Goal: Task Accomplishment & Management: Manage account settings

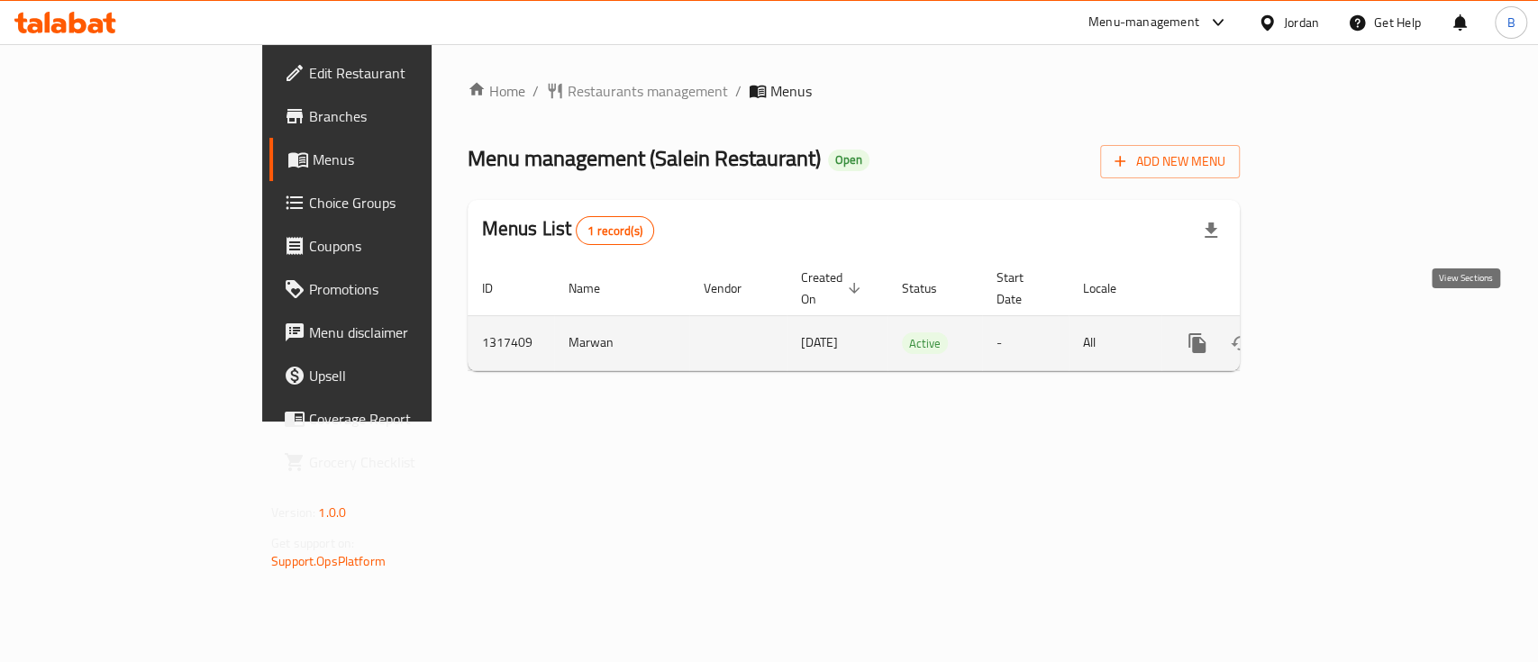
click at [1338, 333] on icon "enhanced table" at bounding box center [1328, 344] width 22 height 22
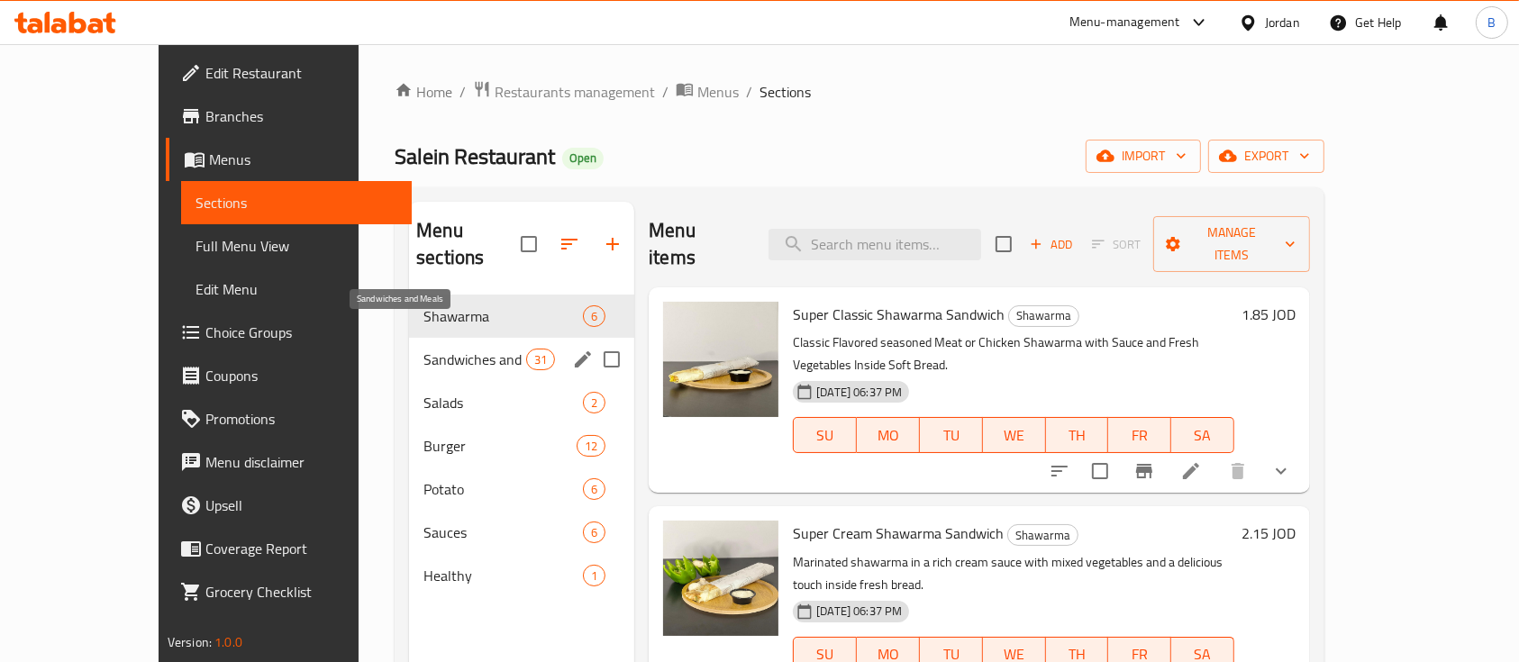
drag, startPoint x: 440, startPoint y: 327, endPoint x: 476, endPoint y: 327, distance: 36.0
click at [440, 349] on span "Sandwiches and Meals" at bounding box center [475, 360] width 103 height 22
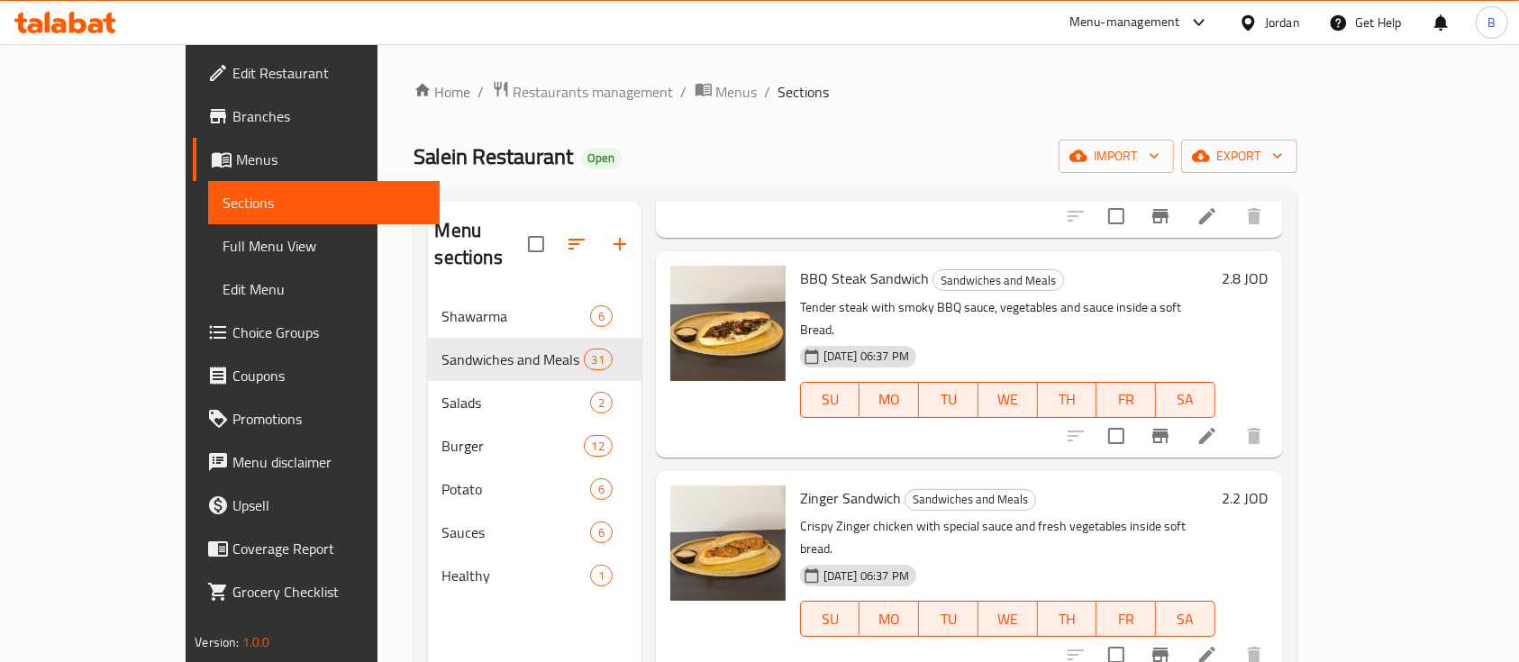
scroll to position [5485, 0]
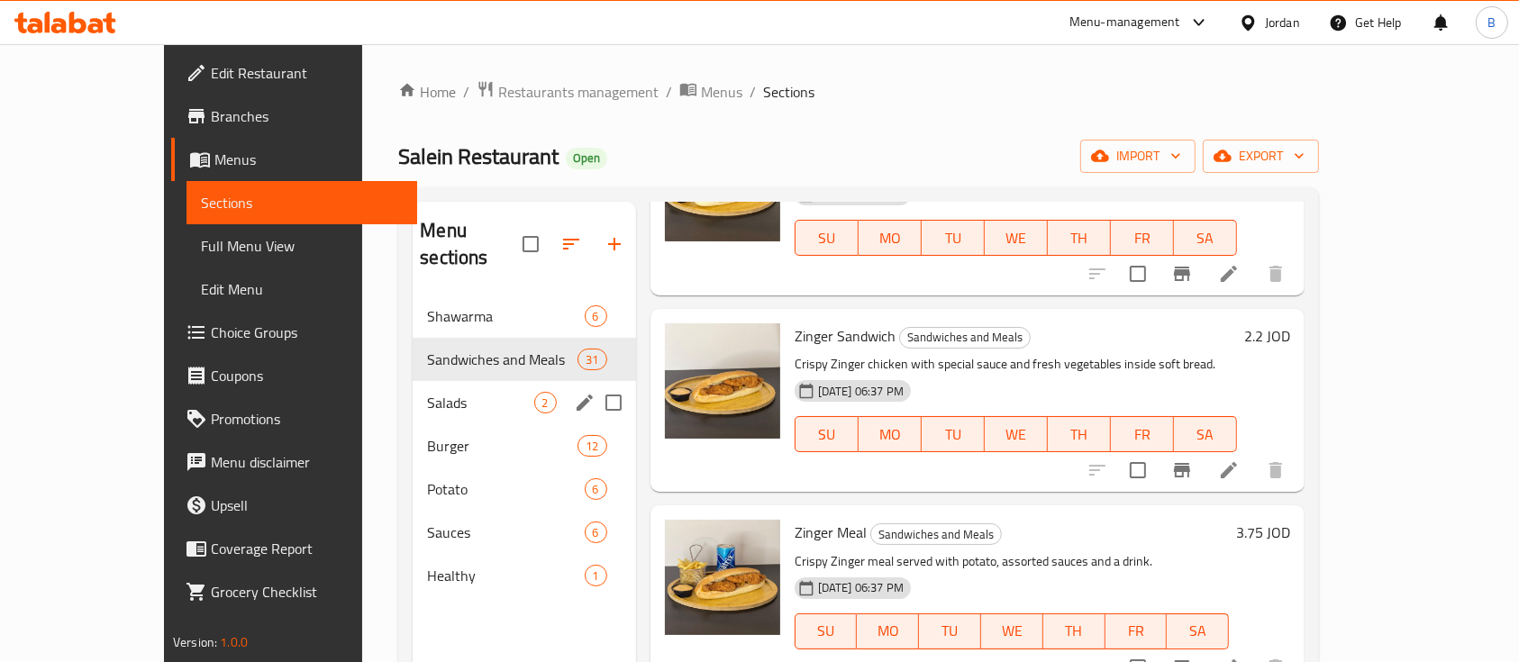
click at [480, 424] on div "Burger 12" at bounding box center [524, 445] width 223 height 43
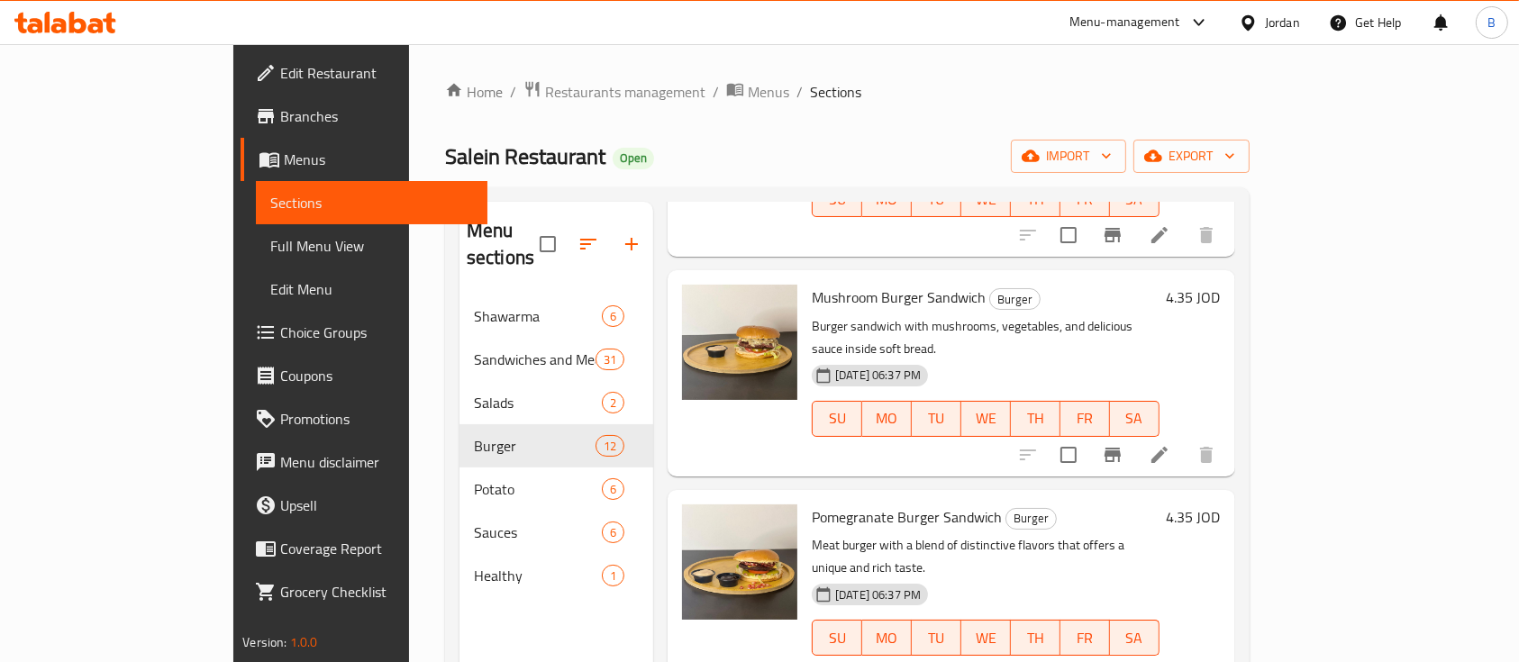
scroll to position [303, 0]
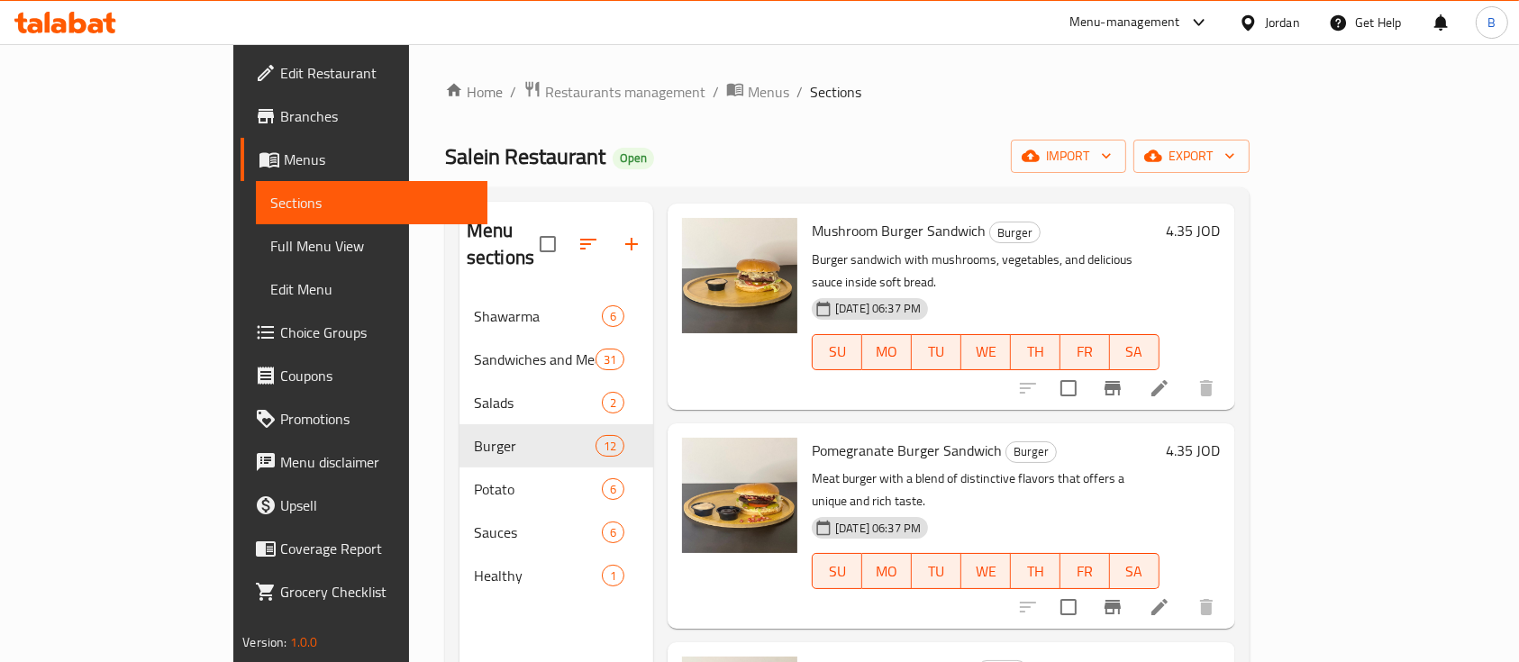
click at [1185, 591] on li at bounding box center [1160, 607] width 50 height 32
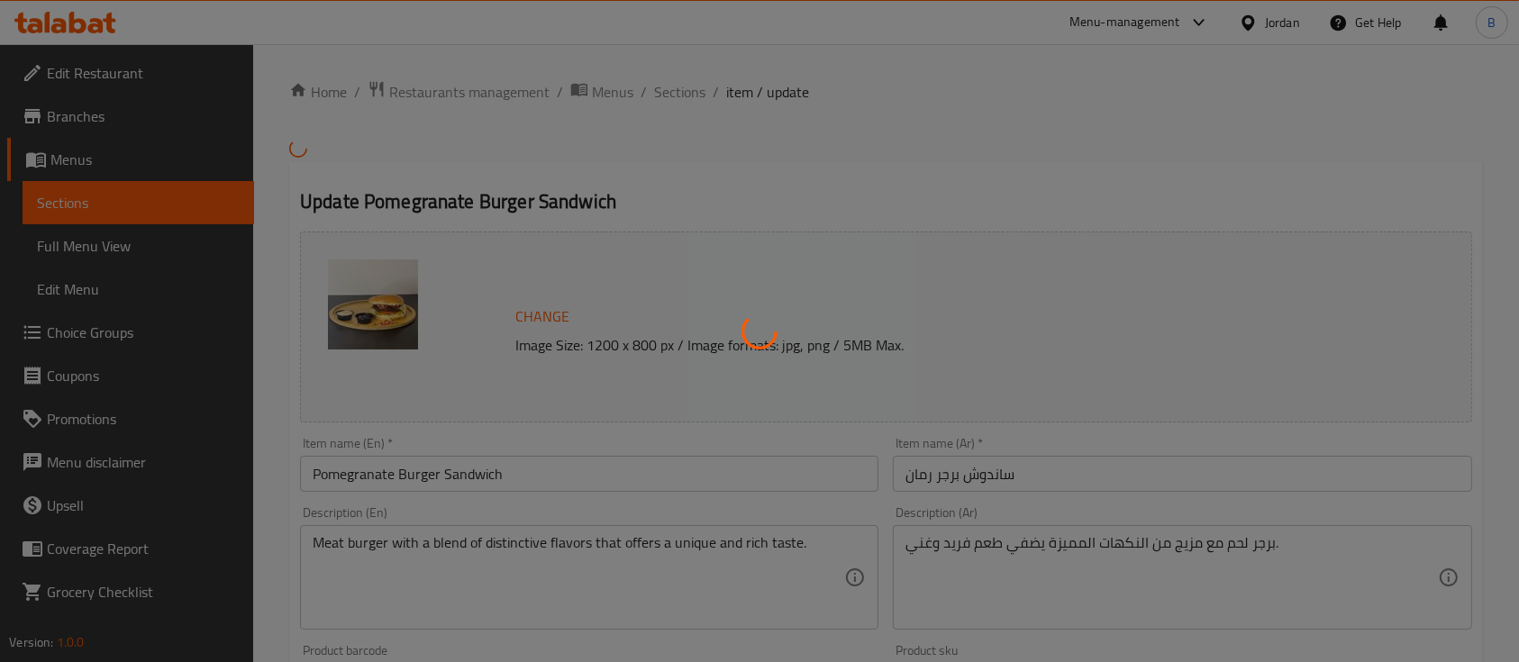
click at [823, 316] on div at bounding box center [759, 331] width 1519 height 662
click at [551, 315] on div at bounding box center [759, 331] width 1519 height 662
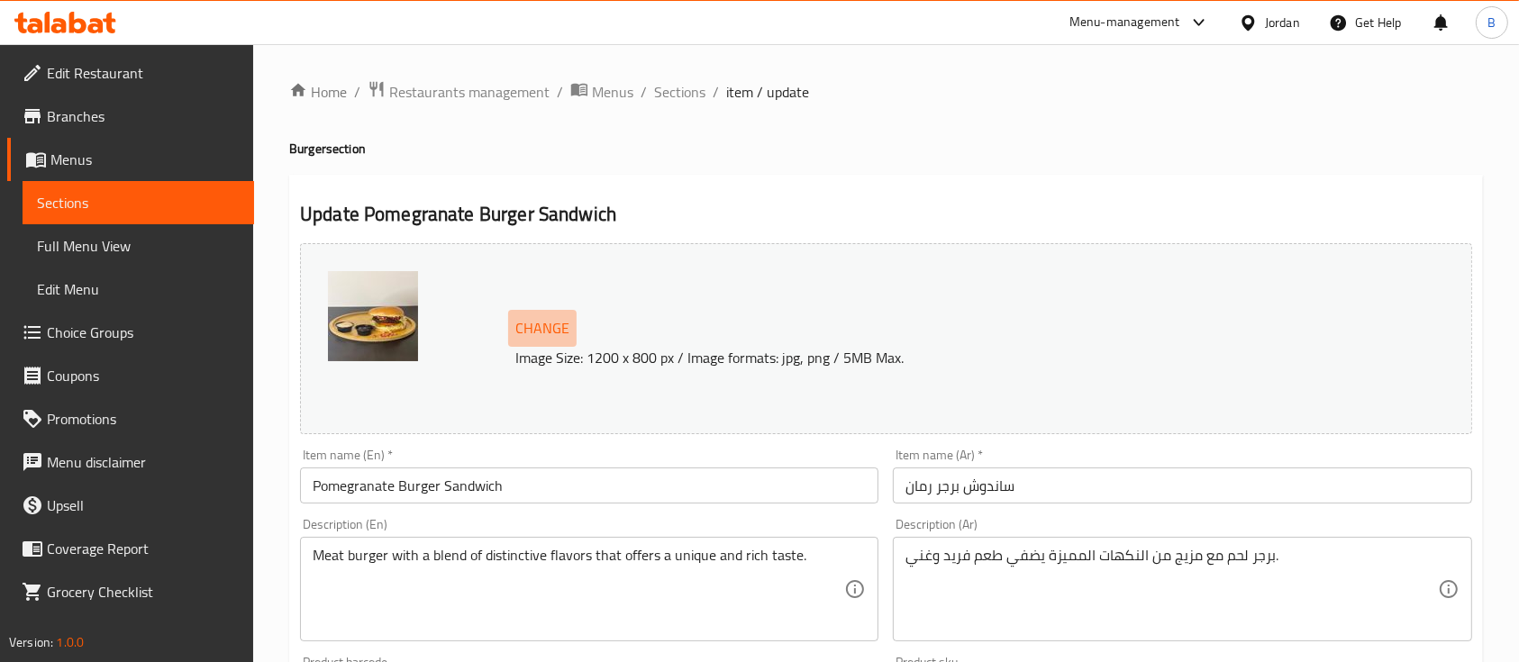
click at [562, 324] on span "Change" at bounding box center [542, 328] width 54 height 26
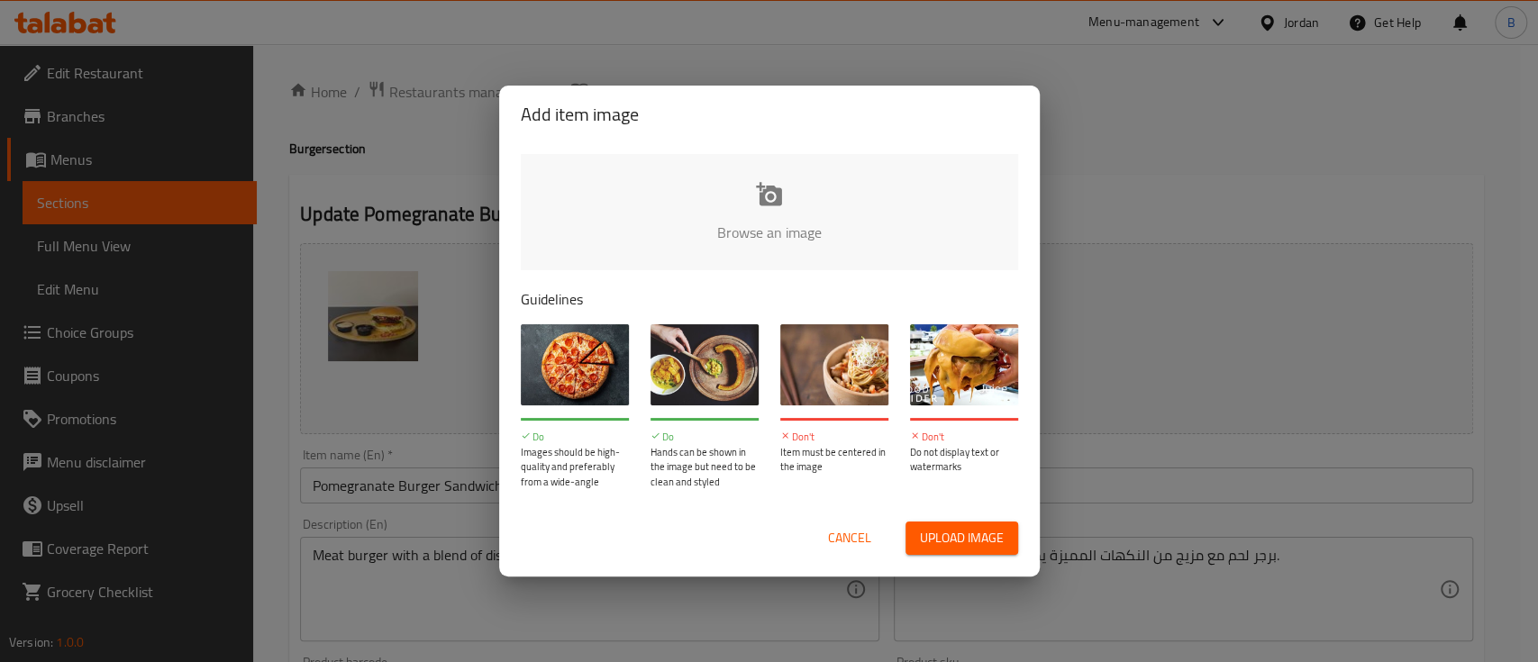
click at [807, 221] on input "file" at bounding box center [1379, 238] width 1716 height 169
type input "C:\fakepath\IMG_7097.JPG"
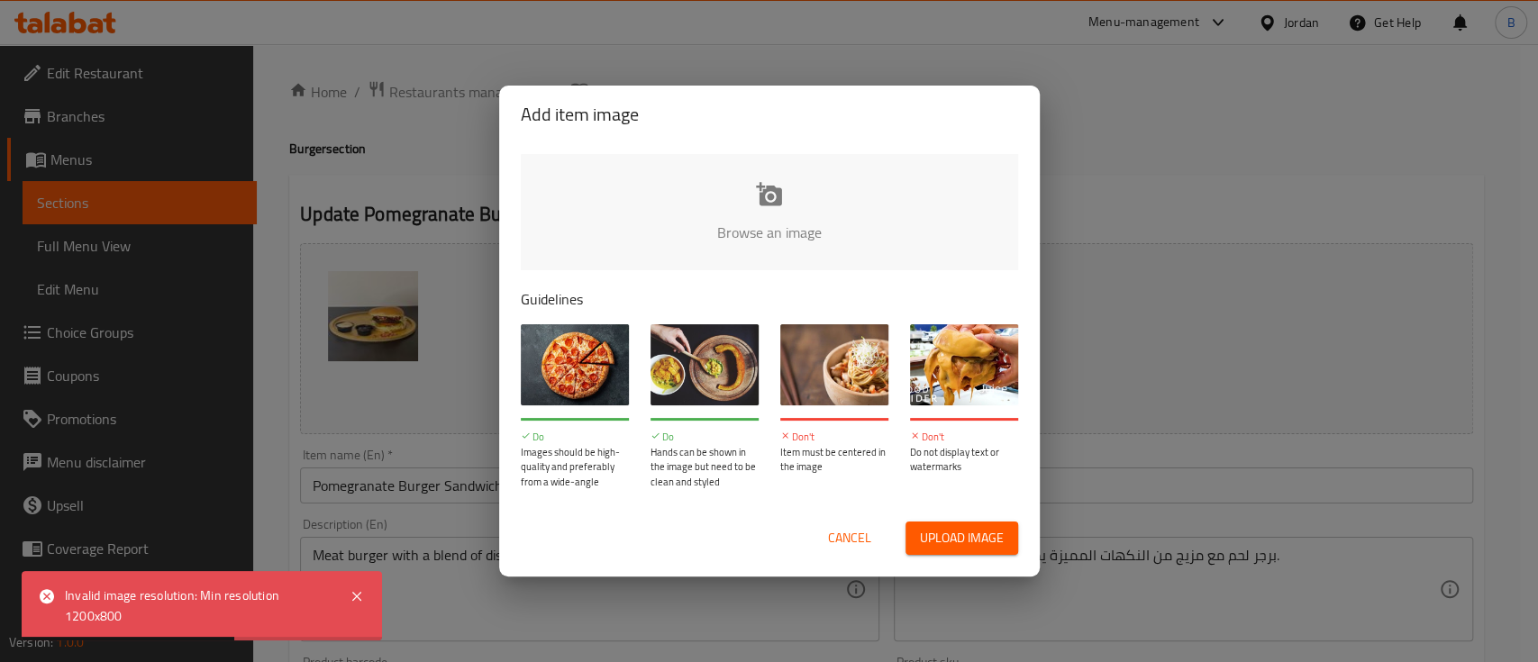
click at [843, 228] on input "file" at bounding box center [1379, 238] width 1716 height 169
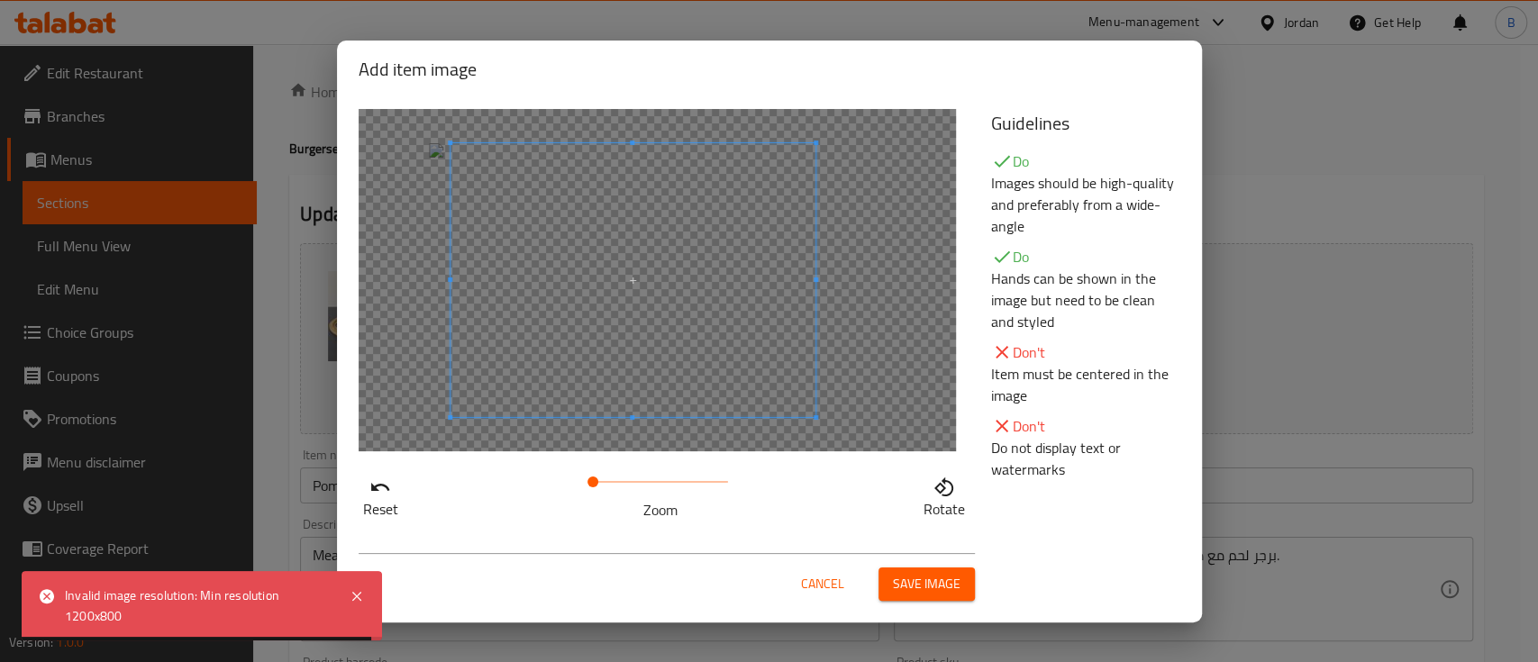
click at [743, 286] on span at bounding box center [633, 280] width 365 height 274
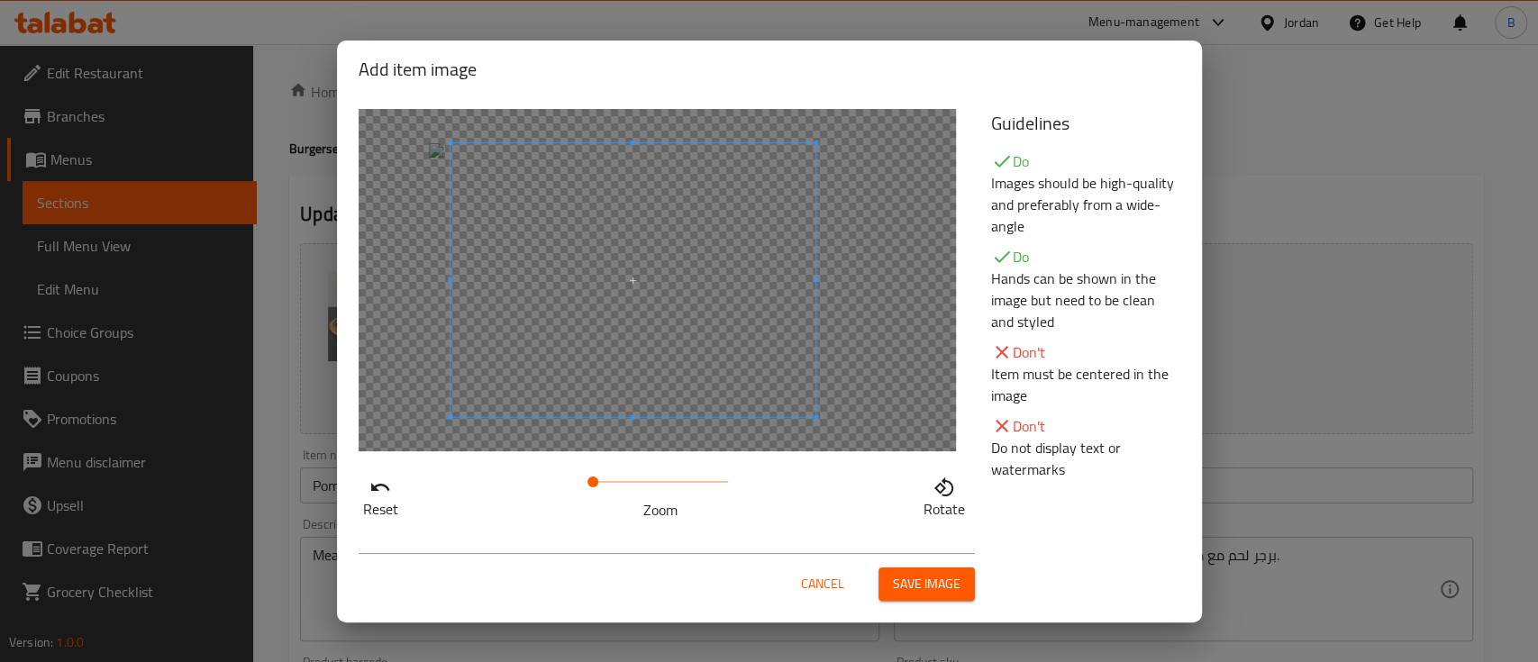
click at [944, 577] on span "Save image" at bounding box center [927, 584] width 68 height 23
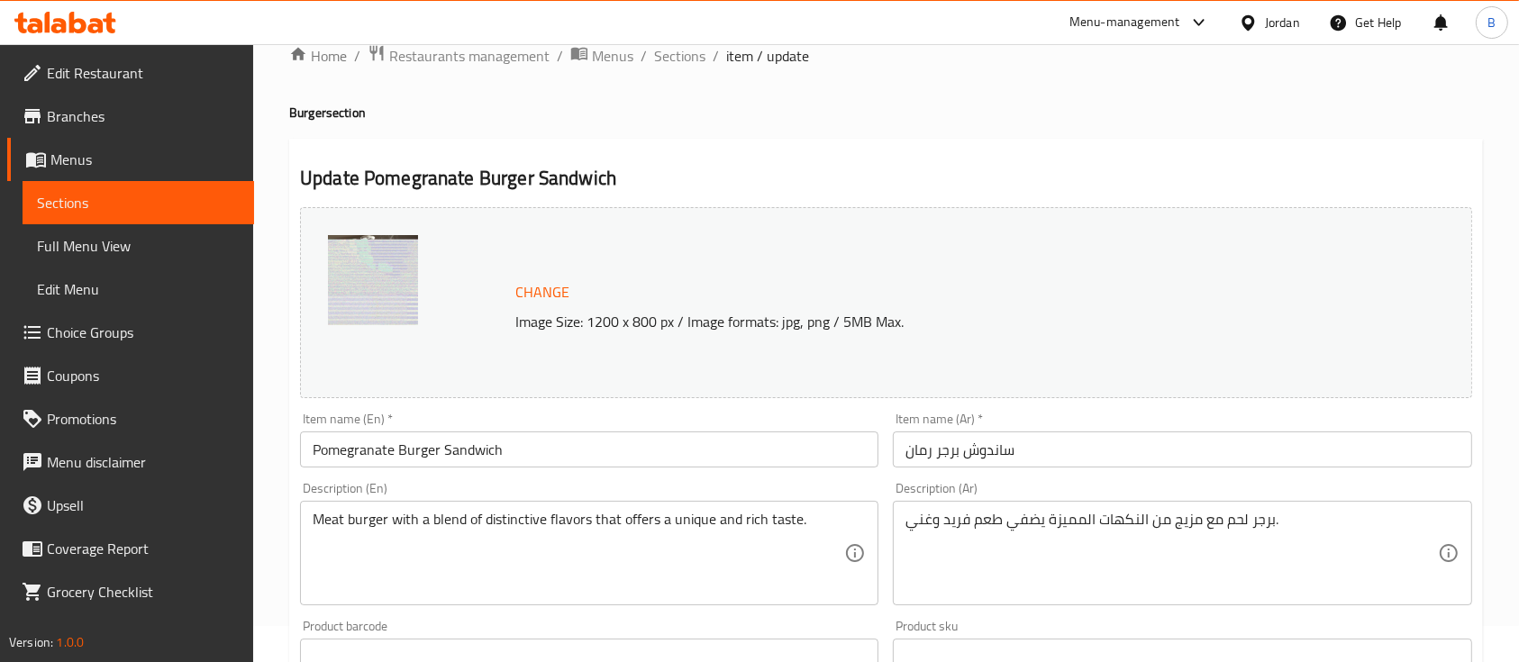
scroll to position [636, 0]
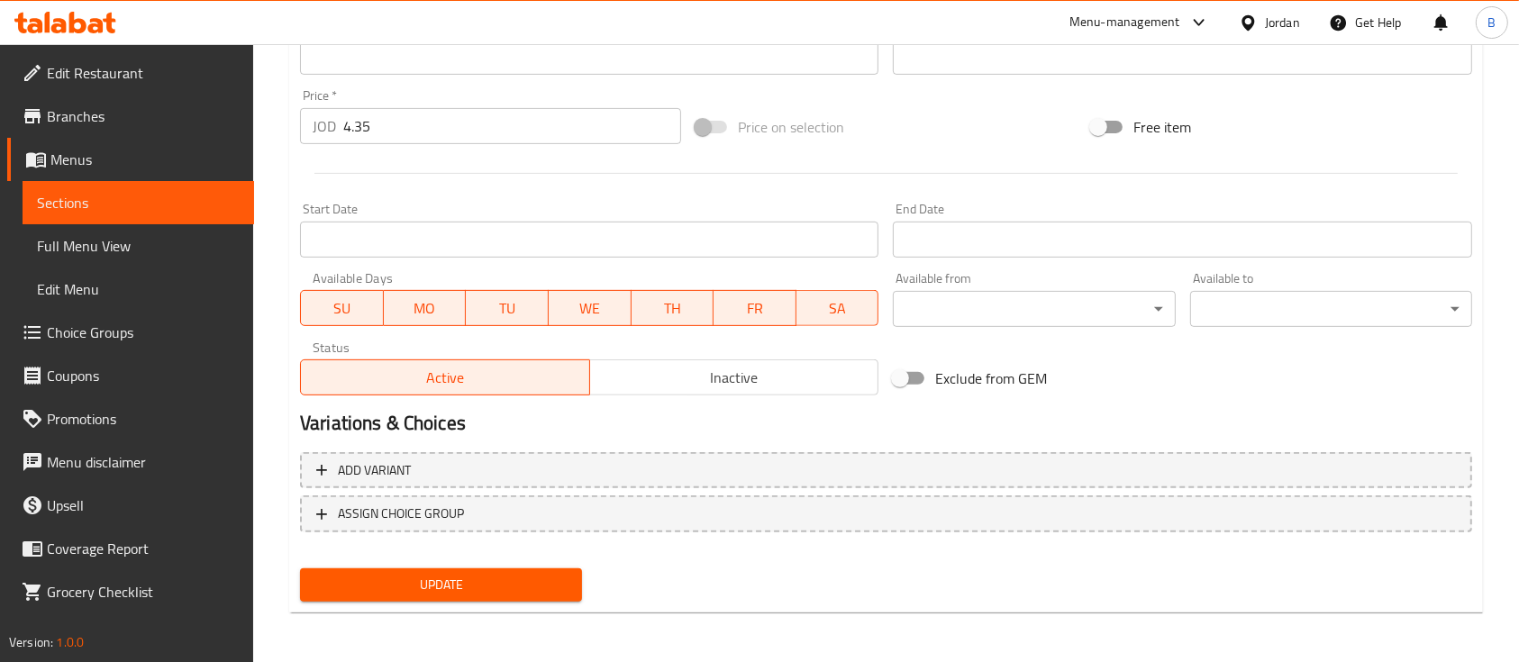
click at [460, 577] on span "Update" at bounding box center [440, 585] width 253 height 23
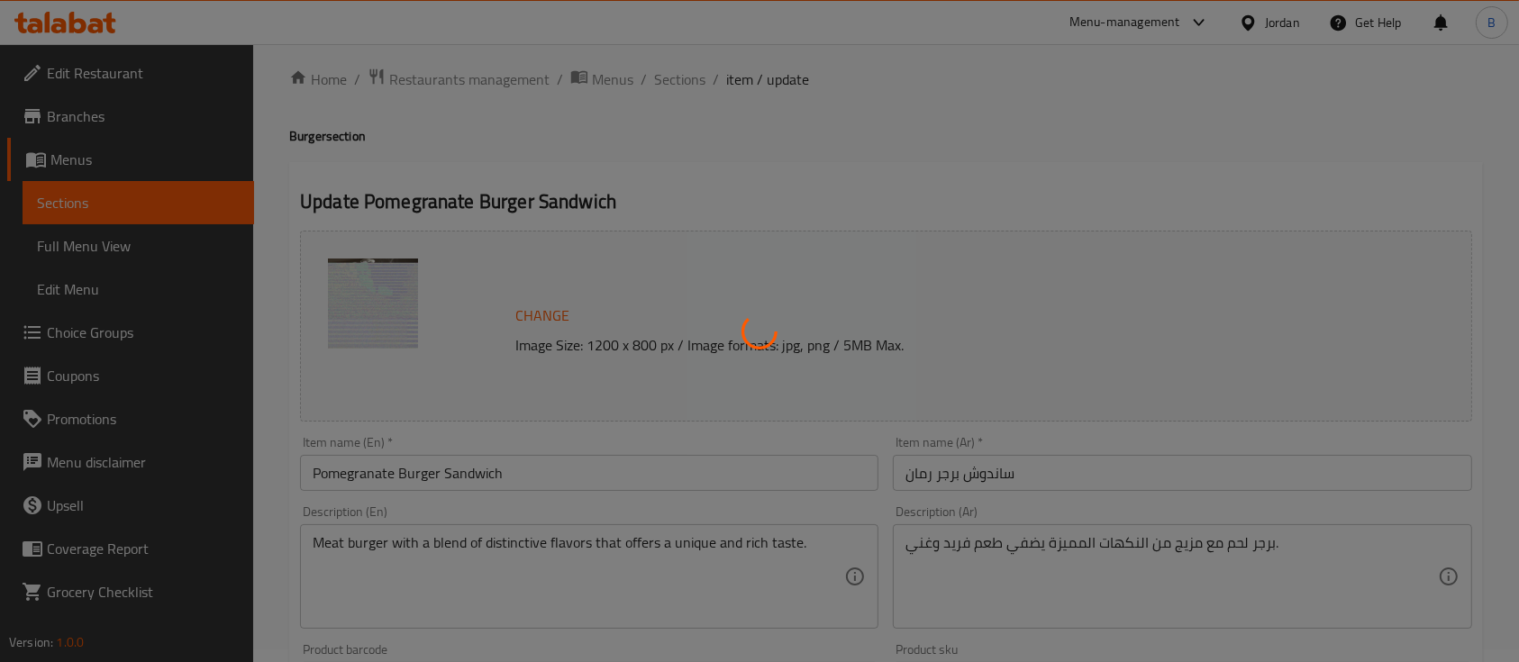
scroll to position [0, 0]
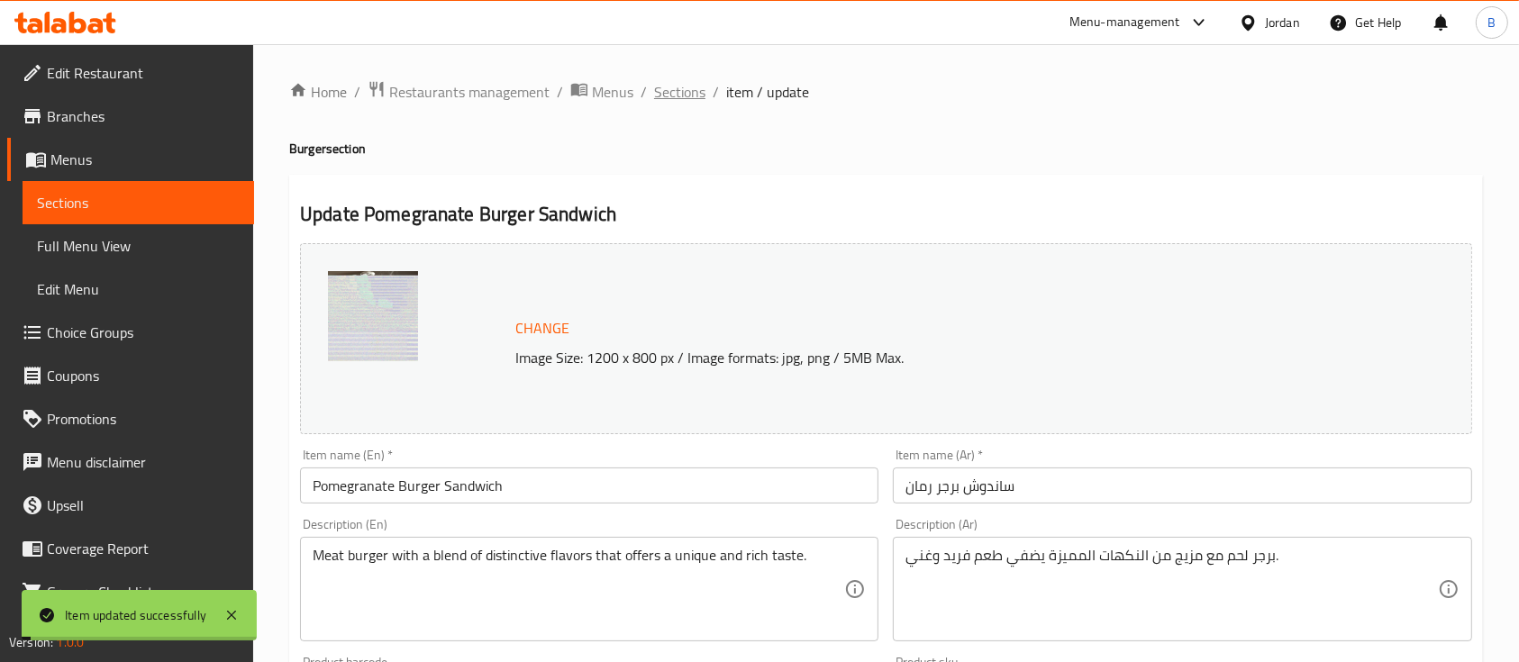
click at [678, 94] on span "Sections" at bounding box center [679, 92] width 51 height 22
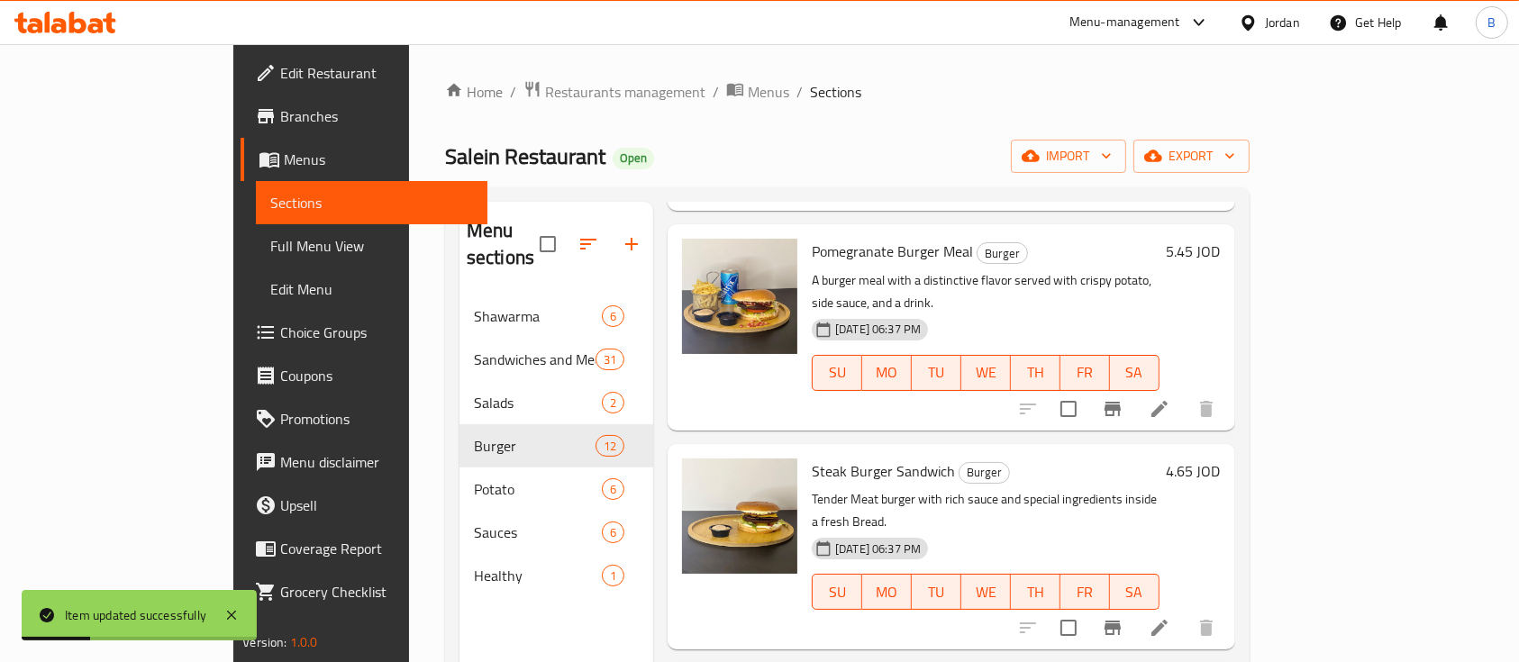
scroll to position [600, 0]
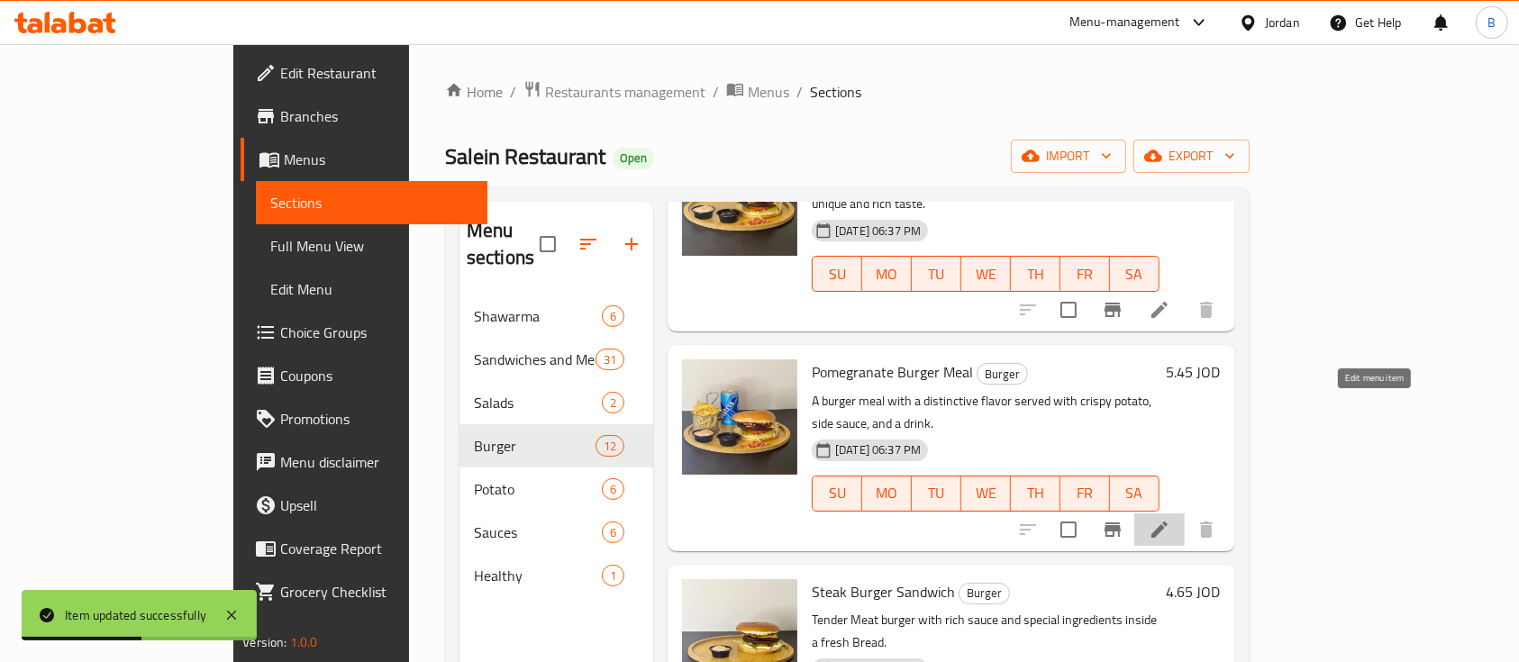
click at [1171, 519] on icon at bounding box center [1160, 530] width 22 height 22
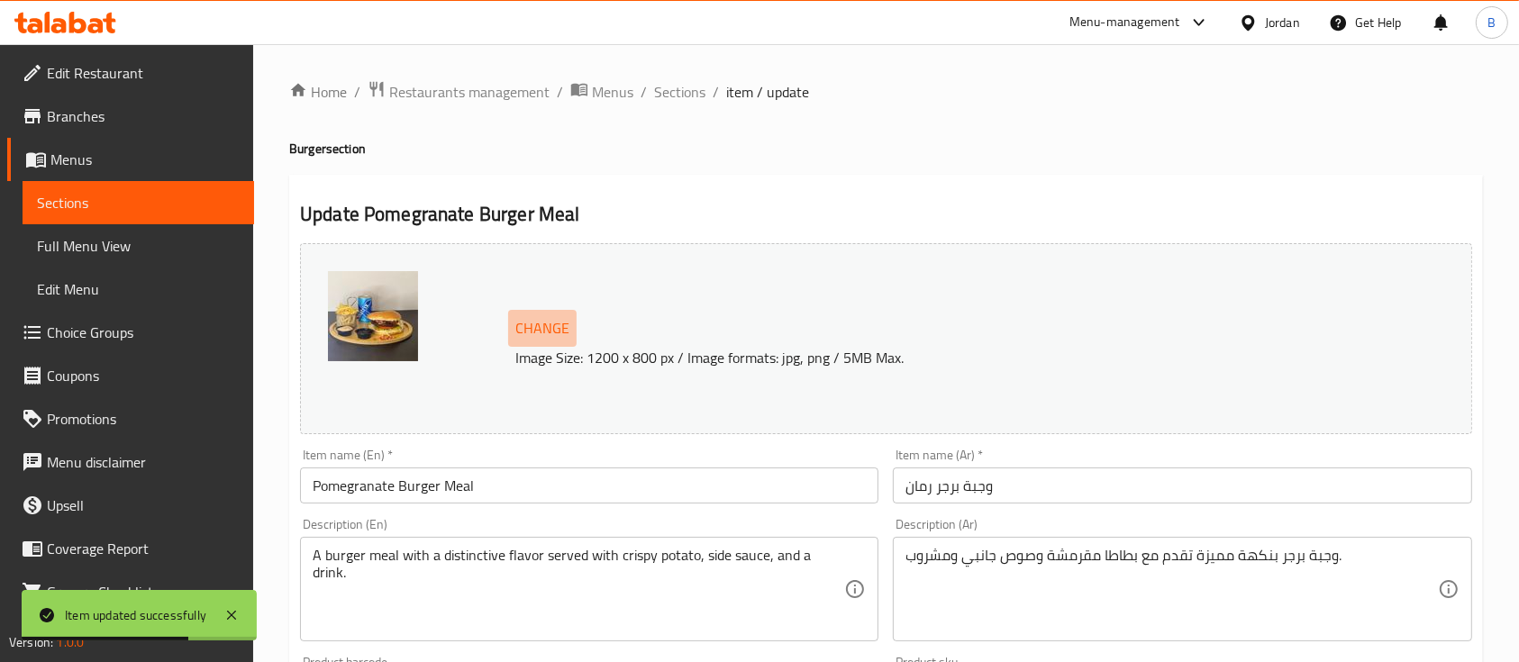
click at [546, 336] on span "Change" at bounding box center [542, 328] width 54 height 26
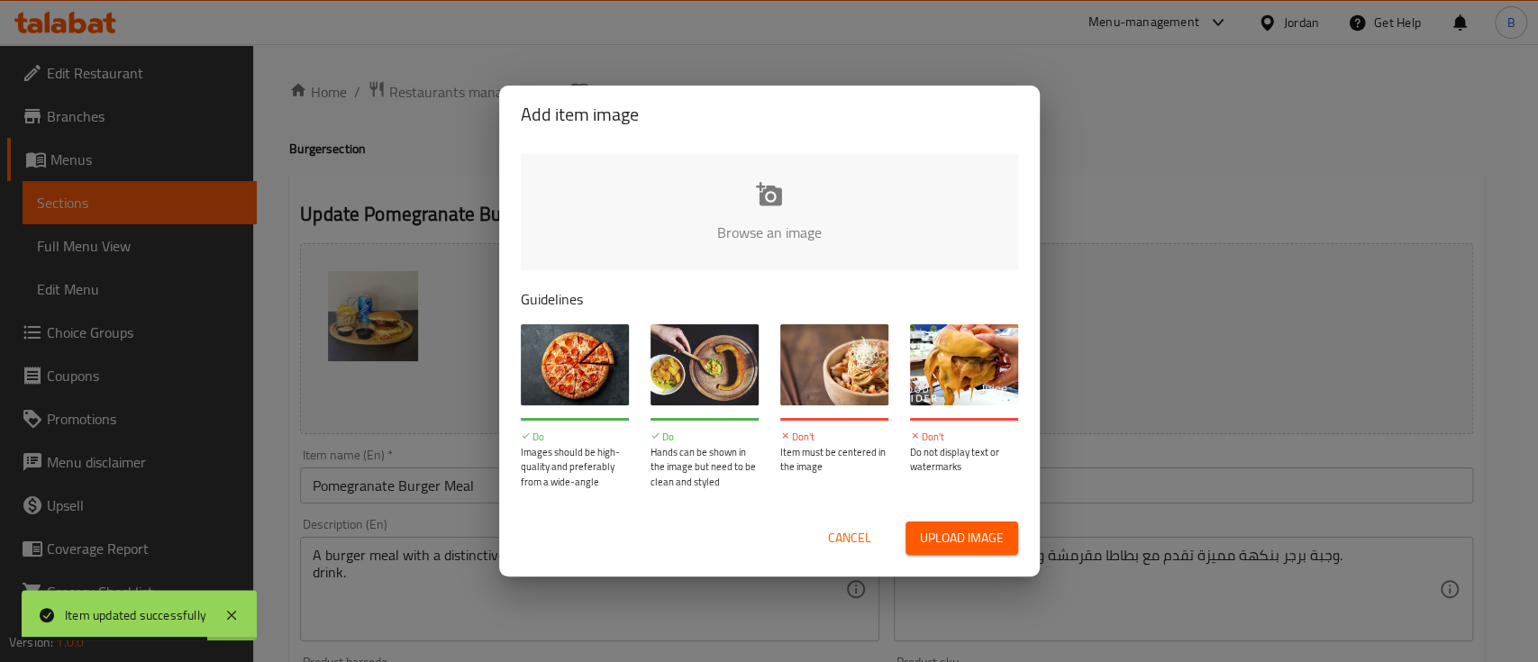
click at [698, 242] on input "file" at bounding box center [1379, 238] width 1716 height 169
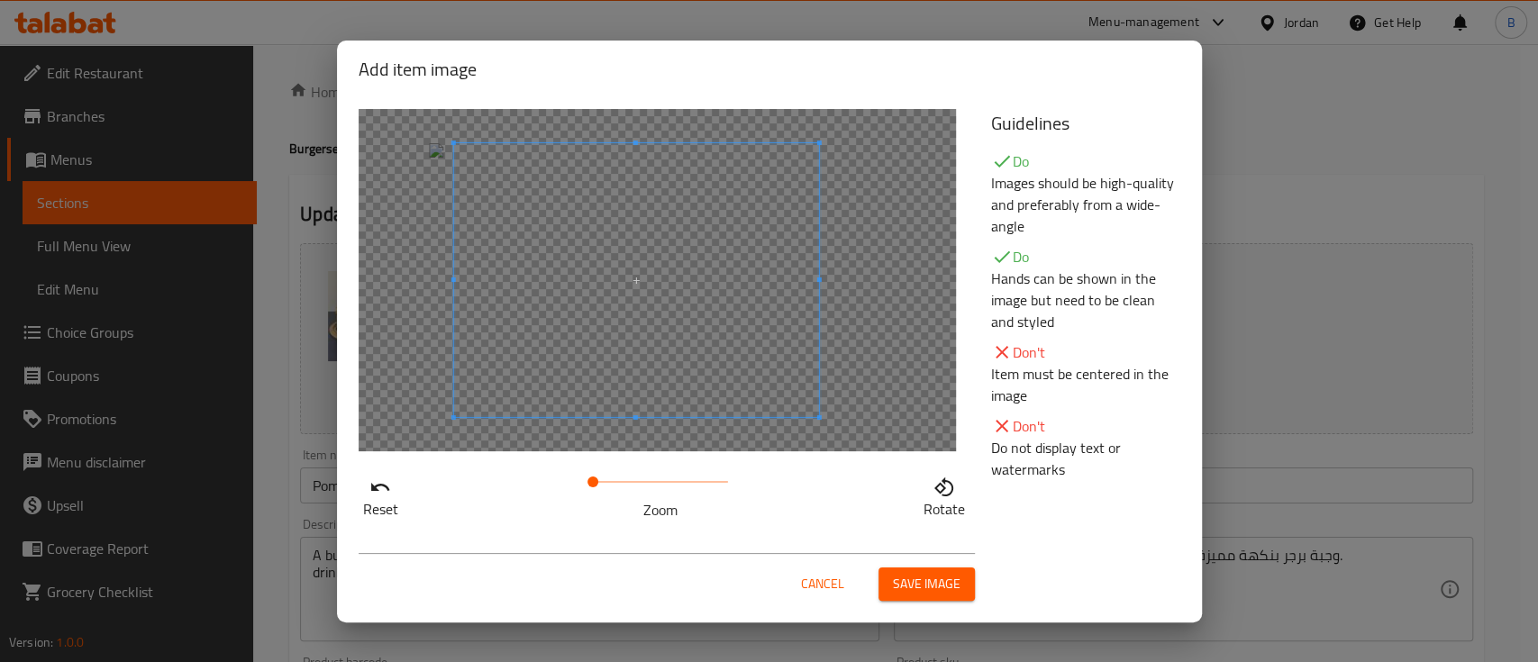
click at [599, 292] on span at bounding box center [635, 280] width 365 height 274
click at [925, 575] on span "Save image" at bounding box center [927, 584] width 68 height 23
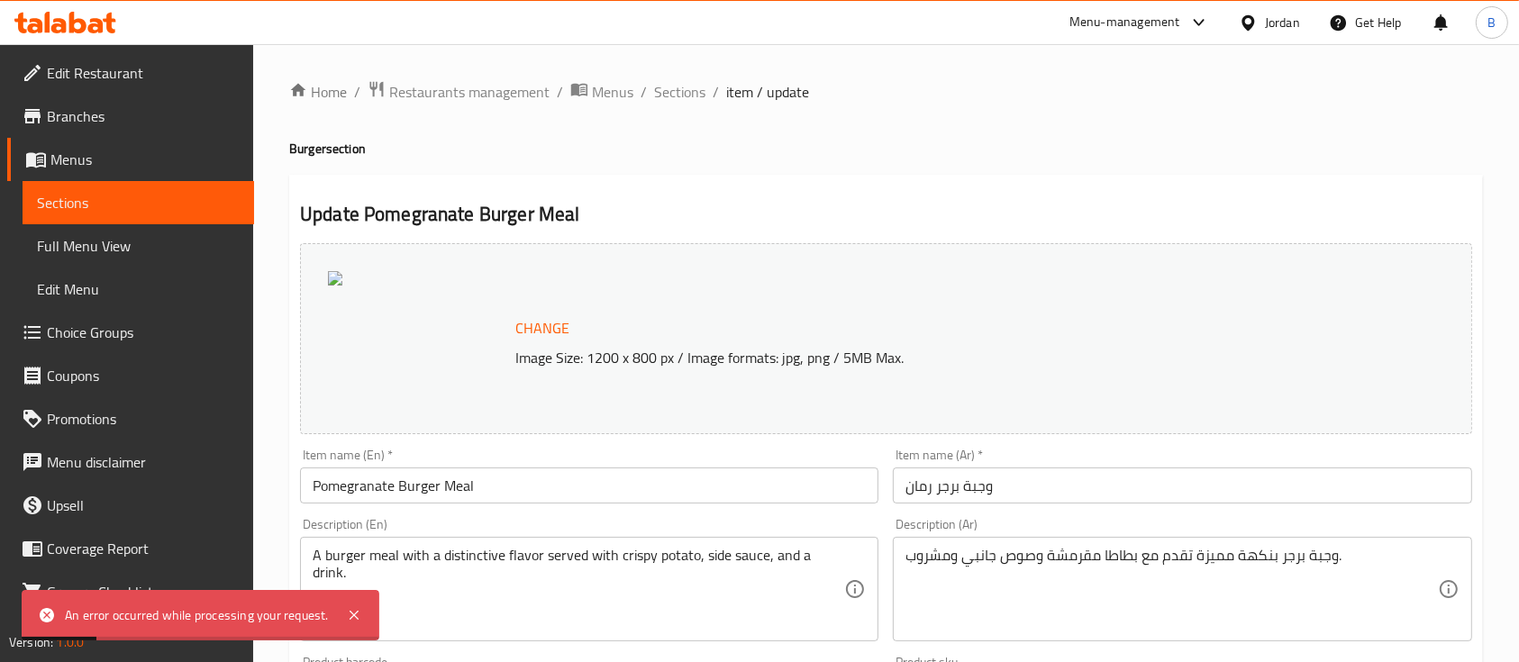
click at [555, 333] on span "Change" at bounding box center [542, 328] width 54 height 26
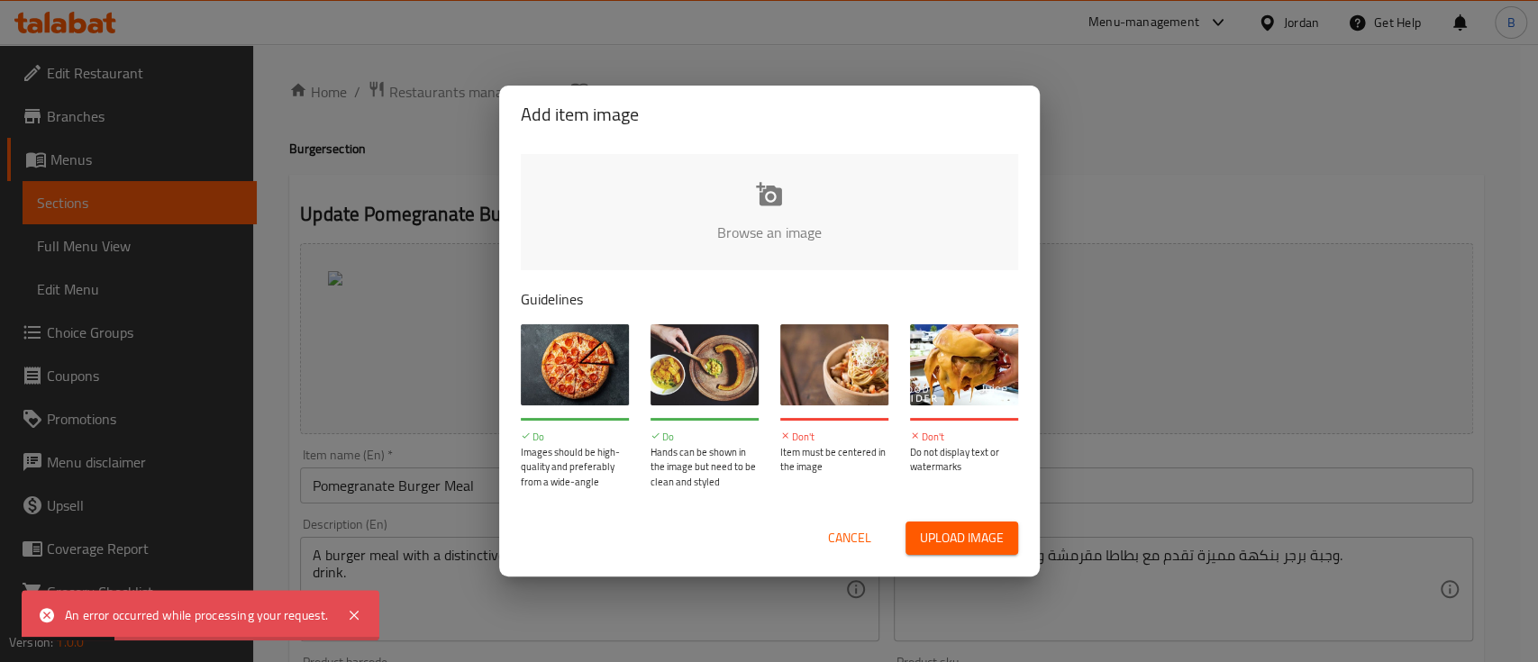
click at [699, 211] on input "file" at bounding box center [1379, 238] width 1716 height 169
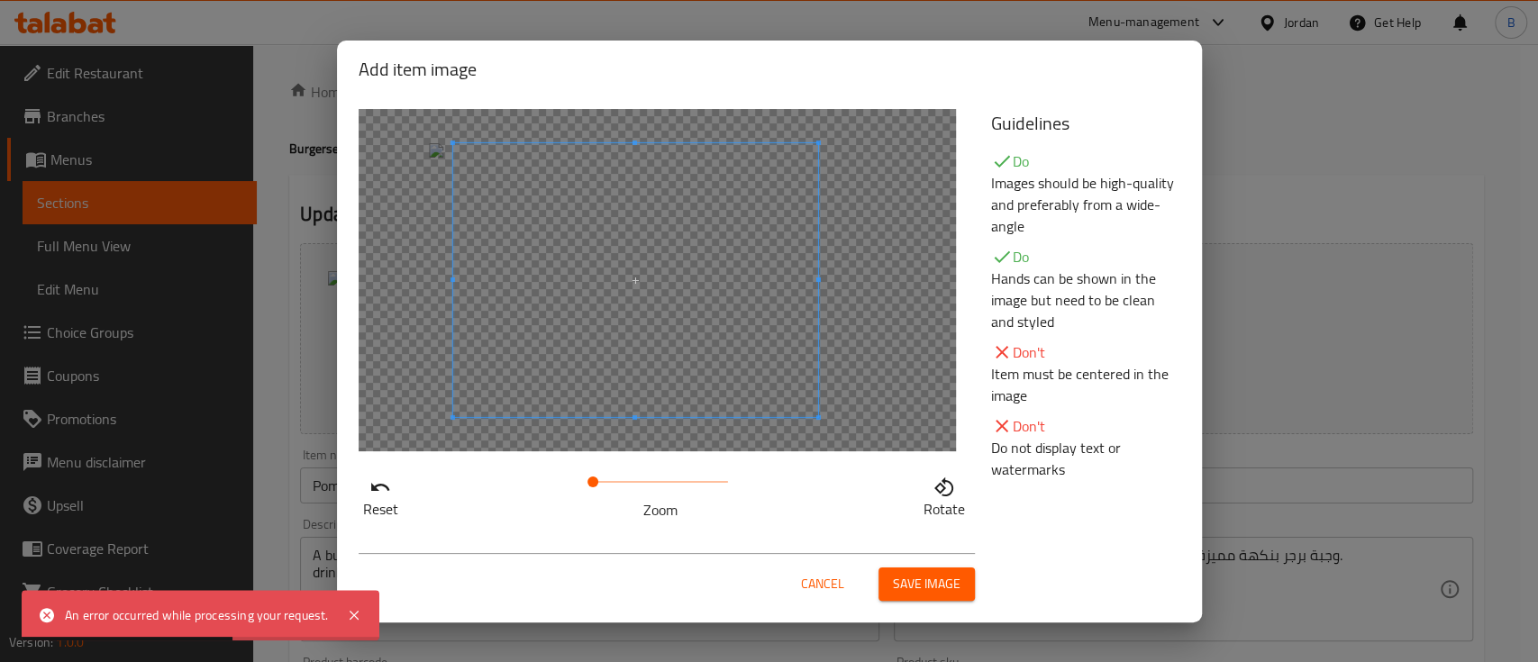
click at [570, 314] on span at bounding box center [634, 280] width 365 height 274
click at [594, 481] on span at bounding box center [593, 482] width 11 height 11
click at [598, 478] on span at bounding box center [597, 482] width 11 height 11
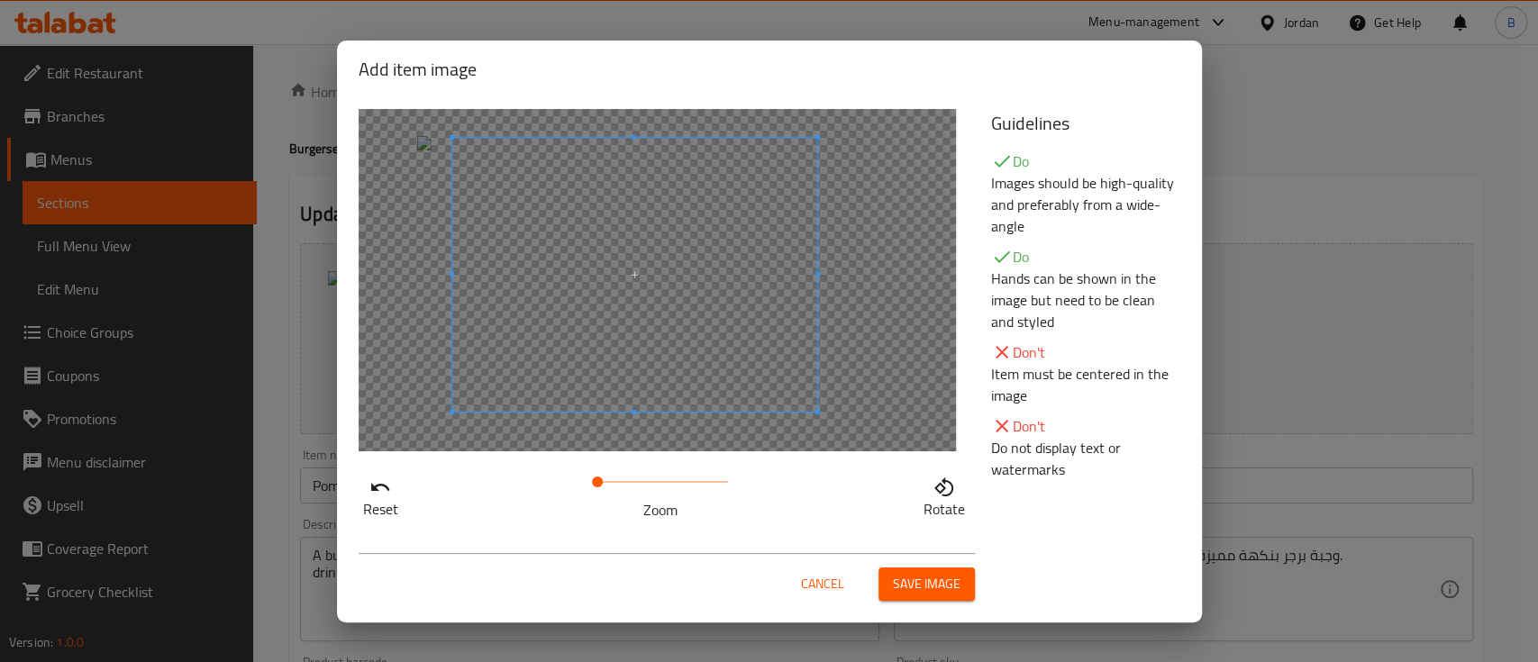
click at [600, 369] on span at bounding box center [633, 274] width 365 height 274
click at [885, 568] on button "Save image" at bounding box center [927, 584] width 96 height 33
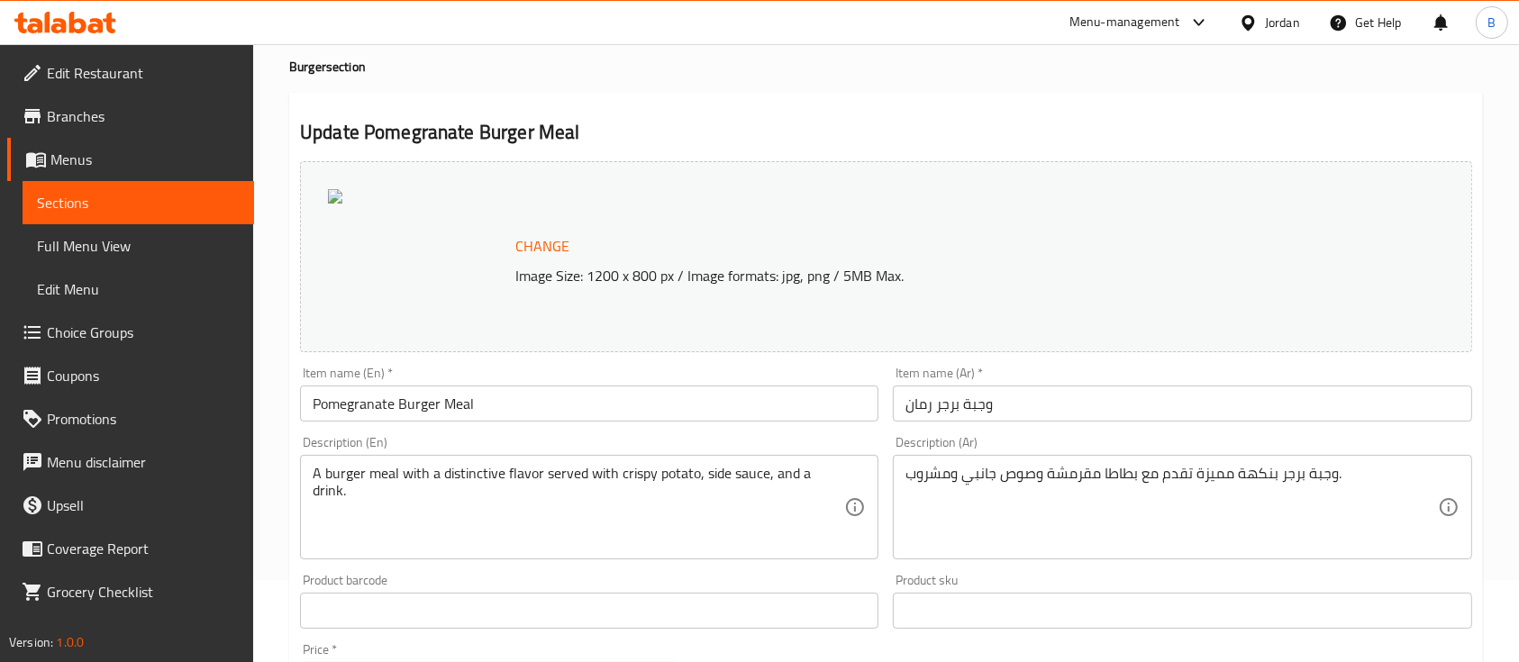
scroll to position [120, 0]
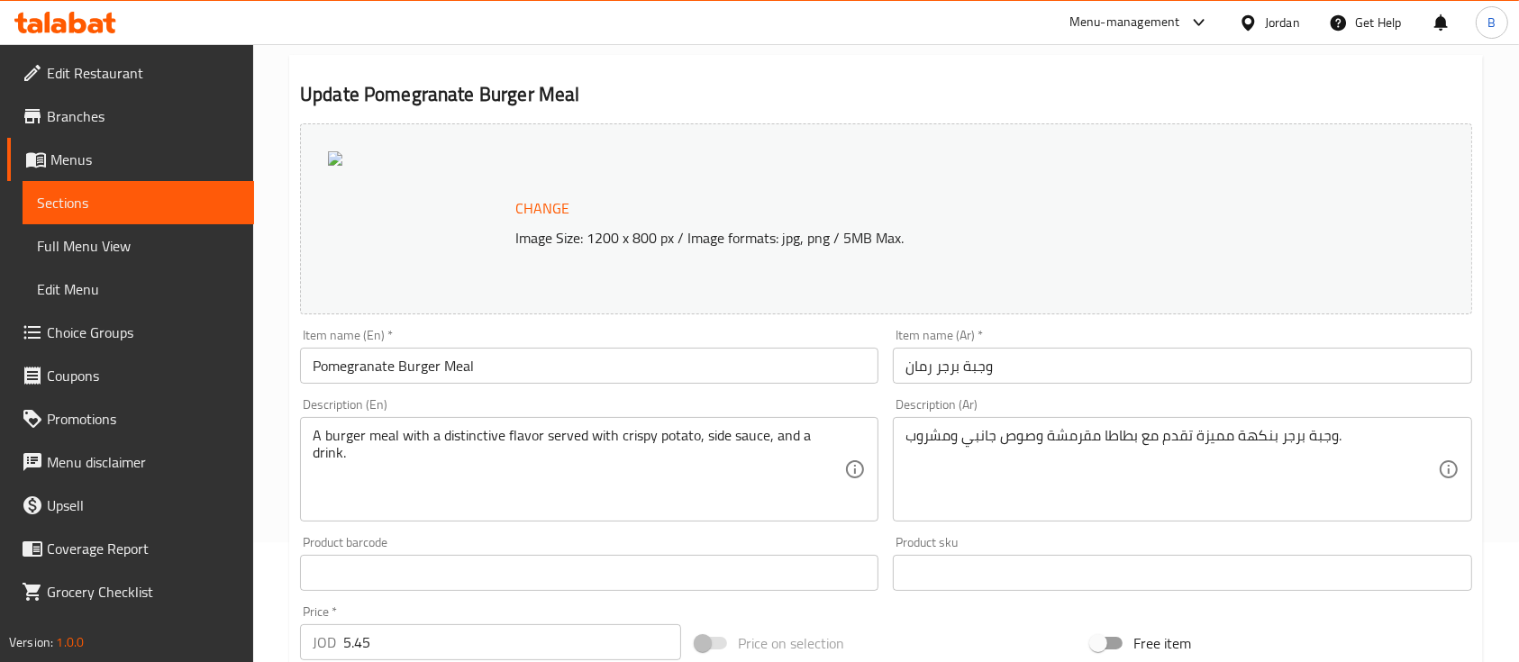
click at [557, 212] on span "Change" at bounding box center [542, 209] width 54 height 26
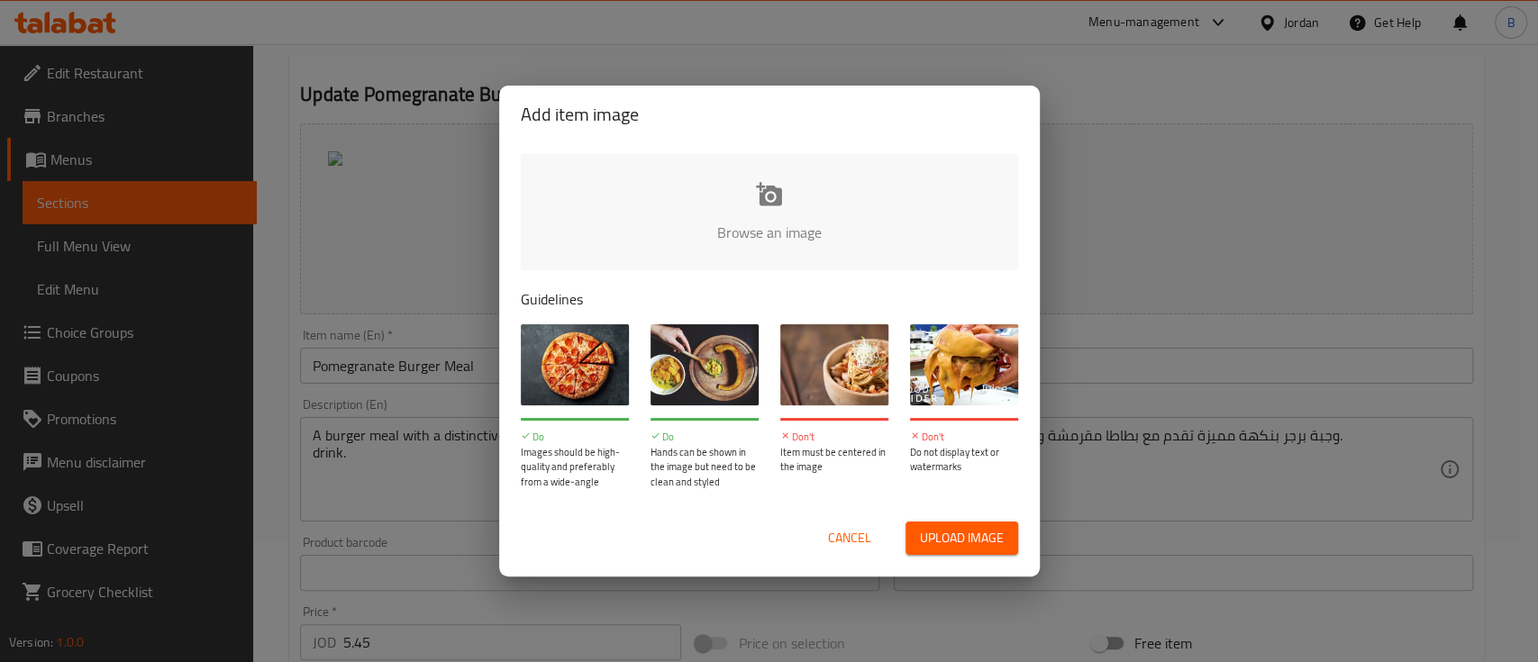
click at [768, 215] on input "file" at bounding box center [1379, 238] width 1716 height 169
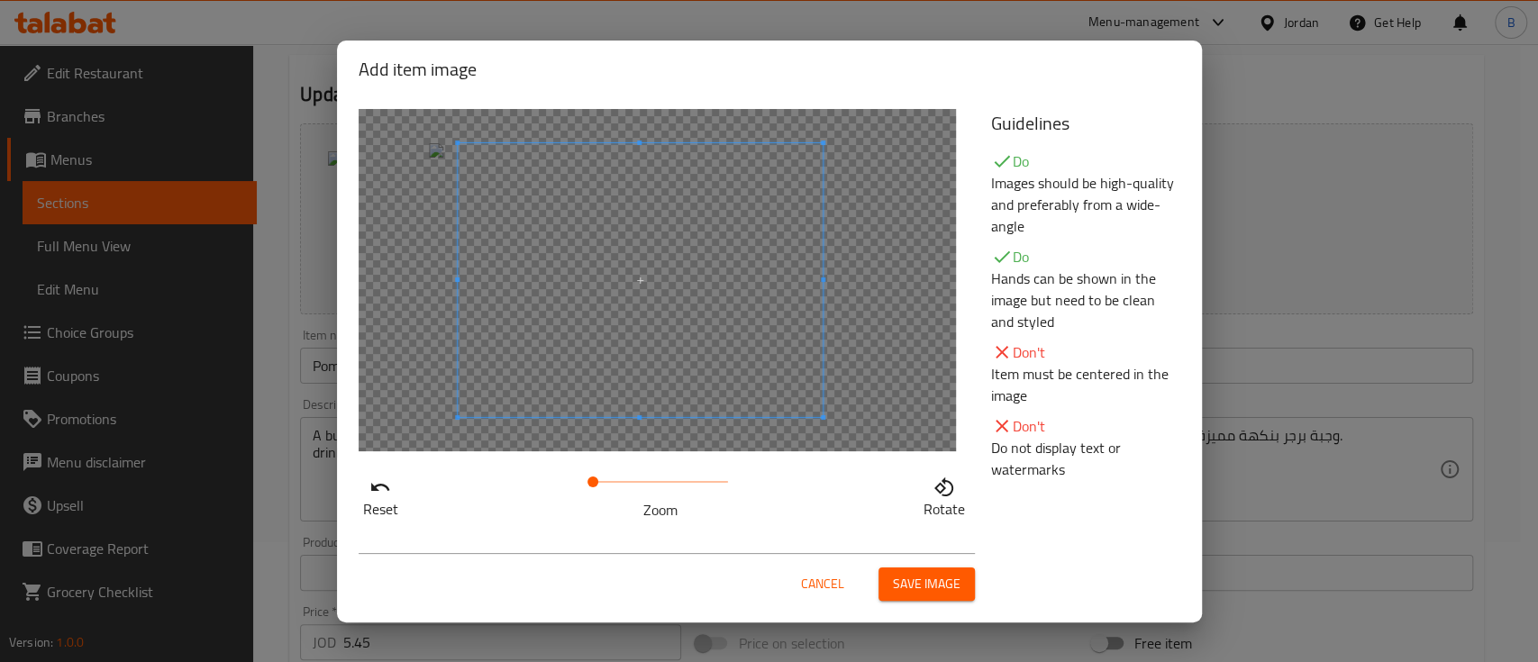
click at [704, 265] on span at bounding box center [640, 280] width 365 height 274
click at [939, 603] on div "Cancel Save image" at bounding box center [769, 577] width 851 height 77
click at [931, 586] on span "Save image" at bounding box center [927, 584] width 68 height 23
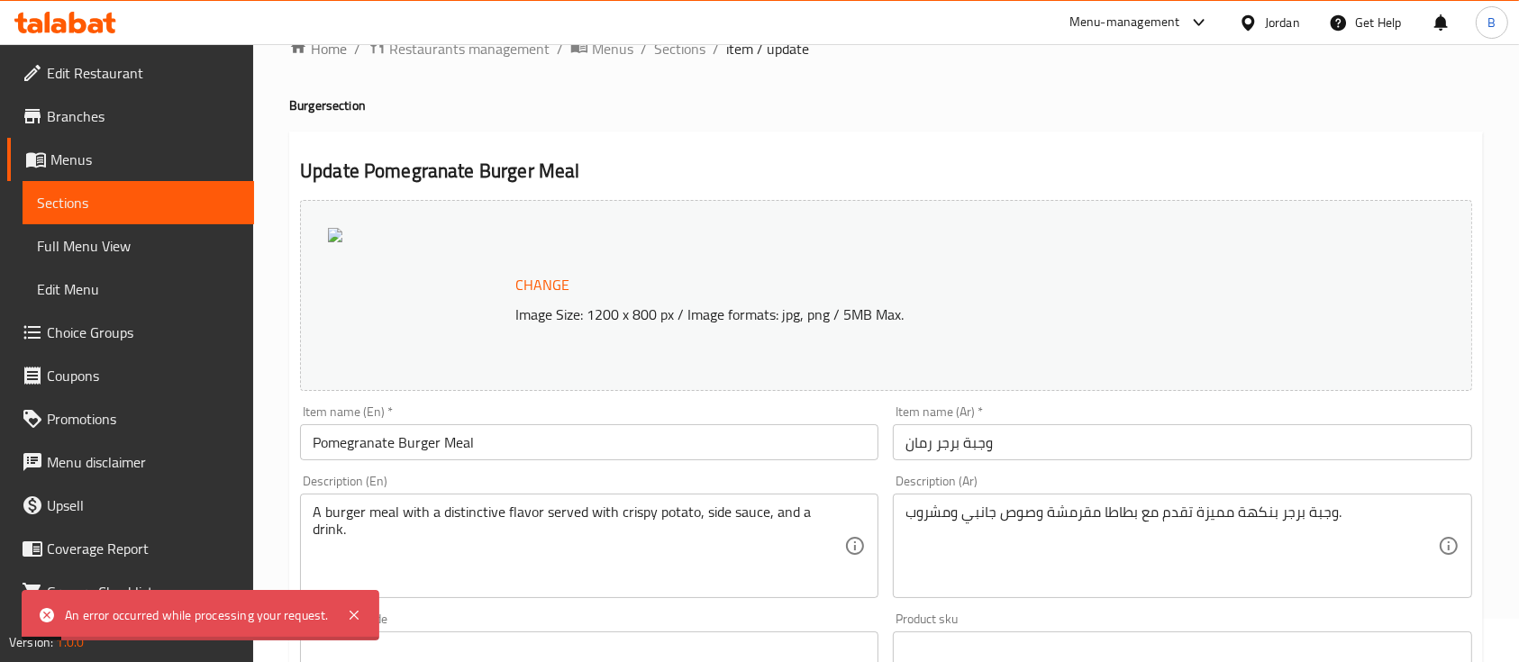
scroll to position [0, 0]
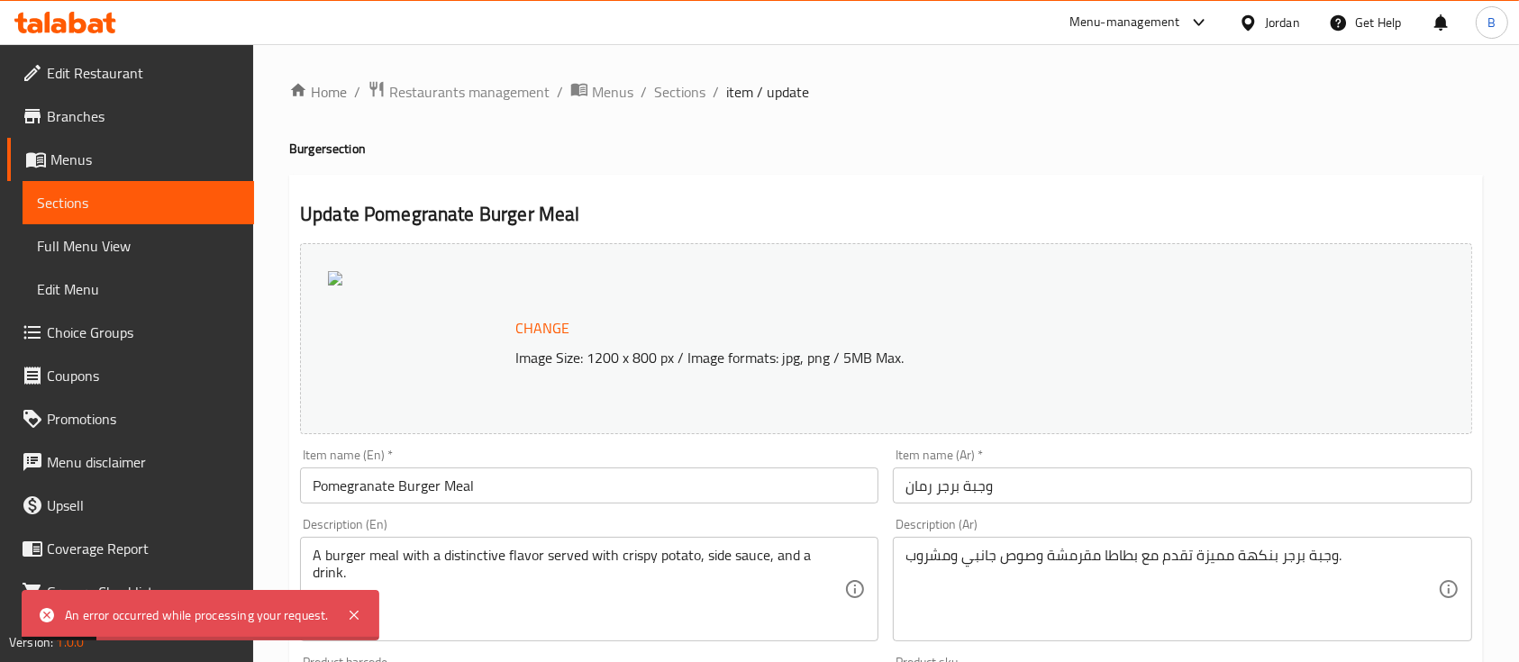
click at [567, 324] on span "Change" at bounding box center [542, 328] width 54 height 26
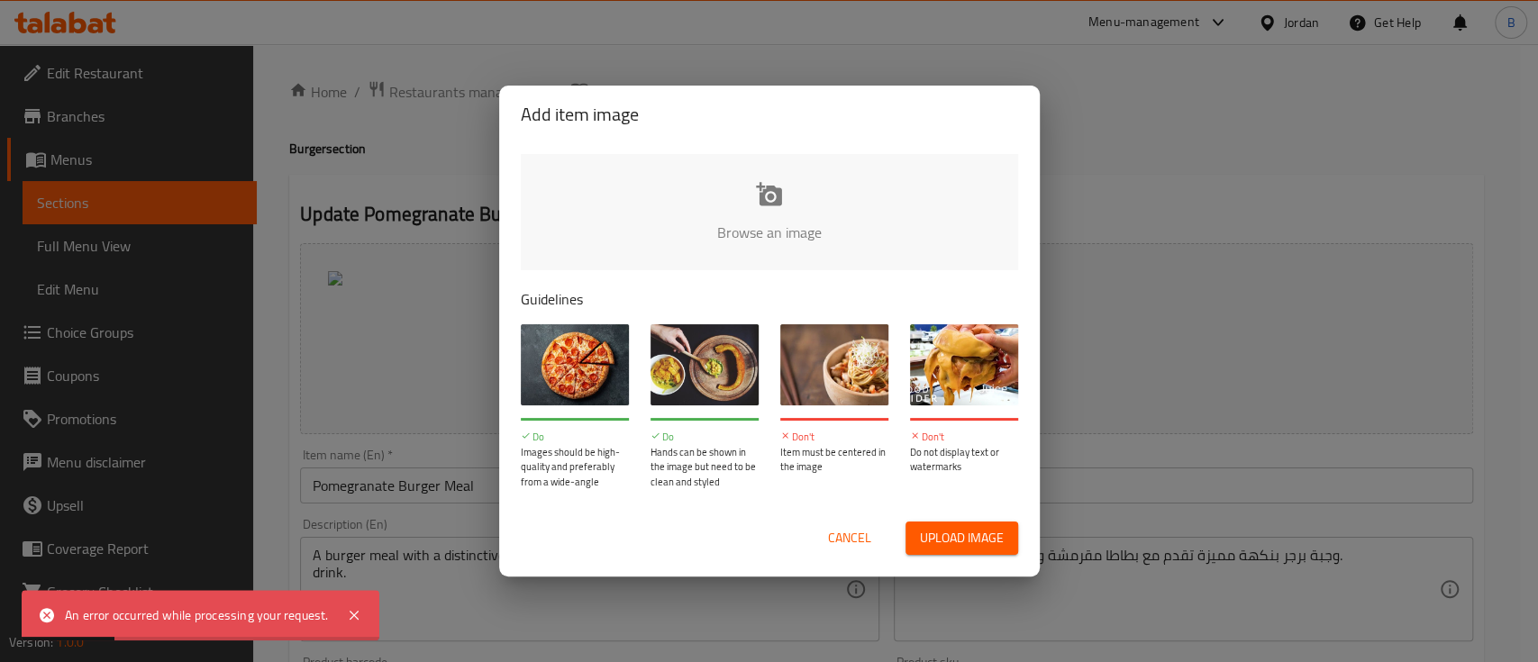
click at [634, 219] on input "file" at bounding box center [1379, 238] width 1716 height 169
type input "C:\fakepath\IMG_7097 (1).jpg"
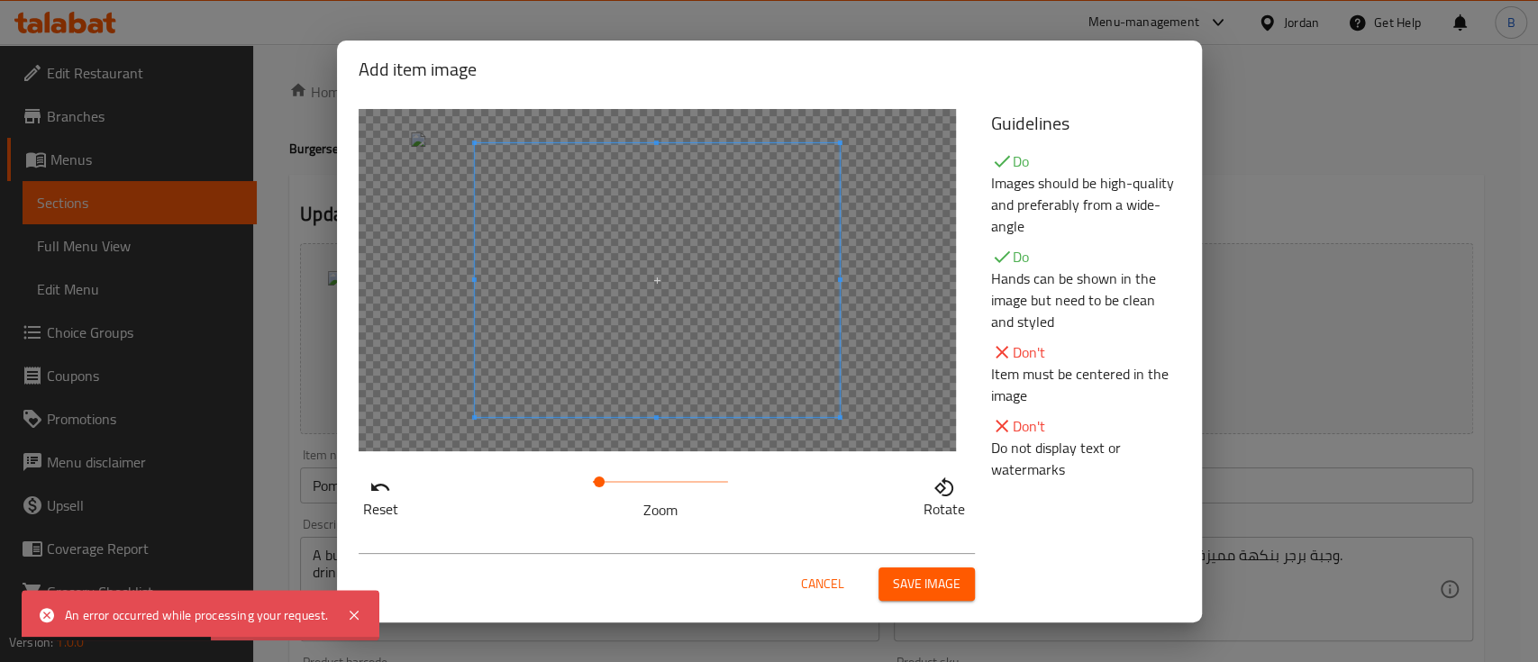
click at [600, 477] on span at bounding box center [599, 482] width 11 height 11
click at [599, 369] on span at bounding box center [632, 269] width 365 height 274
click at [912, 576] on span "Save image" at bounding box center [927, 584] width 68 height 23
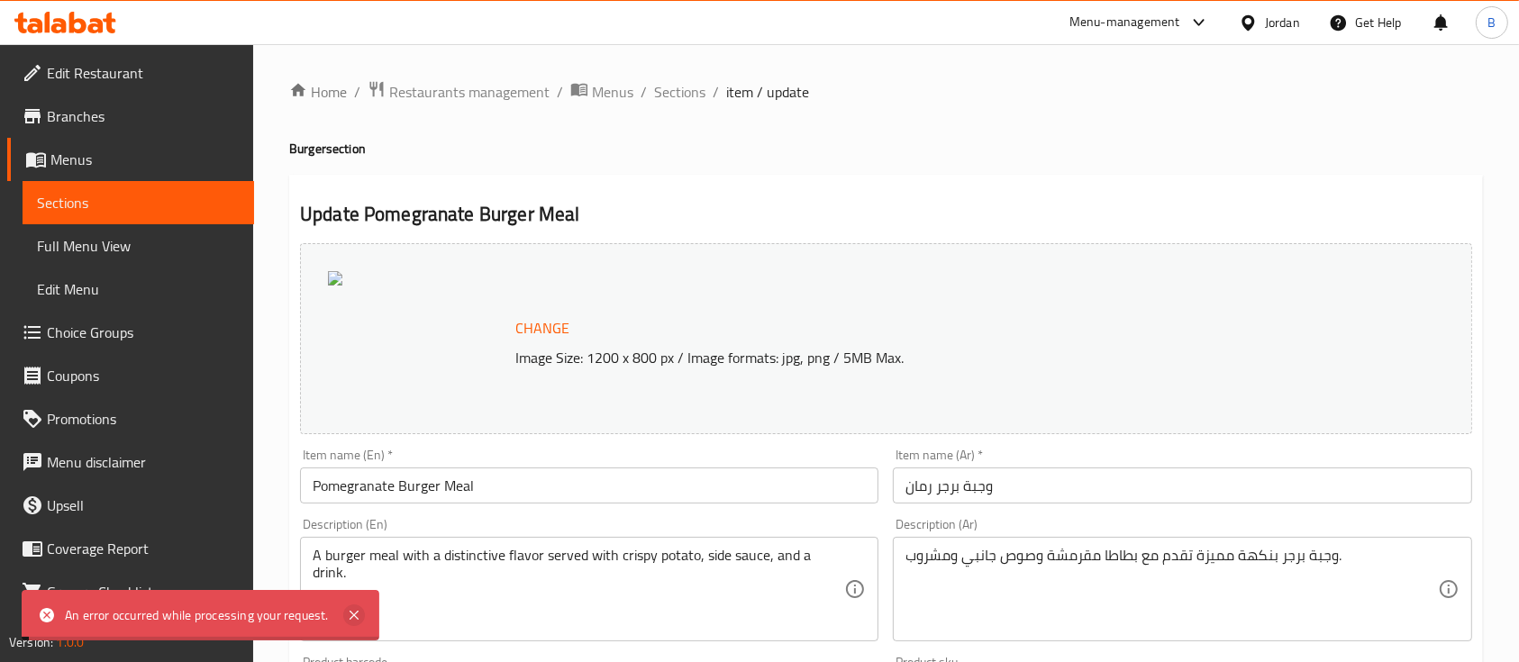
click at [353, 615] on icon at bounding box center [354, 616] width 22 height 22
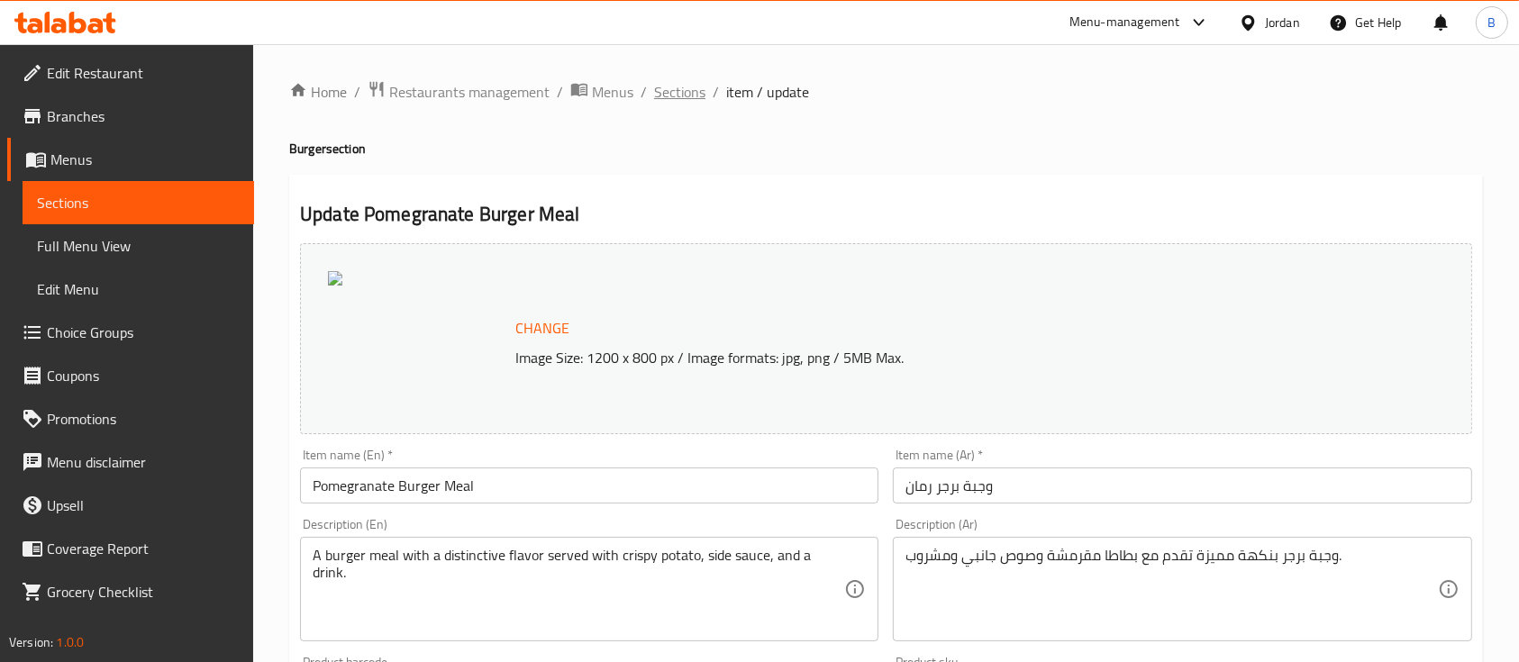
click at [655, 88] on span "Sections" at bounding box center [679, 92] width 51 height 22
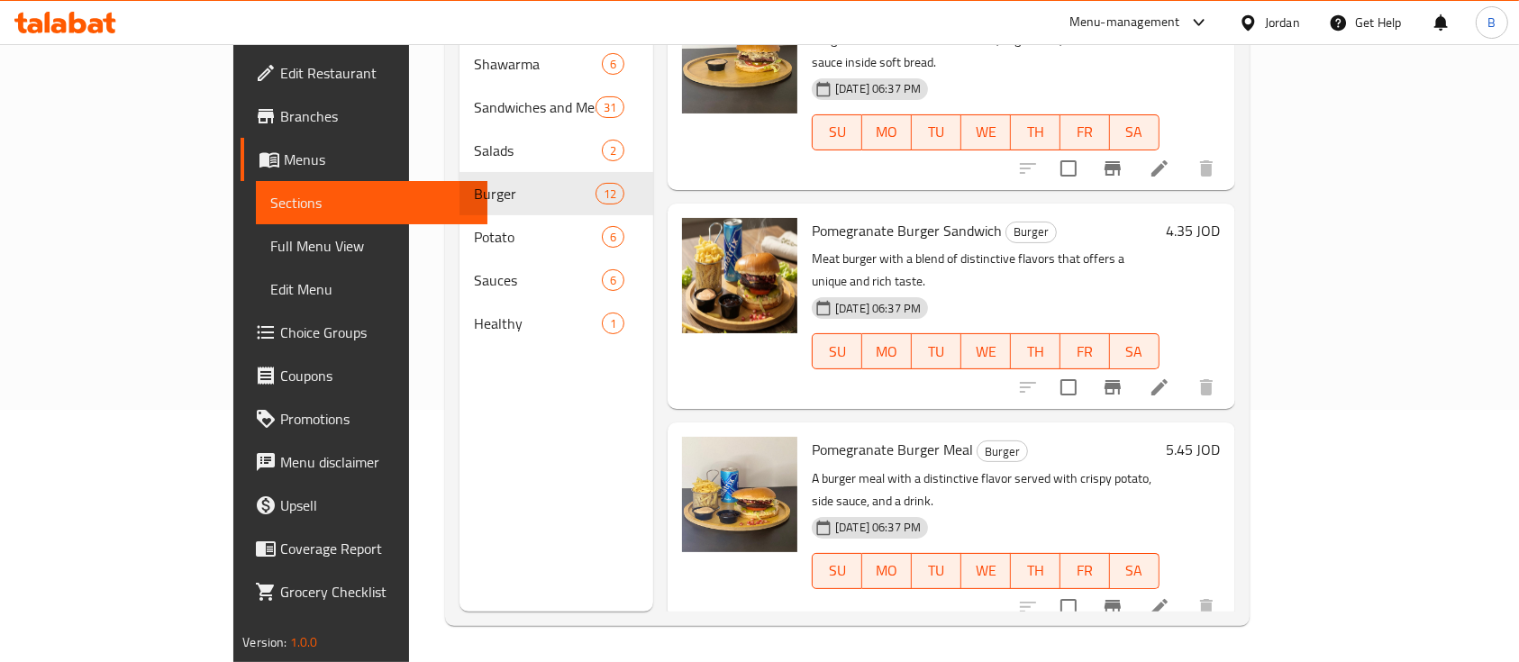
scroll to position [303, 0]
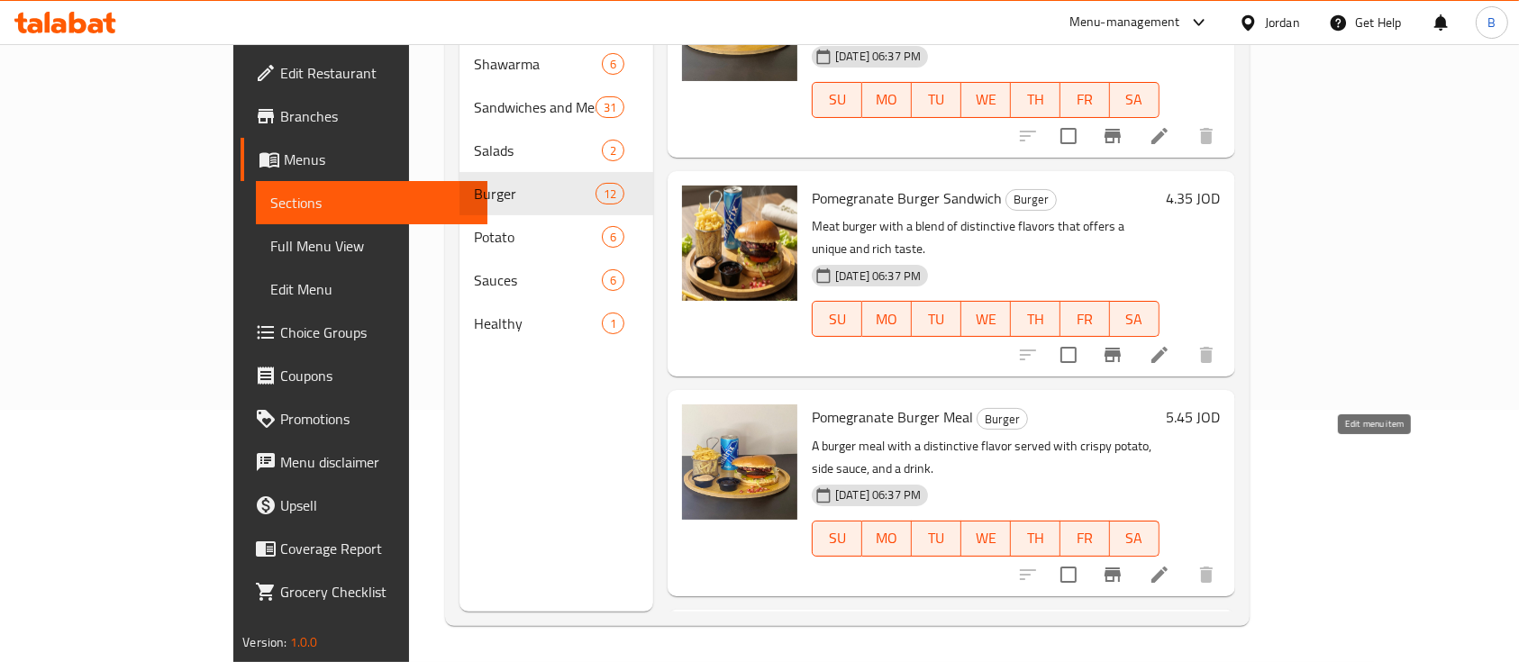
click at [1168, 567] on icon at bounding box center [1160, 575] width 16 height 16
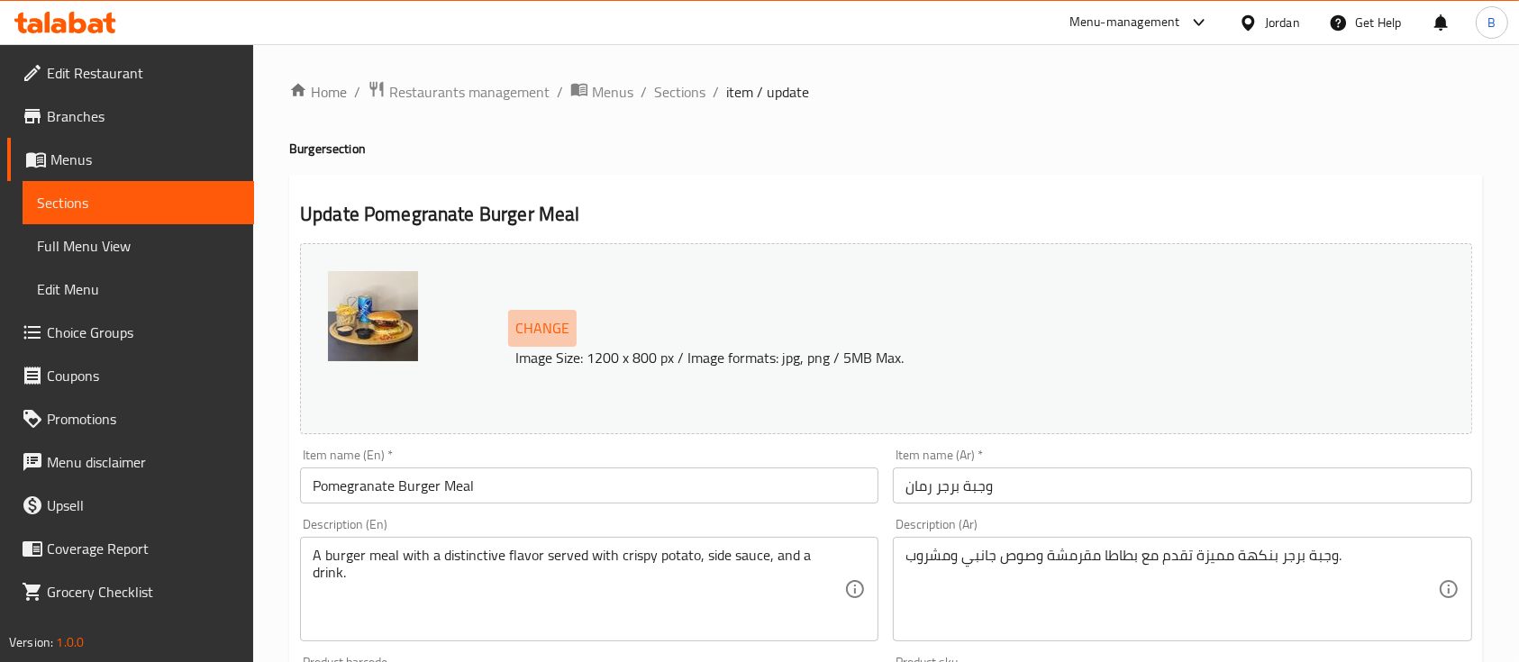
click at [528, 312] on button "Change" at bounding box center [542, 328] width 68 height 37
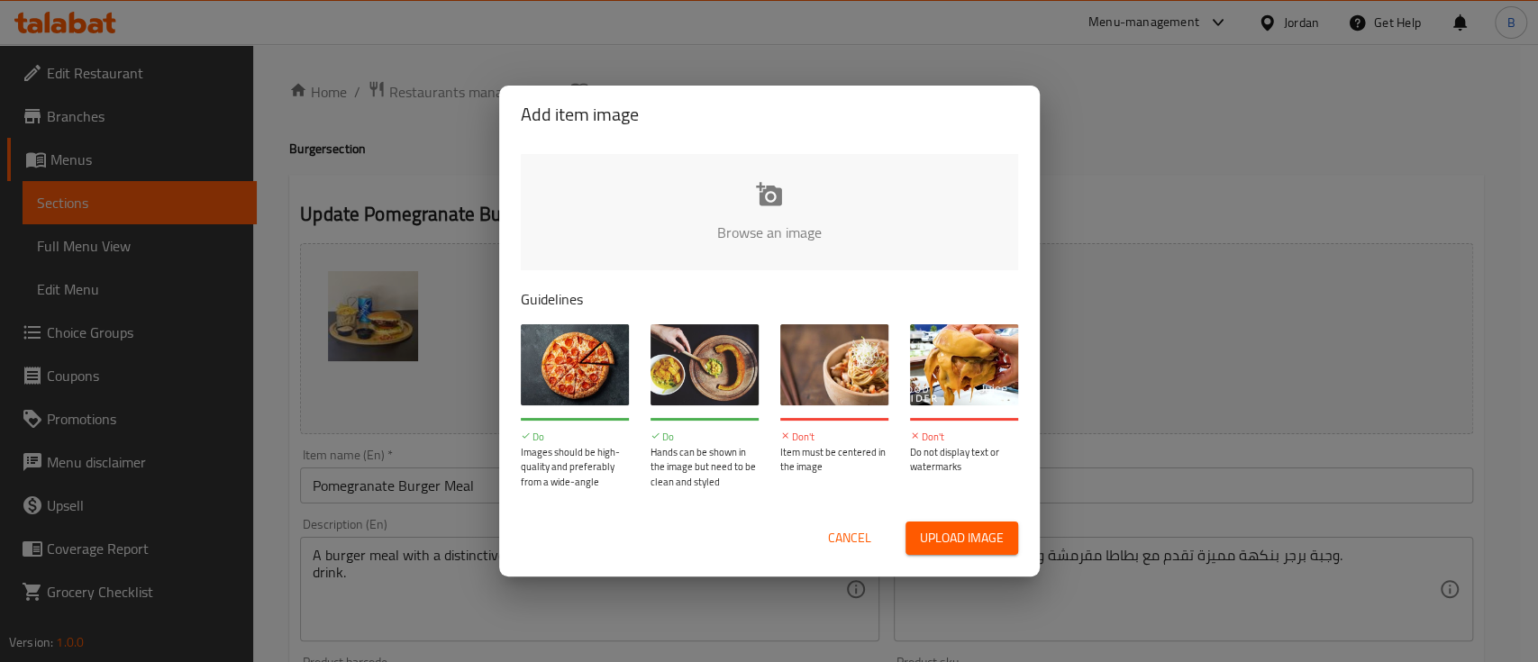
click at [728, 246] on input "file" at bounding box center [1379, 238] width 1716 height 169
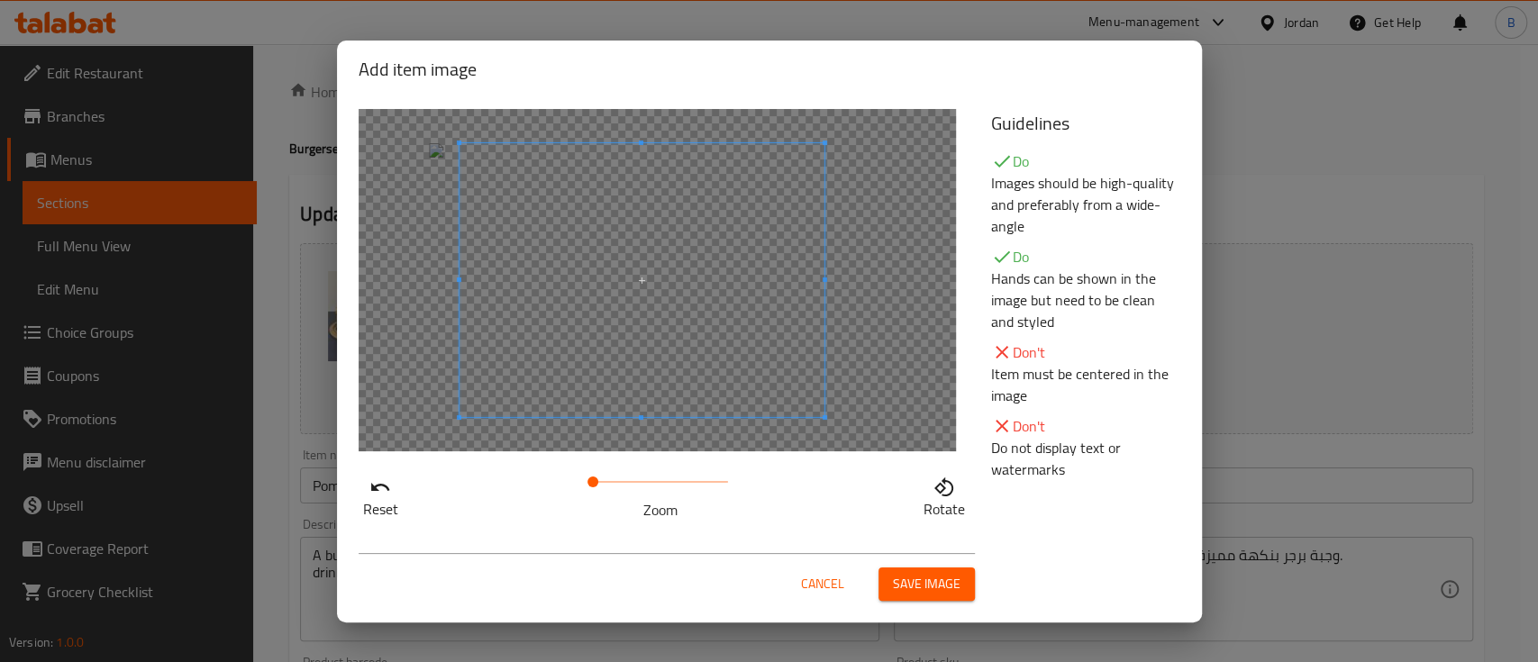
click at [524, 220] on span at bounding box center [641, 280] width 365 height 274
click at [928, 593] on span "Save image" at bounding box center [927, 584] width 68 height 23
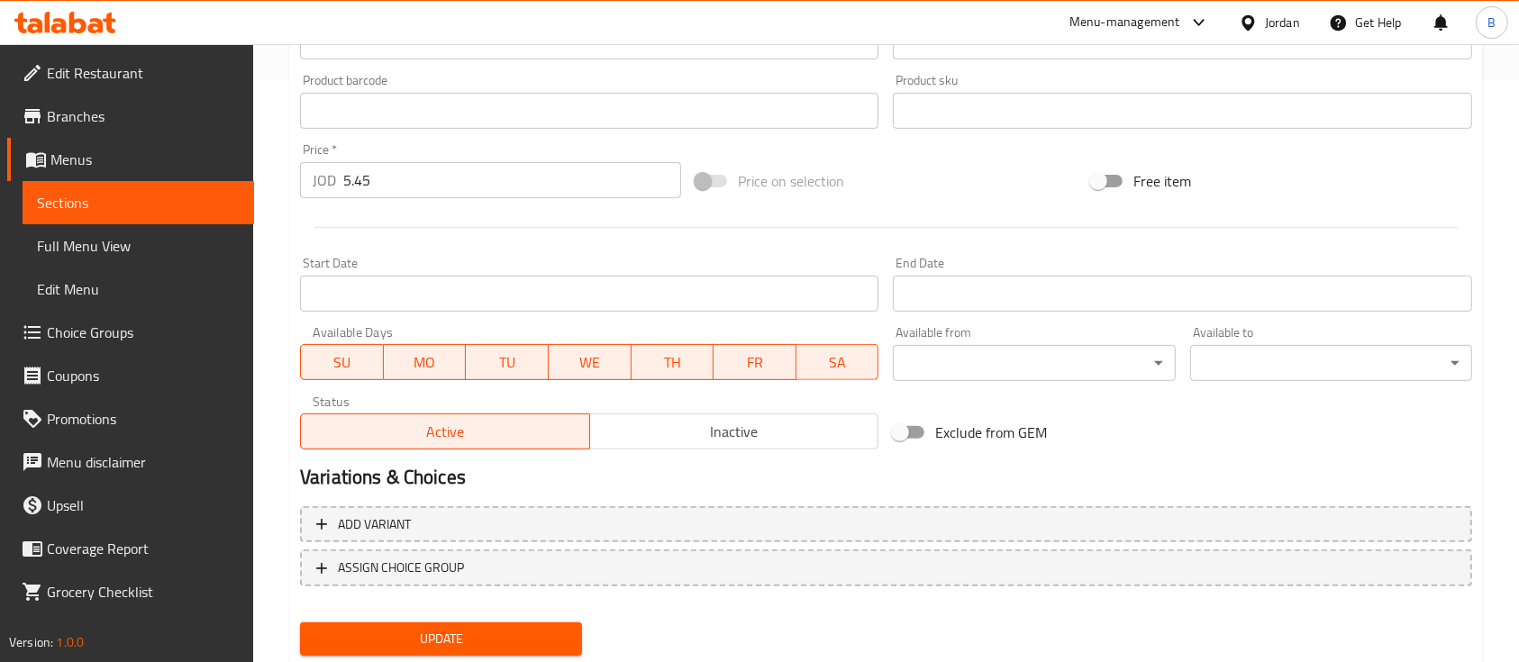
scroll to position [636, 0]
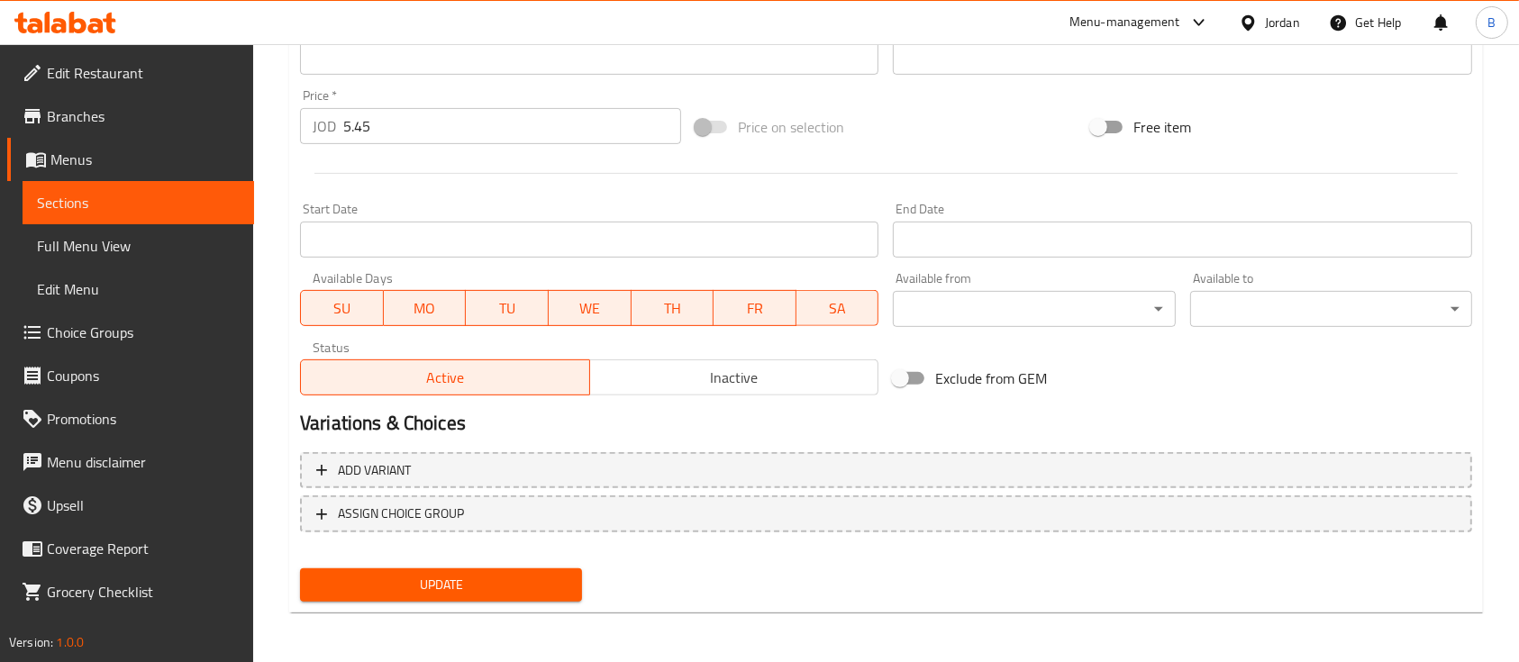
click at [533, 586] on span "Update" at bounding box center [440, 585] width 253 height 23
click at [469, 587] on span "Update" at bounding box center [440, 585] width 253 height 23
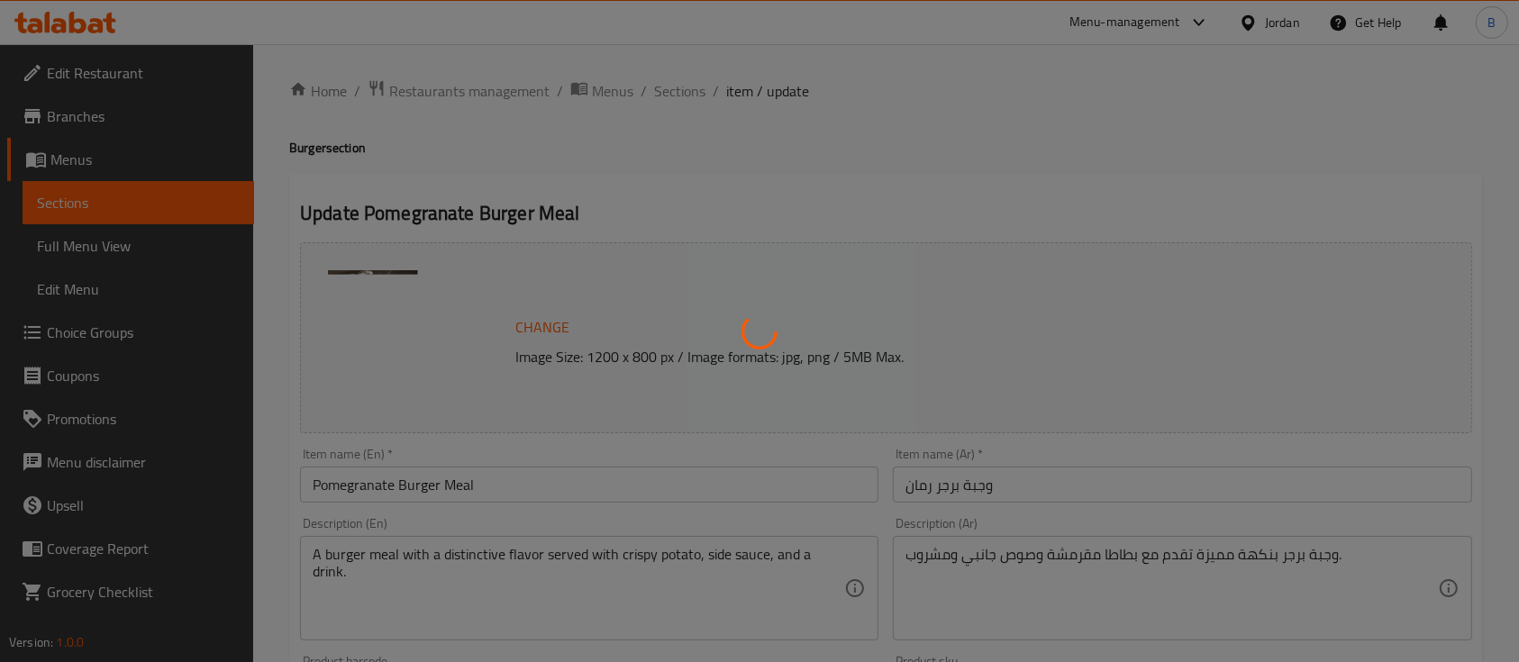
scroll to position [0, 0]
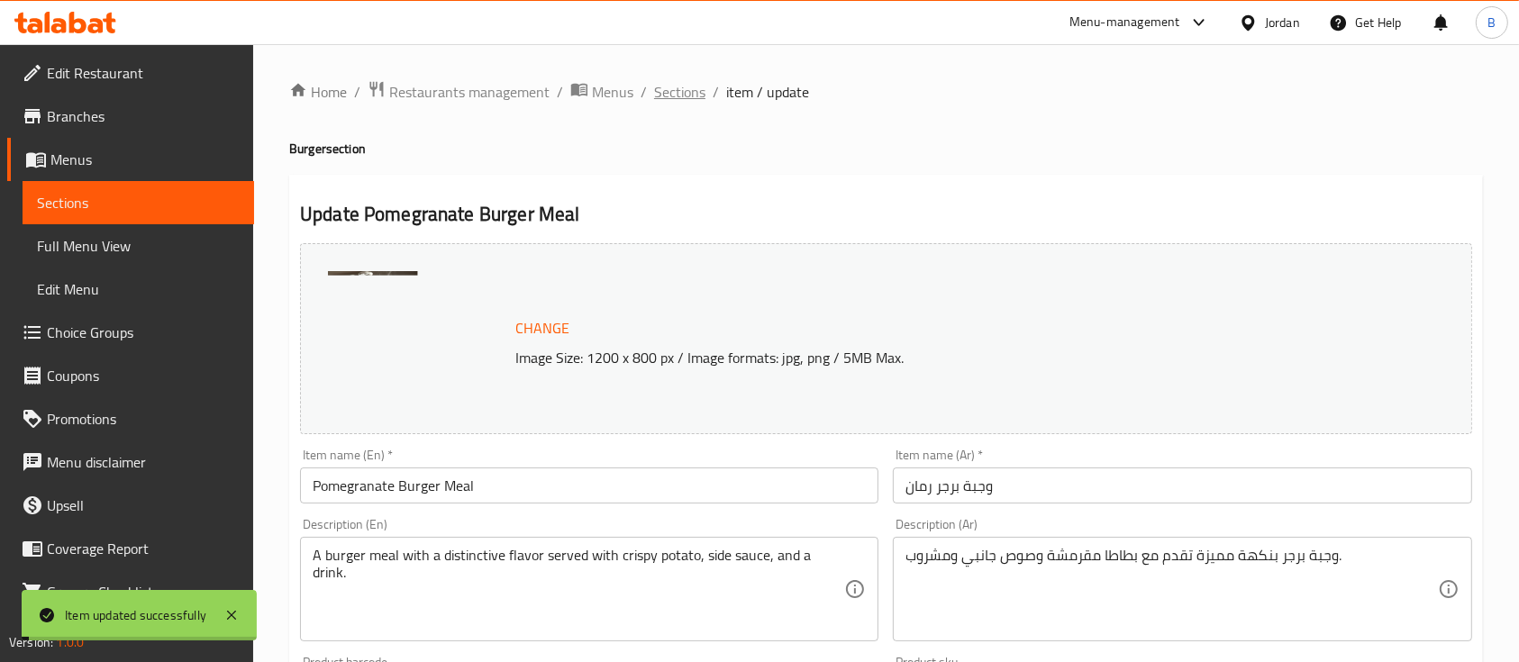
click at [678, 89] on span "Sections" at bounding box center [679, 92] width 51 height 22
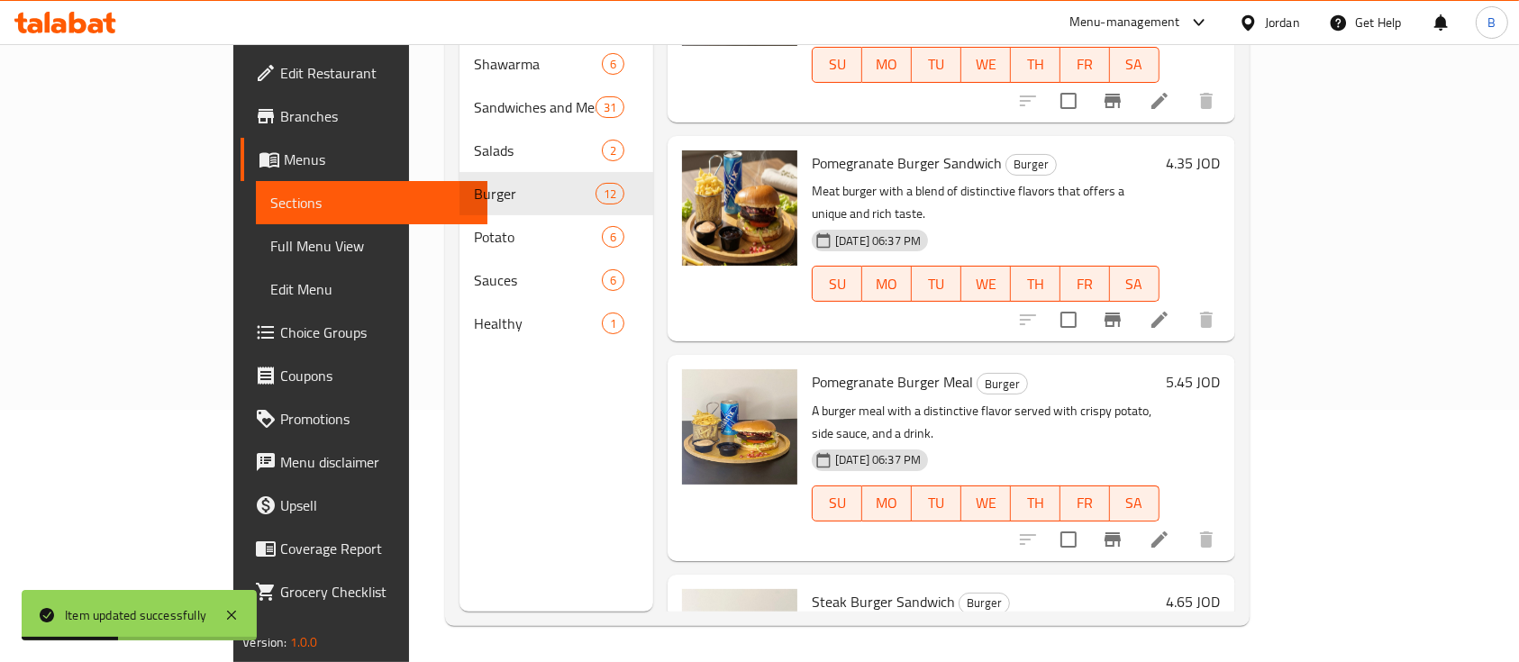
scroll to position [360, 0]
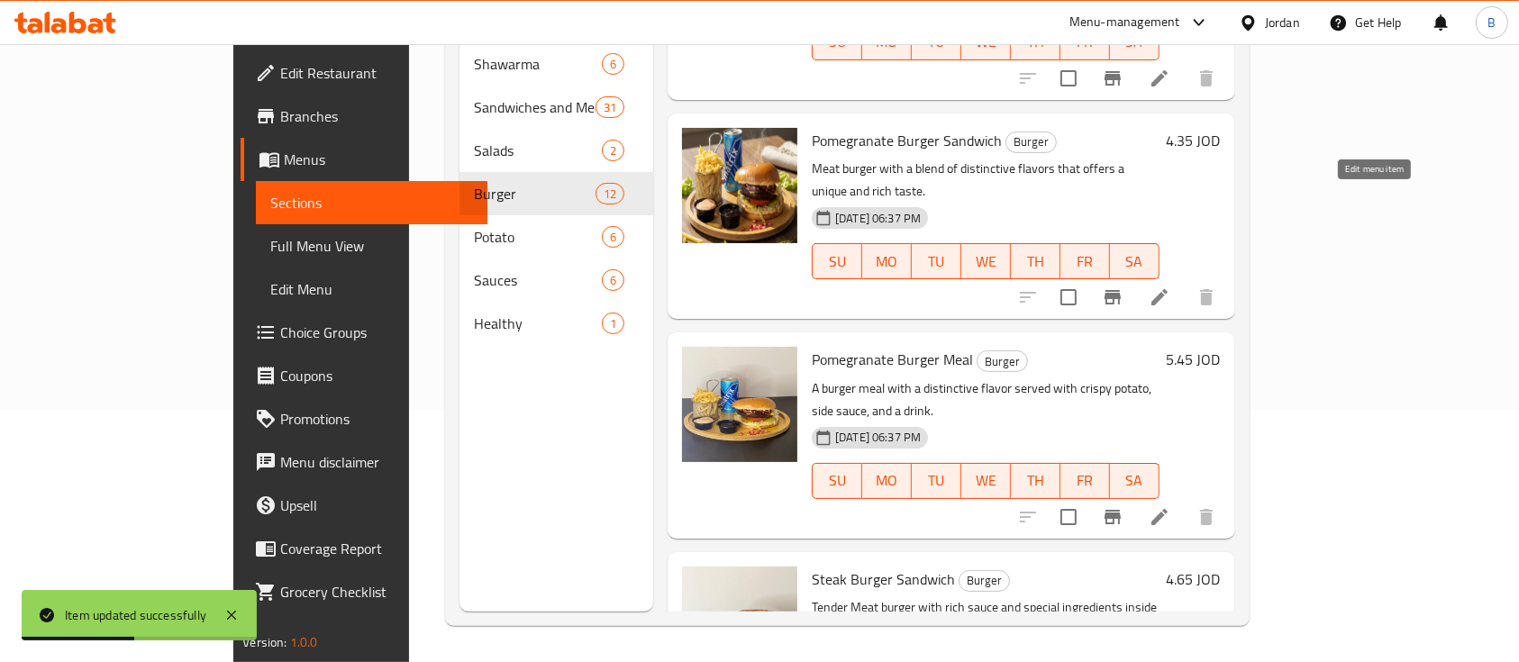
click at [1171, 287] on icon at bounding box center [1160, 298] width 22 height 22
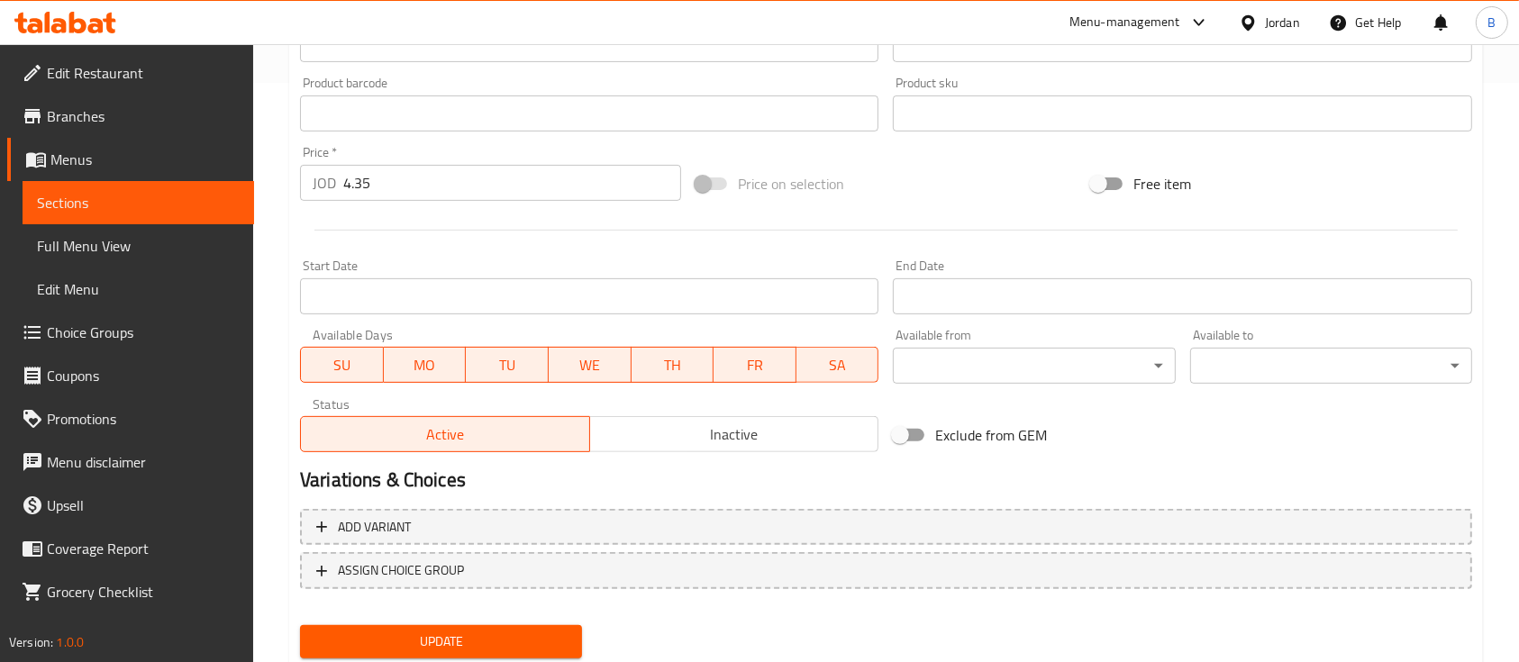
scroll to position [636, 0]
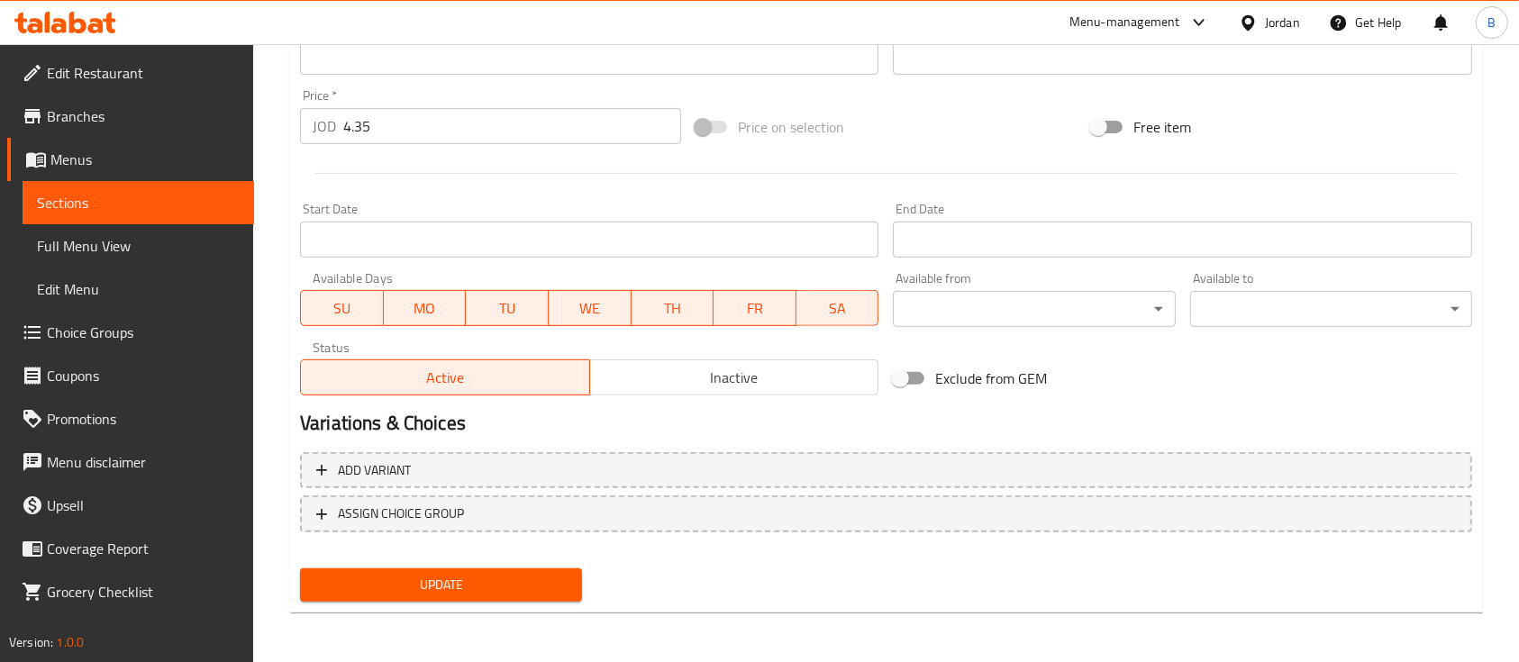
click at [454, 574] on span "Update" at bounding box center [440, 585] width 253 height 23
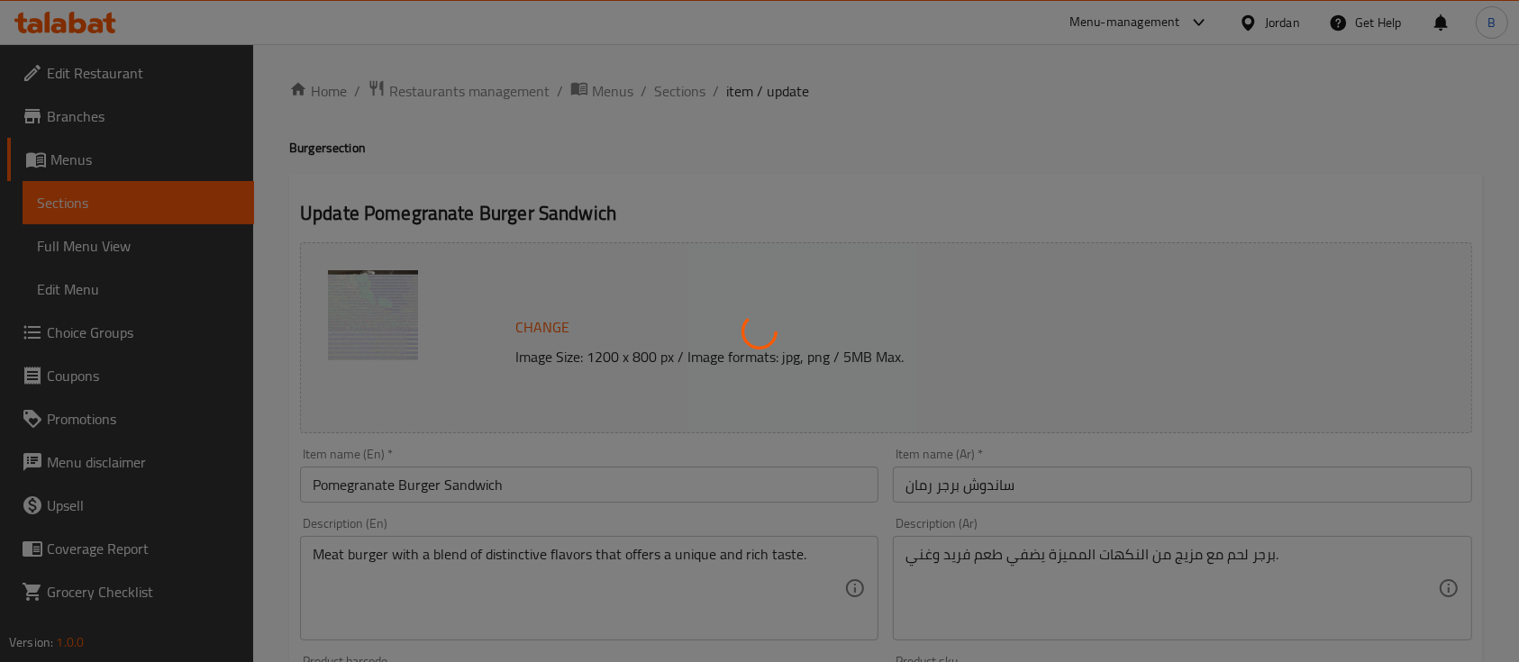
scroll to position [0, 0]
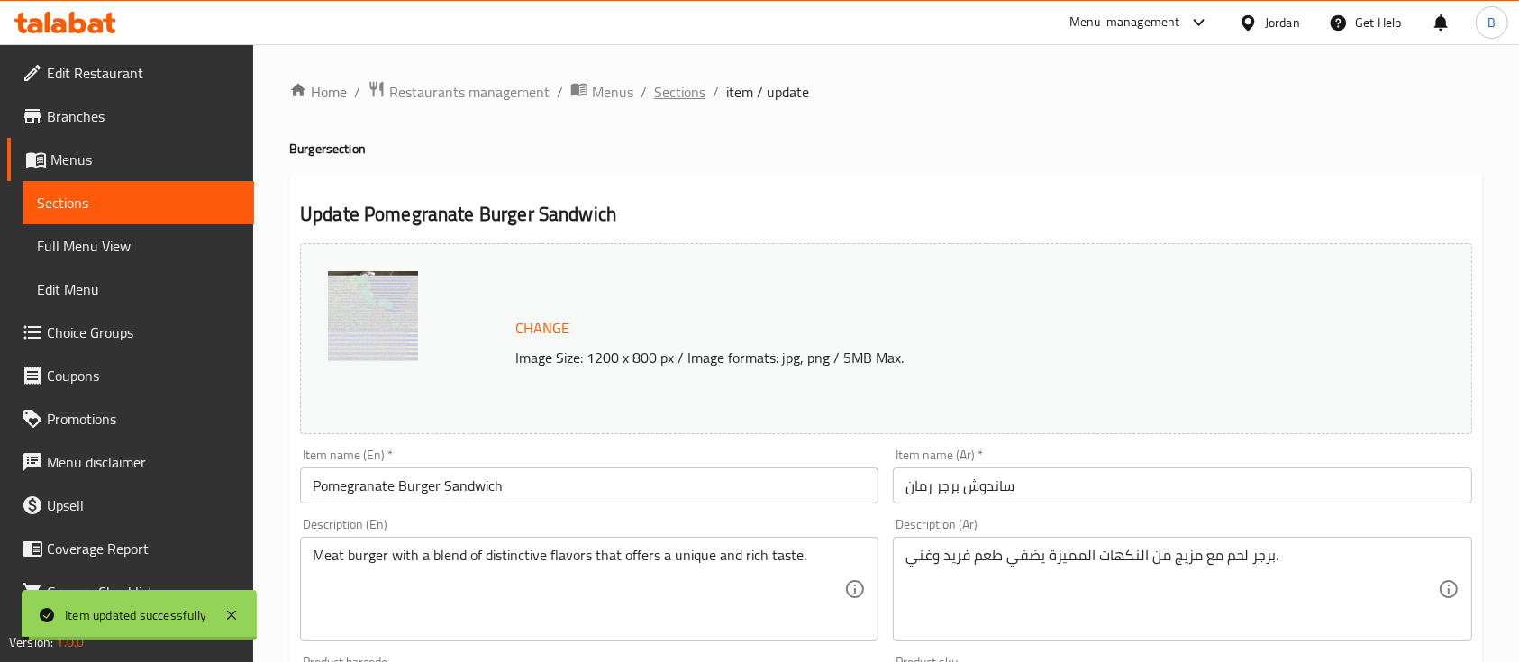
click at [666, 96] on span "Sections" at bounding box center [679, 92] width 51 height 22
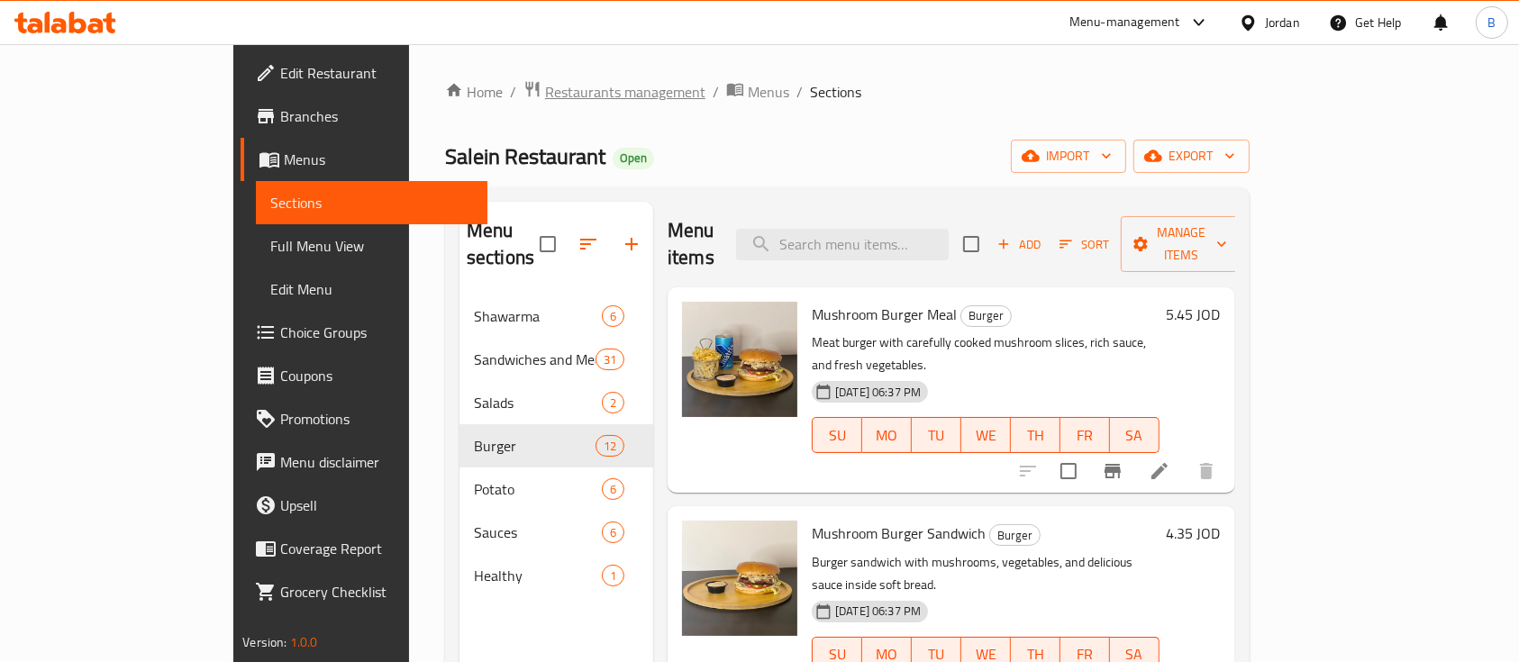
click at [545, 93] on span "Restaurants management" at bounding box center [625, 92] width 160 height 22
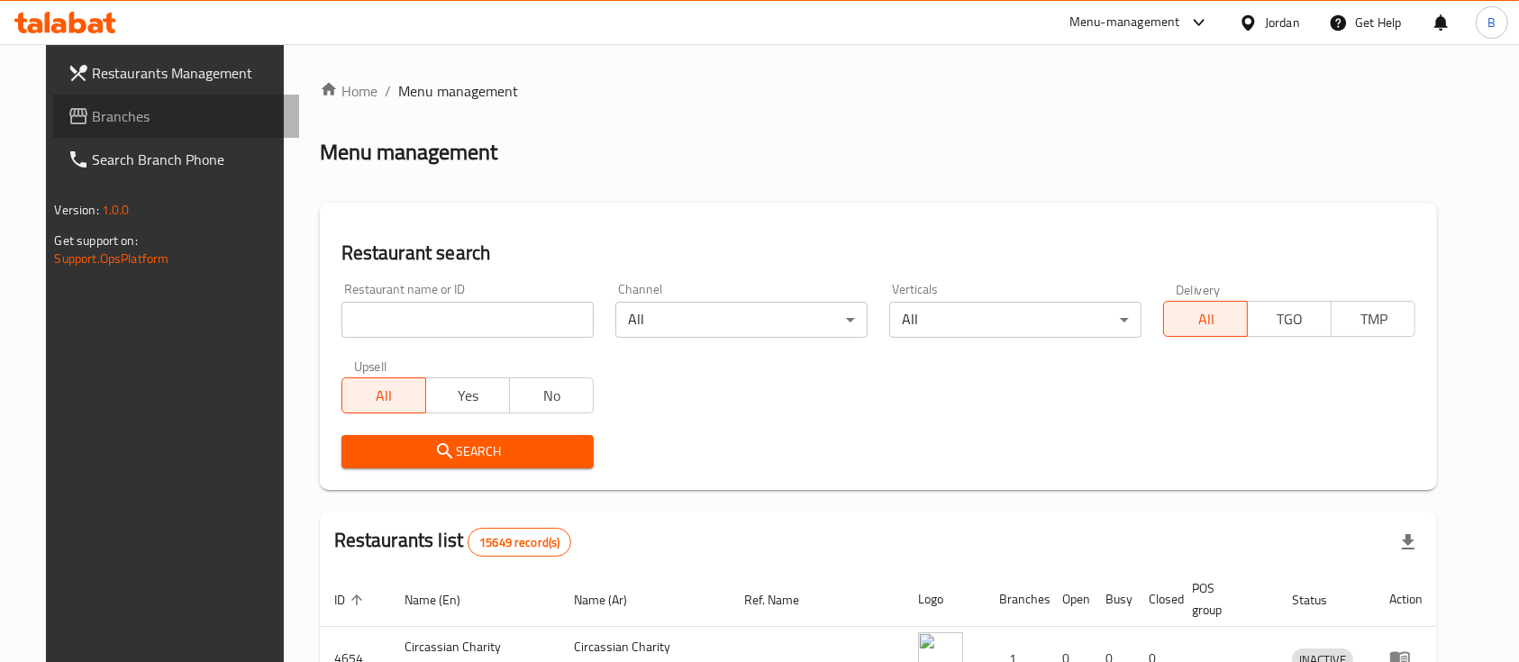
click at [130, 118] on span "Branches" at bounding box center [189, 116] width 193 height 22
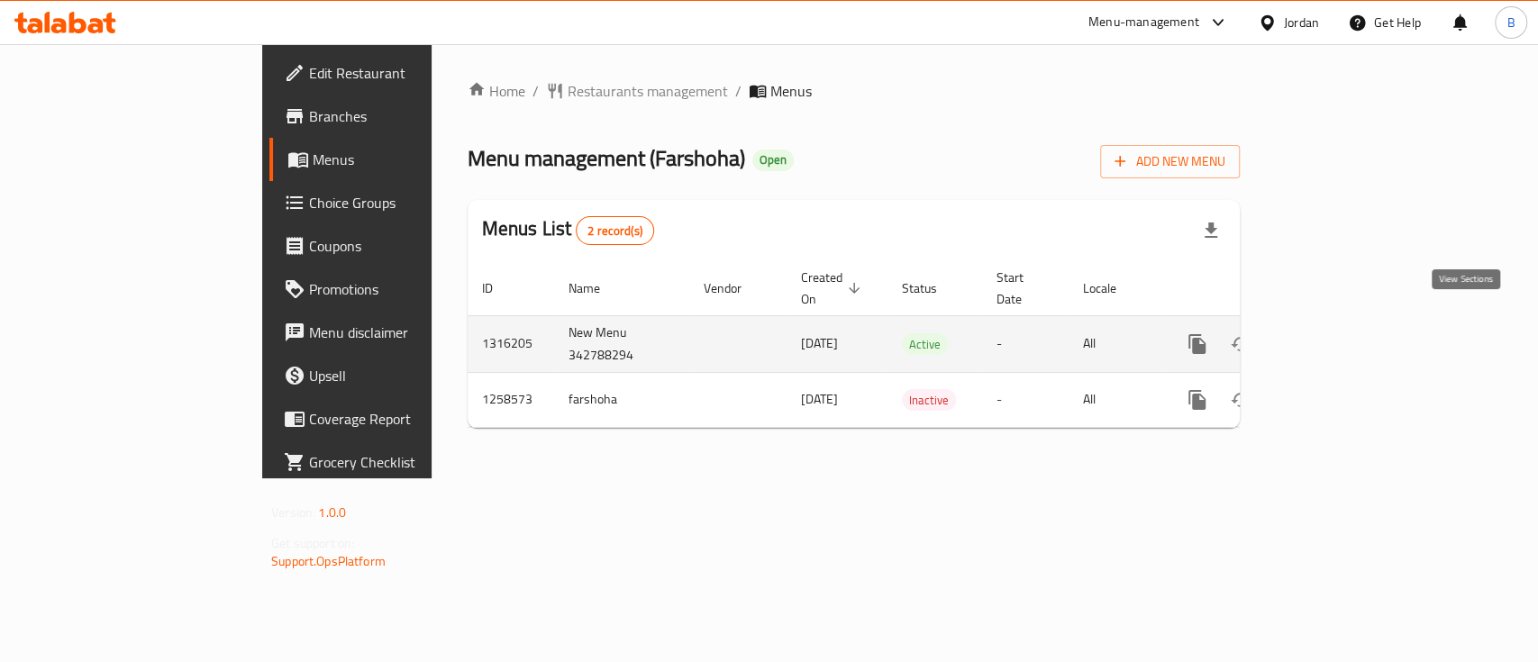
click at [1335, 336] on icon "enhanced table" at bounding box center [1327, 344] width 16 height 16
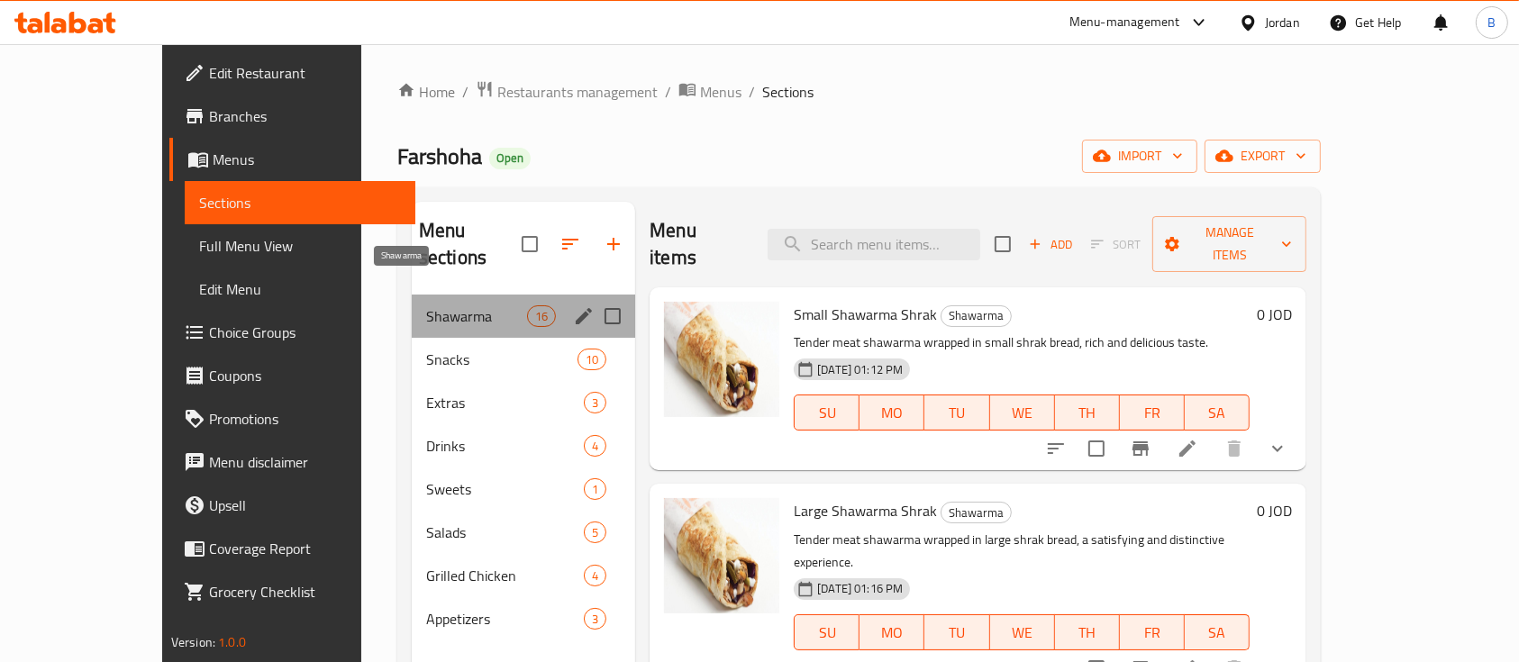
click at [451, 305] on span "Shawarma" at bounding box center [476, 316] width 101 height 22
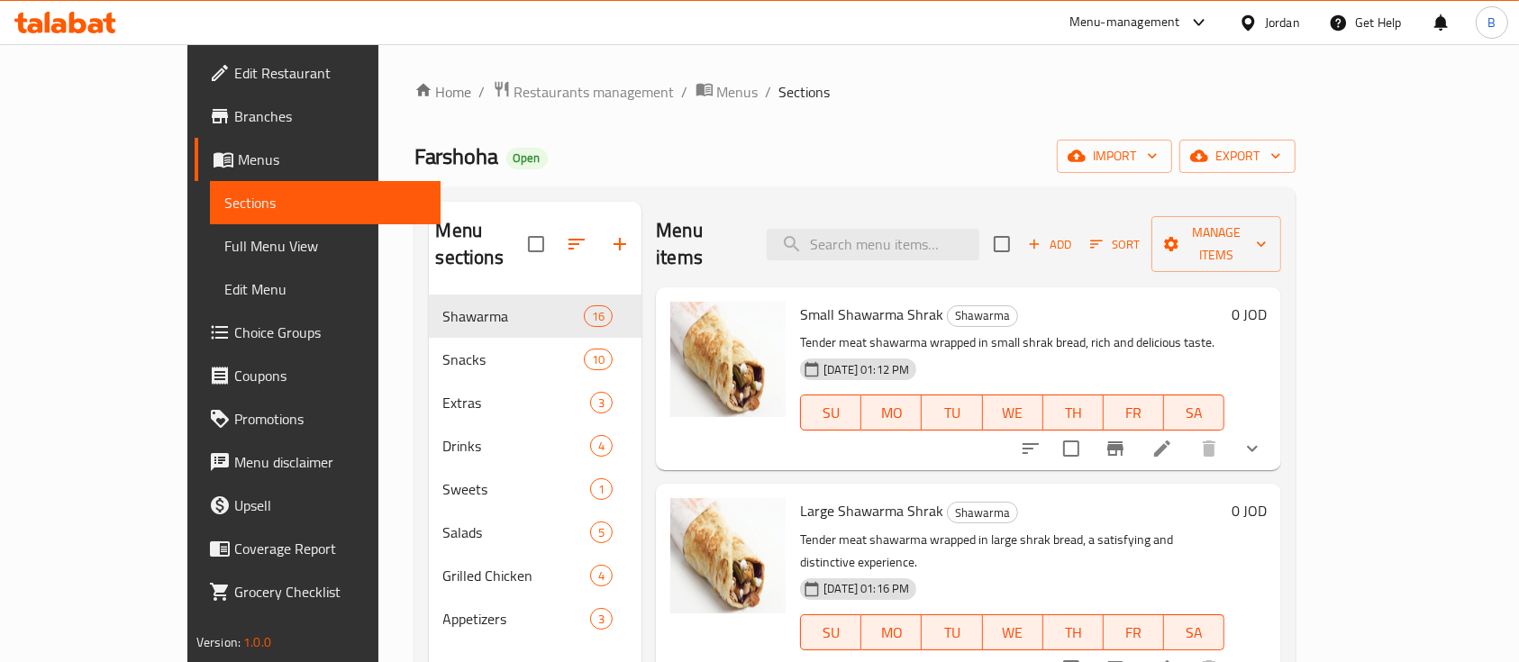
click at [1274, 442] on div at bounding box center [1141, 448] width 265 height 43
click at [1173, 438] on icon at bounding box center [1163, 449] width 22 height 22
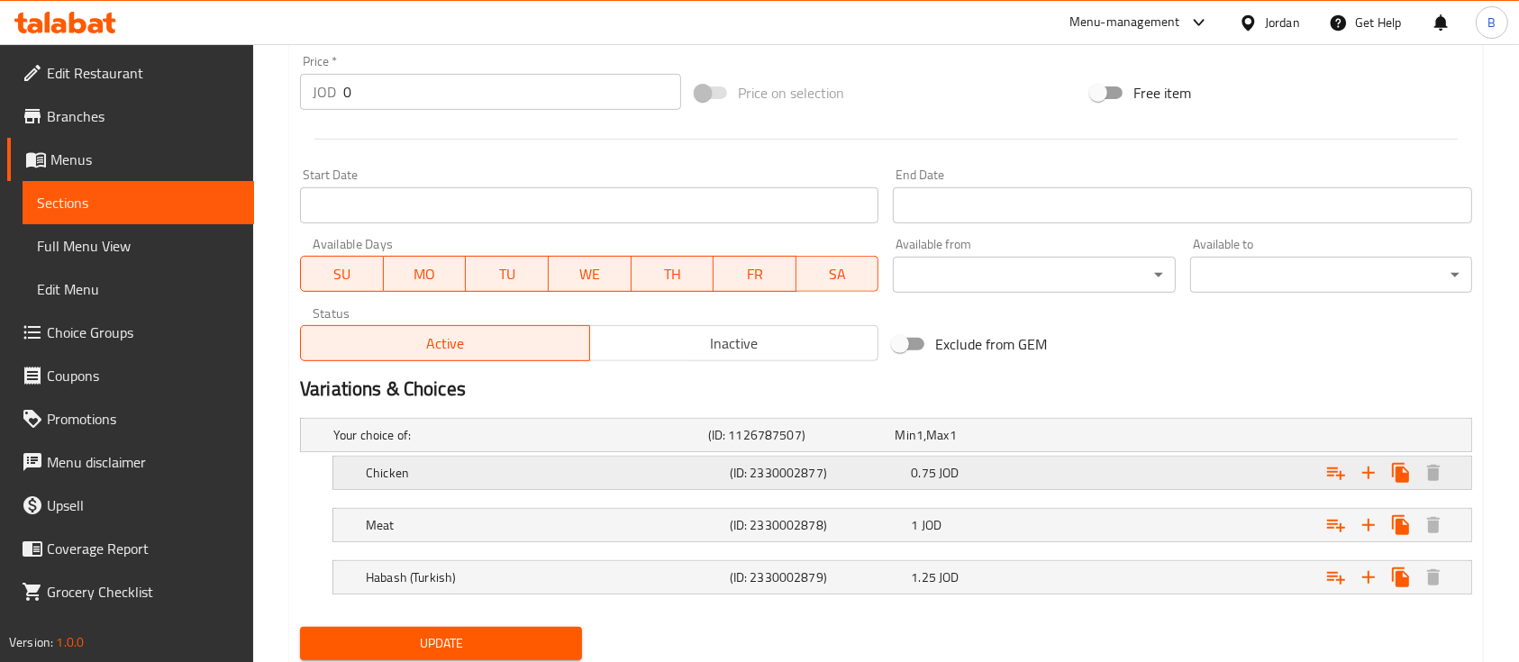
scroll to position [728, 0]
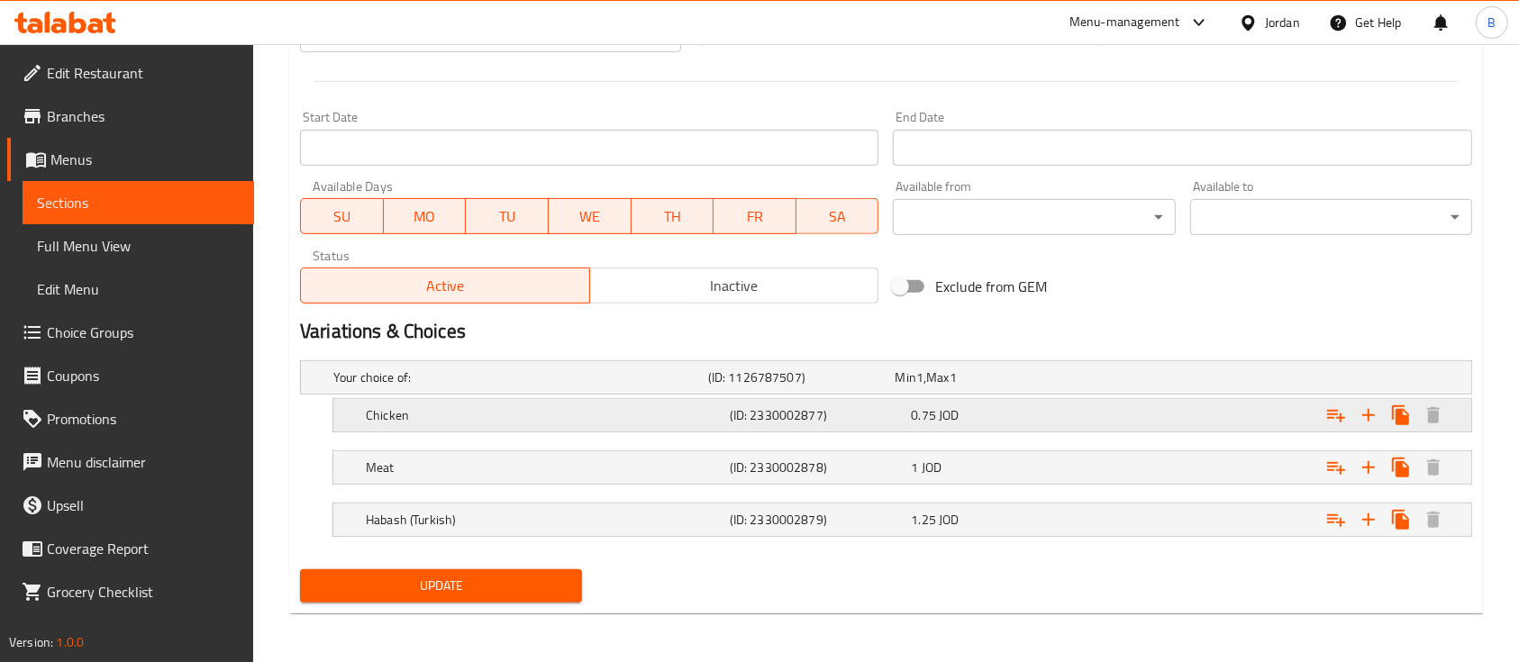
click at [1217, 408] on div "Expand" at bounding box center [1271, 416] width 364 height 40
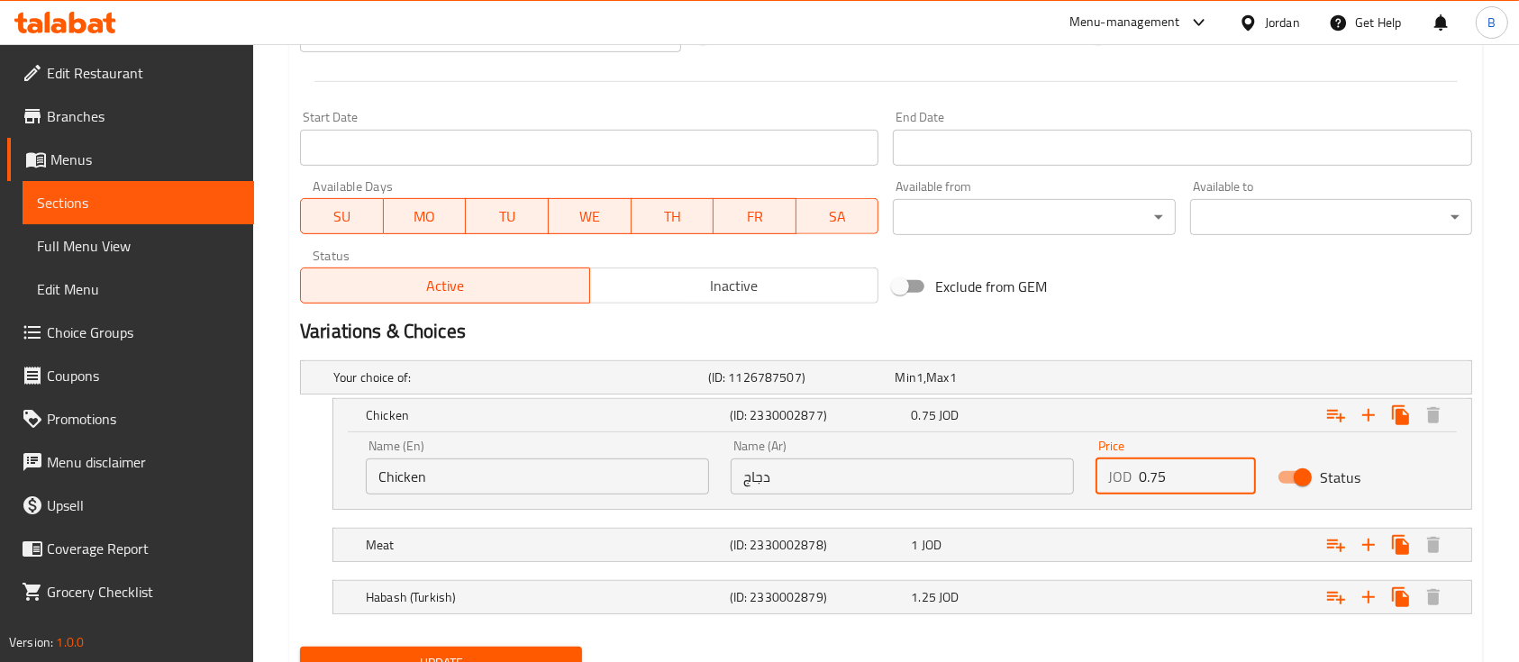
click at [1154, 480] on input "0.75" at bounding box center [1197, 477] width 117 height 36
type input "1"
click at [1226, 532] on div "Expand" at bounding box center [1271, 545] width 364 height 40
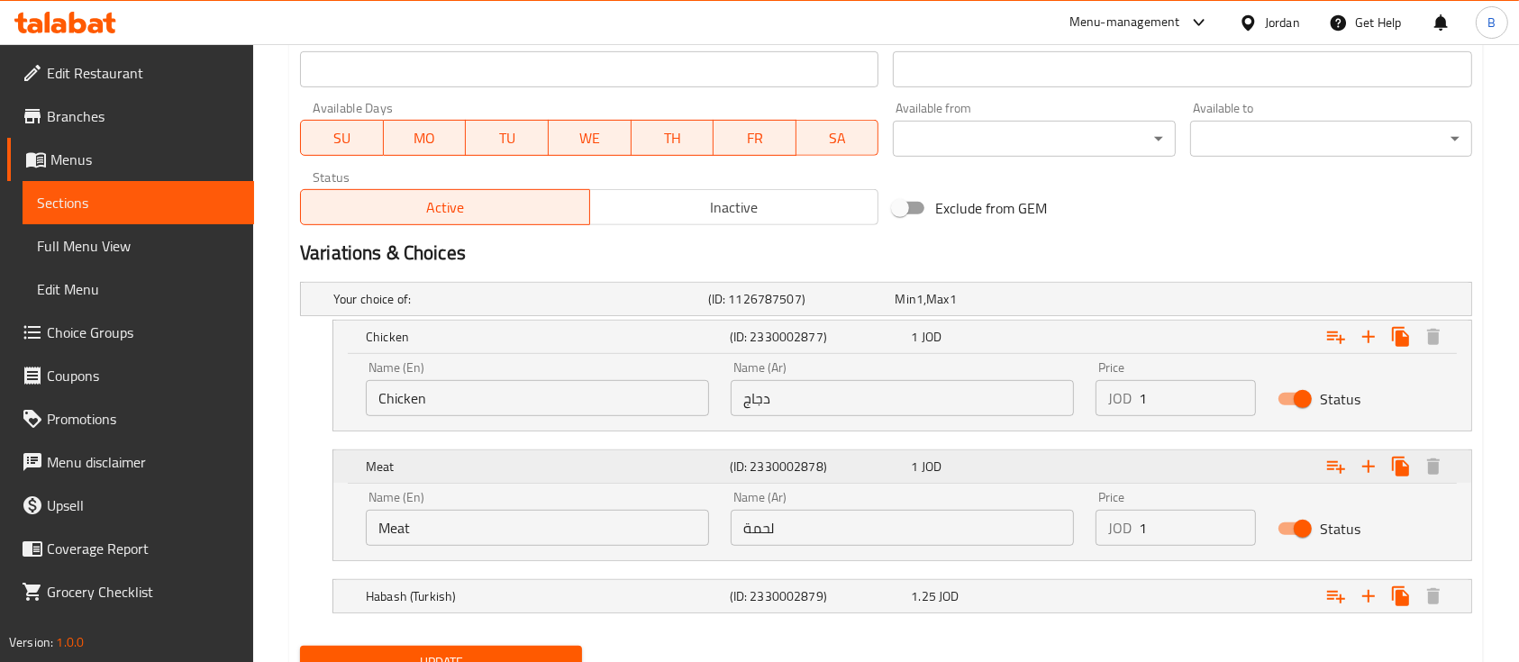
scroll to position [883, 0]
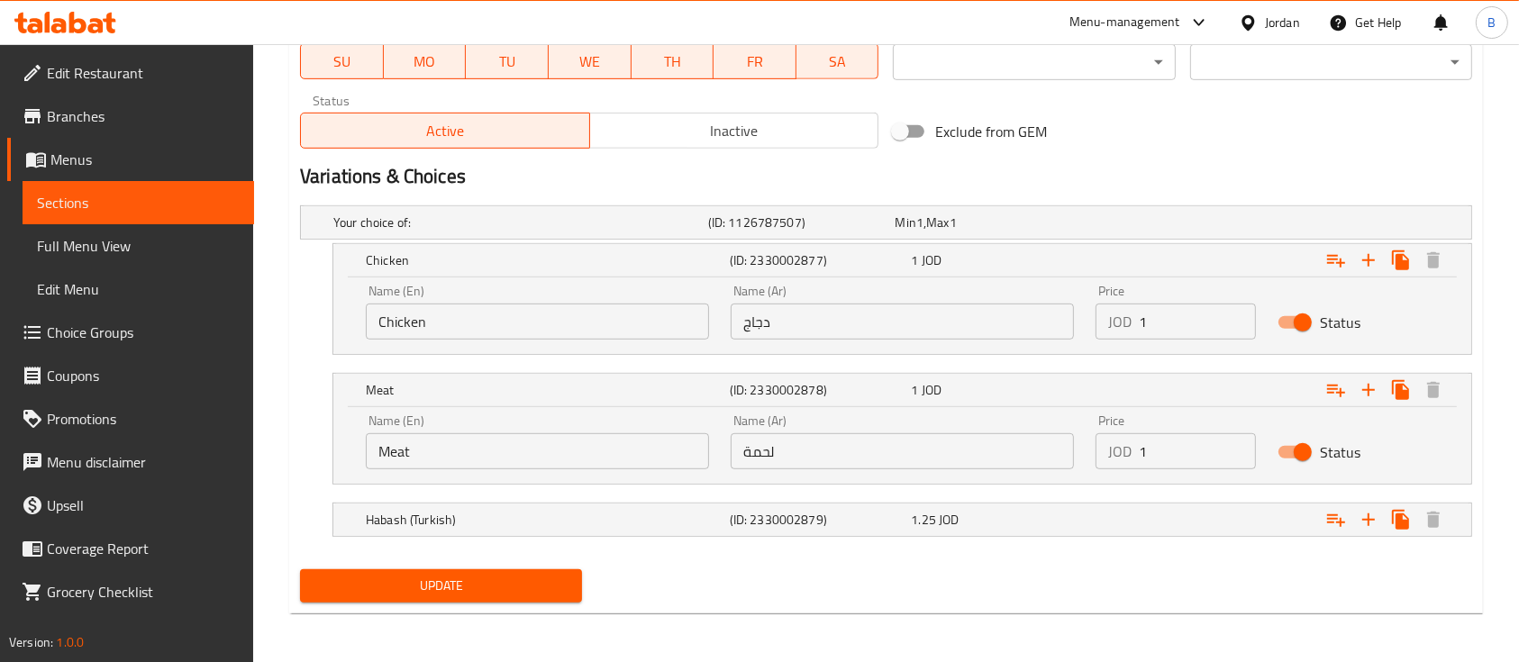
drag, startPoint x: 1192, startPoint y: 472, endPoint x: 1183, endPoint y: 454, distance: 20.1
click at [1188, 463] on div "Price JOD 1 Price" at bounding box center [1176, 442] width 182 height 77
click at [1183, 454] on input "1" at bounding box center [1197, 451] width 117 height 36
type input "1.25"
click at [1180, 502] on div "Expand" at bounding box center [1271, 520] width 364 height 40
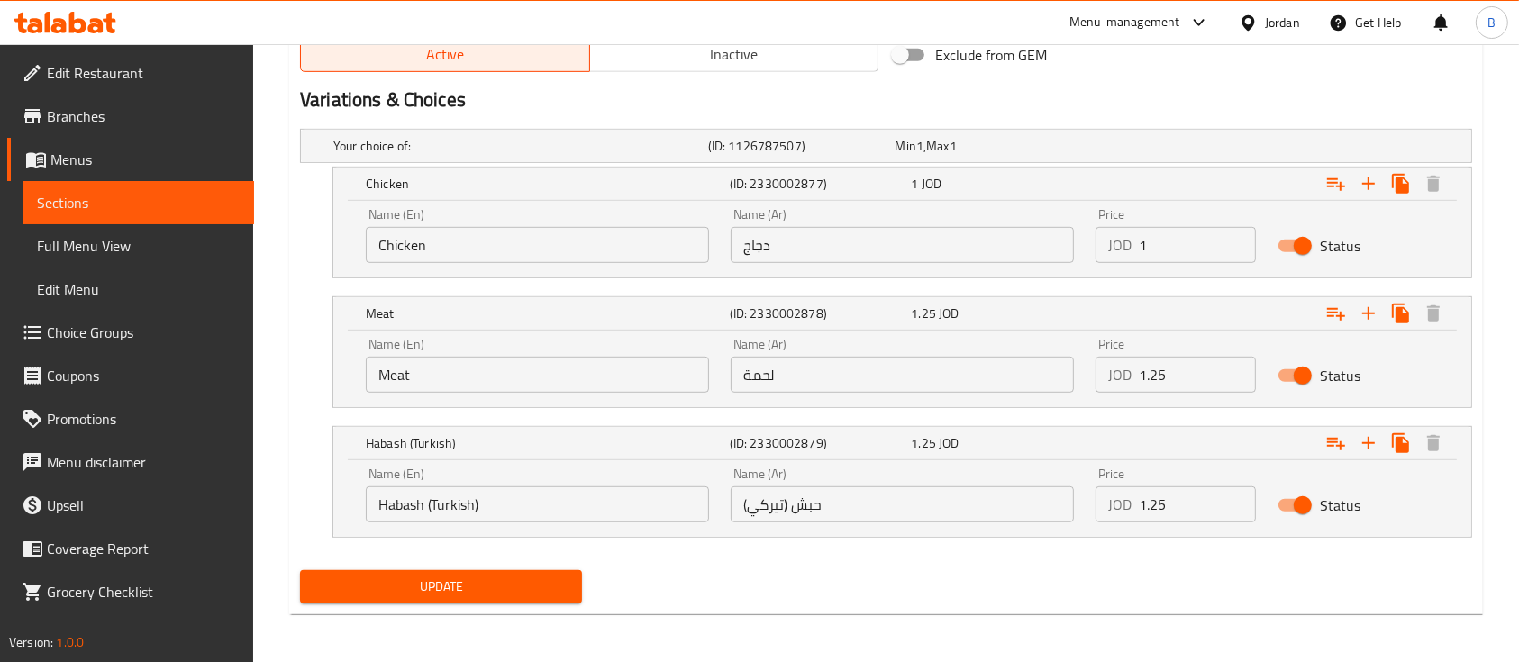
scroll to position [961, 0]
click at [525, 594] on span "Update" at bounding box center [440, 586] width 253 height 23
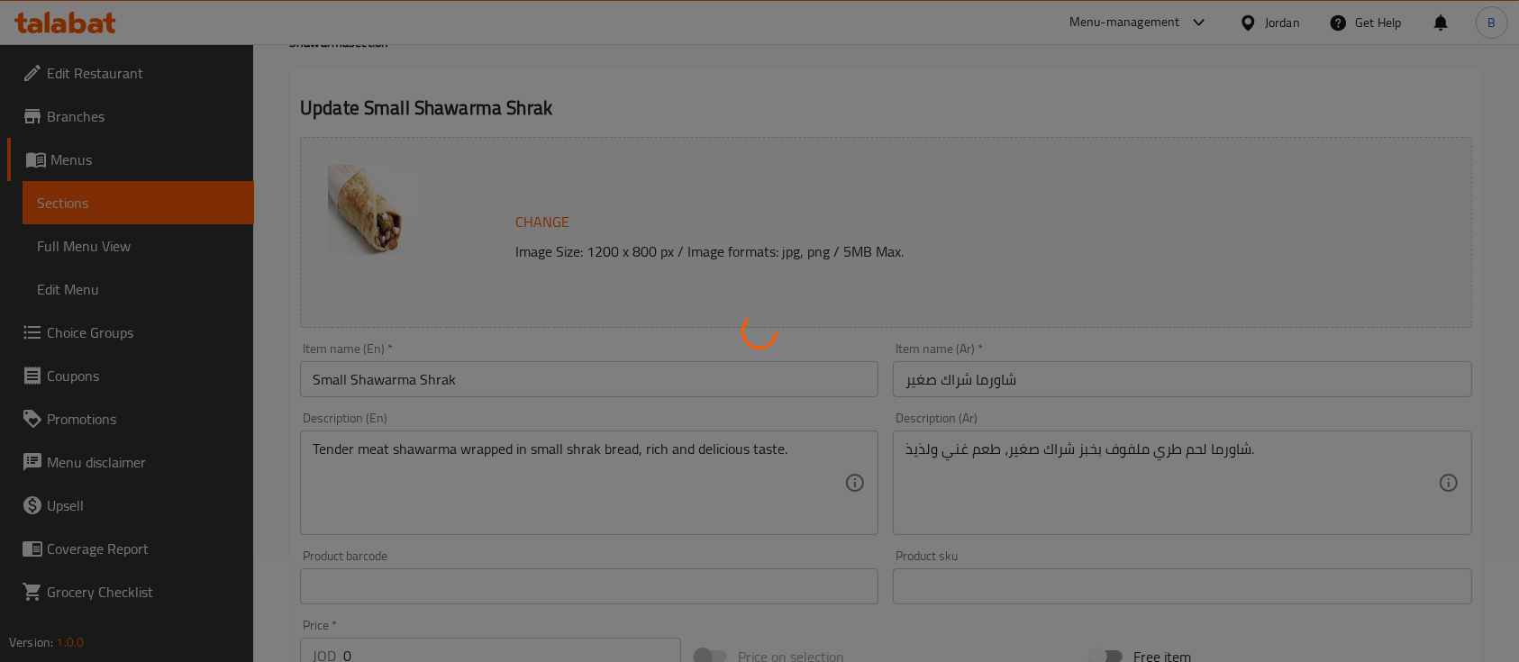
scroll to position [0, 0]
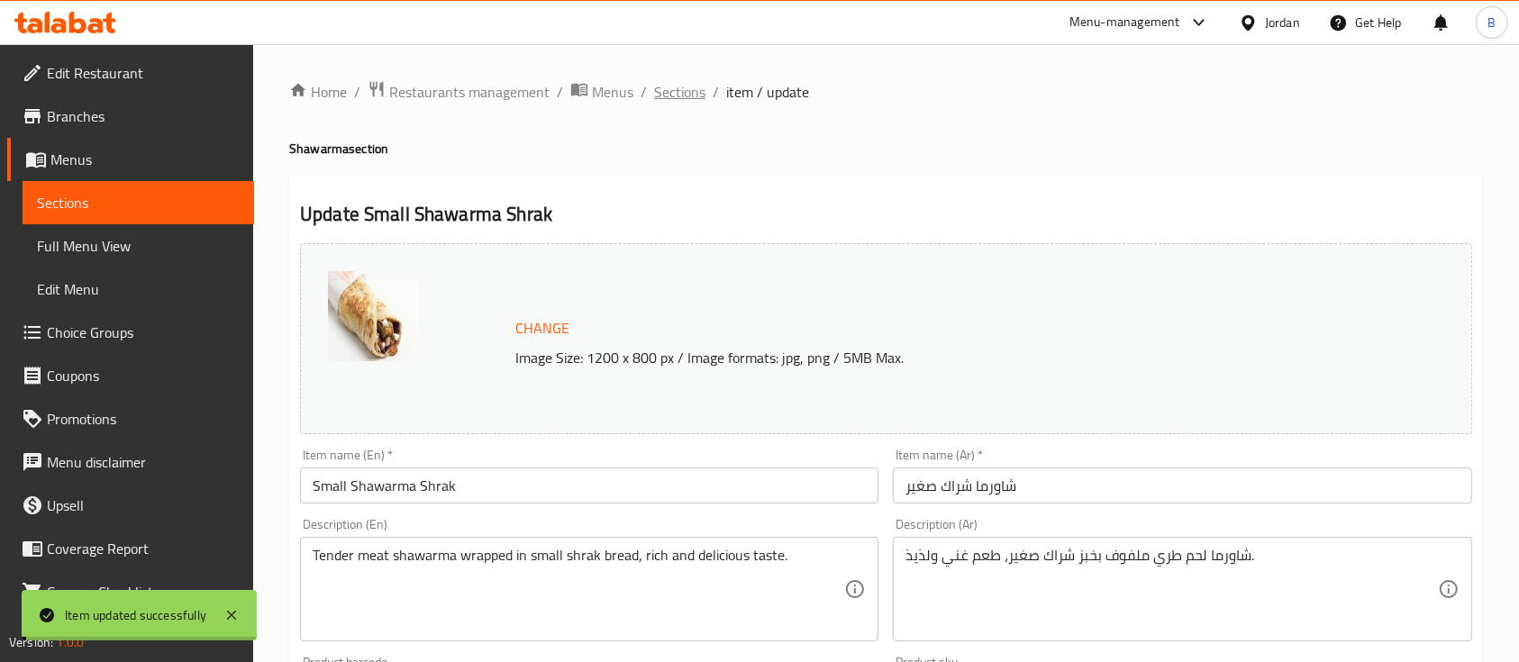
click at [670, 83] on span "Sections" at bounding box center [679, 92] width 51 height 22
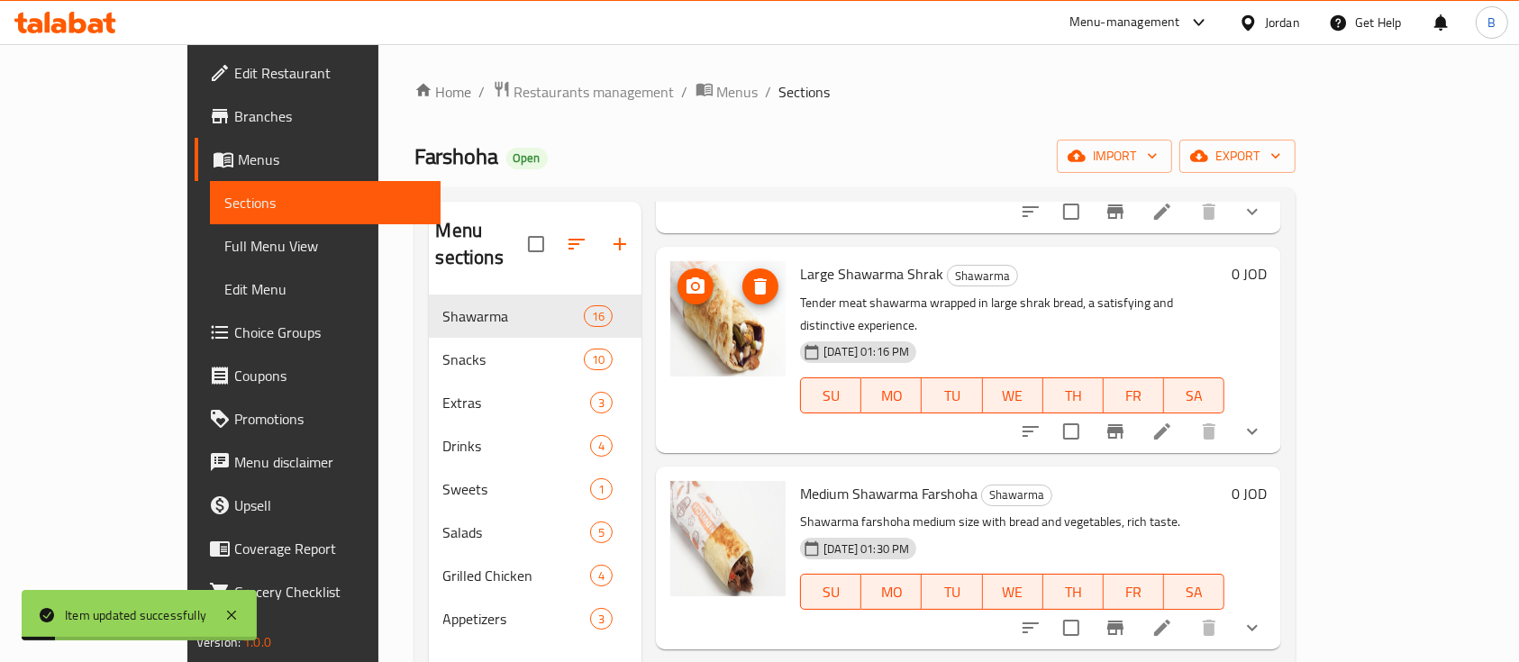
scroll to position [240, 0]
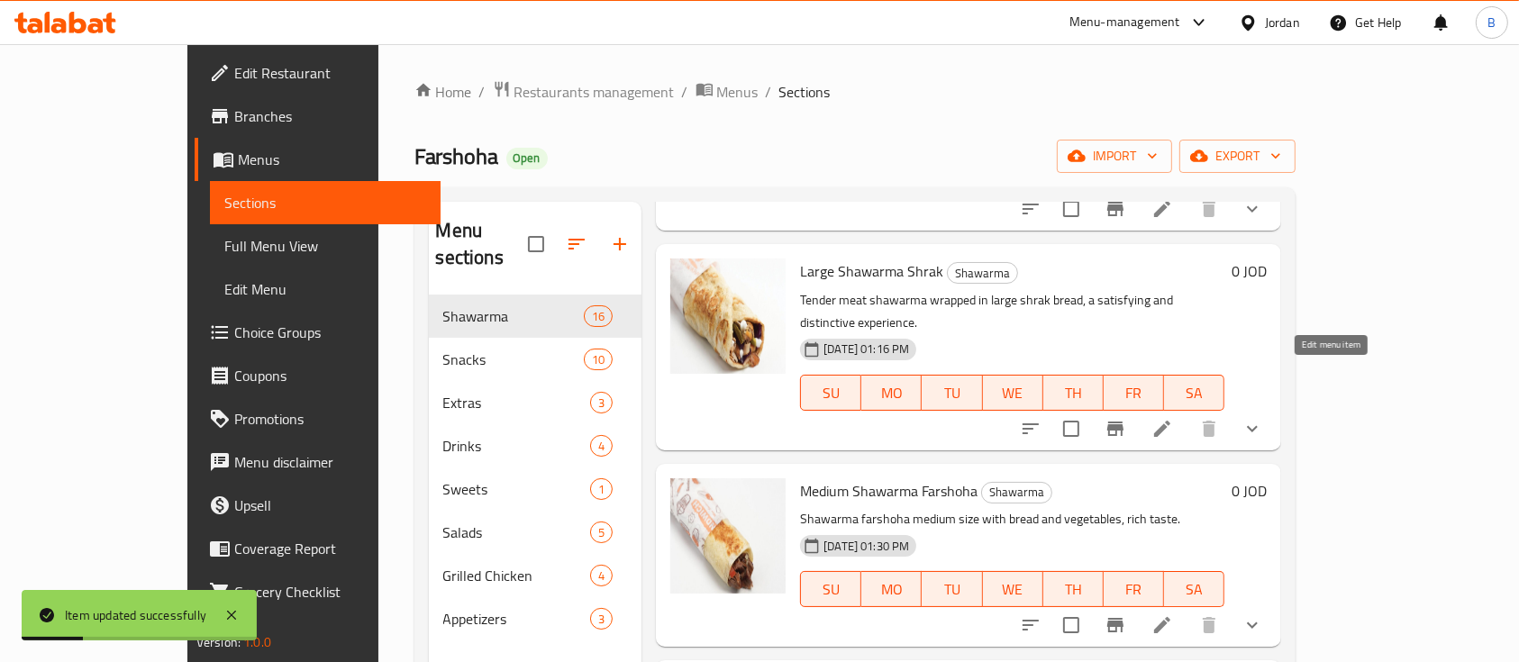
click at [1173, 418] on icon at bounding box center [1163, 429] width 22 height 22
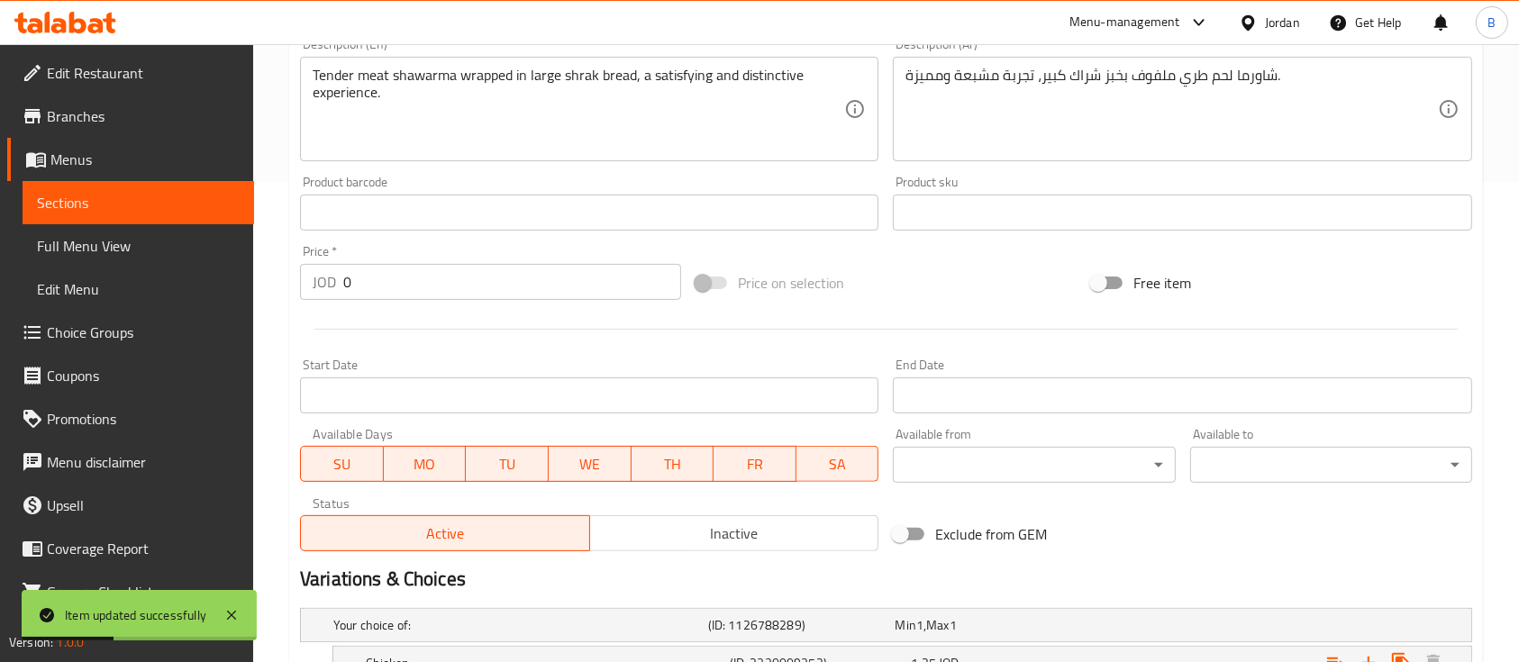
scroll to position [728, 0]
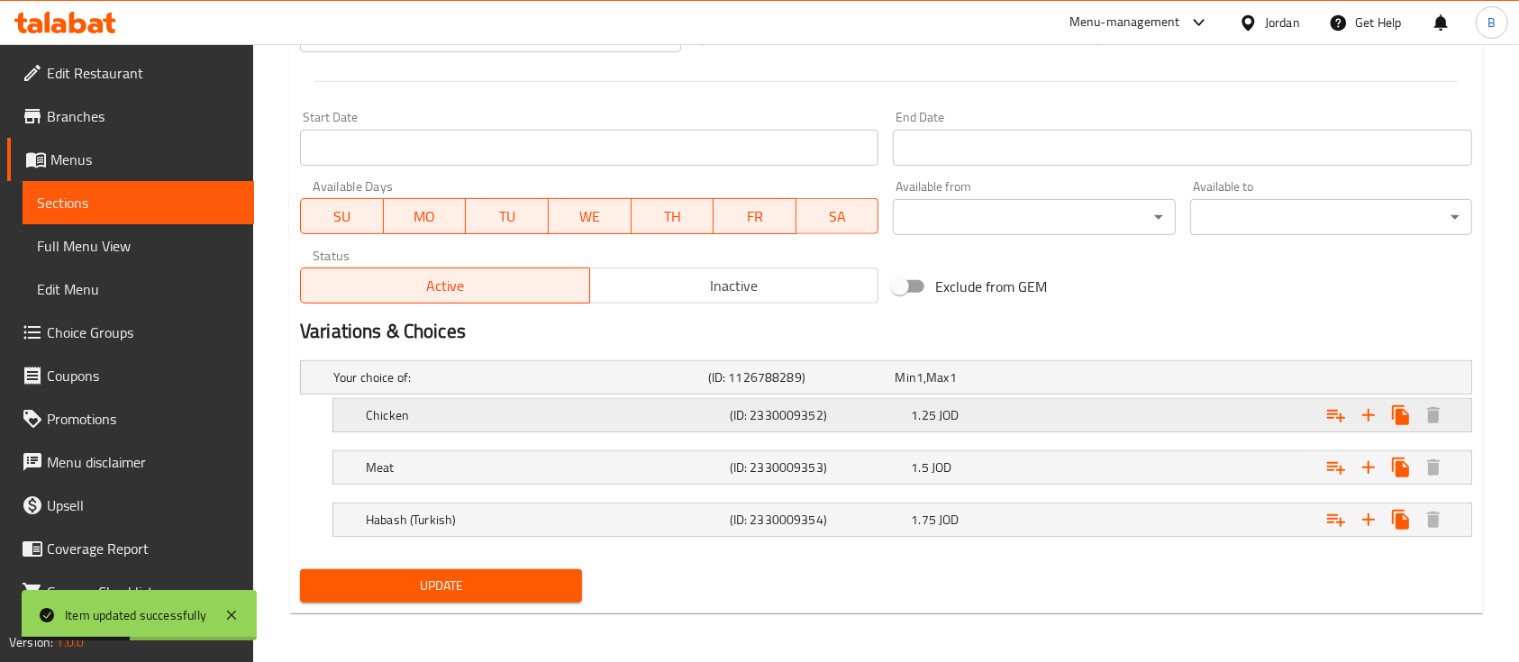
click at [1189, 403] on div "Expand" at bounding box center [1271, 416] width 364 height 40
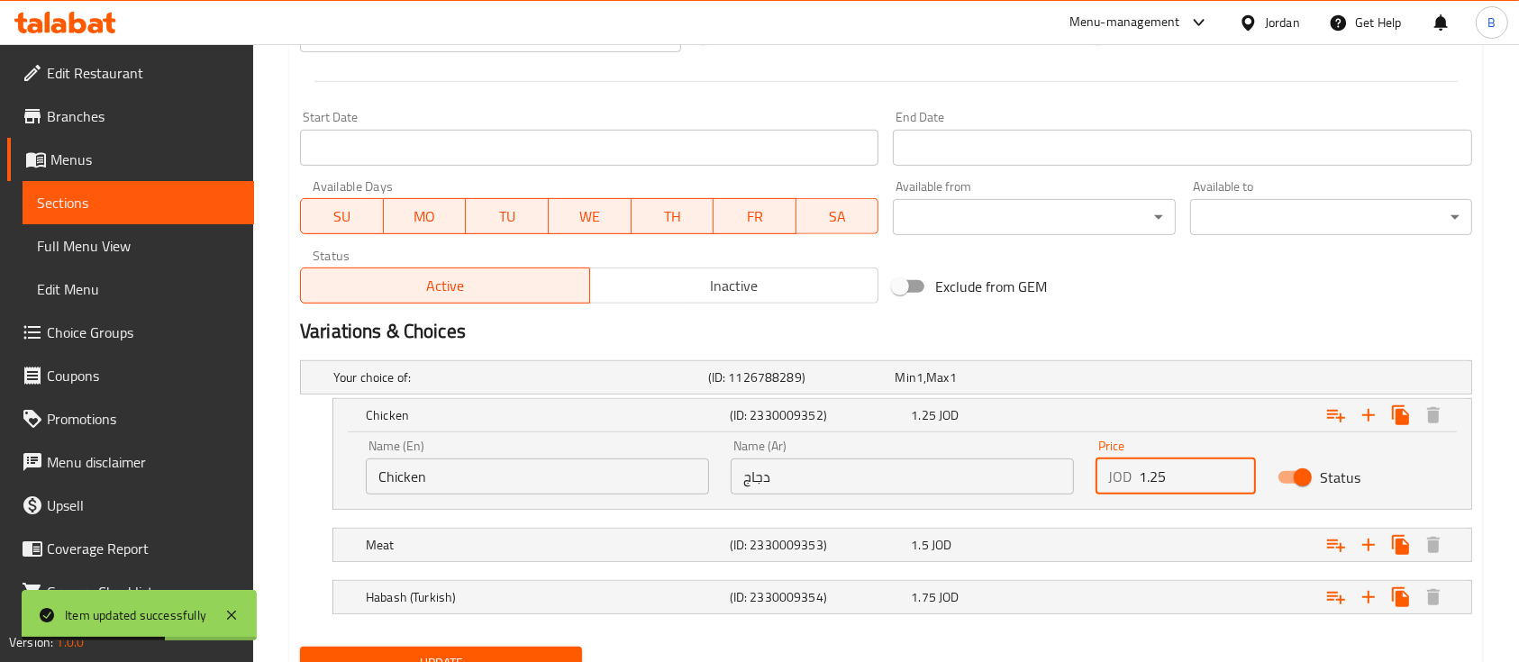
click at [1189, 472] on input "1.25" at bounding box center [1197, 477] width 117 height 36
type input "1.55"
click at [1175, 543] on div "Expand" at bounding box center [1271, 545] width 364 height 40
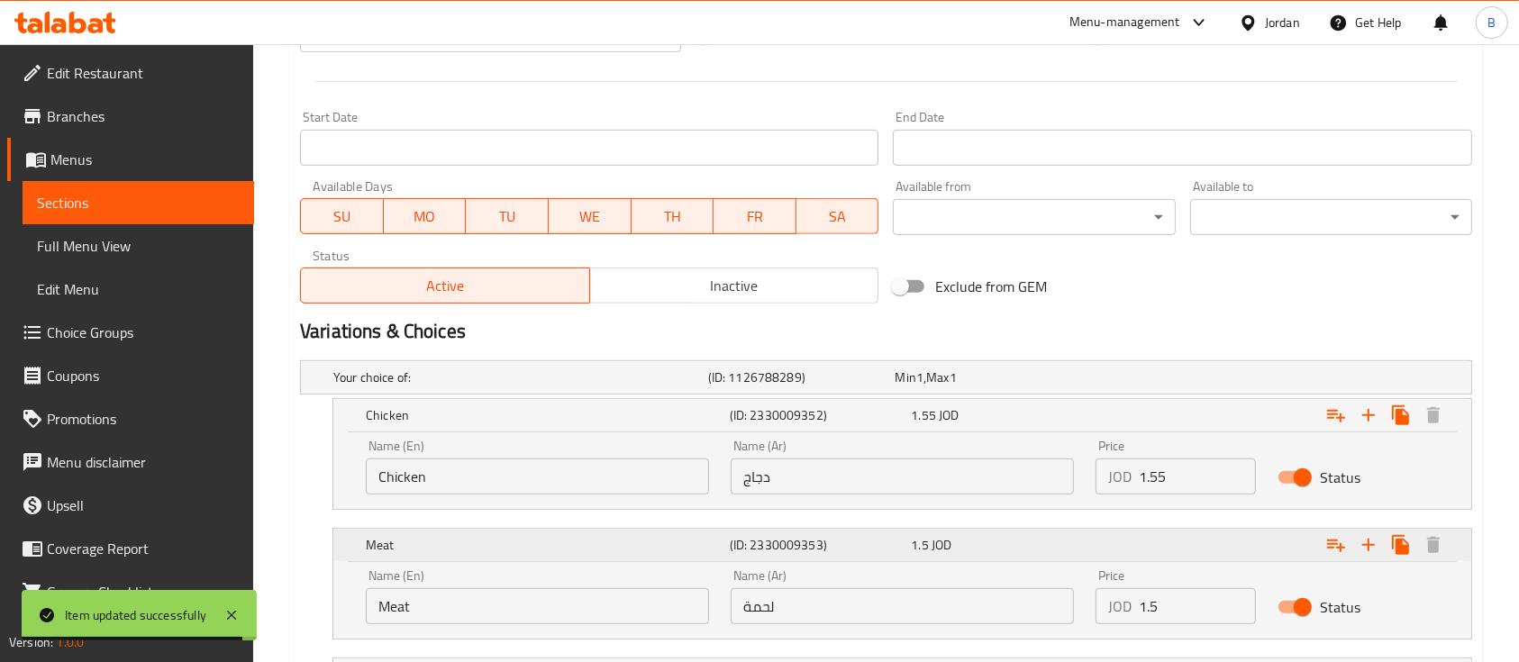
scroll to position [849, 0]
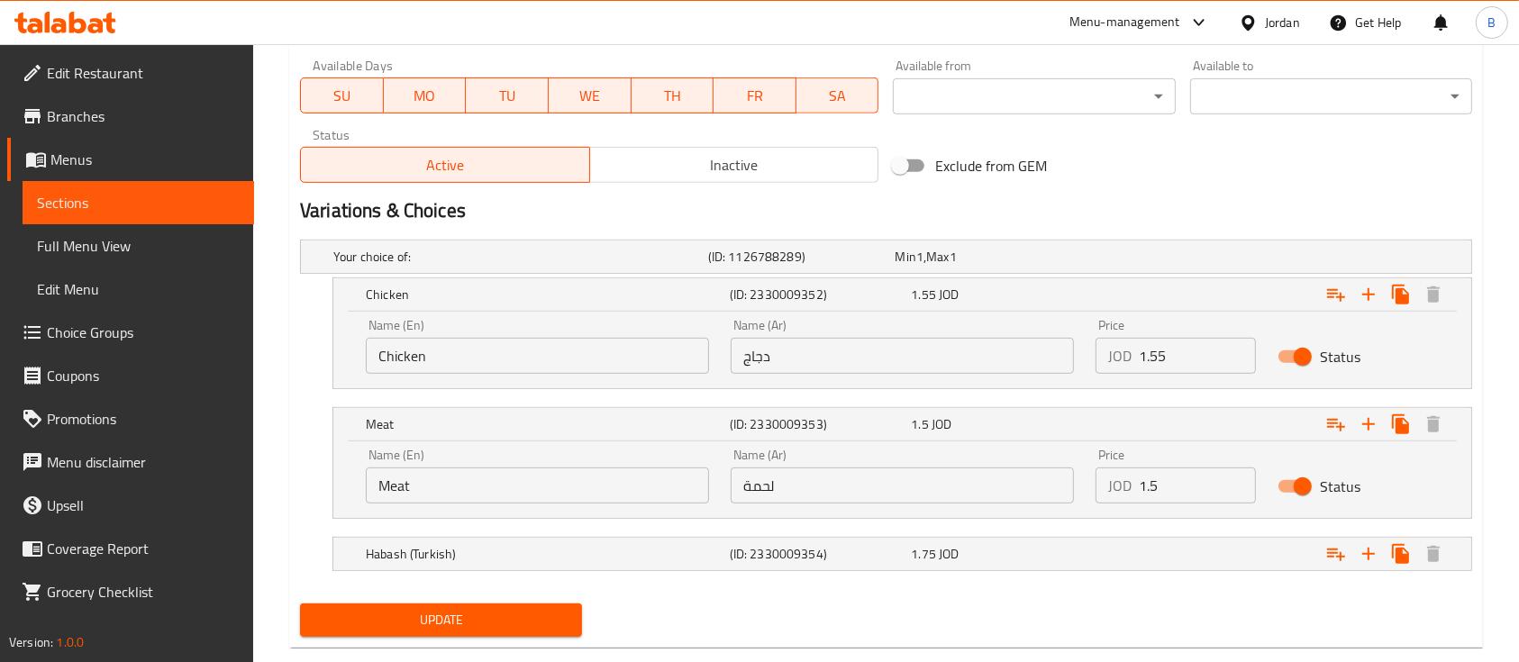
click at [1161, 481] on input "1.5" at bounding box center [1197, 486] width 117 height 36
type input "1.8"
click at [1126, 542] on div "Expand" at bounding box center [1271, 554] width 364 height 40
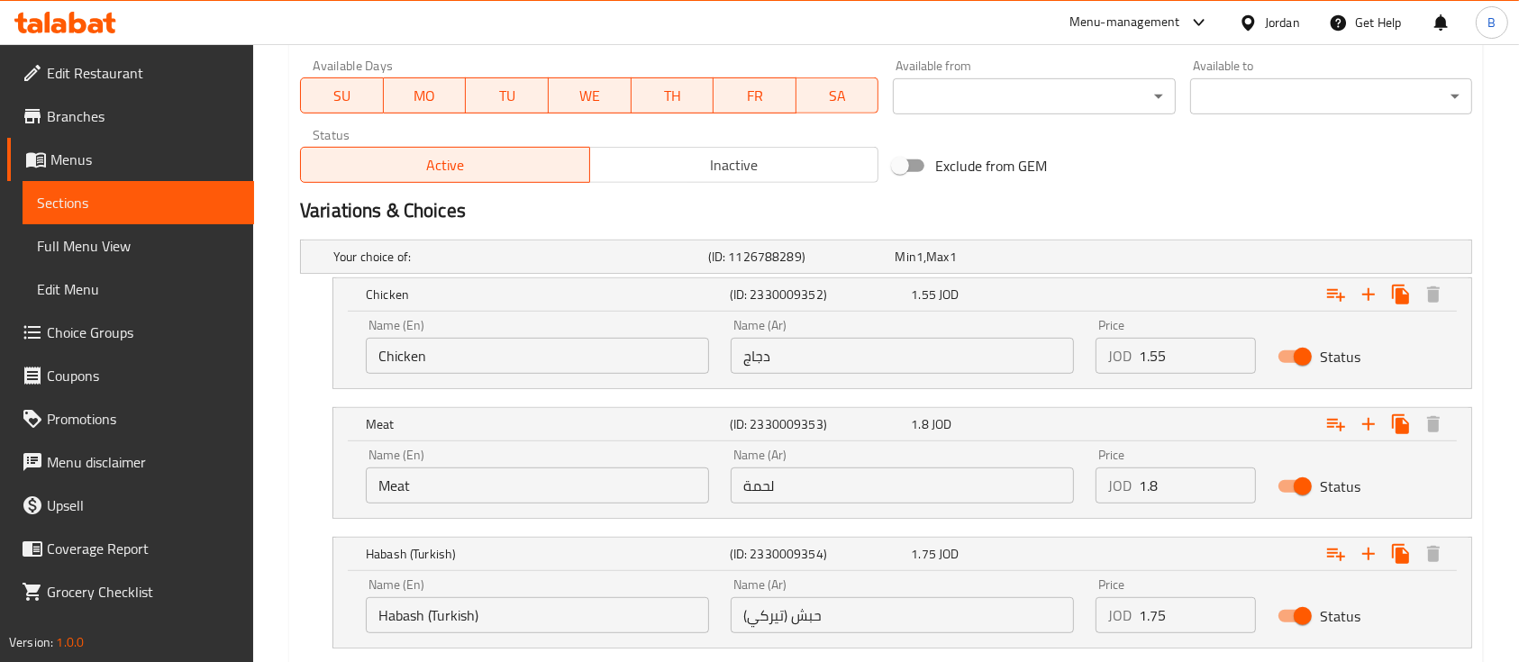
scroll to position [961, 0]
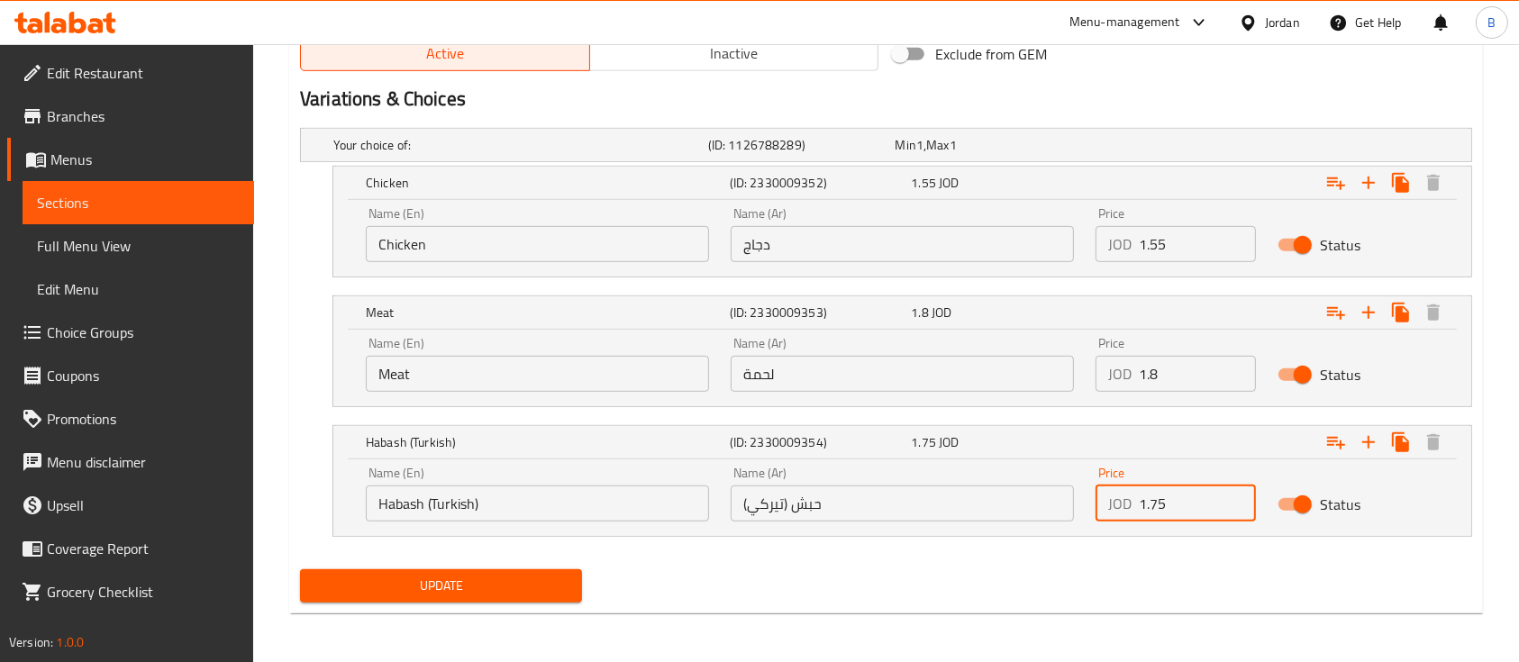
click at [1187, 506] on input "1.75" at bounding box center [1197, 504] width 117 height 36
type input "1.8"
click at [506, 563] on div "Update" at bounding box center [441, 586] width 296 height 48
click at [510, 582] on span "Update" at bounding box center [440, 586] width 253 height 23
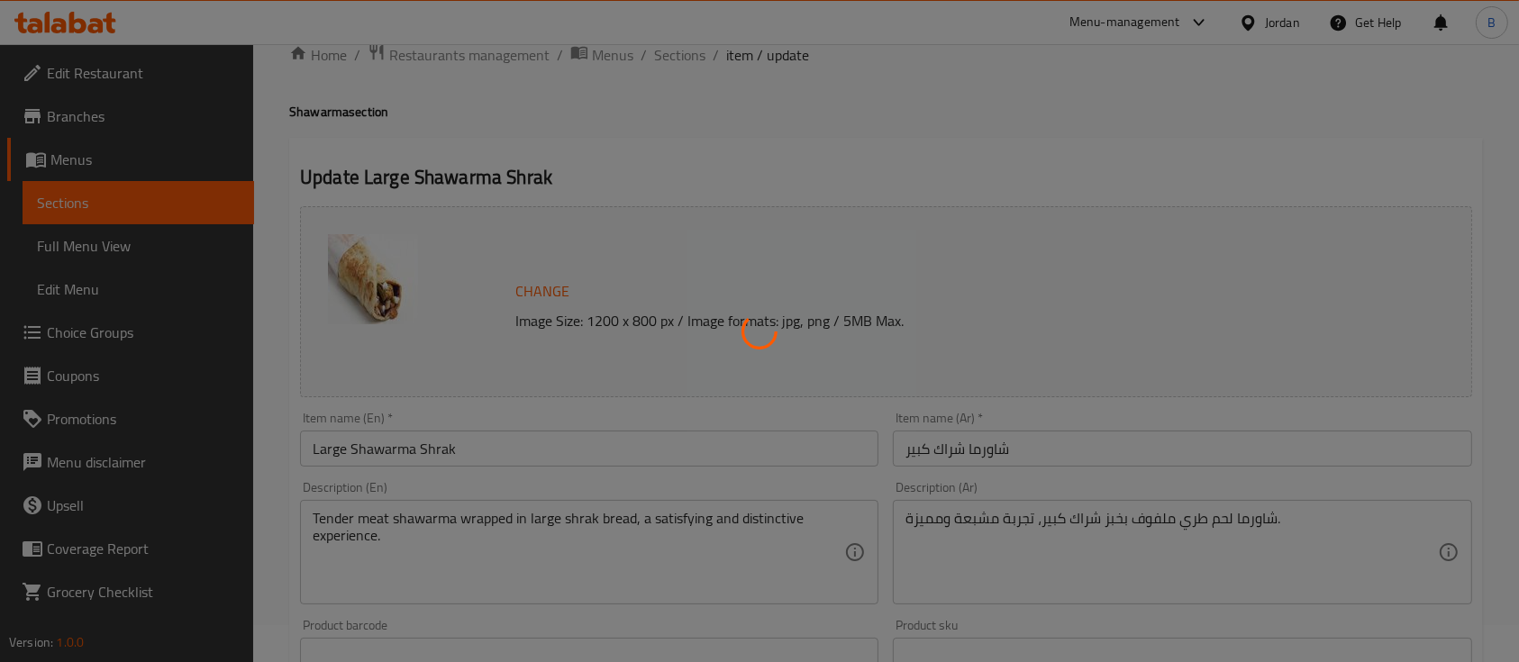
scroll to position [0, 0]
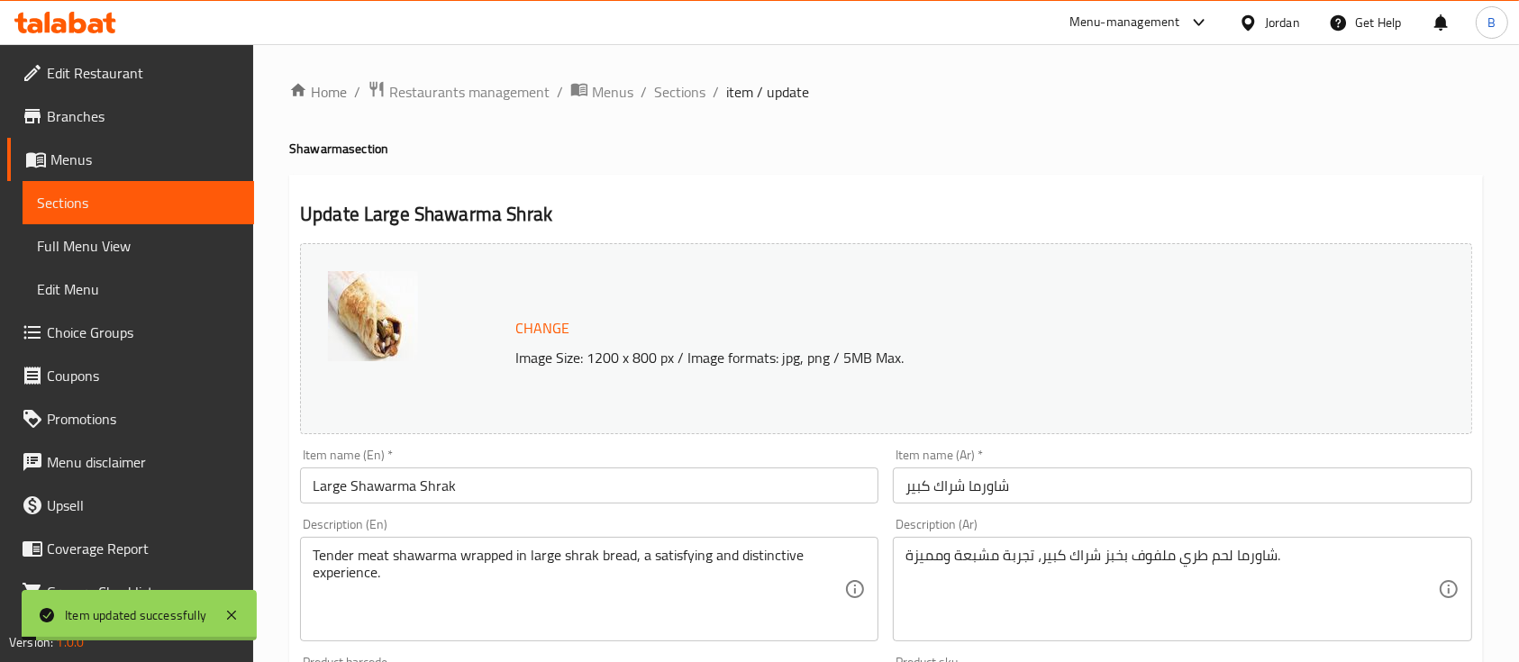
drag, startPoint x: 692, startPoint y: 90, endPoint x: 747, endPoint y: 121, distance: 62.9
click at [692, 90] on span "Sections" at bounding box center [679, 92] width 51 height 22
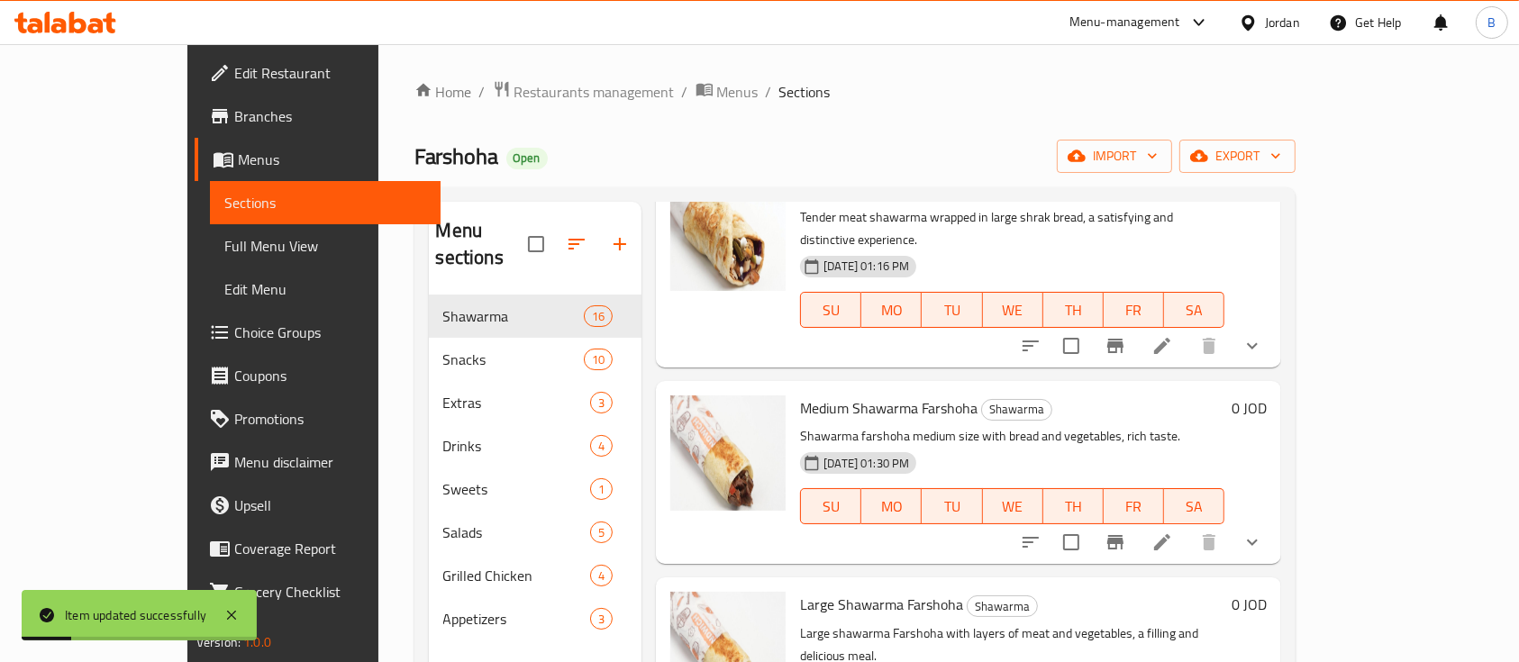
scroll to position [360, 0]
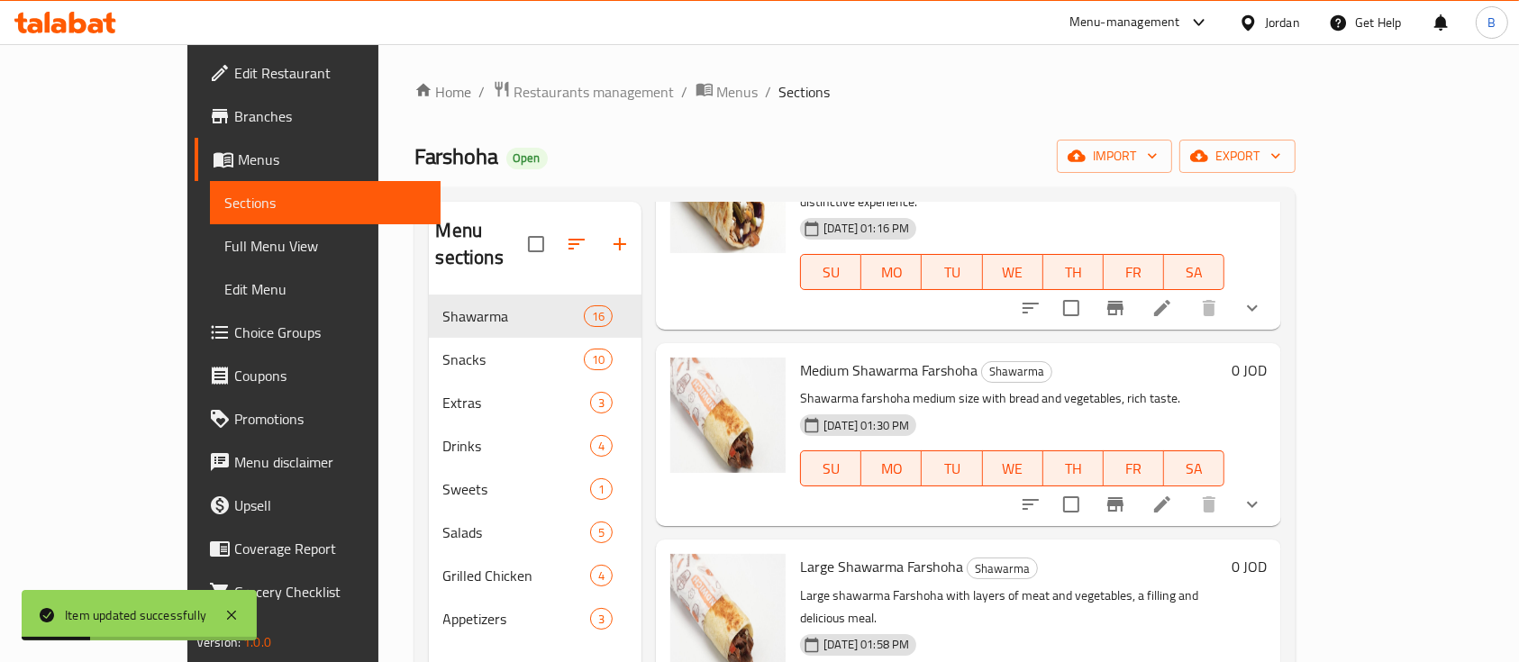
click at [1188, 488] on li at bounding box center [1162, 504] width 50 height 32
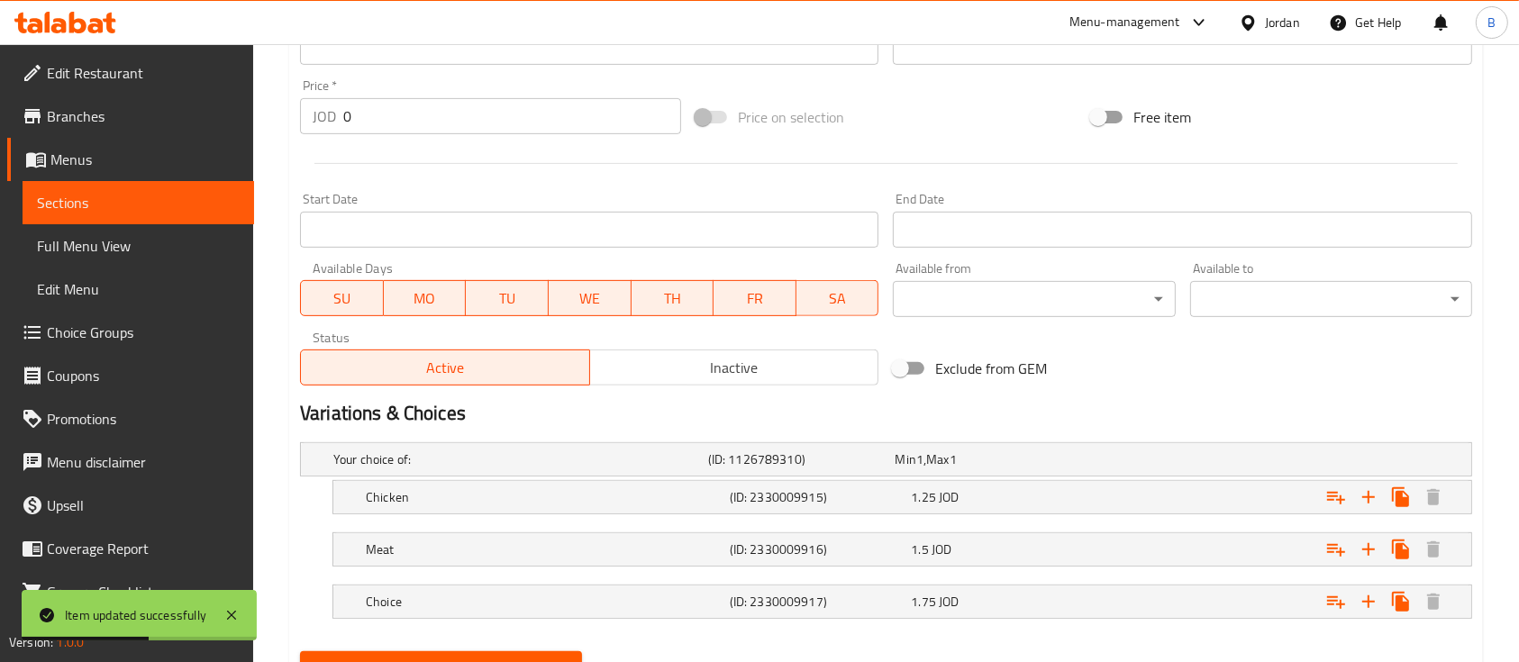
scroll to position [728, 0]
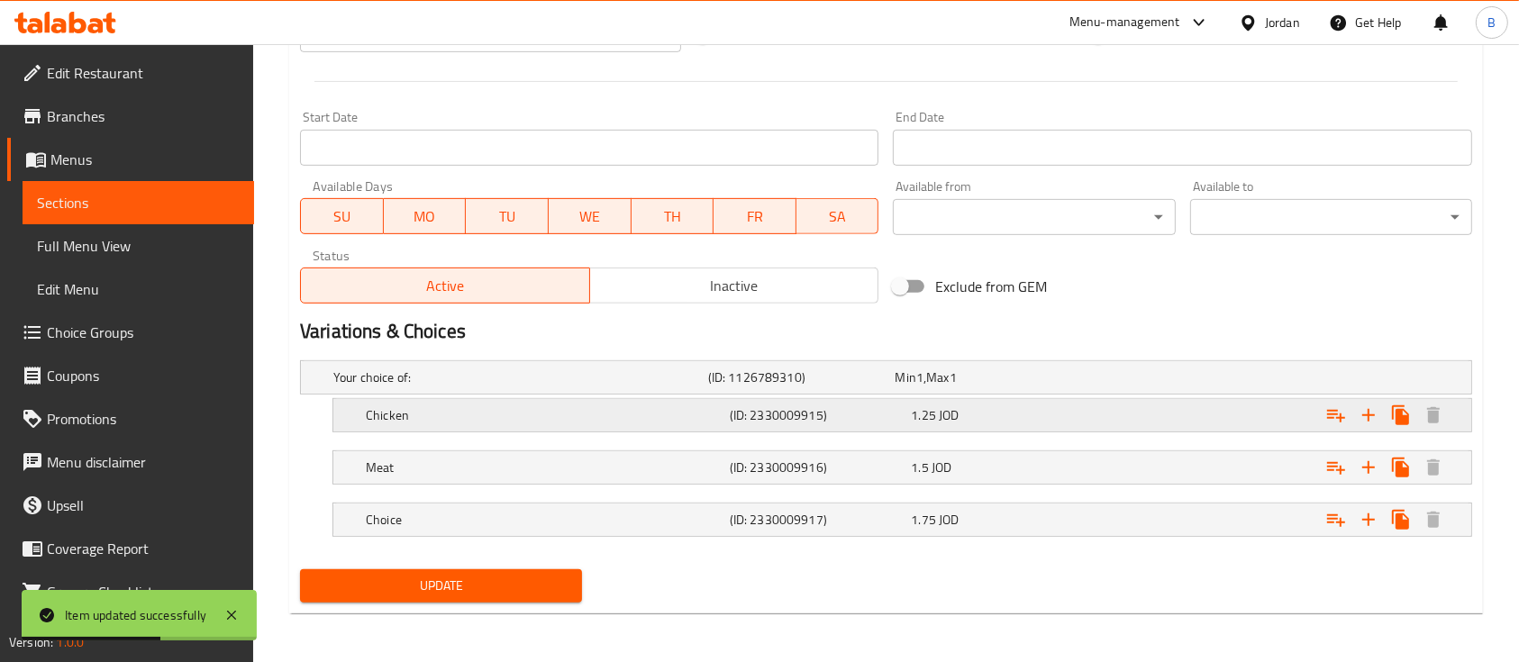
click at [1089, 407] on div "1.25 JOD" at bounding box center [998, 415] width 182 height 25
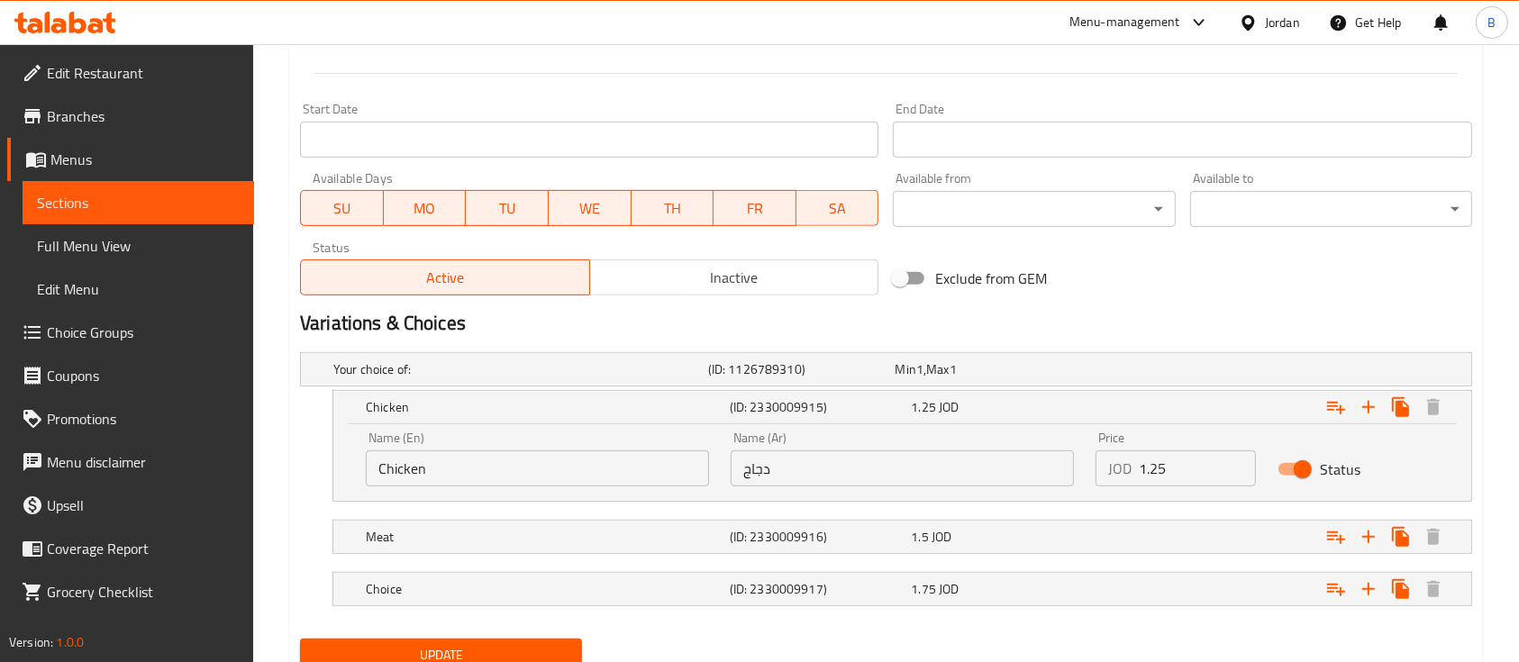
scroll to position [806, 0]
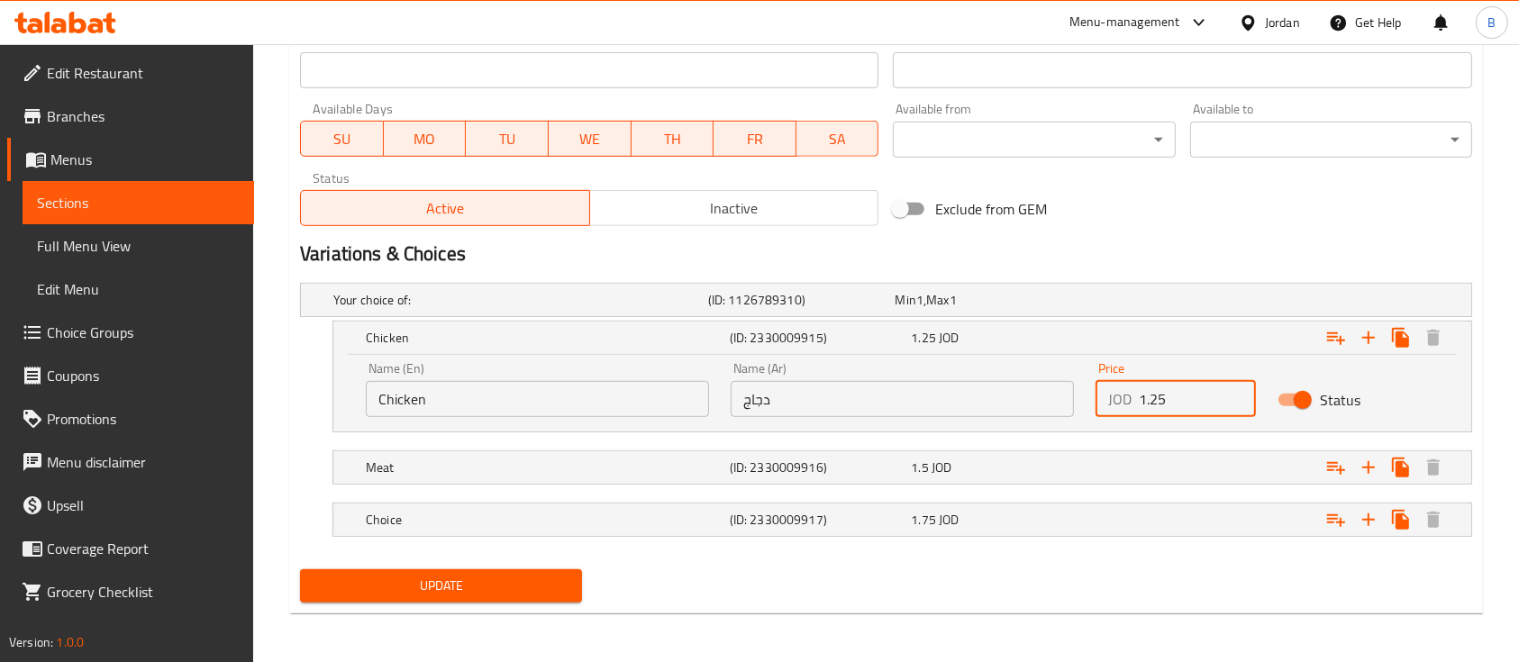
drag, startPoint x: 1168, startPoint y: 396, endPoint x: 1148, endPoint y: 407, distance: 22.6
click at [1148, 407] on input "1.25" at bounding box center [1197, 399] width 117 height 36
click at [1163, 401] on input "1.25" at bounding box center [1197, 399] width 117 height 36
click at [1164, 401] on input "1.25" at bounding box center [1197, 399] width 117 height 36
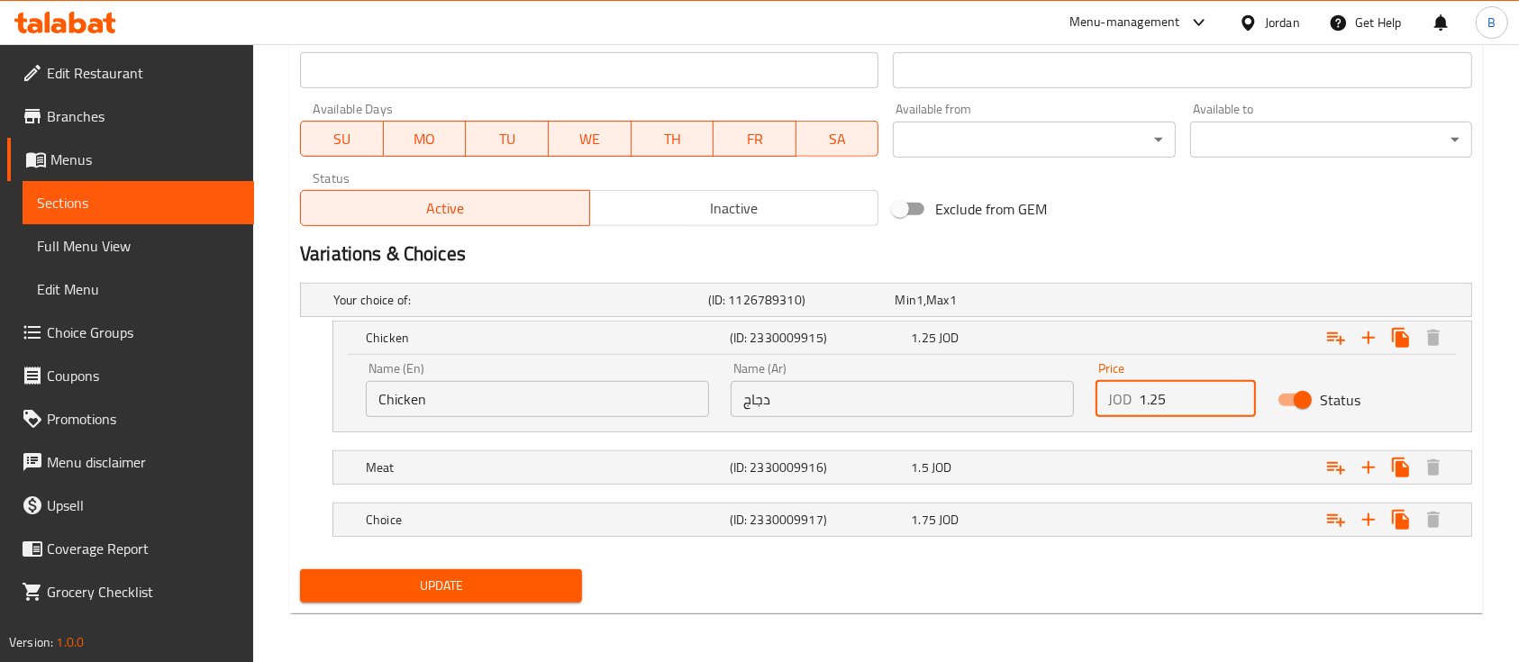
drag, startPoint x: 1178, startPoint y: 387, endPoint x: 1152, endPoint y: 396, distance: 27.4
click at [1153, 395] on input "1.25" at bounding box center [1197, 399] width 117 height 36
type input "1.55"
click at [1161, 456] on div "Expand" at bounding box center [1271, 468] width 364 height 40
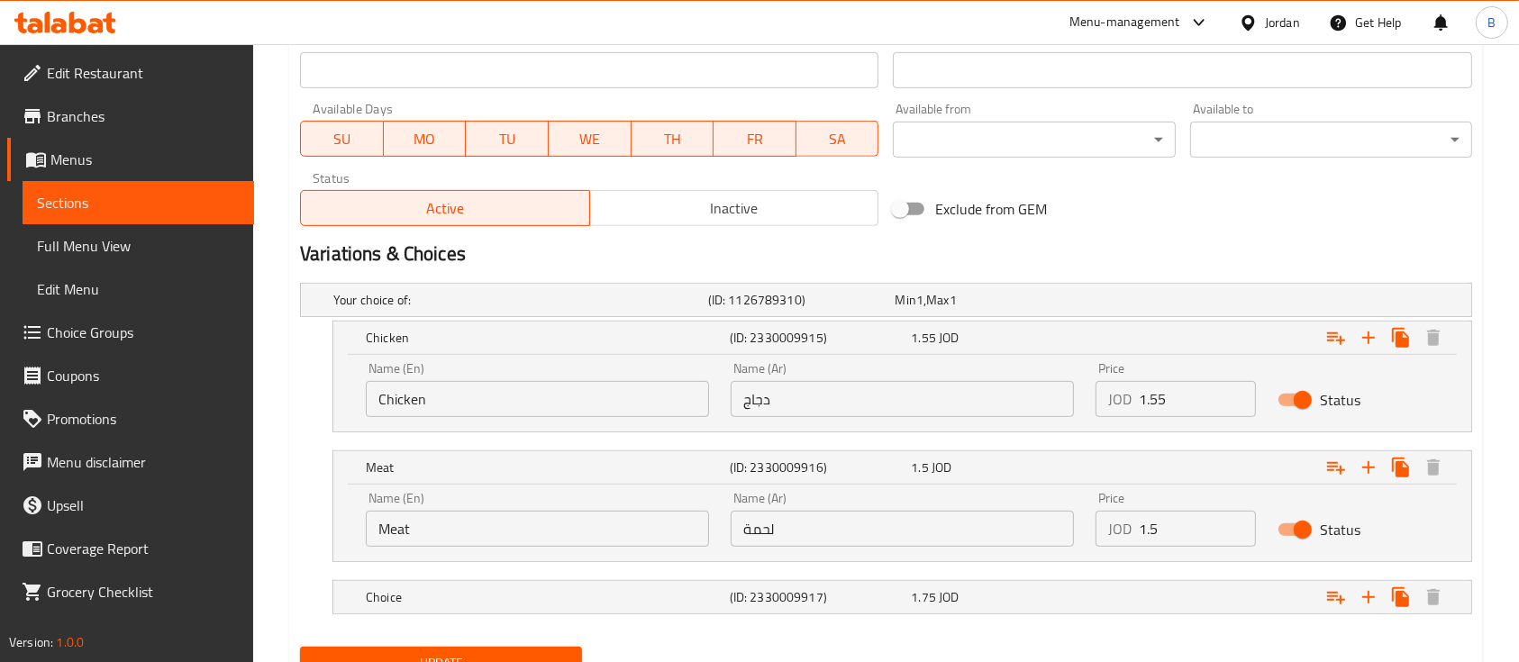
click at [1211, 515] on input "1.5" at bounding box center [1197, 529] width 117 height 36
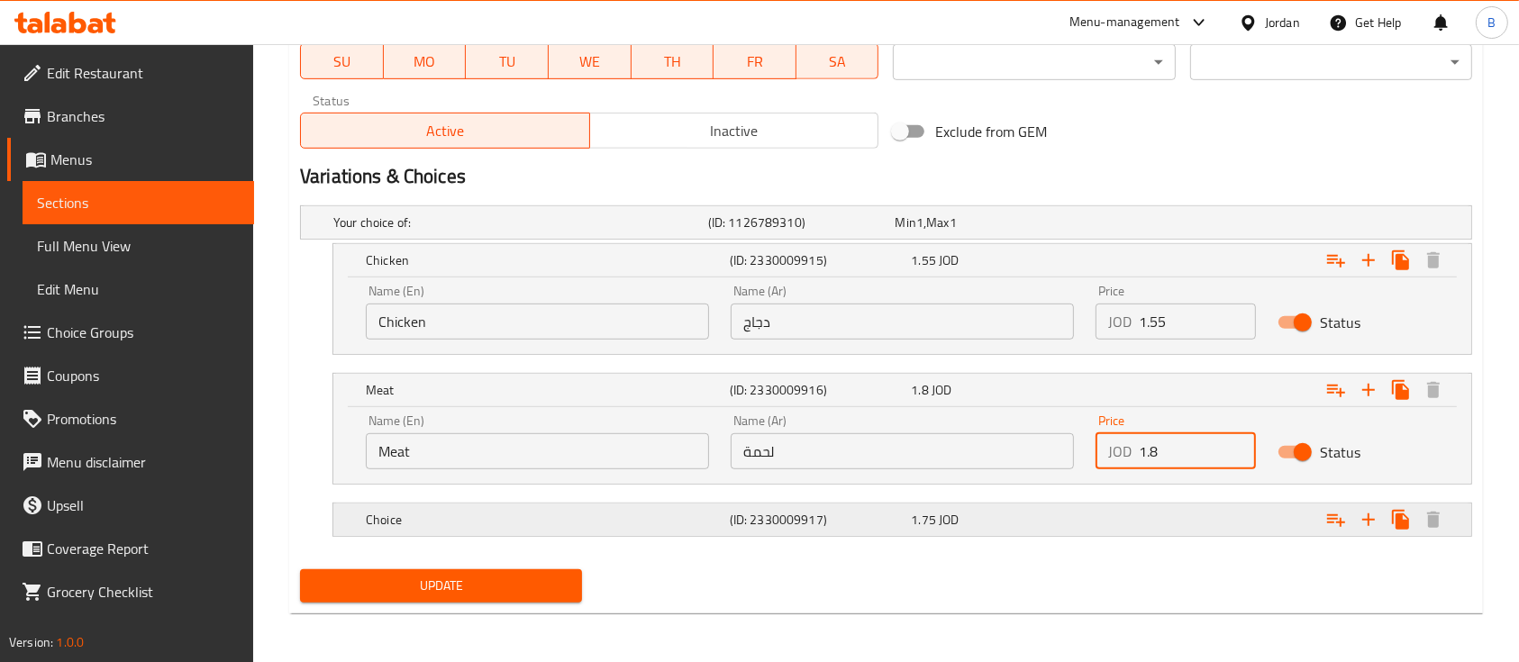
type input "1.8"
click at [1202, 534] on div "Expand" at bounding box center [1271, 520] width 364 height 40
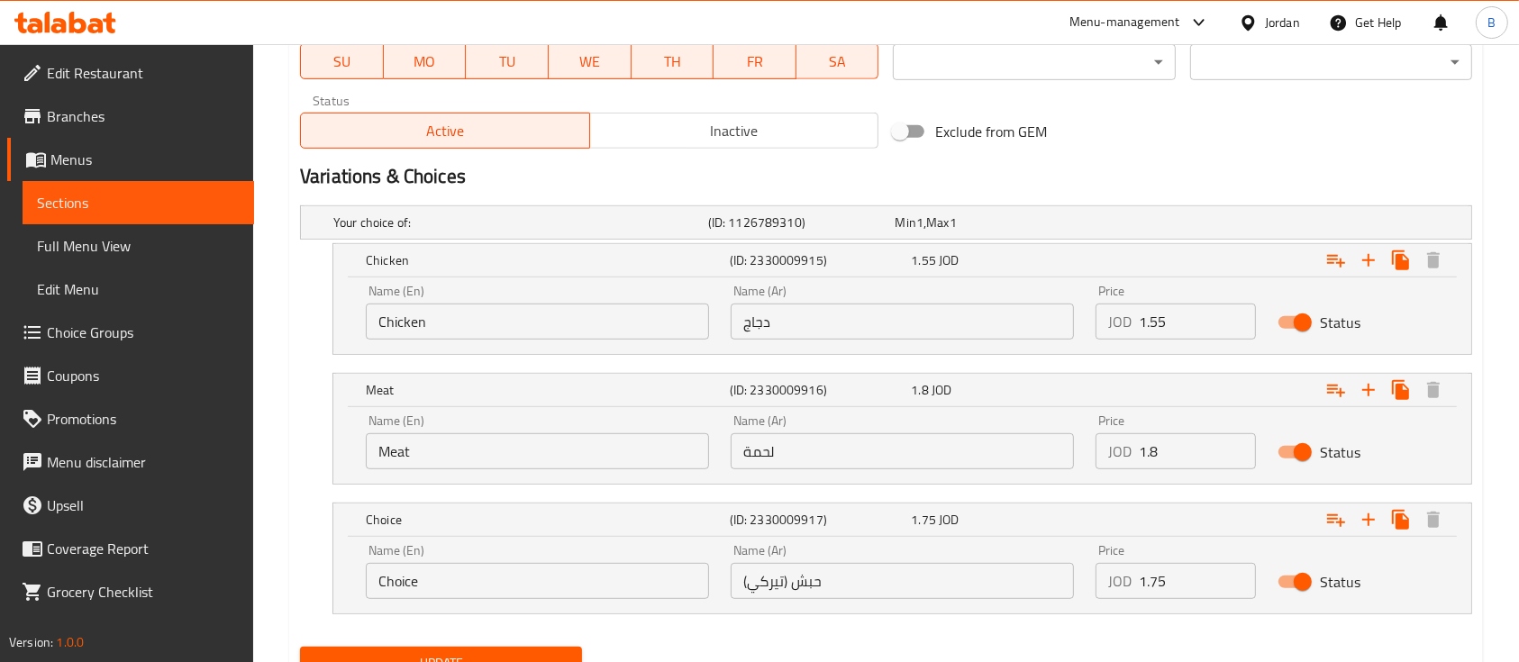
click at [1196, 587] on input "1.75" at bounding box center [1197, 581] width 117 height 36
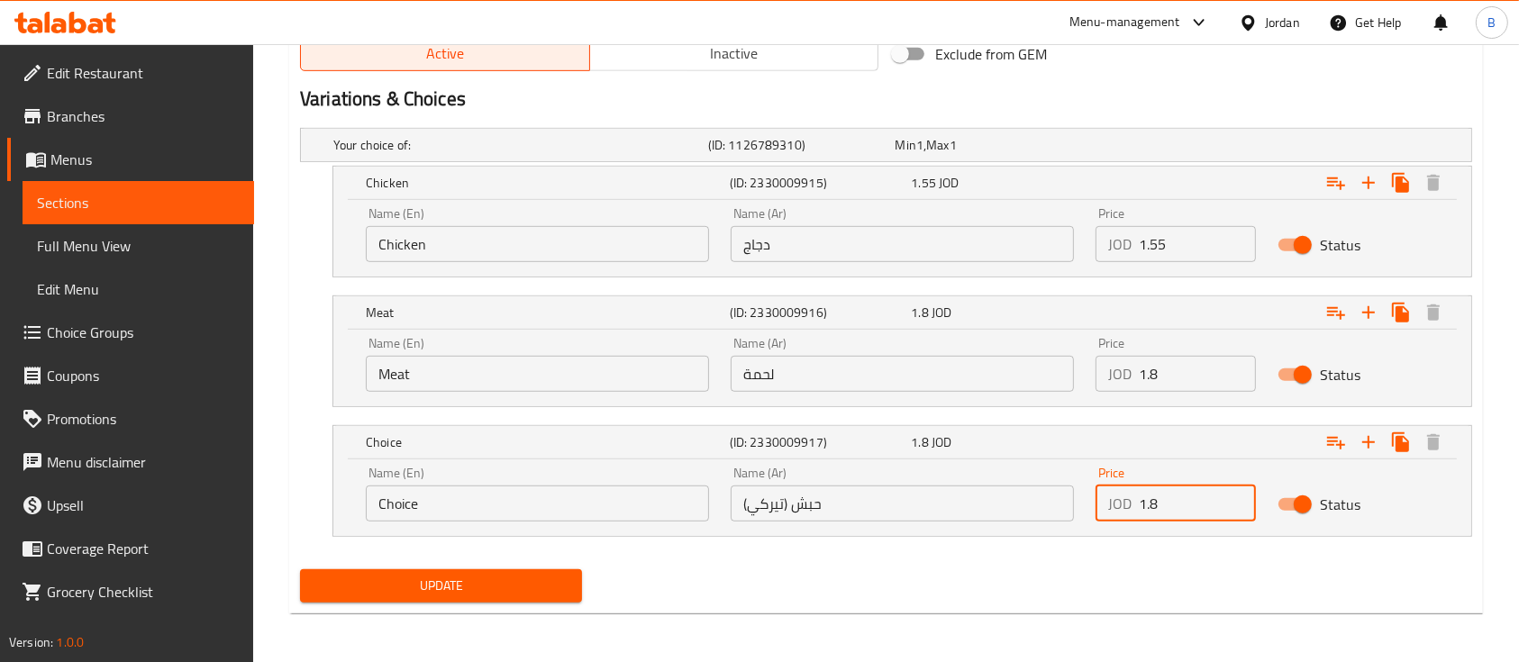
type input "1.8"
click at [488, 591] on span "Update" at bounding box center [440, 586] width 253 height 23
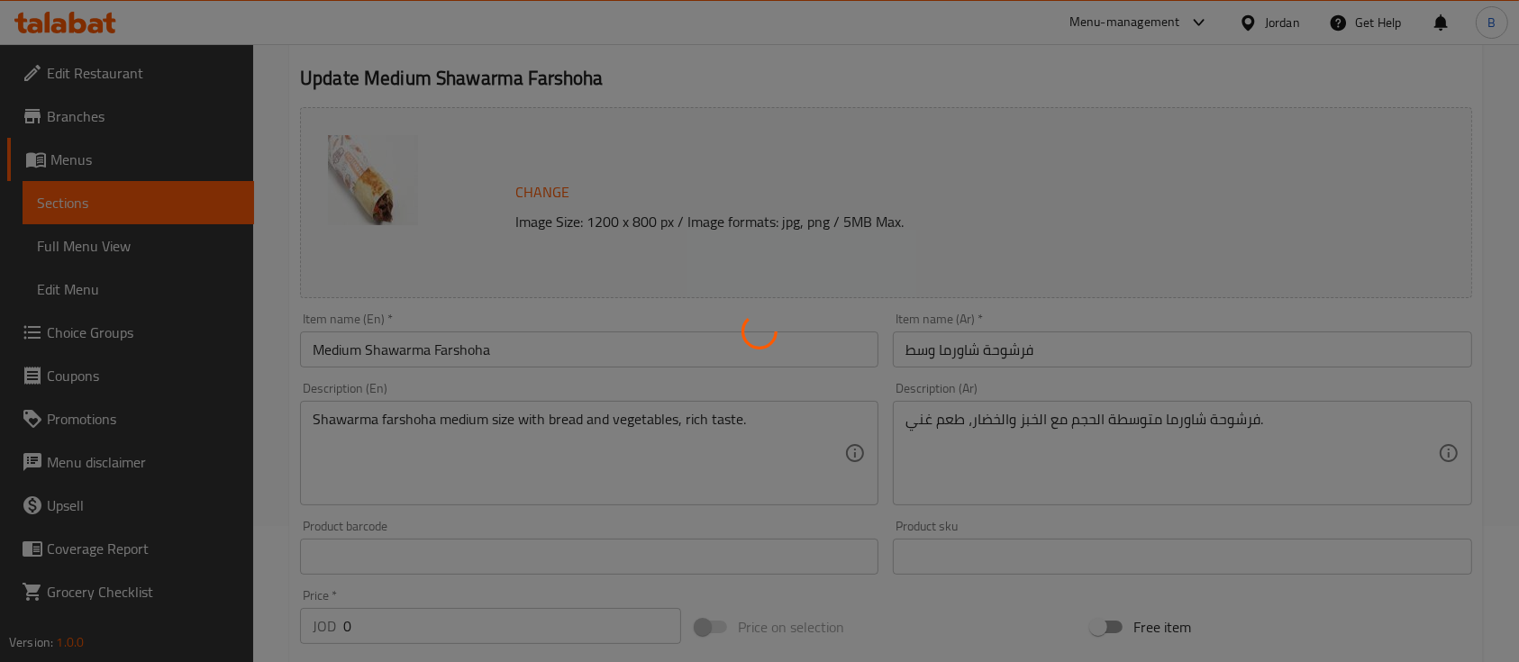
scroll to position [0, 0]
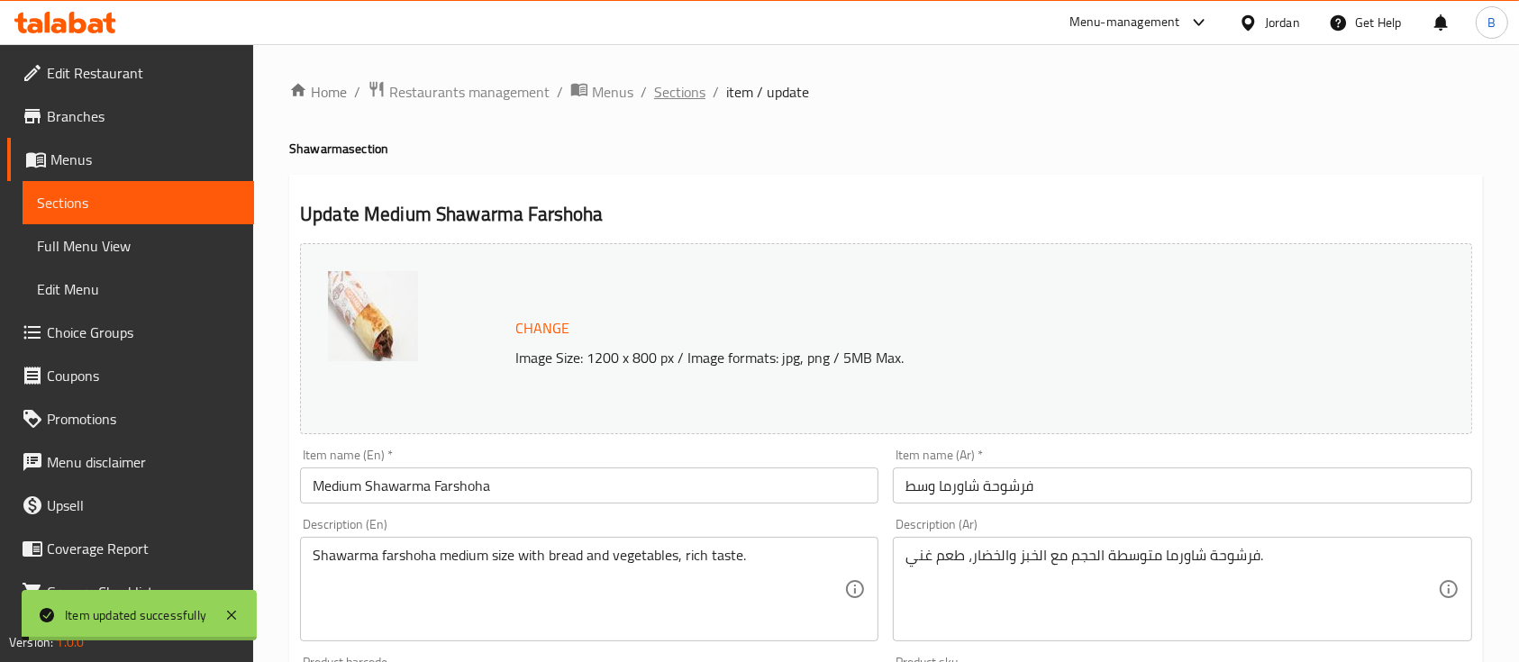
click at [678, 92] on span "Sections" at bounding box center [679, 92] width 51 height 22
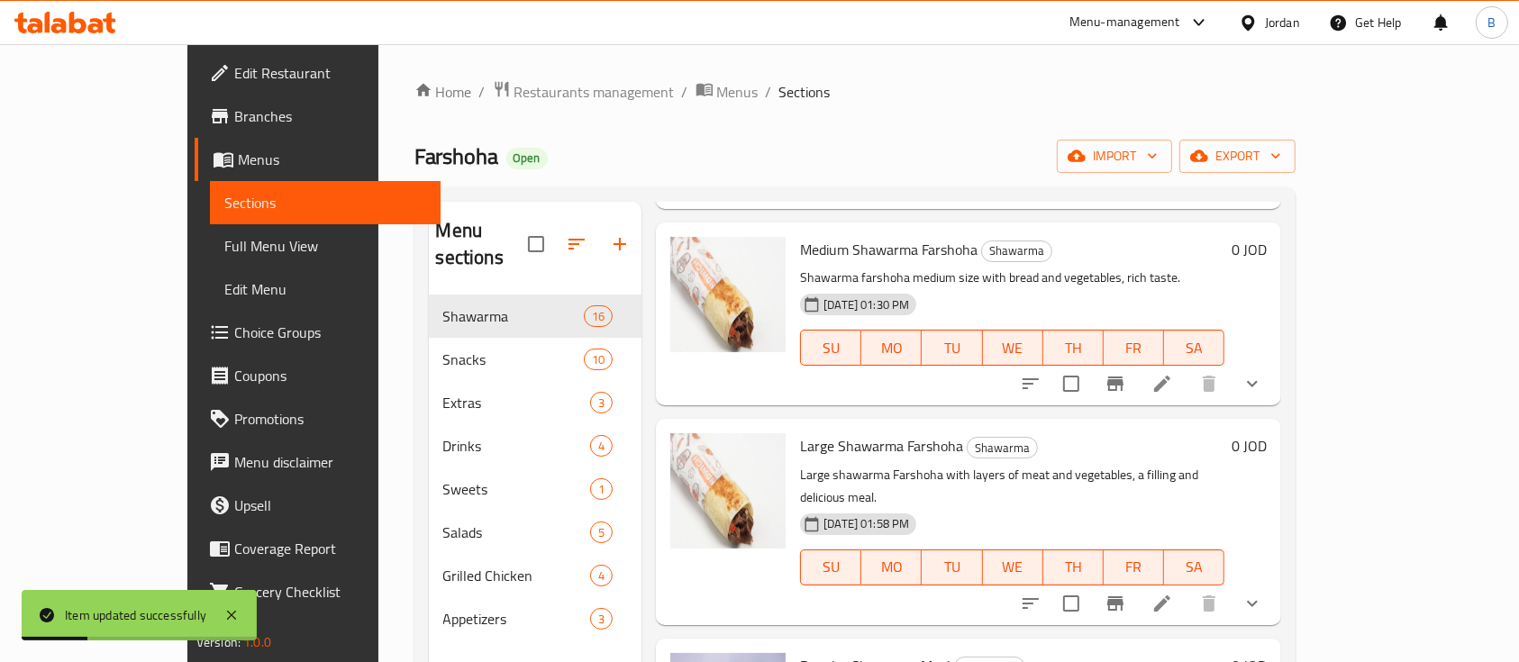
scroll to position [600, 0]
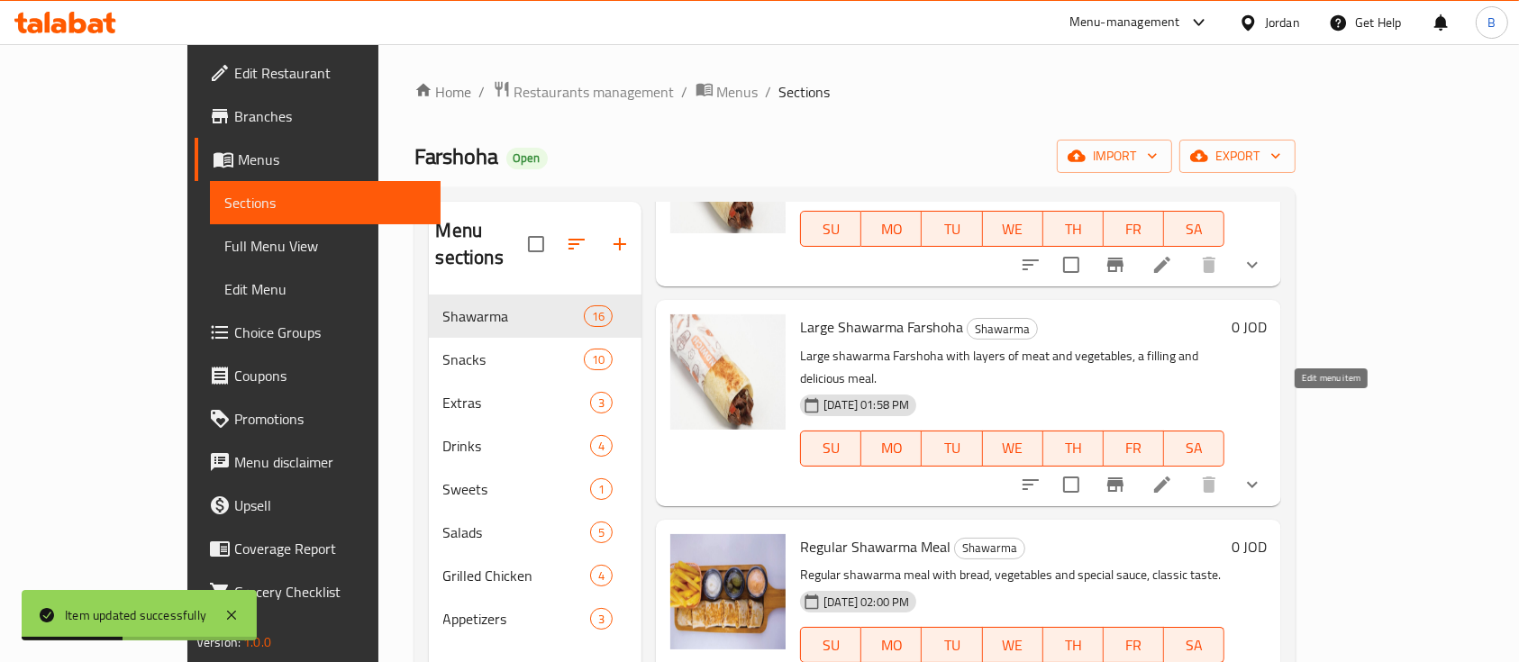
click at [1173, 474] on icon at bounding box center [1163, 485] width 22 height 22
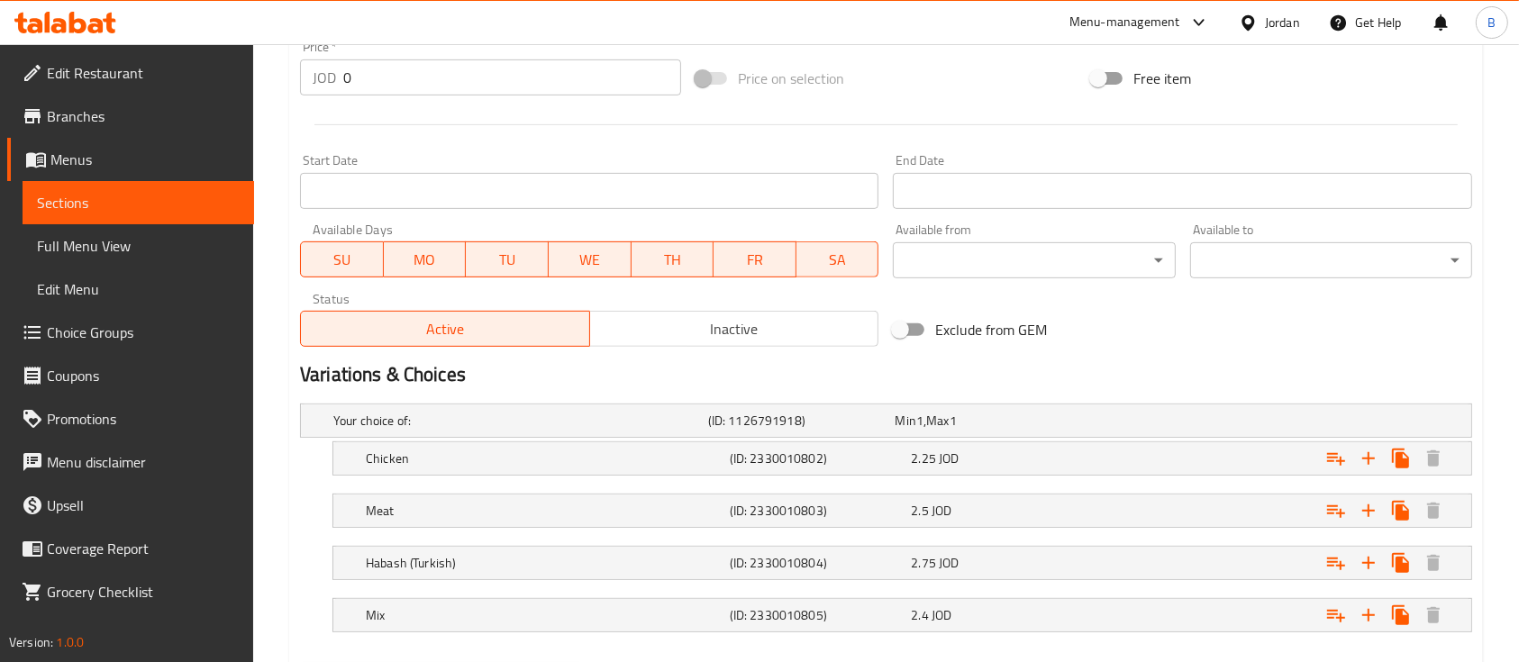
scroll to position [780, 0]
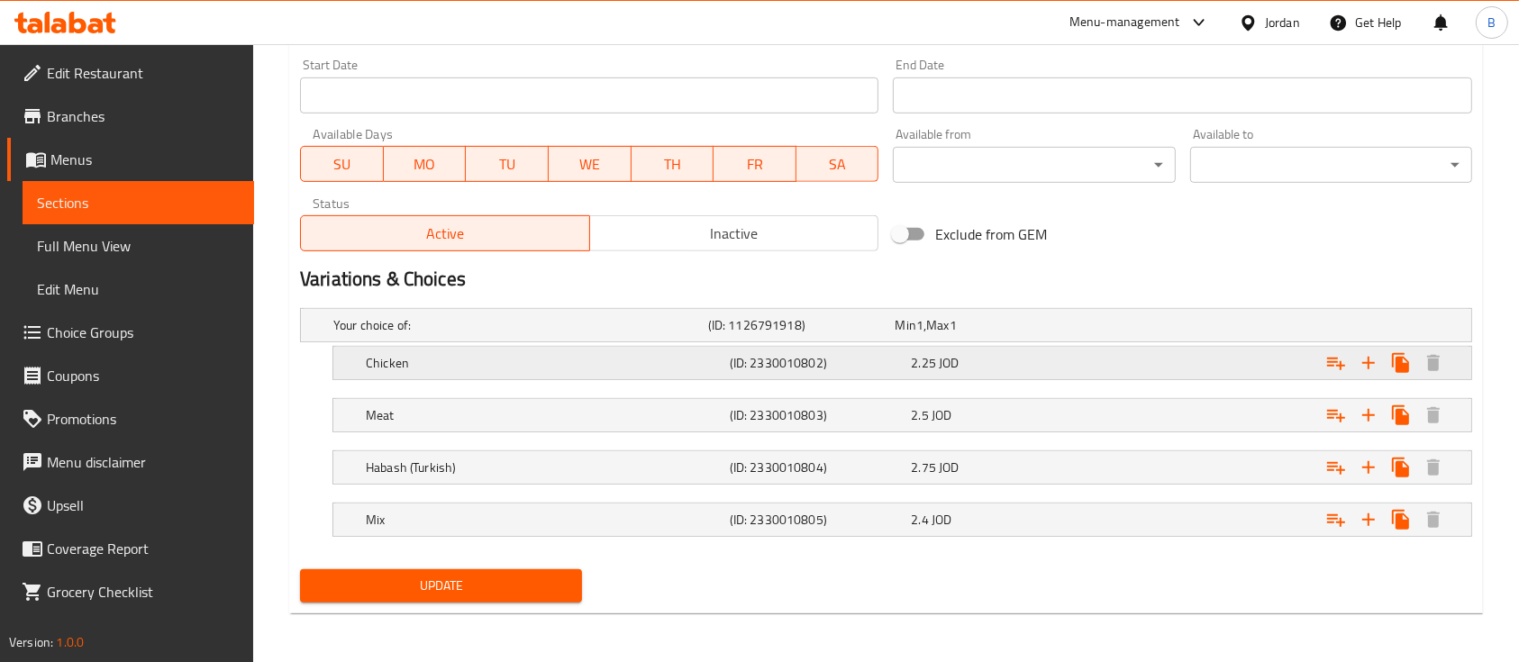
click at [1110, 350] on div "Expand" at bounding box center [1271, 363] width 364 height 40
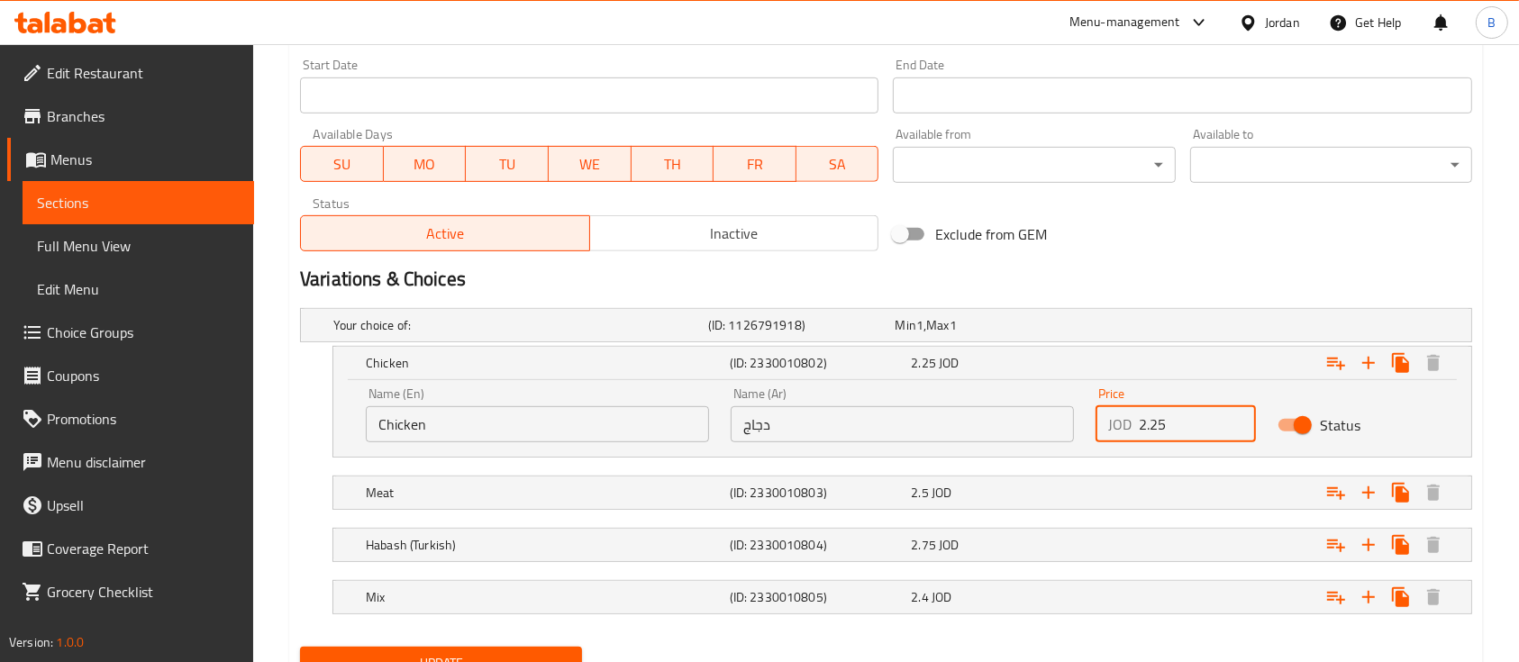
click at [1181, 415] on input "2.25" at bounding box center [1197, 424] width 117 height 36
type input "2.8"
click at [1178, 494] on div "Expand" at bounding box center [1271, 493] width 364 height 40
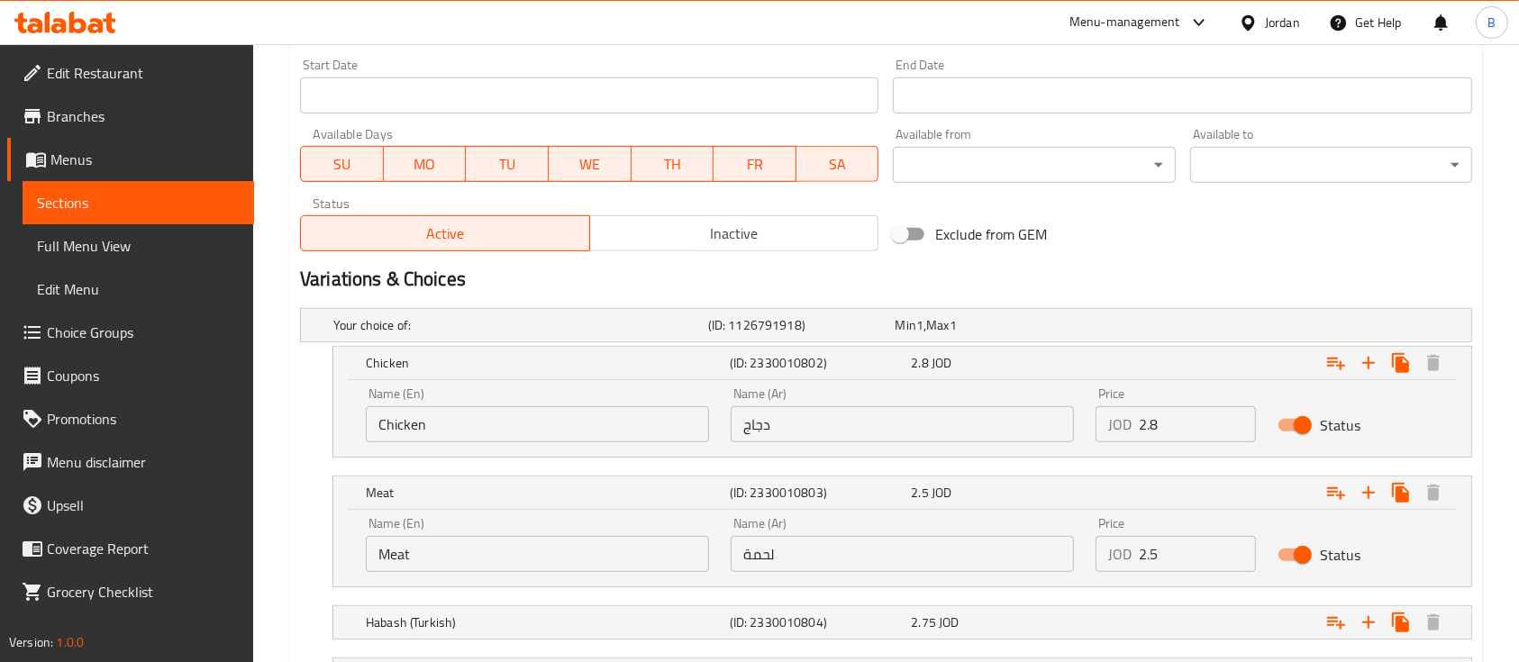
drag, startPoint x: 1197, startPoint y: 541, endPoint x: 1169, endPoint y: 540, distance: 27.9
click at [1190, 542] on input "2.5" at bounding box center [1197, 554] width 117 height 36
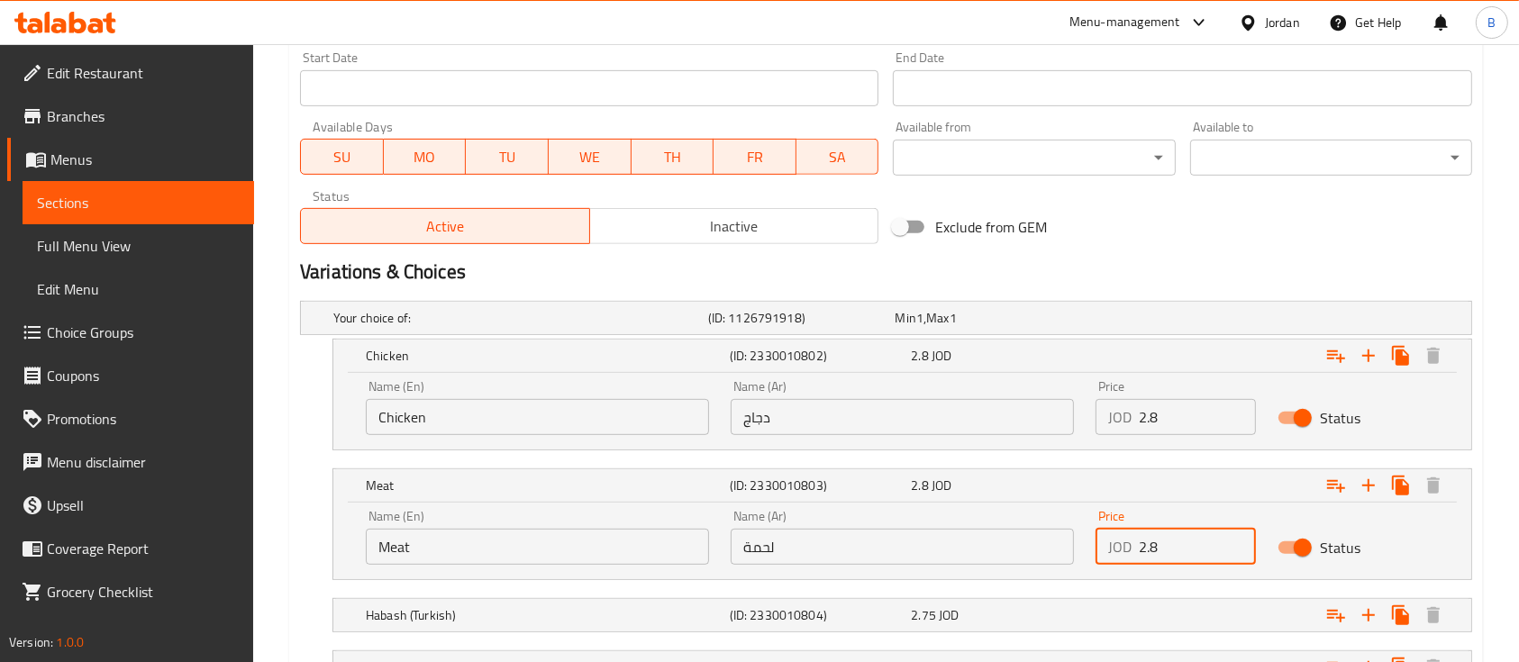
scroll to position [935, 0]
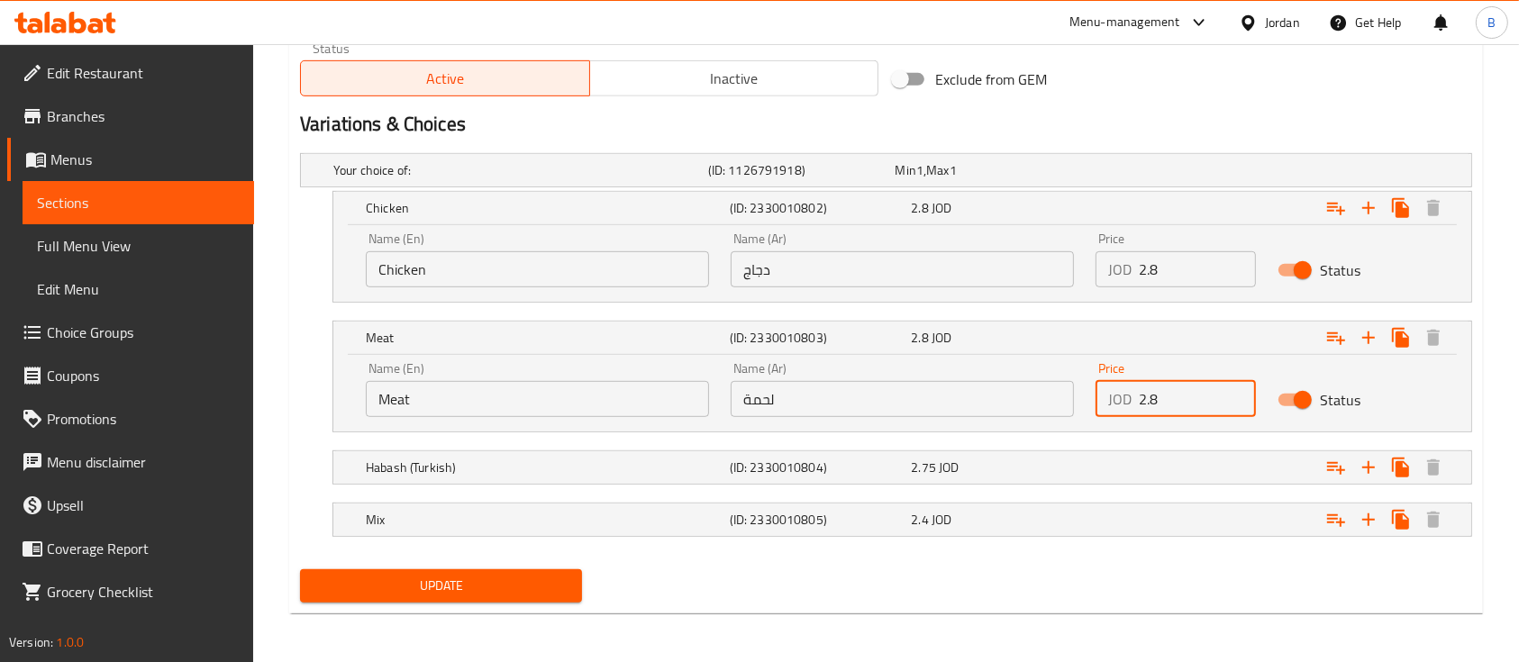
type input "2"
type input "3.1"
click at [1182, 464] on div "Expand" at bounding box center [1271, 468] width 364 height 40
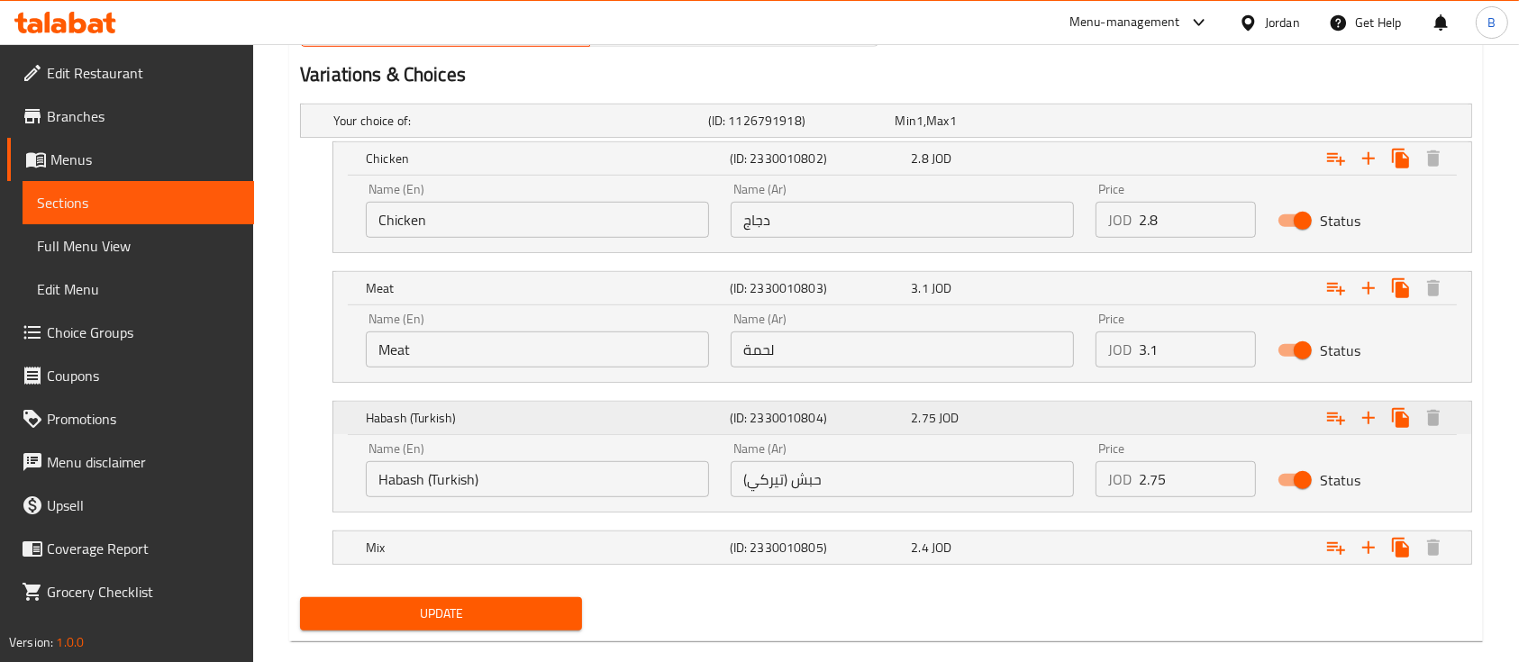
scroll to position [1013, 0]
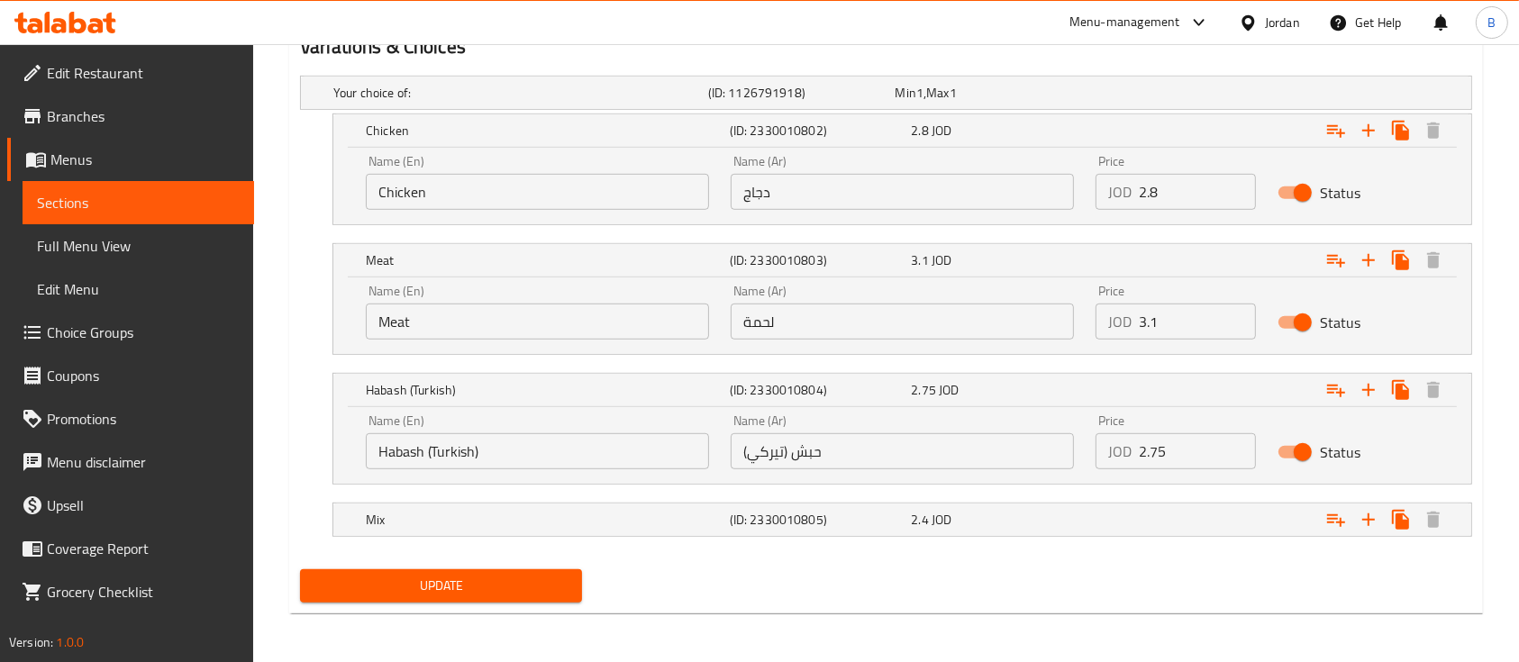
click at [1189, 447] on input "2.75" at bounding box center [1197, 451] width 117 height 36
type input "2"
type input "3.1"
click at [1212, 508] on div "Expand" at bounding box center [1271, 520] width 364 height 40
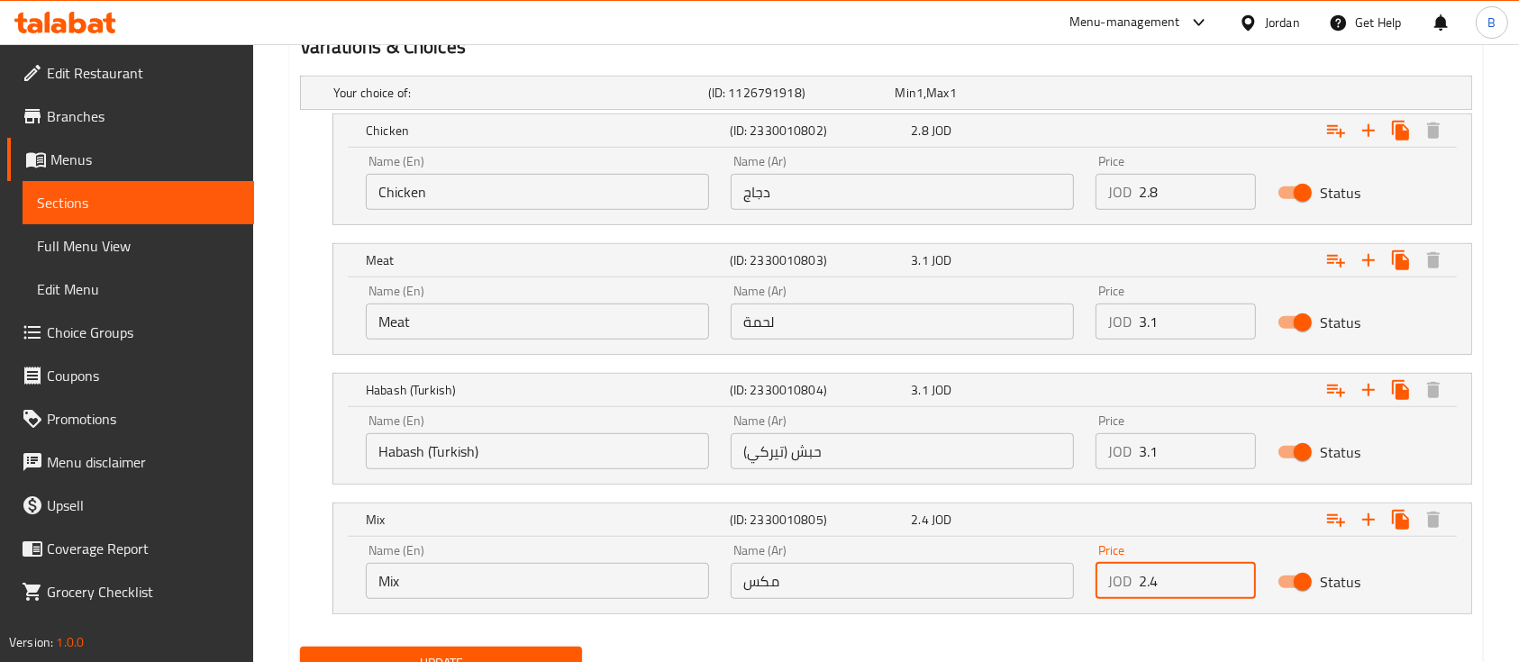
click at [1172, 563] on input "2.4" at bounding box center [1197, 581] width 117 height 36
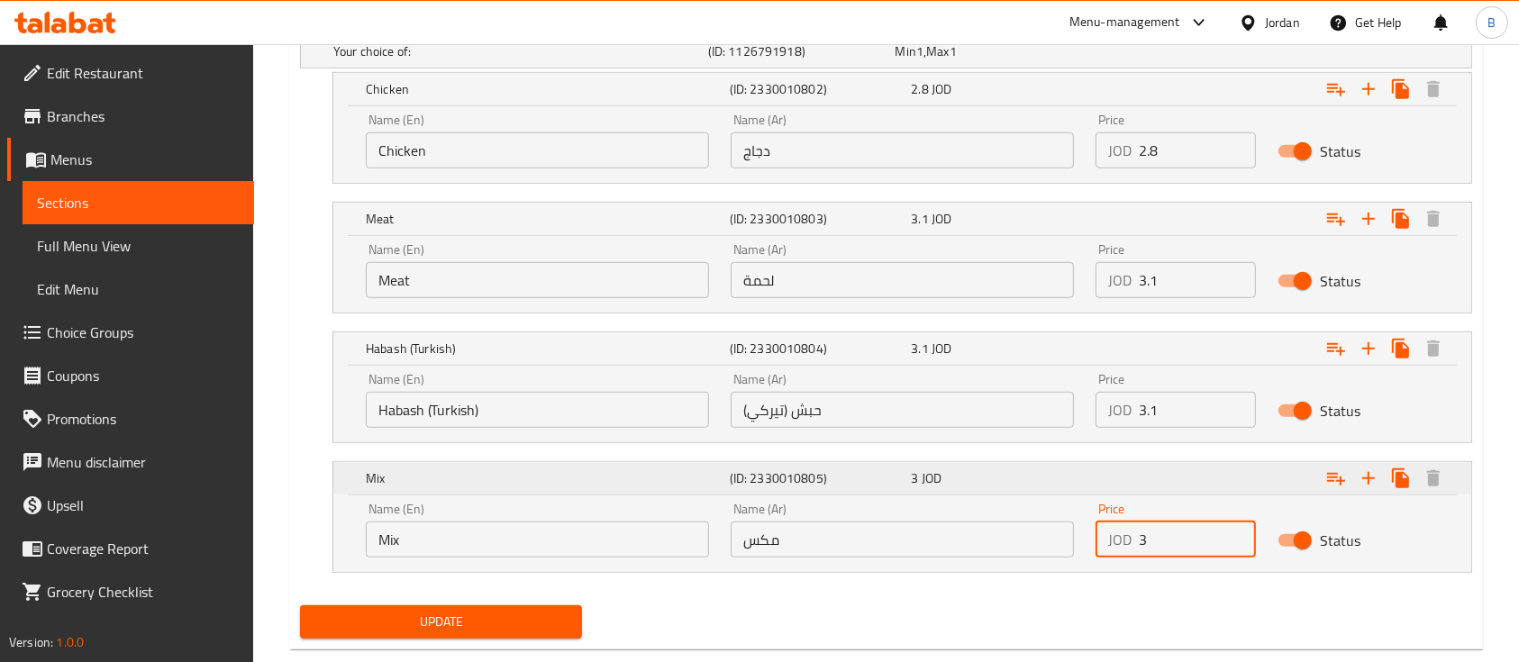
scroll to position [1090, 0]
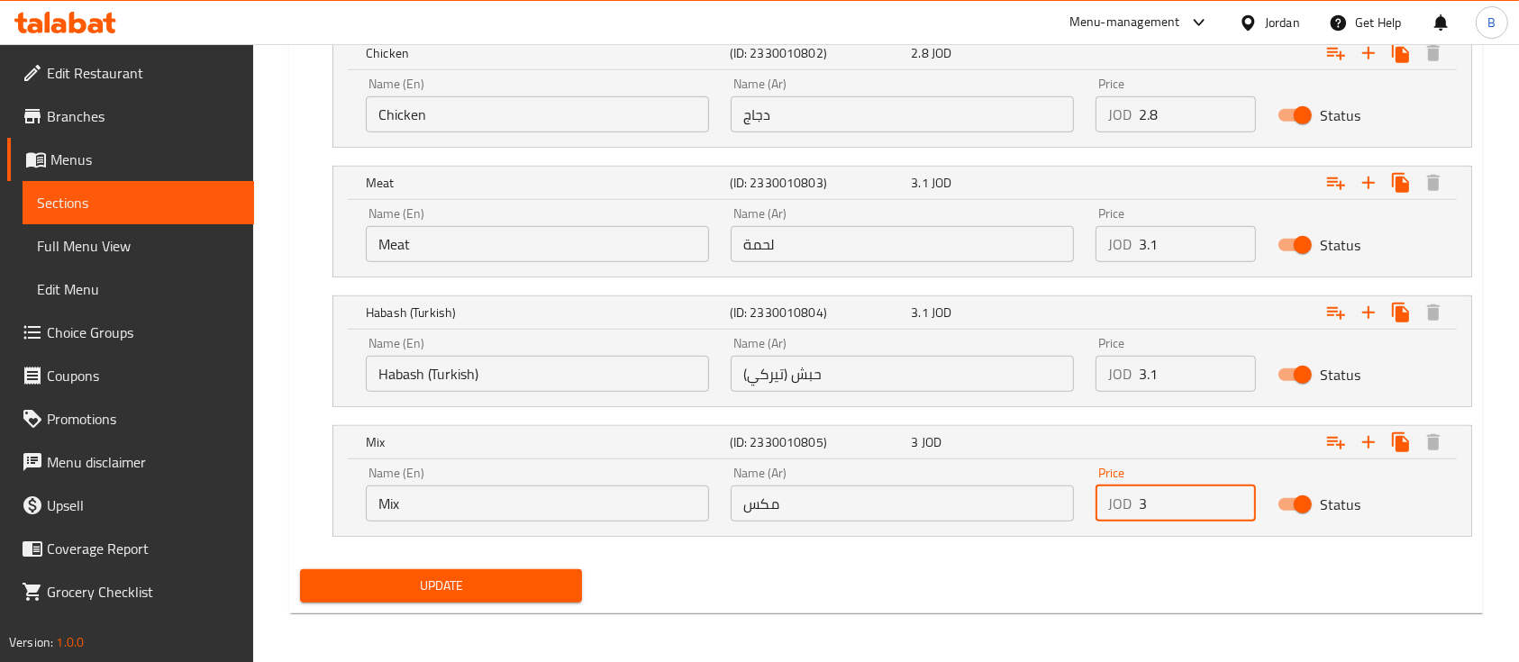
type input "3"
click at [443, 586] on span "Update" at bounding box center [440, 586] width 253 height 23
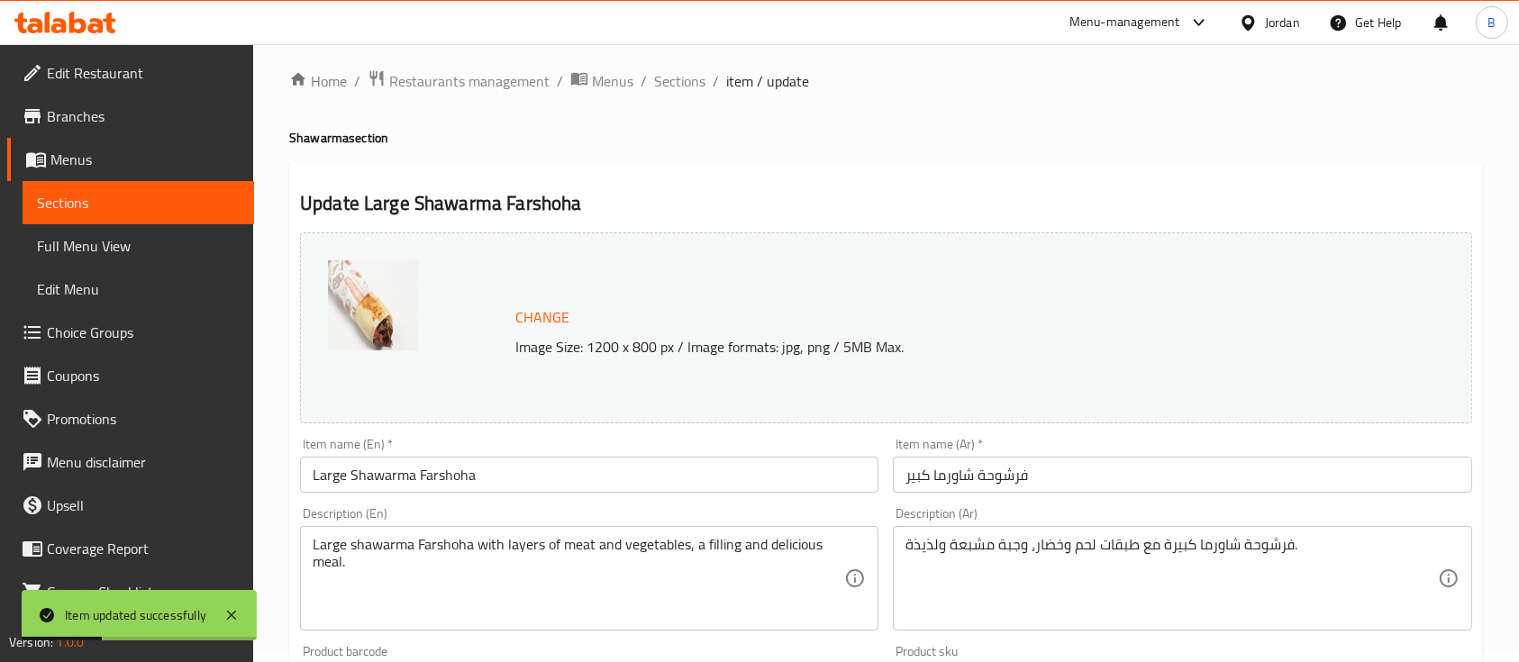
scroll to position [9, 0]
click at [674, 87] on span "Sections" at bounding box center [679, 83] width 51 height 22
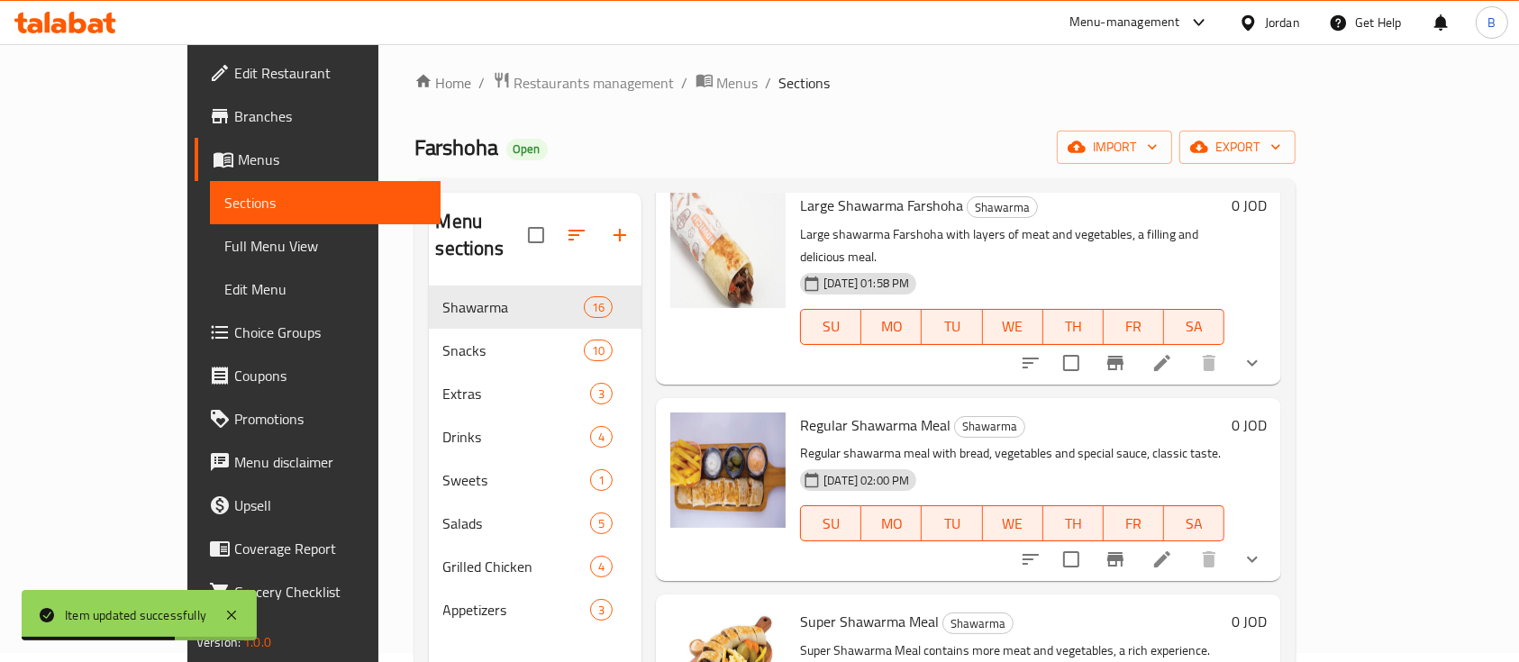
scroll to position [721, 0]
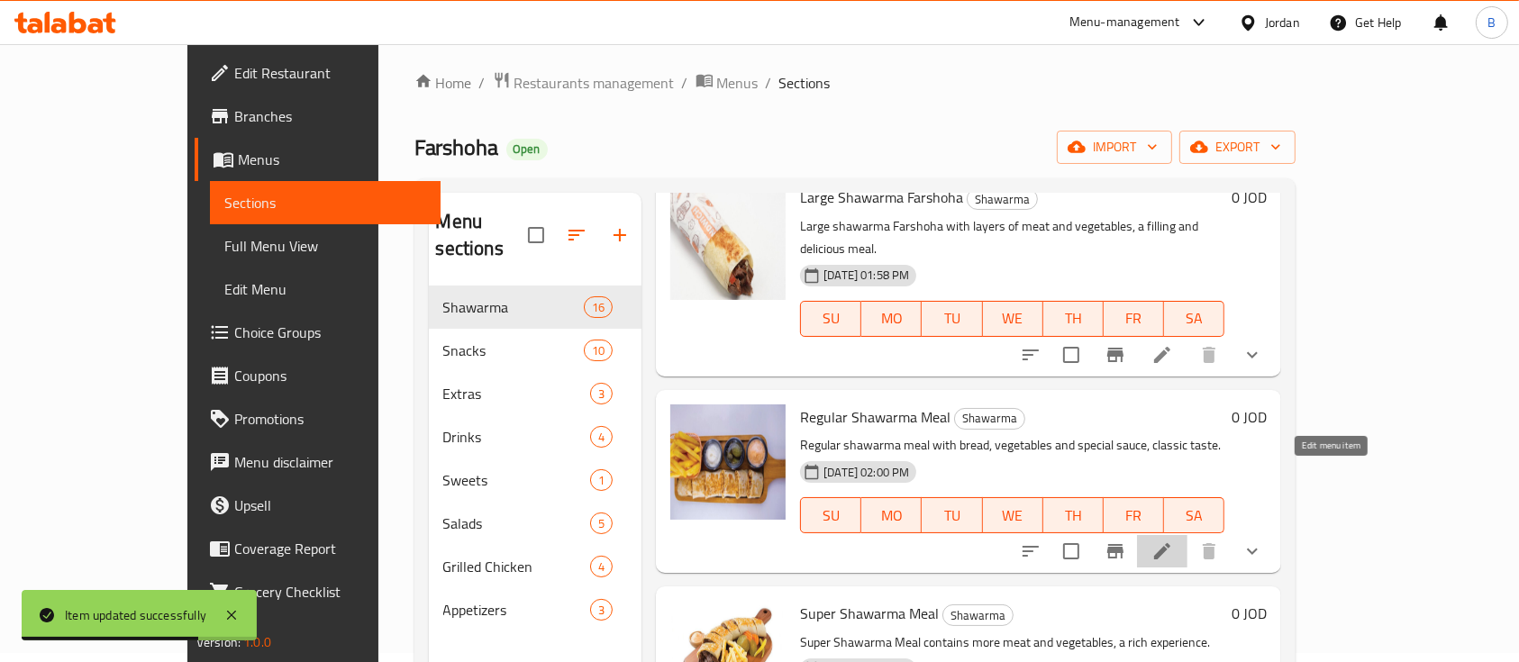
click at [1173, 541] on icon at bounding box center [1163, 552] width 22 height 22
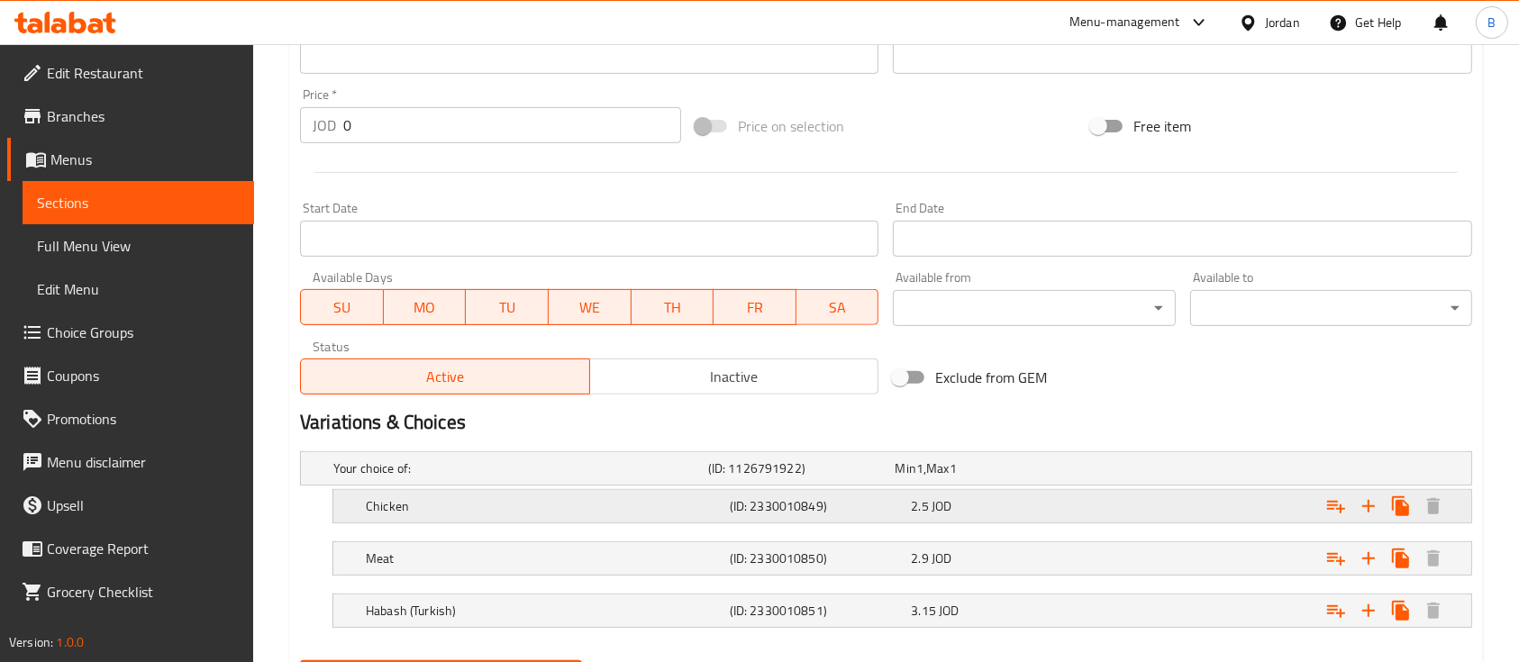
scroll to position [728, 0]
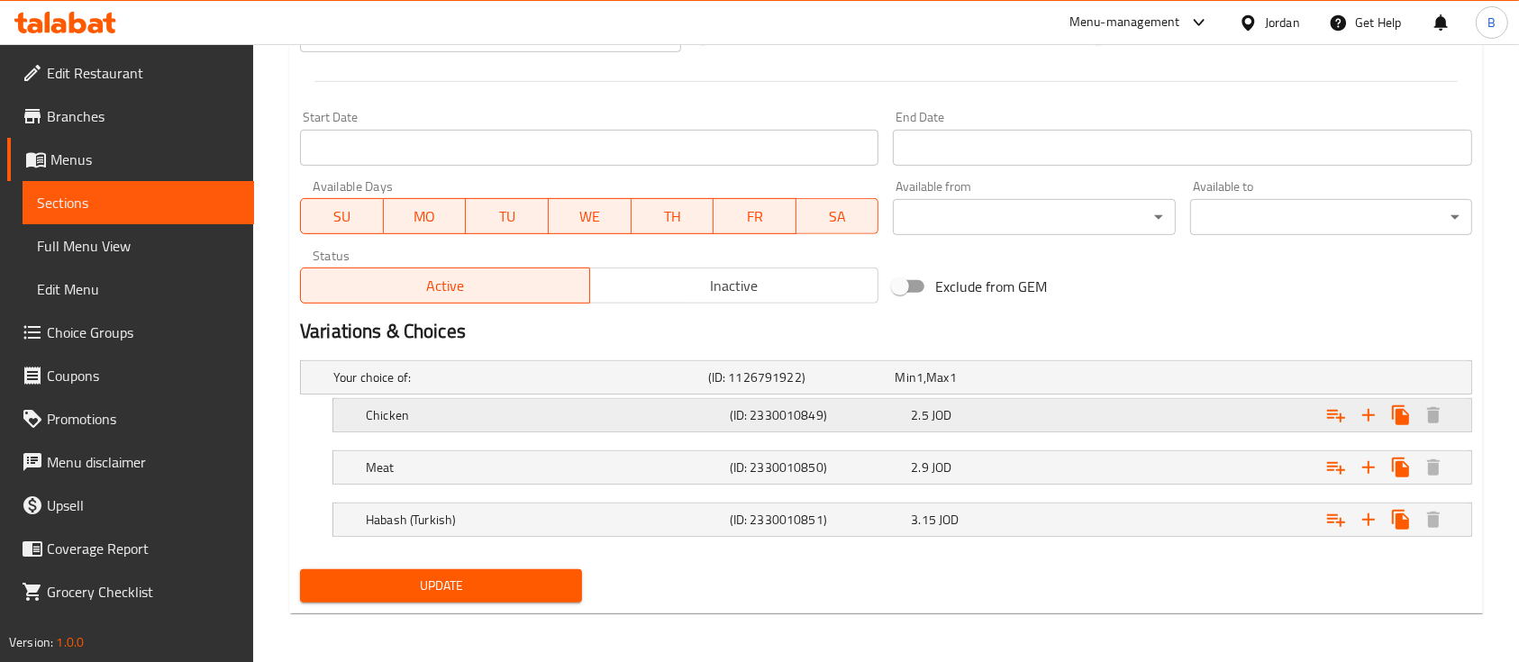
click at [1125, 421] on div "Expand" at bounding box center [1271, 416] width 364 height 40
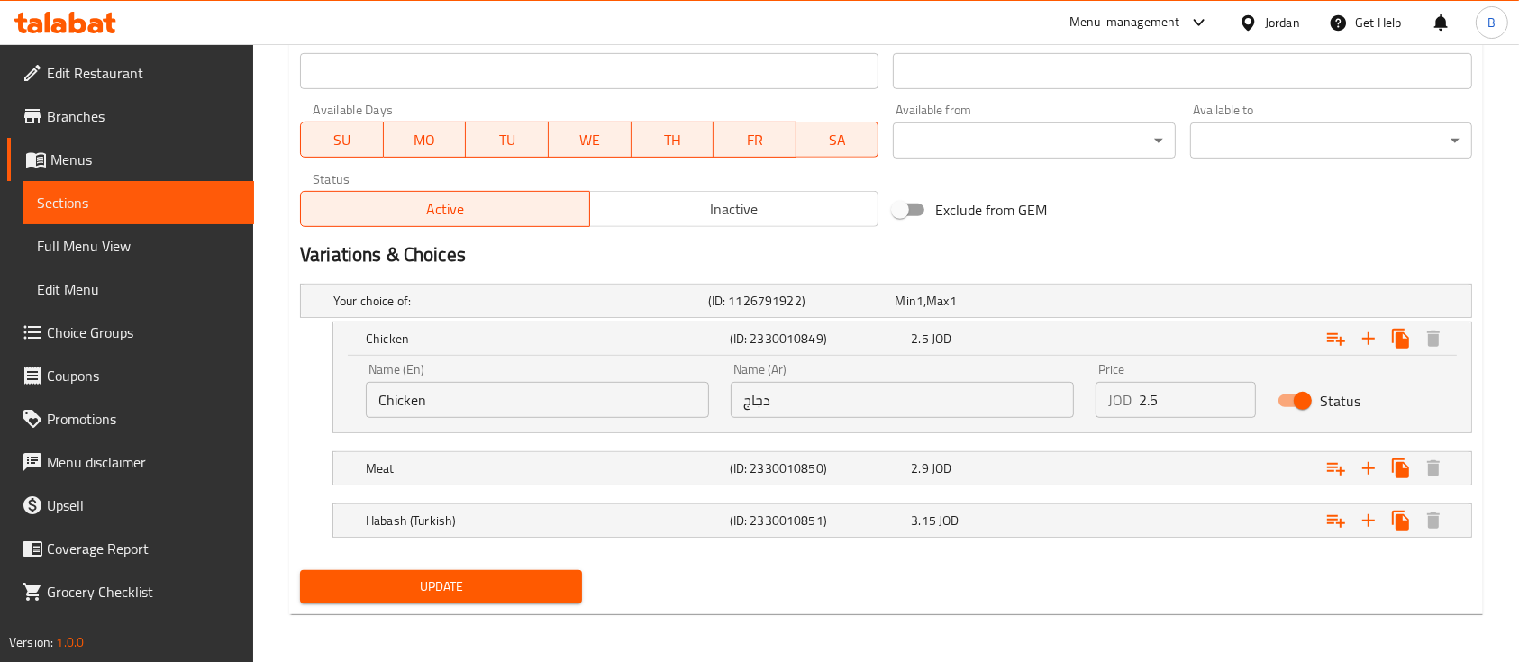
scroll to position [806, 0]
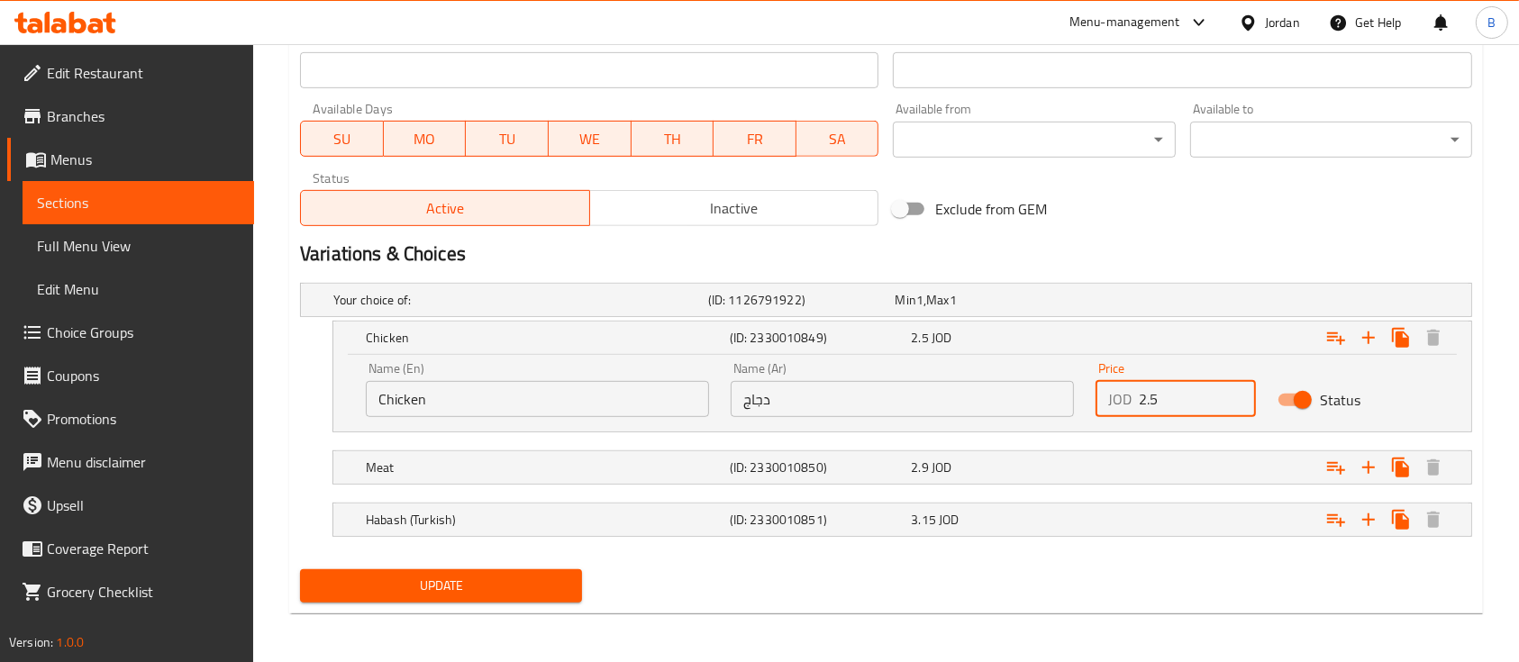
drag, startPoint x: 1171, startPoint y: 406, endPoint x: 1110, endPoint y: 403, distance: 60.4
click at [1110, 403] on div "JOD 2.5 Price" at bounding box center [1176, 399] width 160 height 36
type input "3"
click at [1133, 454] on div "Expand" at bounding box center [1271, 468] width 364 height 40
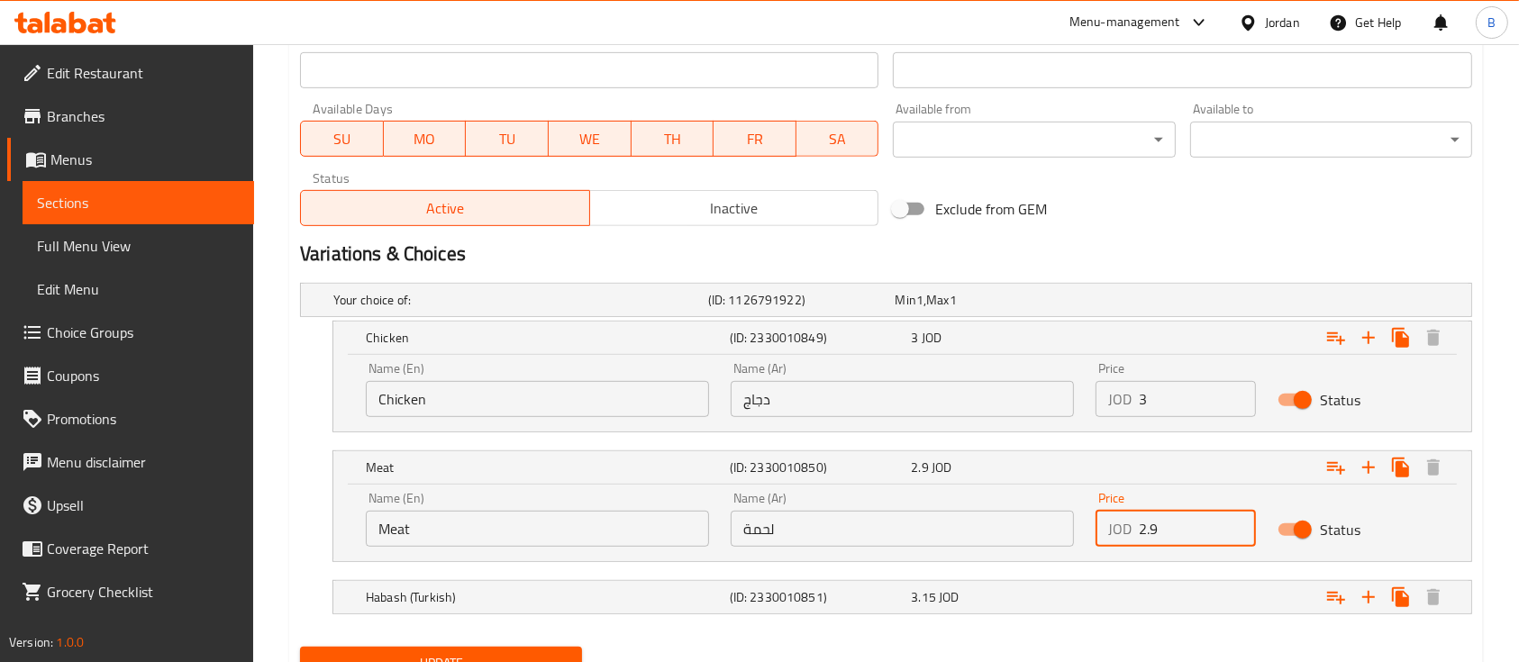
drag, startPoint x: 1159, startPoint y: 513, endPoint x: 1126, endPoint y: 530, distance: 37.5
click at [1126, 530] on div "JOD 2.9 Price" at bounding box center [1176, 529] width 160 height 36
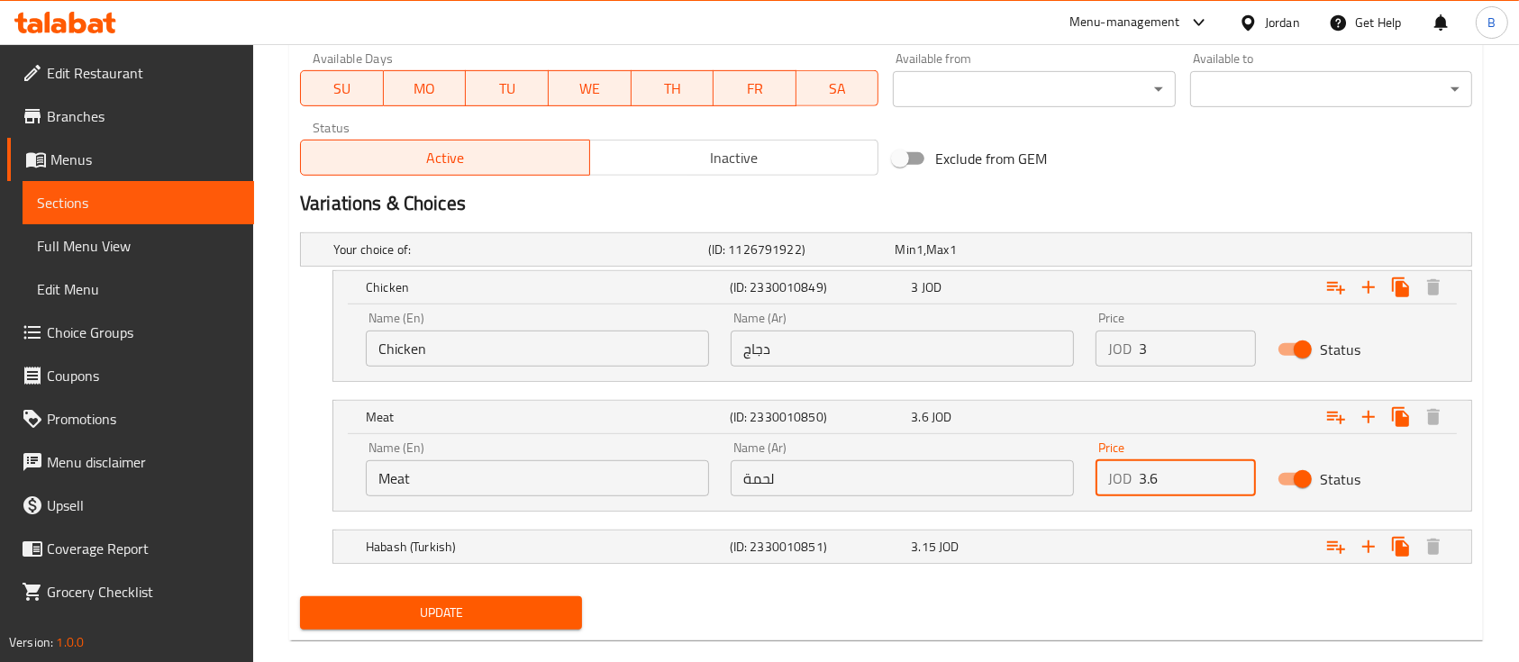
scroll to position [883, 0]
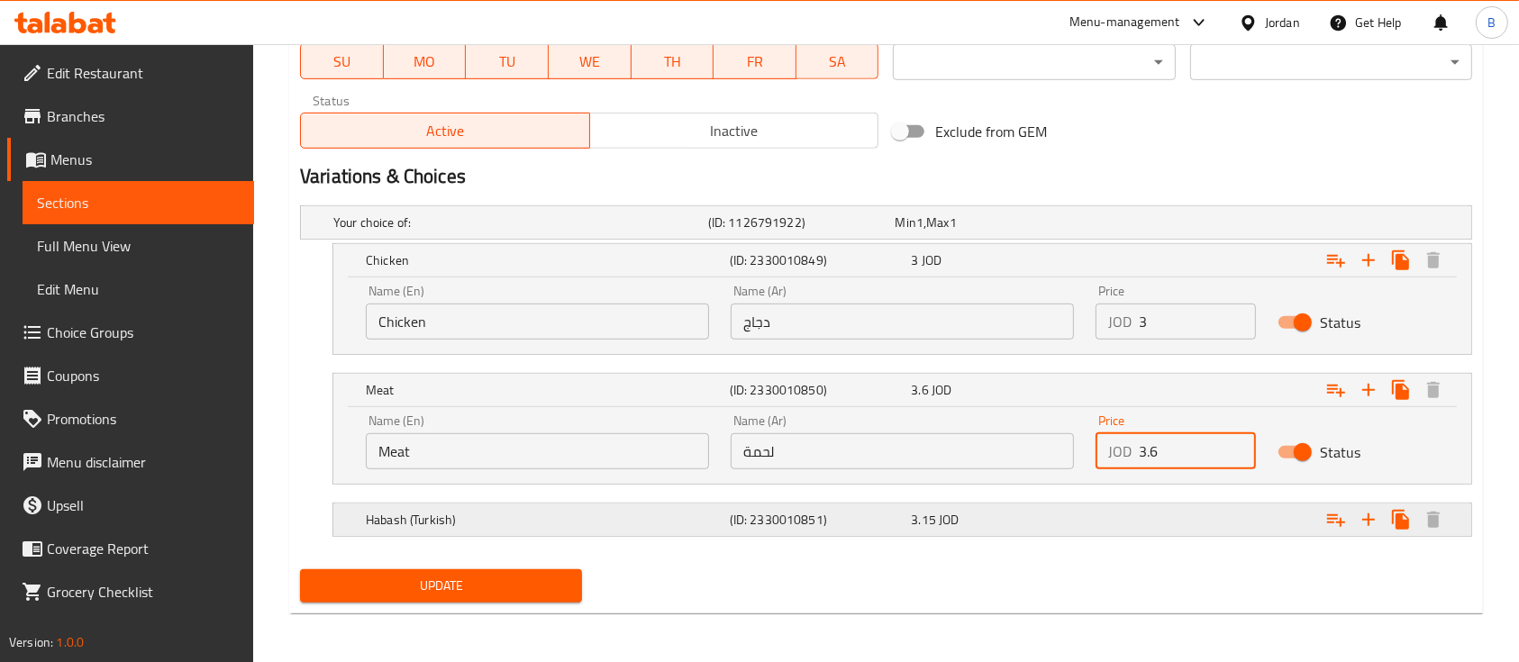
type input "3.6"
click at [1147, 503] on div "Expand" at bounding box center [1271, 520] width 364 height 40
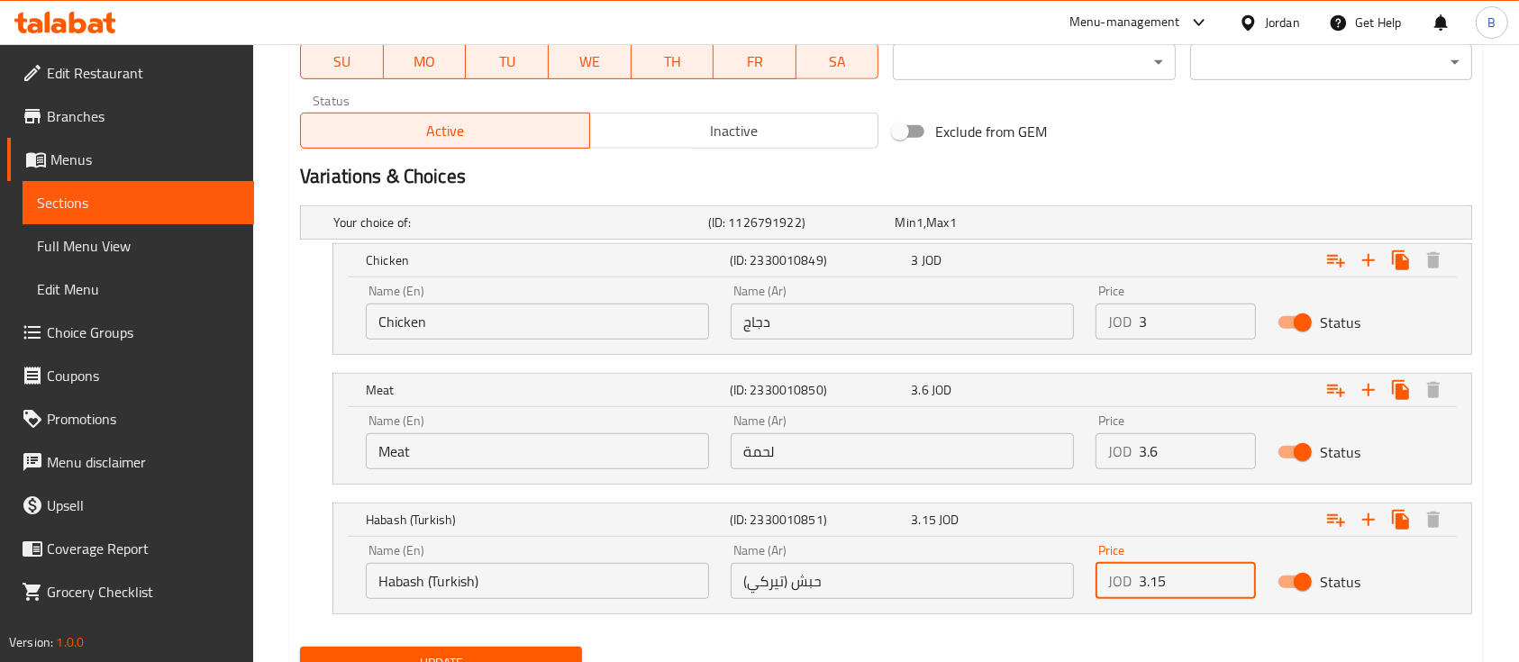
drag, startPoint x: 1189, startPoint y: 580, endPoint x: 1104, endPoint y: 577, distance: 85.7
click at [1116, 582] on div "JOD 3.15 Price" at bounding box center [1176, 581] width 160 height 36
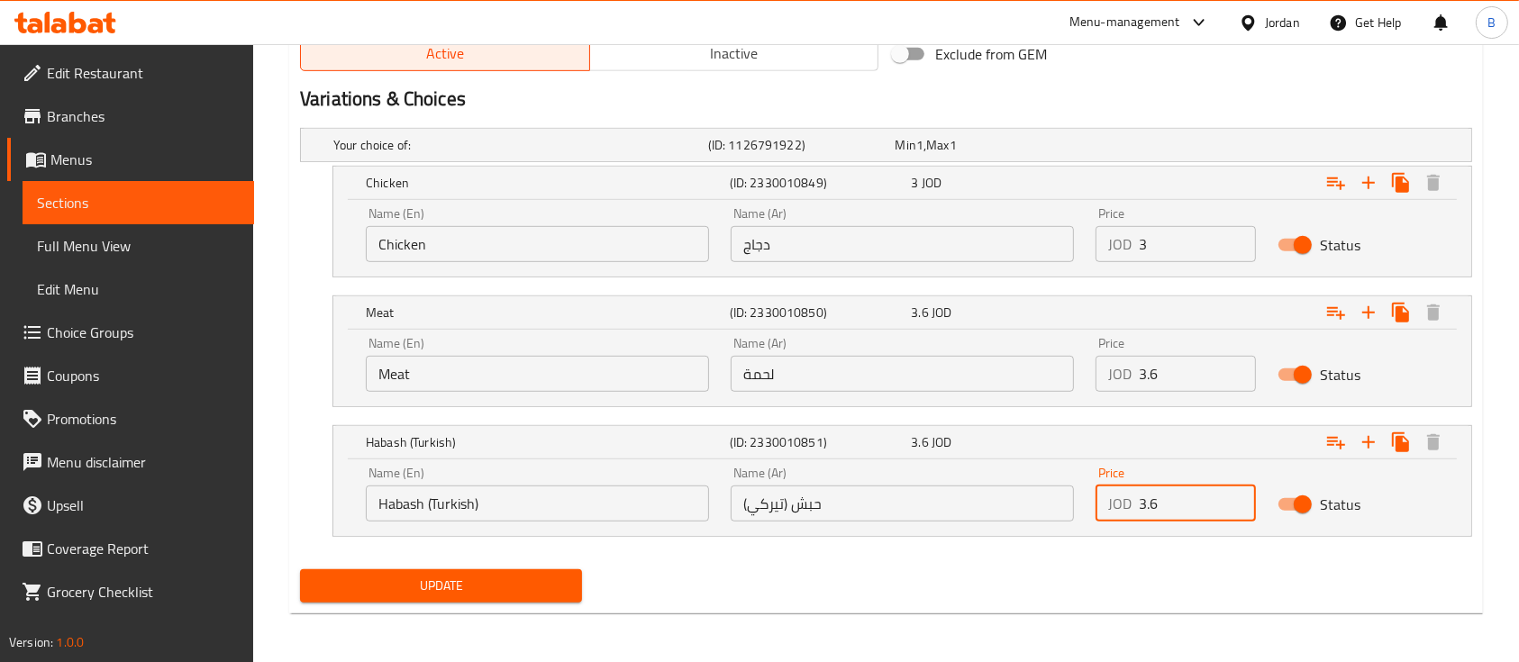
type input "3.6"
click at [559, 576] on span "Update" at bounding box center [440, 586] width 253 height 23
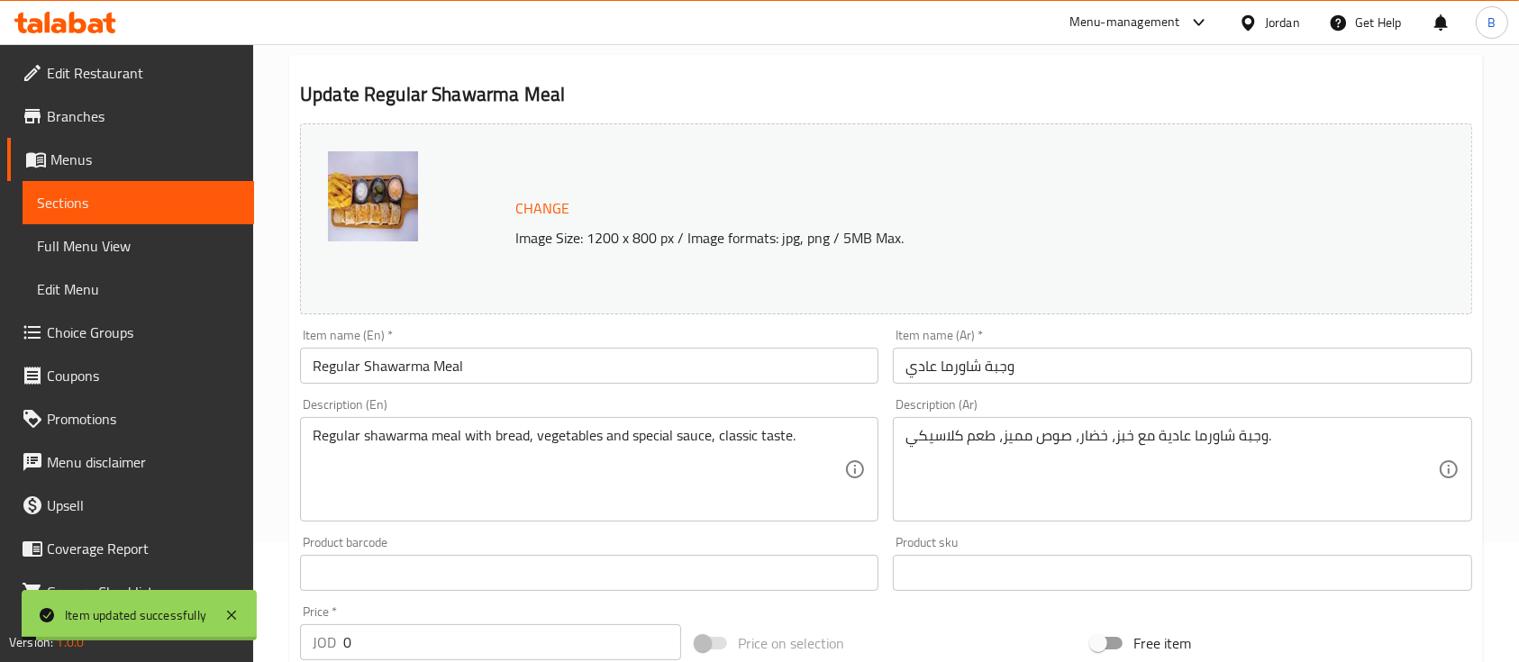
scroll to position [0, 0]
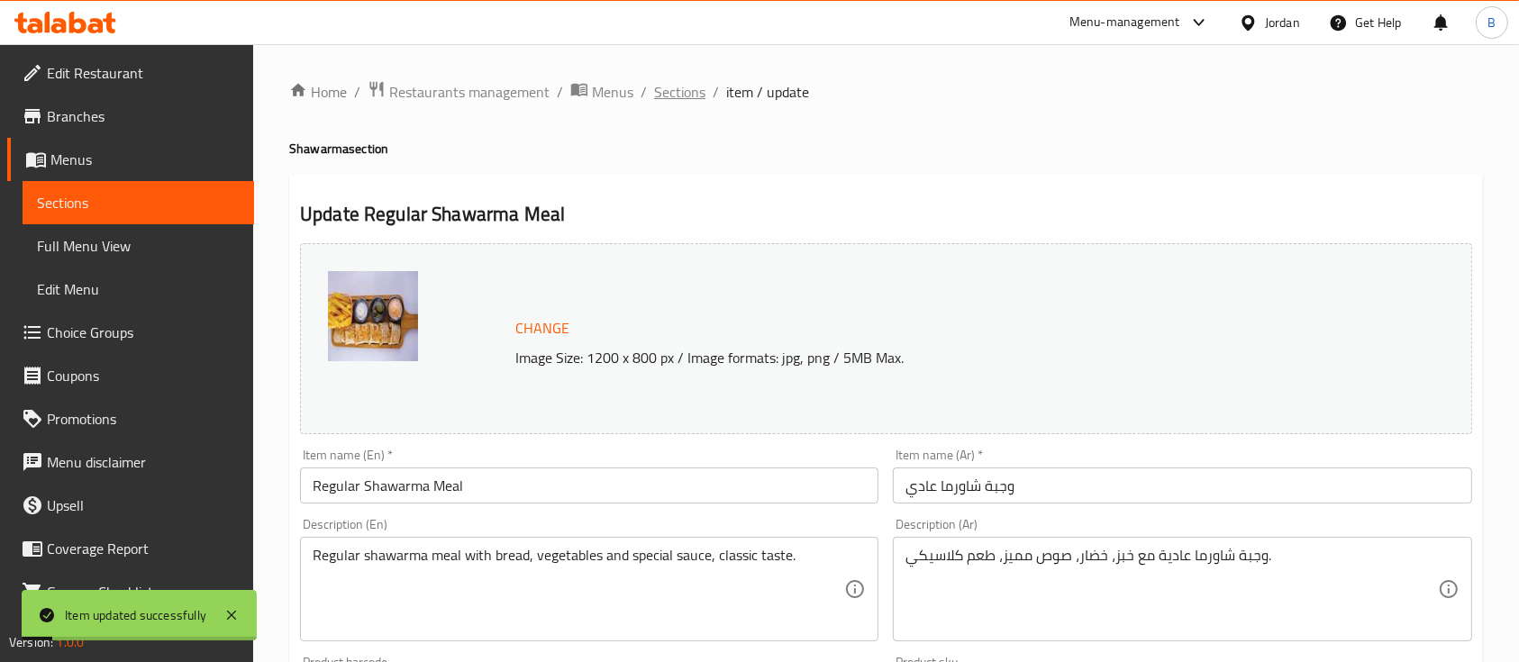
click at [696, 96] on span "Sections" at bounding box center [679, 92] width 51 height 22
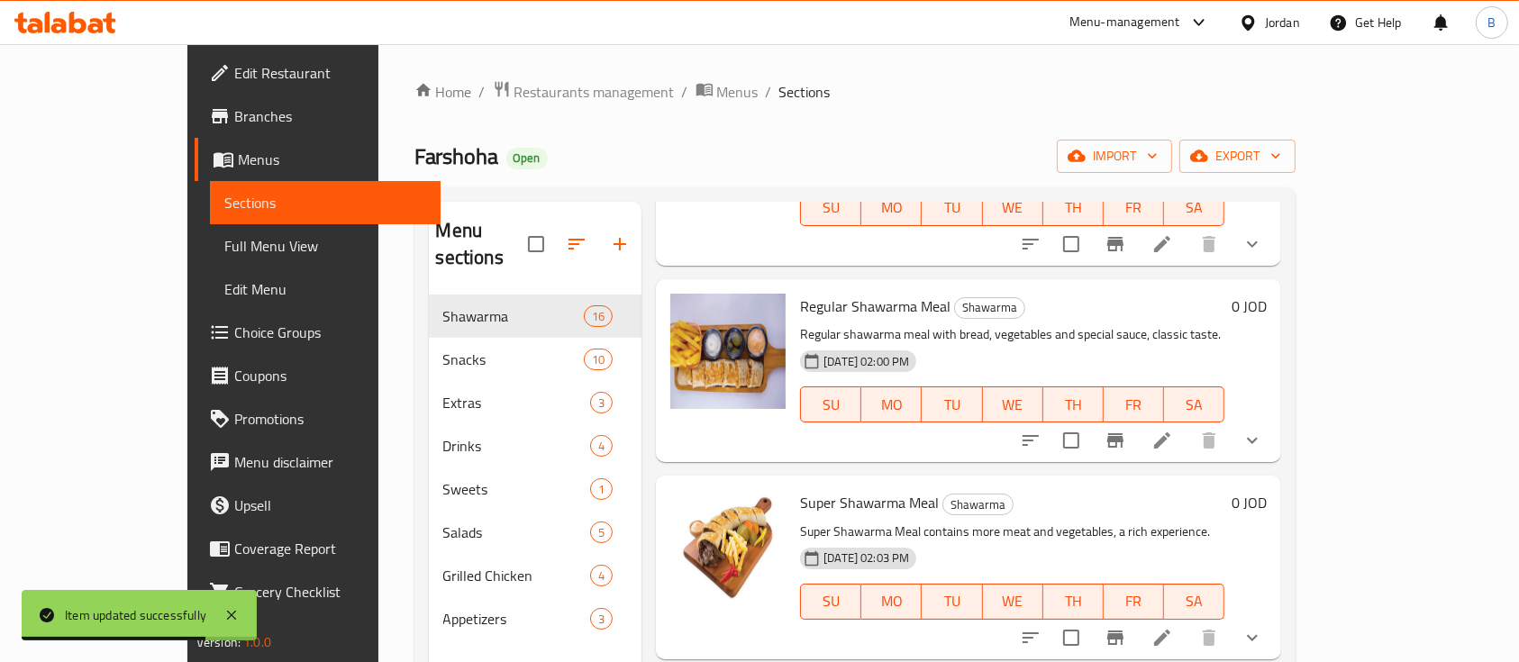
scroll to position [961, 0]
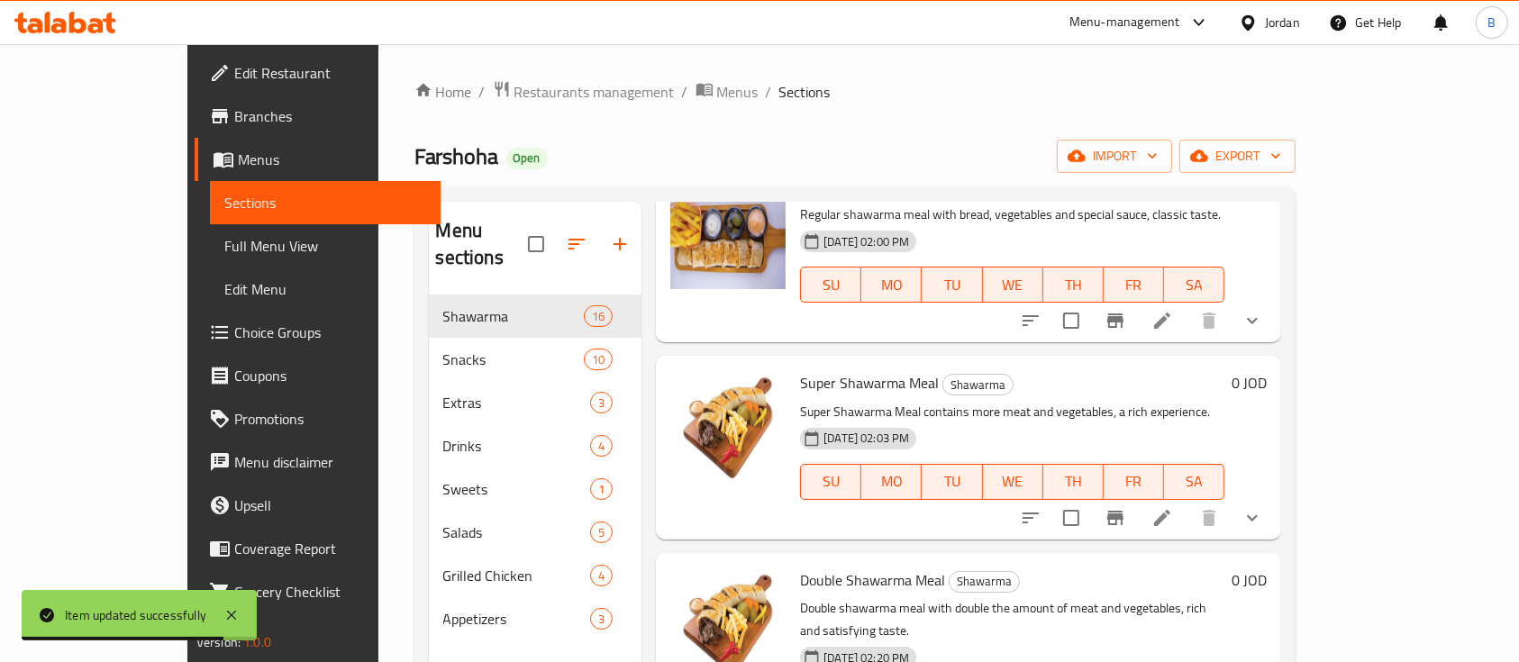
click at [1188, 502] on li at bounding box center [1162, 518] width 50 height 32
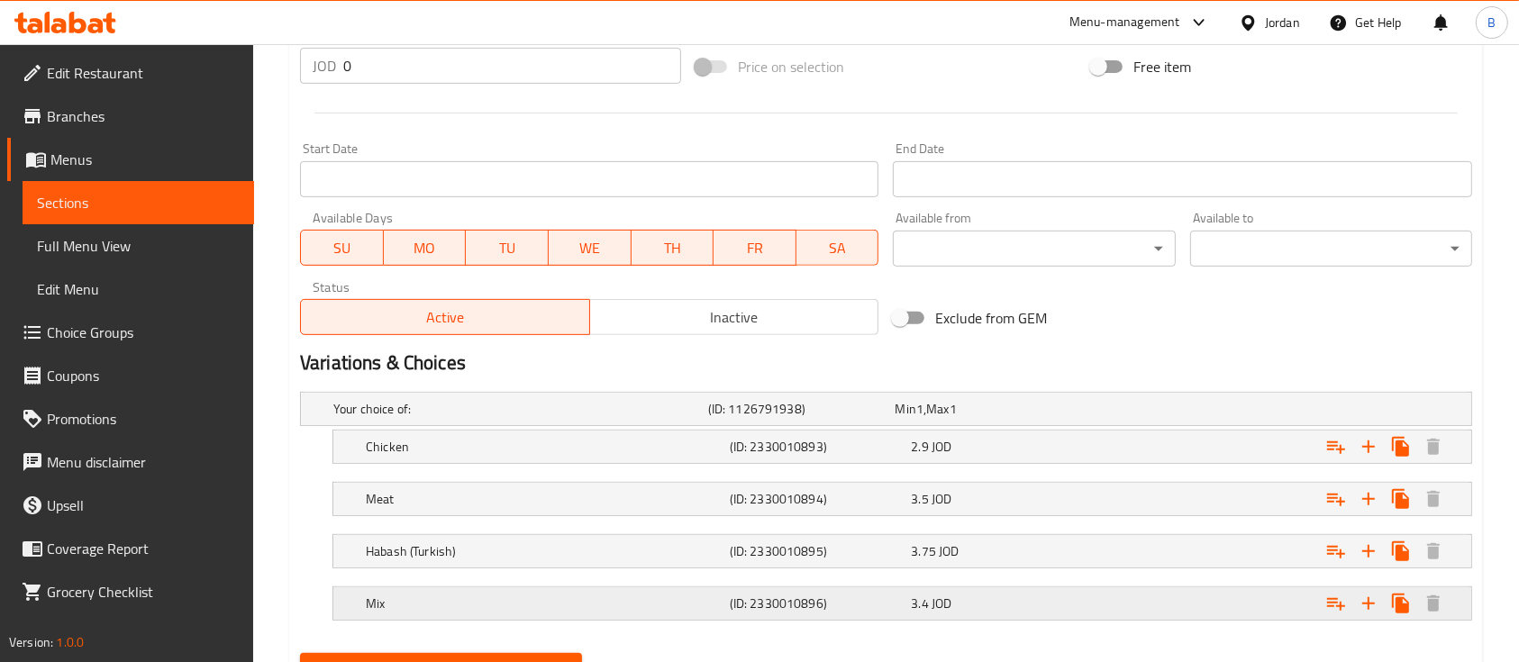
scroll to position [780, 0]
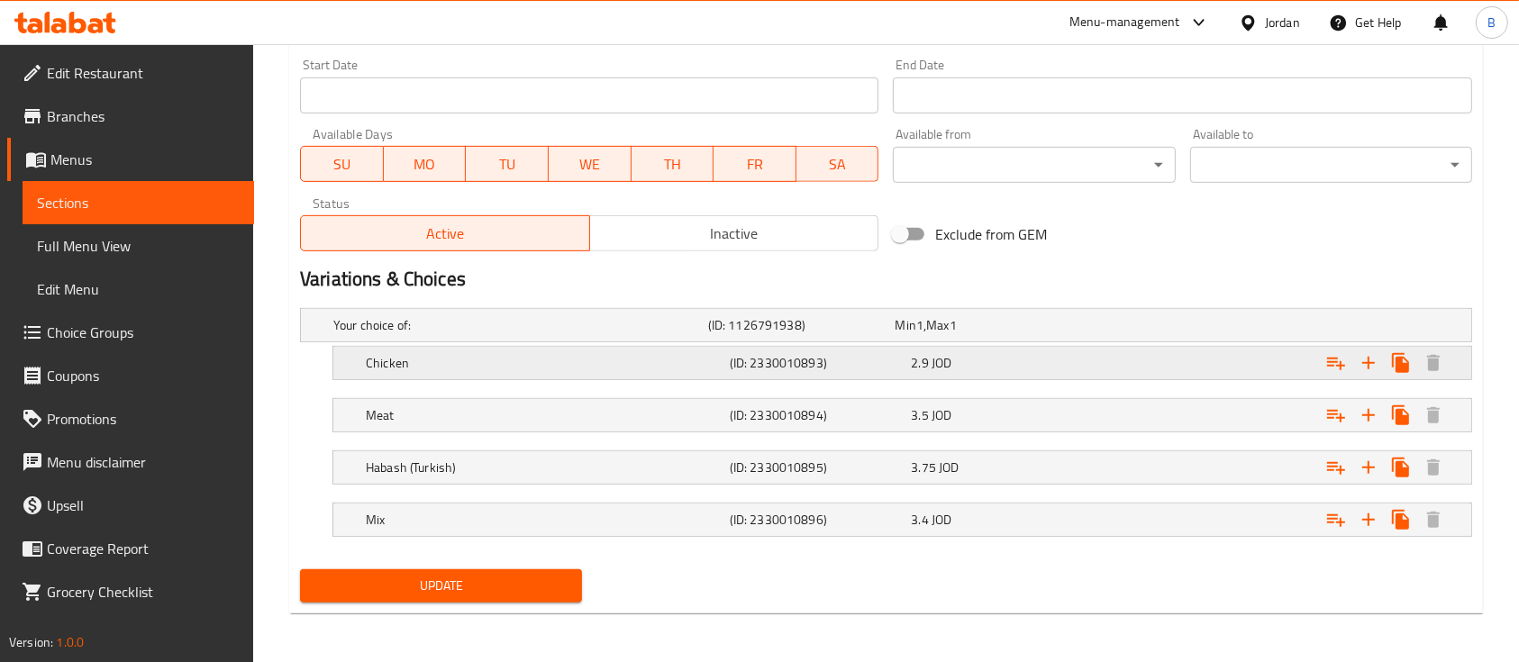
click at [1161, 365] on div "Expand" at bounding box center [1271, 363] width 364 height 40
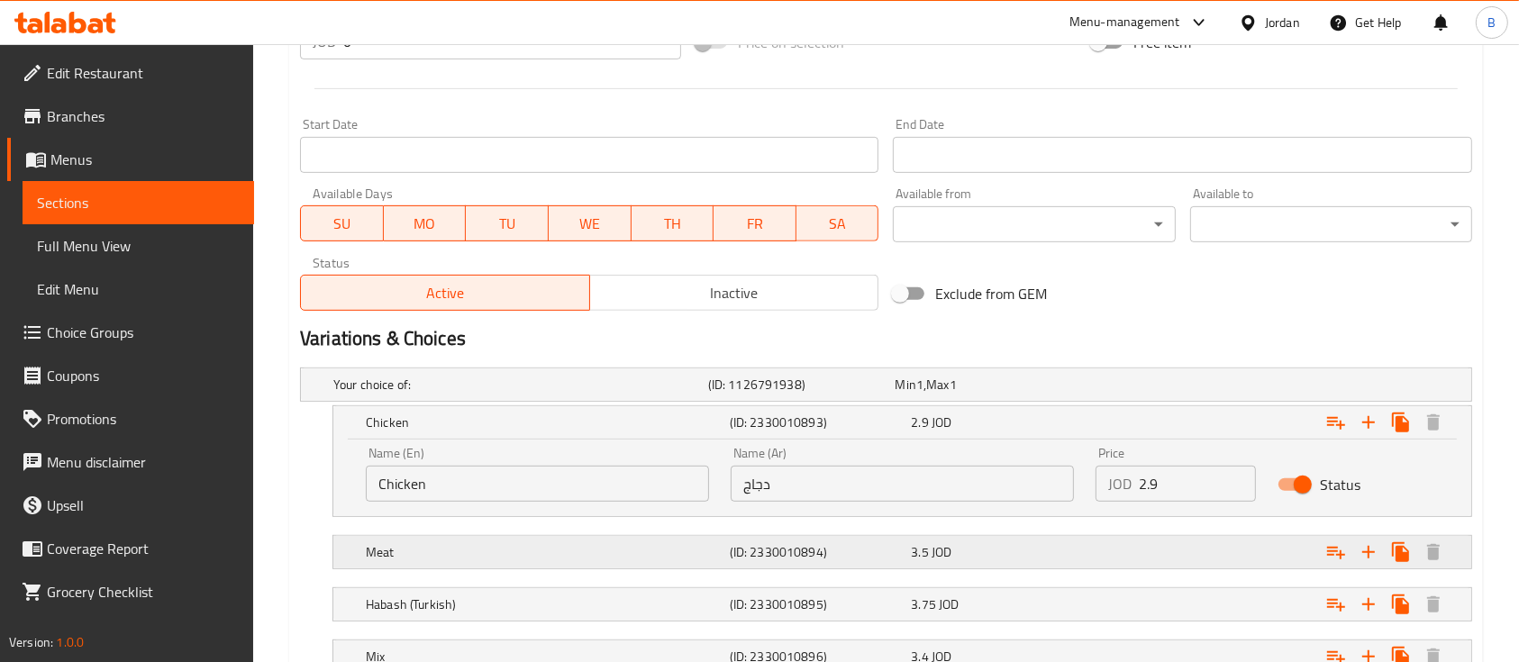
scroll to position [841, 0]
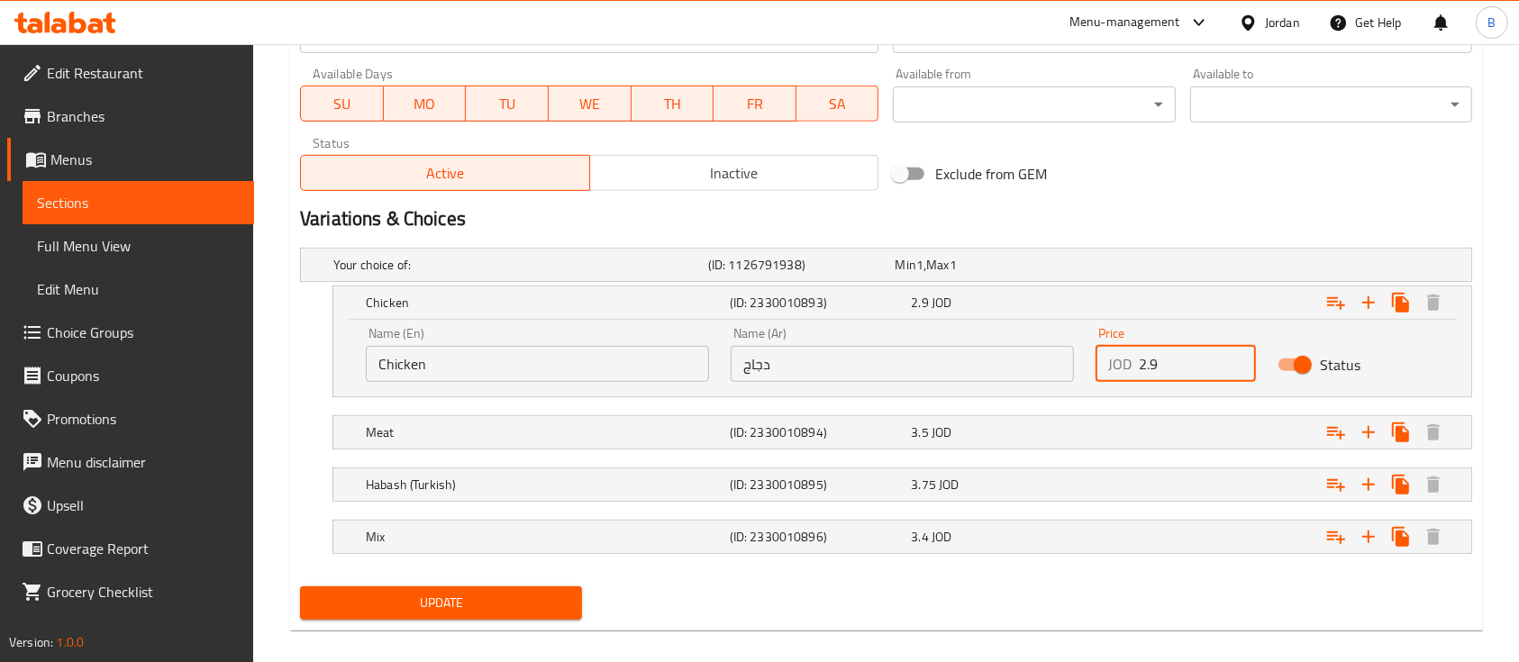
drag, startPoint x: 1190, startPoint y: 371, endPoint x: 1086, endPoint y: 375, distance: 104.6
click at [1110, 366] on div "JOD 2.9 Price" at bounding box center [1176, 364] width 160 height 36
type input "3.6"
click at [1140, 431] on div "Expand" at bounding box center [1271, 433] width 364 height 40
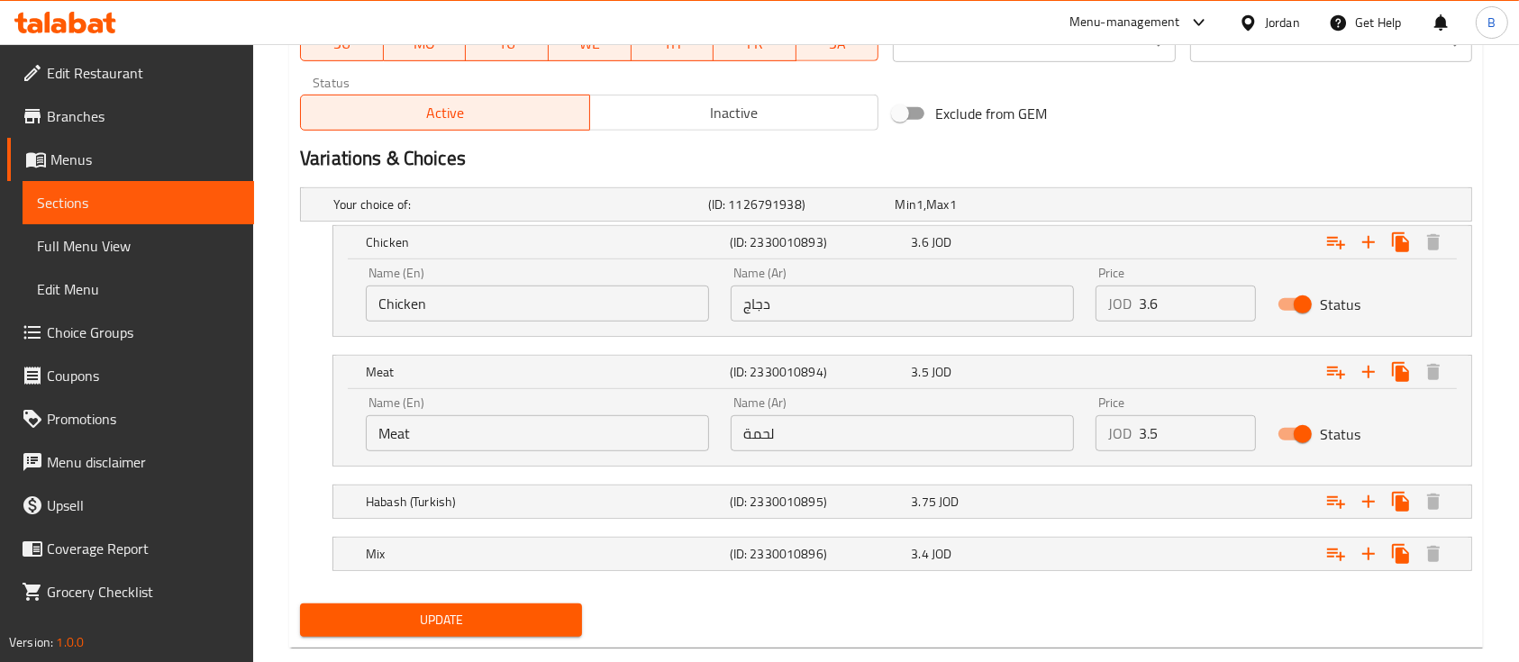
scroll to position [935, 0]
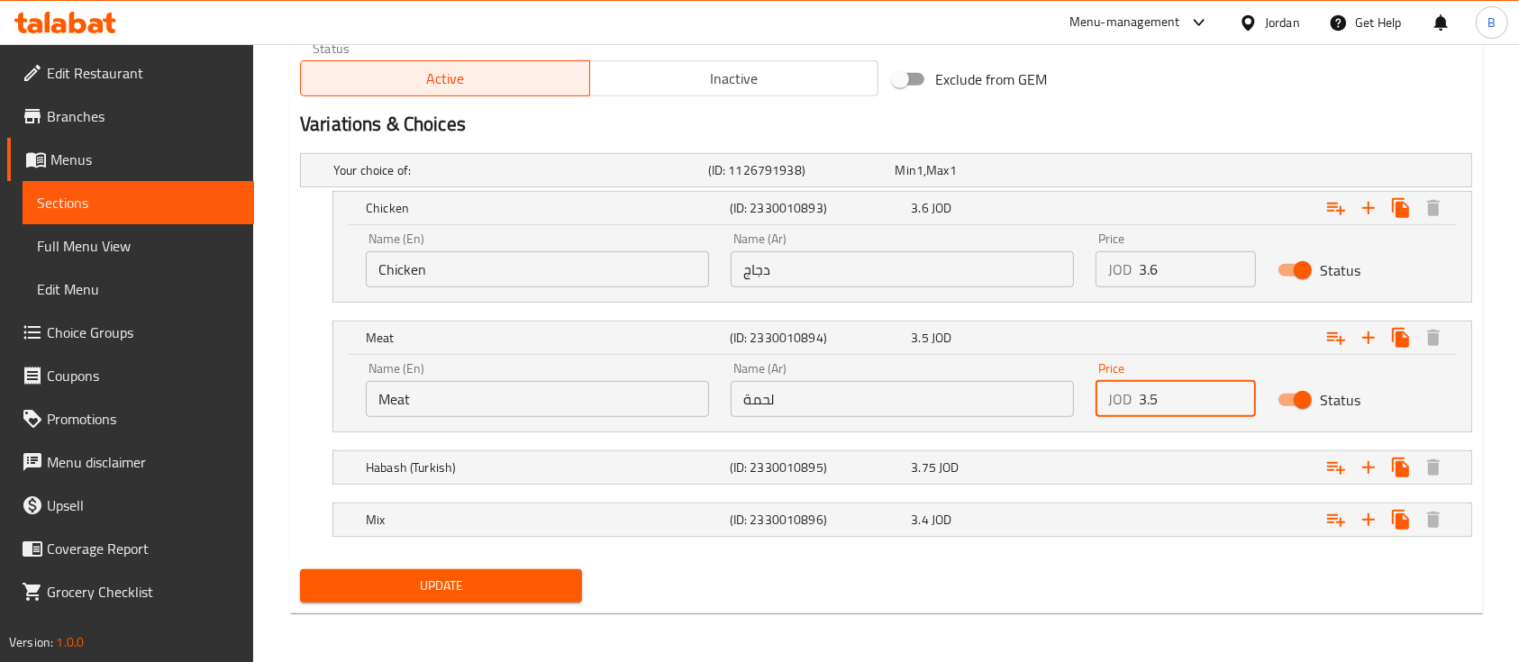
drag, startPoint x: 1153, startPoint y: 396, endPoint x: 1078, endPoint y: 400, distance: 74.9
click at [1078, 400] on div "Name (En) Meat Name (En) Name (Ar) لحمة Name (Ar) Price JOD 3.5 Price Status" at bounding box center [902, 389] width 1095 height 77
type input "4.3"
click at [1197, 463] on div "Expand" at bounding box center [1271, 468] width 364 height 40
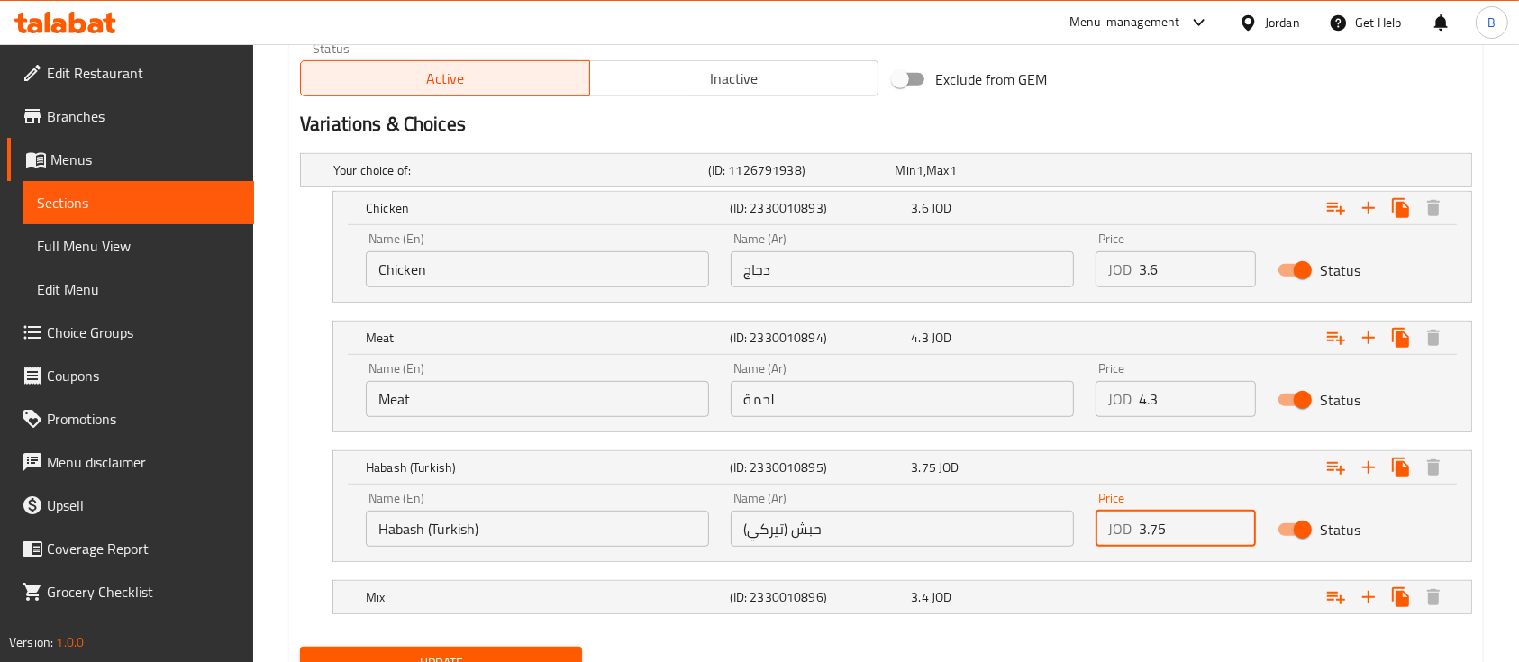
drag, startPoint x: 1202, startPoint y: 520, endPoint x: 1106, endPoint y: 535, distance: 97.6
click at [1106, 535] on div "JOD 3.75 Price" at bounding box center [1176, 529] width 160 height 36
type input "3"
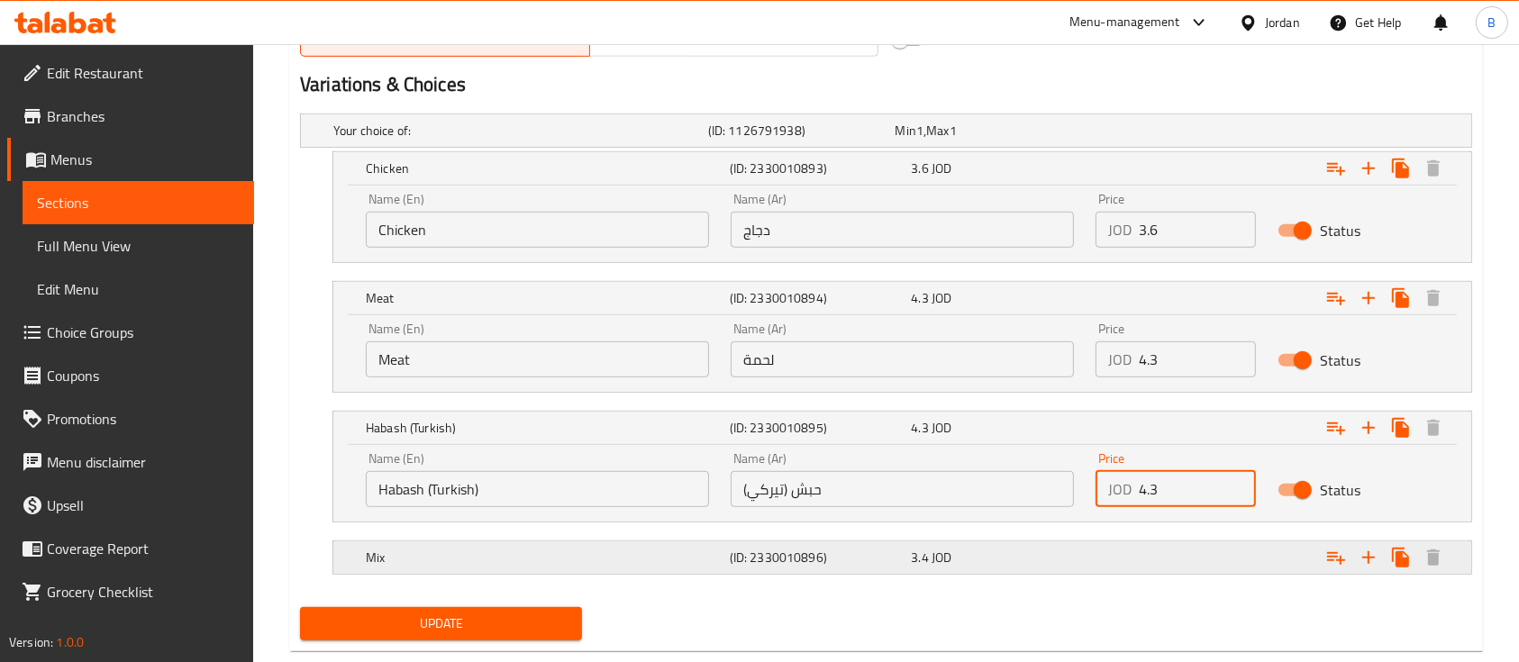
scroll to position [1013, 0]
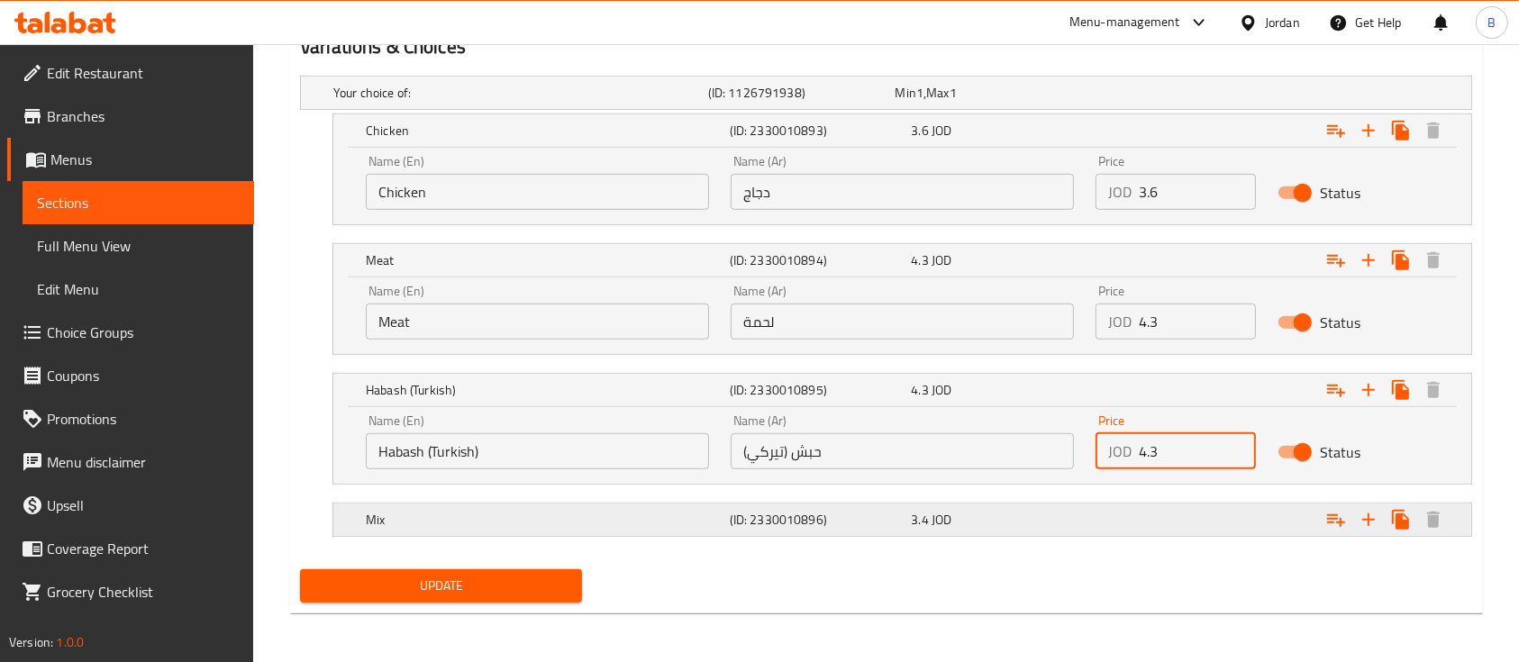
type input "4.3"
click at [1139, 519] on div "Expand" at bounding box center [1271, 520] width 364 height 40
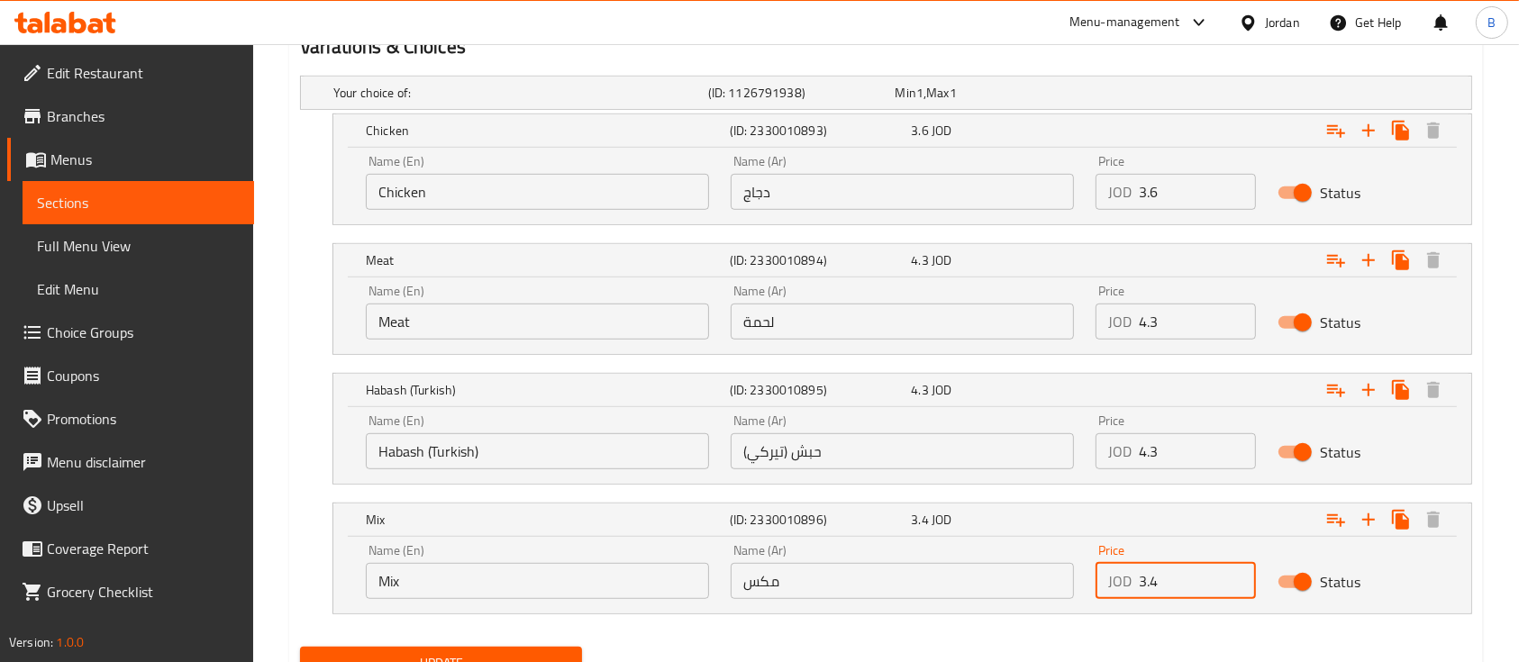
drag, startPoint x: 1153, startPoint y: 588, endPoint x: 1116, endPoint y: 592, distance: 37.1
click at [1116, 592] on div "JOD 3.4 Price" at bounding box center [1176, 581] width 160 height 36
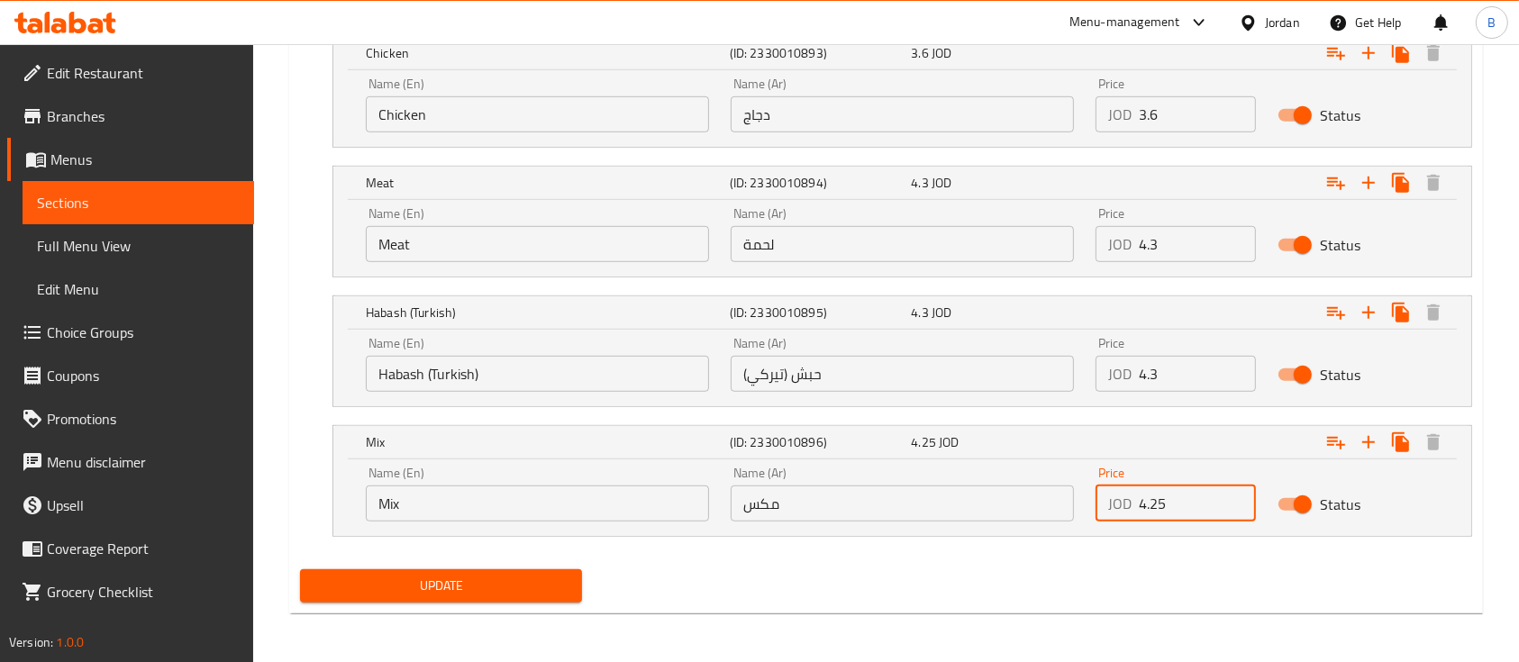
type input "4.25"
click at [410, 594] on span "Update" at bounding box center [440, 586] width 253 height 23
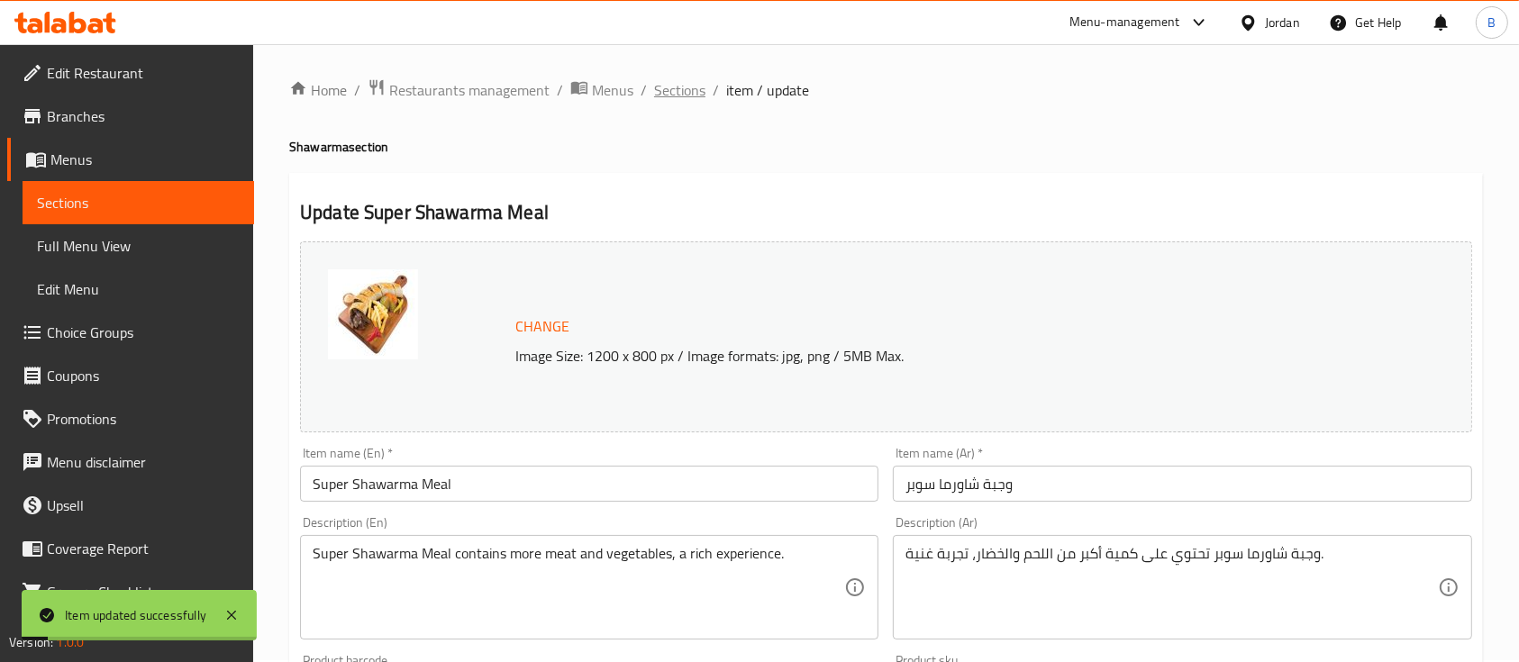
scroll to position [0, 0]
click at [682, 84] on span "Sections" at bounding box center [679, 92] width 51 height 22
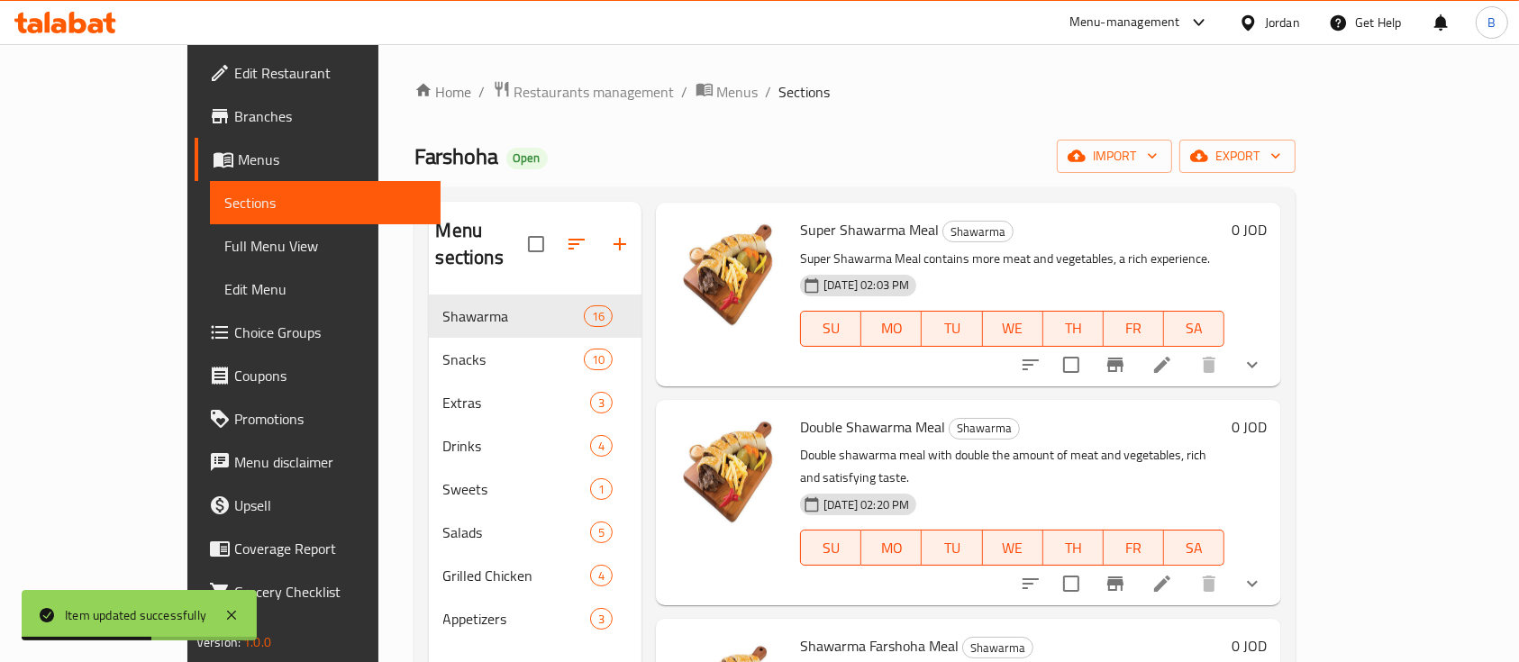
scroll to position [1201, 0]
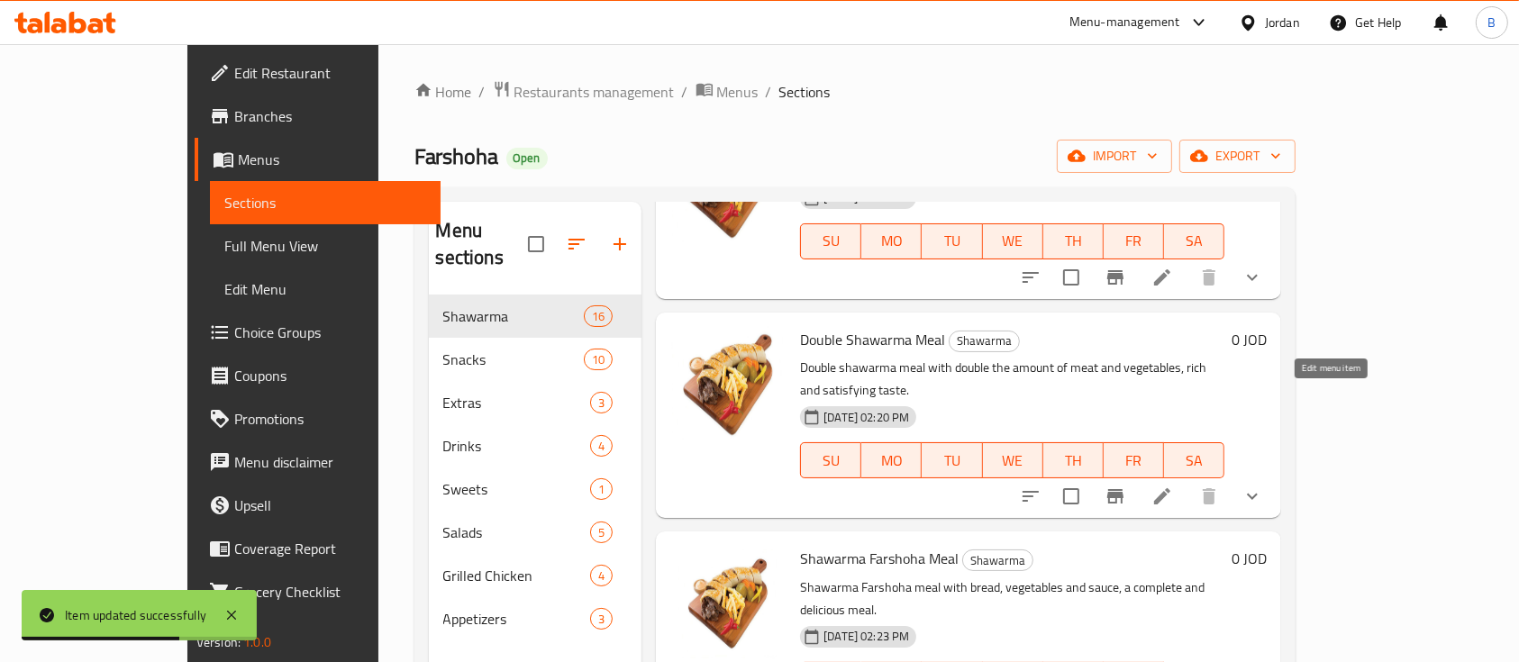
click at [1173, 486] on icon at bounding box center [1163, 497] width 22 height 22
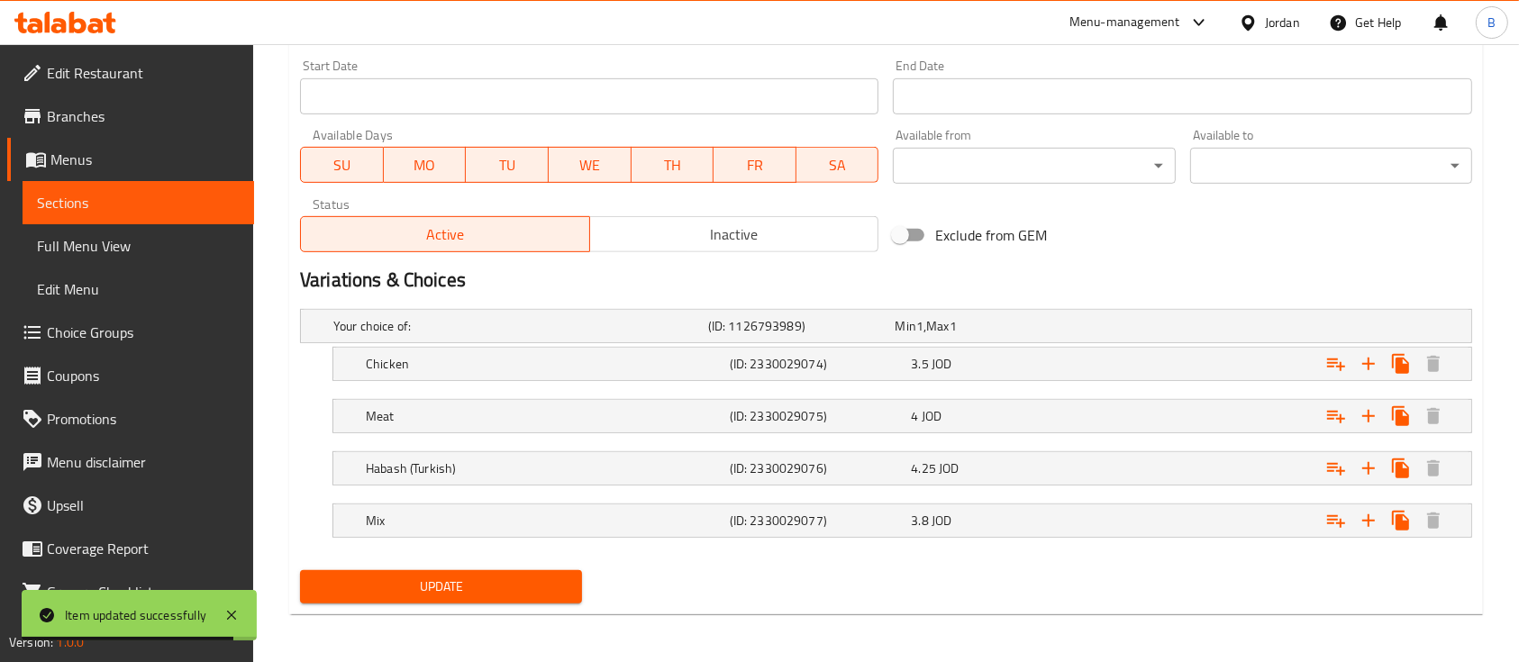
scroll to position [780, 0]
click at [1139, 361] on div "Expand" at bounding box center [1271, 363] width 364 height 40
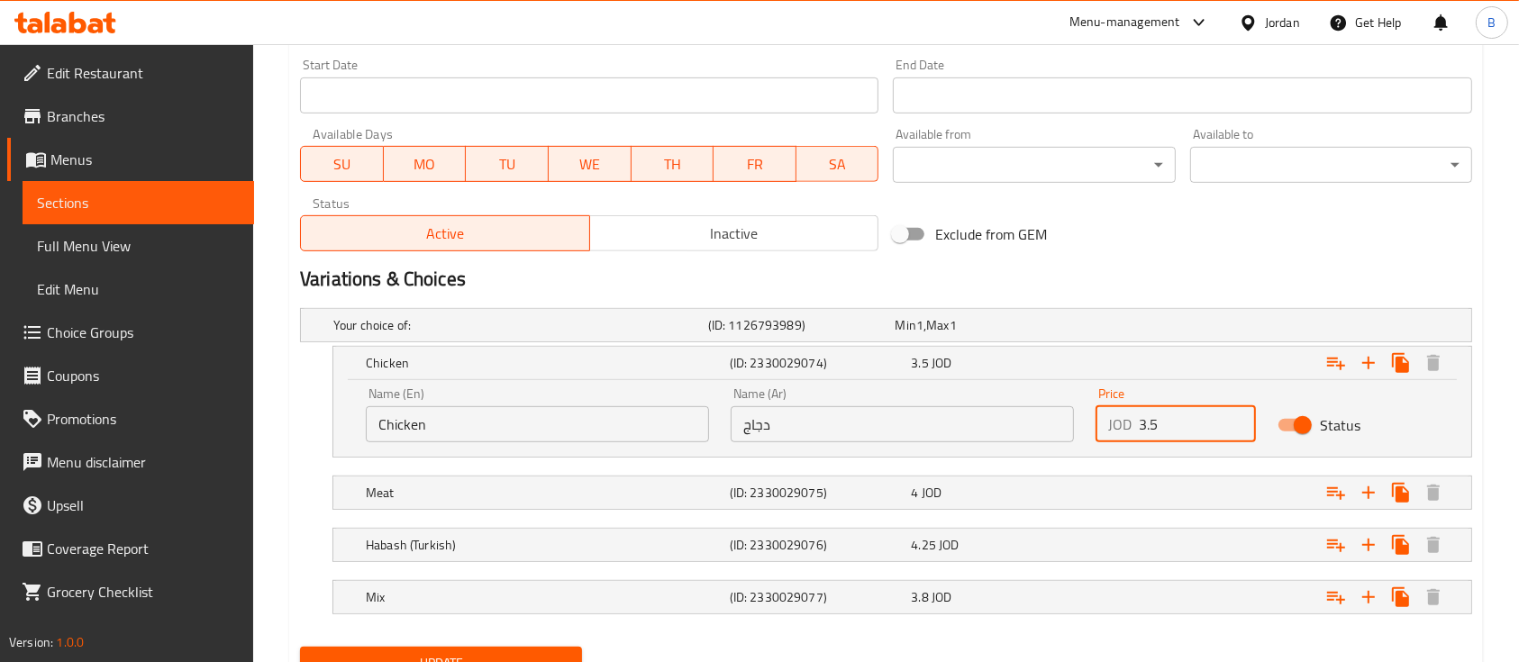
drag, startPoint x: 1182, startPoint y: 426, endPoint x: 1104, endPoint y: 430, distance: 78.5
click at [1104, 430] on div "JOD 3.5 Price" at bounding box center [1176, 424] width 160 height 36
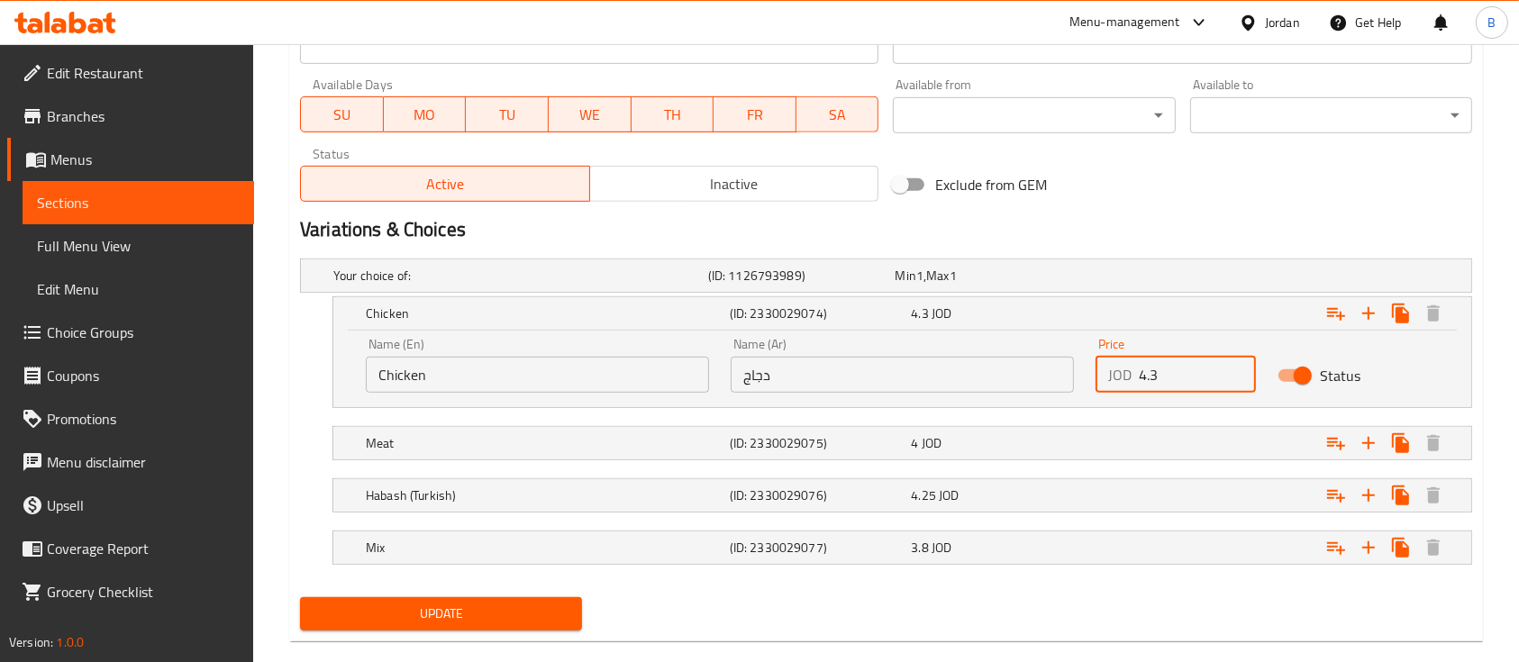
scroll to position [858, 0]
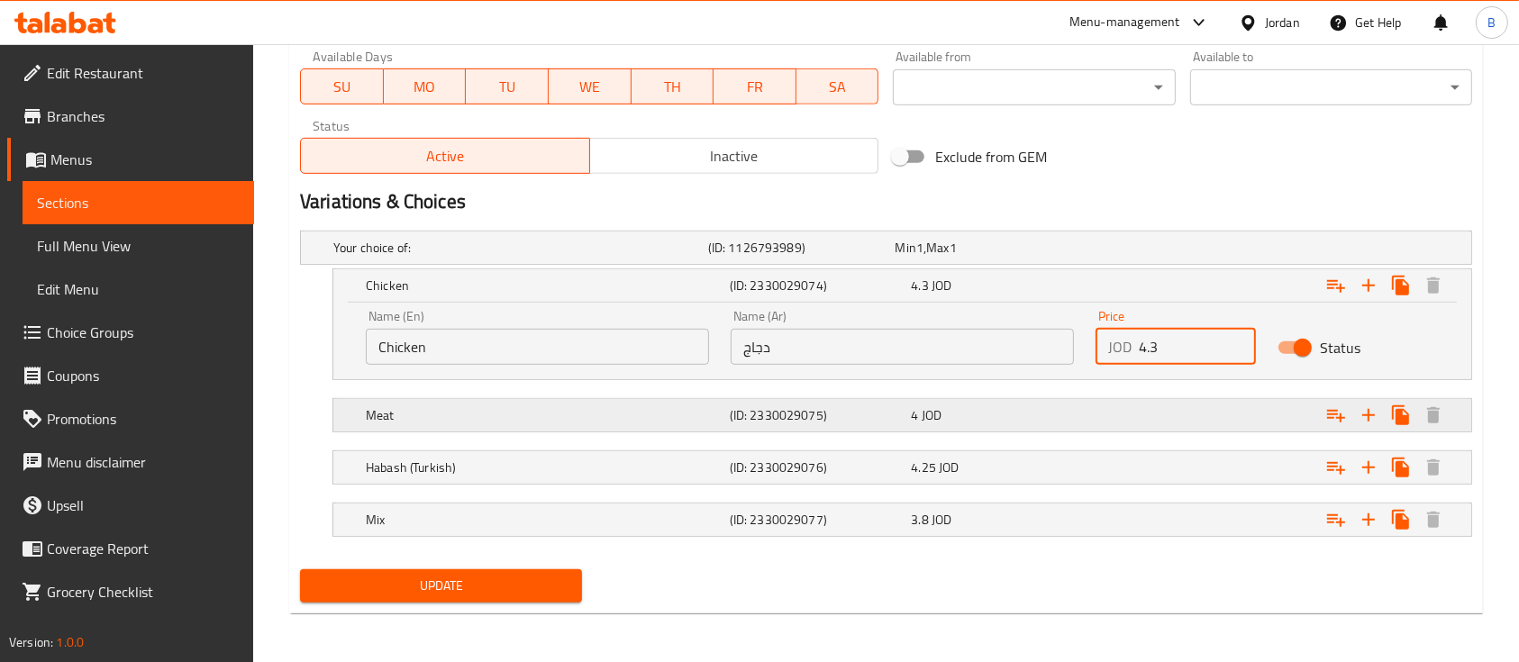
type input "4.3"
click at [1110, 397] on div "Expand" at bounding box center [1271, 416] width 364 height 40
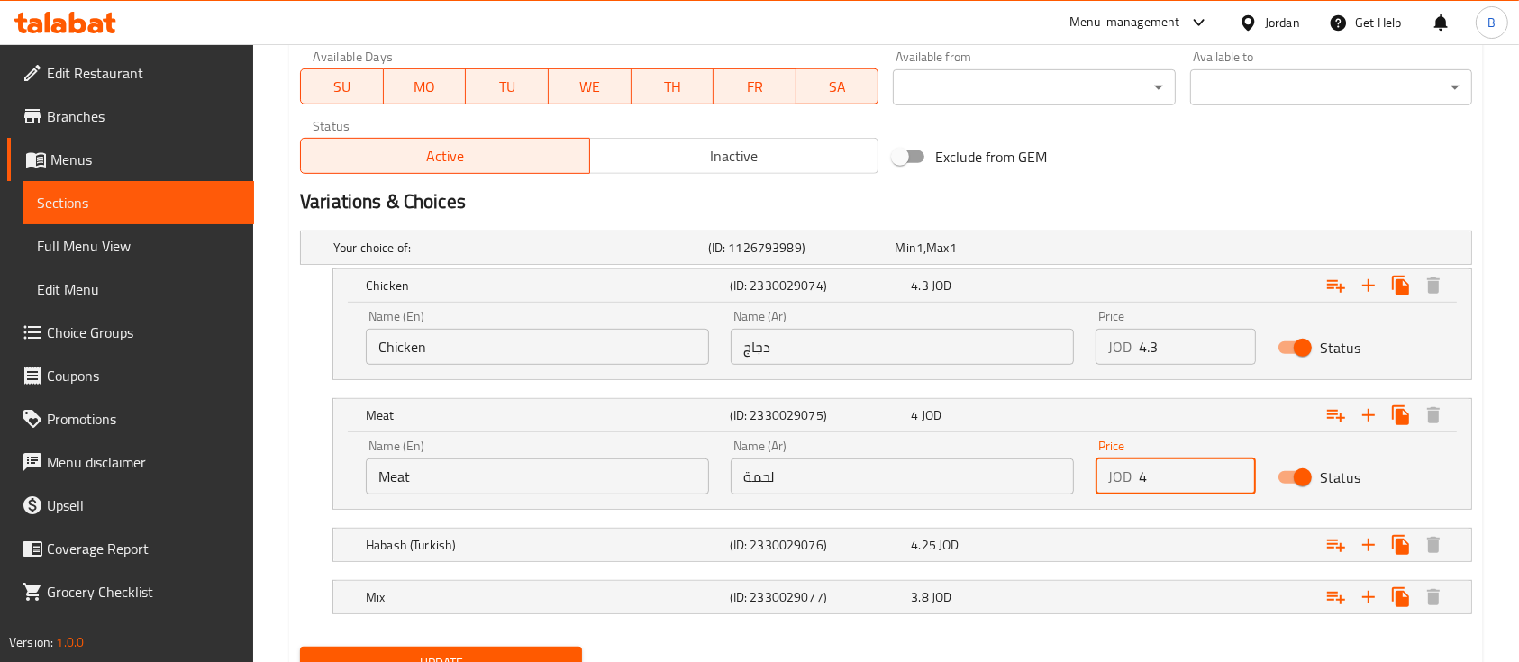
drag, startPoint x: 1172, startPoint y: 475, endPoint x: 1084, endPoint y: 478, distance: 88.4
click at [1099, 475] on div "JOD 4 Price" at bounding box center [1176, 477] width 160 height 36
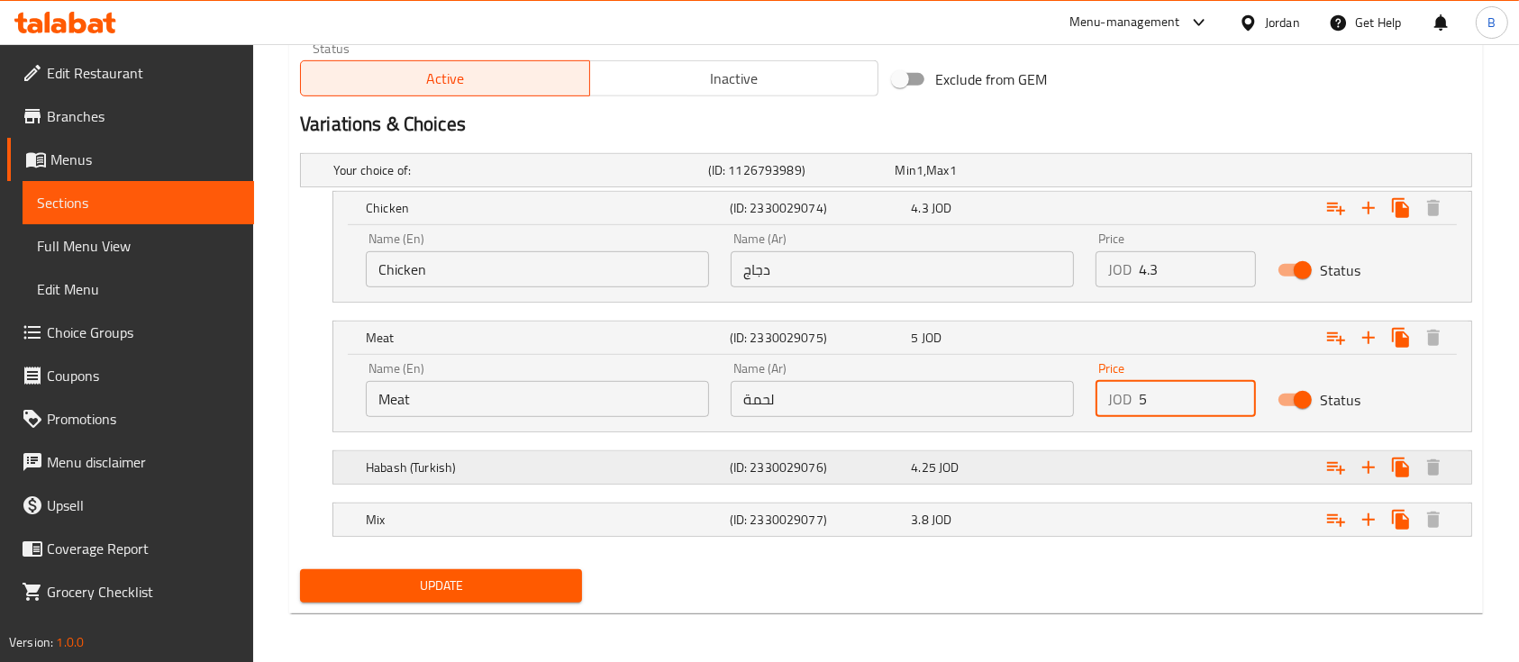
type input "5"
click at [1167, 469] on div "Expand" at bounding box center [1271, 468] width 364 height 40
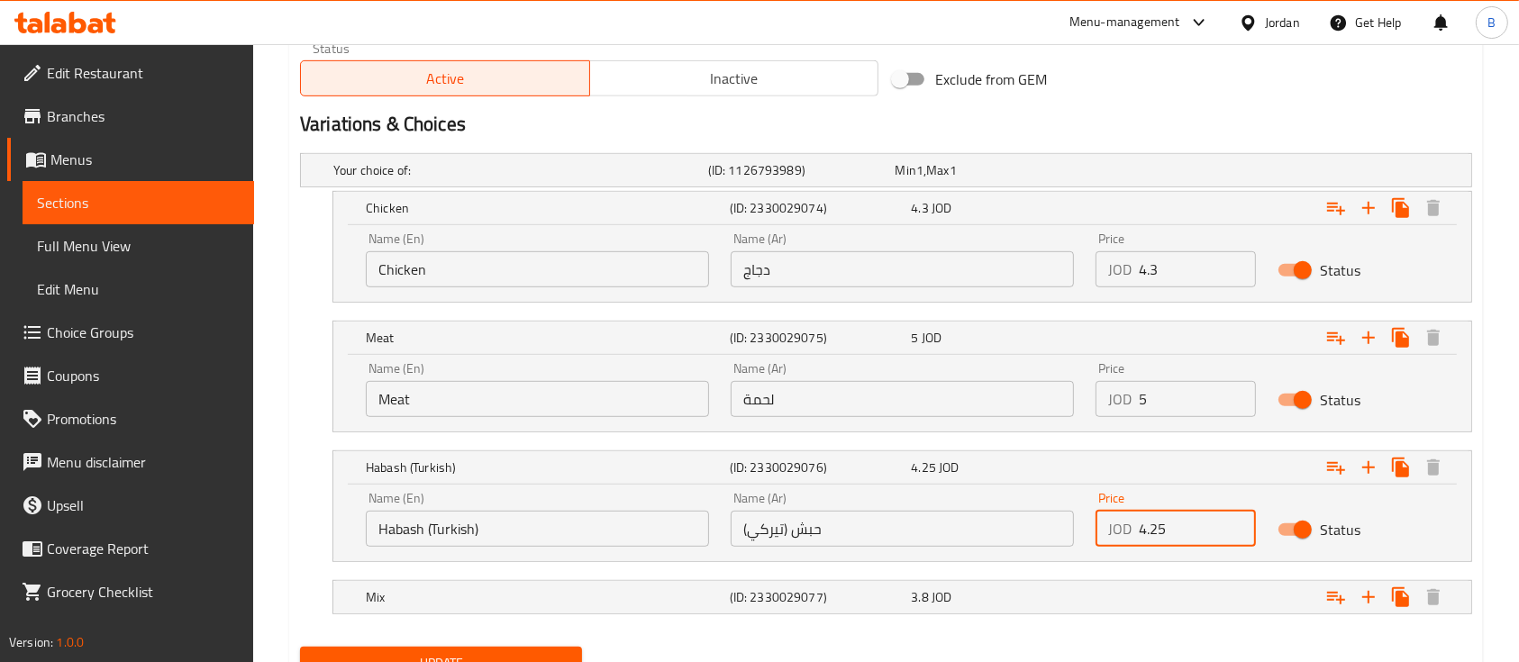
drag, startPoint x: 1196, startPoint y: 537, endPoint x: 1067, endPoint y: 533, distance: 128.9
click at [1067, 533] on div "Name (En) Habash (Turkish) Name (En) Name (Ar) حبش (تيركي) Name (Ar) Price JOD …" at bounding box center [902, 519] width 1095 height 77
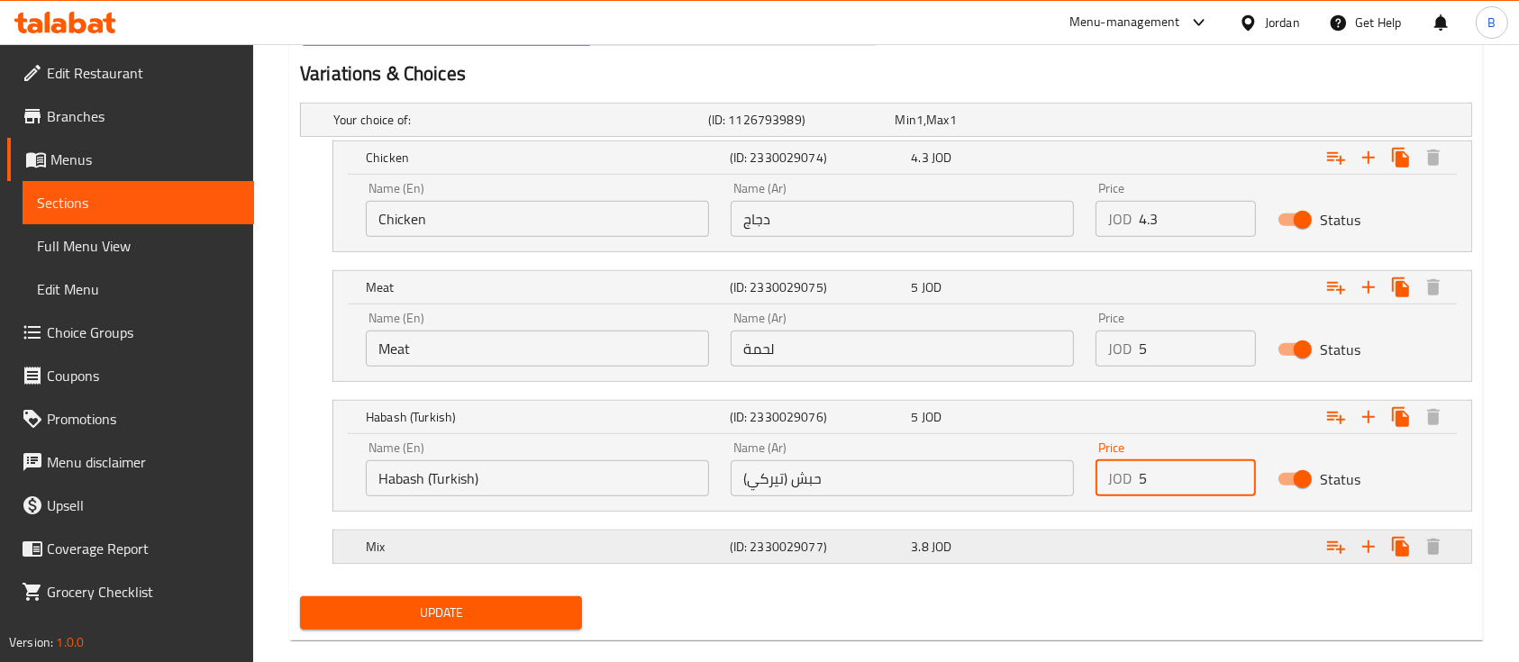
scroll to position [1013, 0]
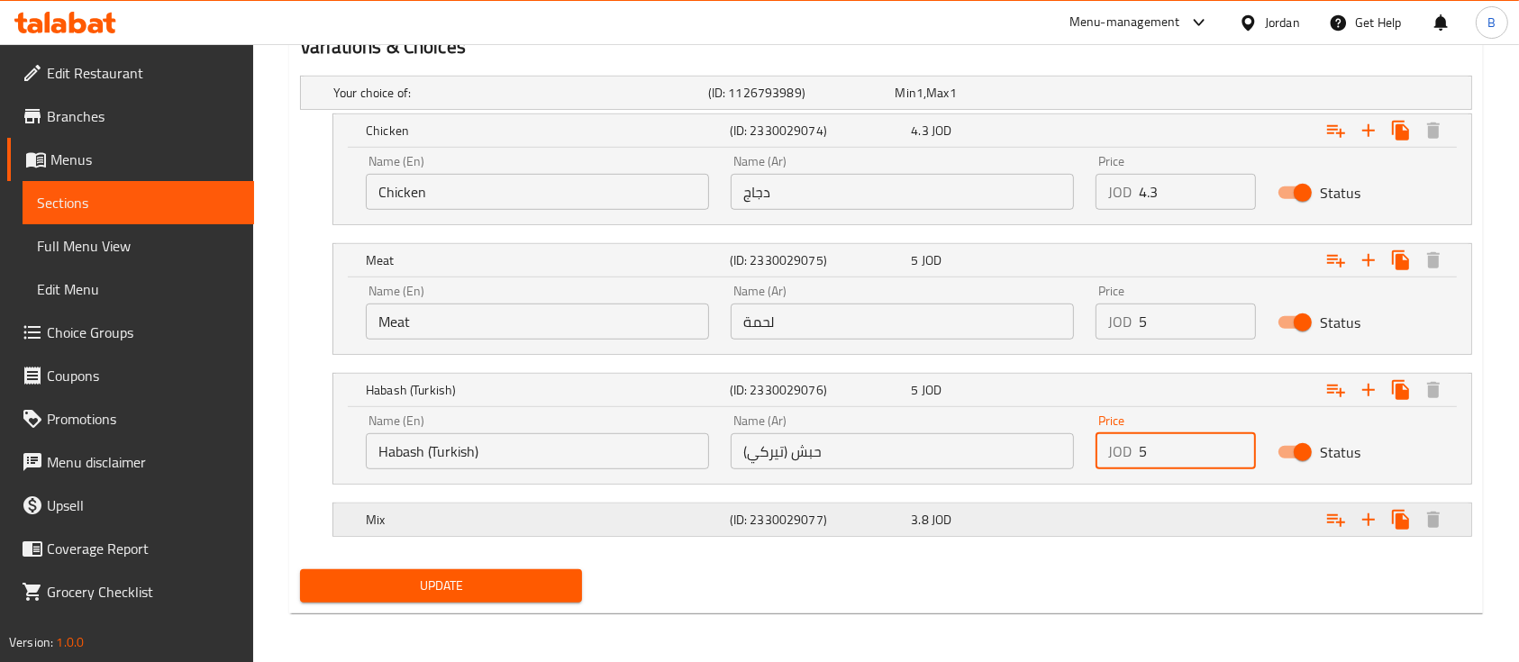
type input "5"
click at [1162, 512] on div "Expand" at bounding box center [1271, 520] width 364 height 40
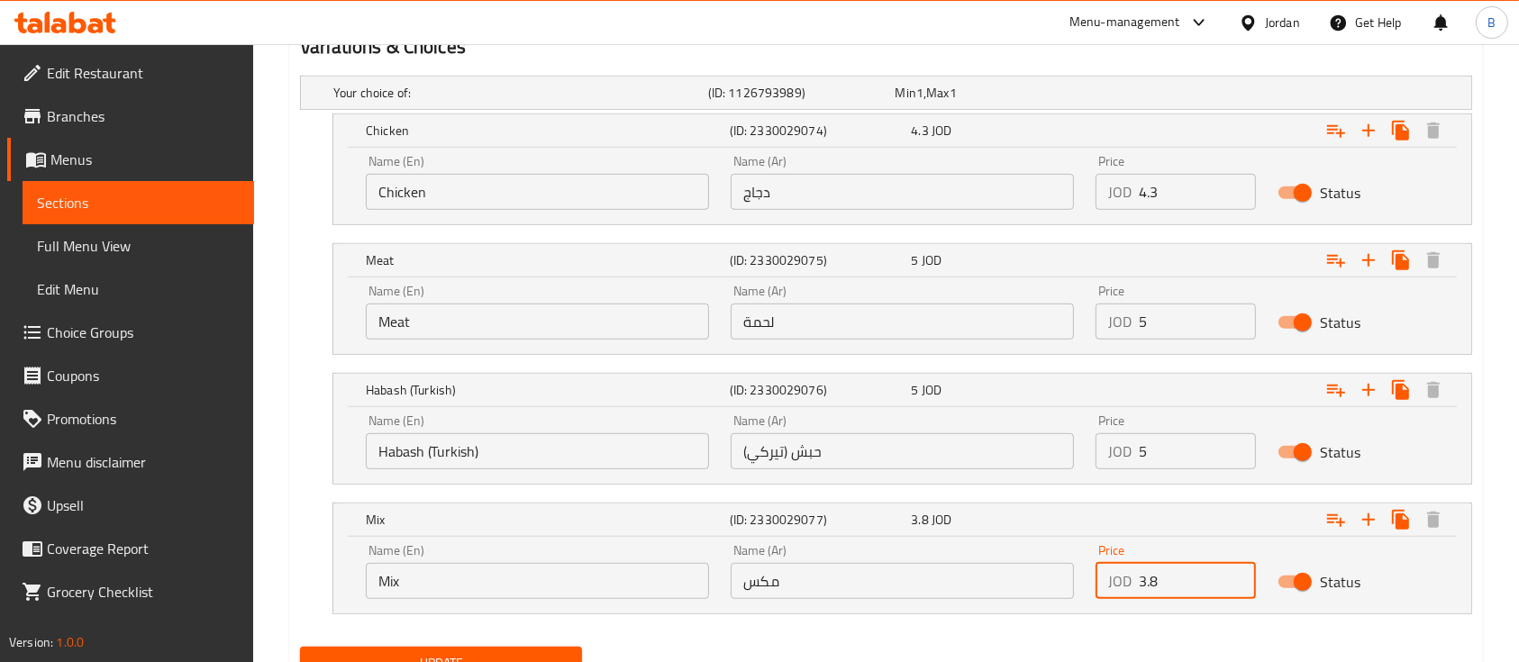
drag, startPoint x: 1186, startPoint y: 579, endPoint x: 1085, endPoint y: 580, distance: 100.9
click at [1085, 581] on div "Price JOD 3.8 Price" at bounding box center [1176, 571] width 182 height 77
type input "4.75"
click at [524, 655] on span "Update" at bounding box center [440, 663] width 253 height 23
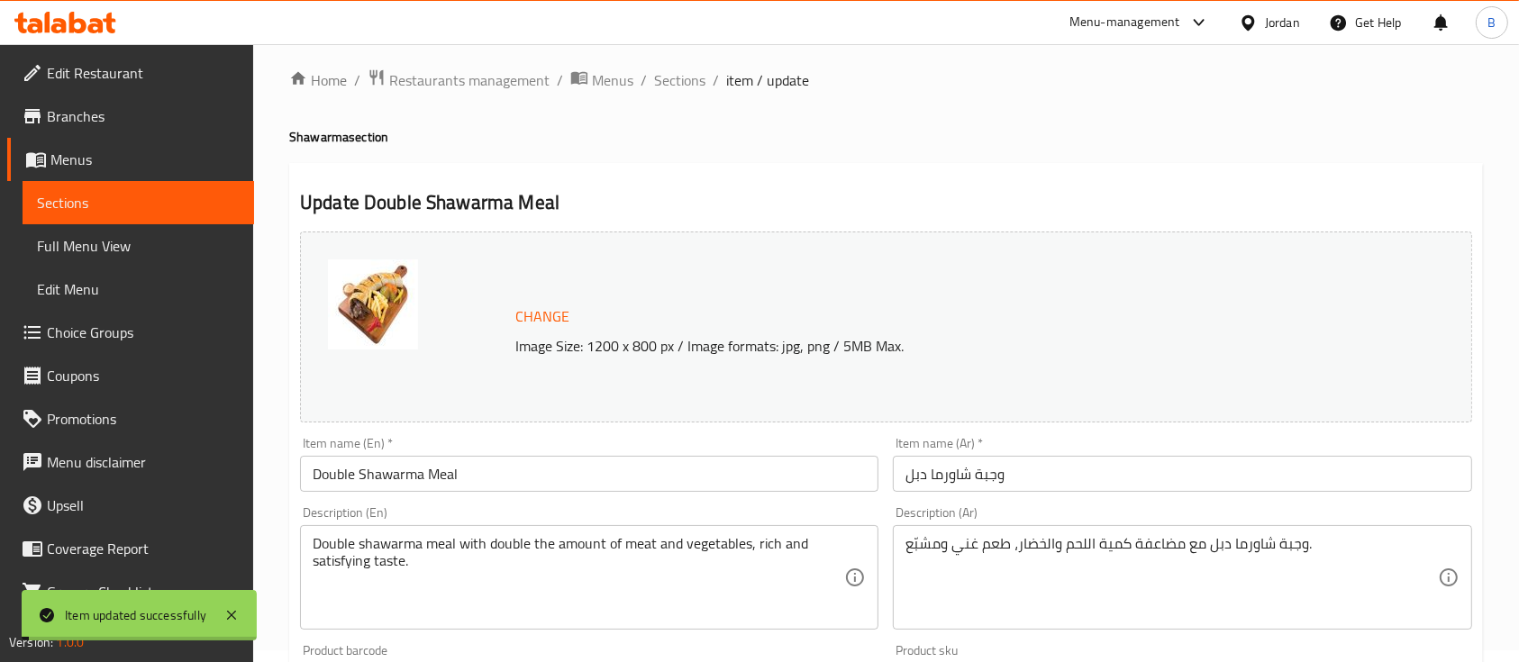
scroll to position [0, 0]
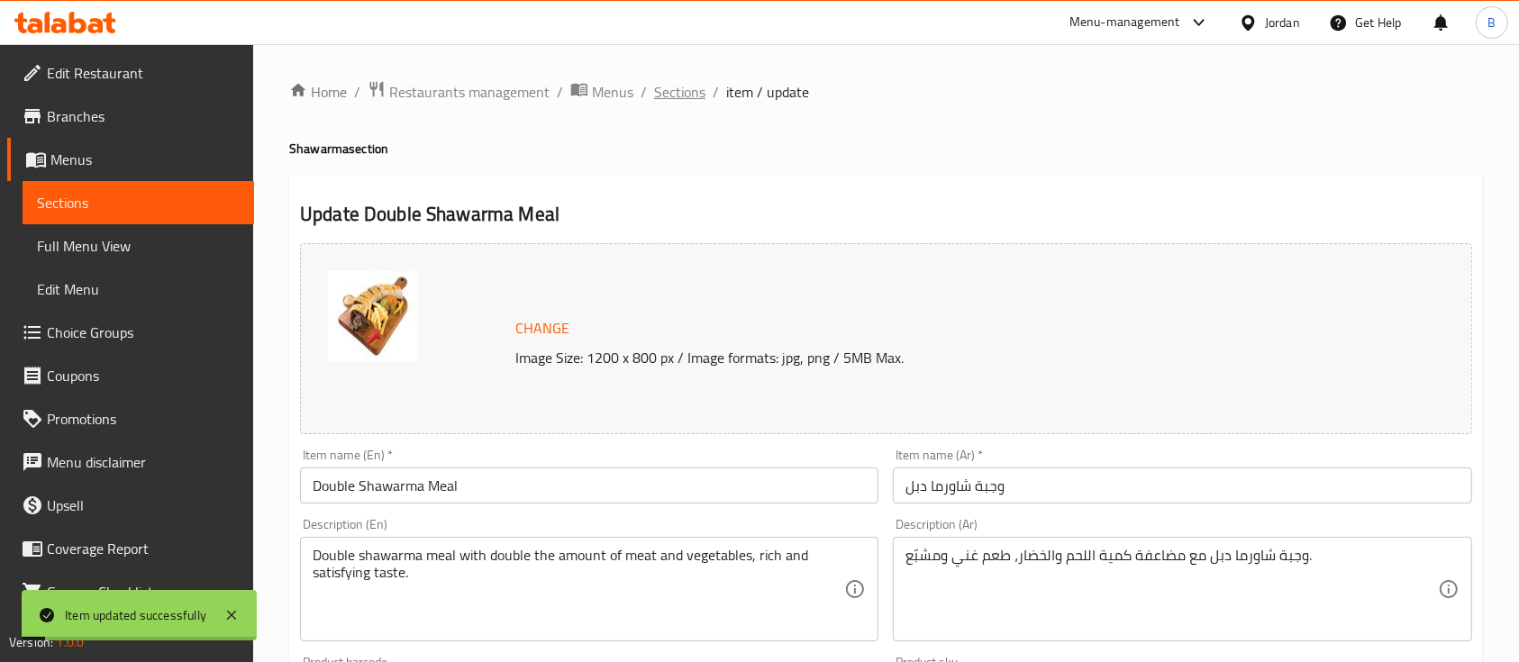
click at [688, 96] on span "Sections" at bounding box center [679, 92] width 51 height 22
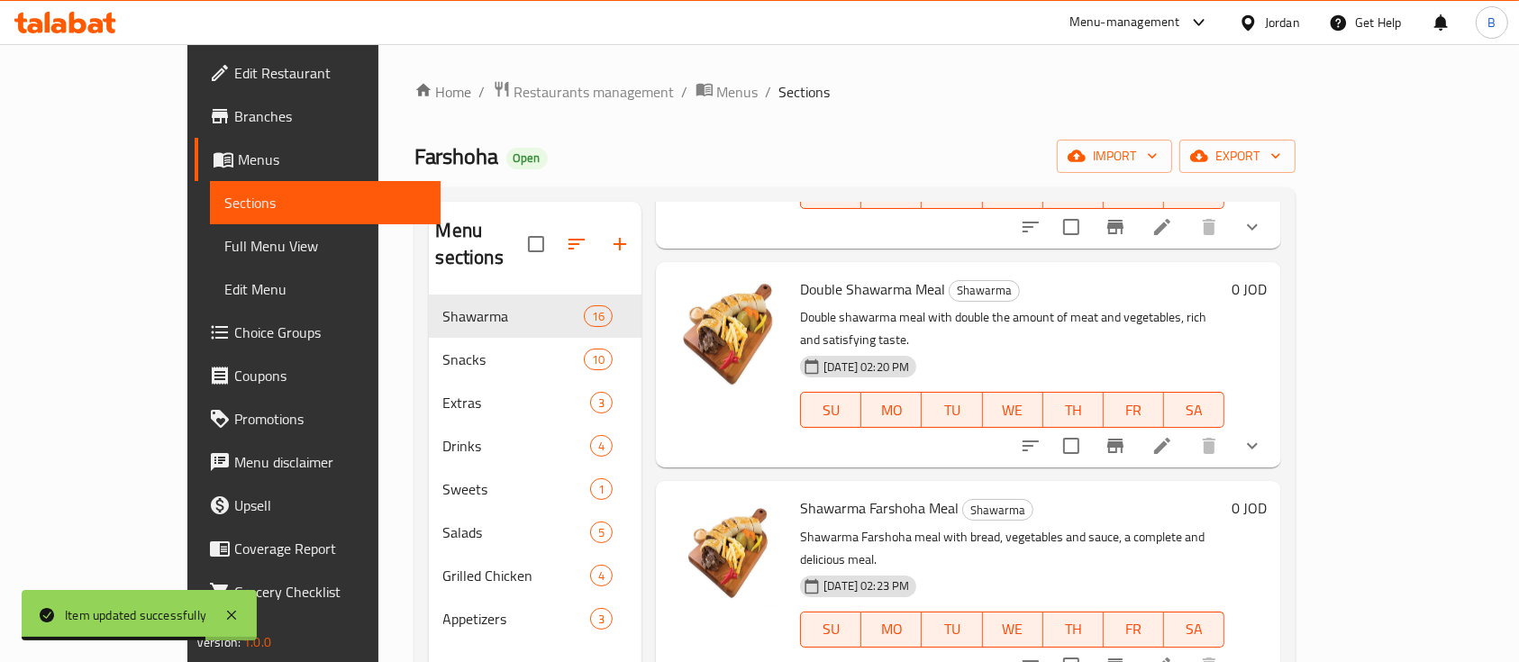
scroll to position [1201, 0]
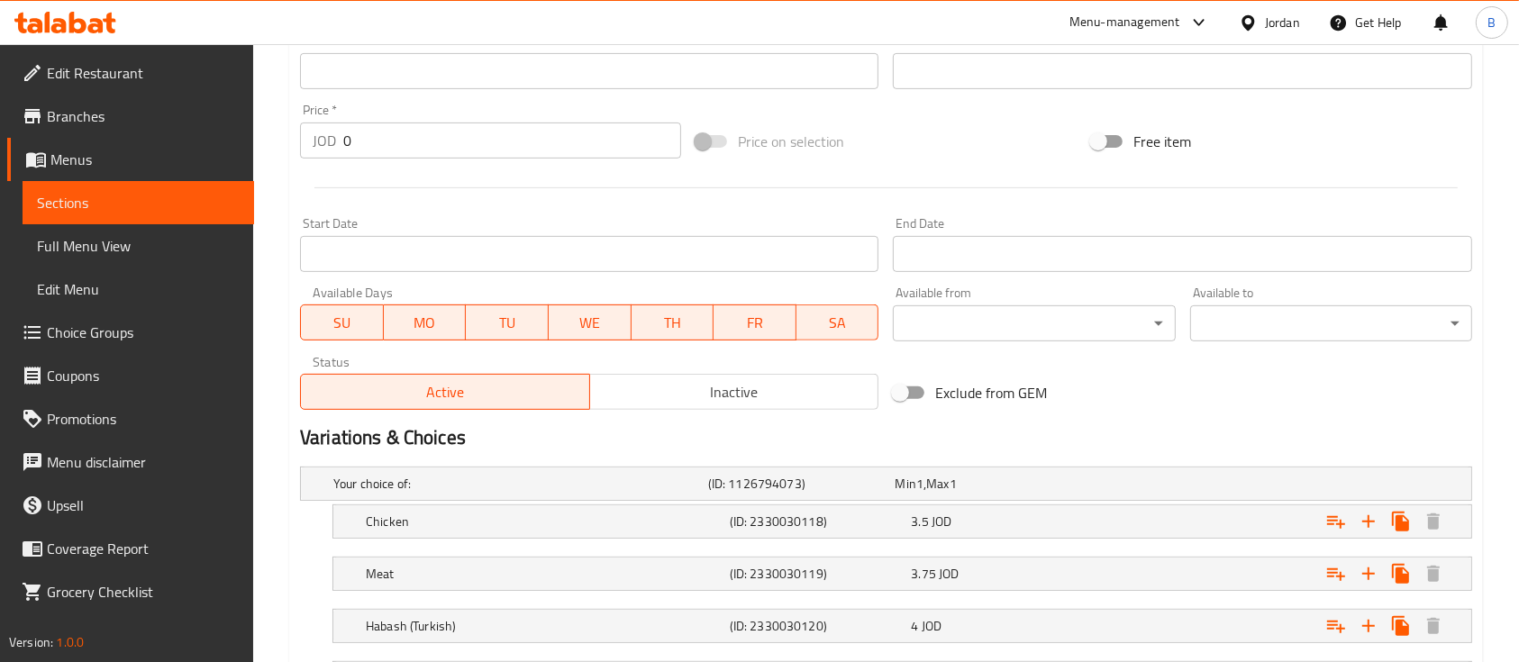
scroll to position [780, 0]
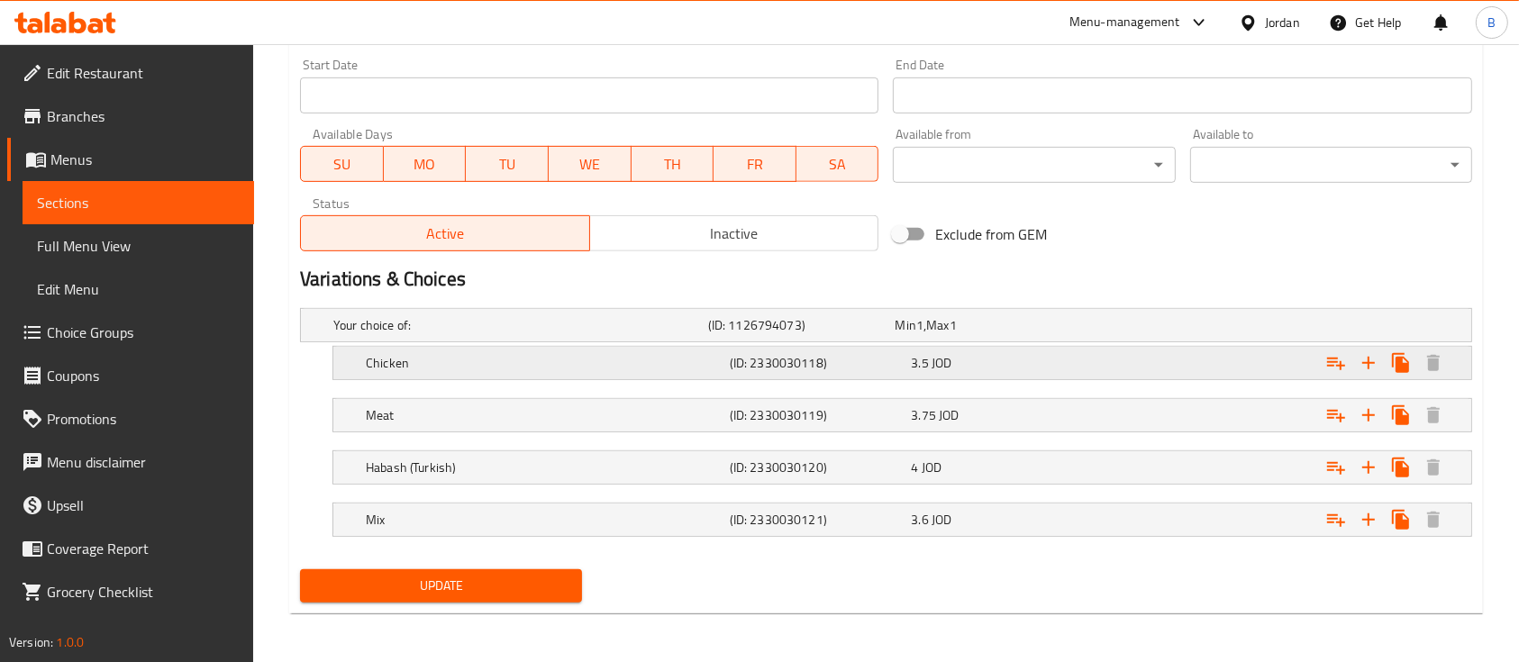
click at [994, 373] on div "3.5 JOD" at bounding box center [998, 363] width 182 height 25
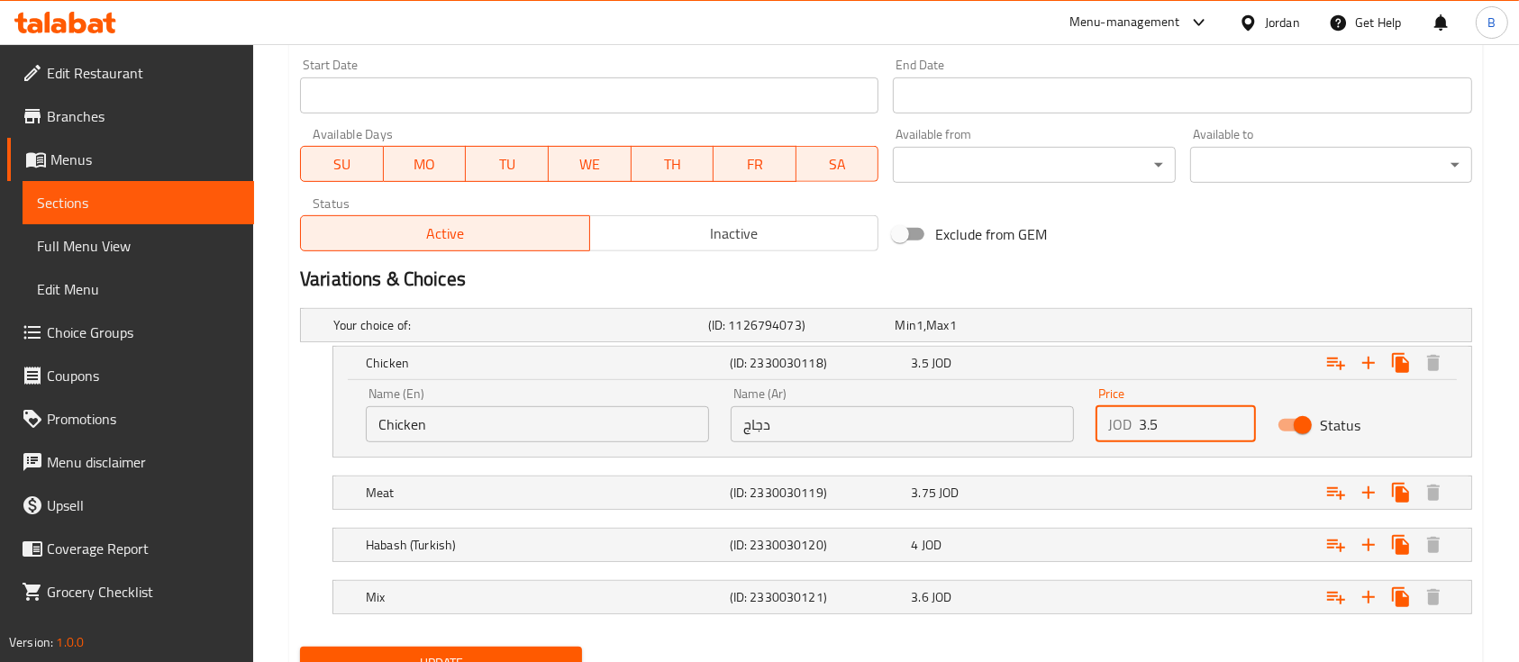
drag, startPoint x: 1193, startPoint y: 430, endPoint x: 1118, endPoint y: 432, distance: 74.8
click at [1118, 432] on div "JOD 3.5 Price" at bounding box center [1176, 424] width 160 height 36
type input "4.3"
click at [1062, 490] on div "3.75 JOD" at bounding box center [998, 493] width 175 height 18
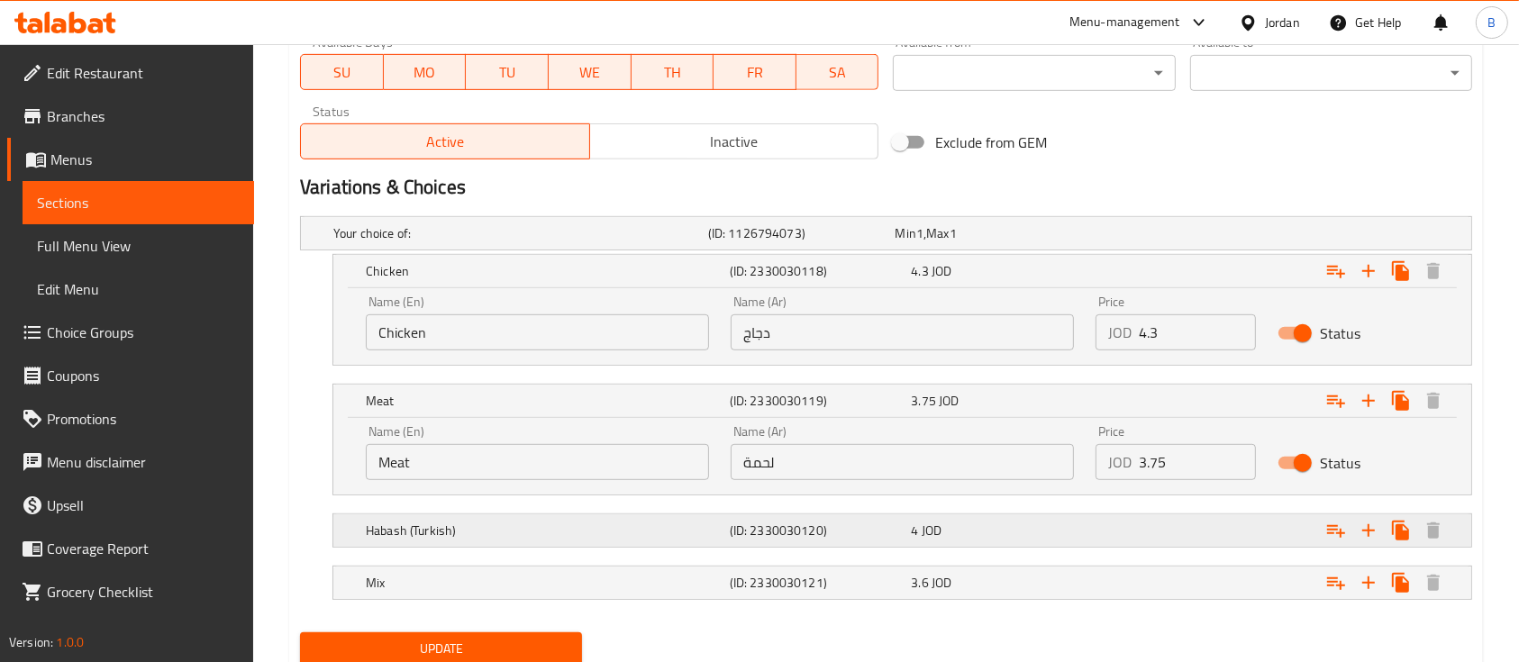
scroll to position [935, 0]
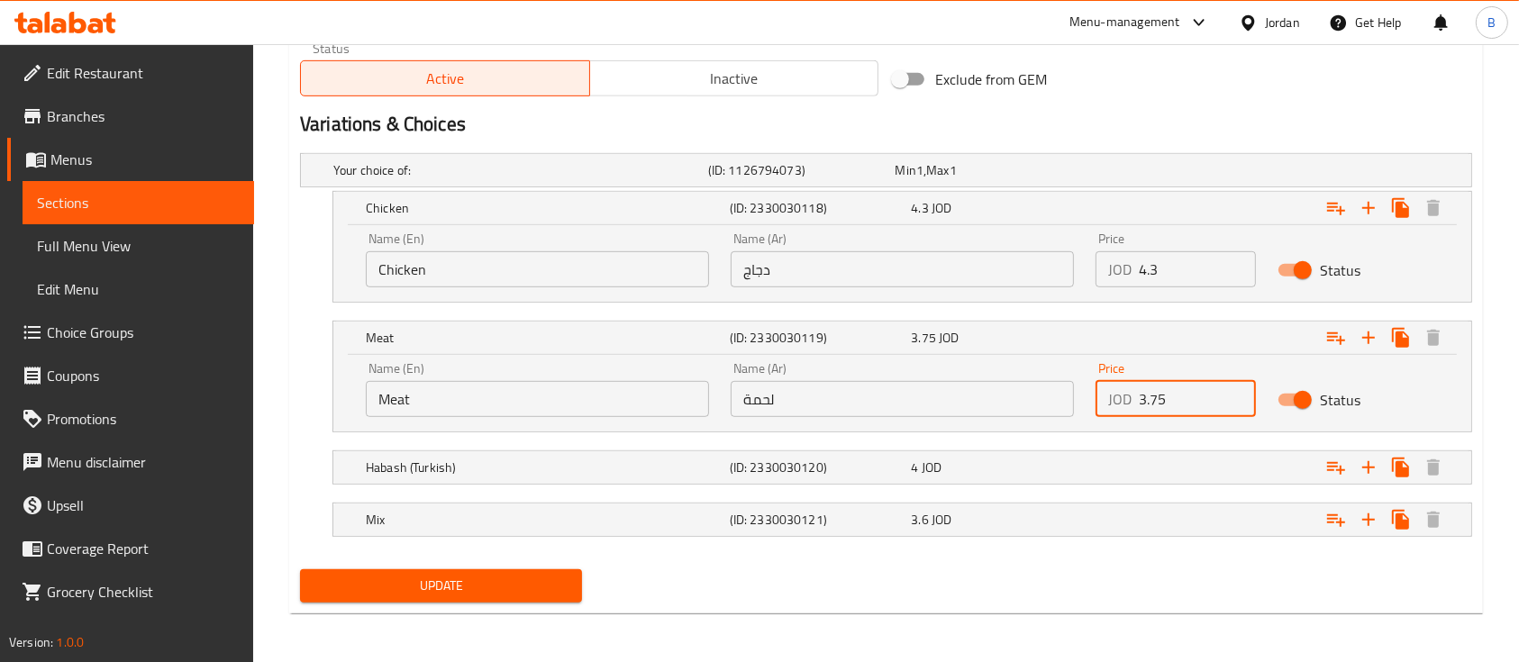
drag, startPoint x: 1132, startPoint y: 400, endPoint x: 1093, endPoint y: 403, distance: 38.8
click at [1109, 403] on div "JOD 3.75 Price" at bounding box center [1176, 399] width 160 height 36
type input "4.6"
click at [1109, 458] on div "Expand" at bounding box center [1271, 468] width 364 height 40
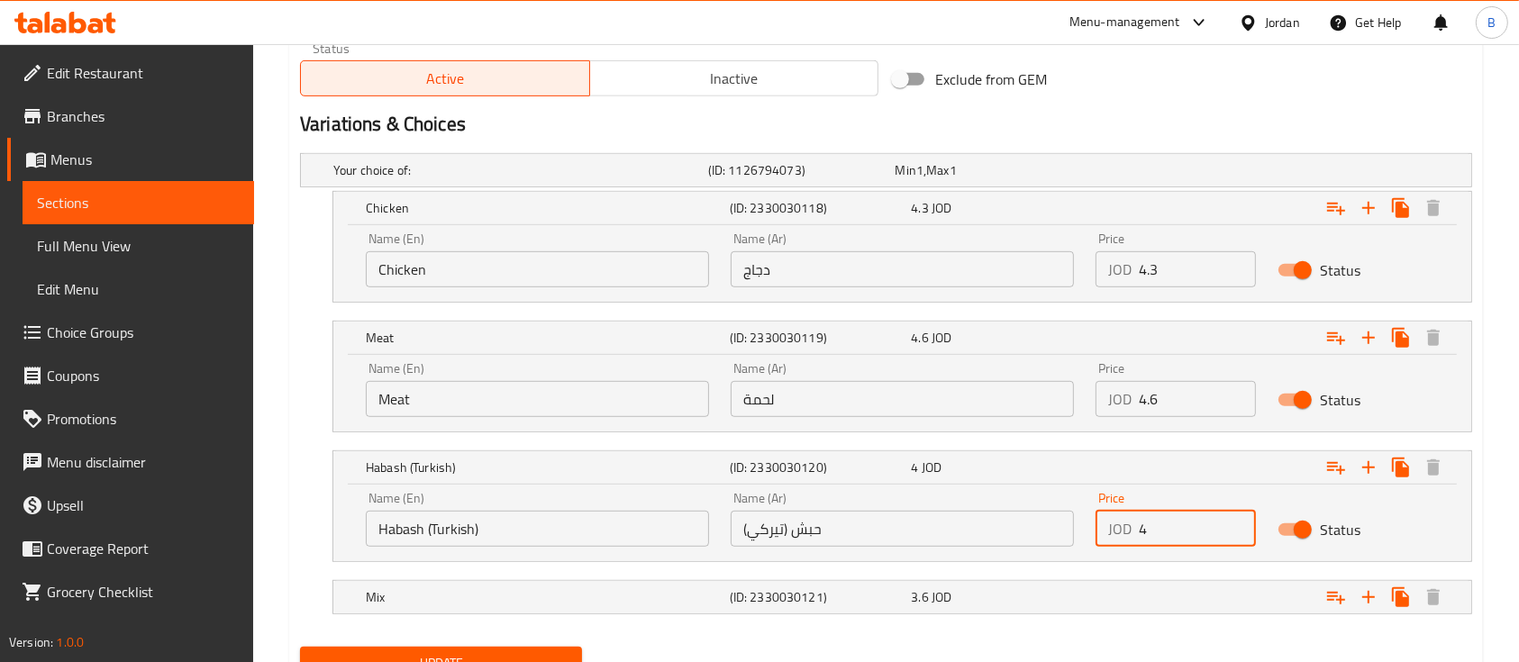
drag, startPoint x: 1168, startPoint y: 523, endPoint x: 1108, endPoint y: 523, distance: 59.5
click at [1108, 523] on div "JOD 4 Price" at bounding box center [1176, 529] width 160 height 36
type input "4.6"
click at [1090, 598] on div "Expand" at bounding box center [1271, 598] width 364 height 40
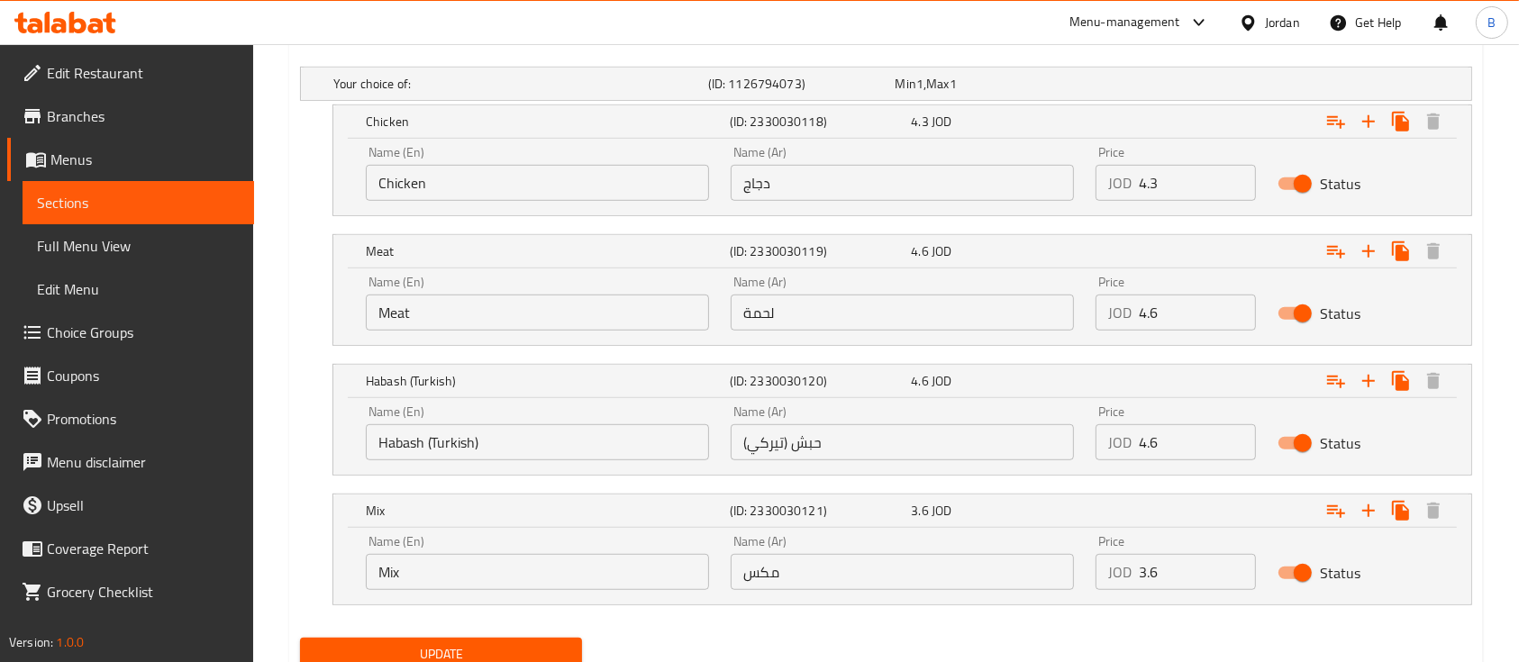
scroll to position [1090, 0]
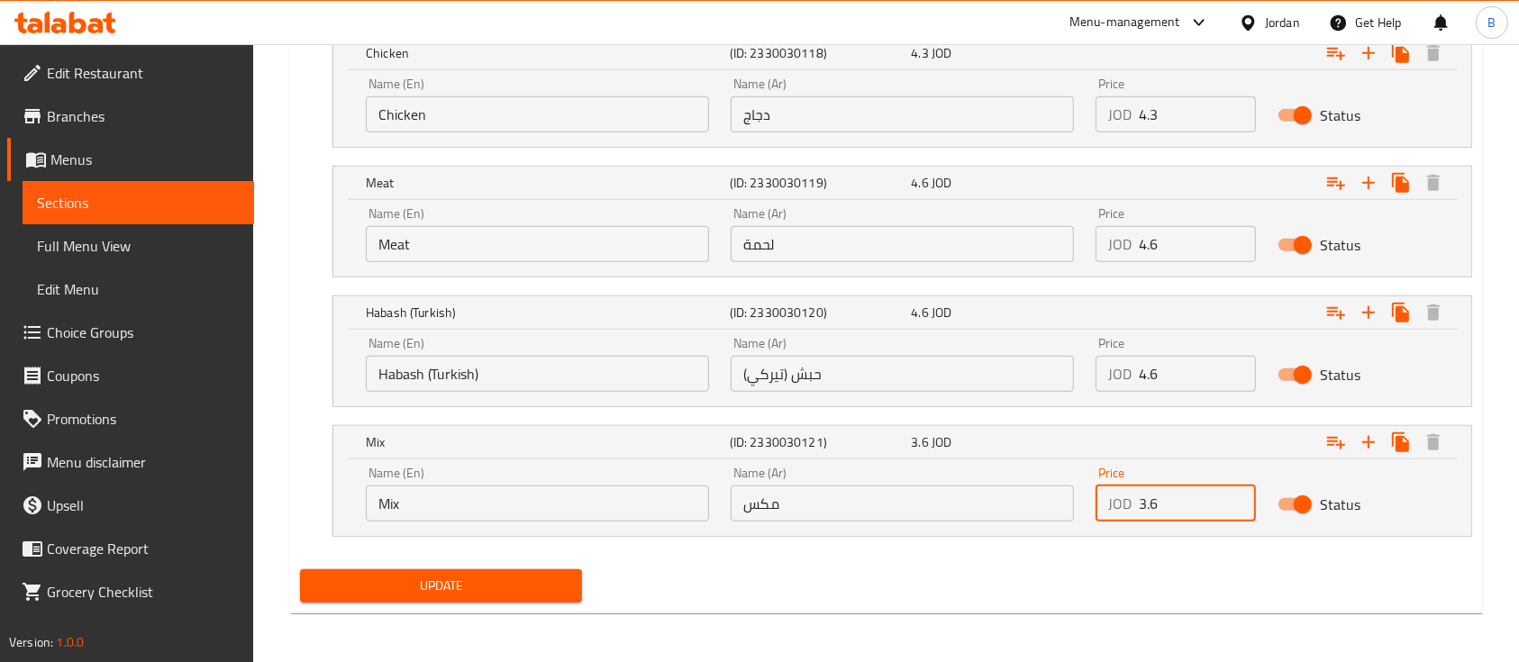
drag, startPoint x: 1184, startPoint y: 509, endPoint x: 1133, endPoint y: 504, distance: 51.6
click at [1097, 517] on div "JOD 3.6 Price" at bounding box center [1176, 504] width 160 height 36
type input "4.5"
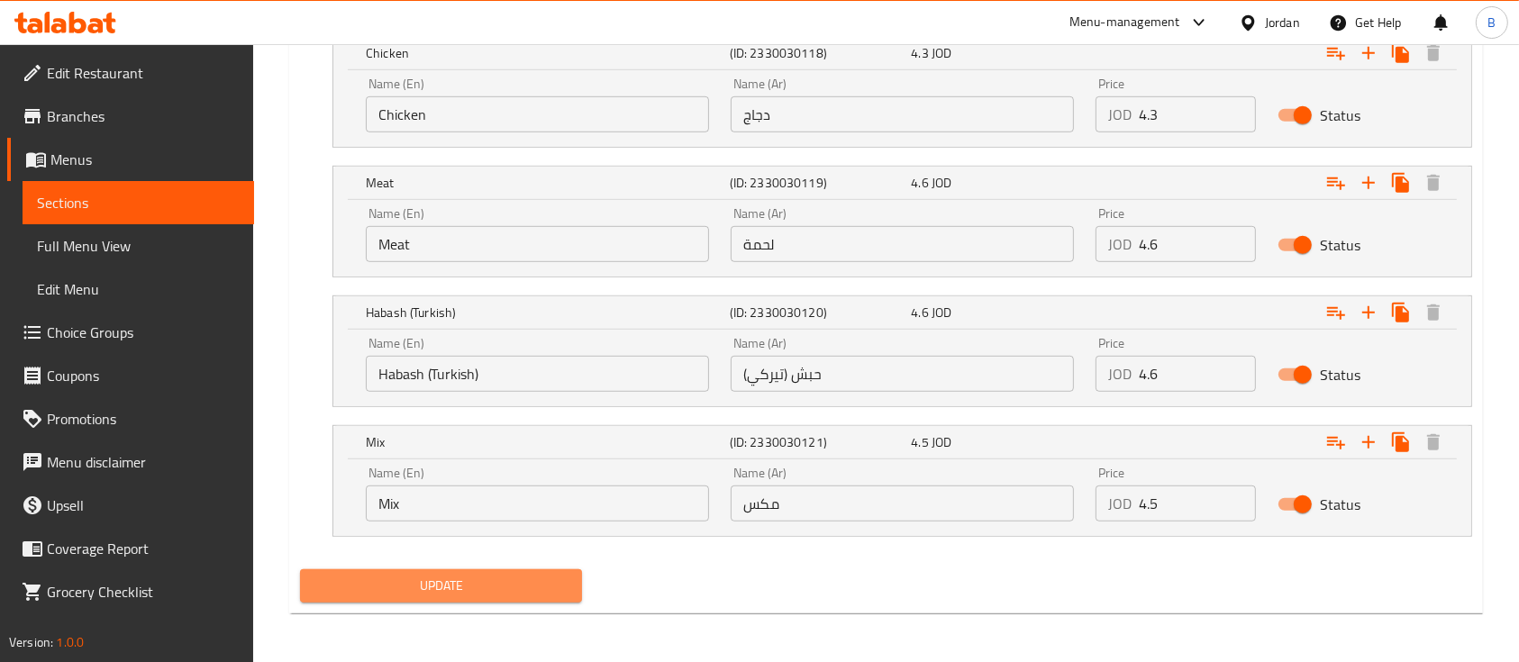
click at [555, 586] on span "Update" at bounding box center [440, 586] width 253 height 23
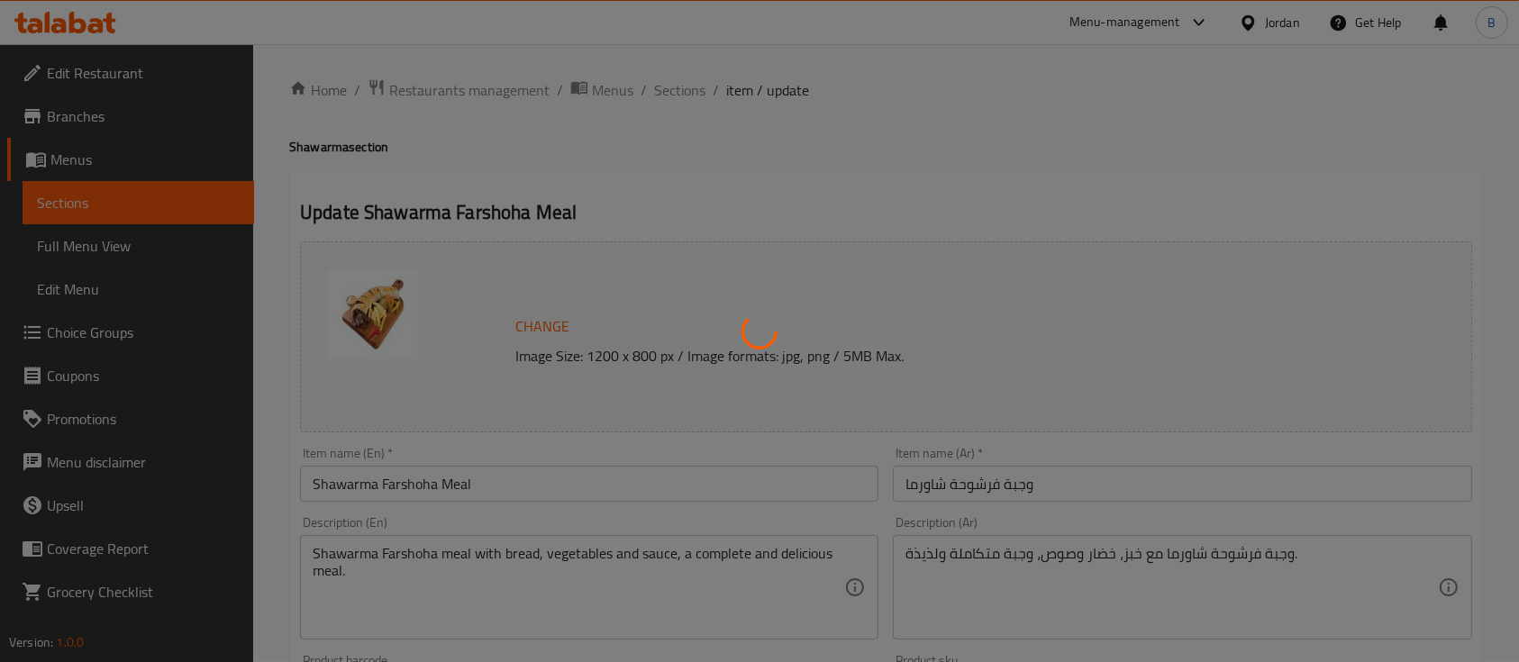
scroll to position [0, 0]
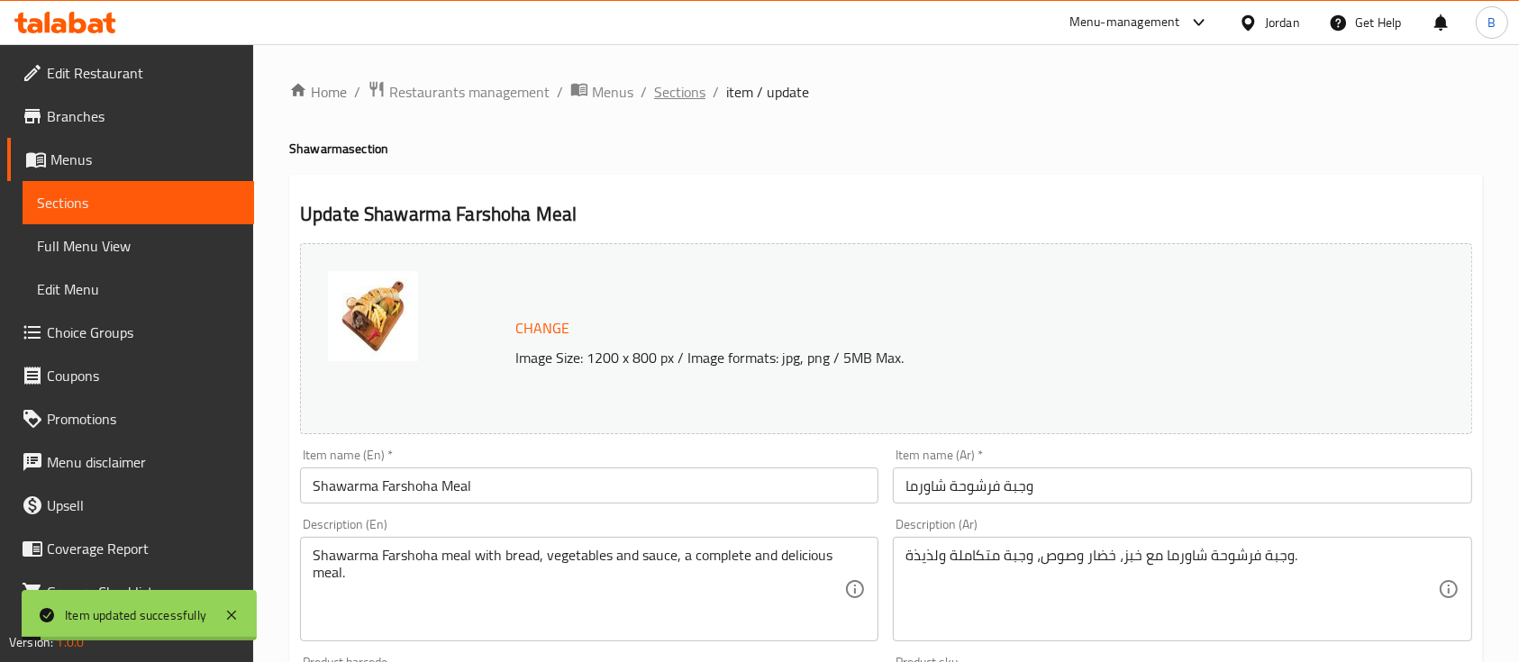
click at [681, 81] on span "Sections" at bounding box center [679, 92] width 51 height 22
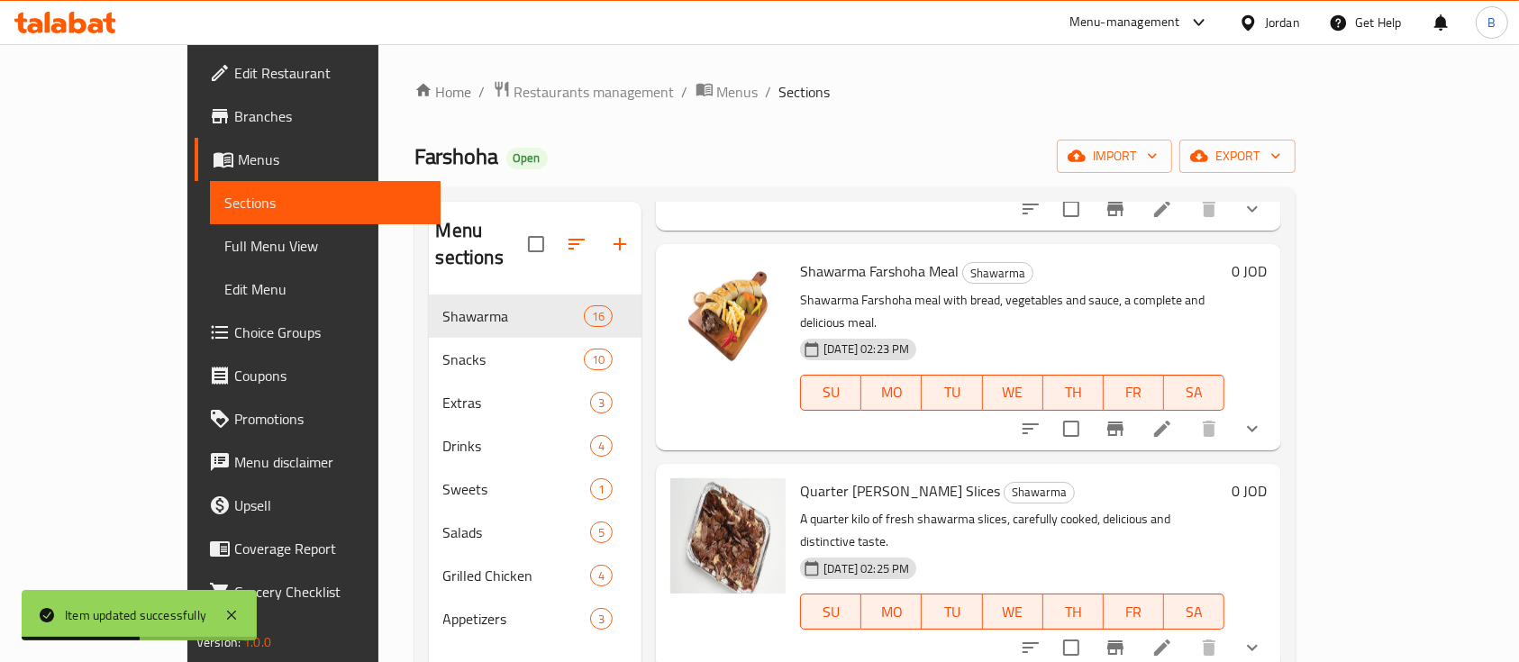
scroll to position [1562, 0]
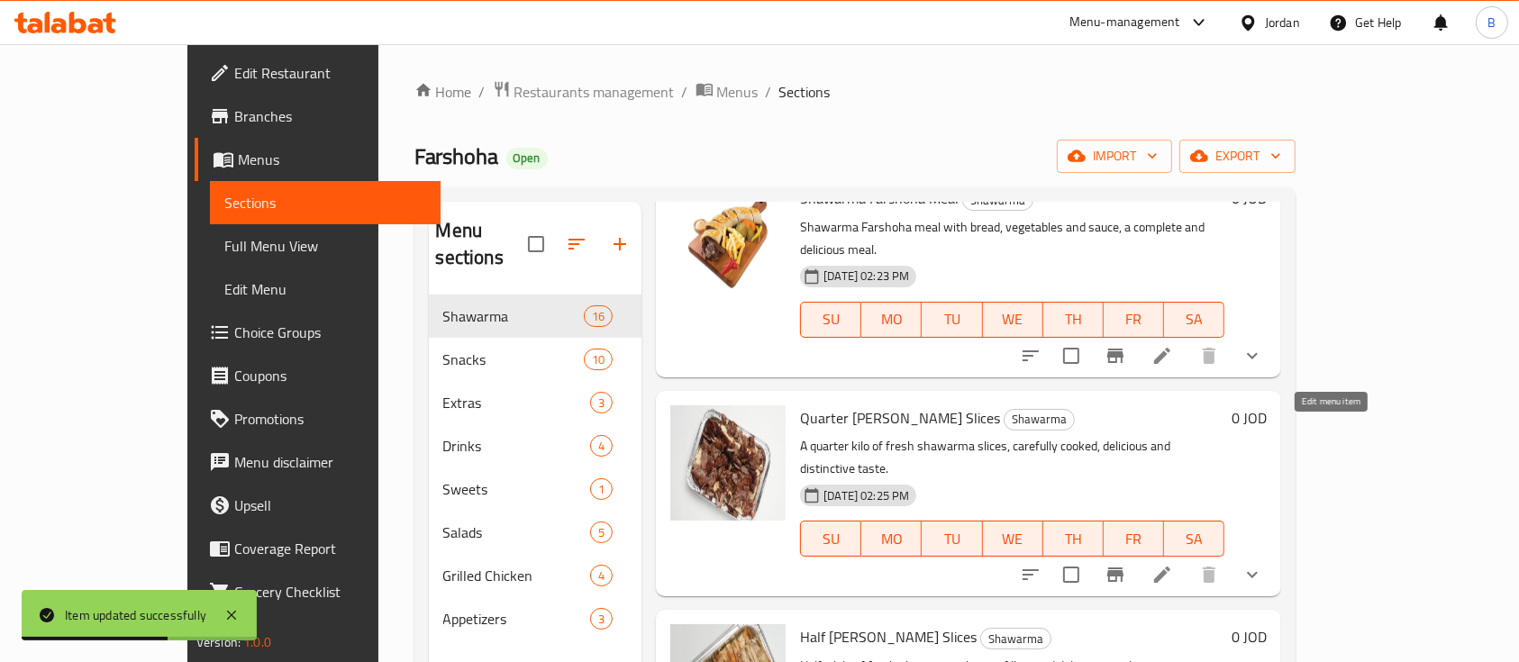
click at [1173, 564] on icon at bounding box center [1163, 575] width 22 height 22
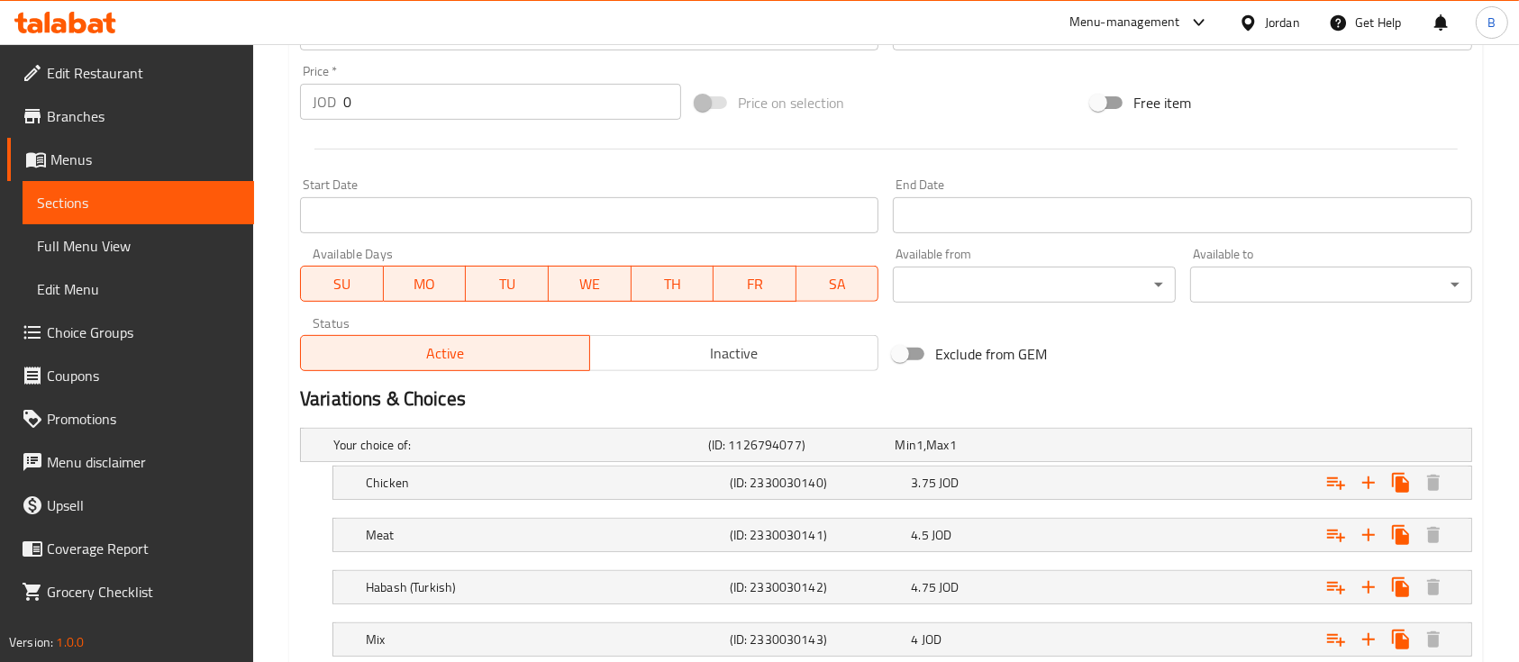
scroll to position [780, 0]
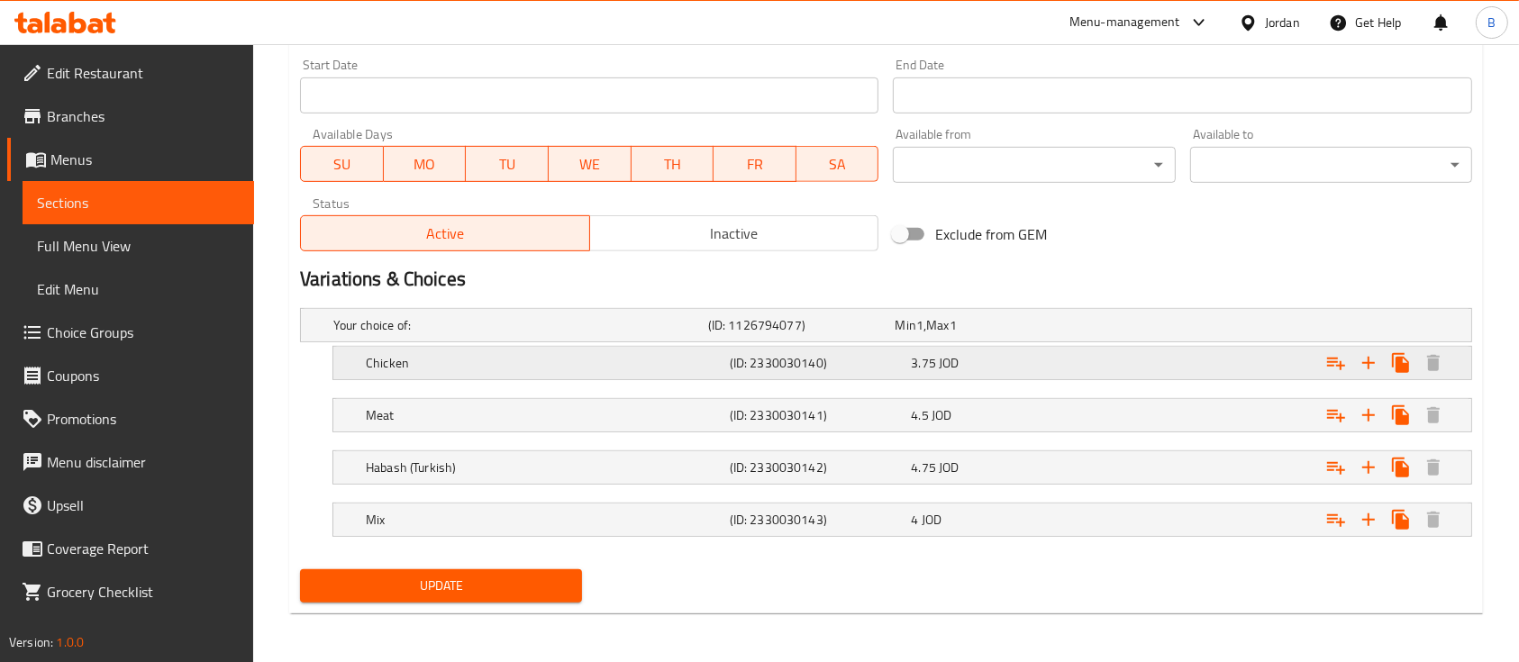
click at [1168, 369] on div "Expand" at bounding box center [1271, 363] width 364 height 40
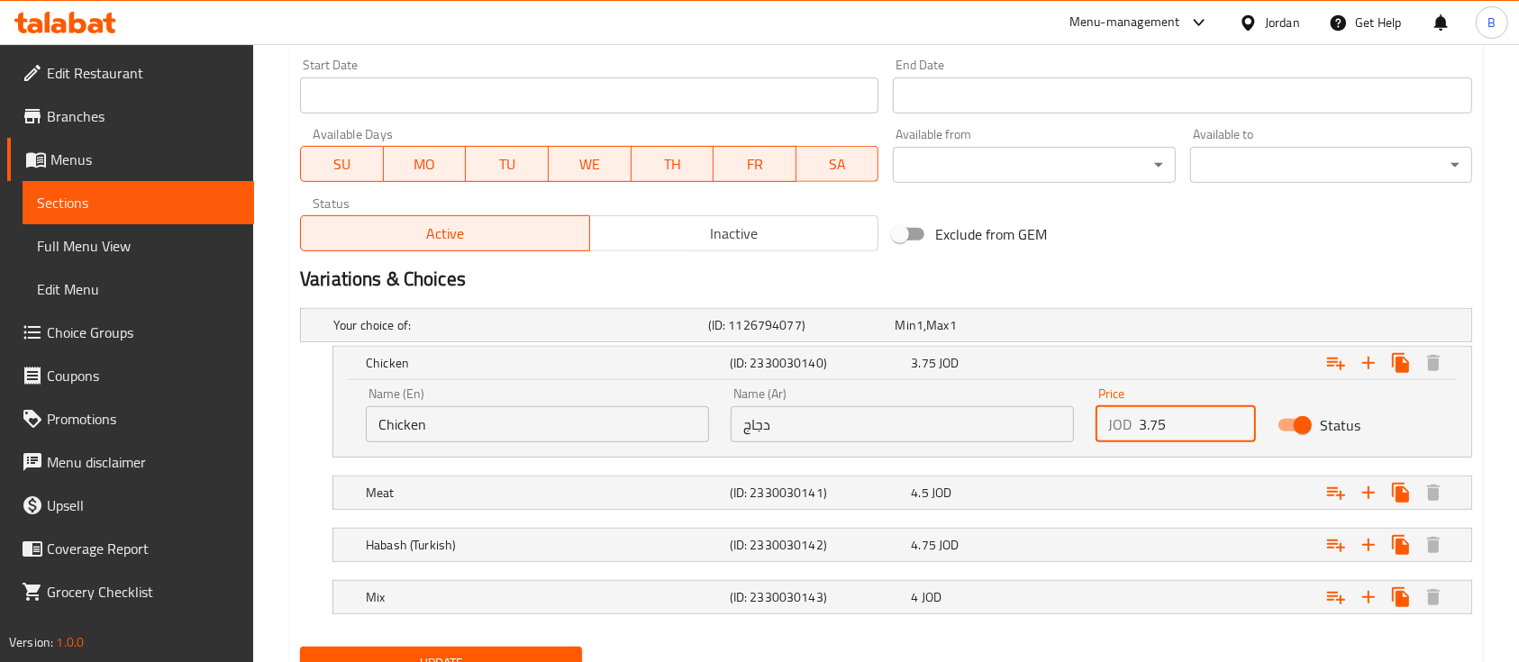
drag, startPoint x: 1126, startPoint y: 418, endPoint x: 1110, endPoint y: 418, distance: 16.2
click at [1110, 418] on div "JOD 3.75 Price" at bounding box center [1176, 424] width 160 height 36
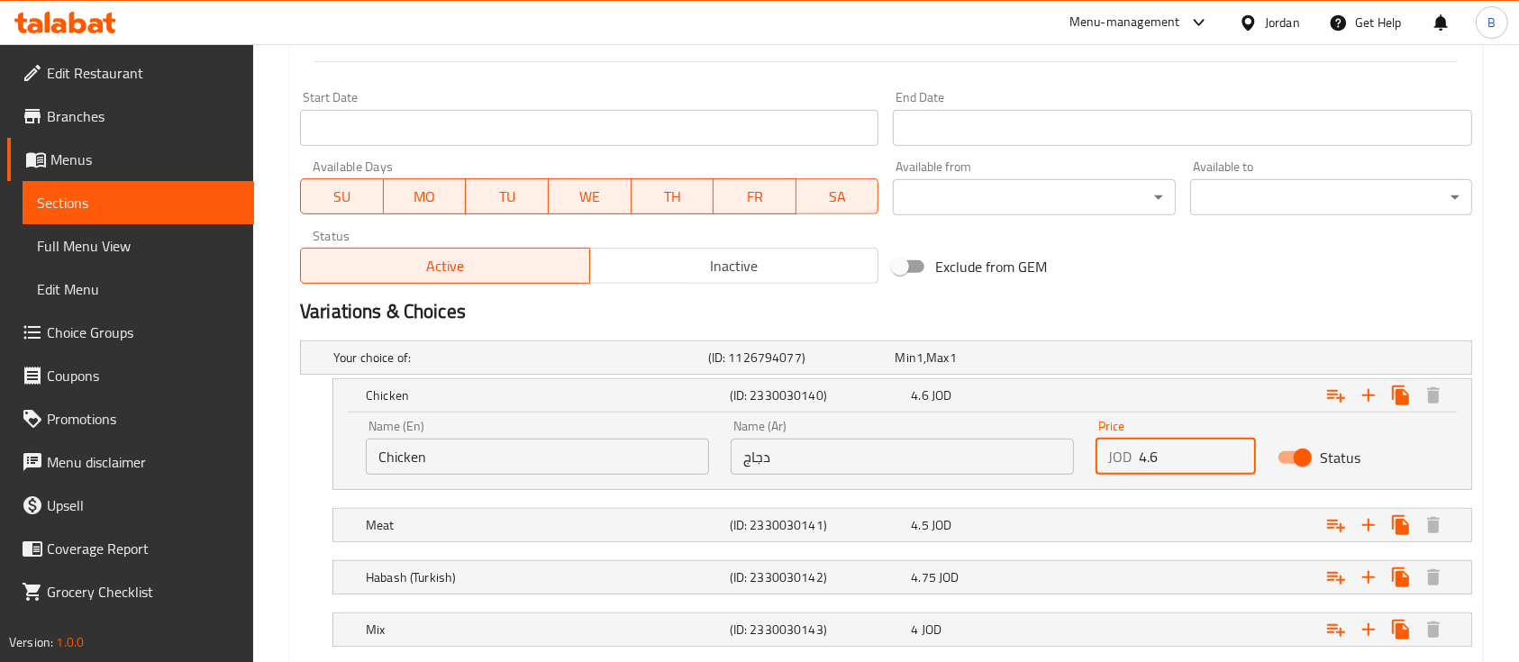
scroll to position [858, 0]
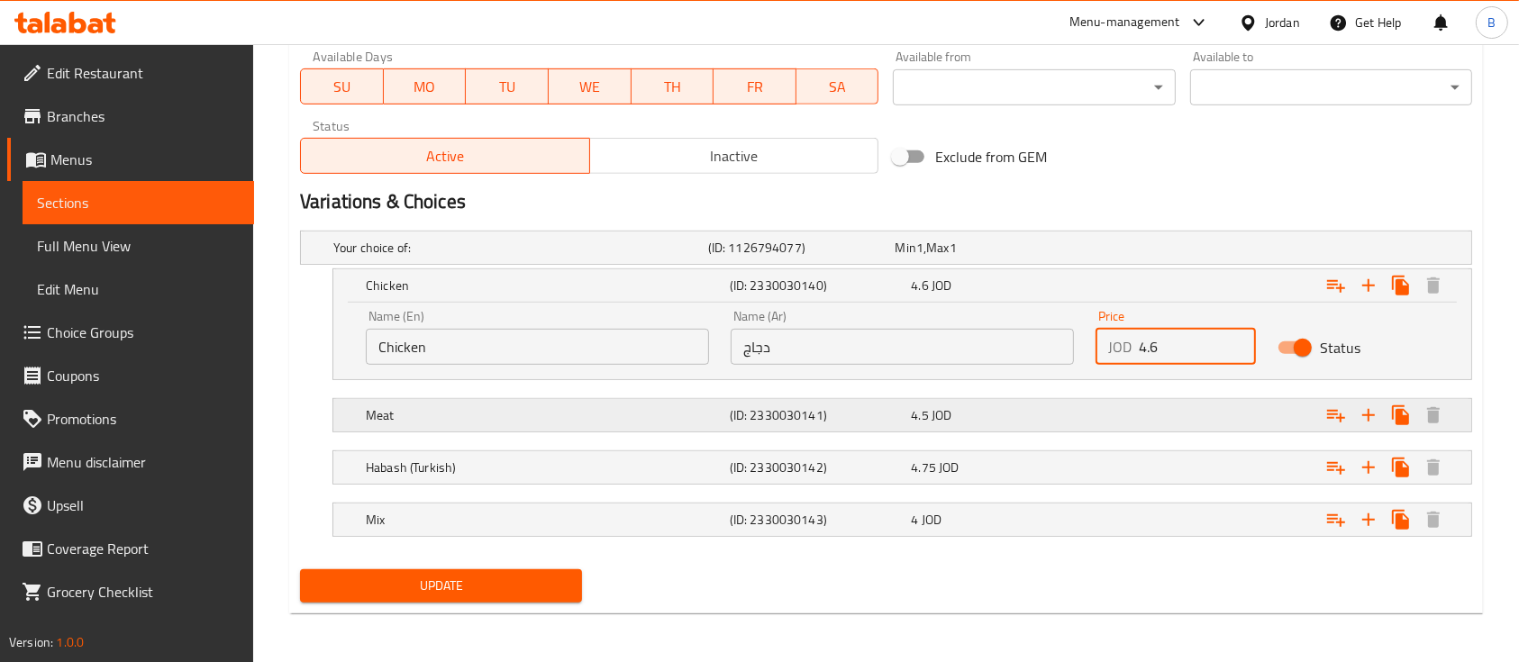
type input "4.6"
click at [1038, 410] on div "4.5 JOD" at bounding box center [998, 415] width 175 height 18
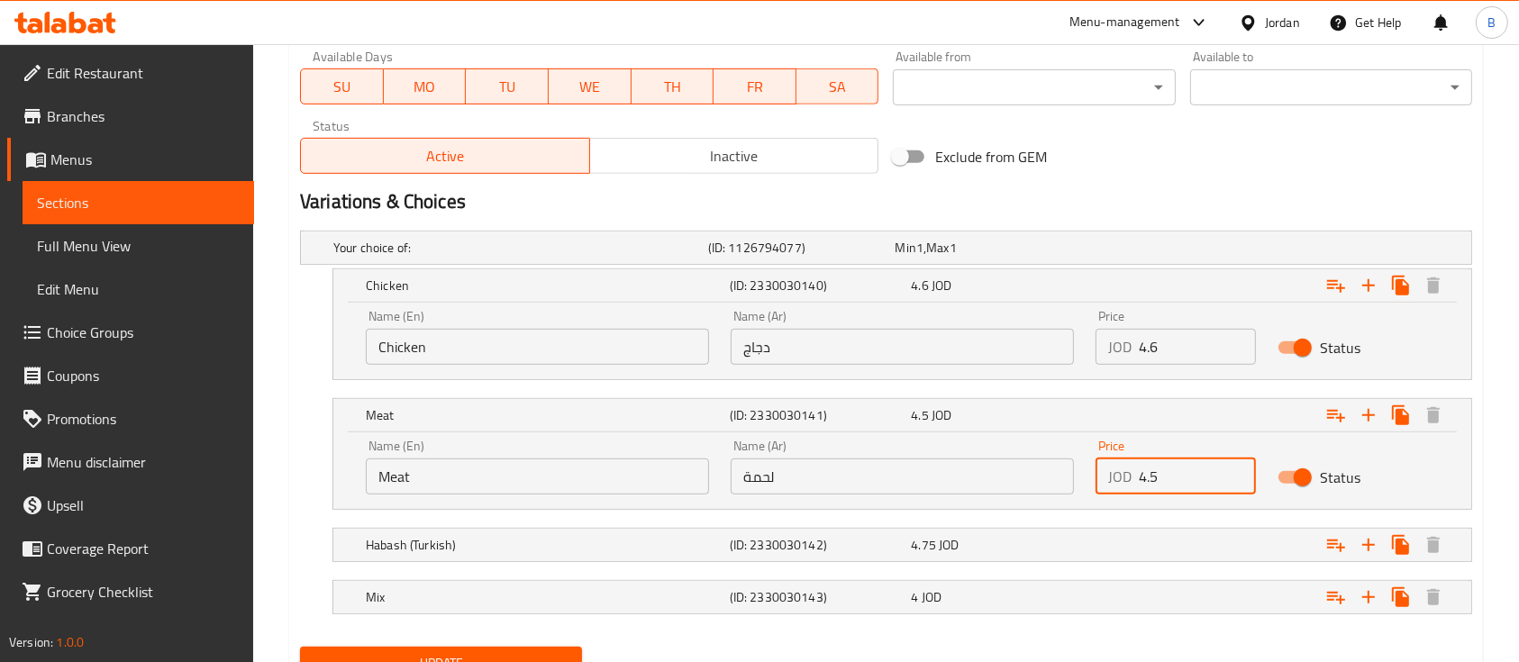
drag, startPoint x: 1174, startPoint y: 479, endPoint x: 1121, endPoint y: 479, distance: 53.2
click at [1121, 479] on div "JOD 4.5 Price" at bounding box center [1176, 477] width 160 height 36
type input "3"
type input "5"
click at [1140, 525] on div "Expand" at bounding box center [1271, 545] width 364 height 40
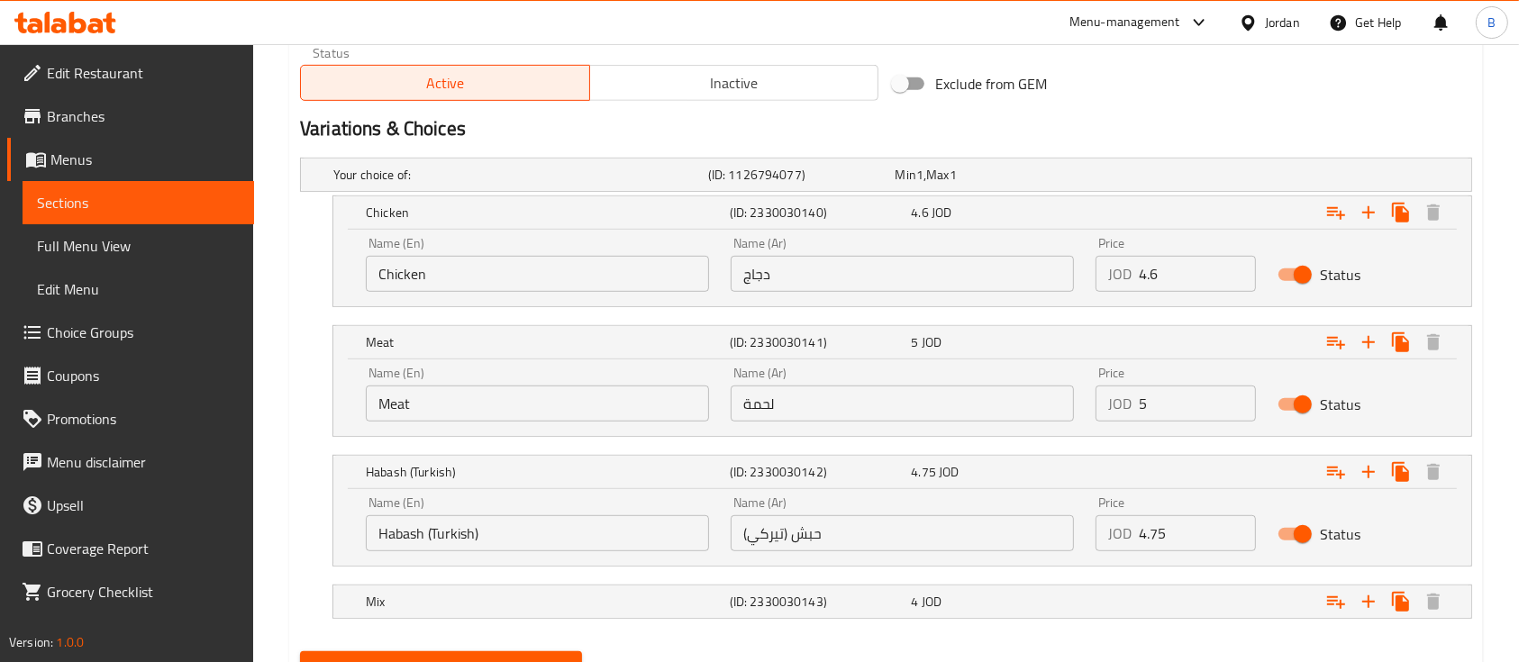
scroll to position [1010, 0]
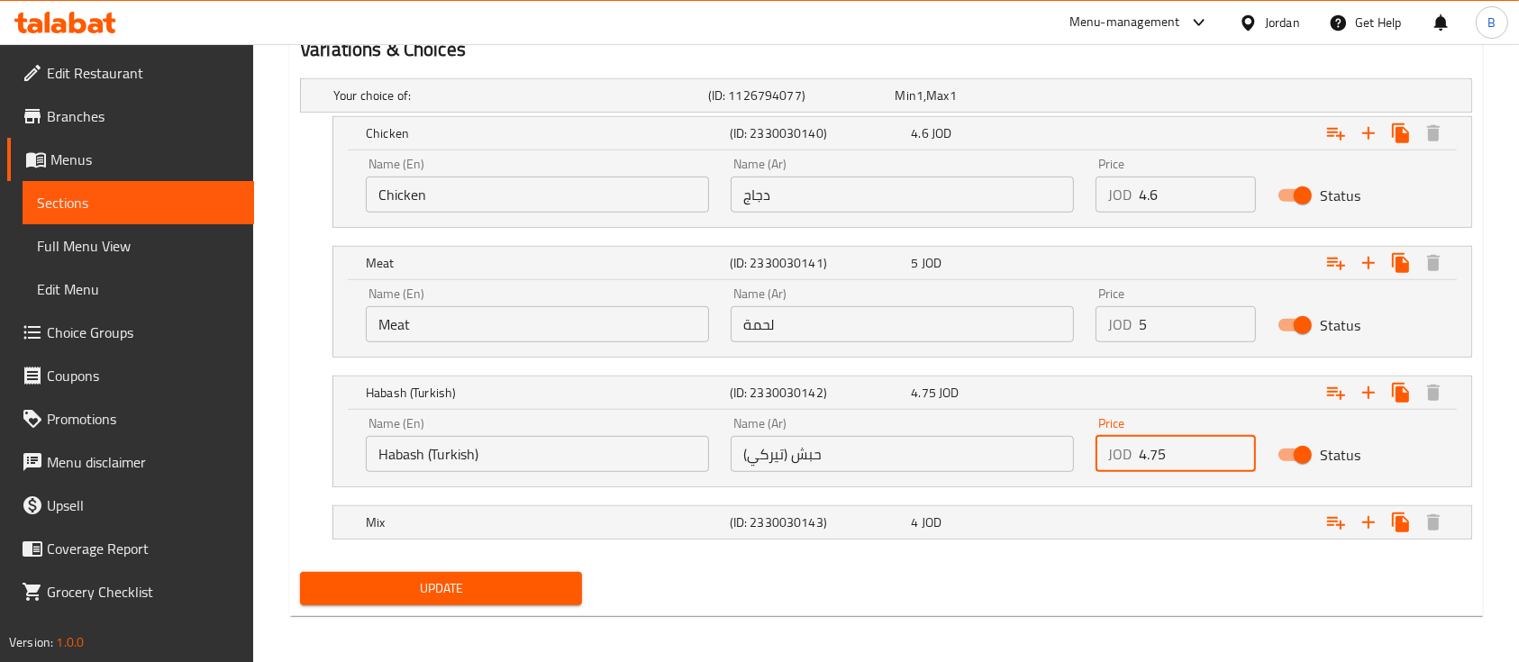
drag, startPoint x: 1190, startPoint y: 456, endPoint x: 1091, endPoint y: 450, distance: 99.3
click at [1098, 451] on div "JOD 4.75 Price" at bounding box center [1176, 454] width 160 height 36
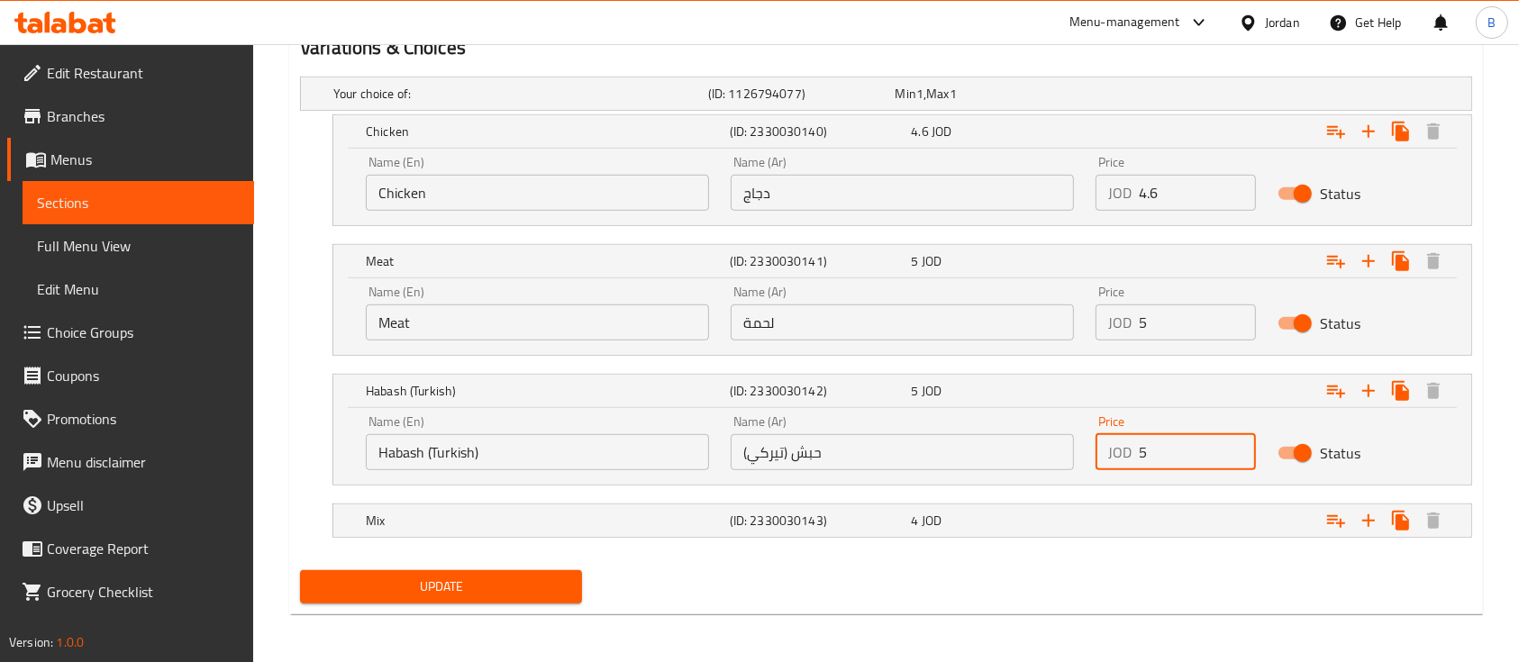
scroll to position [1013, 0]
type input "5"
click at [1116, 500] on div "Expand" at bounding box center [1271, 520] width 364 height 40
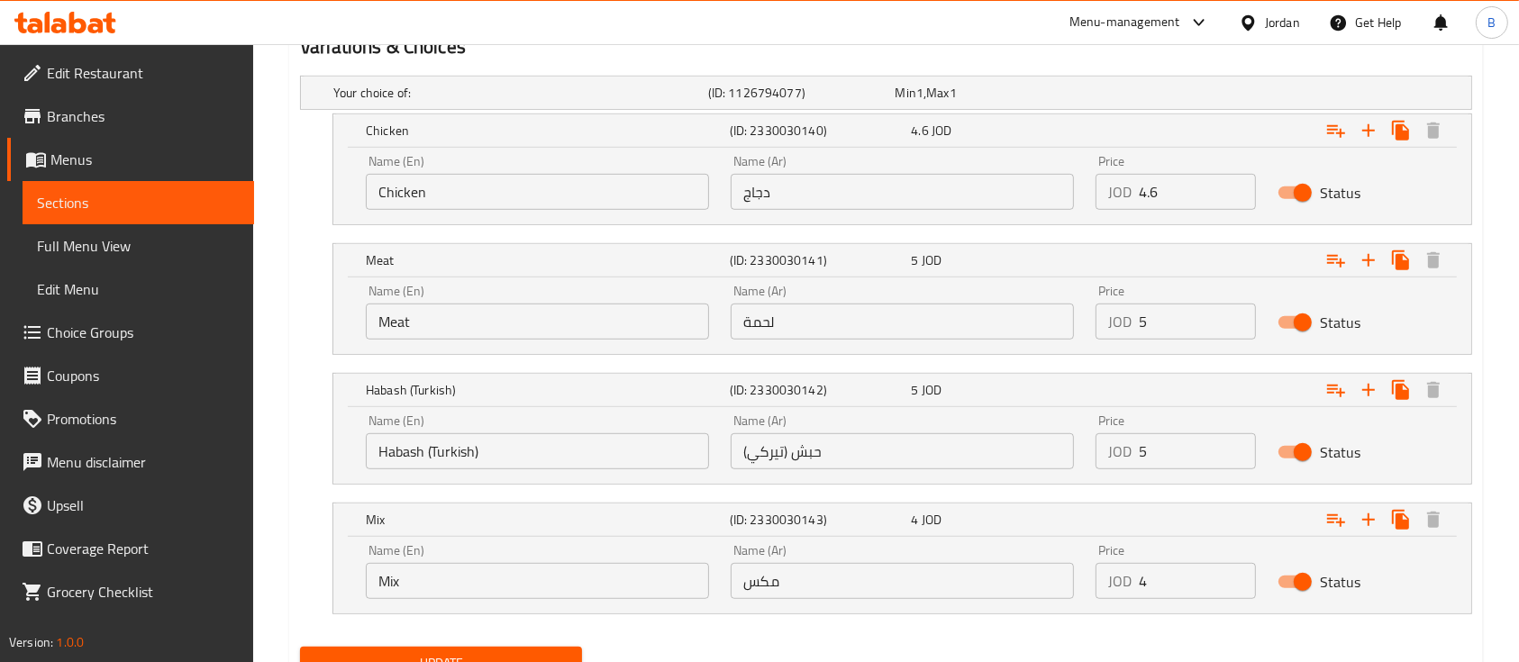
drag, startPoint x: 1175, startPoint y: 566, endPoint x: 1086, endPoint y: 579, distance: 90.1
click at [1086, 579] on div "Price JOD 4 Price" at bounding box center [1176, 571] width 182 height 77
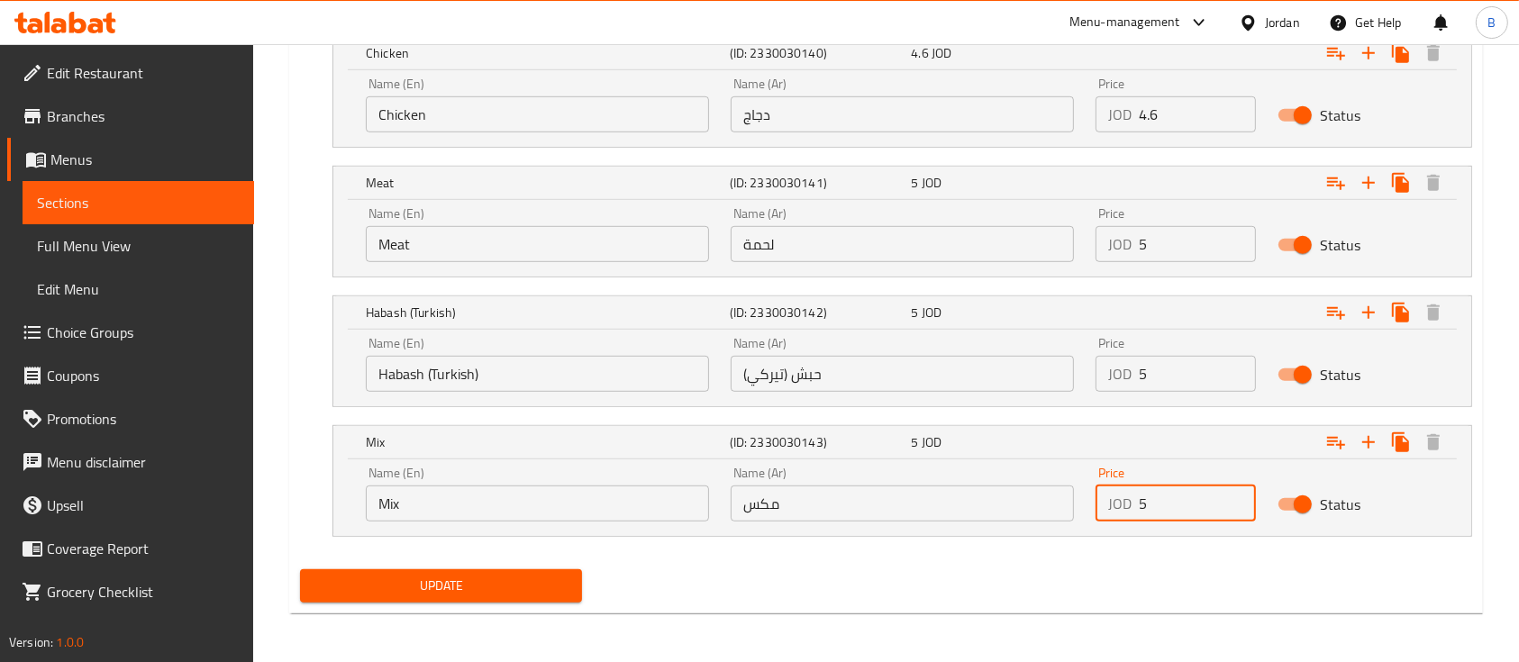
type input "5"
click at [528, 588] on span "Update" at bounding box center [440, 586] width 253 height 23
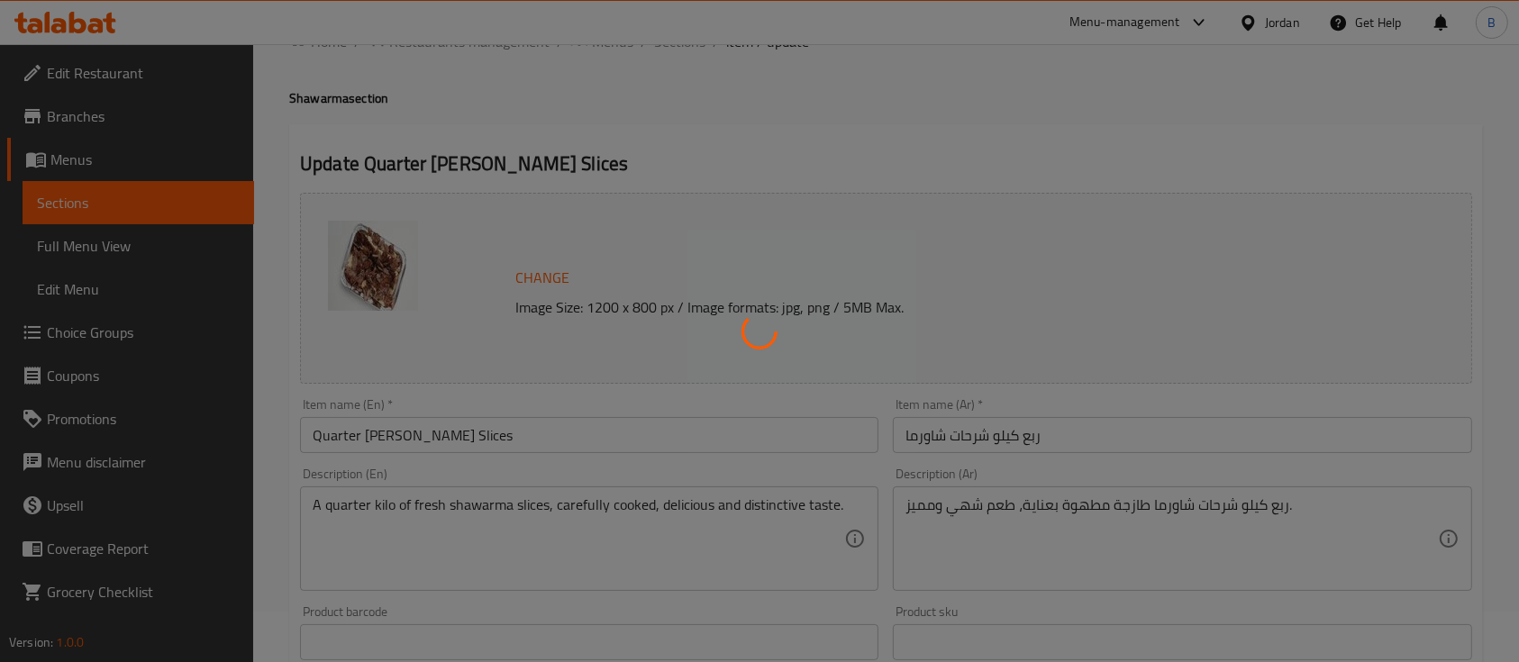
scroll to position [0, 0]
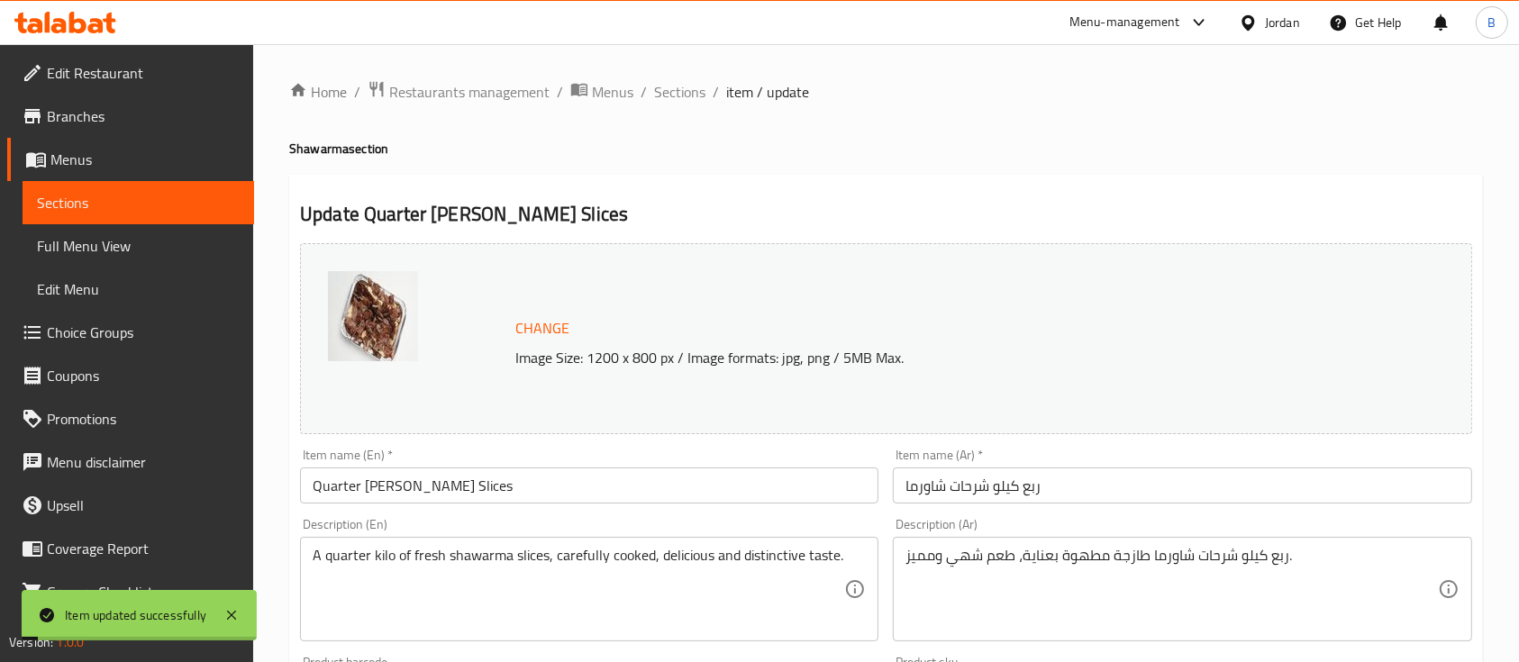
drag, startPoint x: 685, startPoint y: 92, endPoint x: 858, endPoint y: 119, distance: 175.1
click at [685, 93] on span "Sections" at bounding box center [679, 92] width 51 height 22
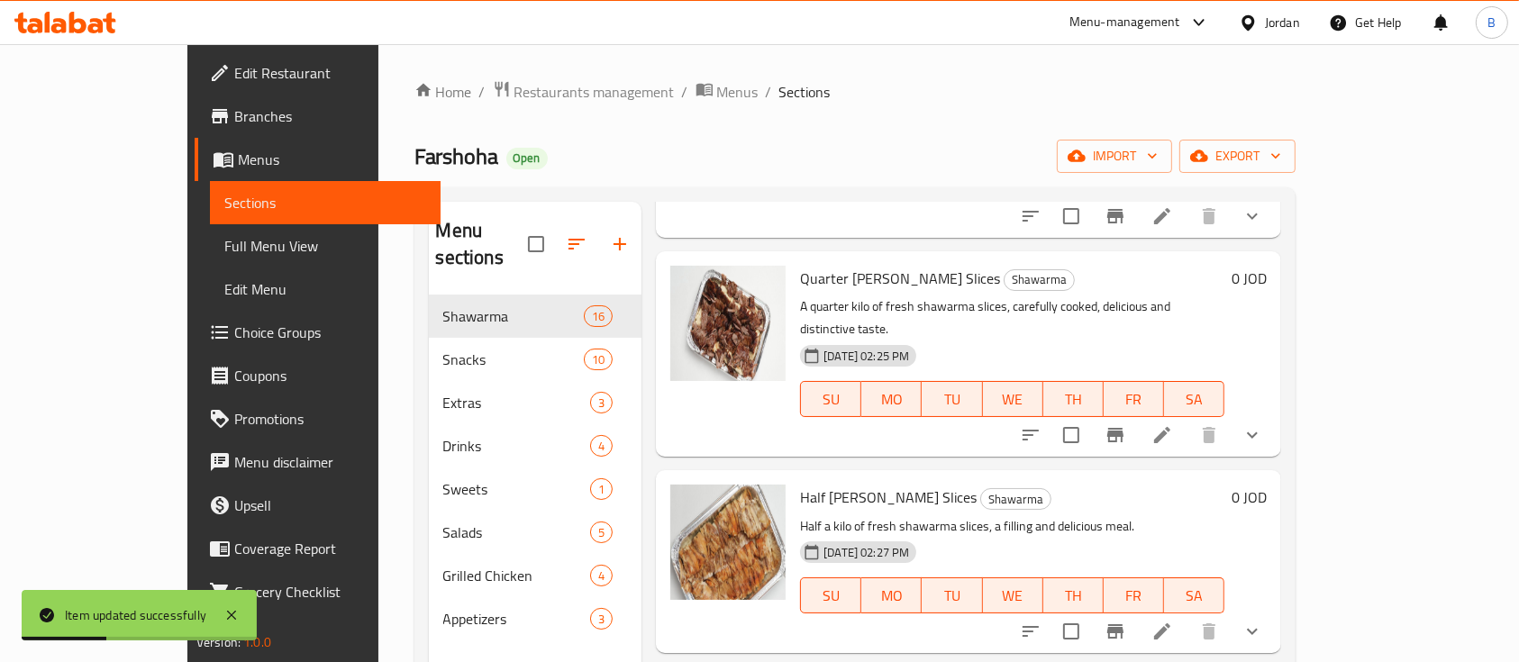
scroll to position [1802, 0]
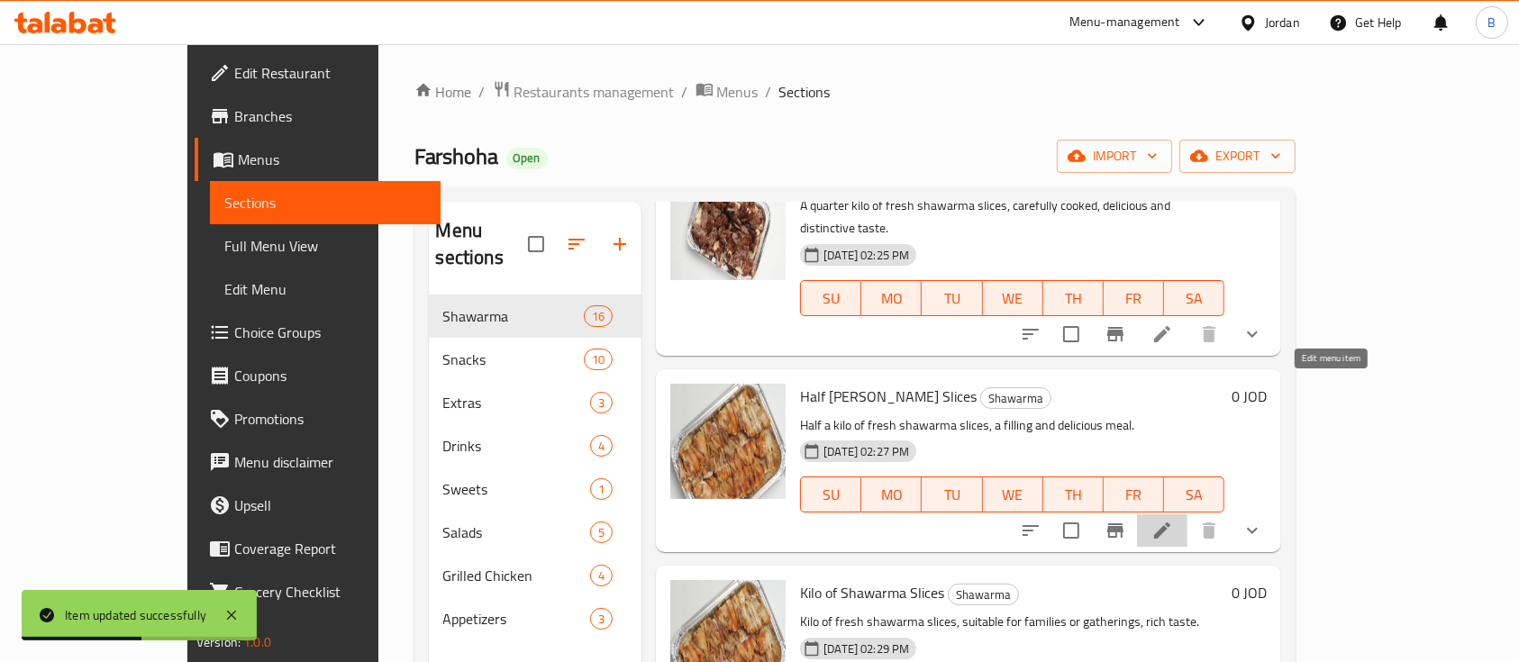
click at [1173, 520] on icon at bounding box center [1163, 531] width 22 height 22
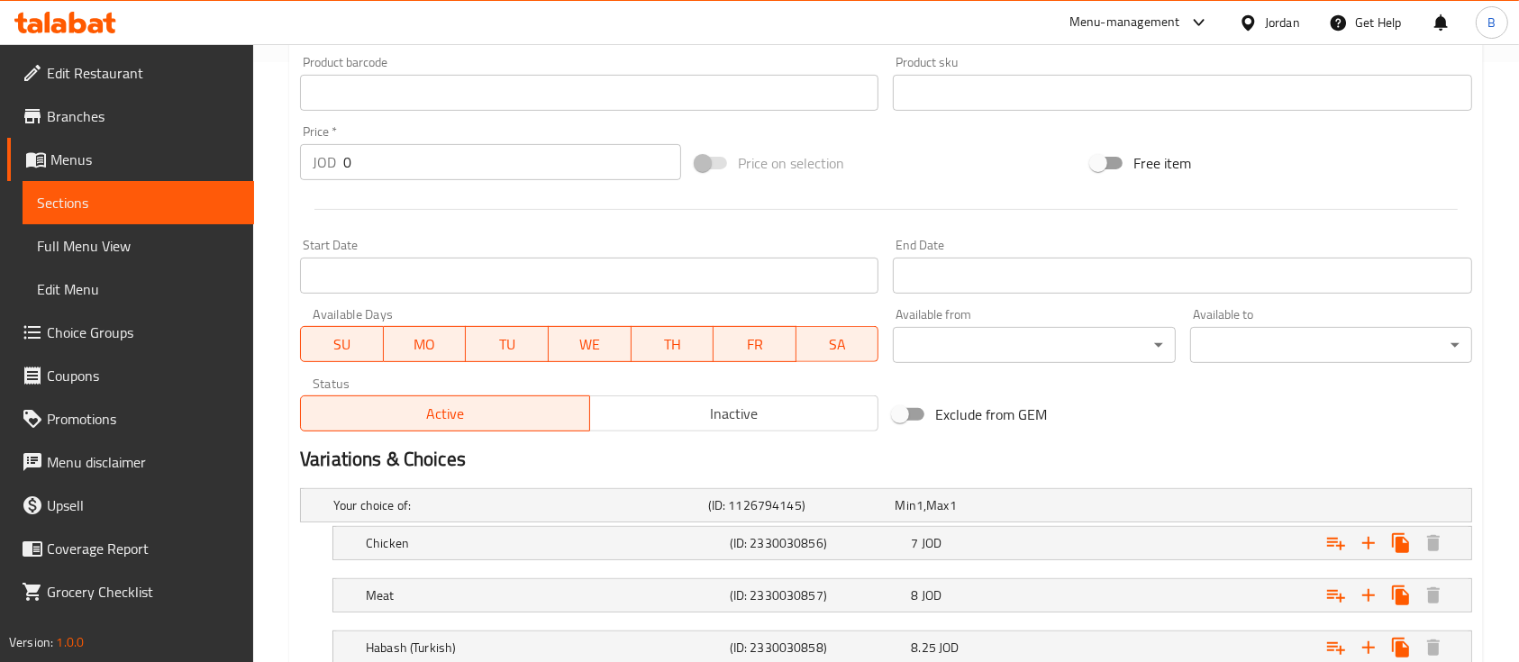
scroll to position [780, 0]
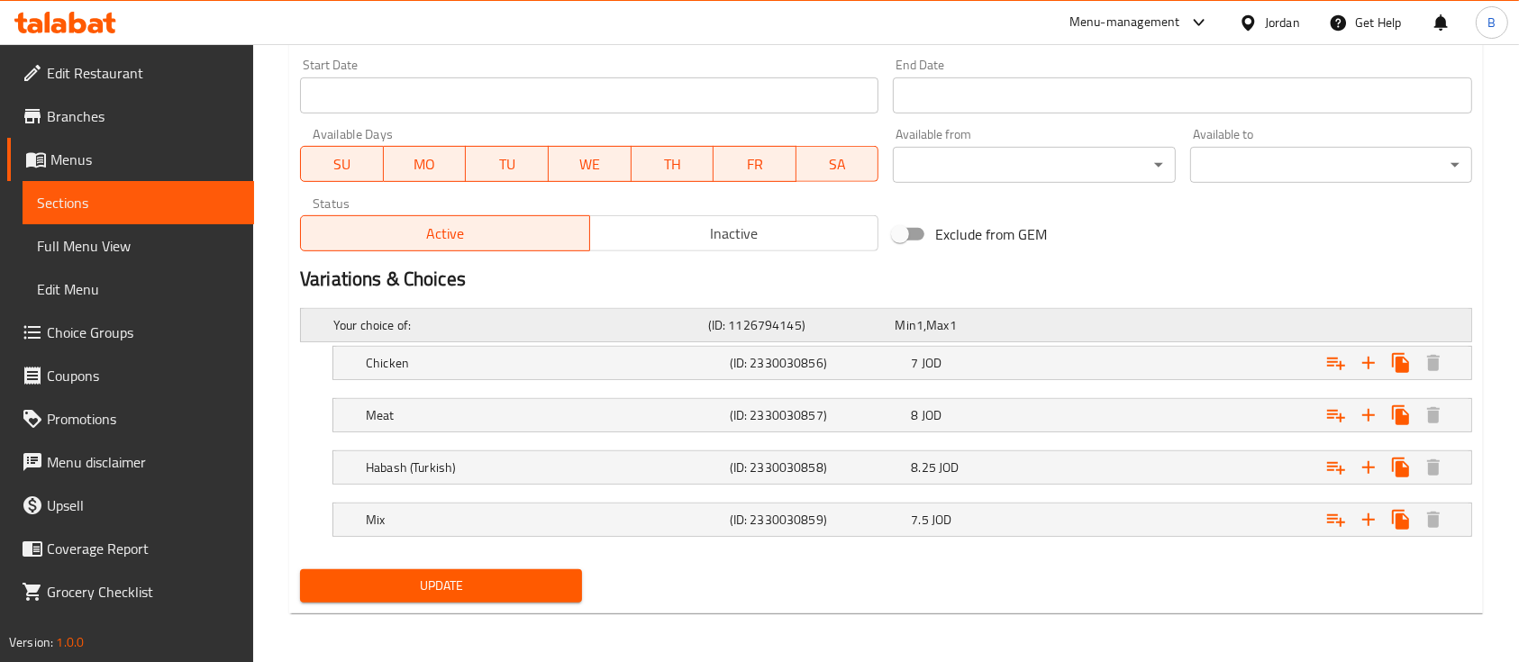
click at [1115, 339] on div "Your choice of: (ID: 1126794145) Min 1 , Max 1" at bounding box center [892, 325] width 1124 height 40
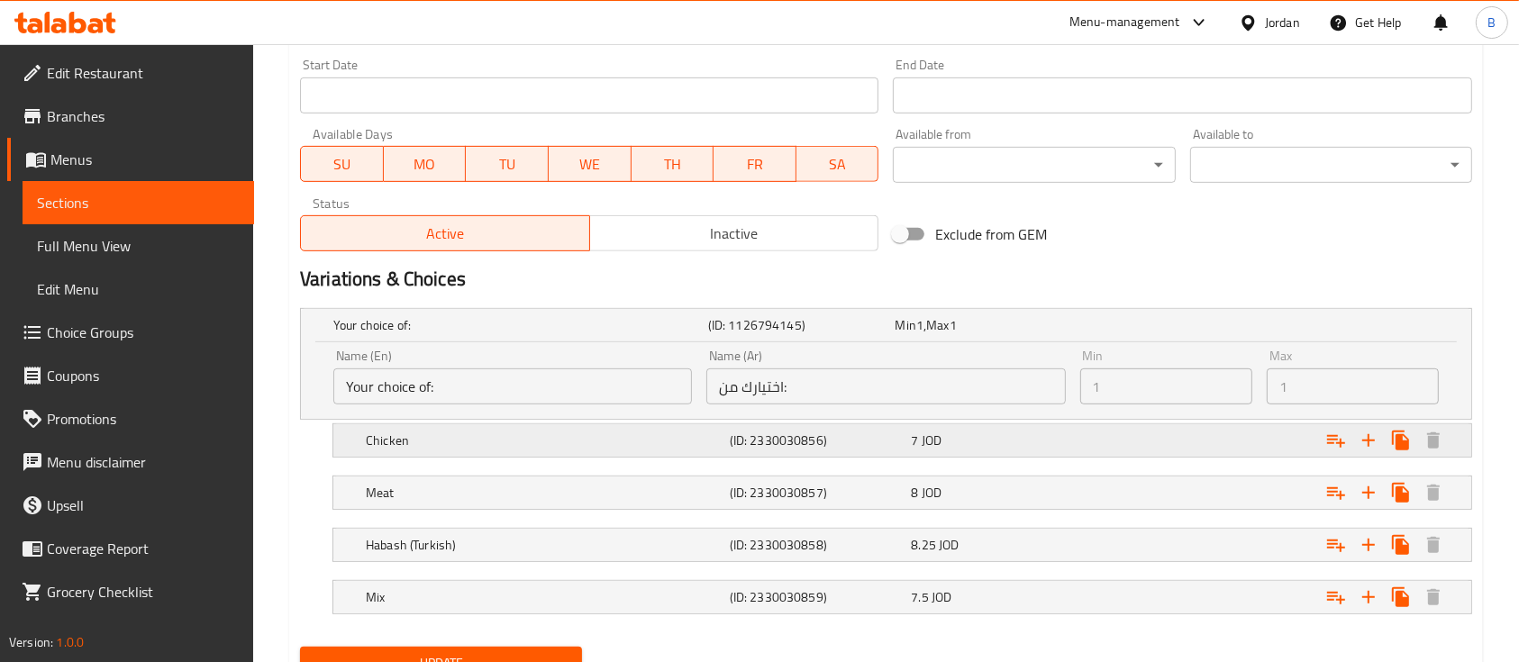
click at [1064, 429] on div "7 JOD" at bounding box center [998, 440] width 182 height 25
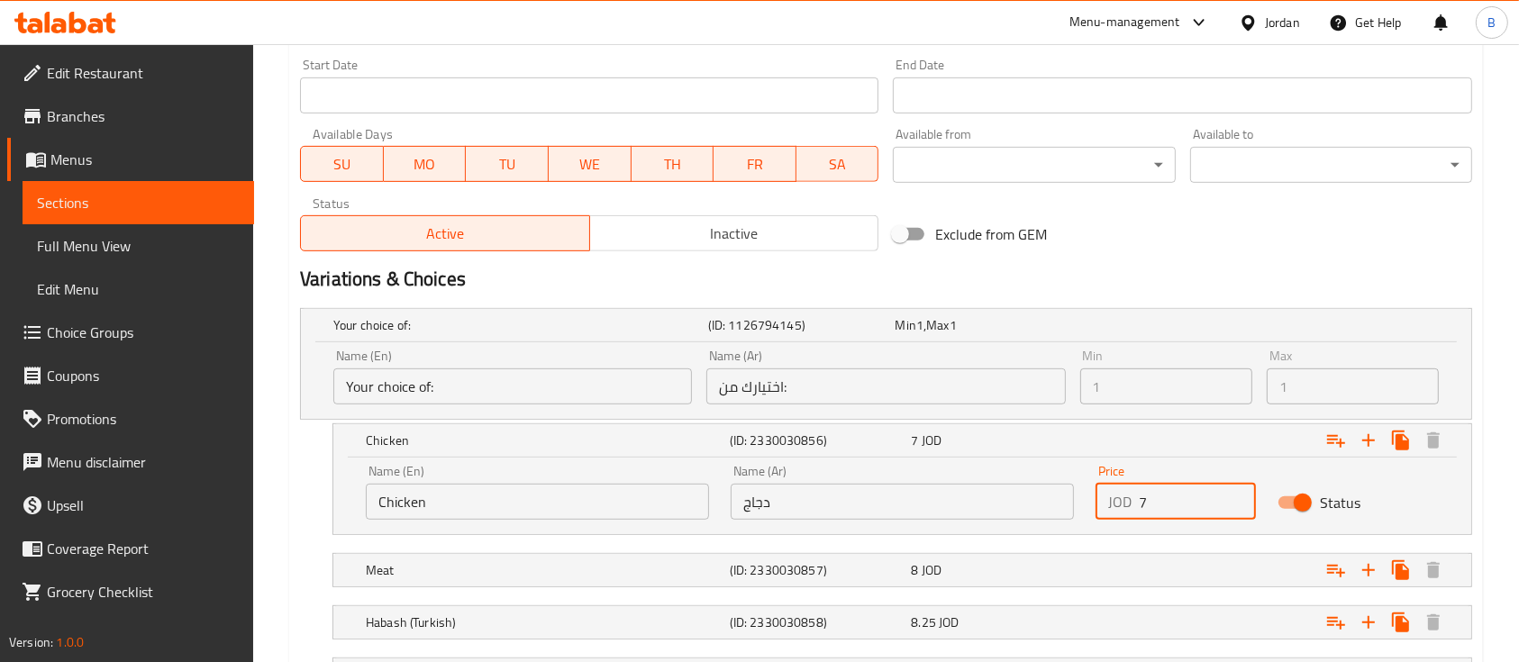
drag, startPoint x: 1160, startPoint y: 494, endPoint x: 1124, endPoint y: 508, distance: 38.8
click at [1124, 509] on div "JOD 7 Price" at bounding box center [1176, 502] width 160 height 36
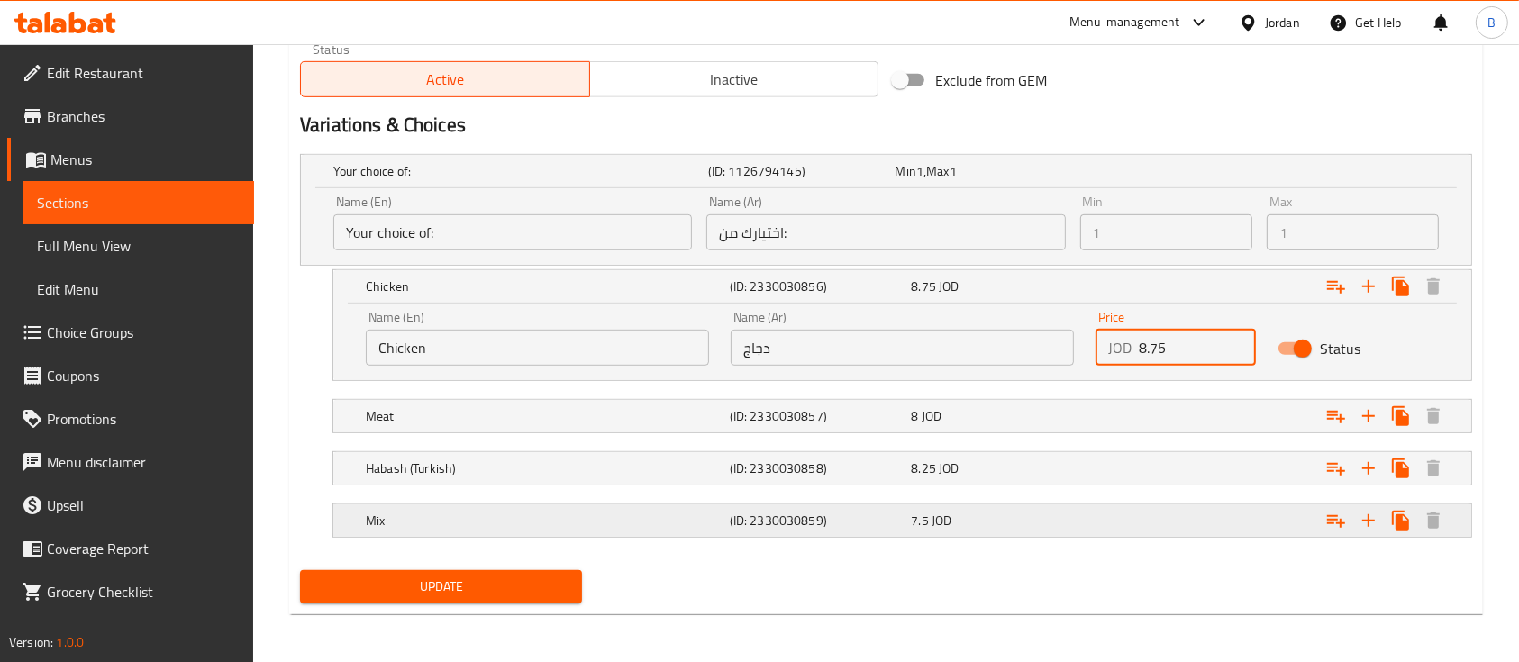
scroll to position [935, 0]
type input "8.75"
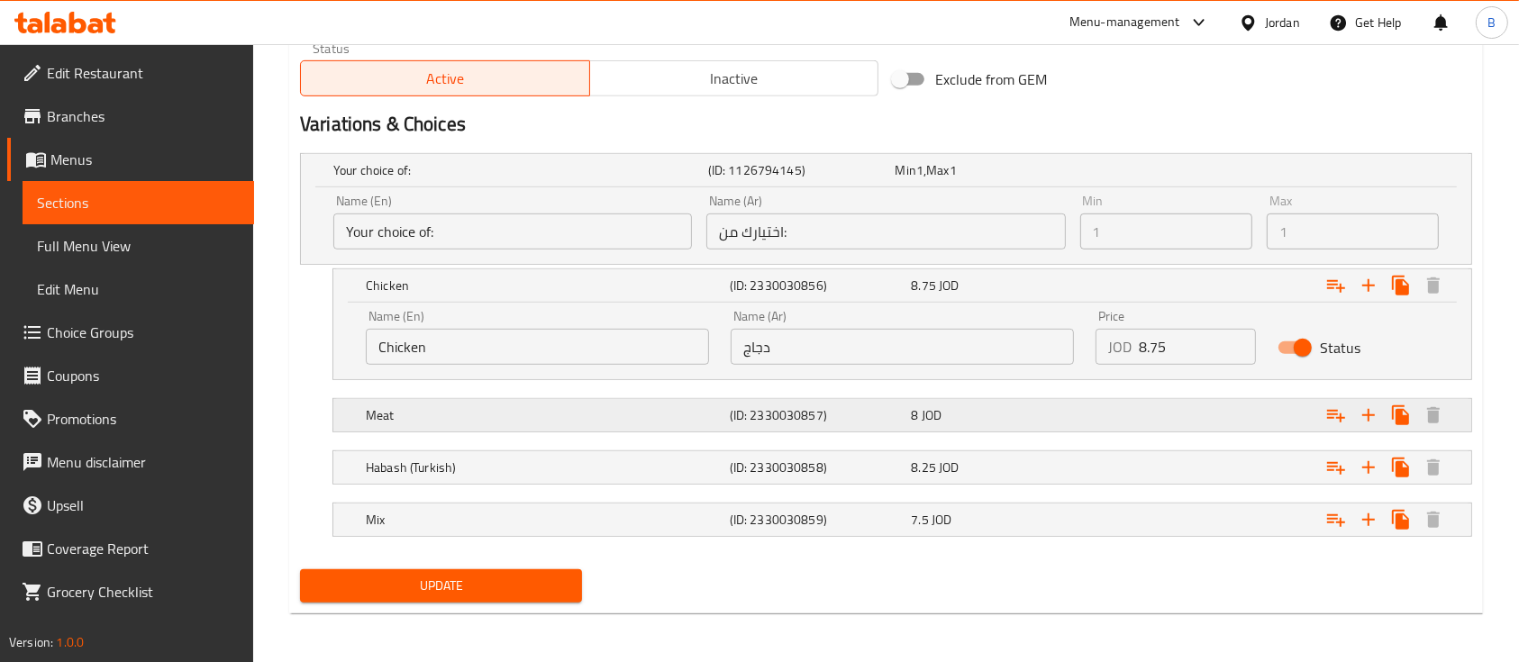
click at [1113, 396] on div "Expand" at bounding box center [1271, 416] width 364 height 40
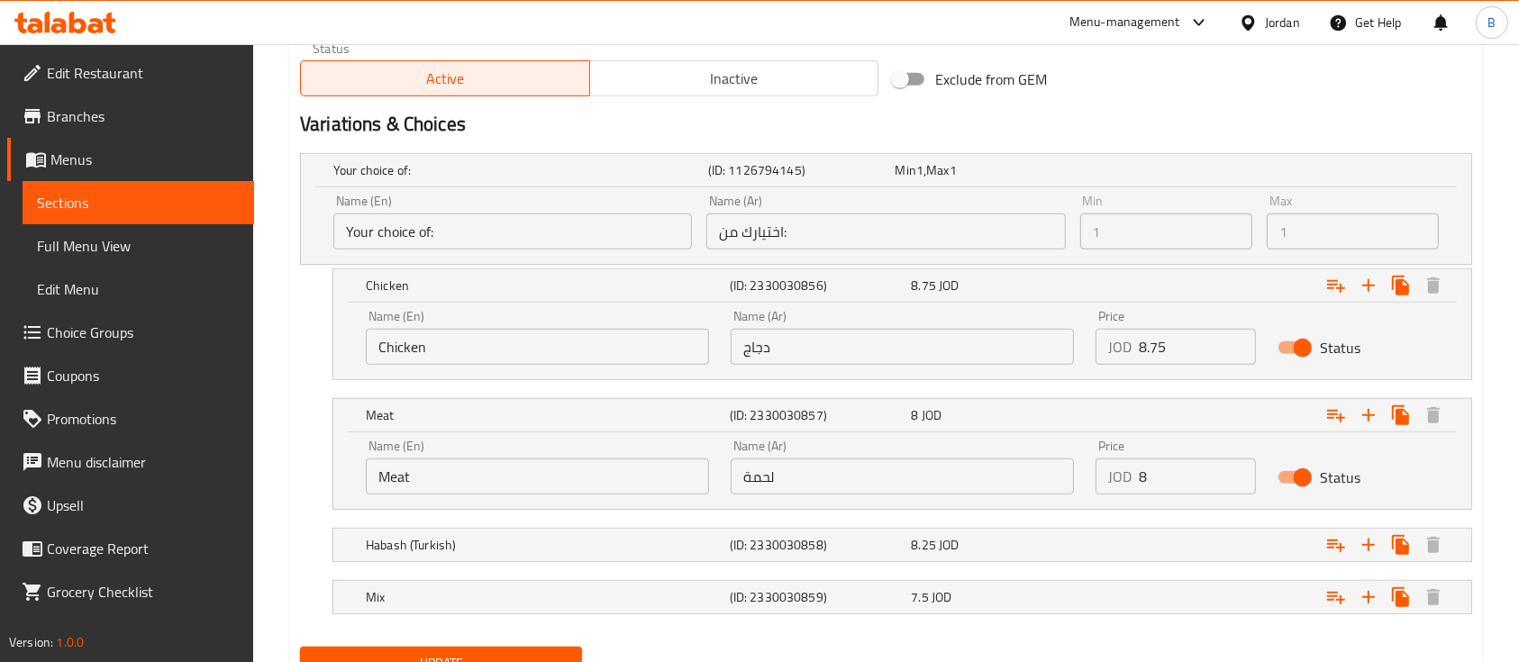
drag, startPoint x: 1130, startPoint y: 469, endPoint x: 1113, endPoint y: 469, distance: 17.1
click at [1114, 469] on div "JOD 8 Price" at bounding box center [1176, 477] width 160 height 36
type input "10"
click at [1096, 551] on div "Expand" at bounding box center [1271, 545] width 364 height 40
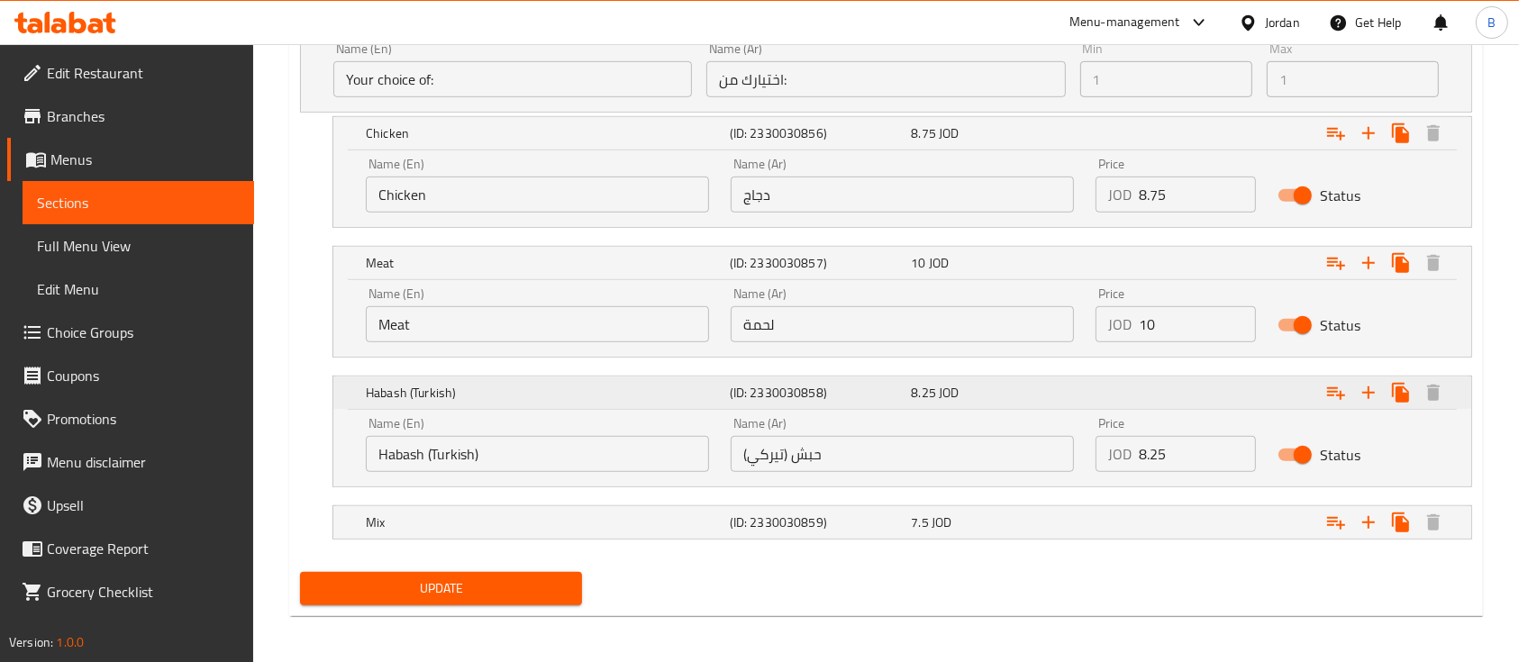
scroll to position [1090, 0]
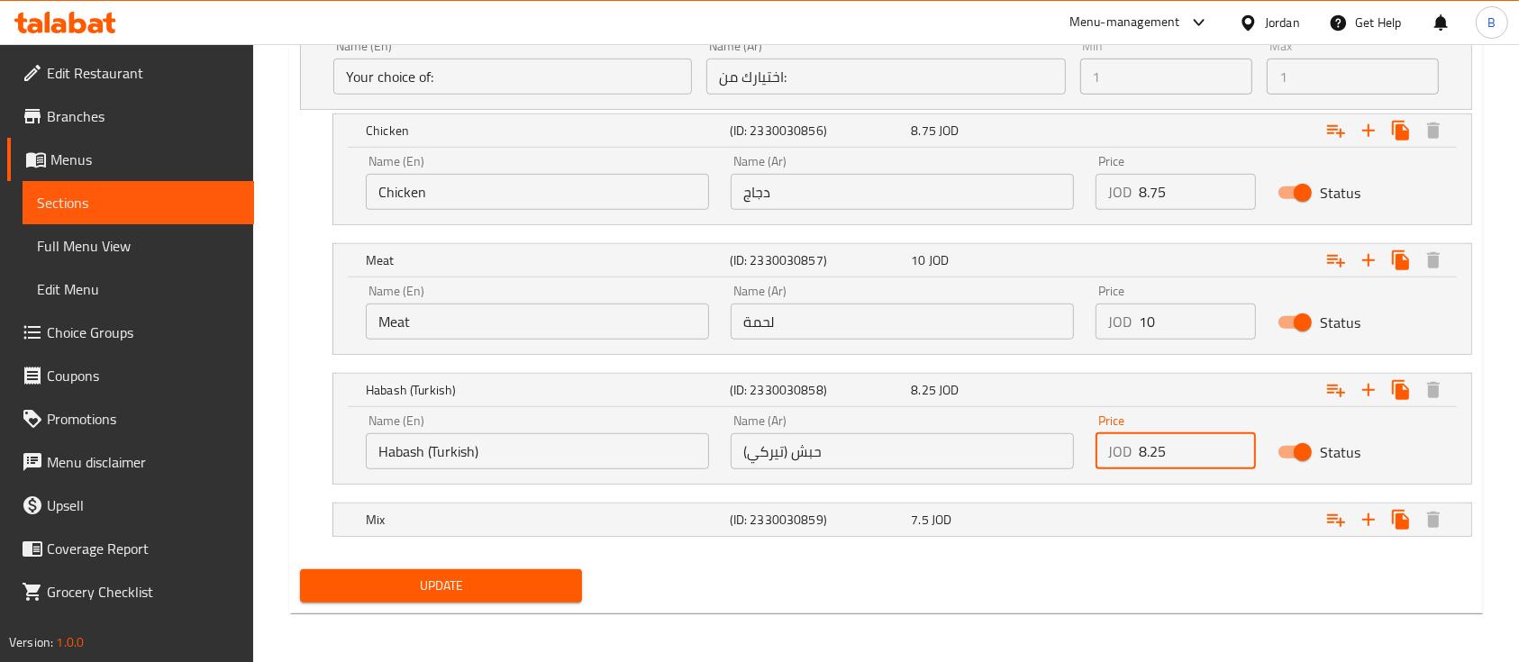
drag, startPoint x: 1182, startPoint y: 449, endPoint x: 1079, endPoint y: 448, distance: 103.6
click at [1079, 448] on div "Name (En) Habash (Turkish) Name (En) Name (Ar) حبش (تيركي) Name (Ar) Price JOD …" at bounding box center [902, 442] width 1095 height 77
type input "10"
click at [1155, 506] on div "Expand" at bounding box center [1271, 520] width 364 height 40
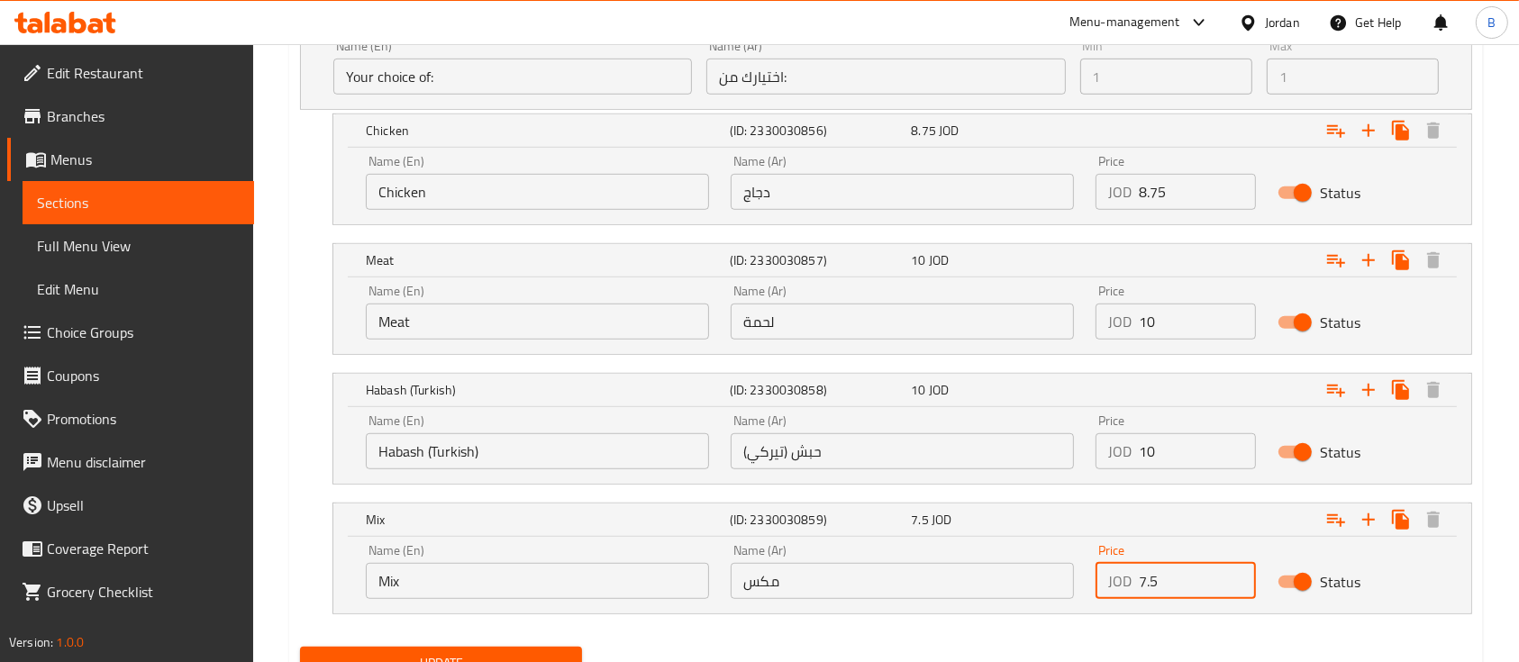
drag, startPoint x: 1192, startPoint y: 591, endPoint x: 1099, endPoint y: 598, distance: 93.1
click at [1099, 598] on div "Price JOD 7.5 Price" at bounding box center [1176, 571] width 182 height 77
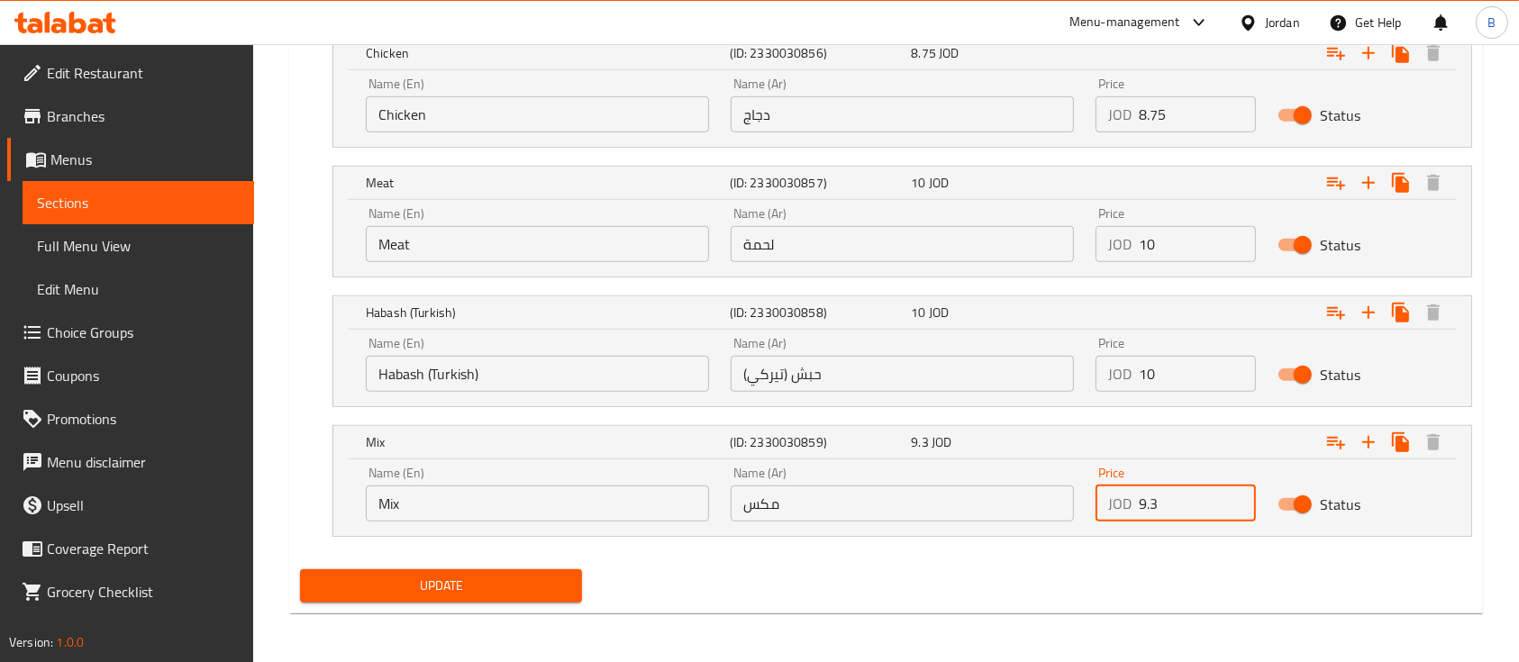
type input "9.3"
click at [433, 589] on span "Update" at bounding box center [440, 586] width 253 height 23
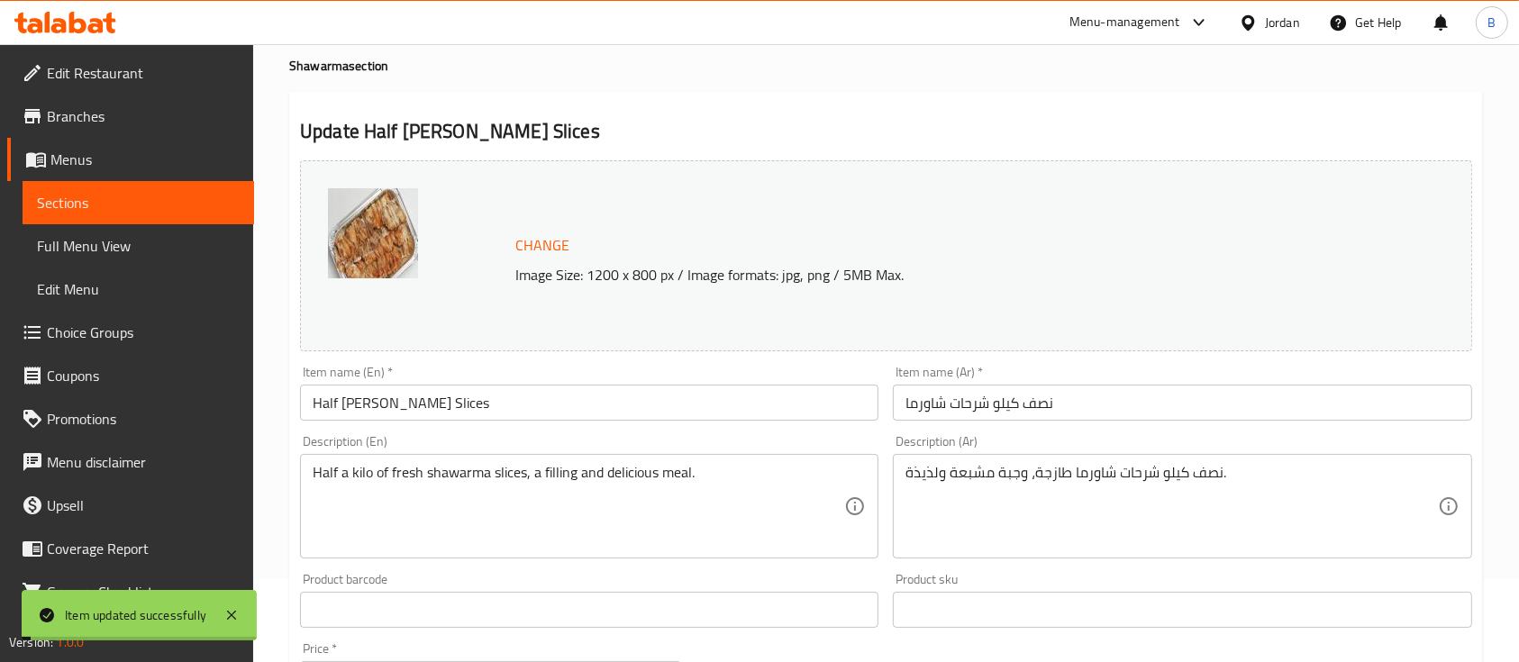
scroll to position [0, 0]
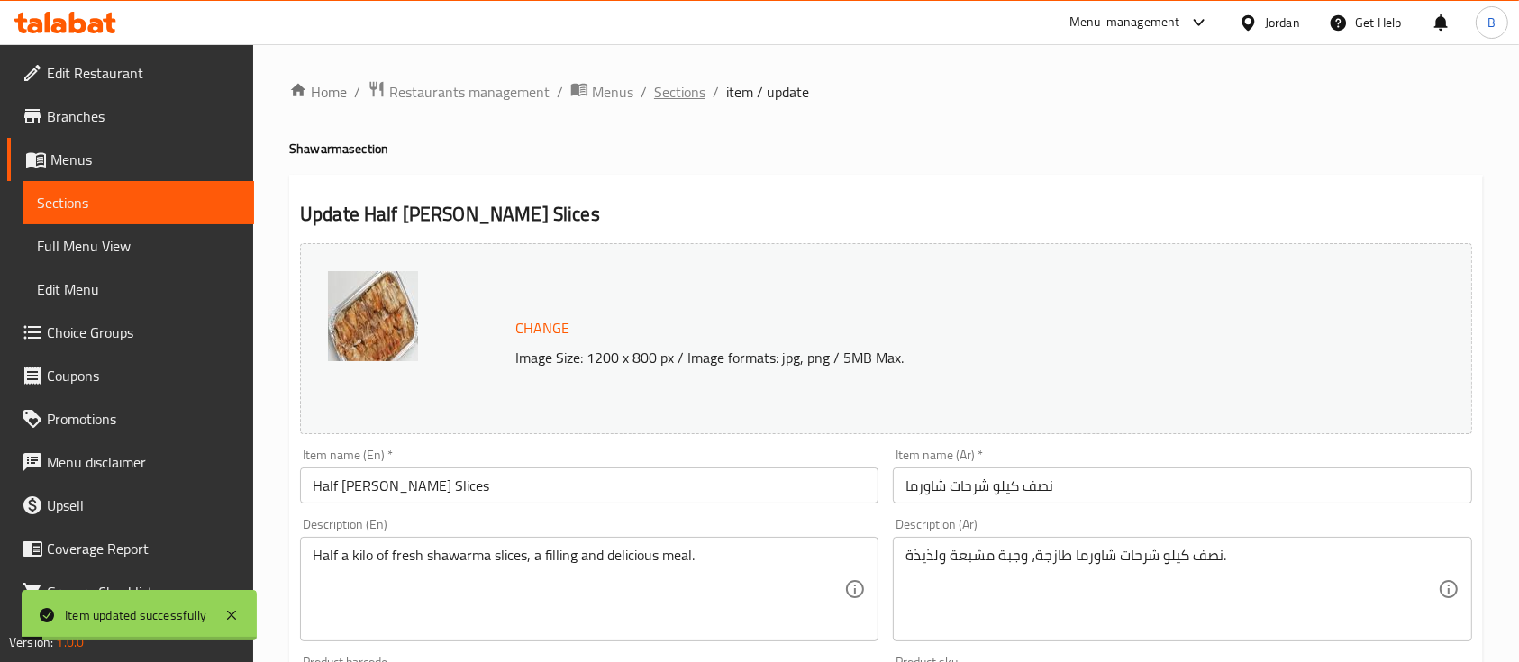
click at [678, 101] on span "Sections" at bounding box center [679, 92] width 51 height 22
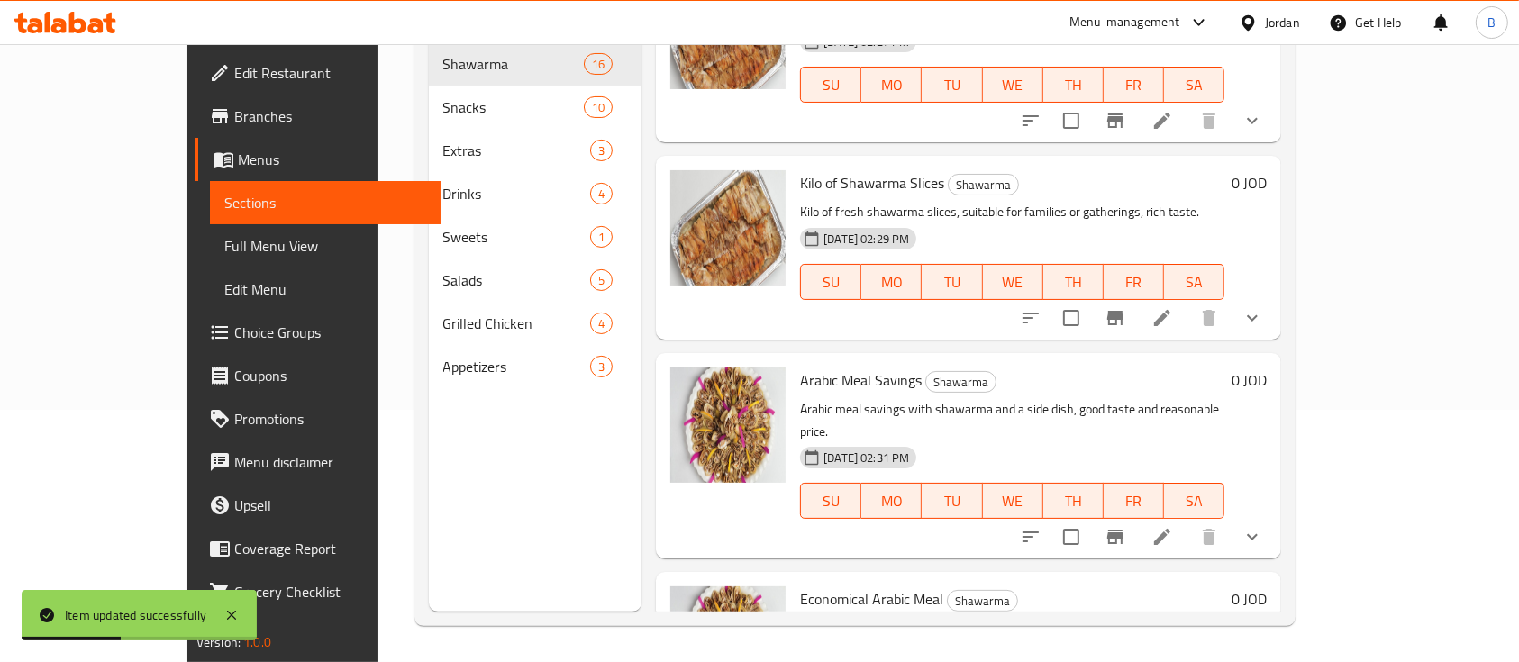
scroll to position [1922, 0]
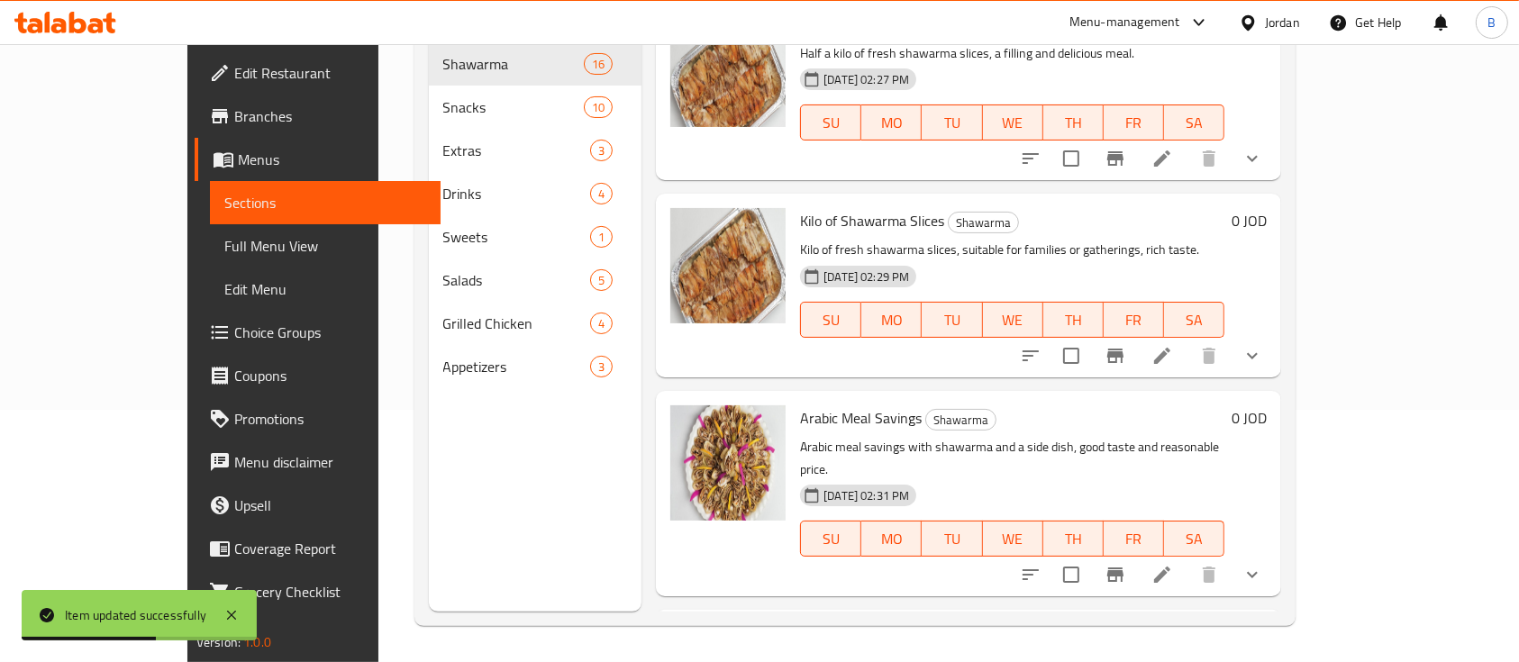
click at [1173, 345] on icon at bounding box center [1163, 356] width 22 height 22
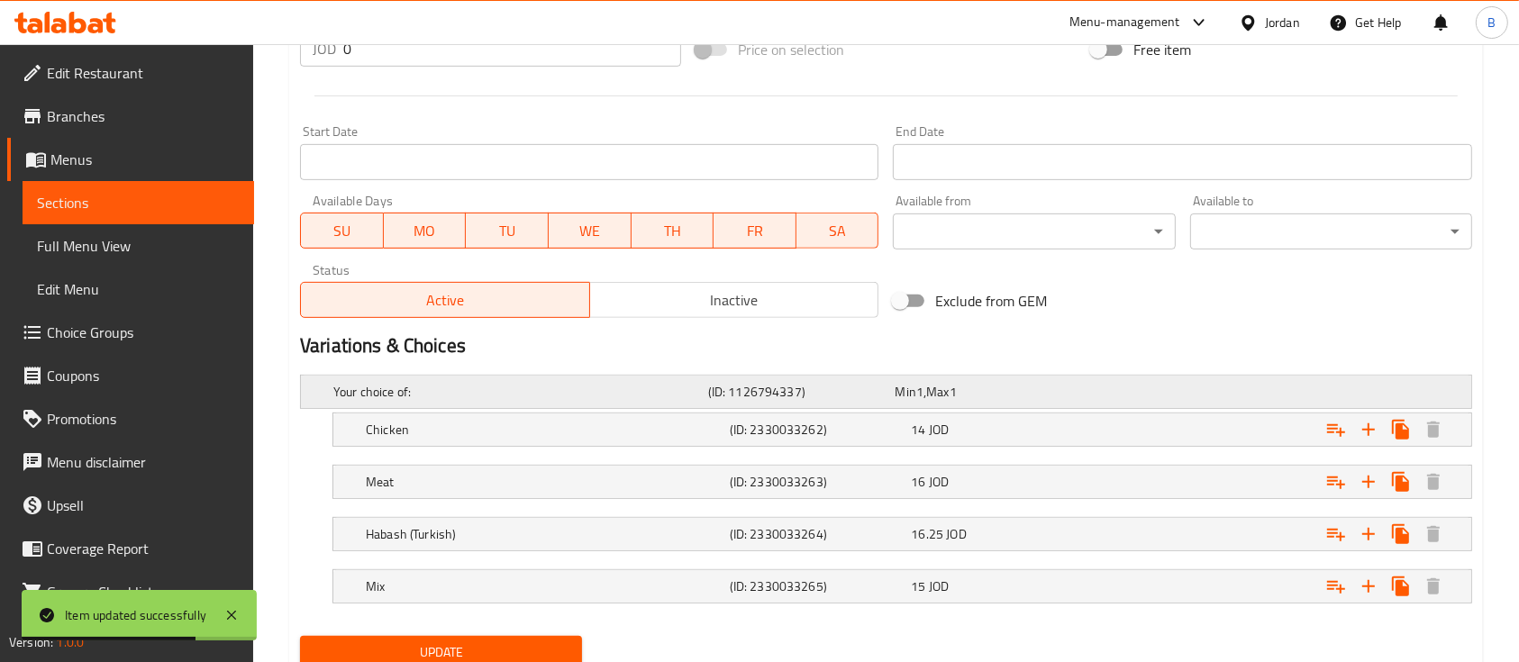
scroll to position [780, 0]
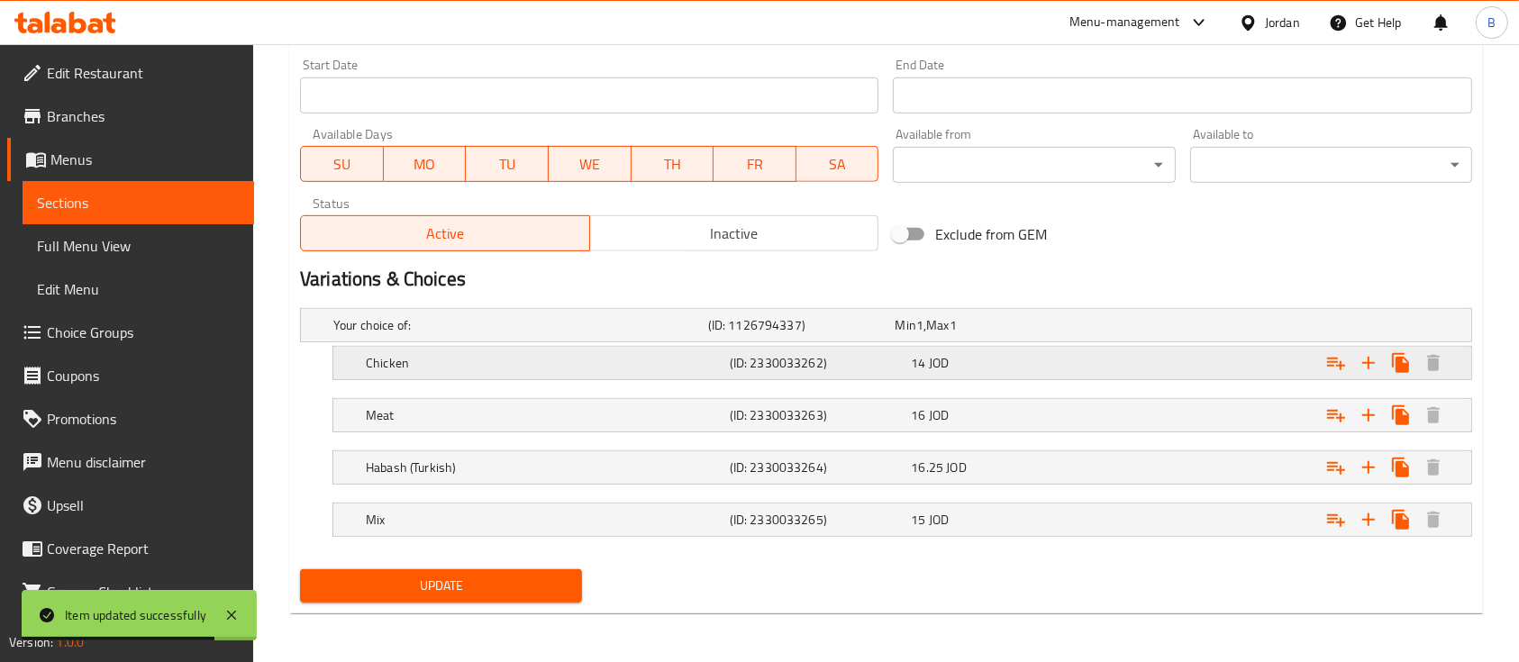
click at [1089, 359] on div "14 JOD" at bounding box center [998, 363] width 182 height 25
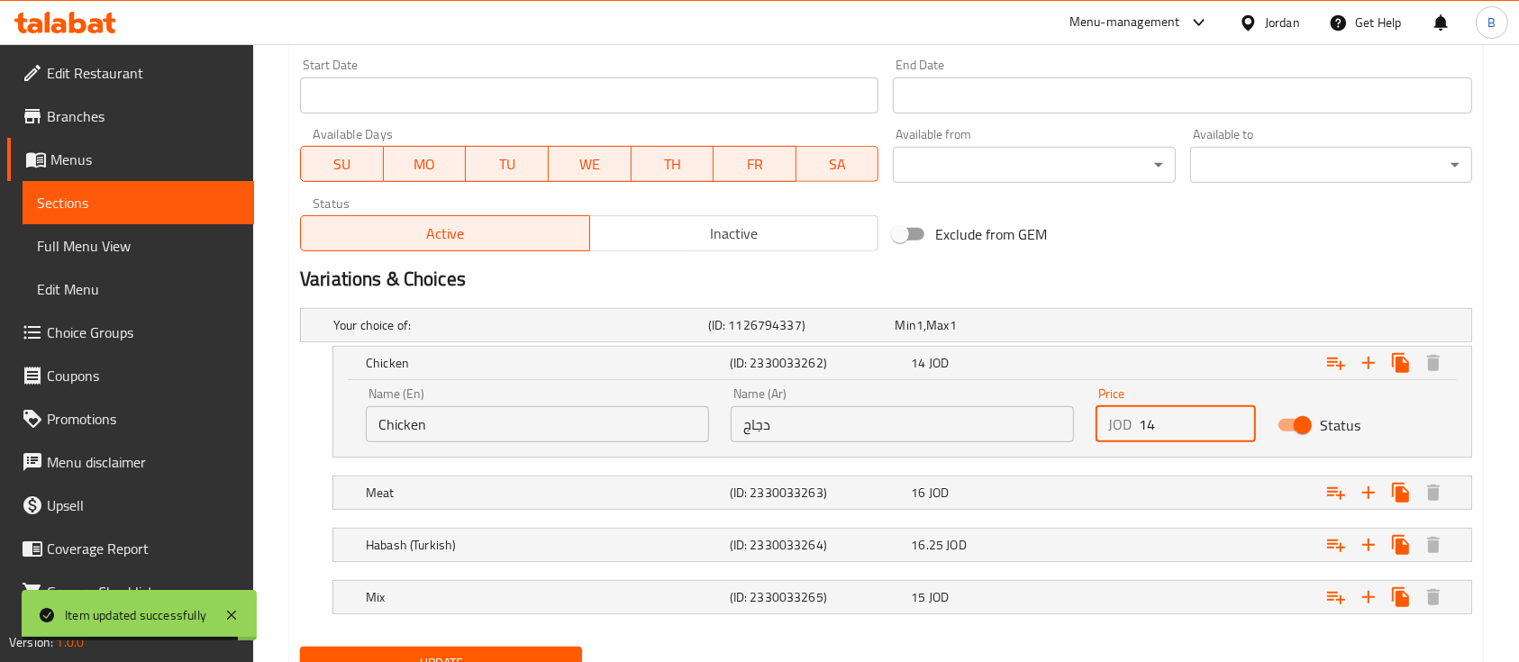
drag, startPoint x: 1169, startPoint y: 424, endPoint x: 1103, endPoint y: 425, distance: 65.8
click at [1103, 425] on div "JOD 14 Price" at bounding box center [1176, 424] width 160 height 36
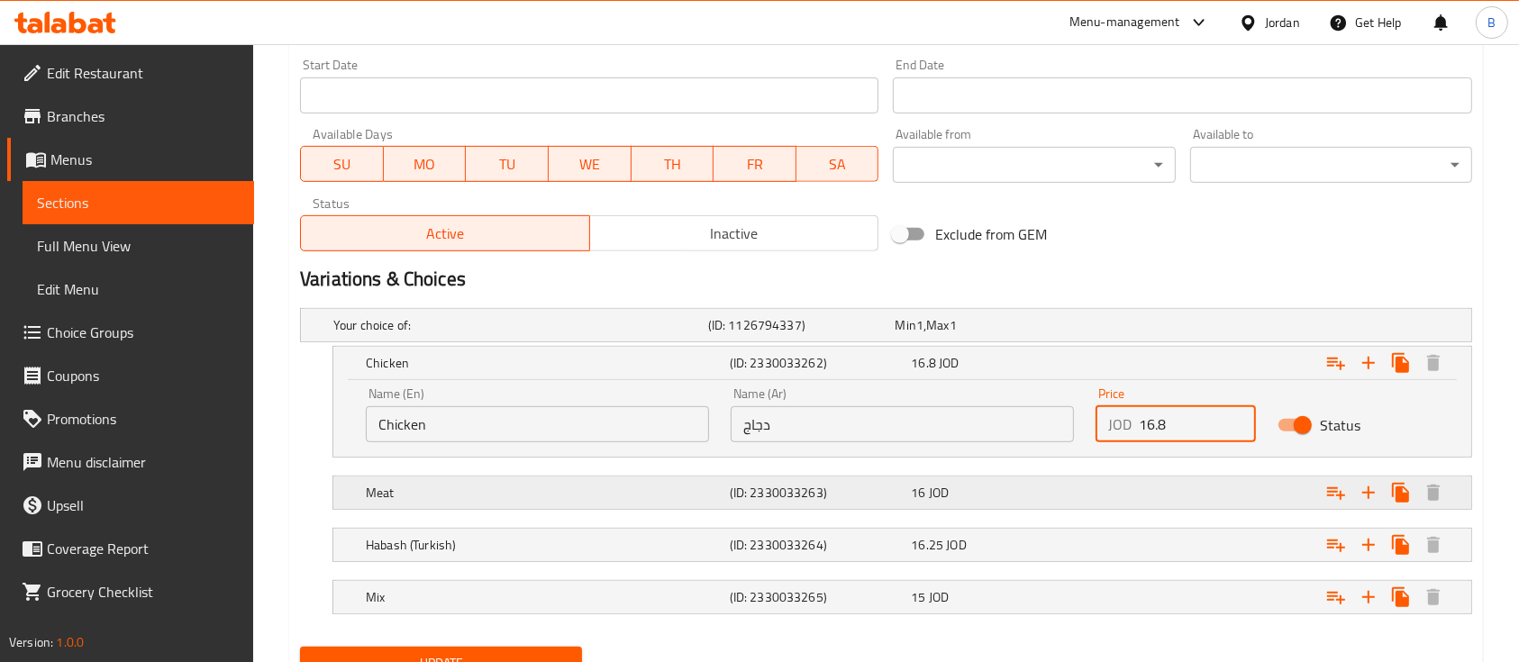
type input "16.8"
click at [1118, 486] on div "Expand" at bounding box center [1271, 493] width 364 height 40
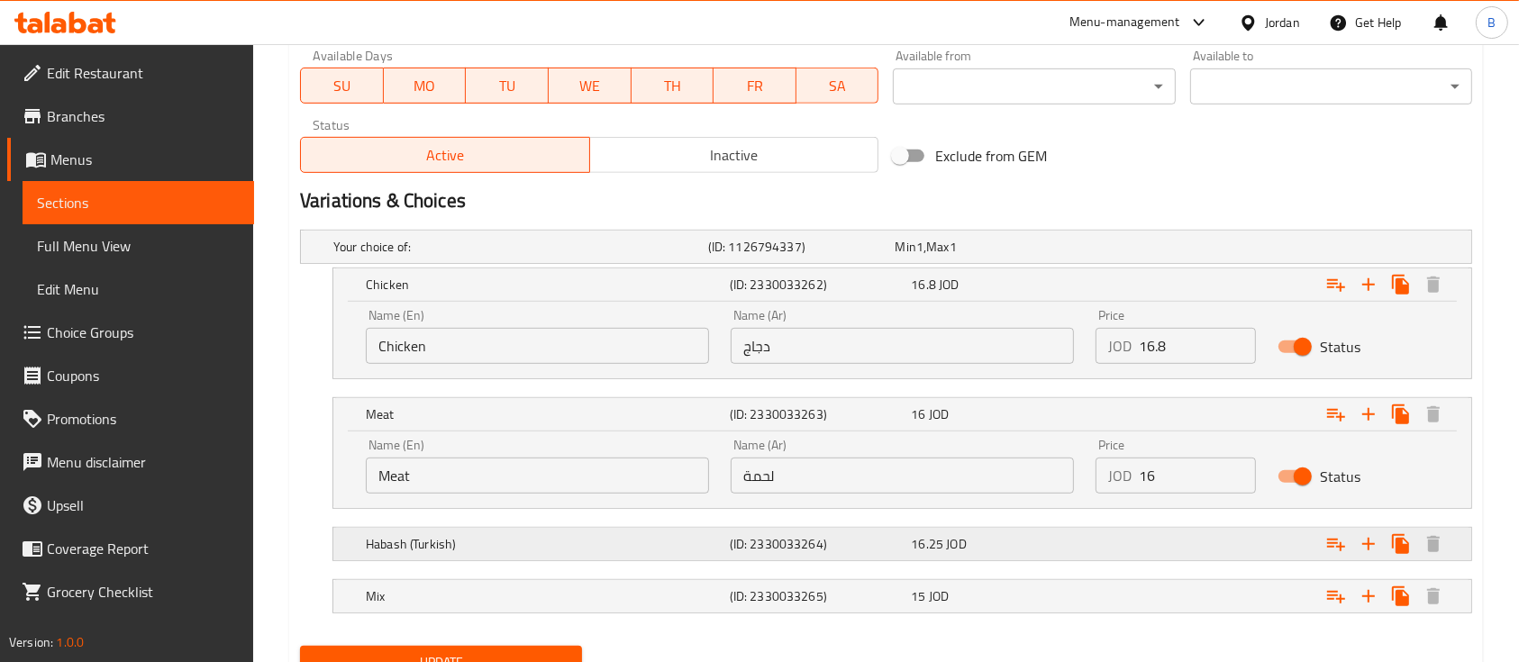
scroll to position [935, 0]
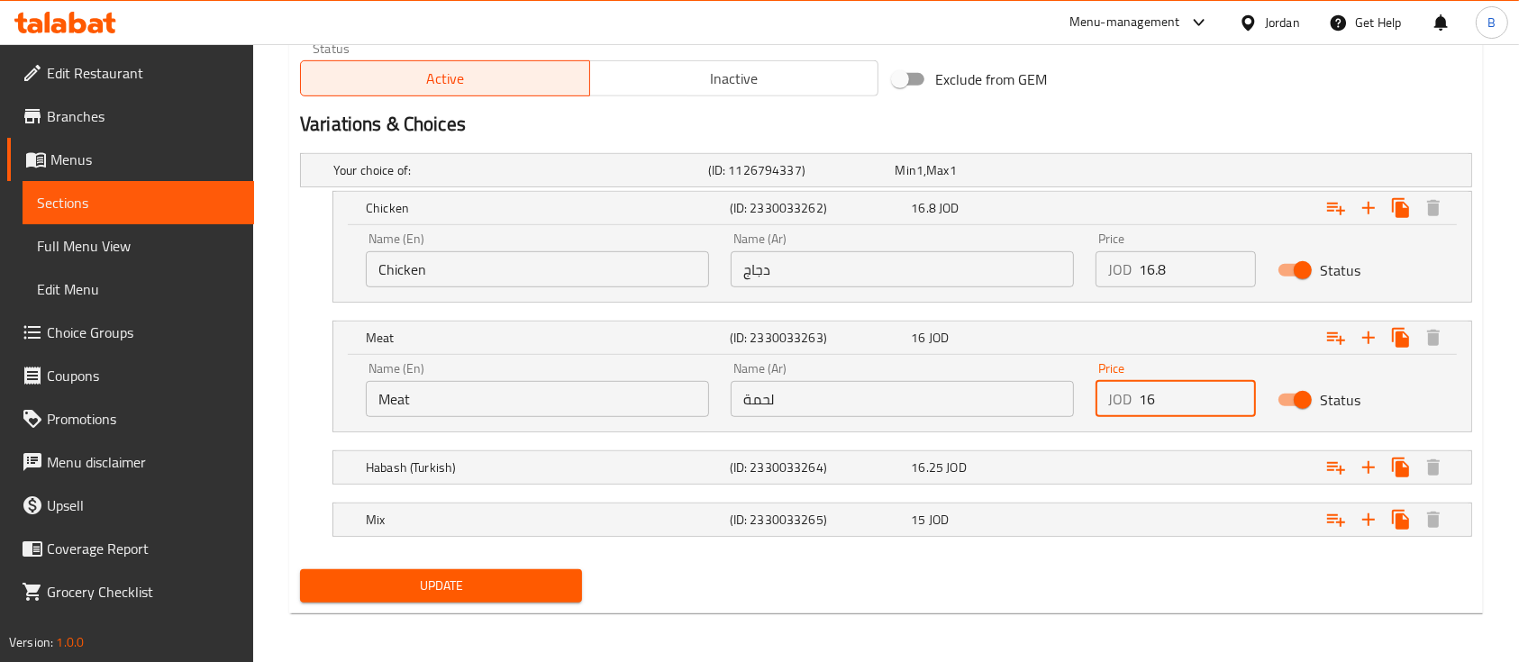
drag, startPoint x: 1159, startPoint y: 396, endPoint x: 1111, endPoint y: 398, distance: 47.8
click at [1111, 398] on div "JOD 16 Price" at bounding box center [1176, 399] width 160 height 36
type input "19"
click at [1128, 456] on div "Expand" at bounding box center [1271, 468] width 364 height 40
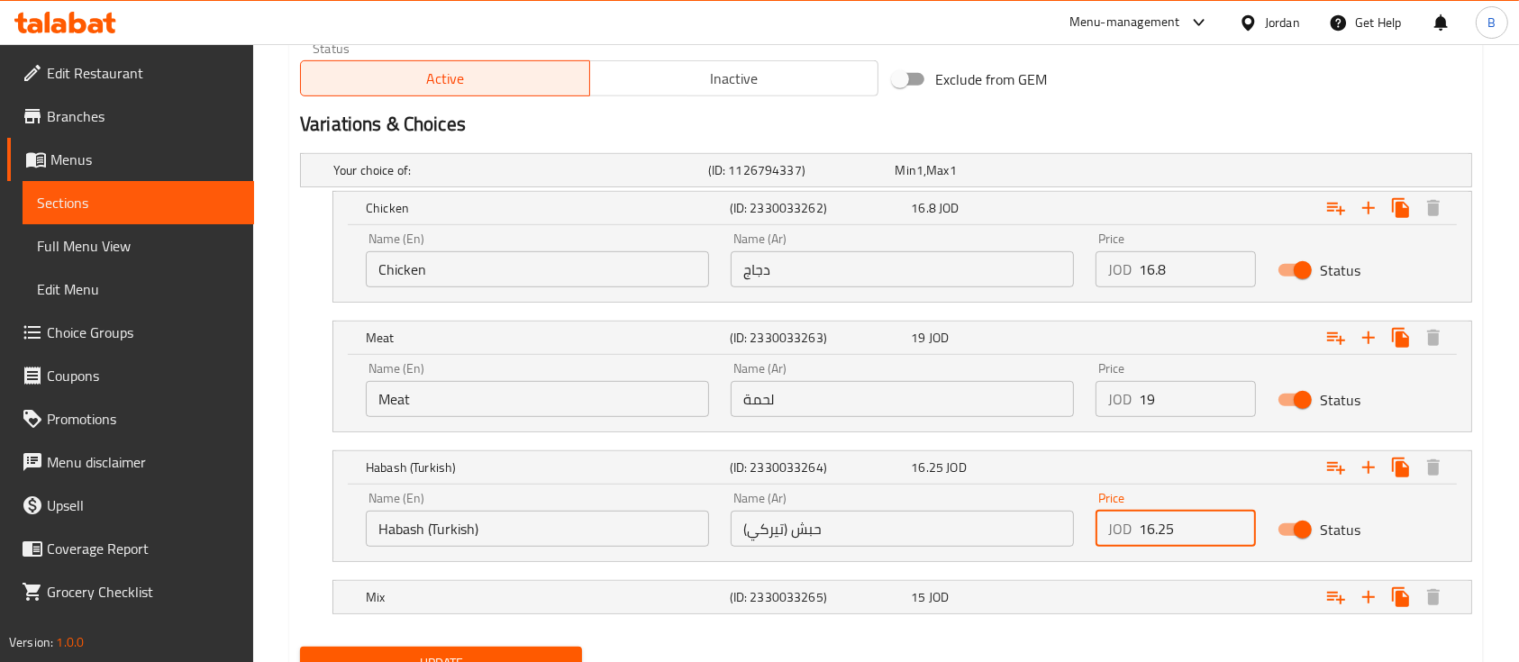
drag, startPoint x: 1180, startPoint y: 534, endPoint x: 1107, endPoint y: 537, distance: 73.0
click at [1107, 537] on div "JOD 16.25 Price" at bounding box center [1176, 529] width 160 height 36
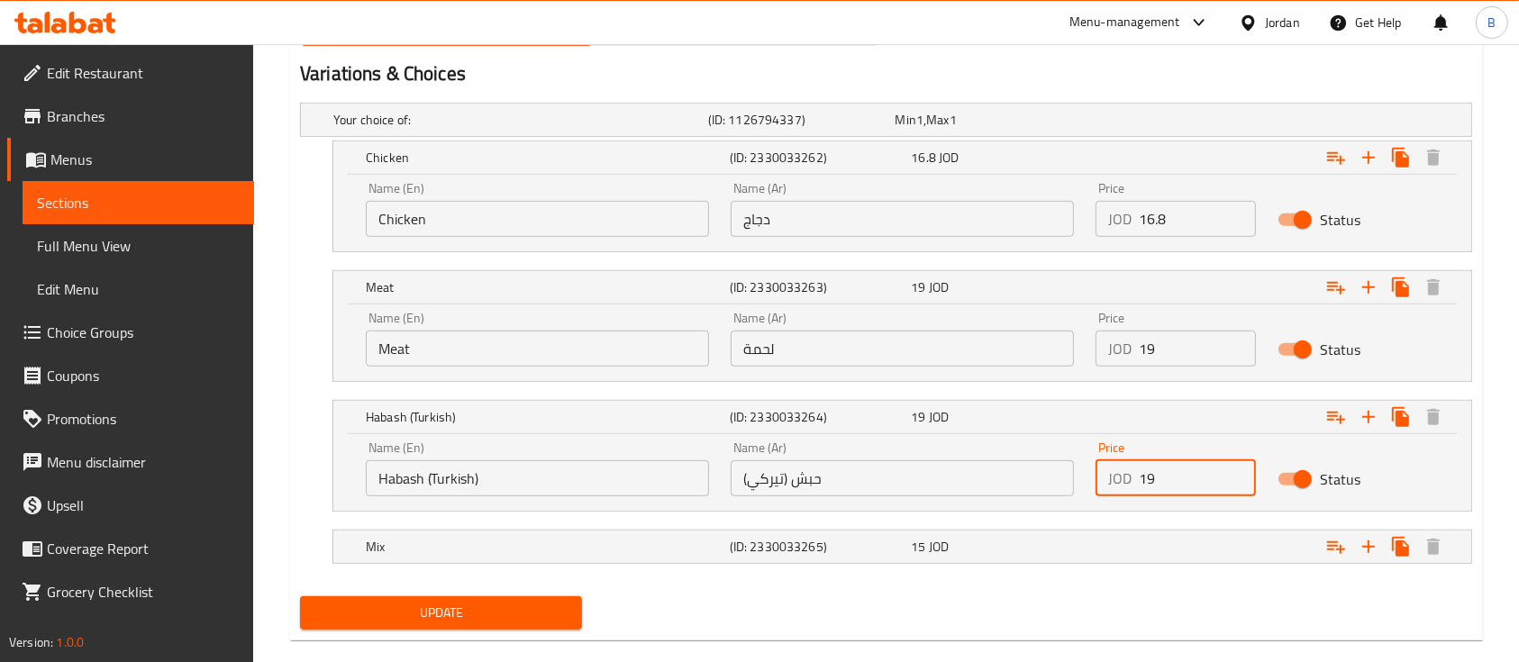
scroll to position [1013, 0]
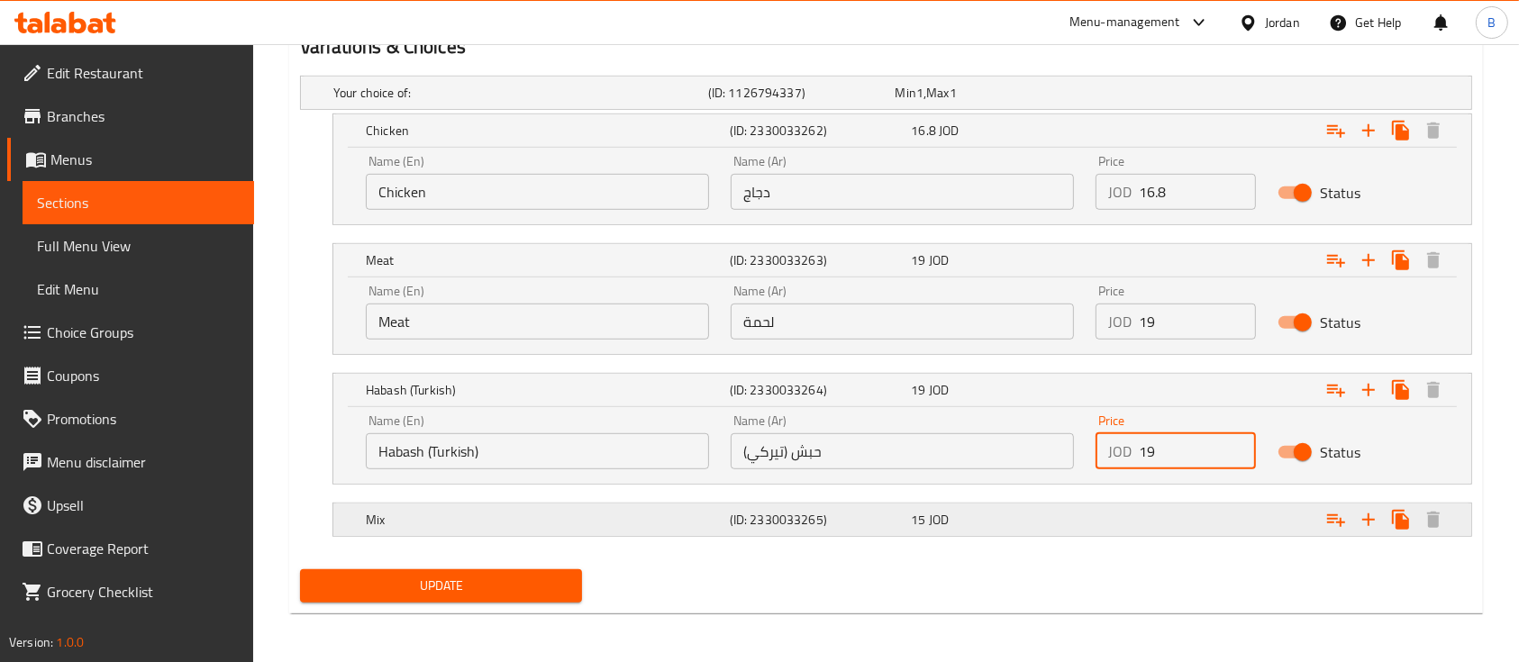
type input "19"
click at [1131, 514] on div "Expand" at bounding box center [1271, 520] width 364 height 40
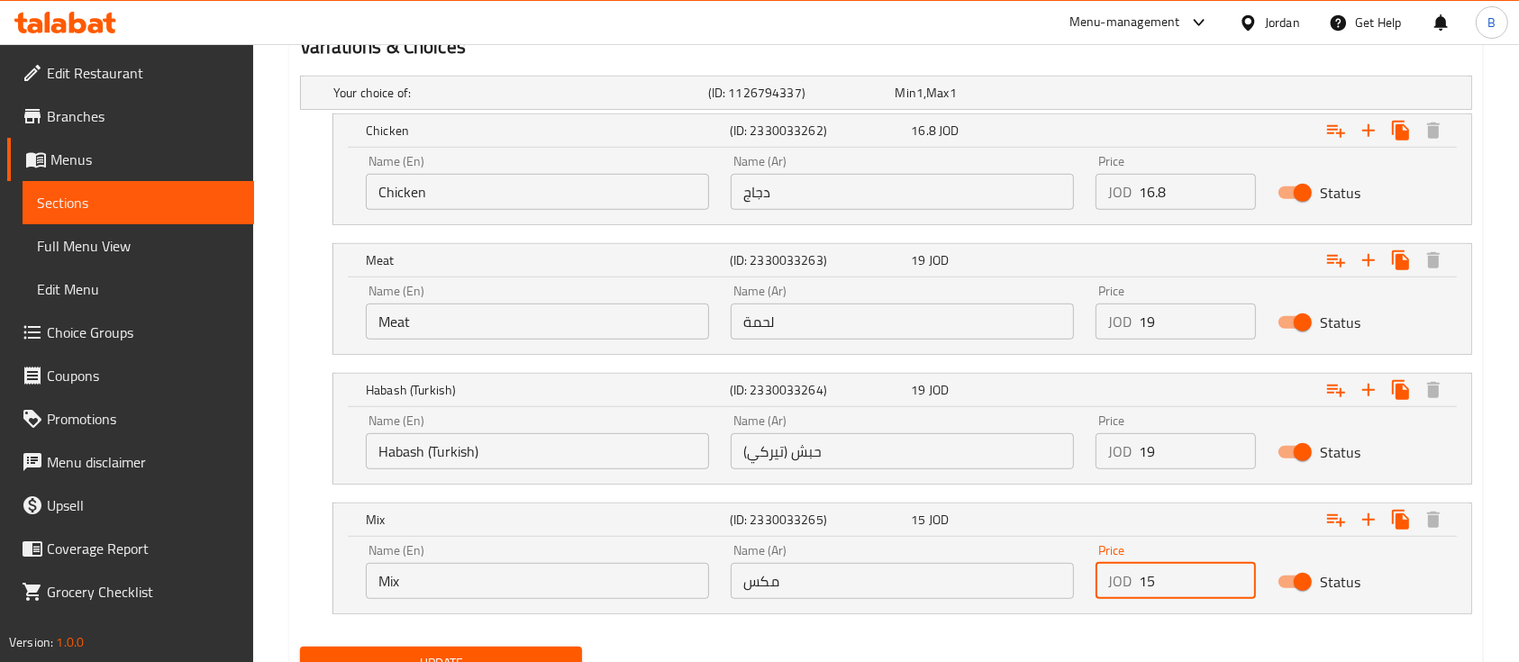
drag, startPoint x: 1137, startPoint y: 588, endPoint x: 1110, endPoint y: 589, distance: 27.1
click at [1116, 589] on div "JOD 15 Price" at bounding box center [1176, 581] width 160 height 36
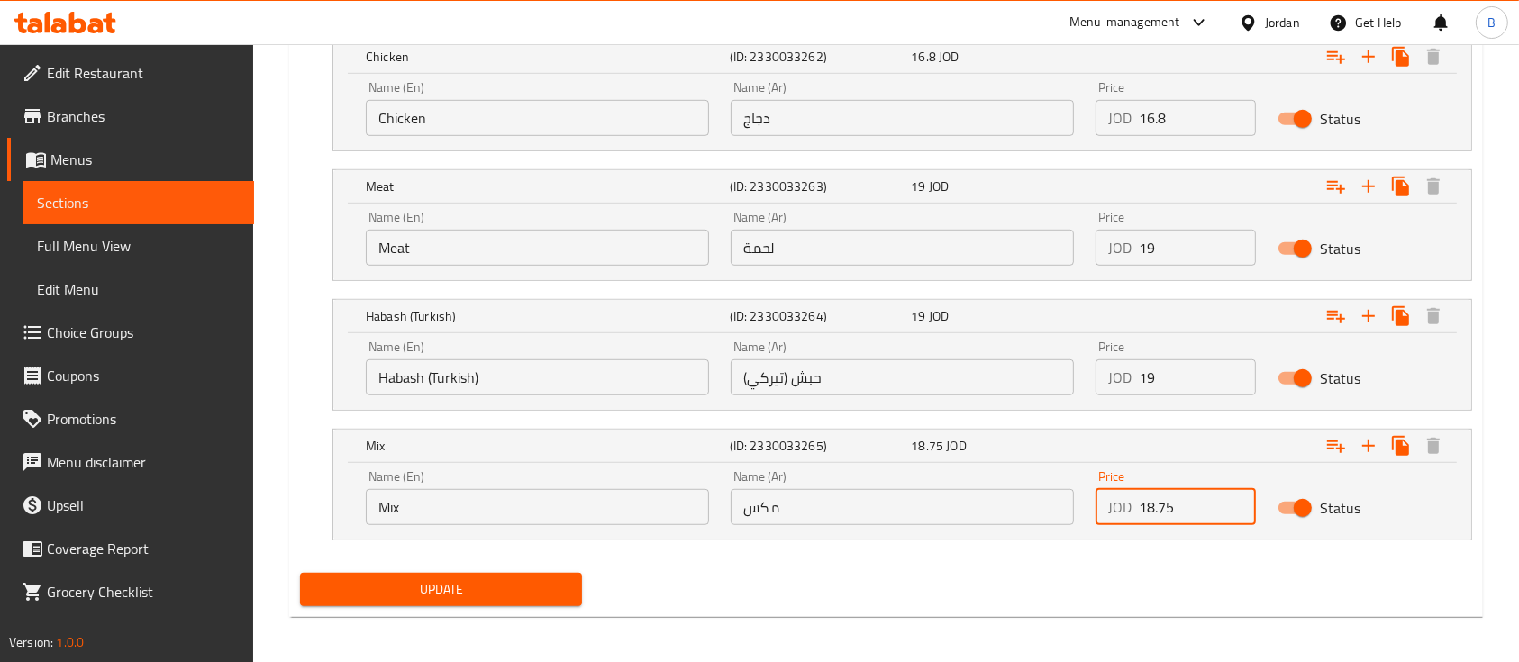
scroll to position [1090, 0]
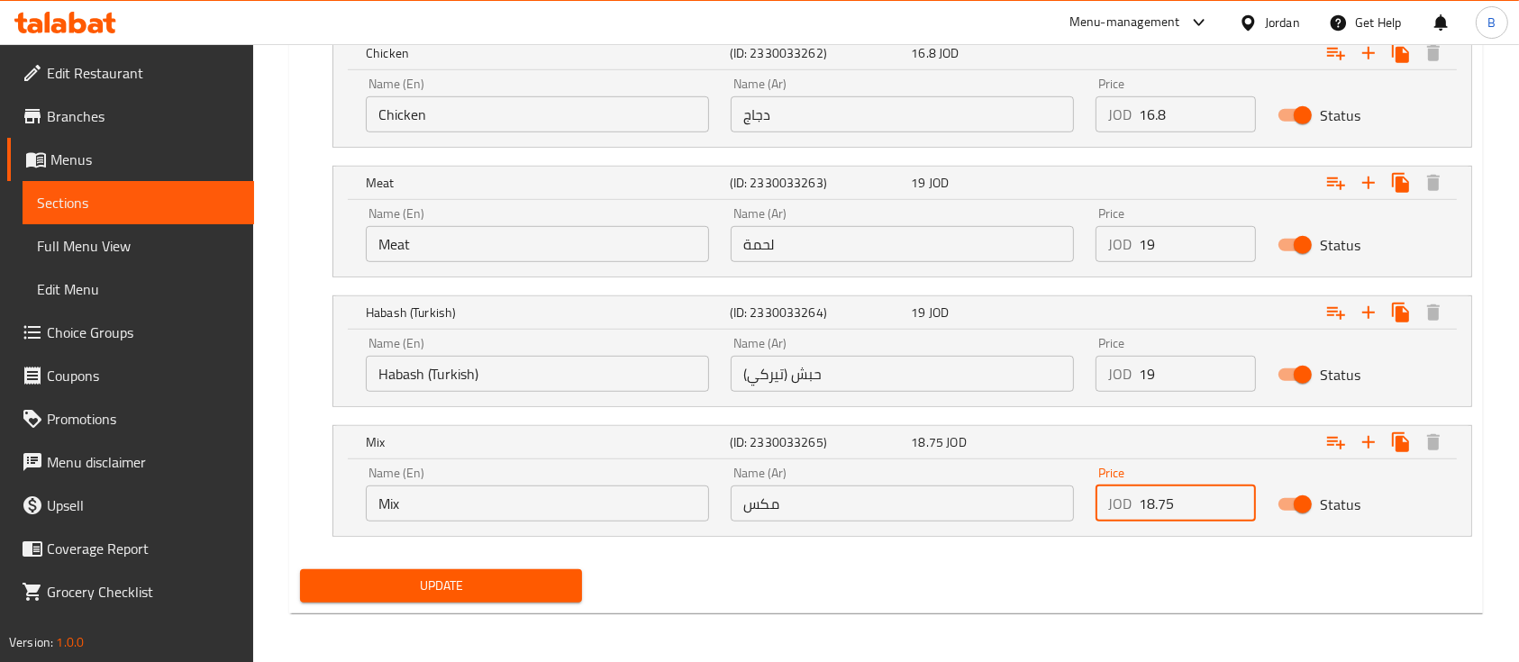
type input "18.75"
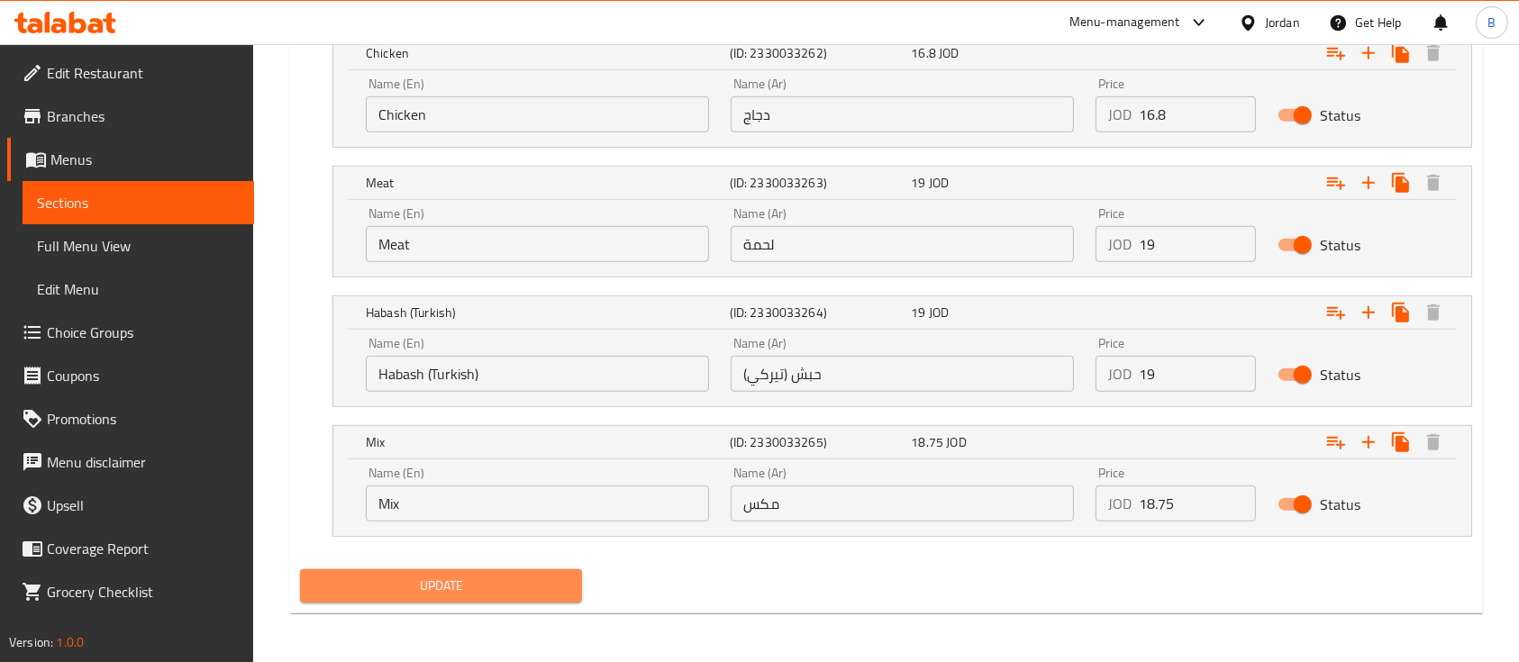
click at [557, 598] on button "Update" at bounding box center [441, 586] width 282 height 33
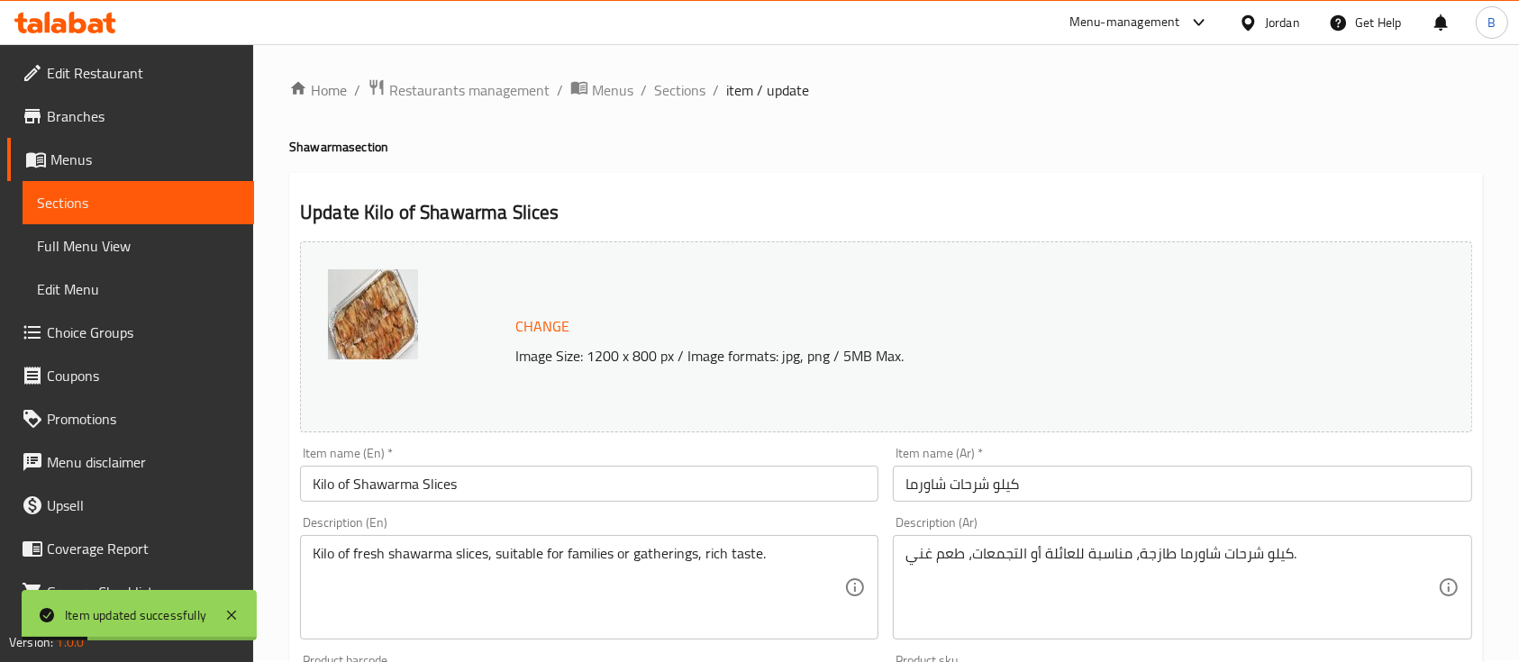
scroll to position [0, 0]
click at [678, 91] on span "Sections" at bounding box center [679, 92] width 51 height 22
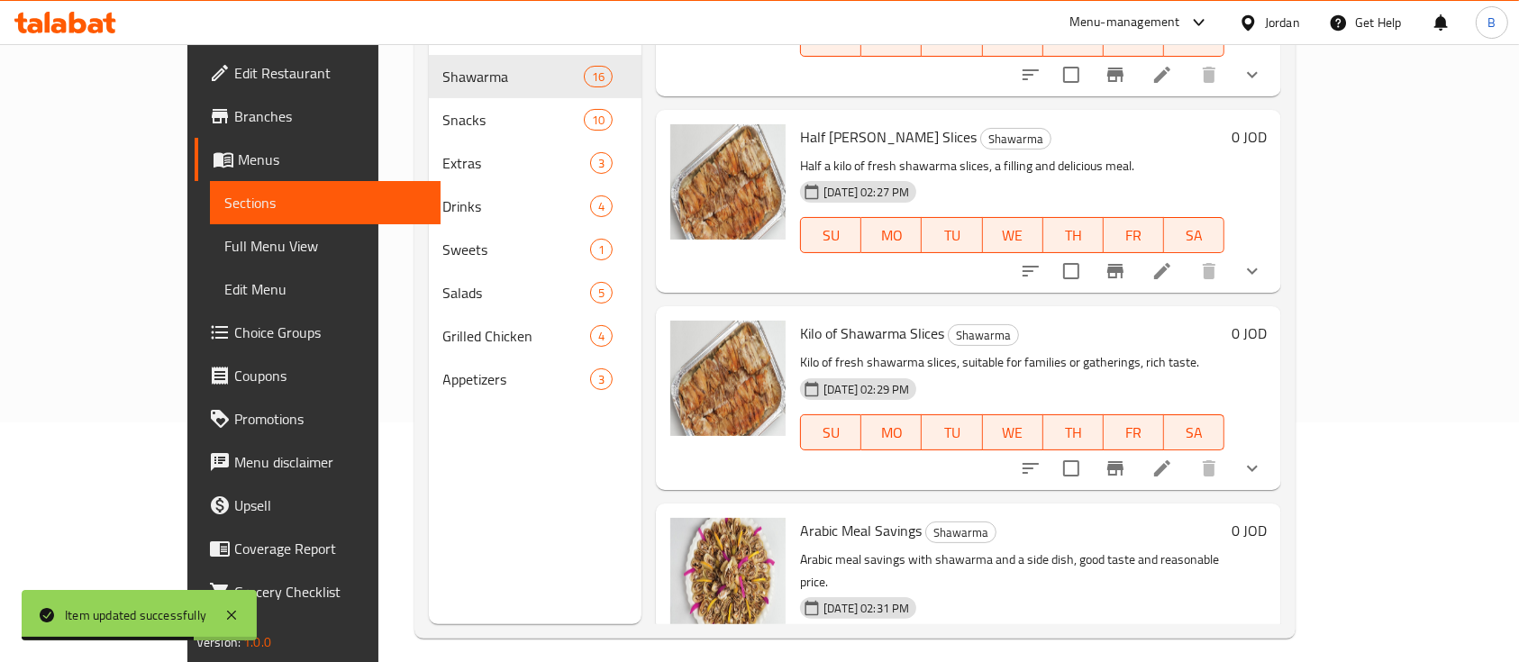
scroll to position [1922, 0]
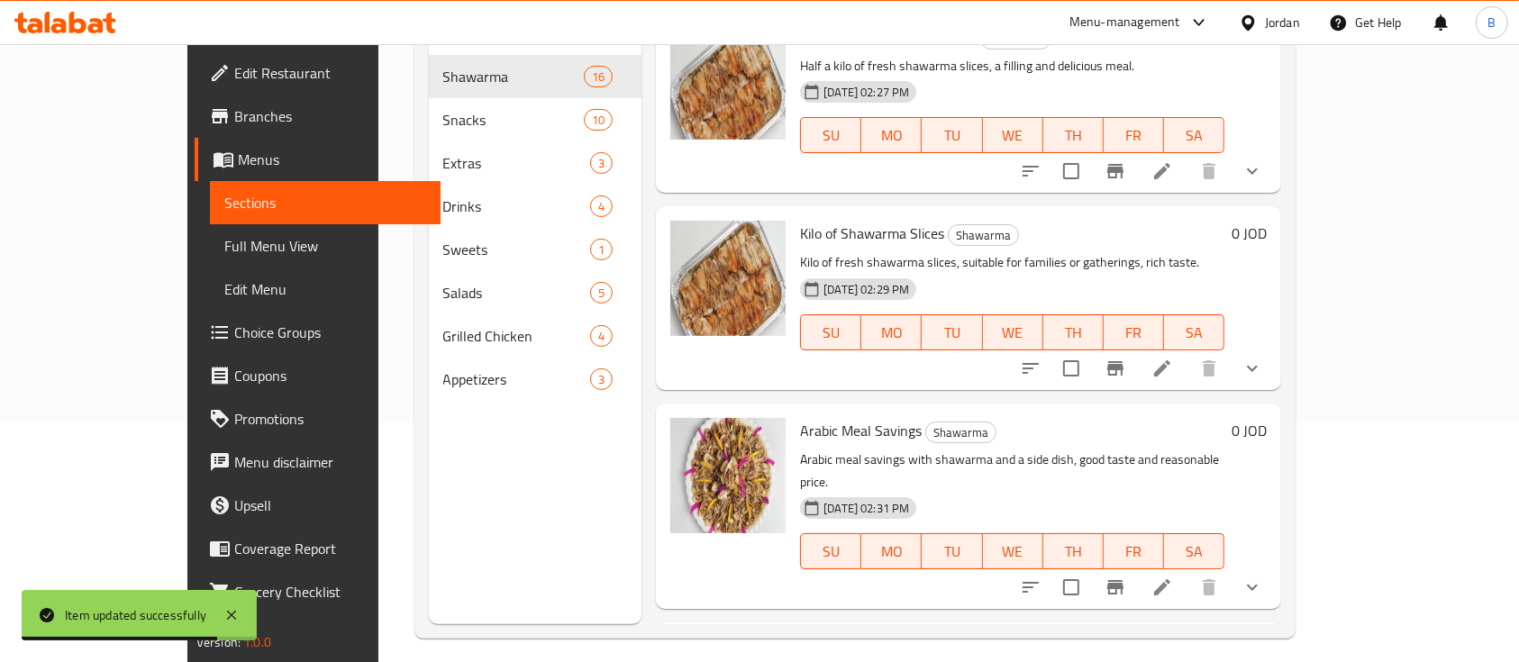
click at [1173, 577] on icon at bounding box center [1163, 588] width 22 height 22
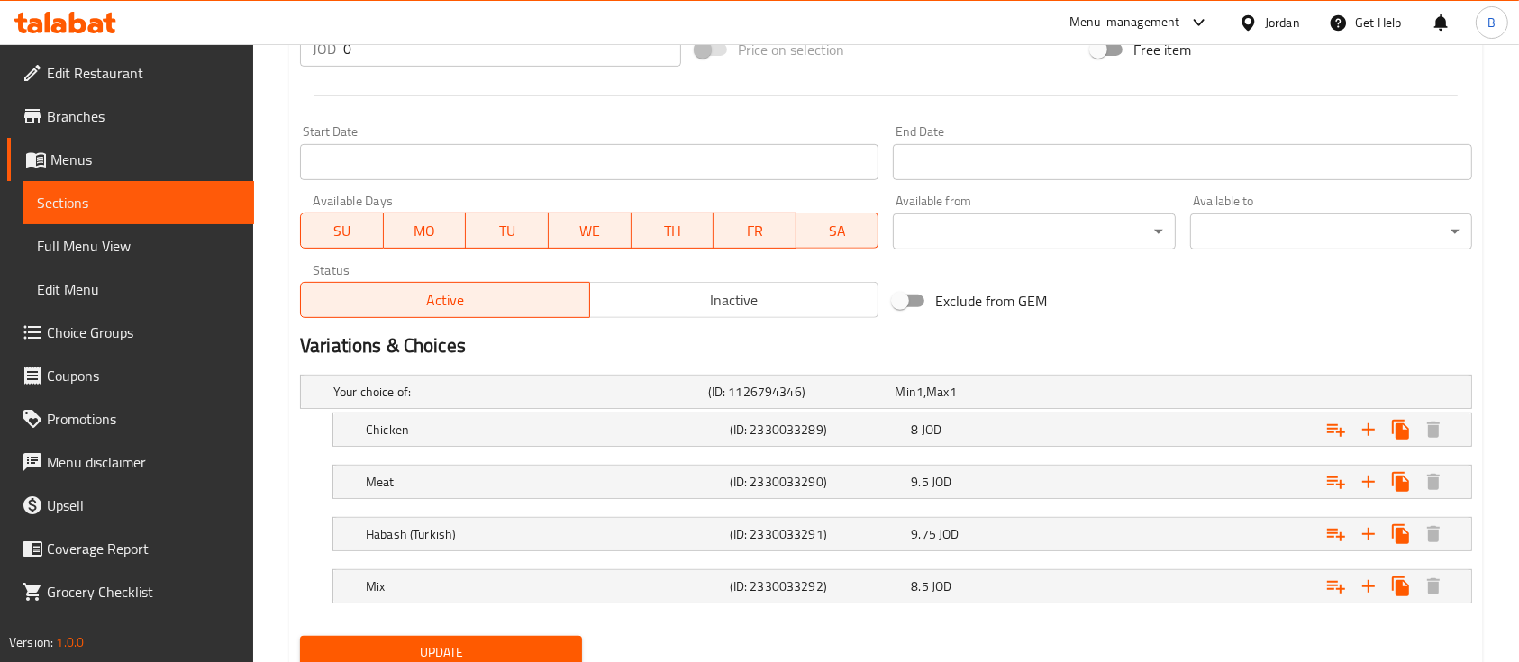
scroll to position [661, 0]
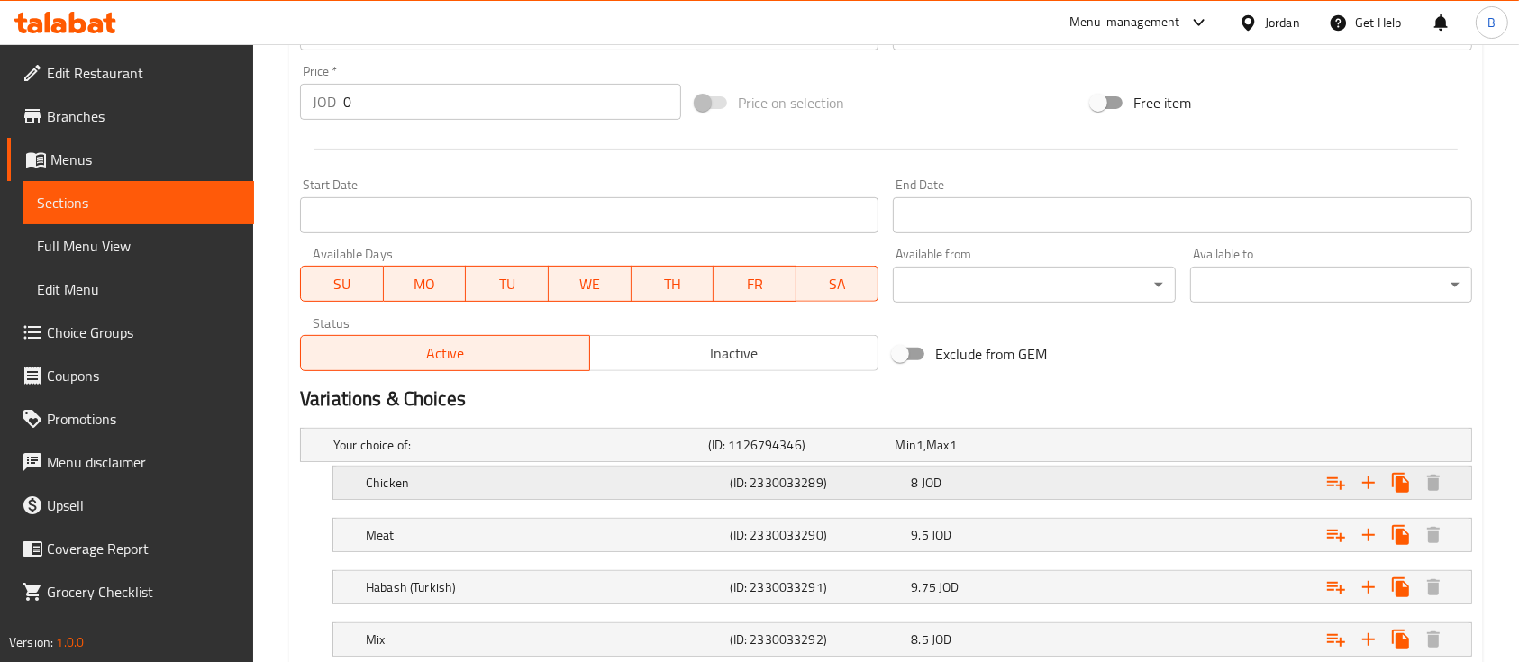
click at [1037, 464] on div "Chicken (ID: 2330033289) 8 JOD" at bounding box center [907, 483] width 1091 height 40
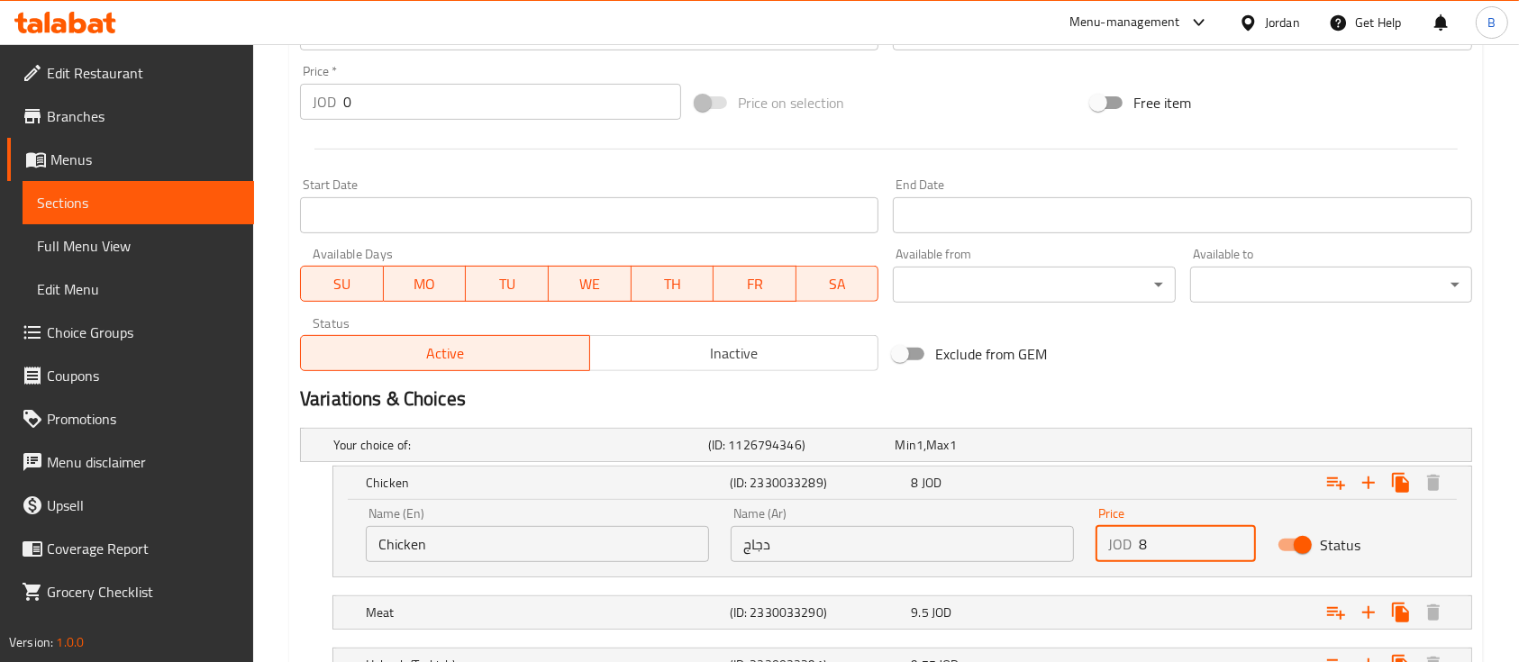
drag, startPoint x: 1146, startPoint y: 539, endPoint x: 1106, endPoint y: 556, distance: 44.0
click at [1106, 556] on div "JOD 8 Price" at bounding box center [1176, 544] width 160 height 36
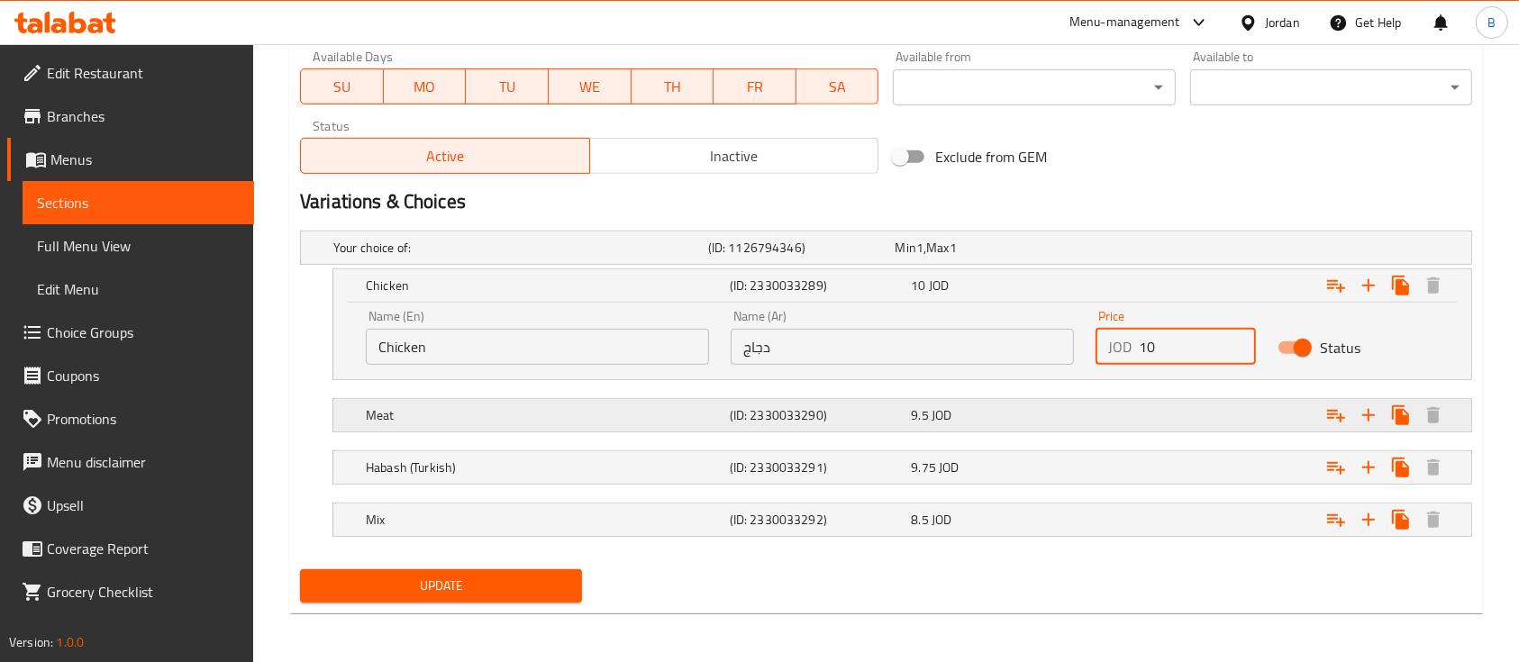
type input "10"
click at [1110, 414] on div "Expand" at bounding box center [1271, 416] width 364 height 40
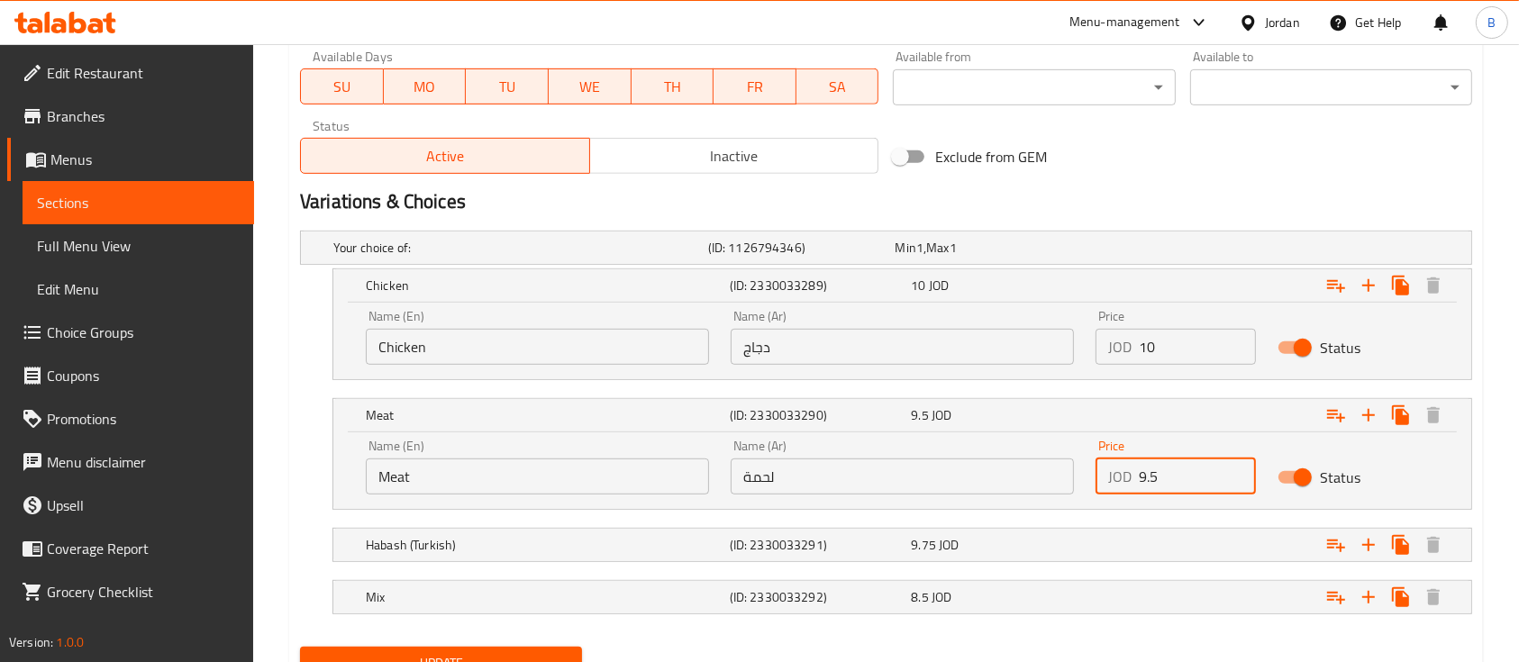
drag, startPoint x: 1189, startPoint y: 473, endPoint x: 1097, endPoint y: 469, distance: 92.9
click at [1097, 469] on div "JOD 9.5 Price" at bounding box center [1176, 477] width 160 height 36
type input "11.75"
click at [1038, 538] on div "9.75 JOD" at bounding box center [998, 545] width 175 height 18
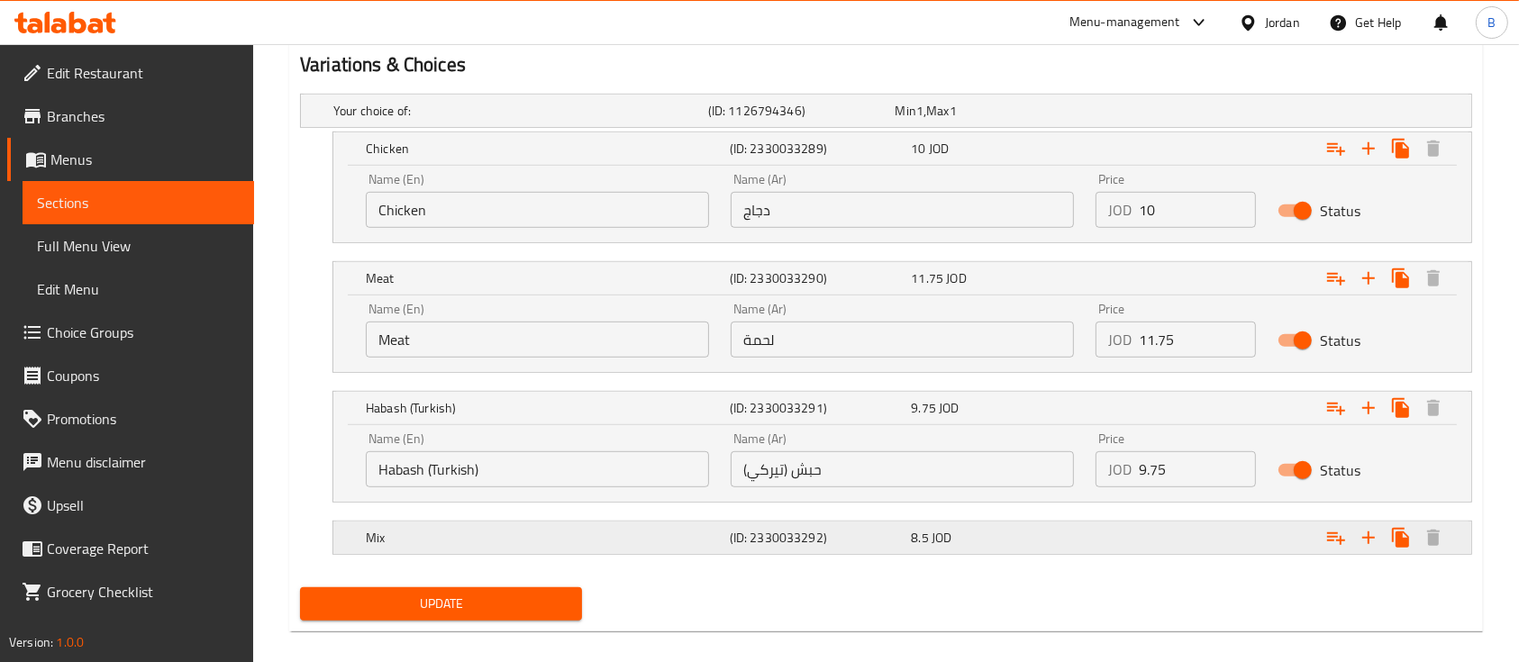
scroll to position [1013, 0]
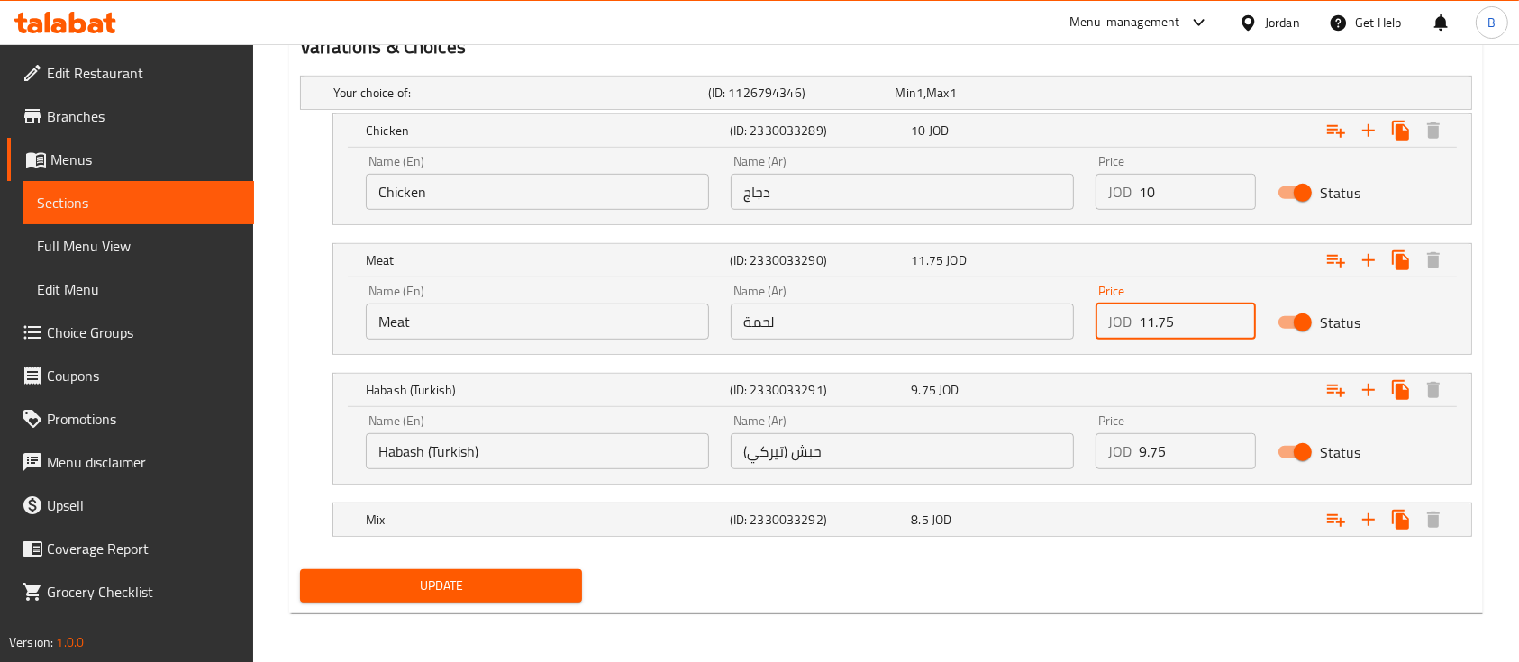
drag, startPoint x: 1185, startPoint y: 320, endPoint x: 1126, endPoint y: 320, distance: 58.6
click at [1126, 320] on div "JOD 11.75 Price" at bounding box center [1176, 322] width 160 height 36
drag, startPoint x: 1177, startPoint y: 449, endPoint x: 1021, endPoint y: 429, distance: 157.1
click at [1079, 456] on div "Name (En) Habash (Turkish) Name (En) Name (Ar) حبش (تيركي) Name (Ar) Price JOD …" at bounding box center [902, 442] width 1095 height 77
paste input "11"
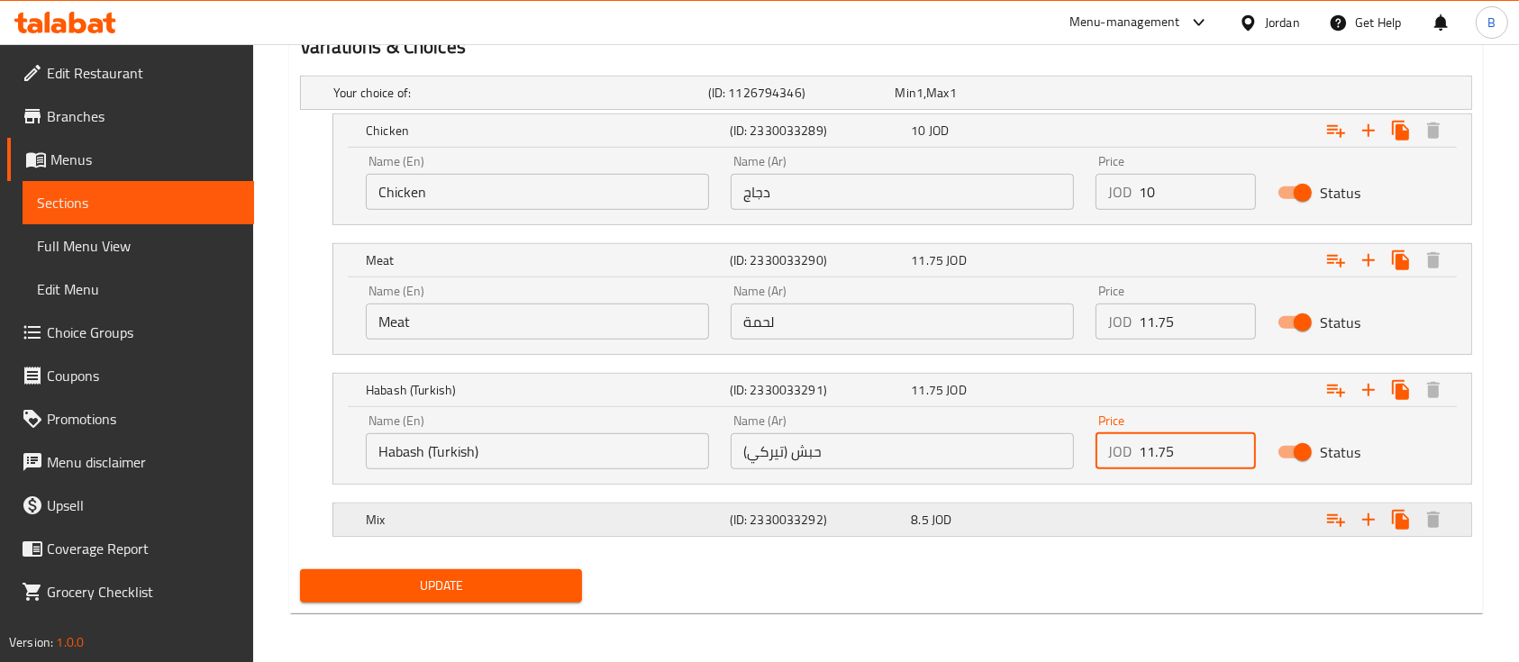
type input "11.75"
click at [1160, 517] on div "Expand" at bounding box center [1271, 520] width 364 height 40
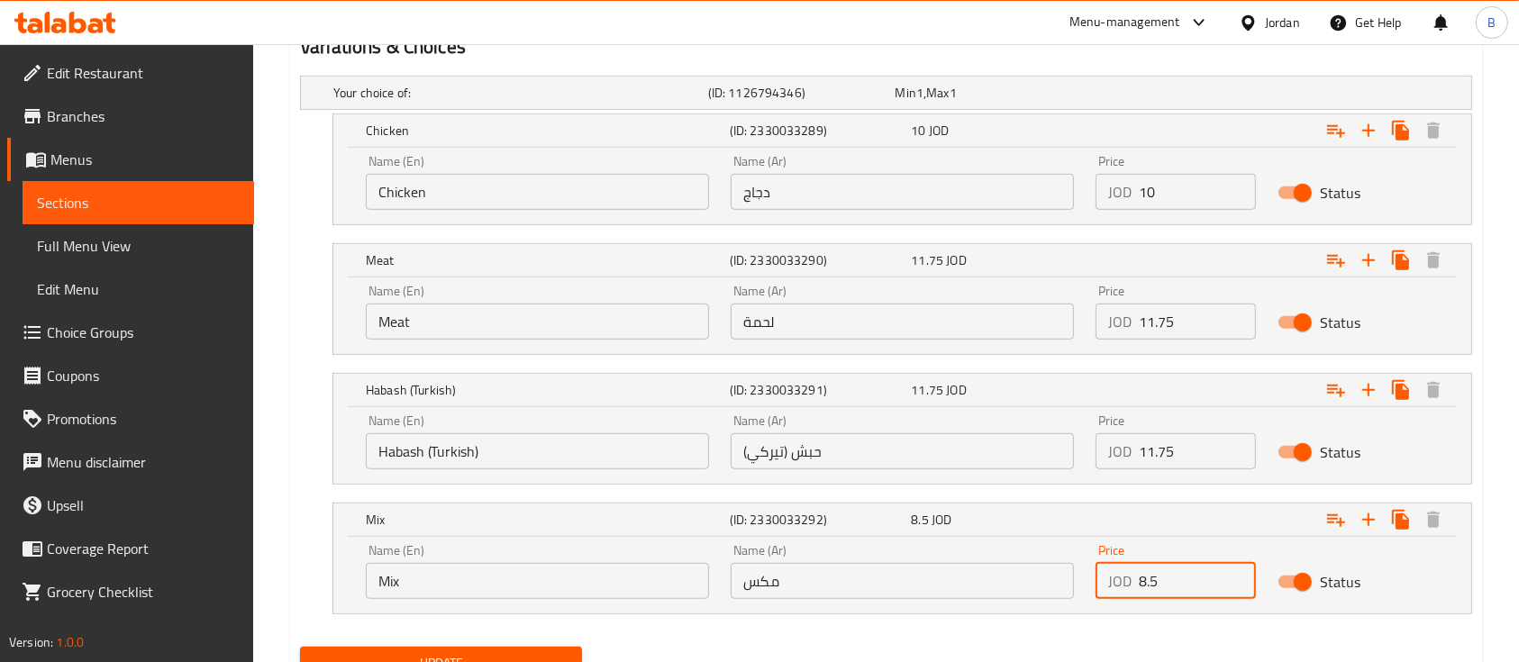
drag, startPoint x: 1170, startPoint y: 581, endPoint x: 1112, endPoint y: 588, distance: 58.1
click at [1112, 588] on div "JOD 8.5 Price" at bounding box center [1176, 581] width 160 height 36
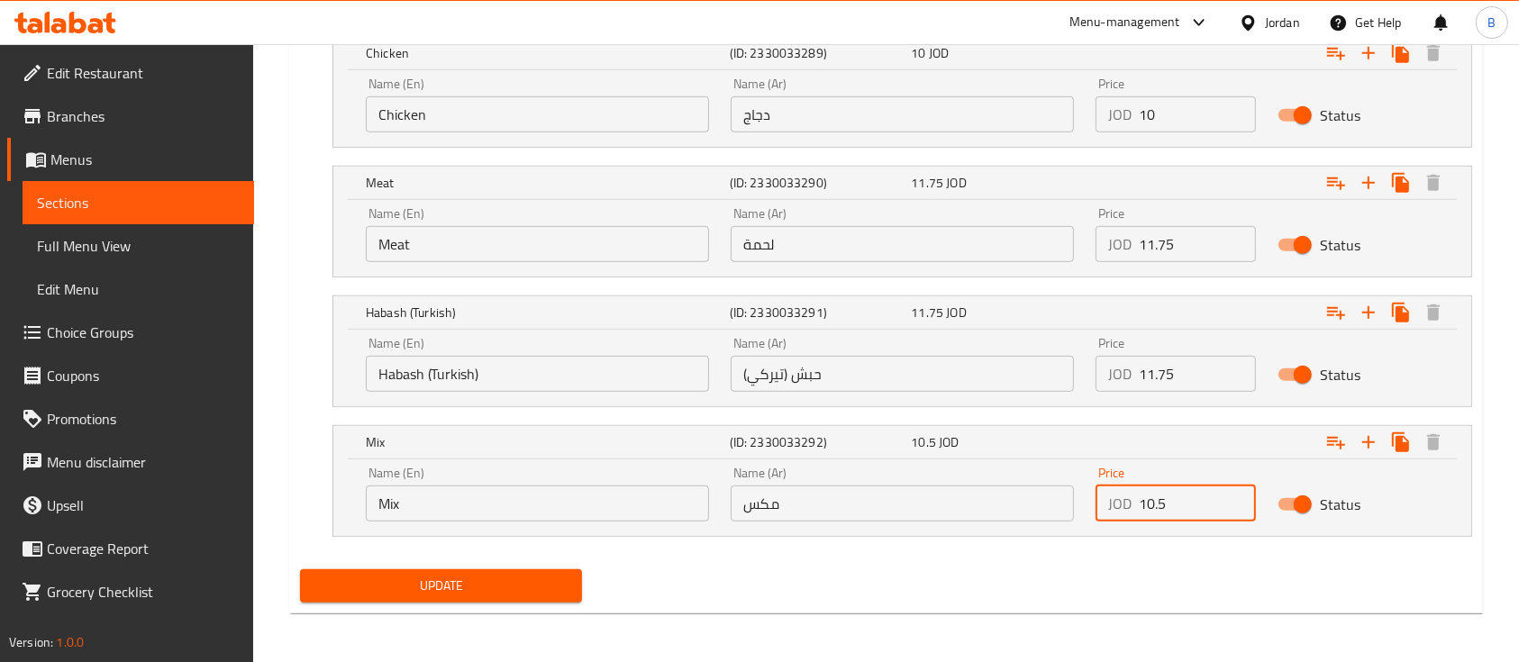
type input "10.5"
click at [486, 586] on span "Update" at bounding box center [440, 586] width 253 height 23
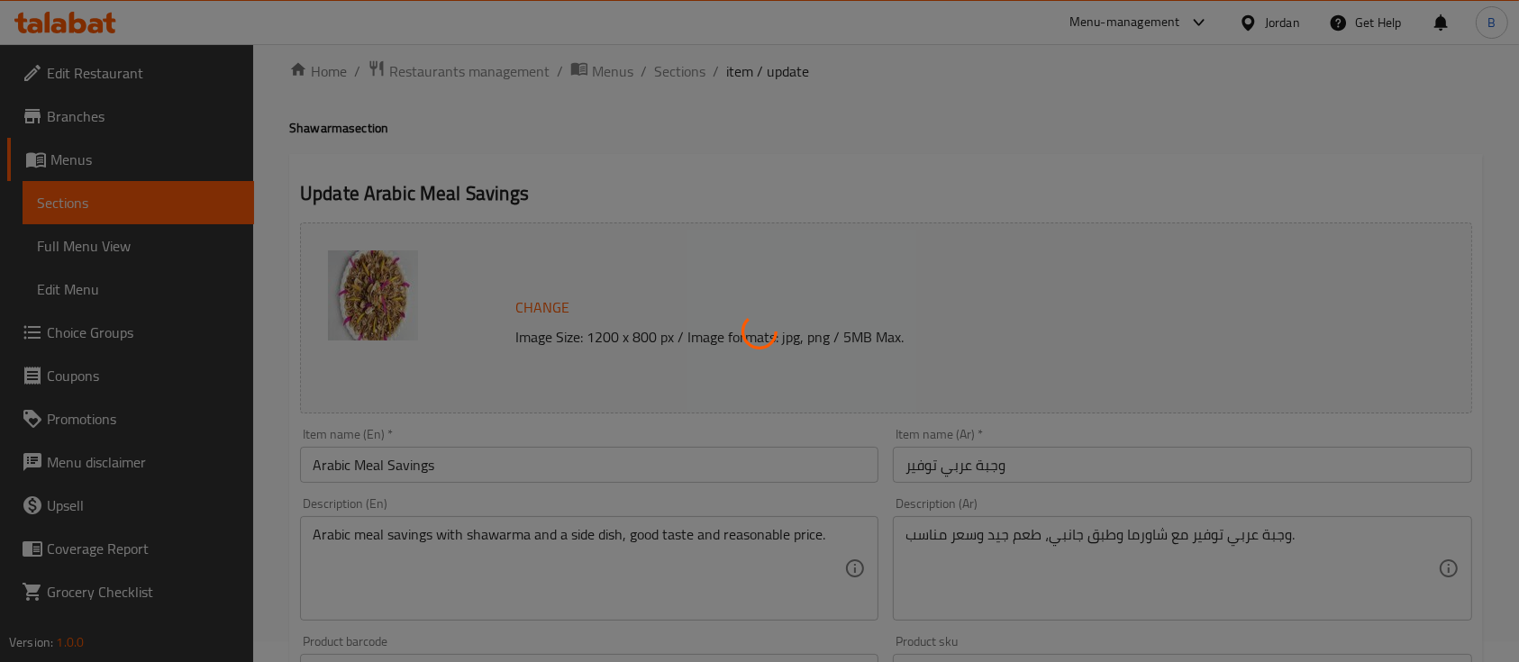
scroll to position [0, 0]
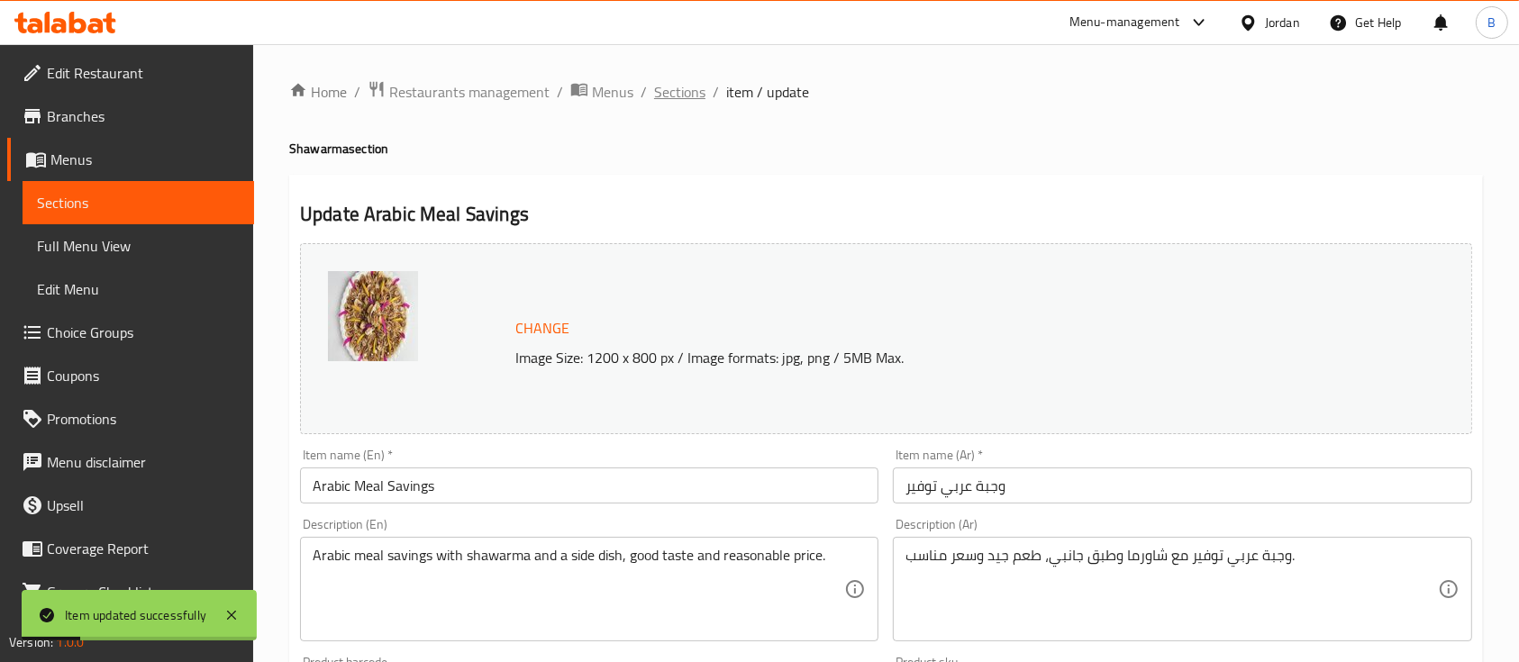
click at [671, 102] on span "Sections" at bounding box center [679, 92] width 51 height 22
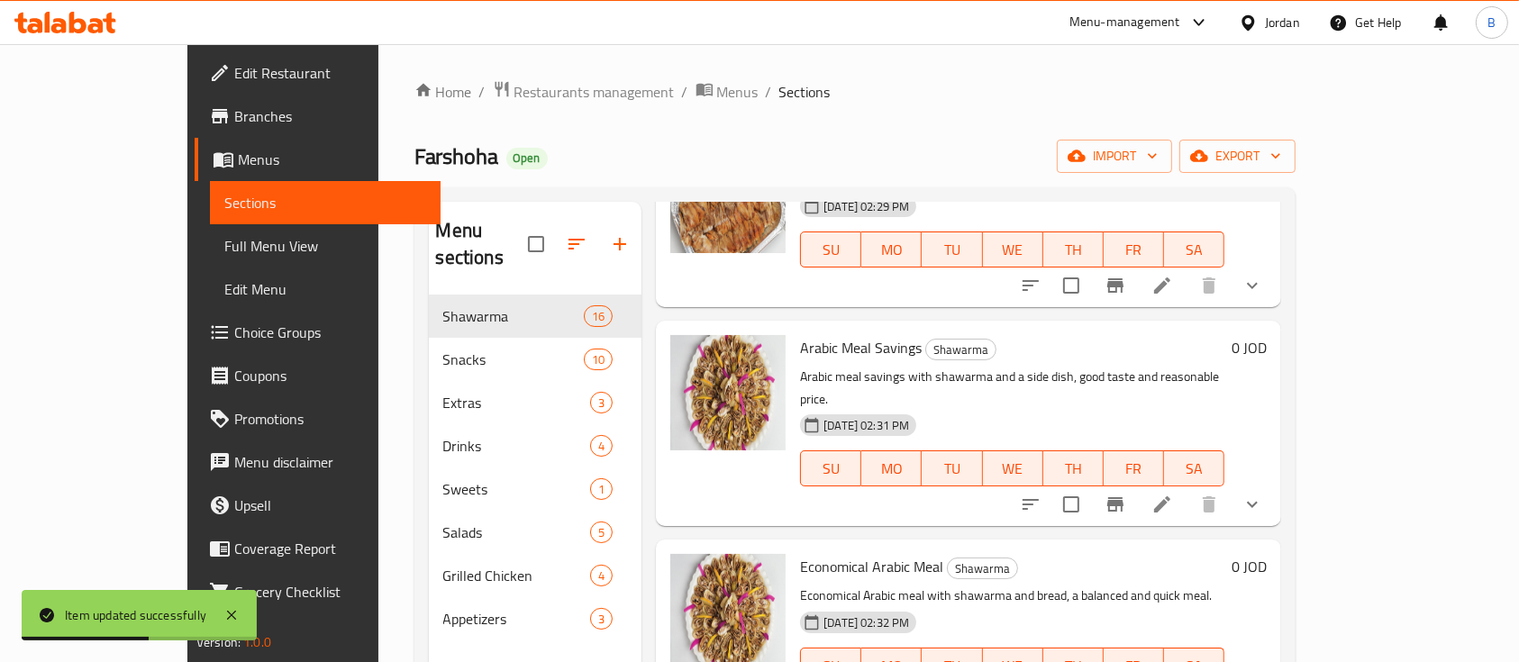
scroll to position [2283, 0]
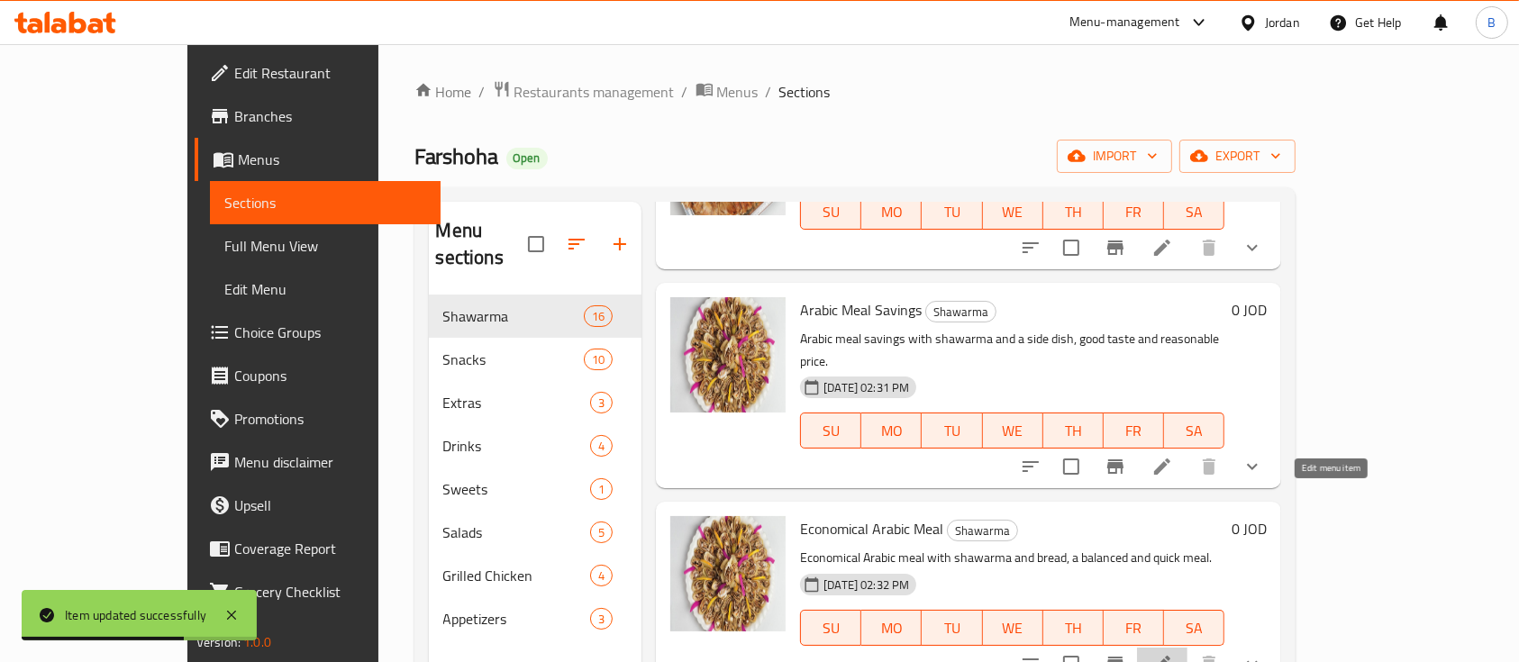
click at [1173, 653] on icon at bounding box center [1163, 664] width 22 height 22
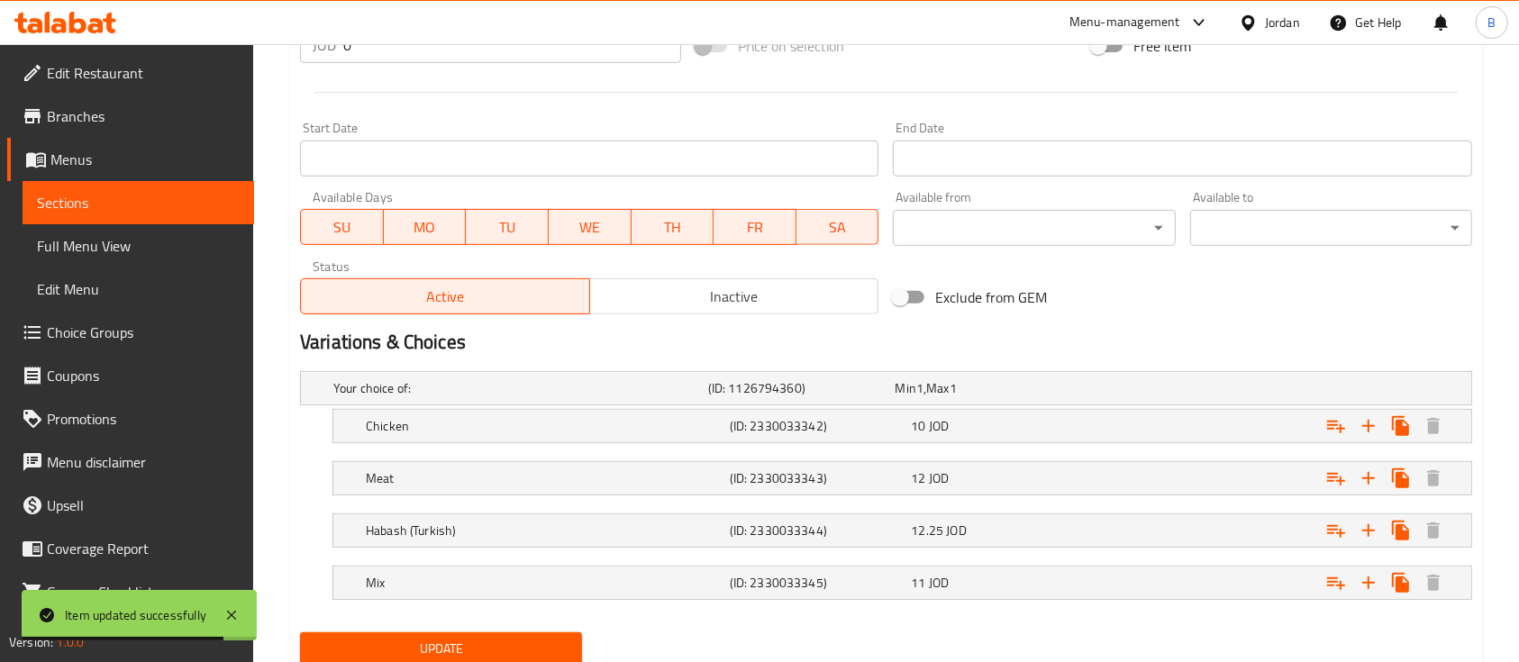
scroll to position [780, 0]
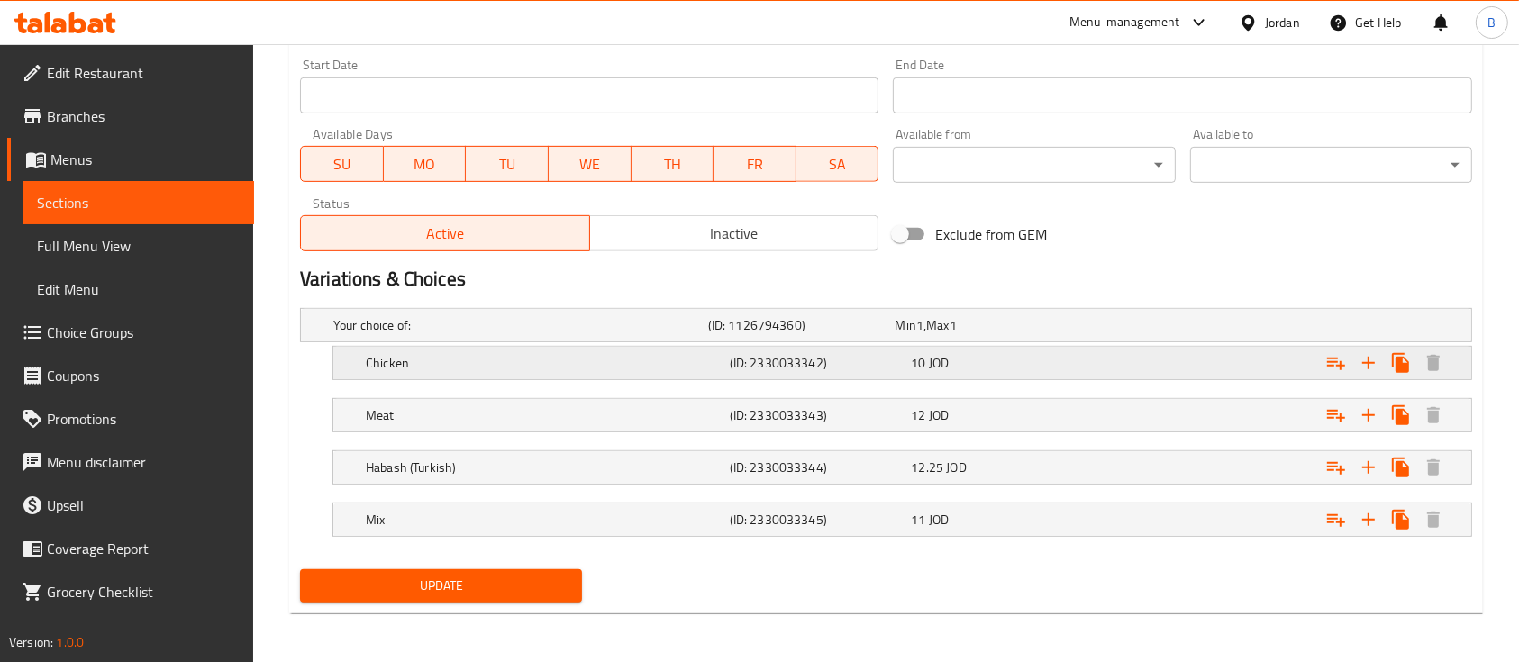
click at [1117, 349] on div "Expand" at bounding box center [1271, 363] width 364 height 40
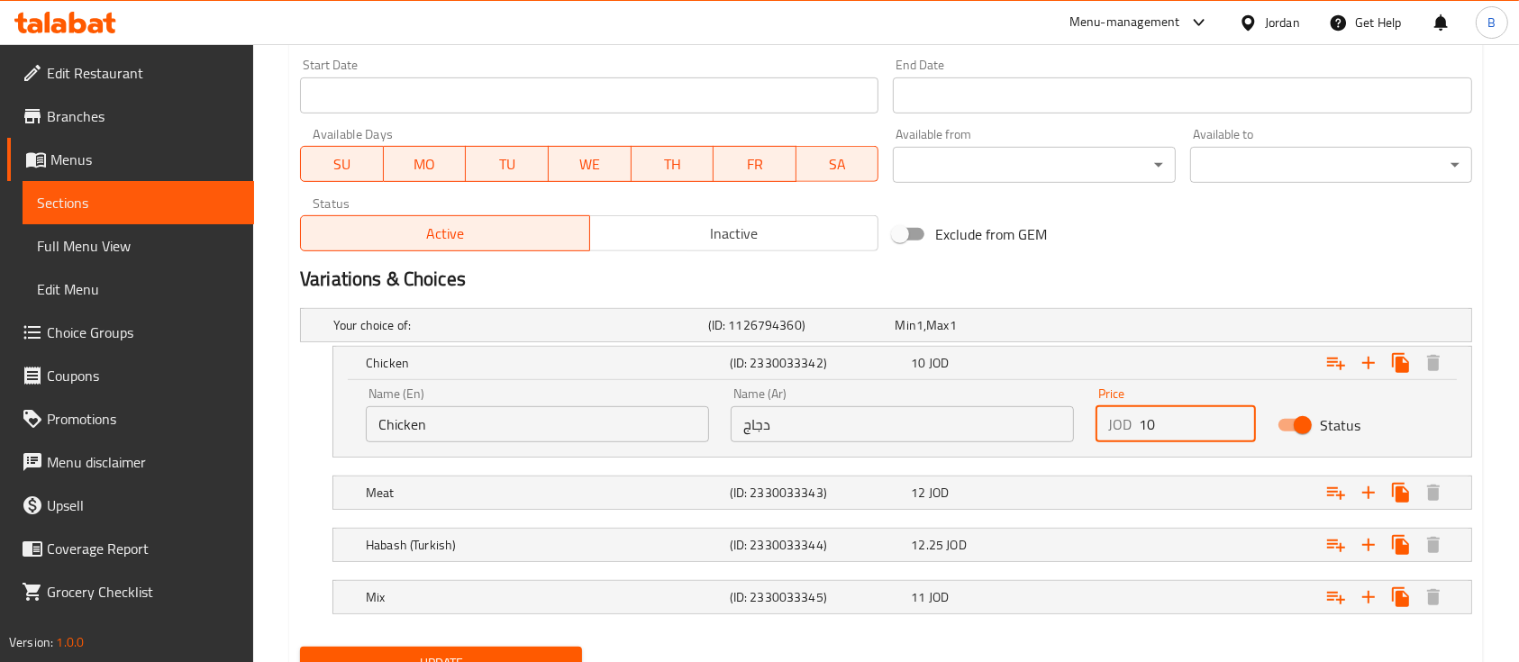
drag, startPoint x: 1184, startPoint y: 434, endPoint x: 1087, endPoint y: 426, distance: 97.7
click at [1087, 426] on div "Price JOD 10 Price" at bounding box center [1176, 415] width 182 height 77
type input "12.5"
click at [1142, 500] on div "Expand" at bounding box center [1271, 493] width 364 height 40
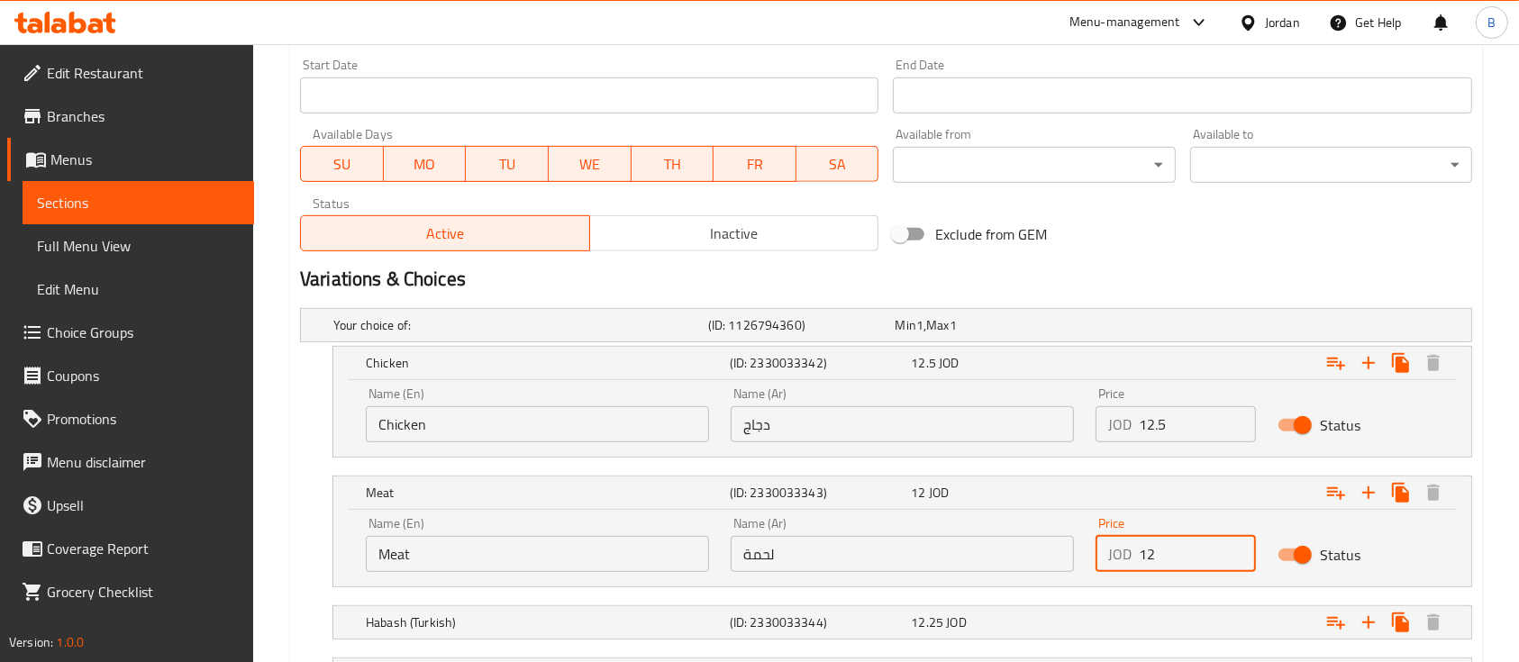
drag, startPoint x: 1146, startPoint y: 551, endPoint x: 1126, endPoint y: 552, distance: 20.7
click at [1126, 552] on div "JOD 12 Price" at bounding box center [1176, 554] width 160 height 36
type input "2"
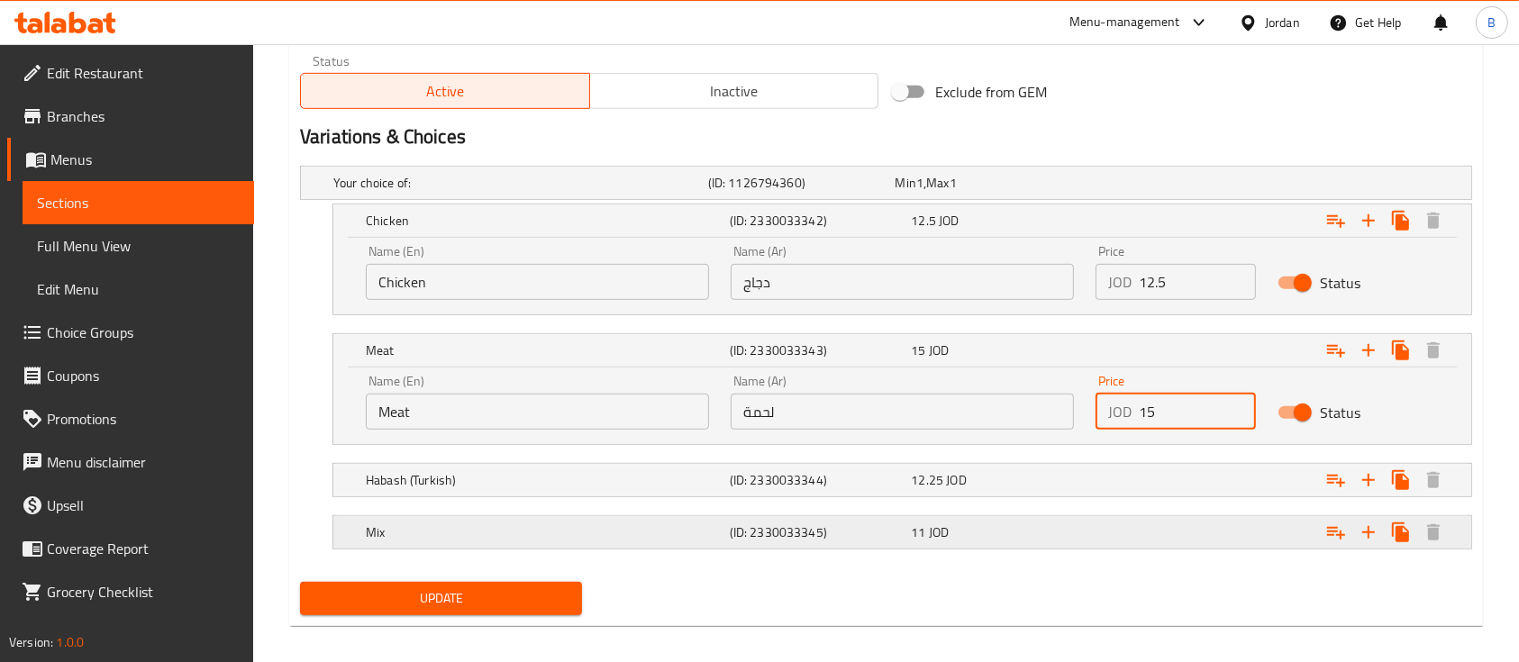
scroll to position [935, 0]
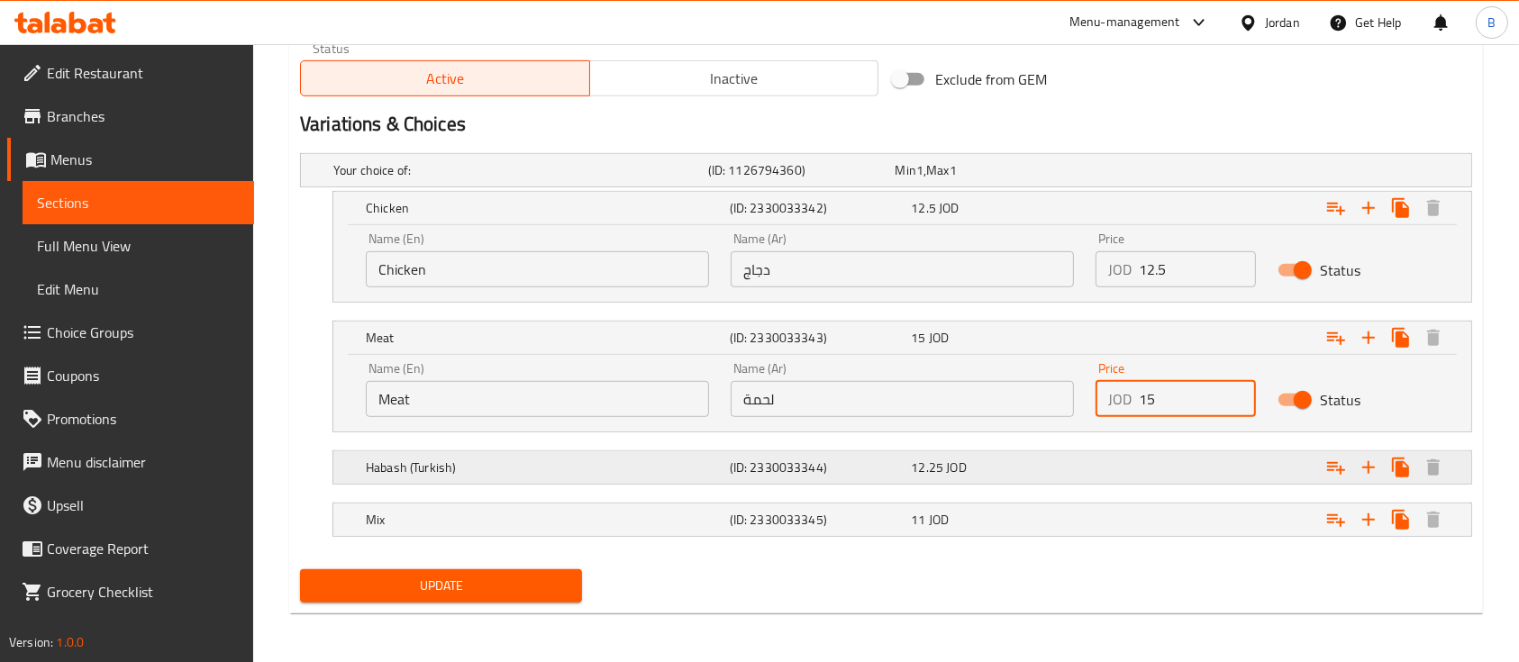
type input "15"
click at [1260, 476] on div "Expand" at bounding box center [1271, 468] width 364 height 40
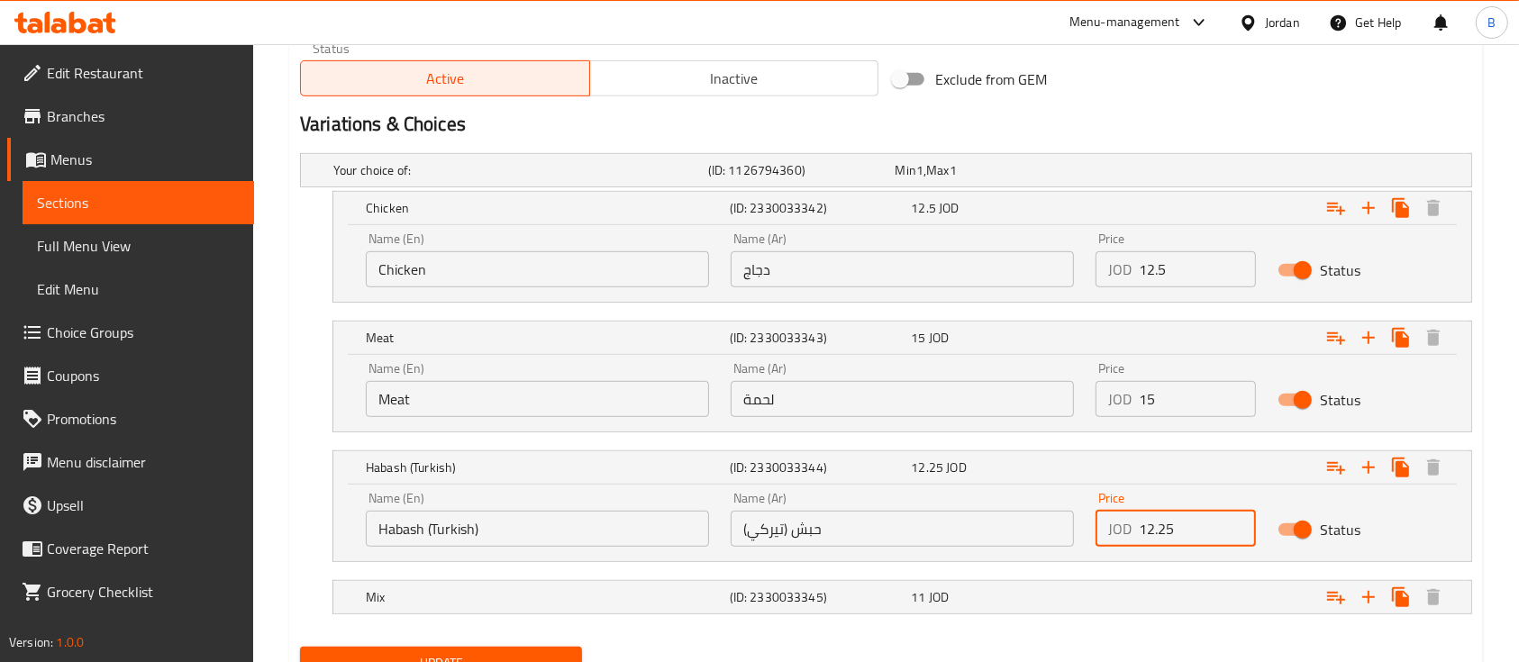
drag, startPoint x: 1204, startPoint y: 517, endPoint x: 1116, endPoint y: 529, distance: 88.2
click at [1118, 527] on div "JOD 12.25 Price" at bounding box center [1176, 529] width 160 height 36
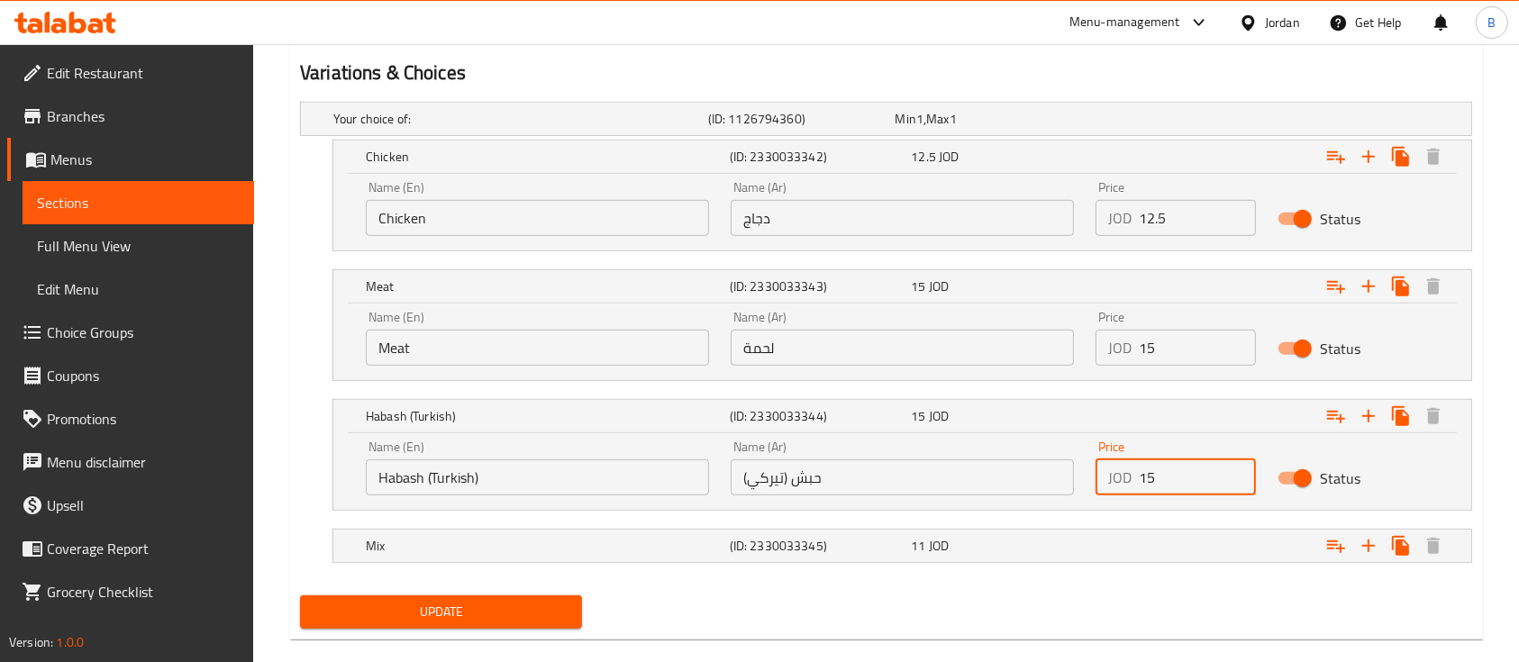
scroll to position [1013, 0]
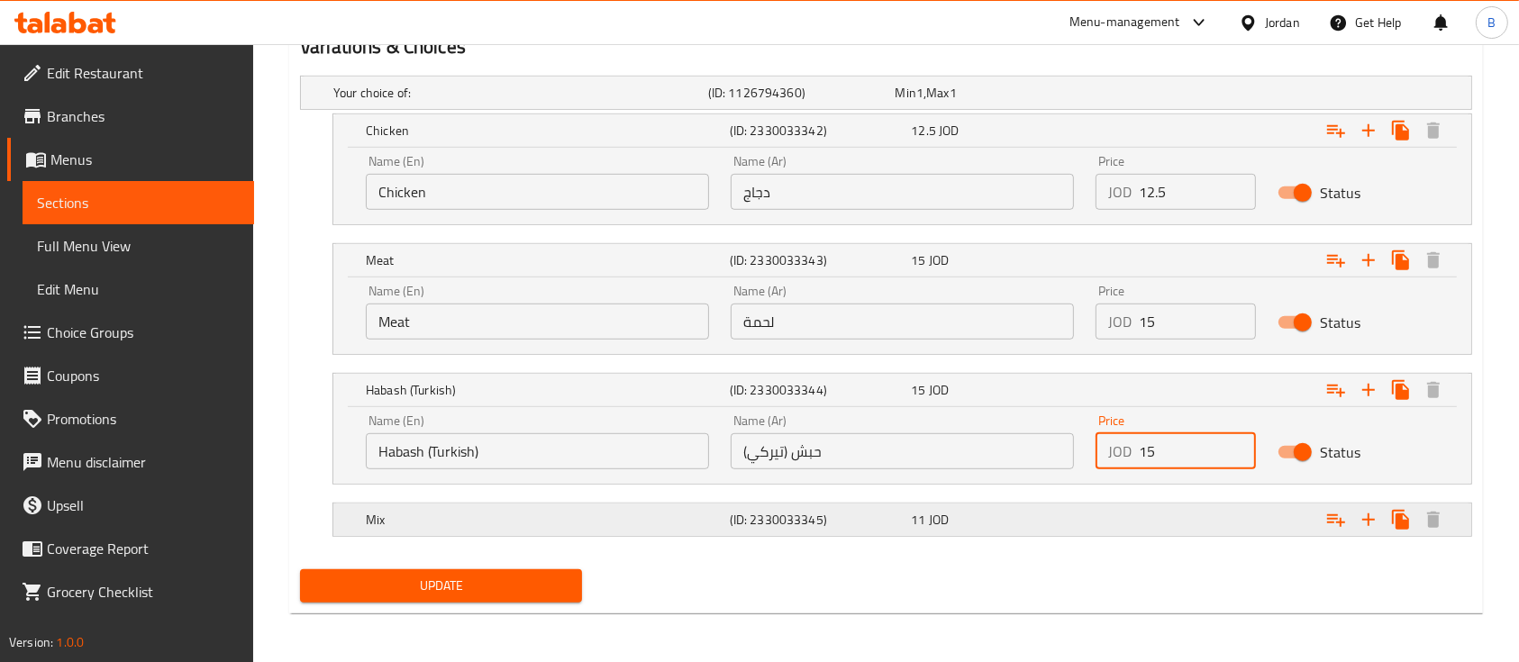
type input "15"
click at [1163, 520] on div "Expand" at bounding box center [1271, 520] width 364 height 40
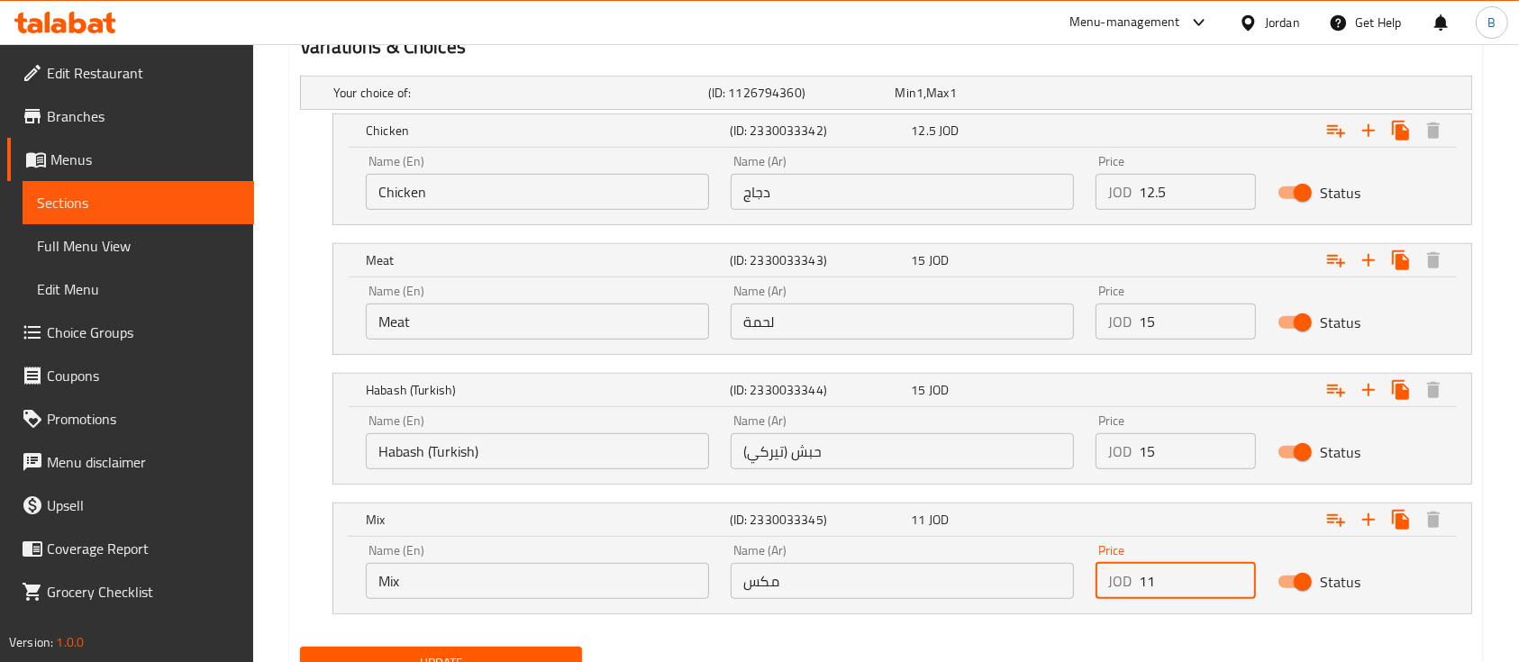
drag, startPoint x: 1122, startPoint y: 587, endPoint x: 1103, endPoint y: 589, distance: 19.1
click at [1103, 589] on div "JOD 11 Price" at bounding box center [1176, 581] width 160 height 36
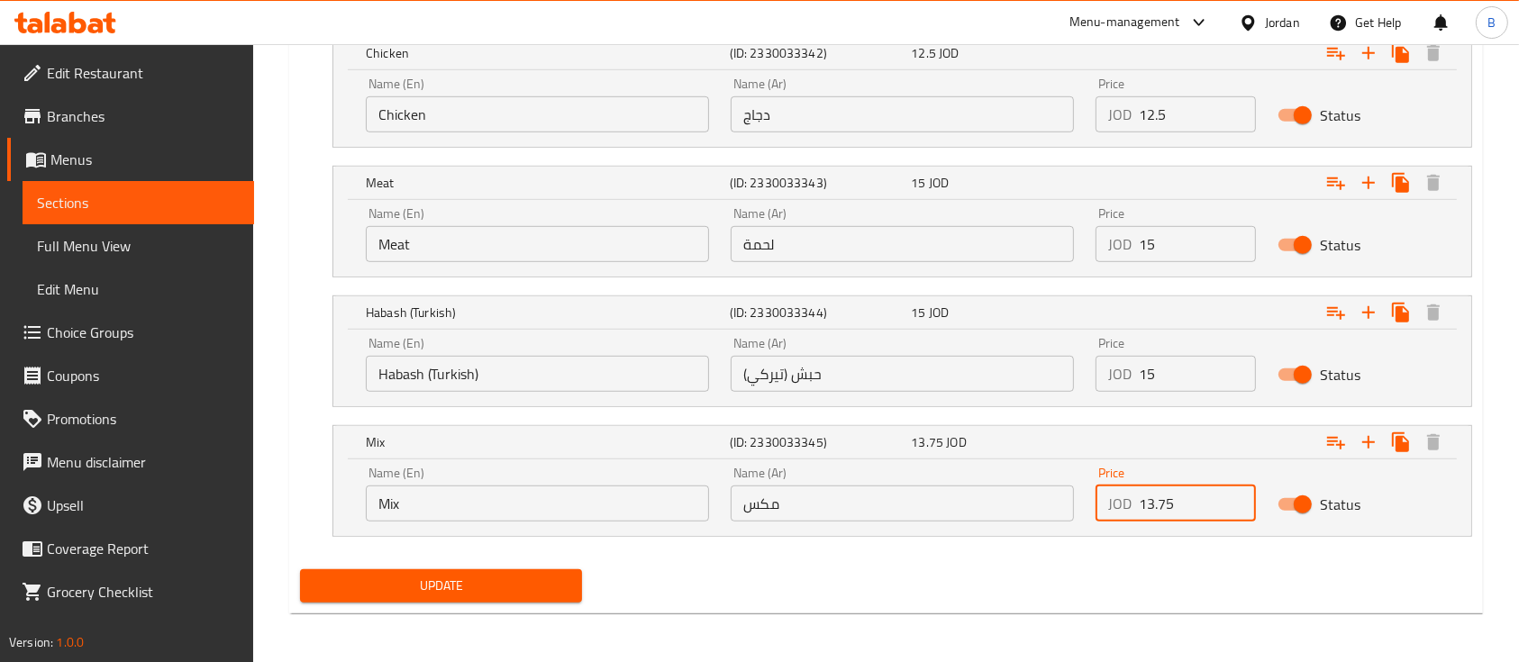
type input "13.75"
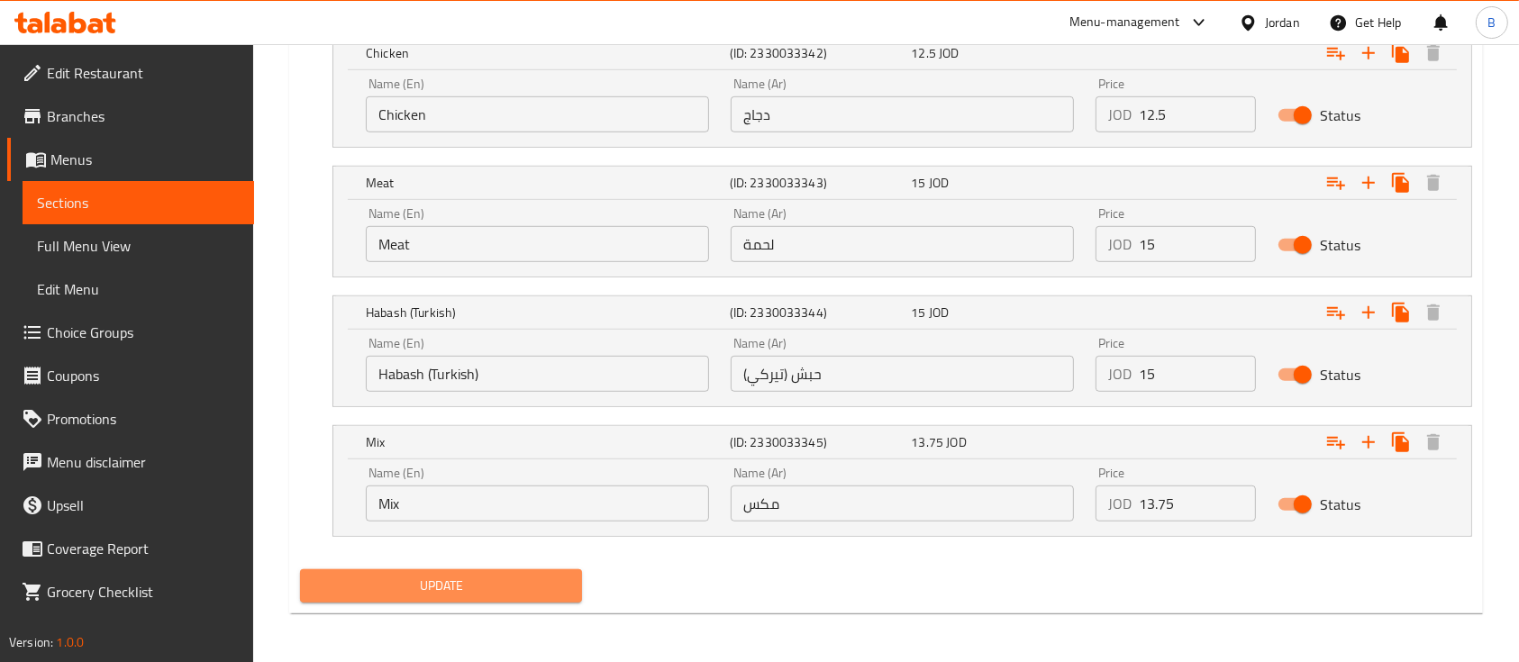
click at [465, 584] on span "Update" at bounding box center [440, 586] width 253 height 23
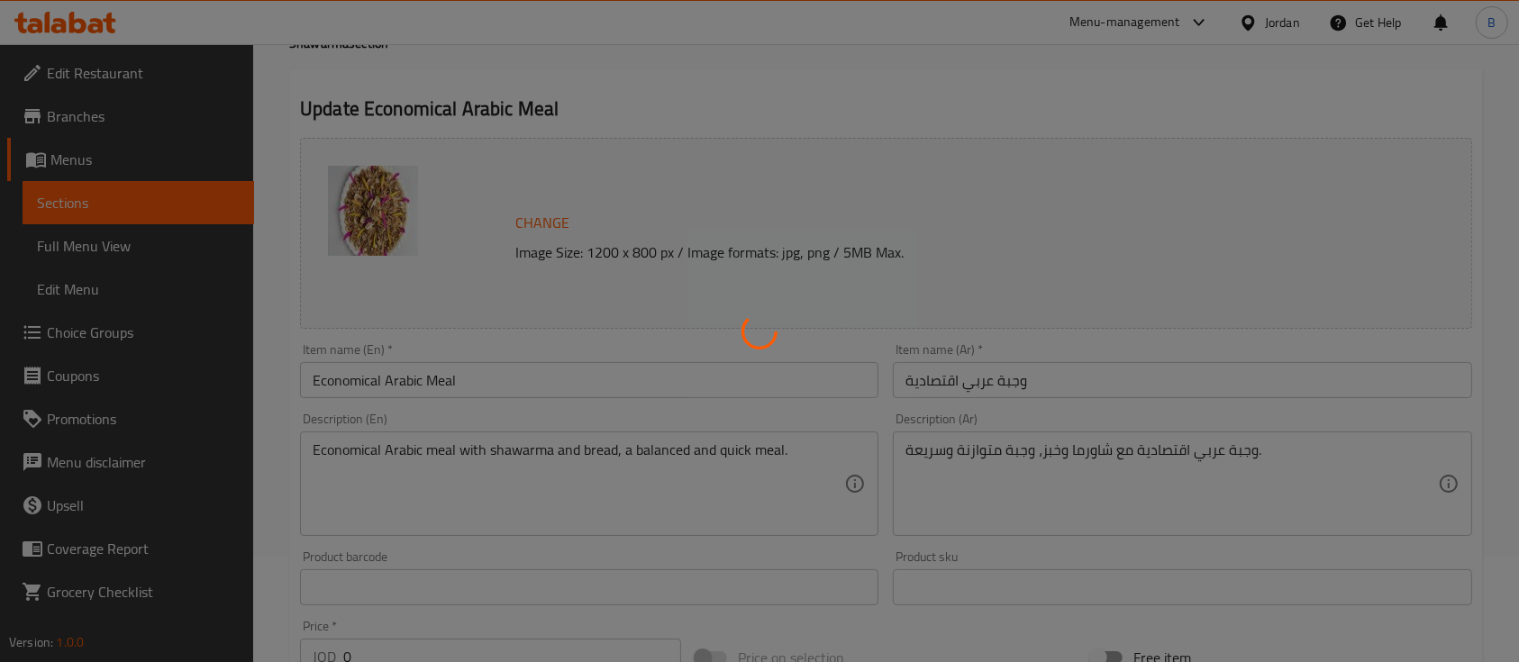
scroll to position [0, 0]
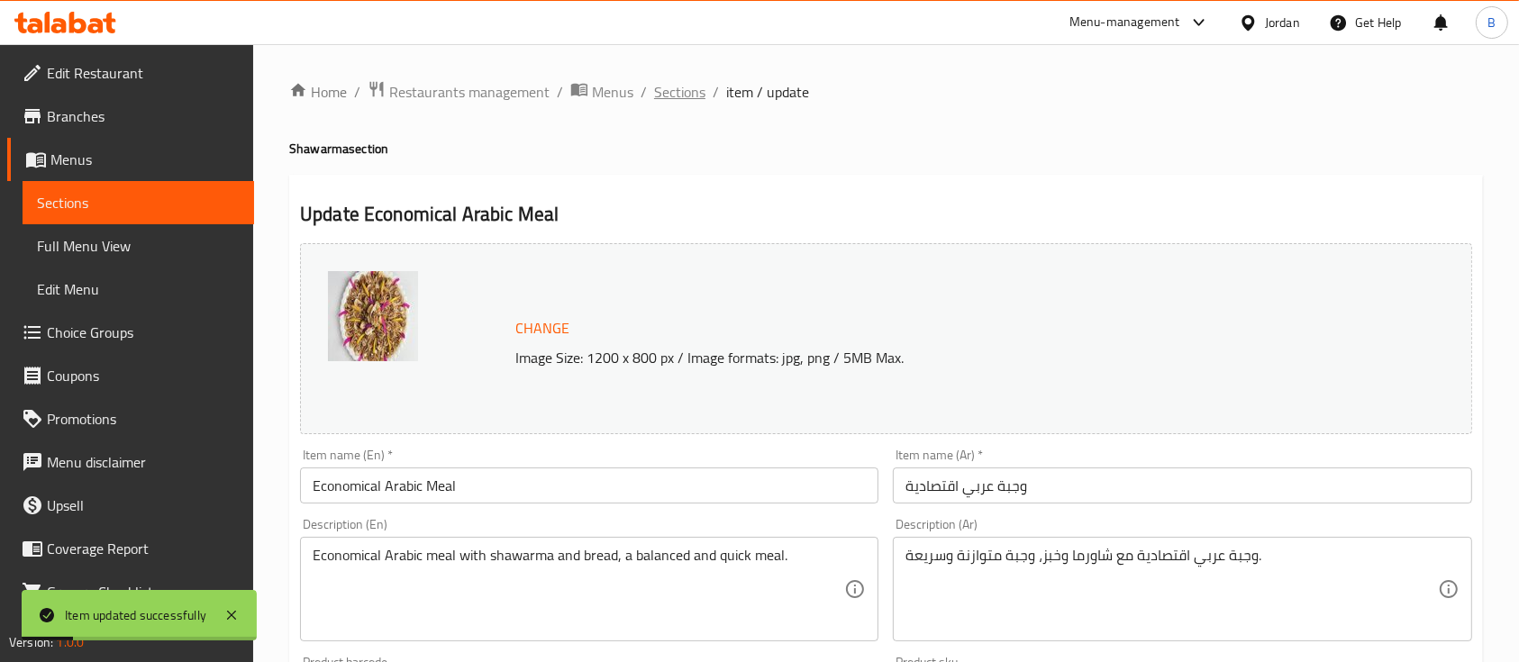
click at [678, 85] on span "Sections" at bounding box center [679, 92] width 51 height 22
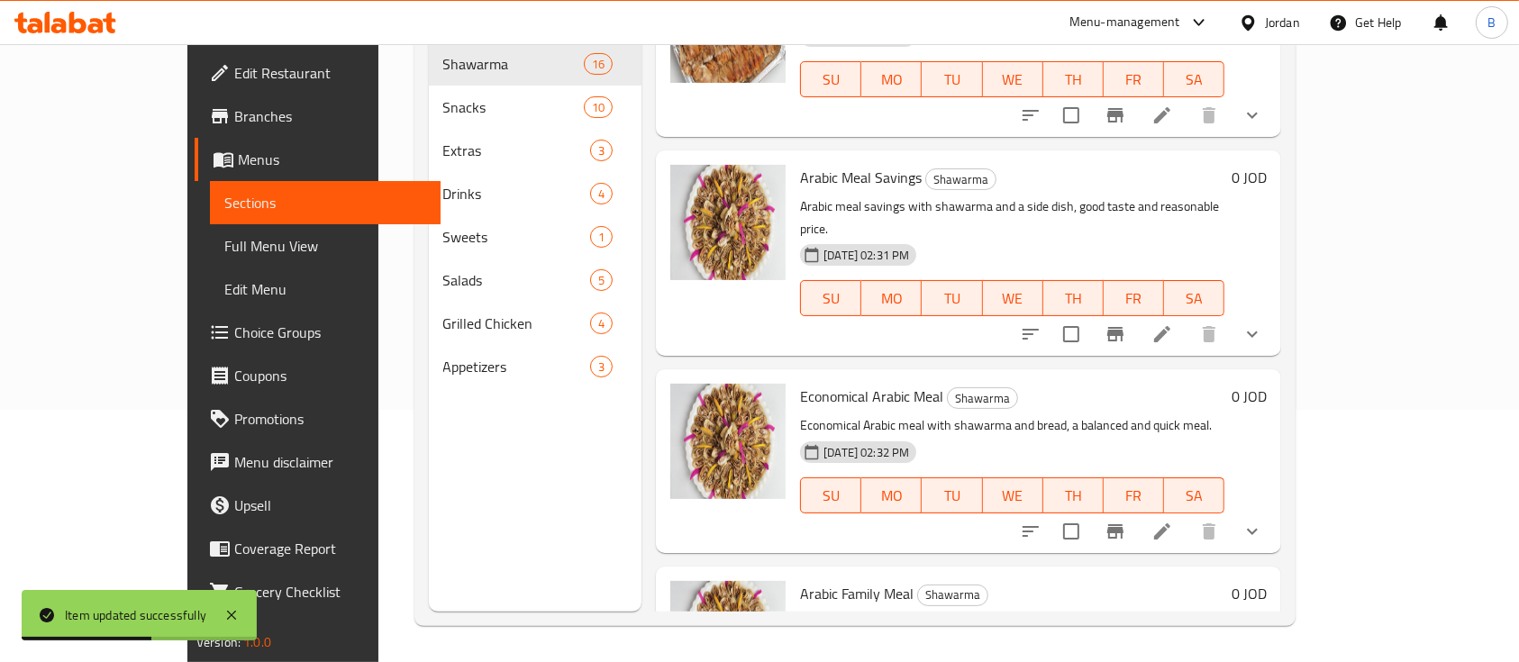
scroll to position [2283, 0]
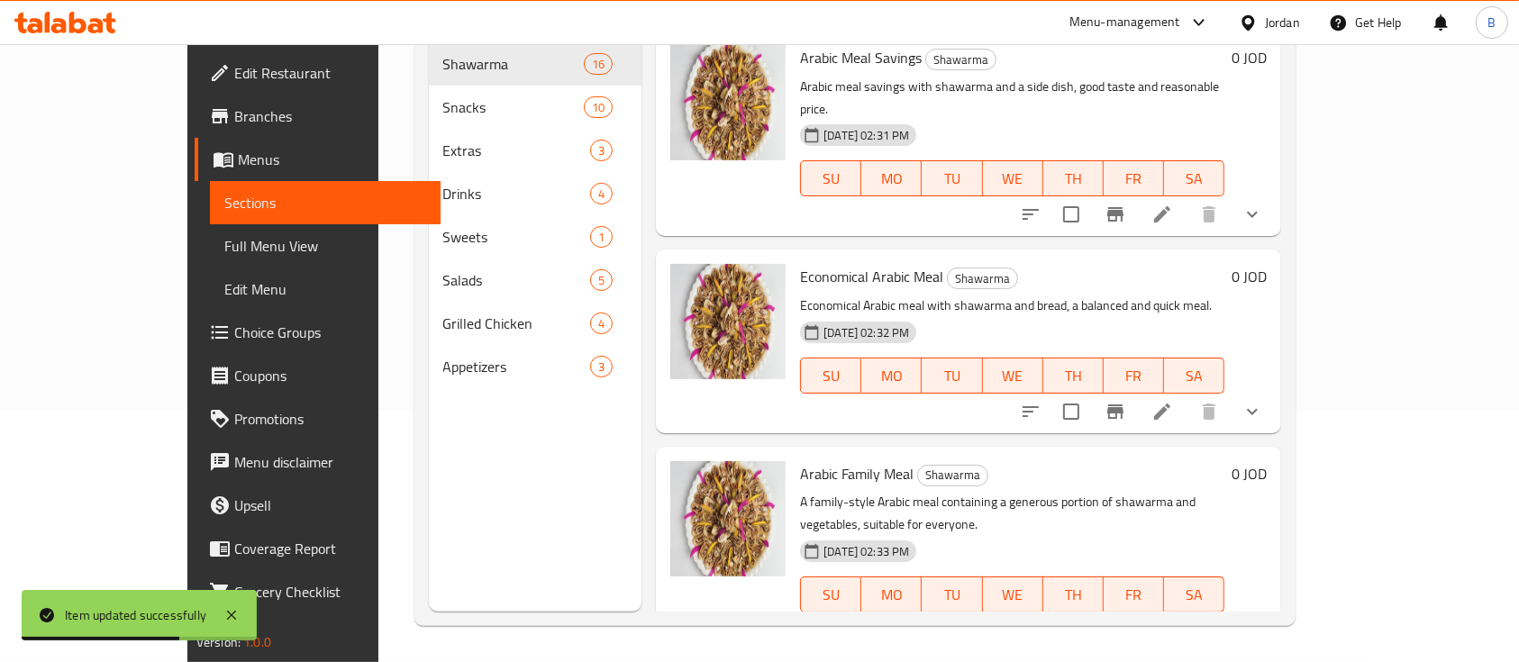
click at [1188, 615] on li at bounding box center [1162, 631] width 50 height 32
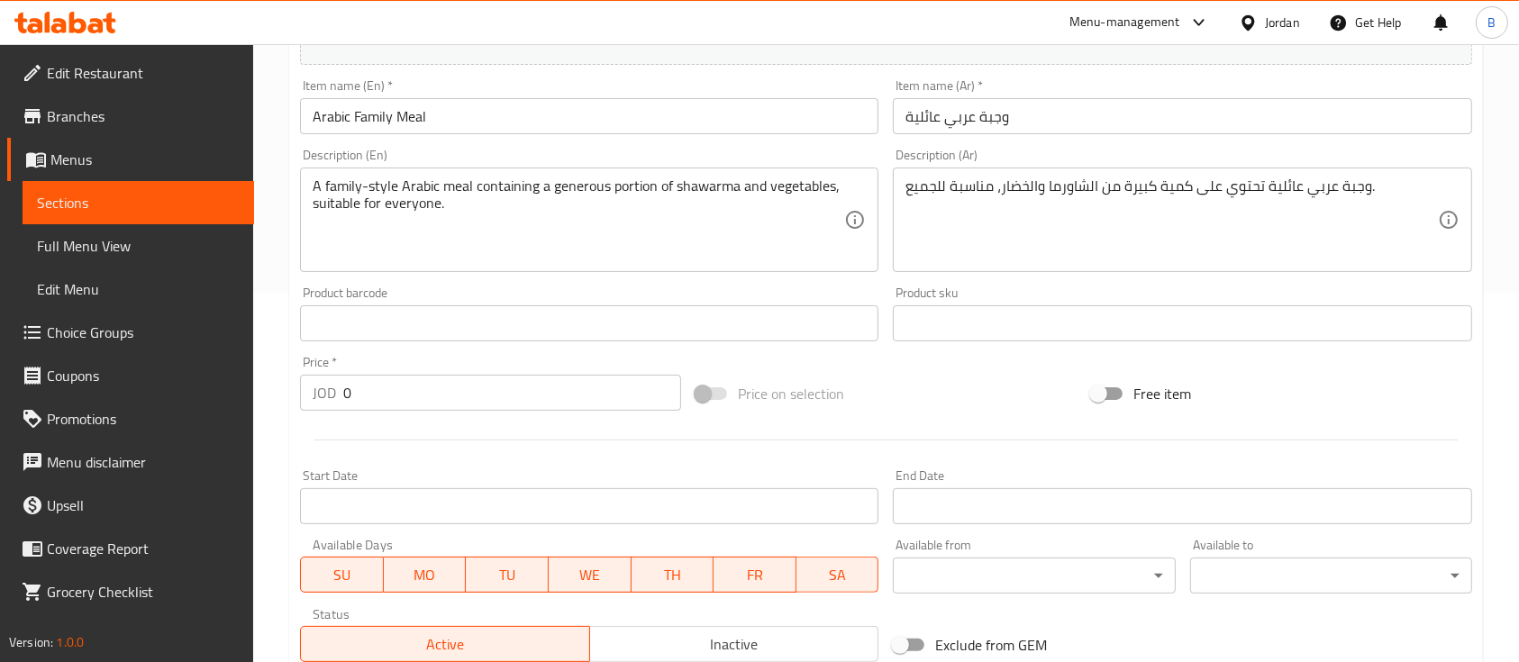
scroll to position [780, 0]
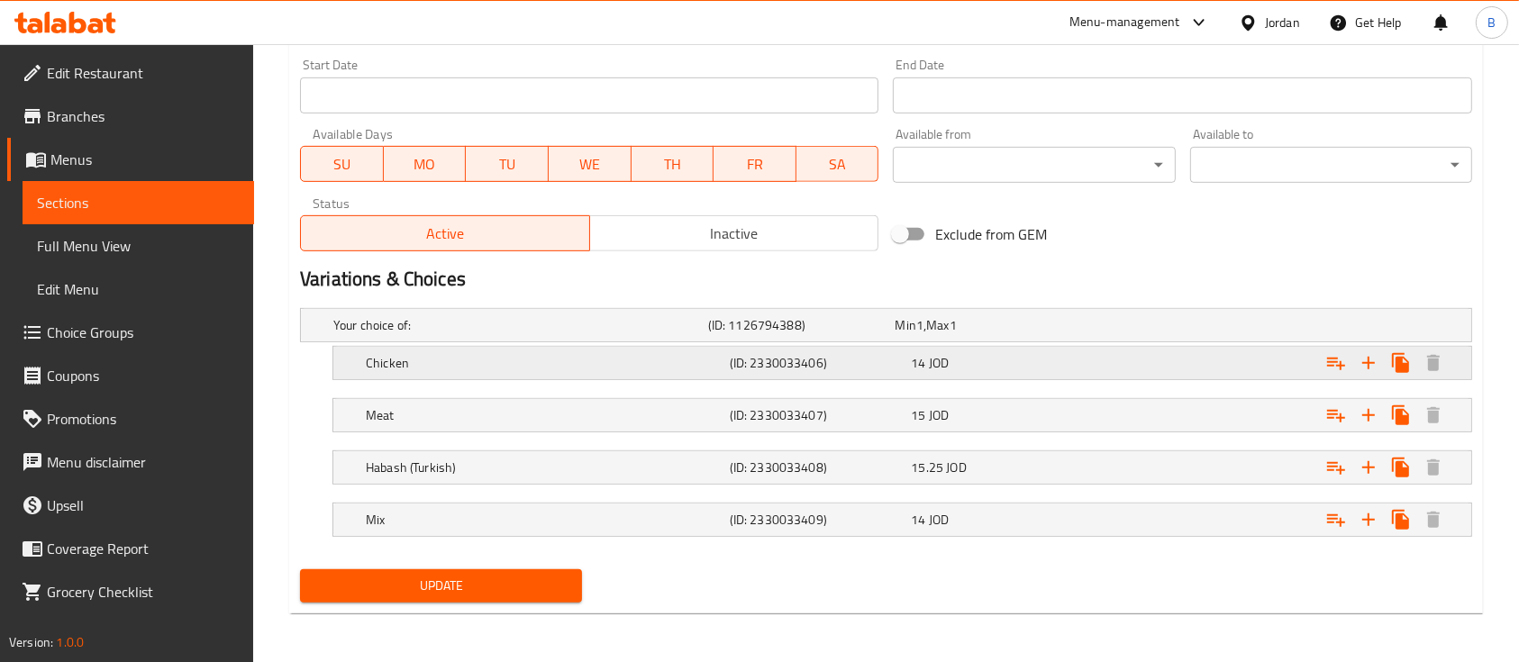
click at [1095, 358] on div "Expand" at bounding box center [1271, 363] width 364 height 40
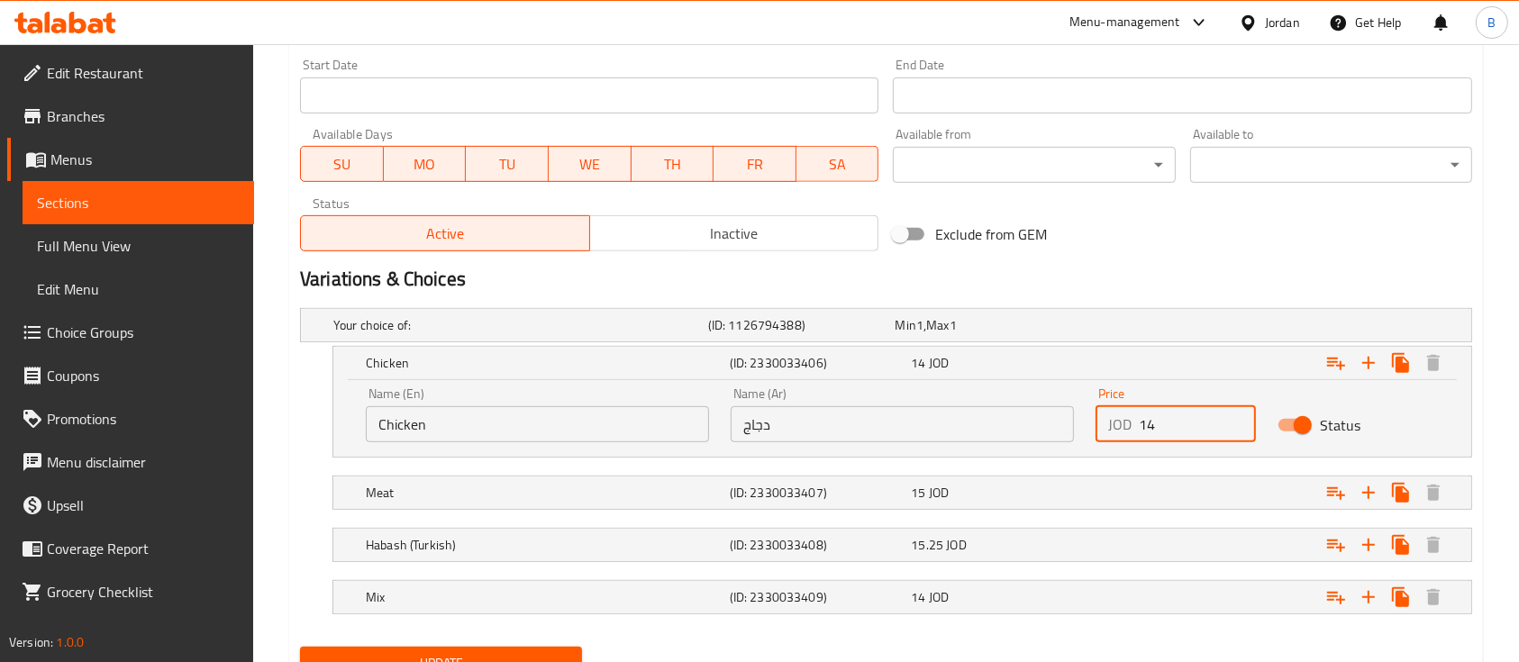
drag, startPoint x: 1180, startPoint y: 422, endPoint x: 1120, endPoint y: 425, distance: 60.5
click at [1120, 425] on div "JOD 14 Price" at bounding box center [1176, 424] width 160 height 36
type input "16.8"
click at [1172, 476] on div "Expand" at bounding box center [1271, 493] width 364 height 40
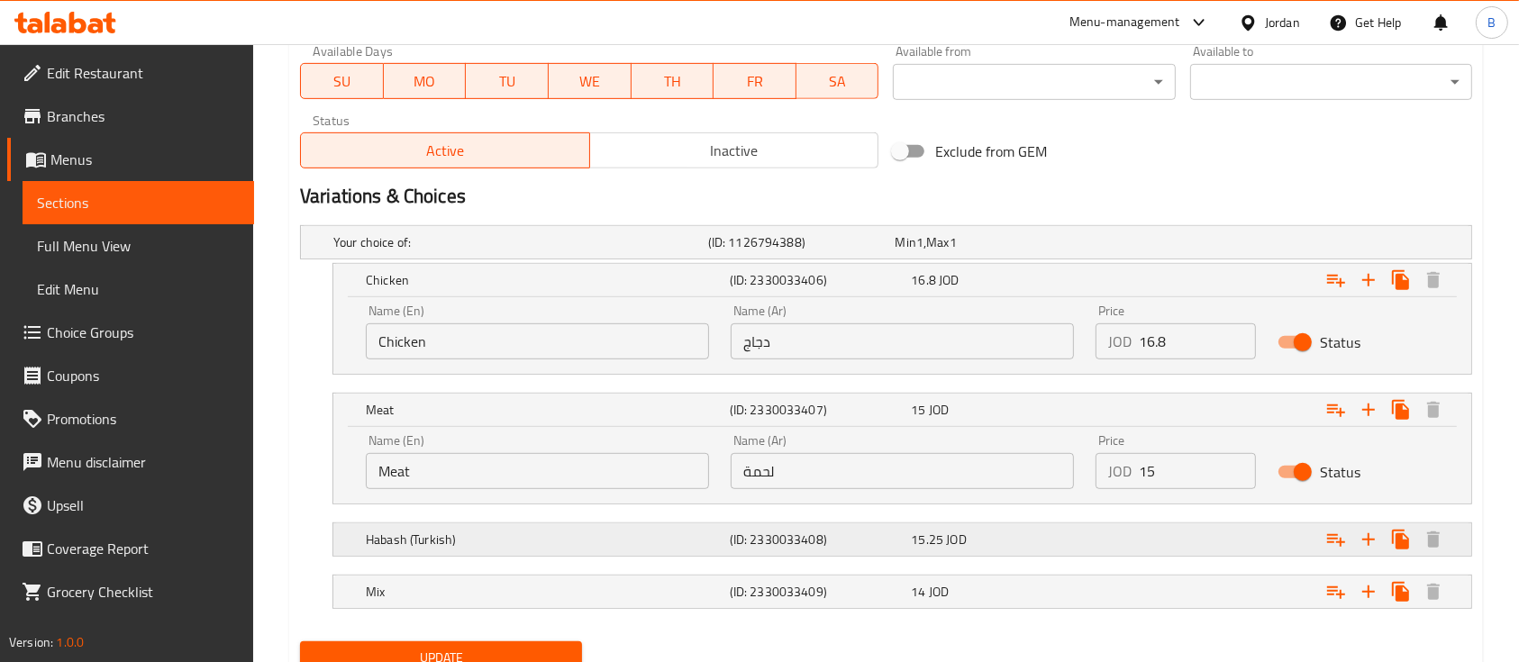
scroll to position [901, 0]
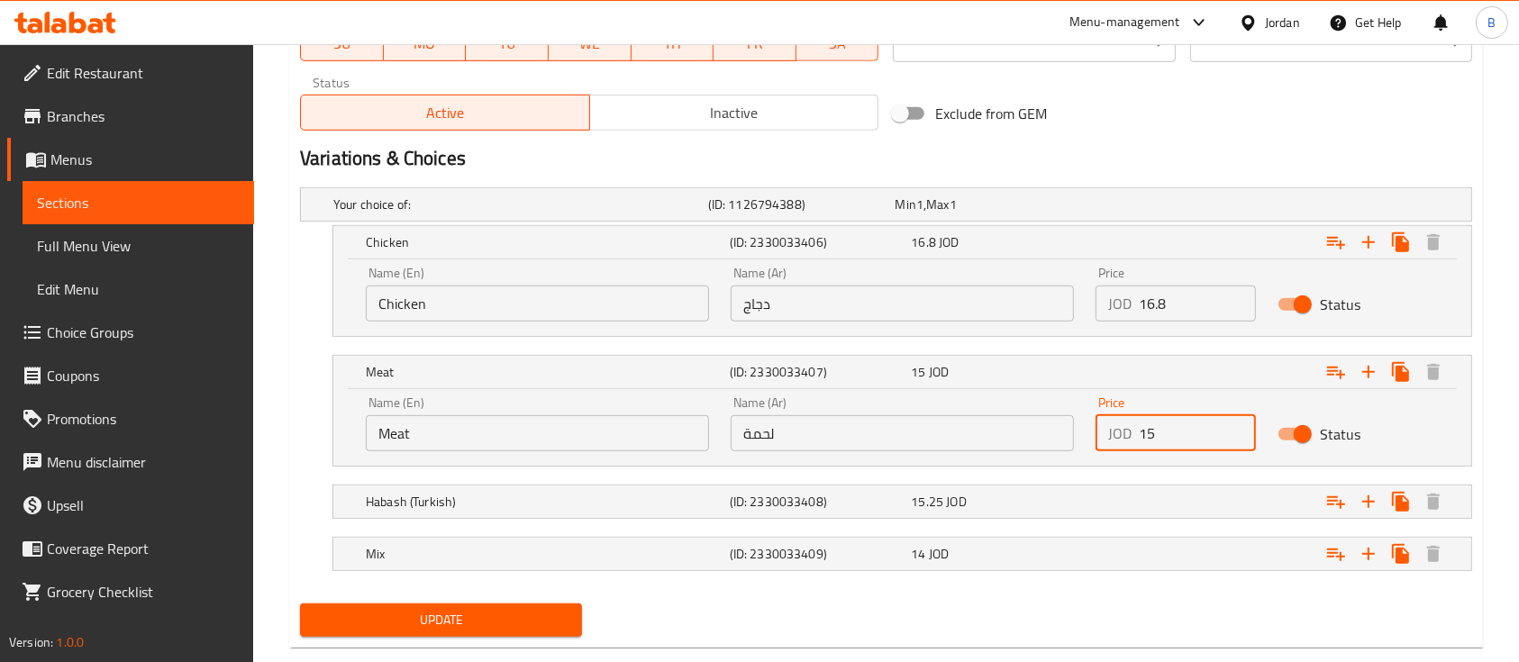
drag, startPoint x: 1202, startPoint y: 442, endPoint x: 1123, endPoint y: 426, distance: 80.9
click at [1123, 426] on div "JOD 15 Price" at bounding box center [1176, 433] width 160 height 36
type input "18.75"
click at [1193, 461] on div "Name (En) Meat Name (En) Name (Ar) لحمة Name (Ar) Price JOD 18.75 Price Status" at bounding box center [902, 427] width 1138 height 77
click at [1196, 472] on nav at bounding box center [886, 477] width 1172 height 14
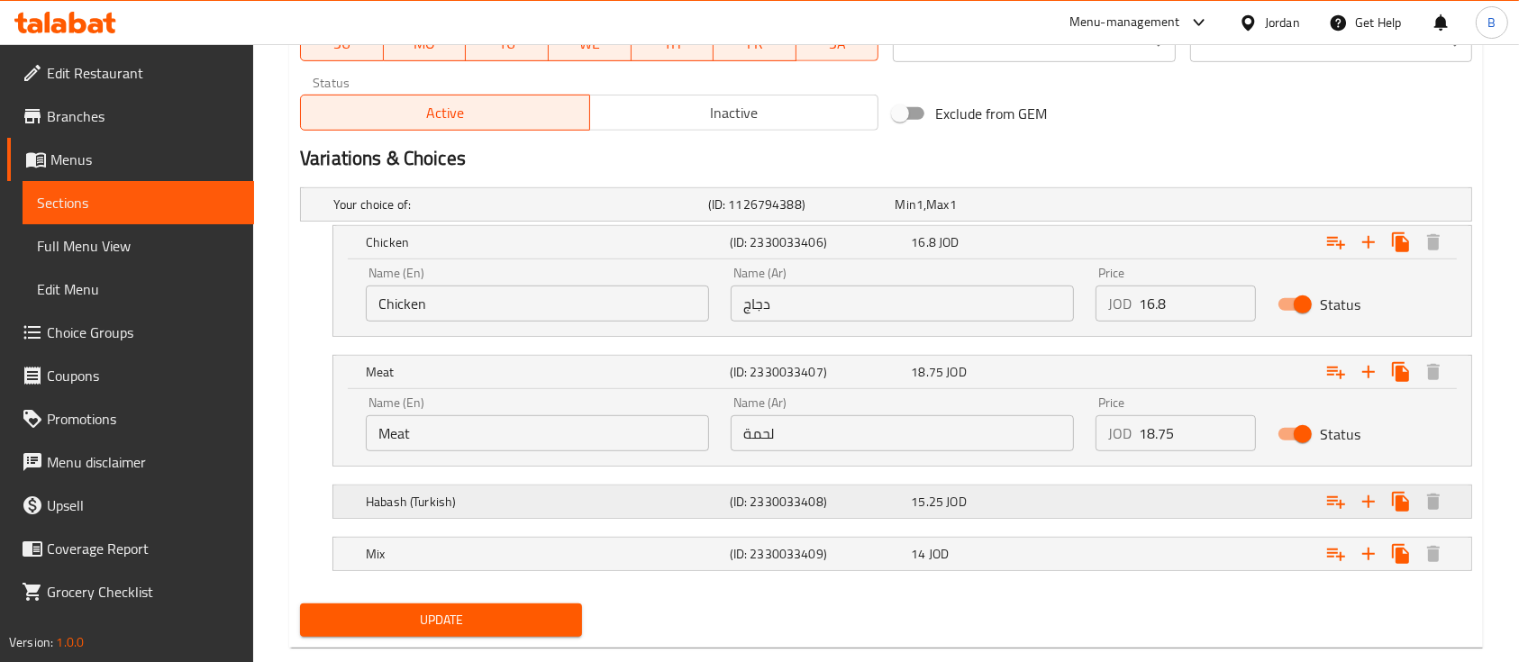
click at [1189, 495] on div "Expand" at bounding box center [1271, 502] width 364 height 40
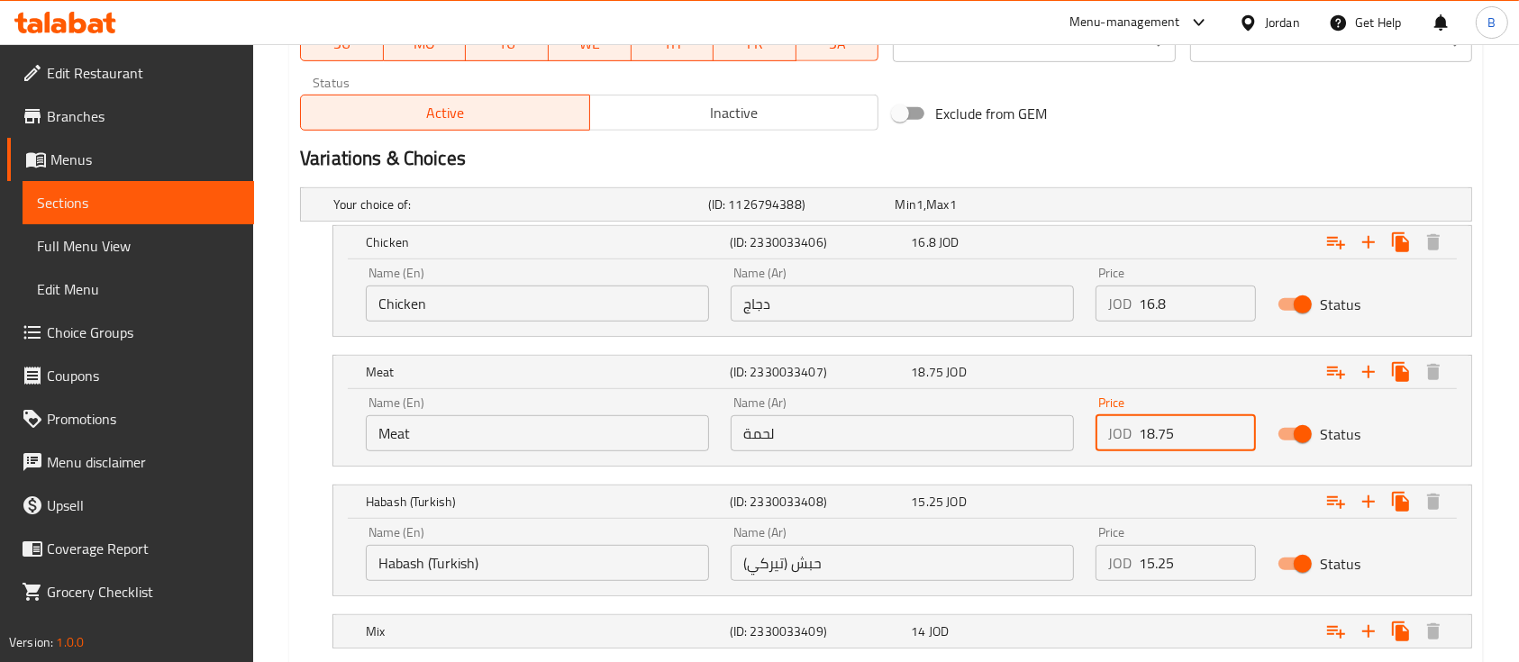
drag, startPoint x: 1210, startPoint y: 444, endPoint x: 1125, endPoint y: 447, distance: 85.6
click at [1125, 447] on div "JOD 18.75 Price" at bounding box center [1176, 433] width 160 height 36
click at [1159, 559] on input "15.25" at bounding box center [1197, 563] width 117 height 36
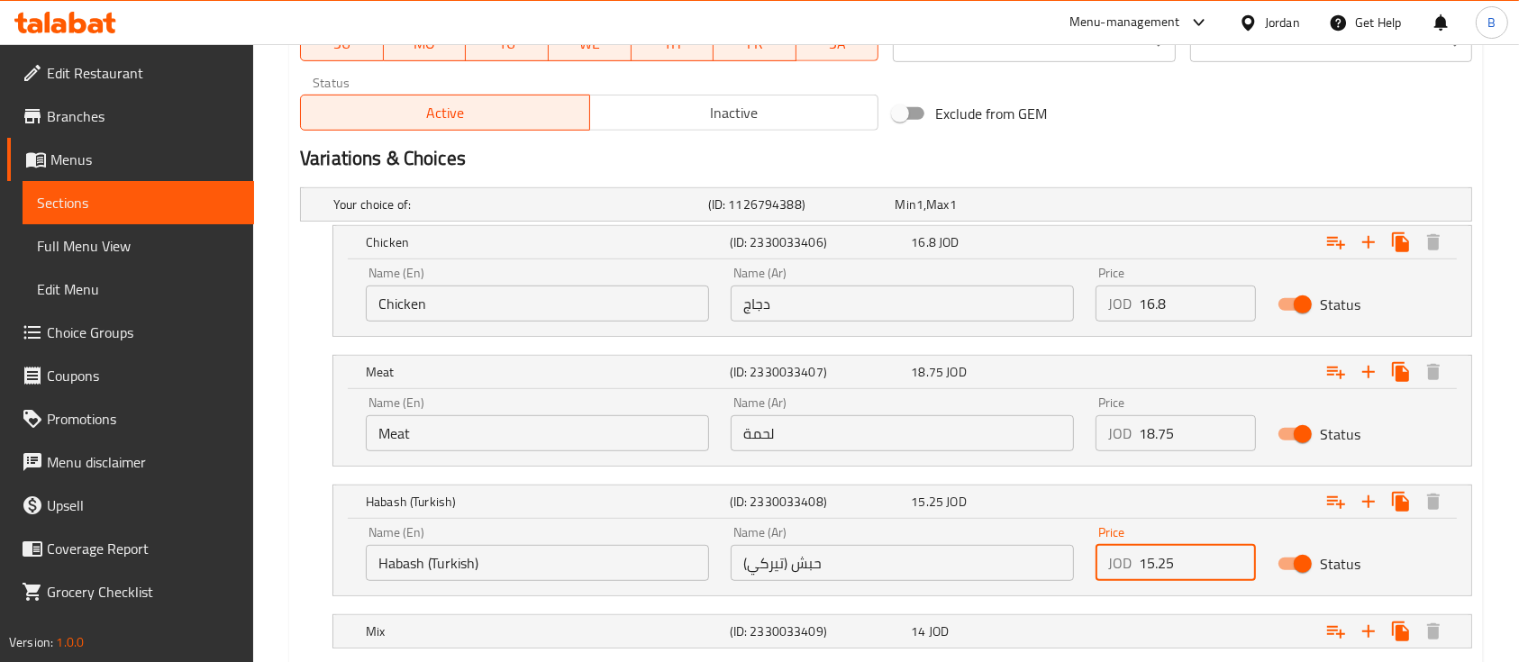
paste input "8.7"
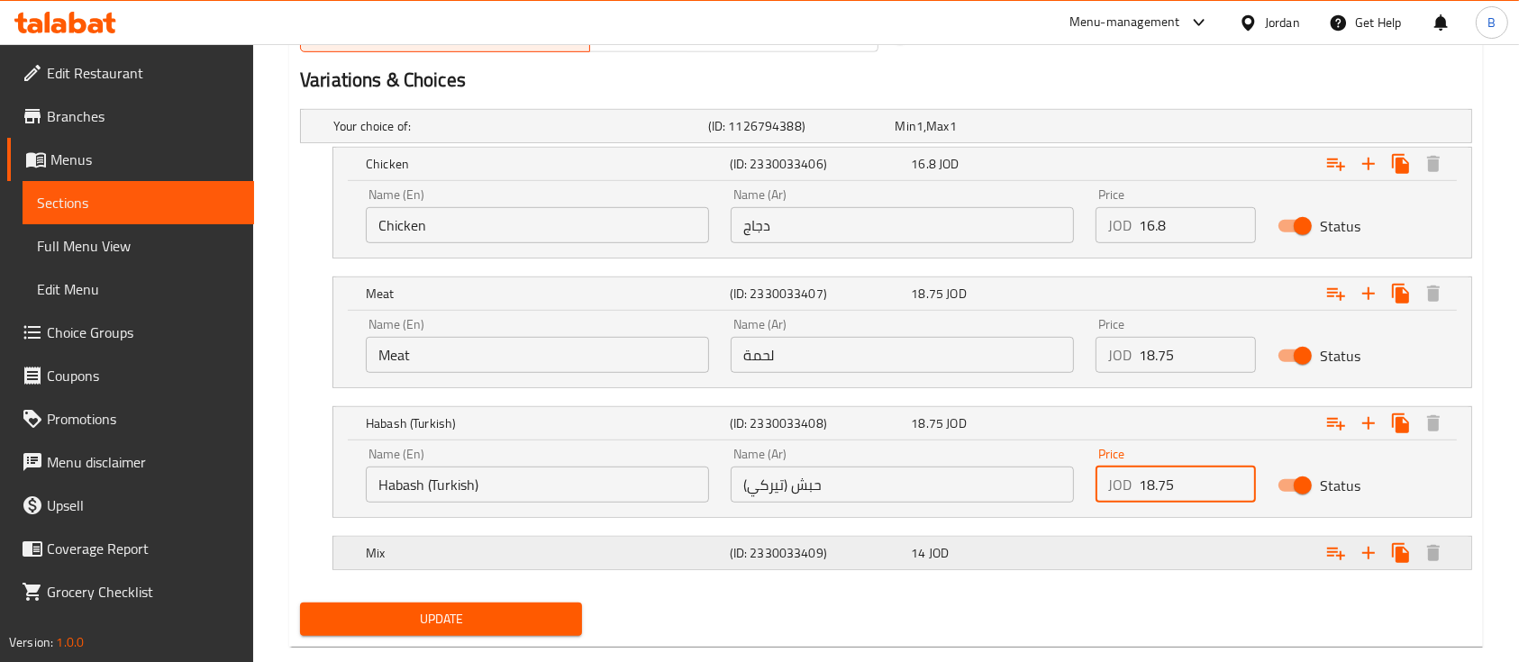
scroll to position [1013, 0]
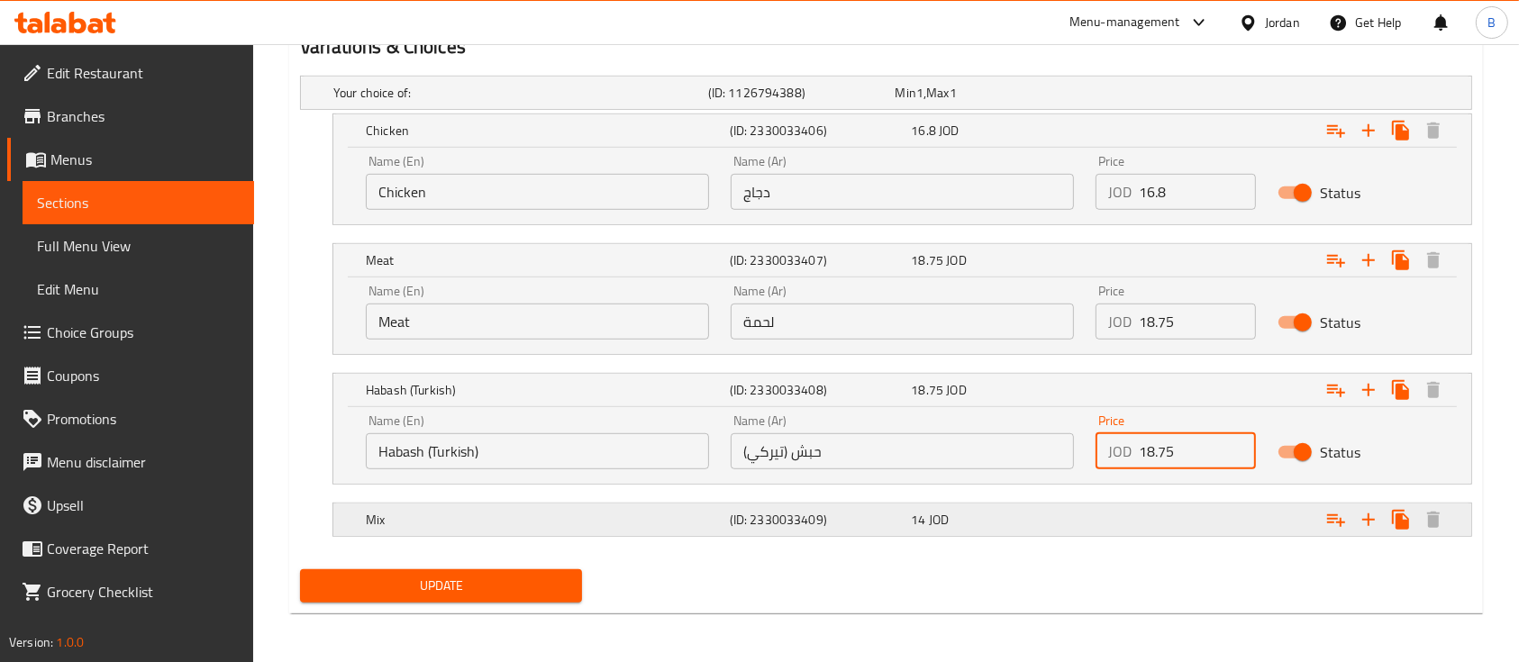
type input "18.75"
click at [1150, 511] on div "Expand" at bounding box center [1271, 520] width 364 height 40
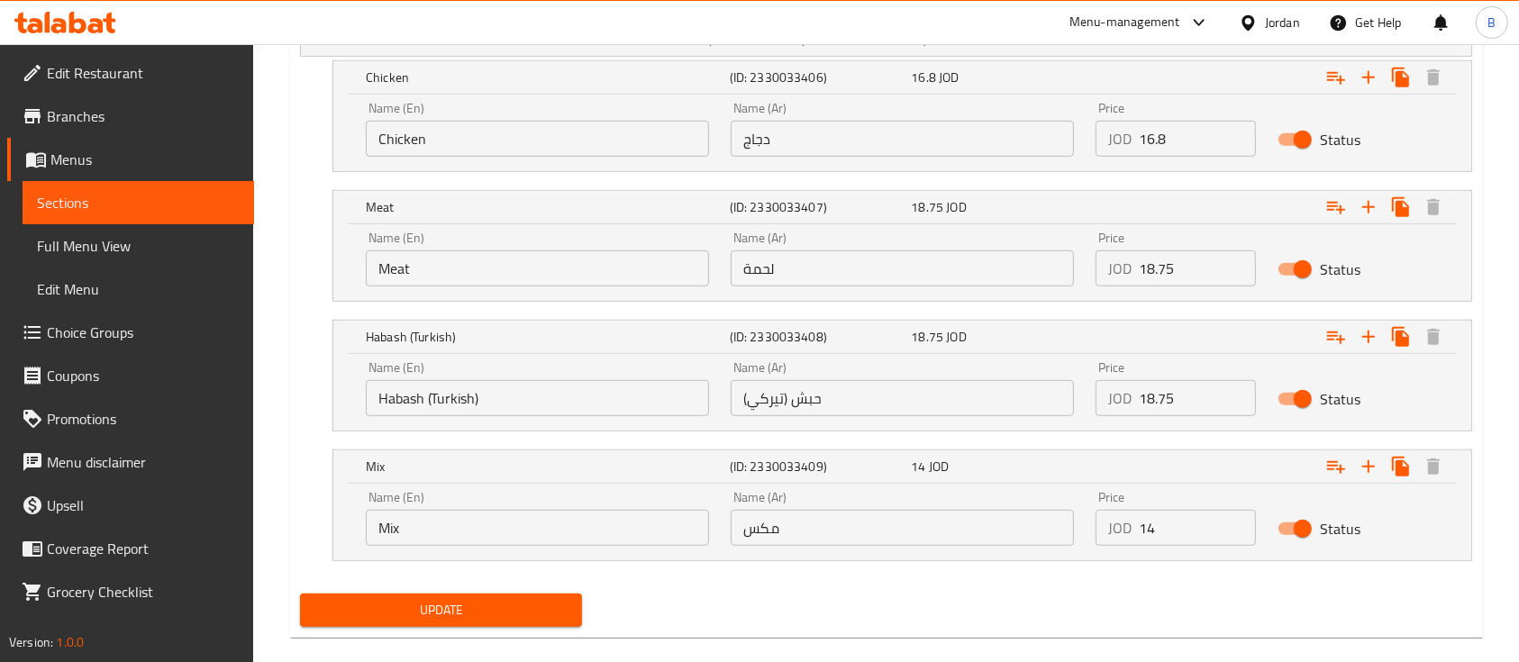
scroll to position [1090, 0]
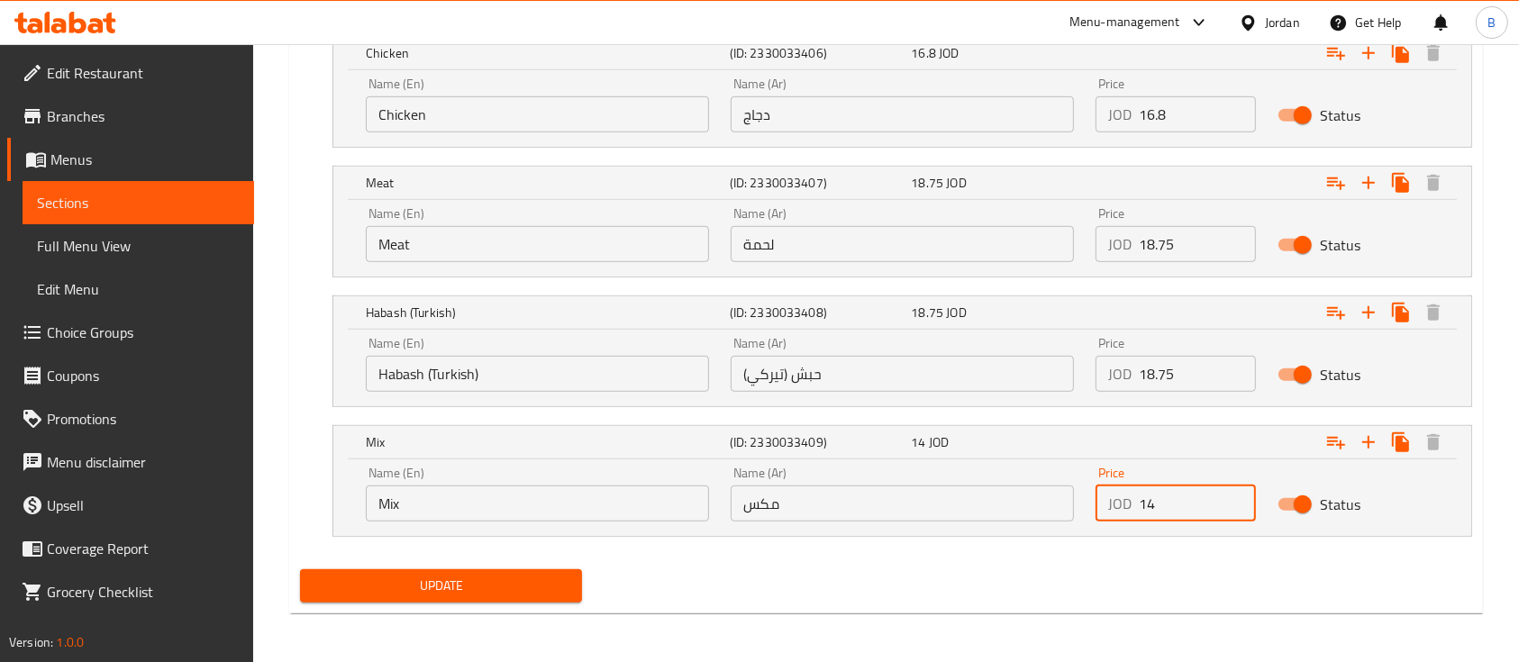
drag, startPoint x: 1175, startPoint y: 506, endPoint x: 1097, endPoint y: 501, distance: 78.6
click at [1097, 501] on div "JOD 14 Price" at bounding box center [1176, 504] width 160 height 36
type input "17.5"
click at [475, 595] on button "Update" at bounding box center [441, 586] width 282 height 33
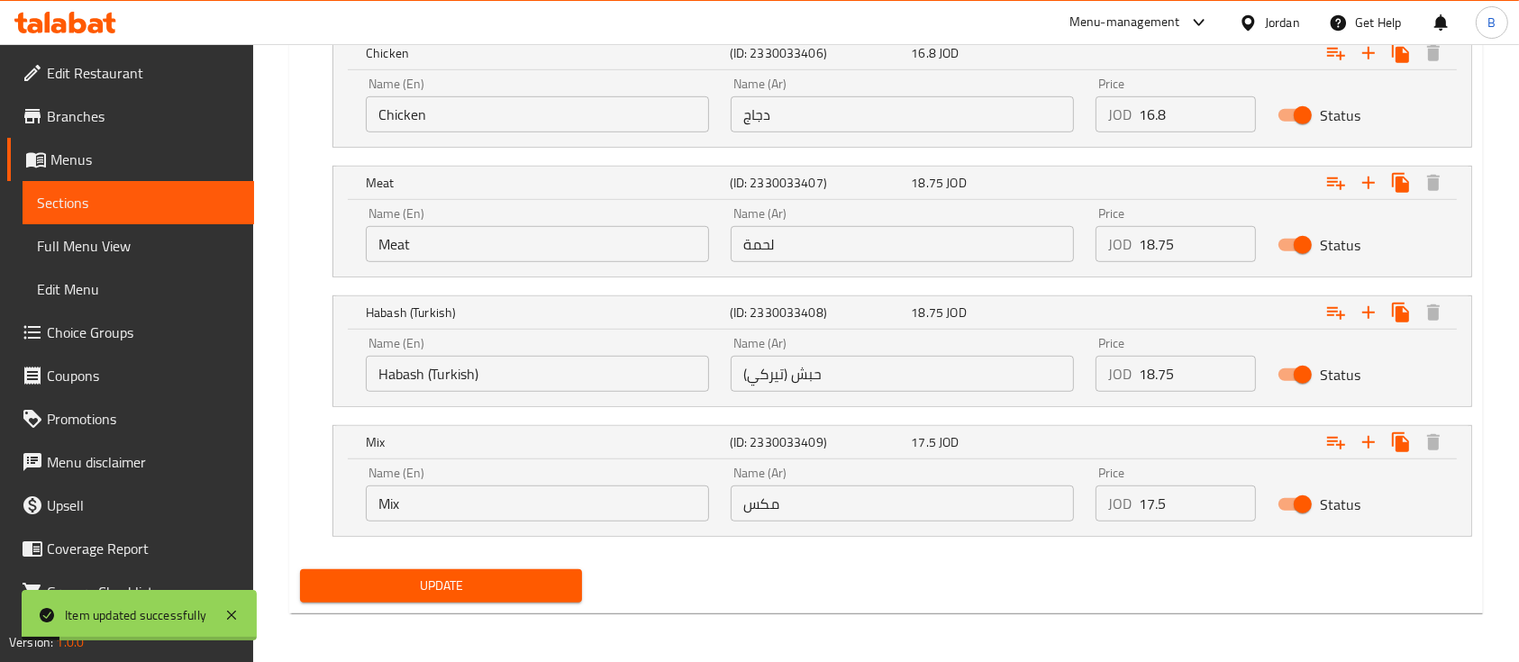
click at [522, 588] on span "Update" at bounding box center [440, 586] width 253 height 23
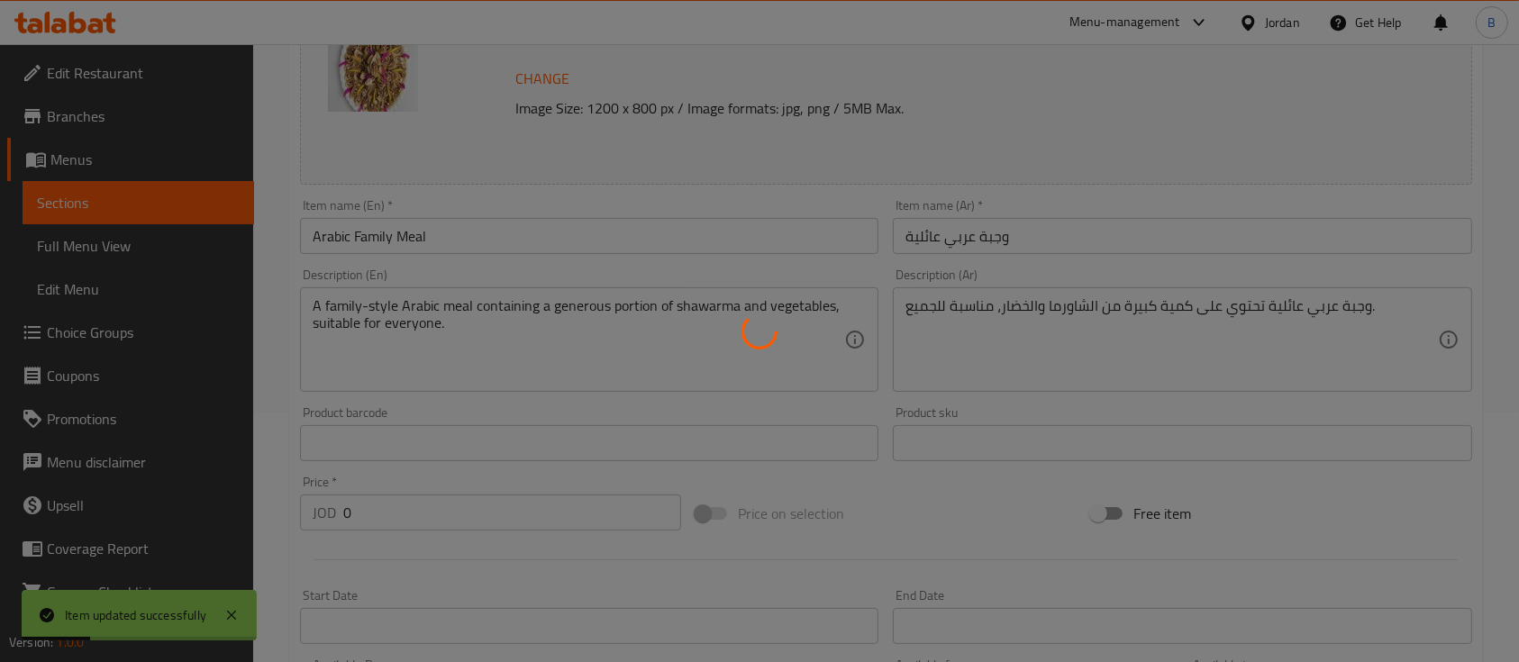
scroll to position [0, 0]
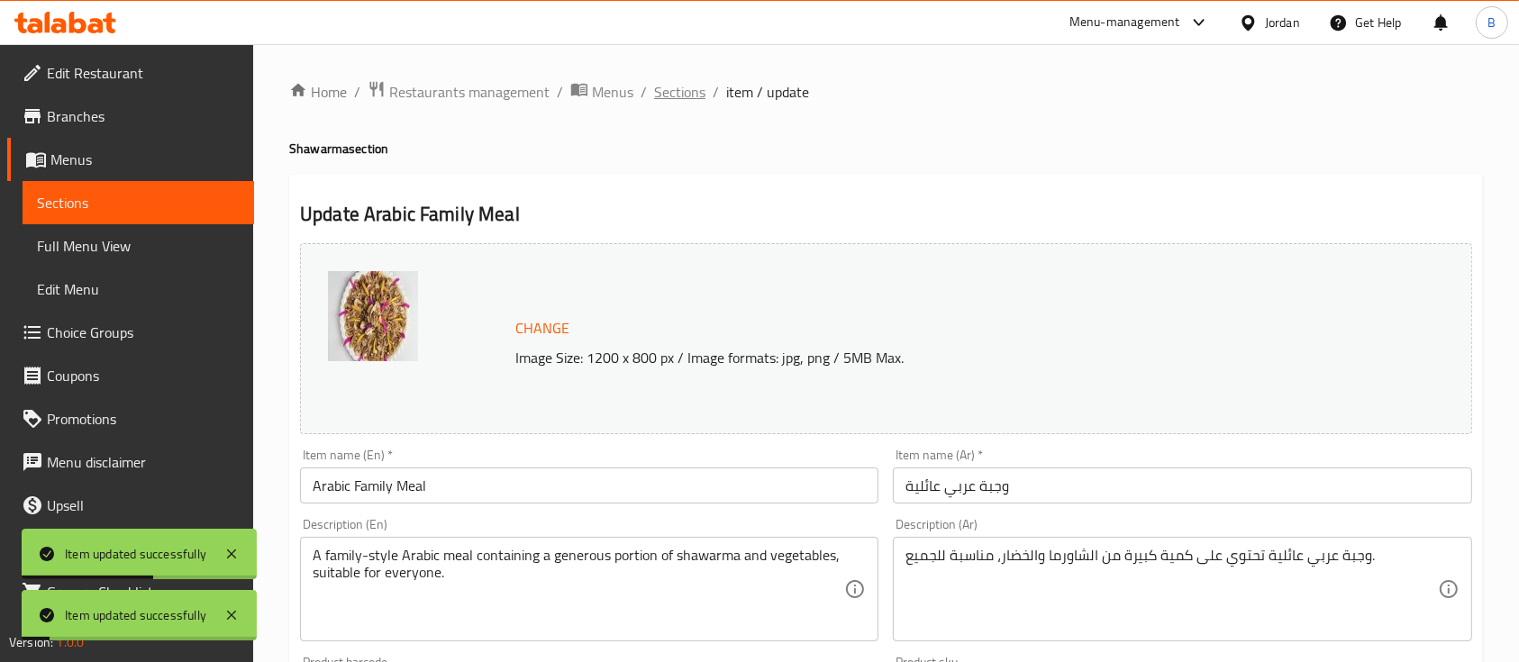
click at [682, 94] on span "Sections" at bounding box center [679, 92] width 51 height 22
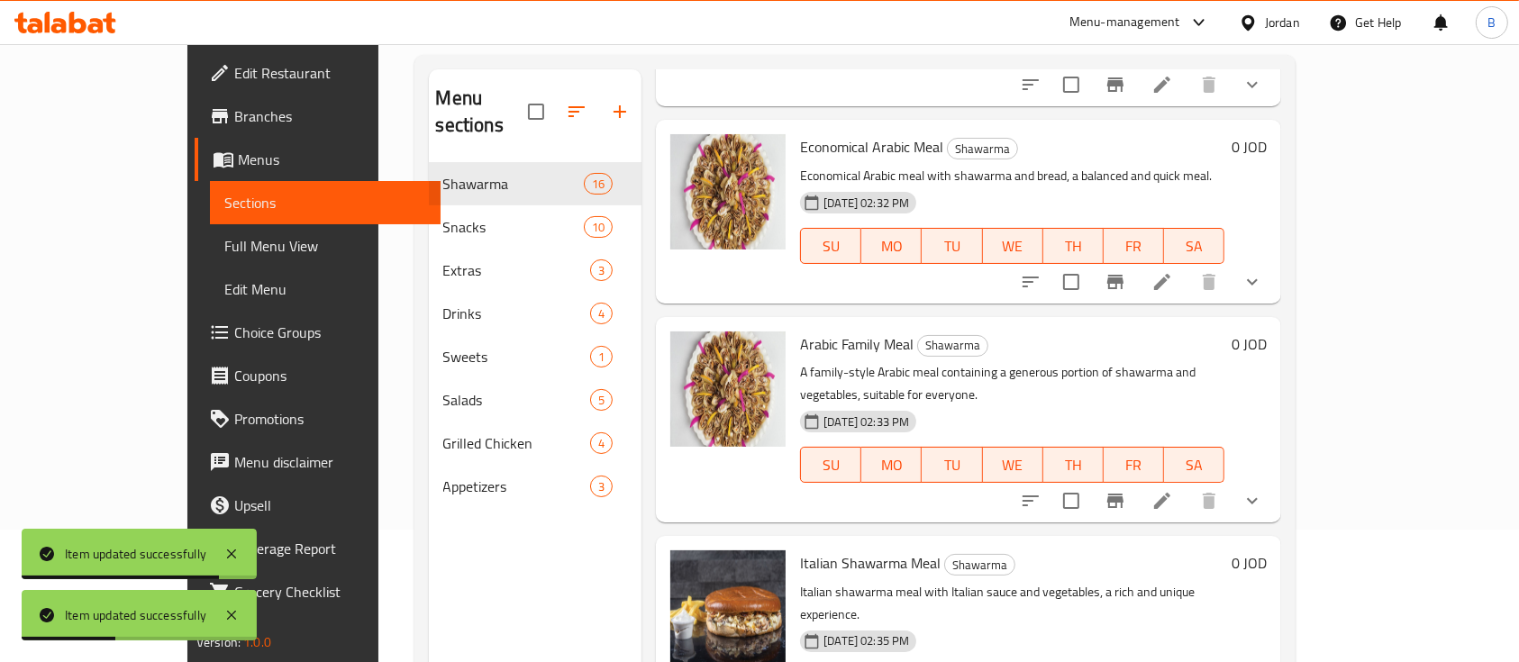
scroll to position [252, 0]
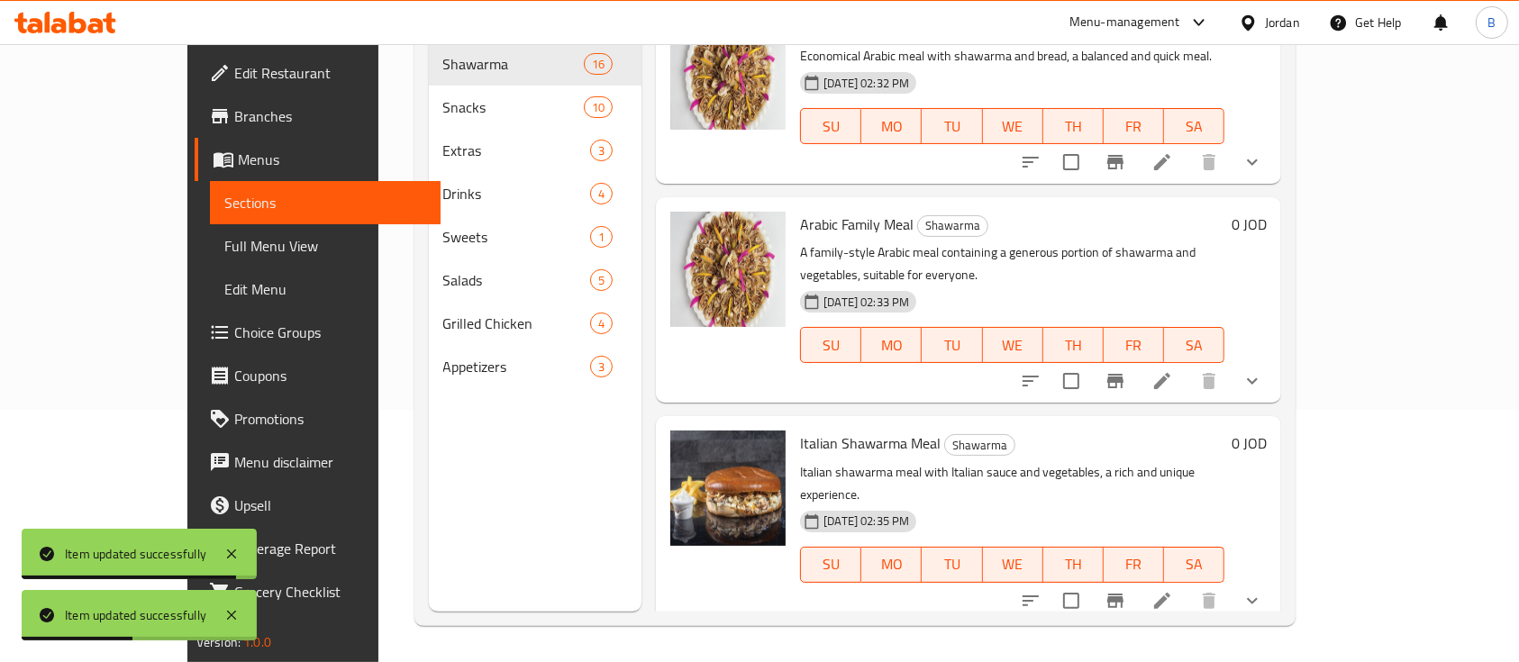
click at [1188, 585] on li at bounding box center [1162, 601] width 50 height 32
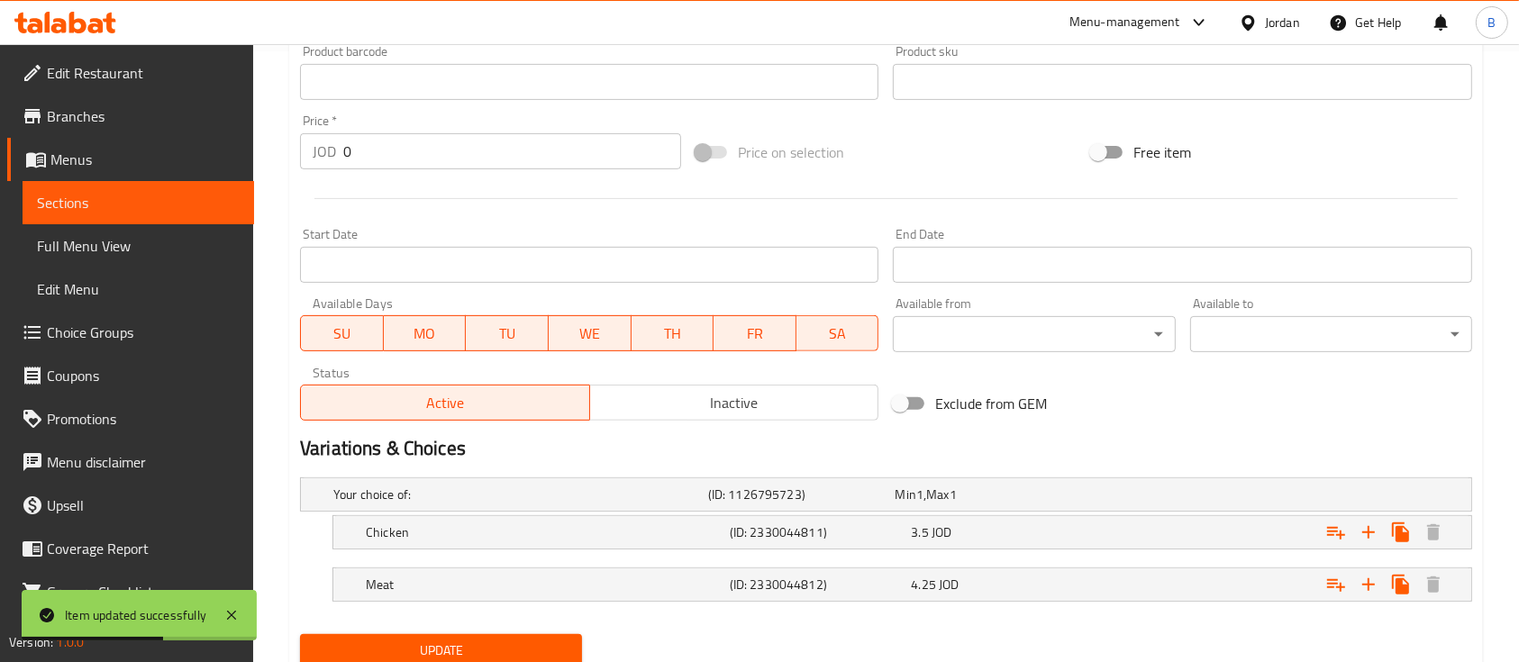
scroll to position [677, 0]
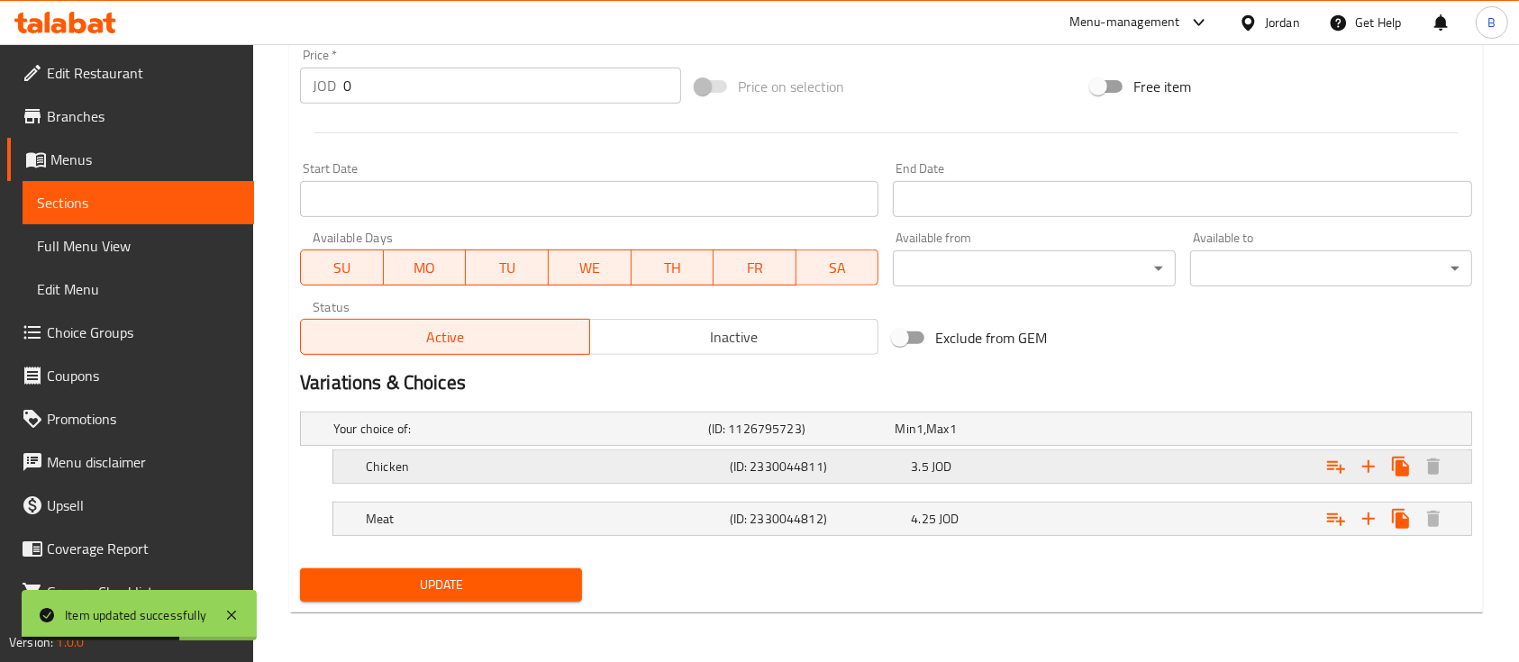
click at [1126, 448] on div "Expand" at bounding box center [1271, 467] width 364 height 40
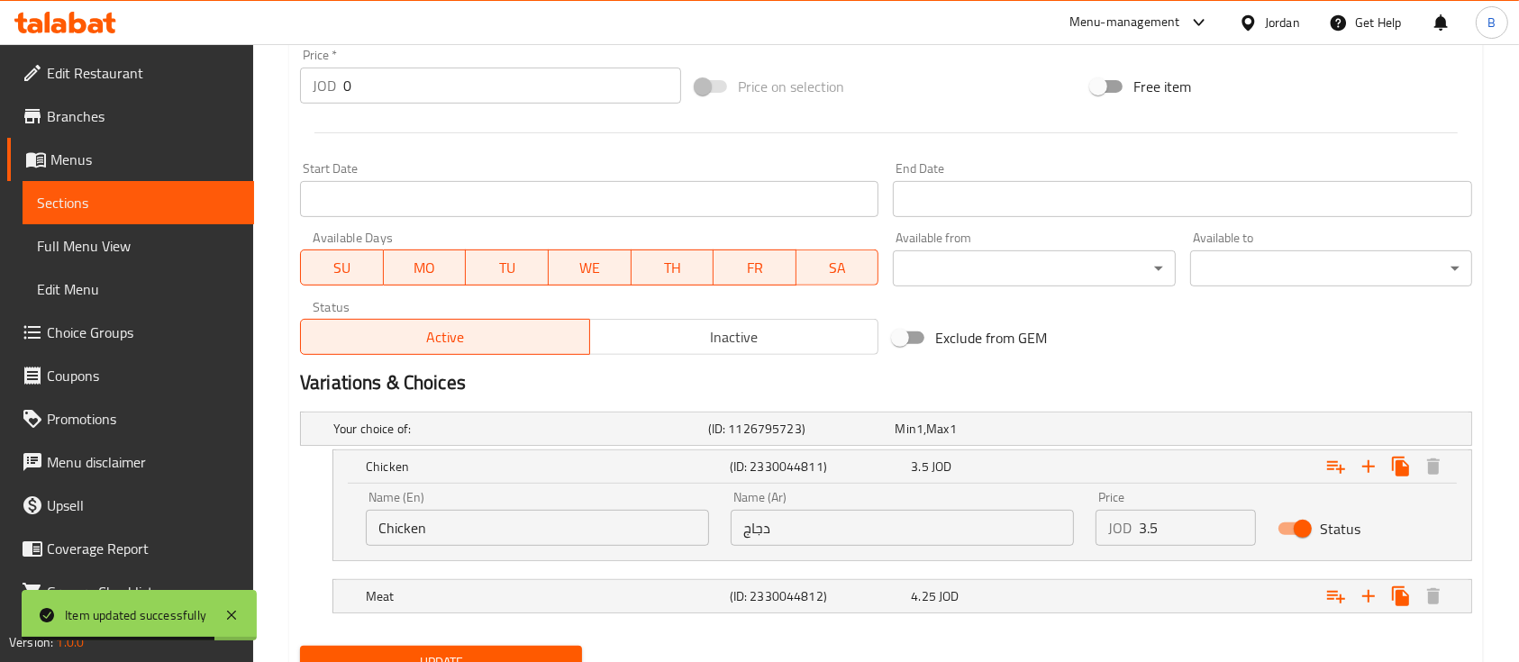
click at [1153, 534] on input "3.5" at bounding box center [1197, 528] width 117 height 36
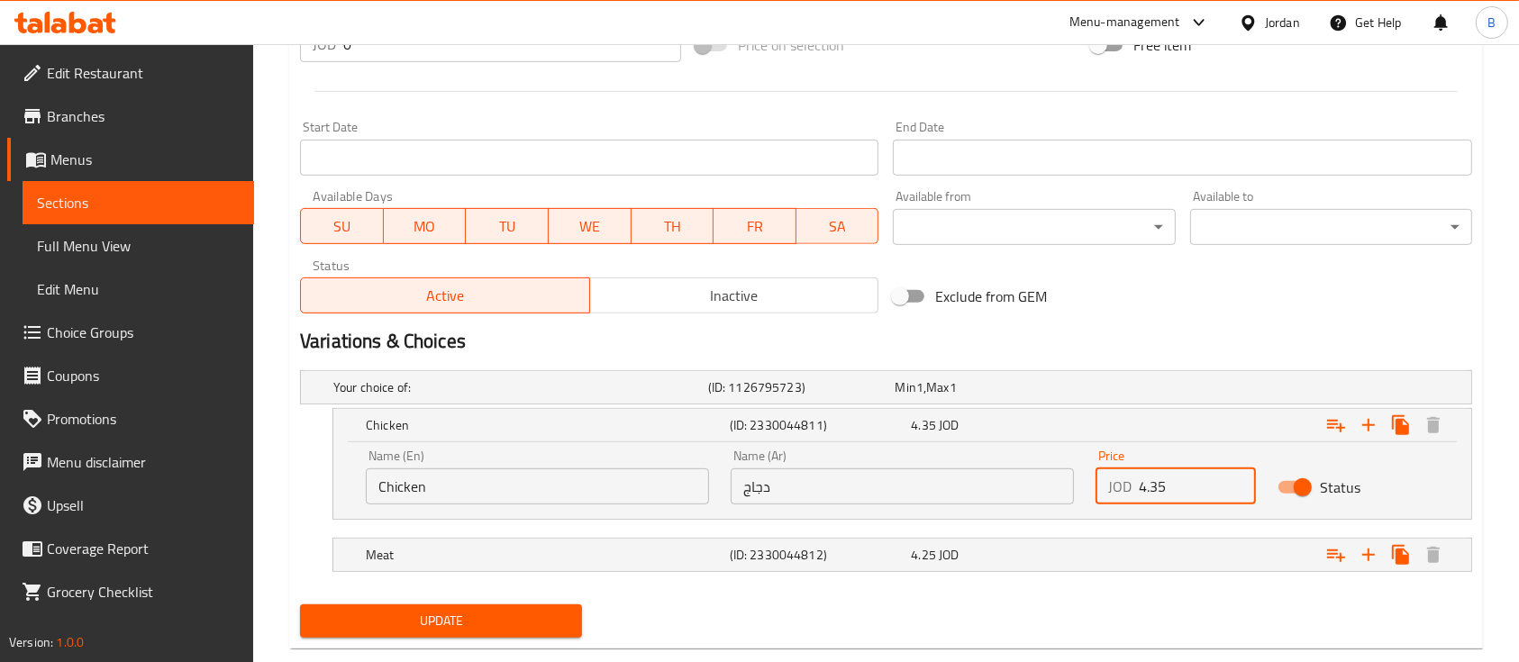
scroll to position [753, 0]
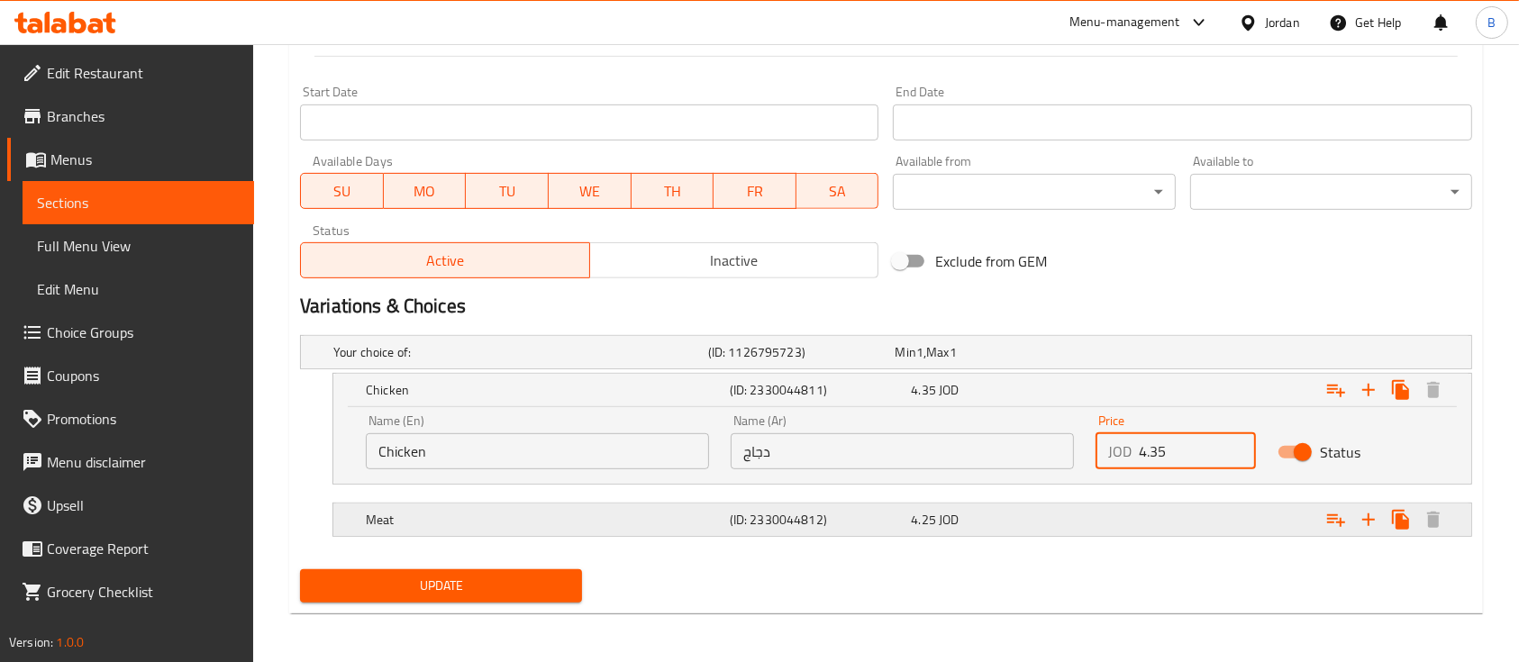
type input "4.35"
click at [1110, 508] on div "Expand" at bounding box center [1271, 520] width 364 height 40
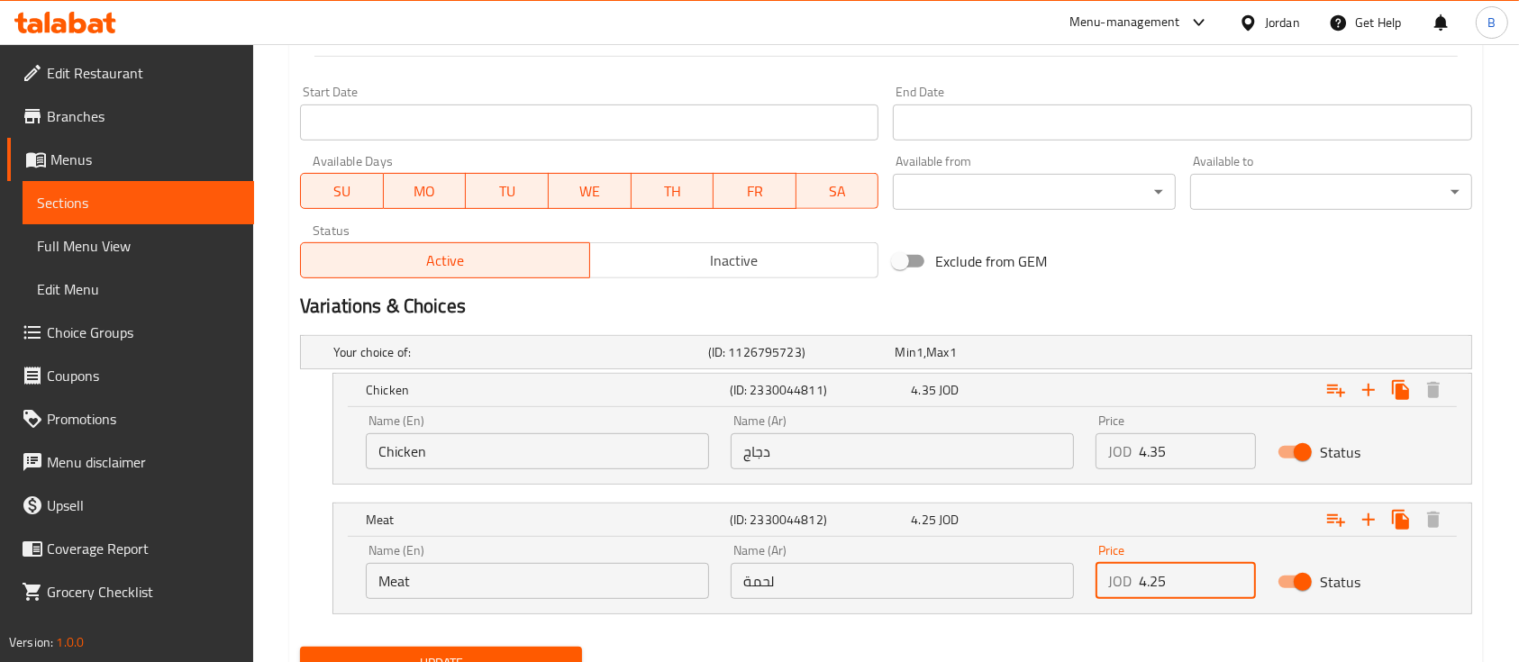
drag, startPoint x: 1175, startPoint y: 588, endPoint x: 1094, endPoint y: 588, distance: 81.1
click at [1094, 588] on div "Price JOD 4.25 Price" at bounding box center [1176, 571] width 182 height 77
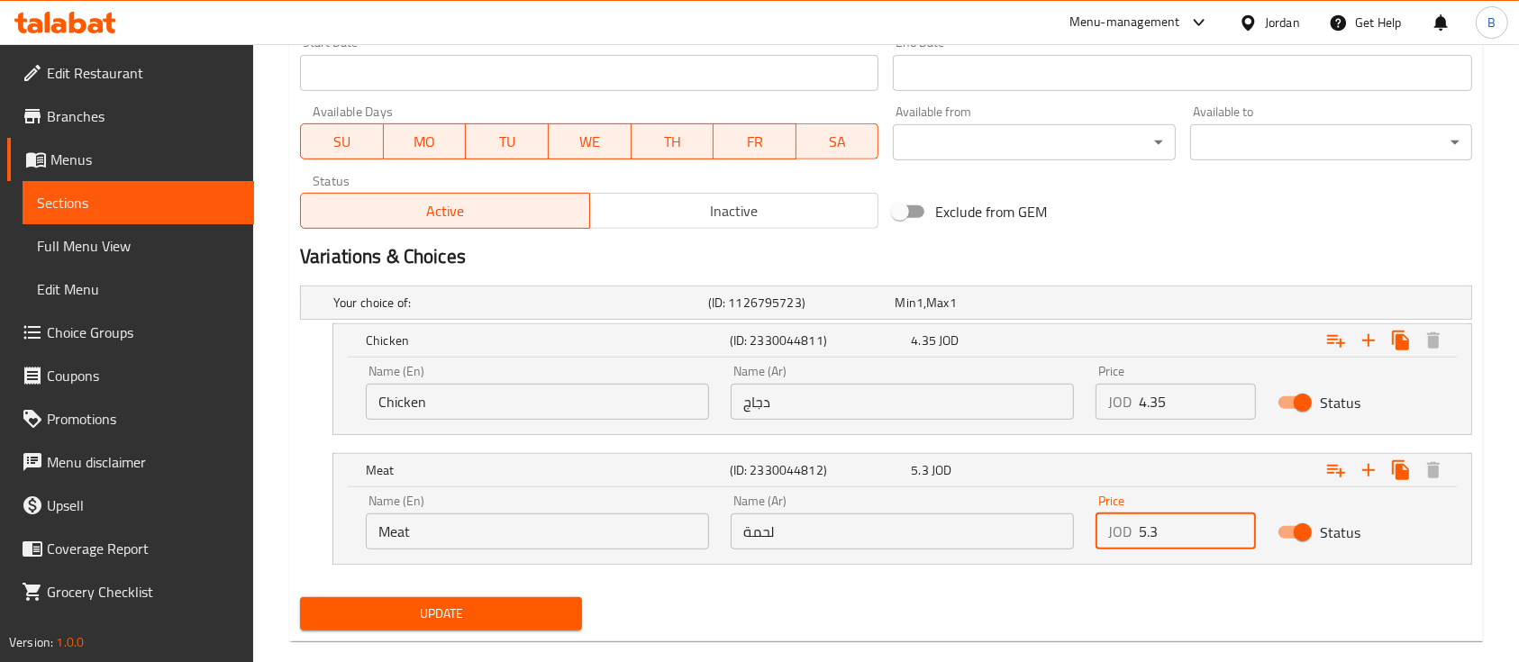
scroll to position [831, 0]
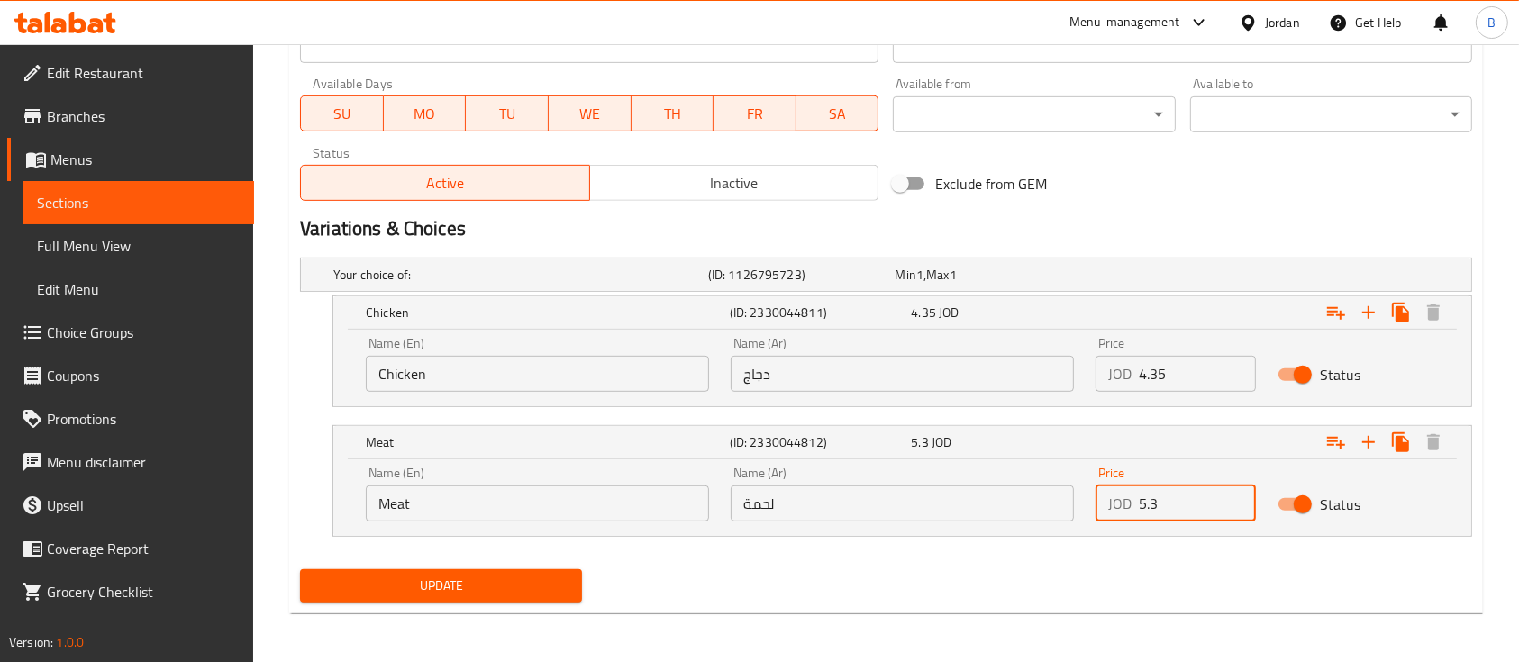
type input "5.3"
click at [432, 585] on span "Update" at bounding box center [440, 586] width 253 height 23
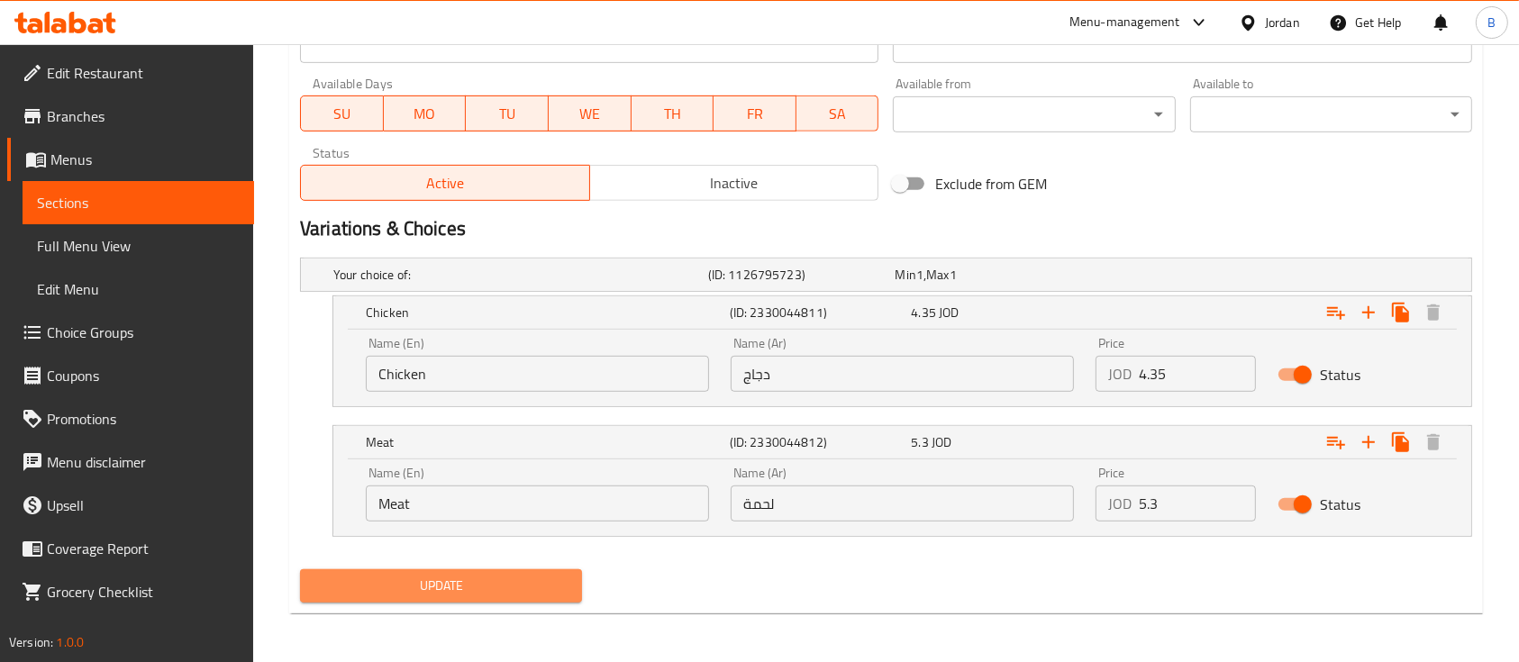
click at [487, 577] on span "Update" at bounding box center [440, 586] width 253 height 23
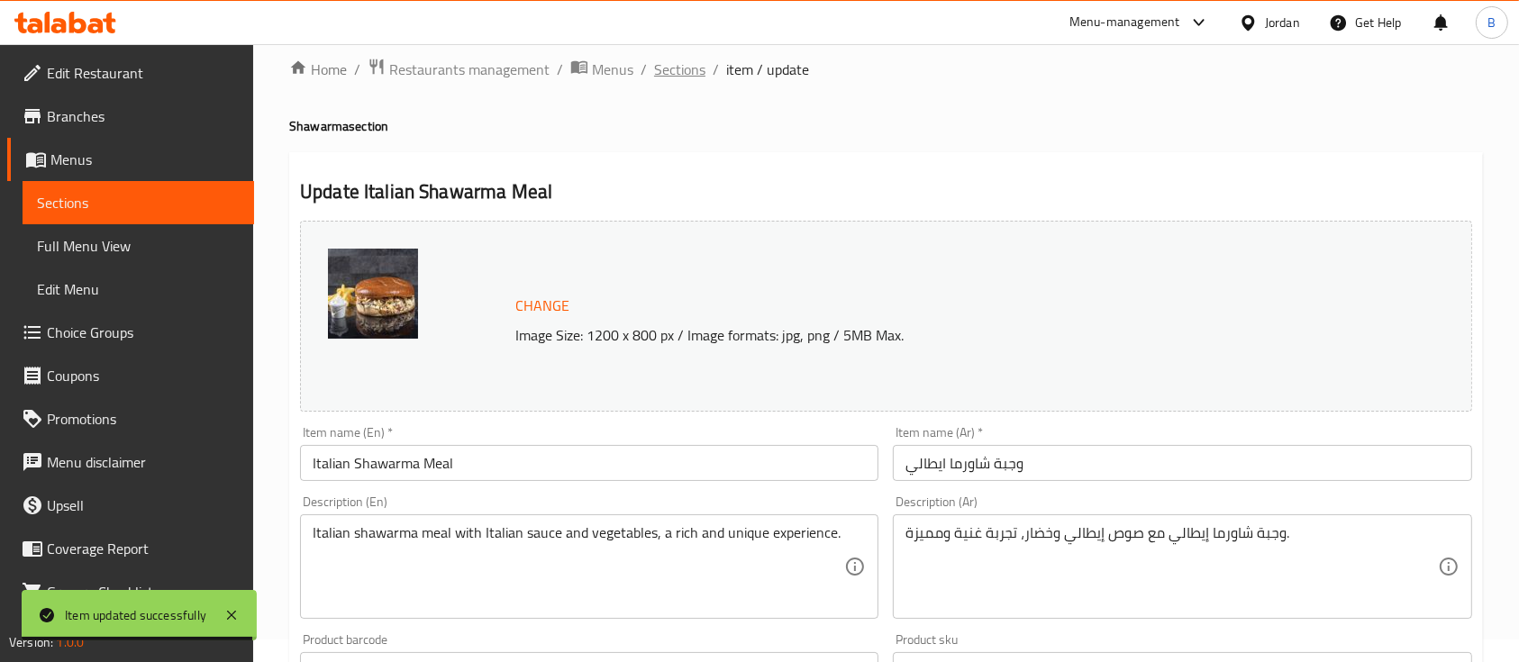
scroll to position [0, 0]
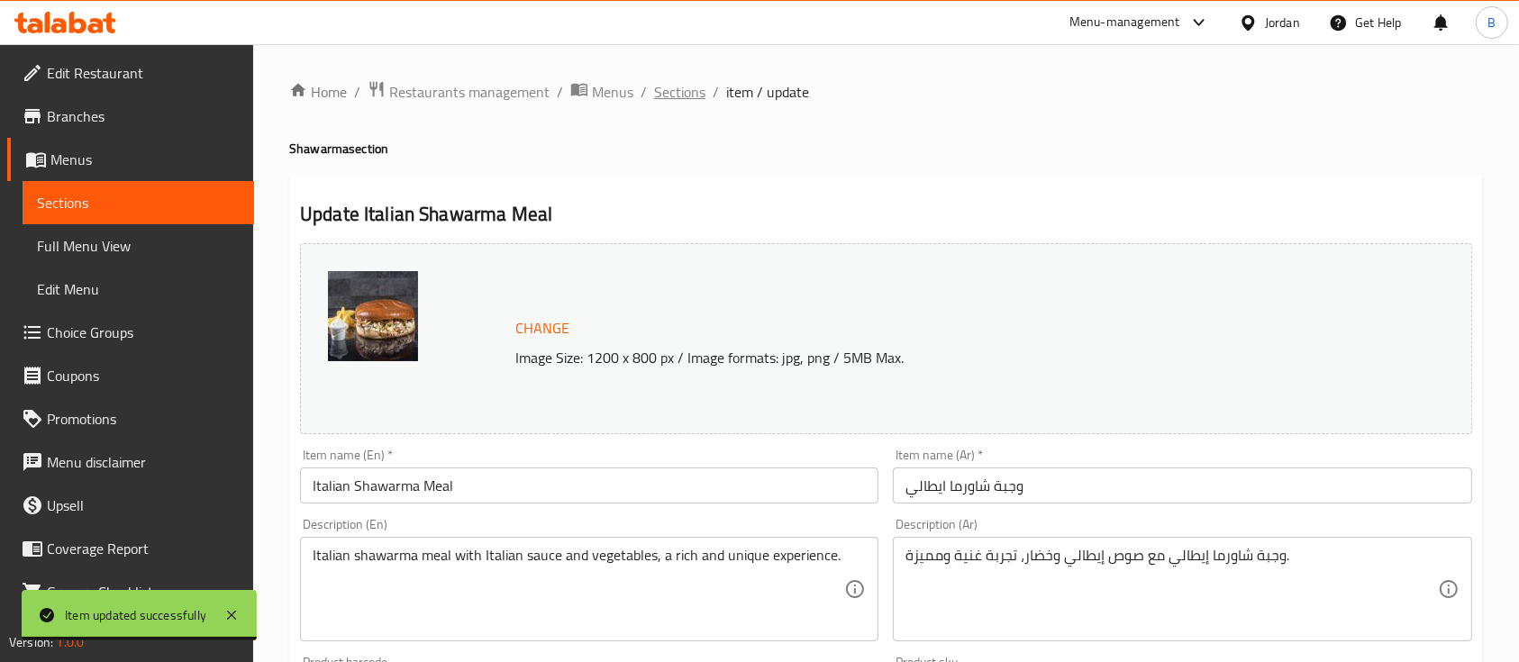
click at [682, 93] on span "Sections" at bounding box center [679, 92] width 51 height 22
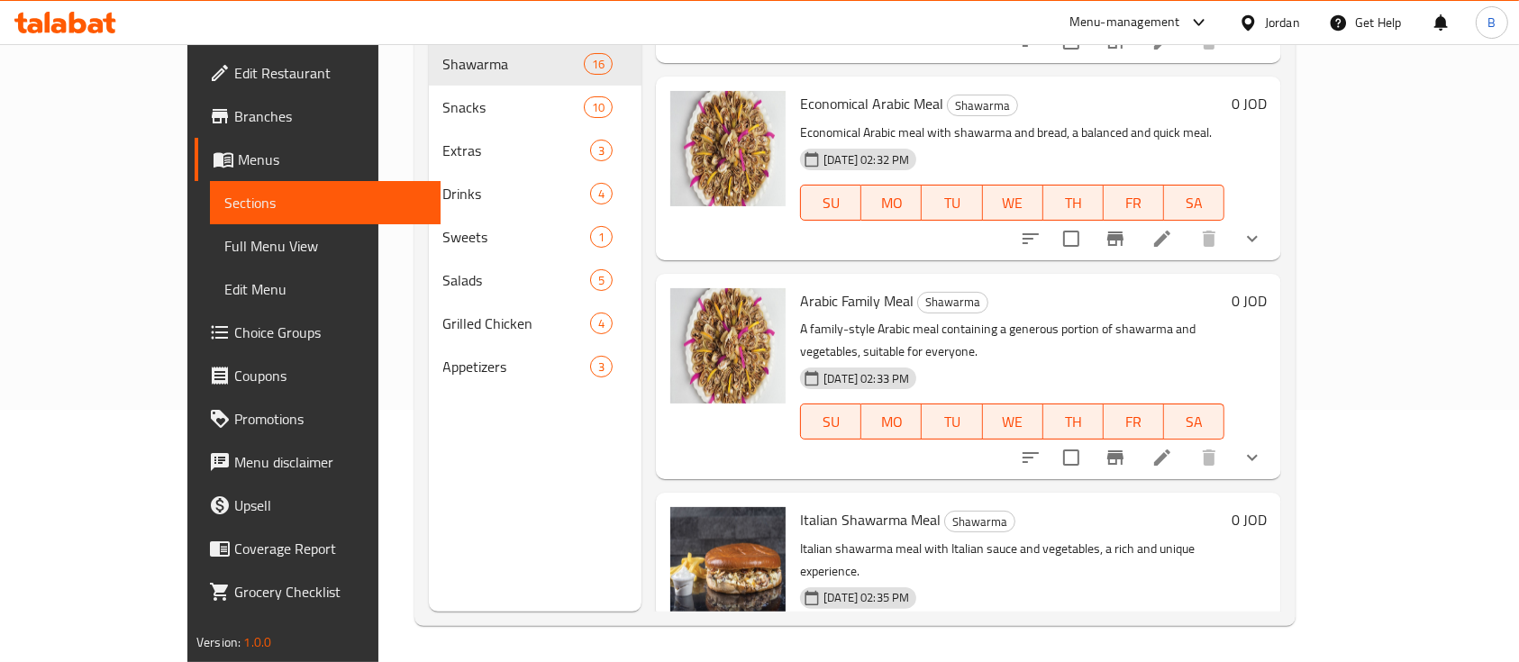
scroll to position [2532, 0]
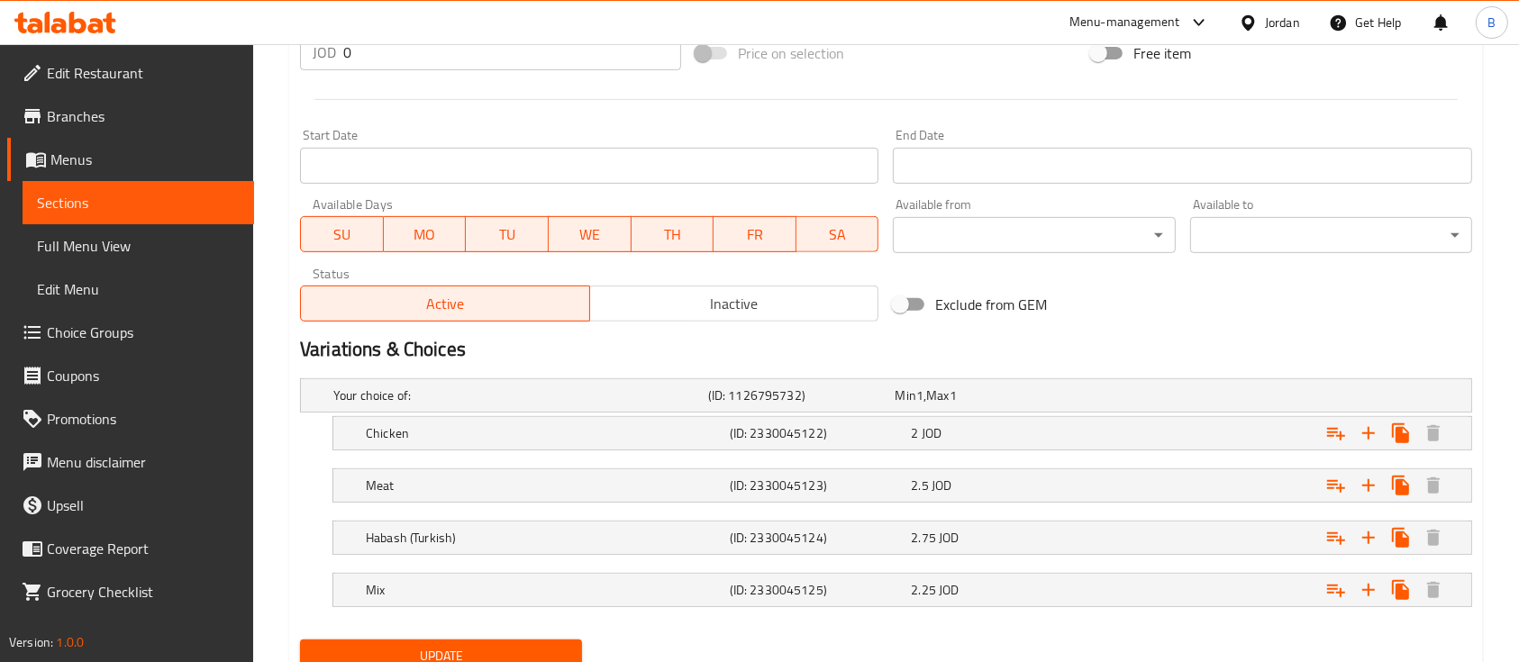
scroll to position [780, 0]
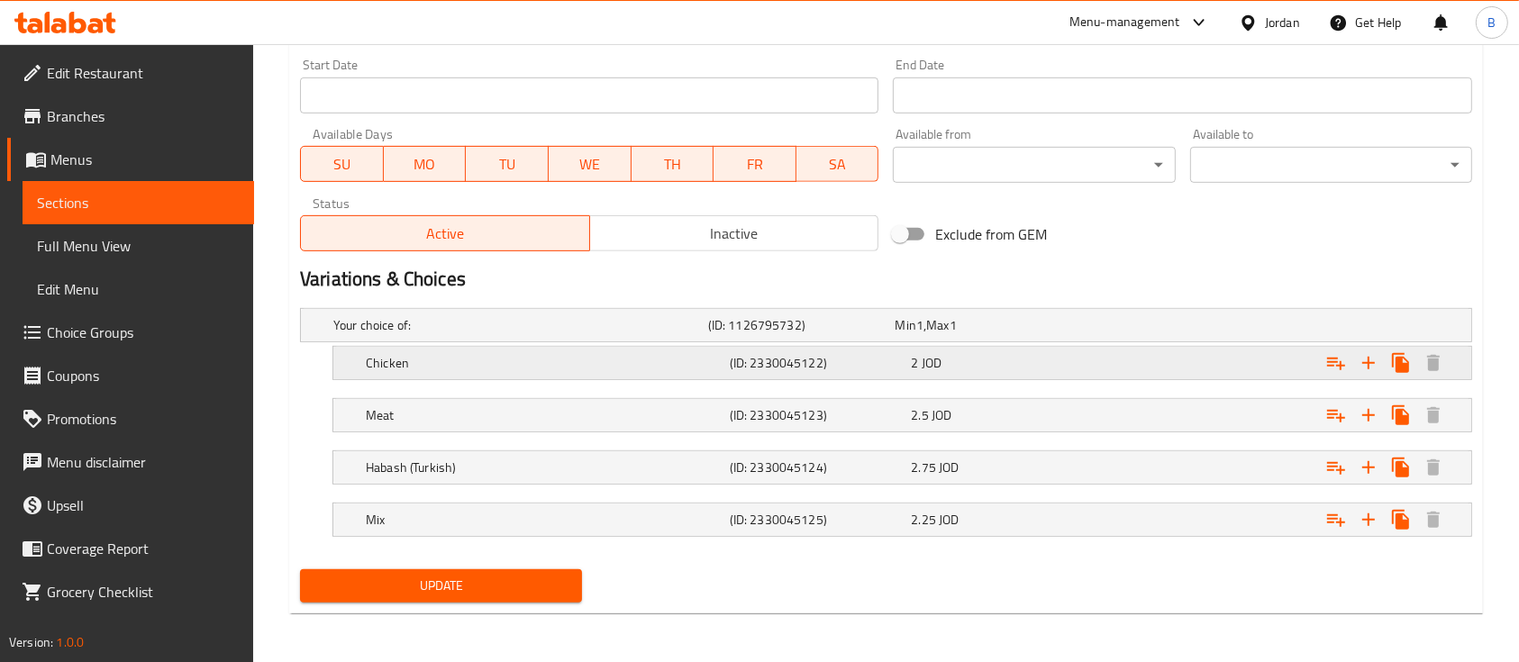
click at [1117, 365] on div "Expand" at bounding box center [1271, 363] width 364 height 40
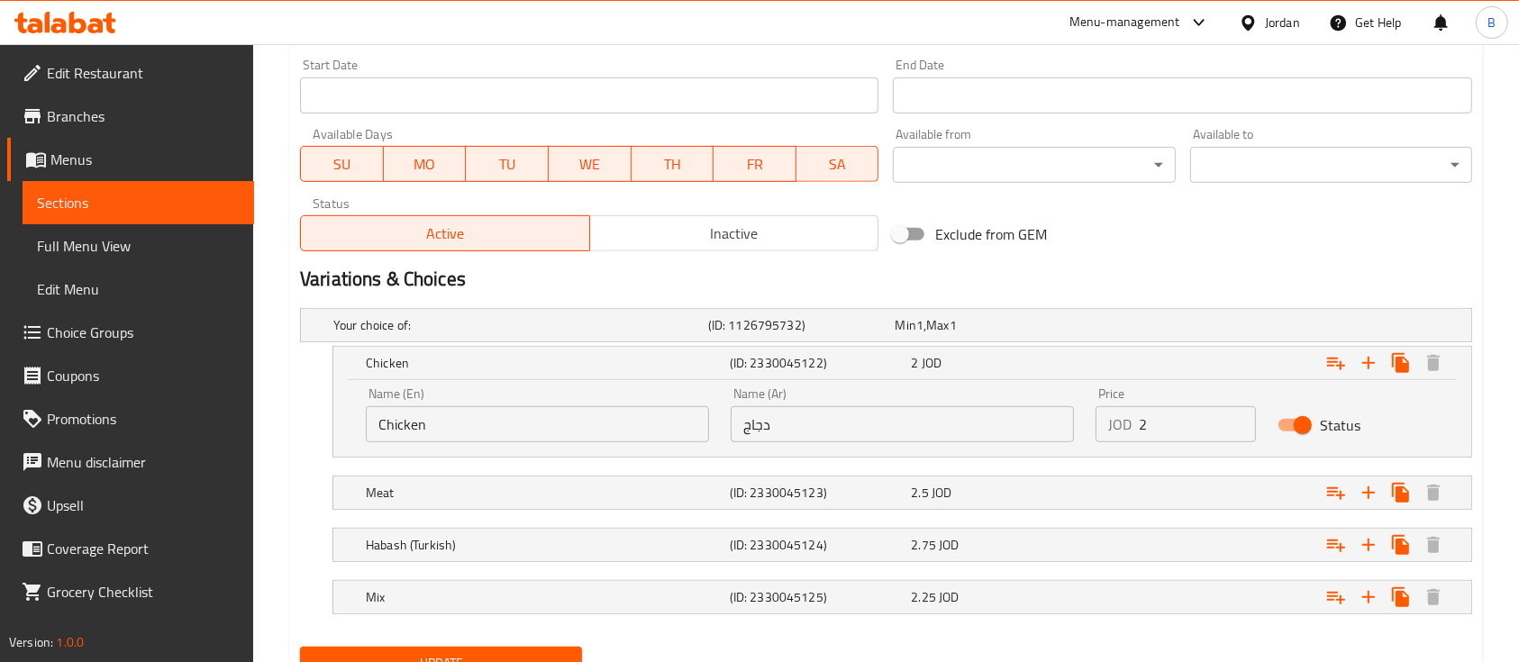
click at [1163, 432] on input "2" at bounding box center [1197, 424] width 117 height 36
type input "2.5"
click at [1195, 487] on div "Expand" at bounding box center [1271, 493] width 364 height 40
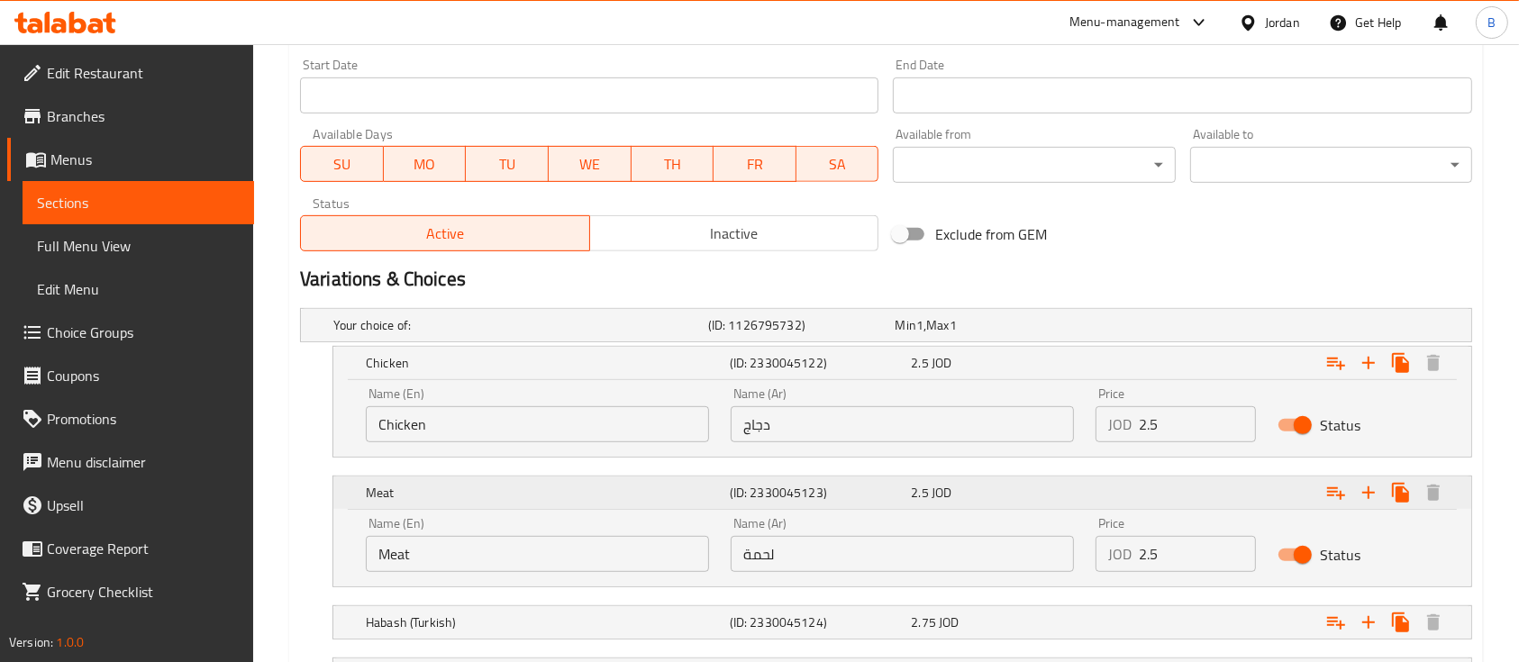
scroll to position [901, 0]
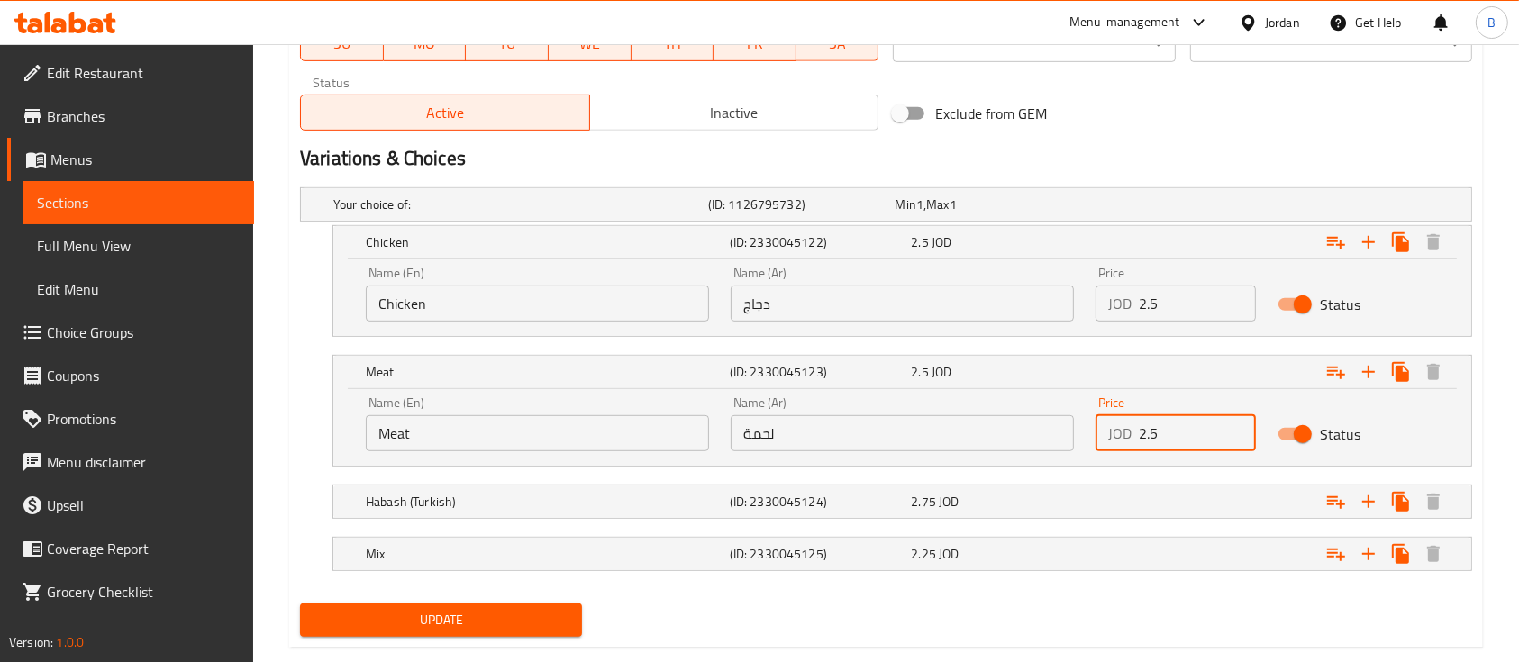
drag, startPoint x: 1158, startPoint y: 428, endPoint x: 1107, endPoint y: 420, distance: 52.0
click at [1107, 420] on div "JOD 2.5 Price" at bounding box center [1176, 433] width 160 height 36
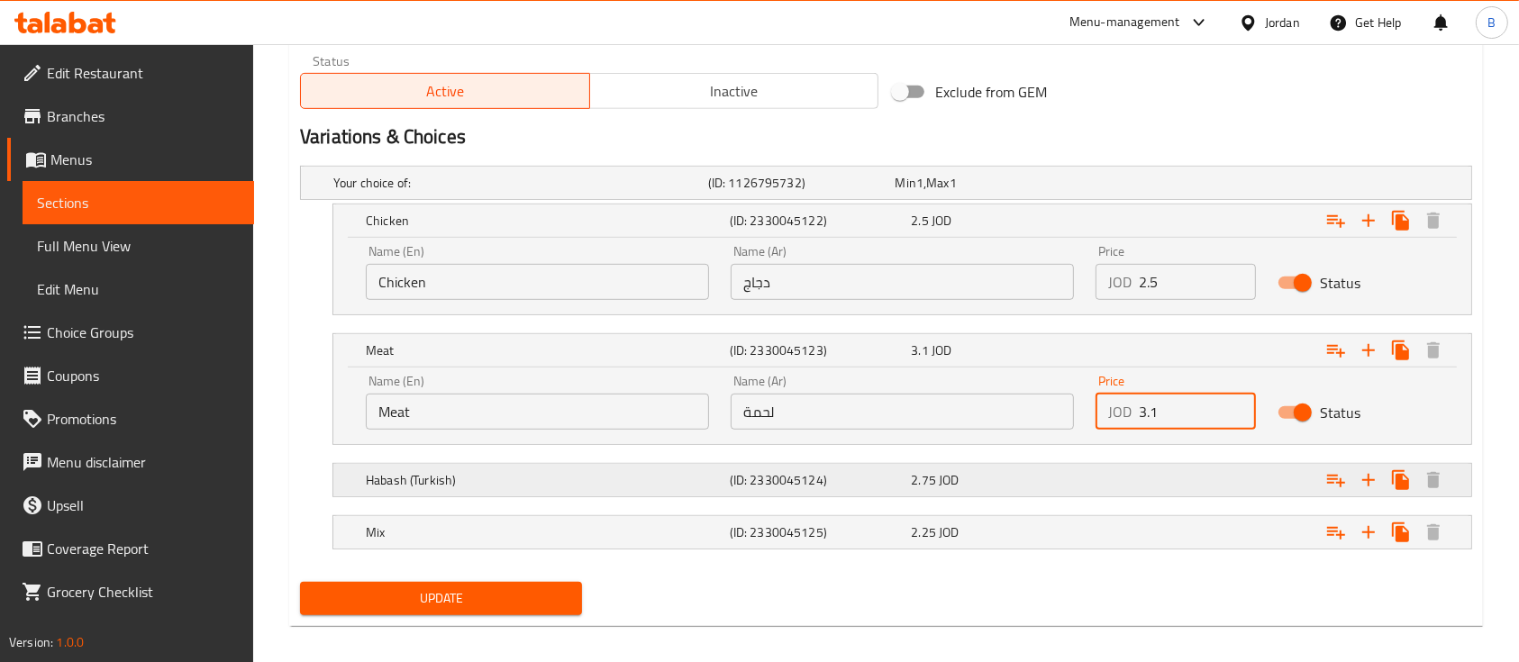
scroll to position [935, 0]
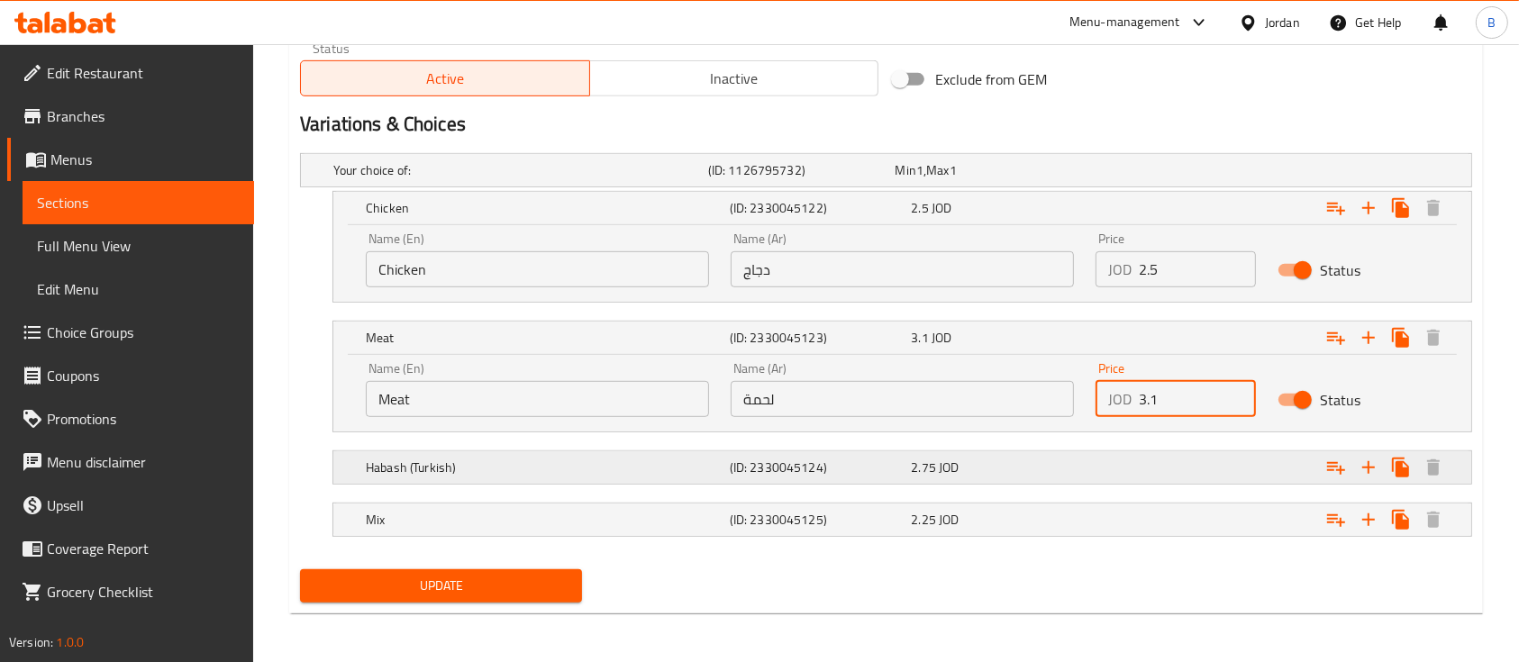
type input "3.1"
click at [1189, 456] on div "Expand" at bounding box center [1271, 468] width 364 height 40
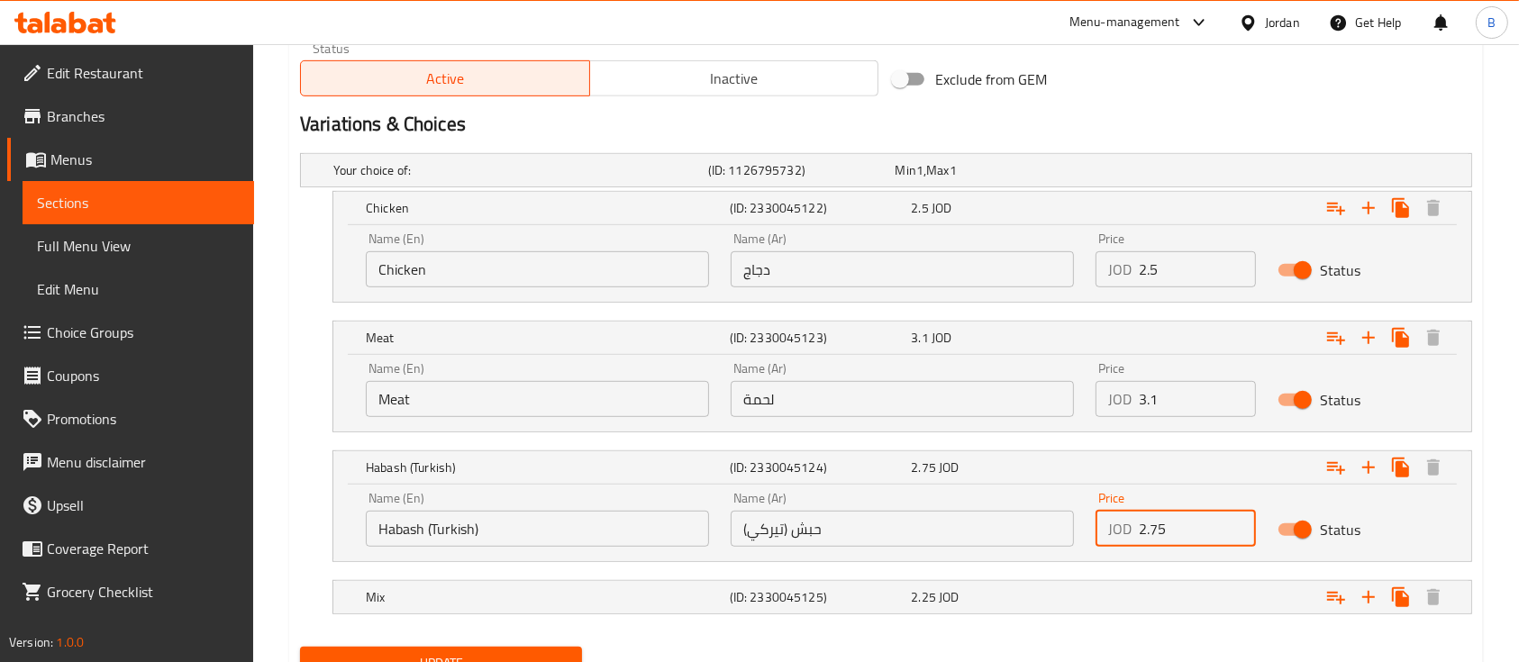
drag, startPoint x: 1185, startPoint y: 533, endPoint x: 1135, endPoint y: 544, distance: 51.6
click at [1135, 544] on div "JOD 2.75 Price" at bounding box center [1176, 529] width 160 height 36
type input "3.1"
click at [1103, 588] on div "Expand" at bounding box center [1271, 598] width 364 height 40
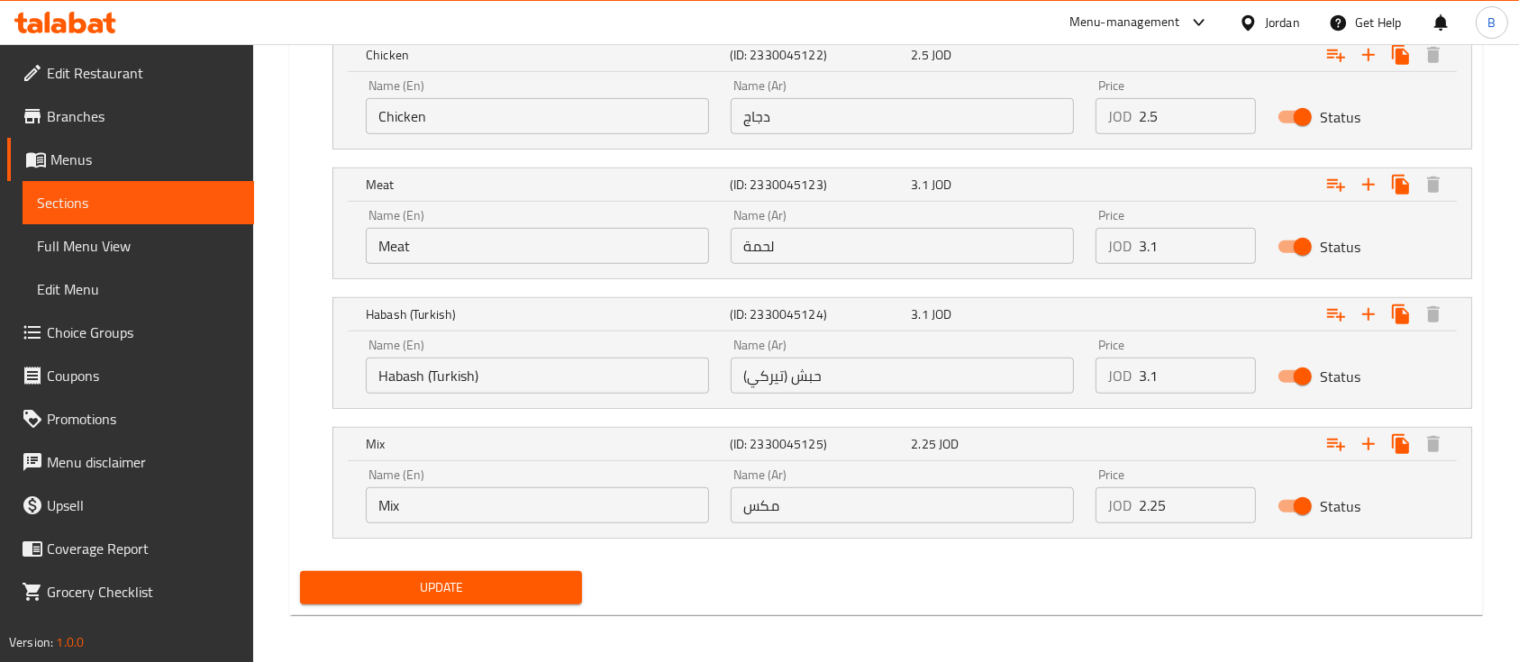
scroll to position [1090, 0]
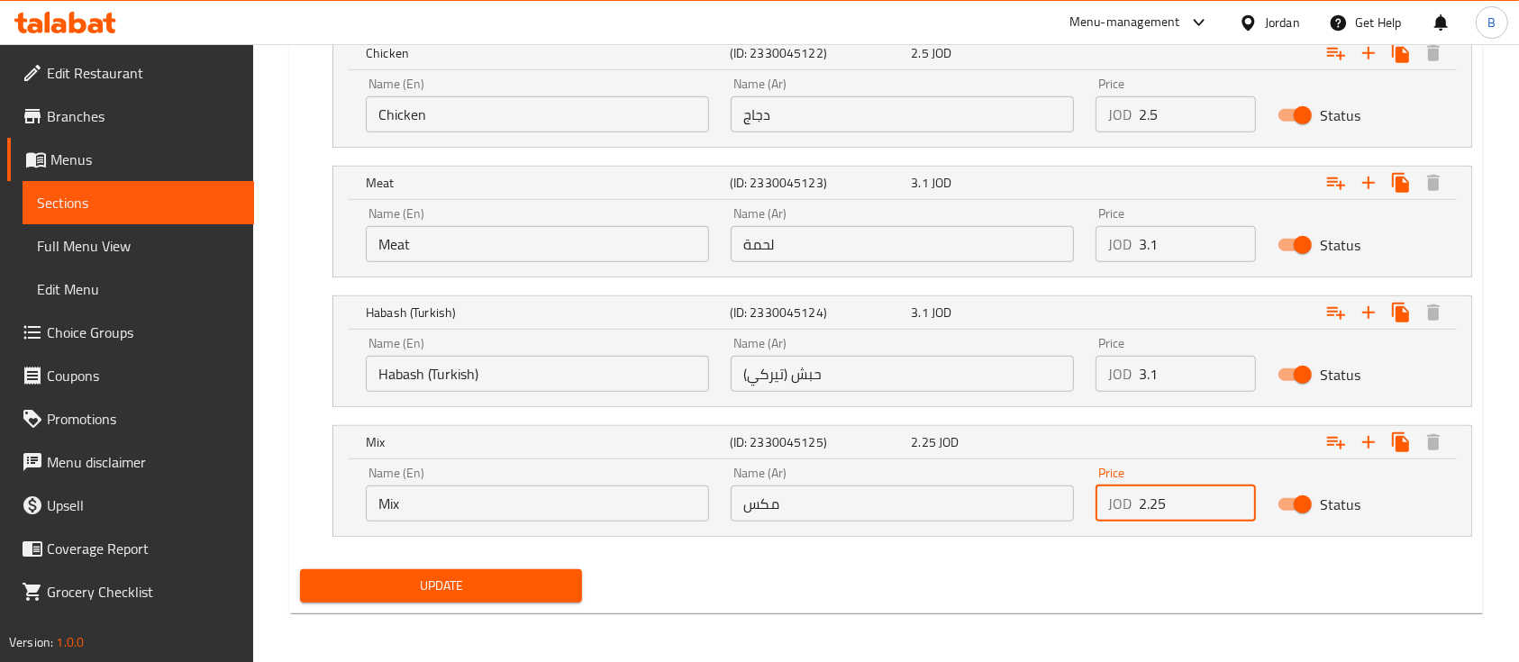
click at [1179, 511] on input "2.25" at bounding box center [1197, 504] width 117 height 36
type input "2.8"
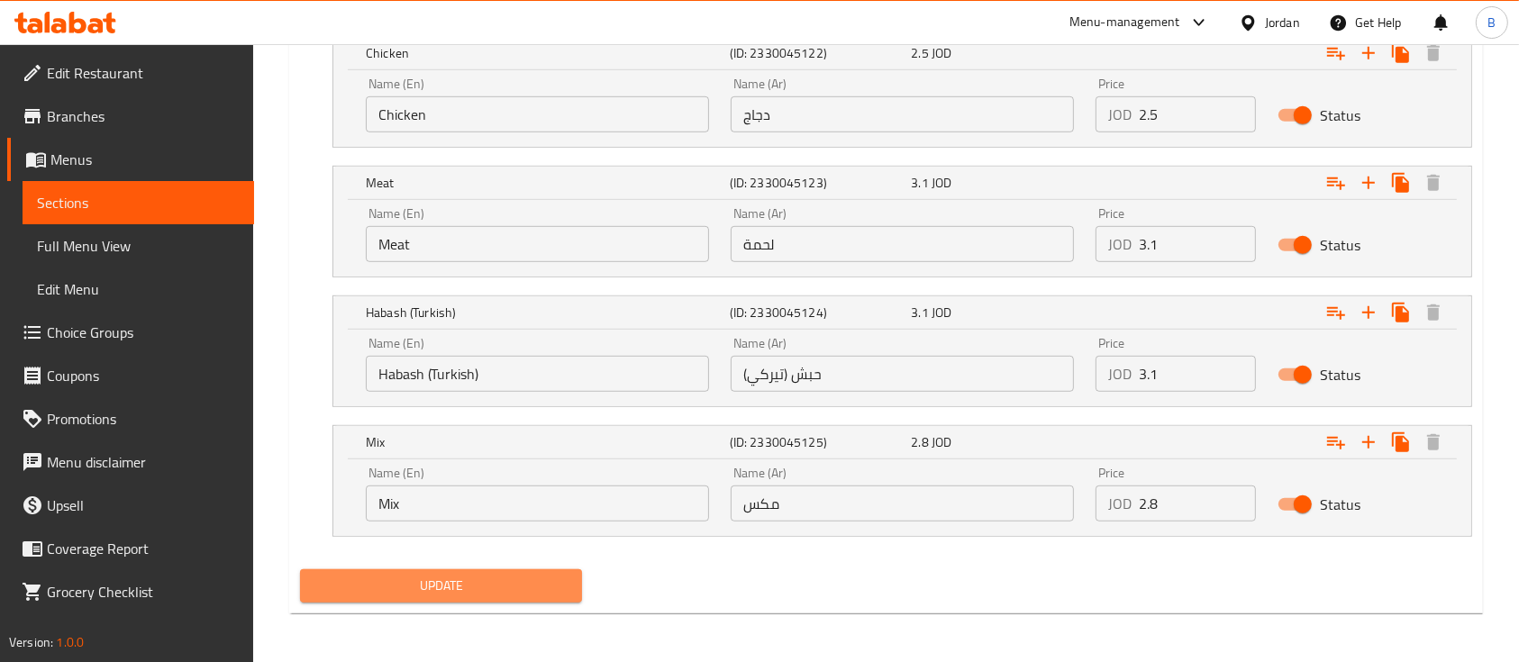
click at [531, 575] on span "Update" at bounding box center [440, 586] width 253 height 23
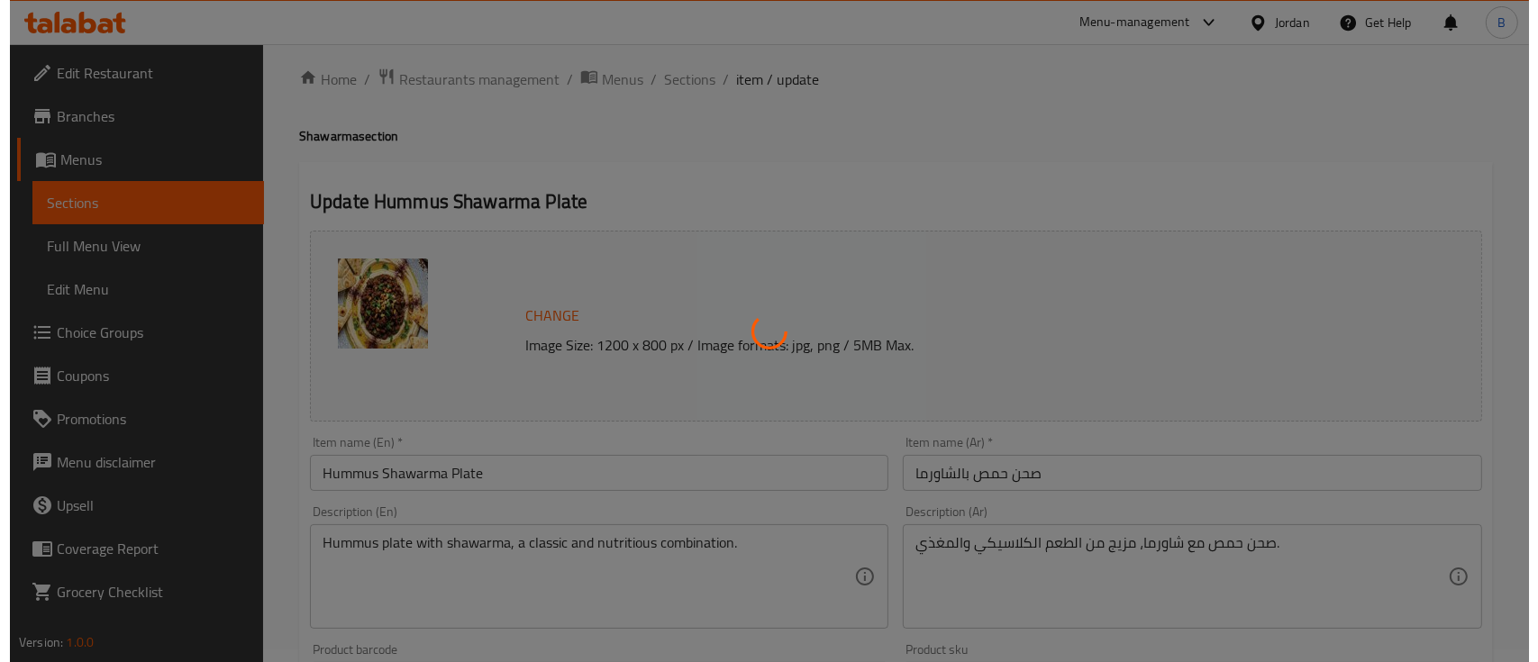
scroll to position [0, 0]
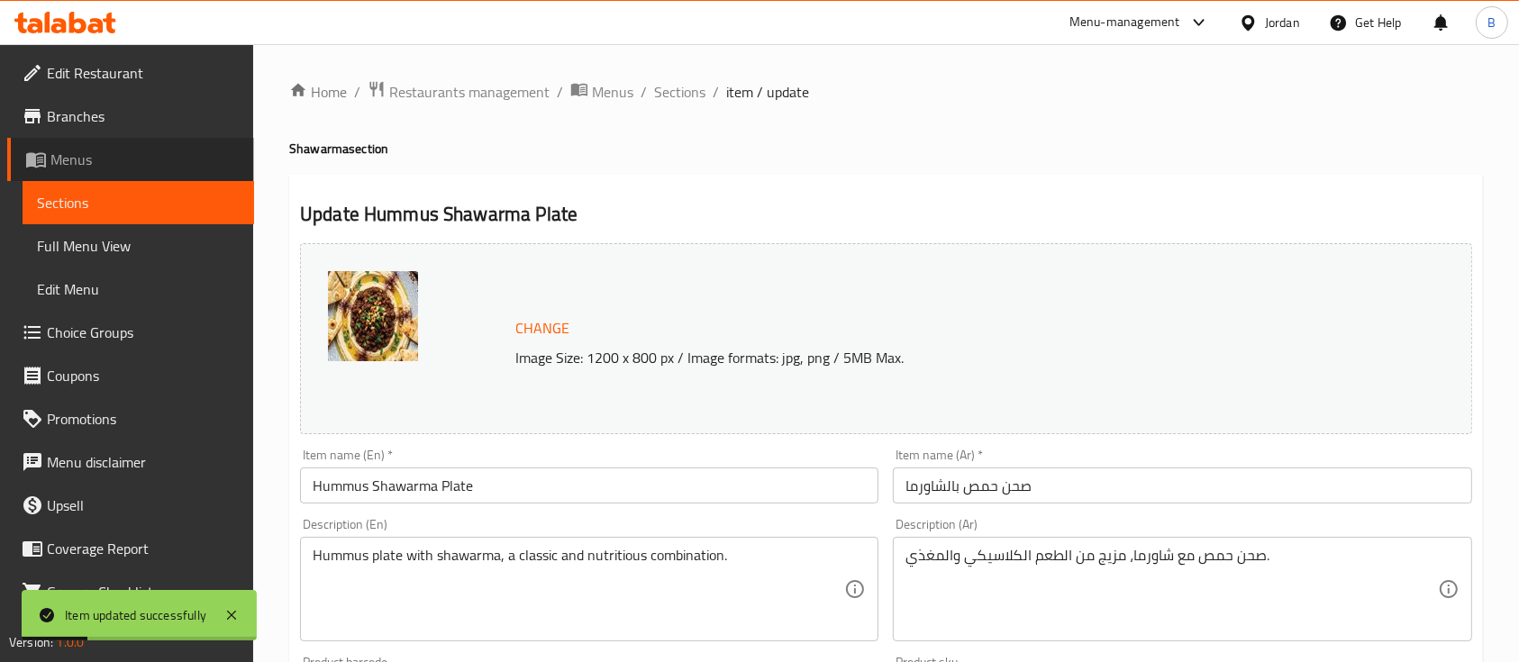
click at [137, 158] on span "Menus" at bounding box center [144, 160] width 189 height 22
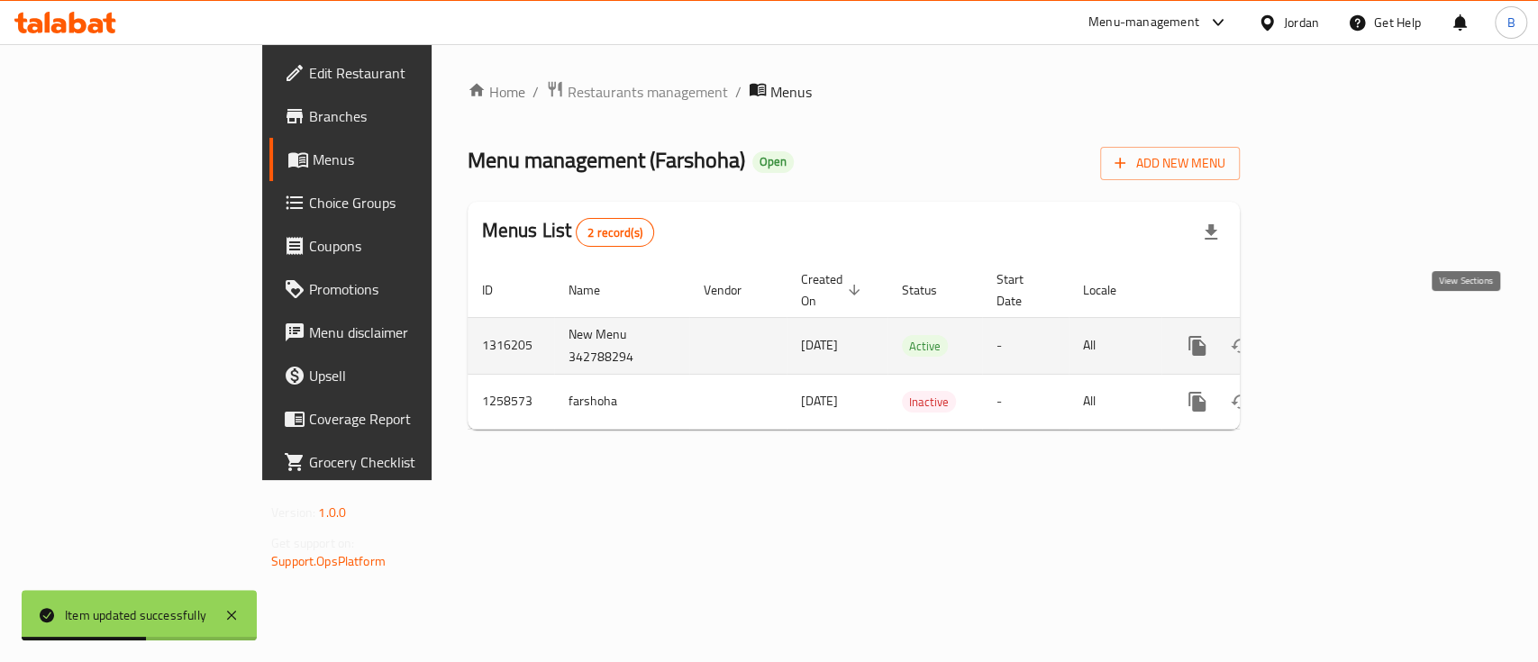
click at [1338, 335] on icon "enhanced table" at bounding box center [1328, 346] width 22 height 22
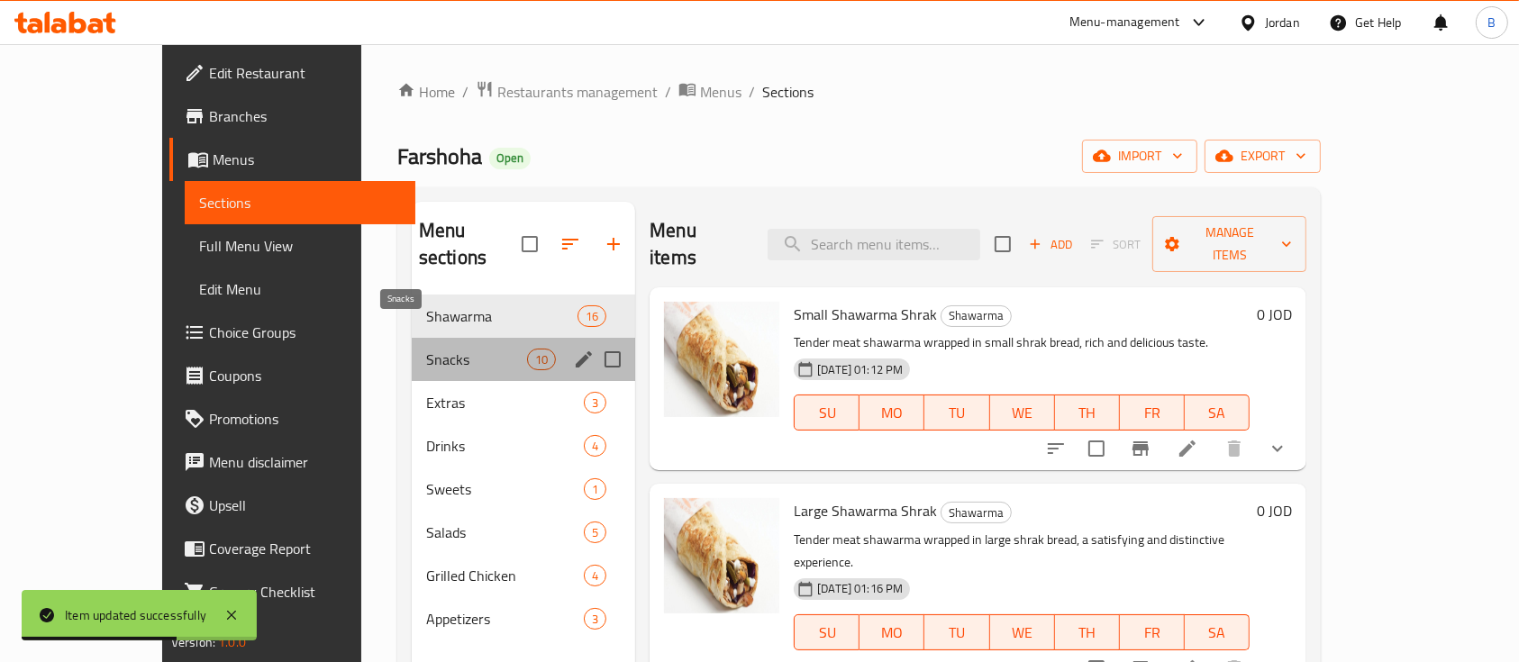
click at [474, 349] on span "Snacks" at bounding box center [476, 360] width 101 height 22
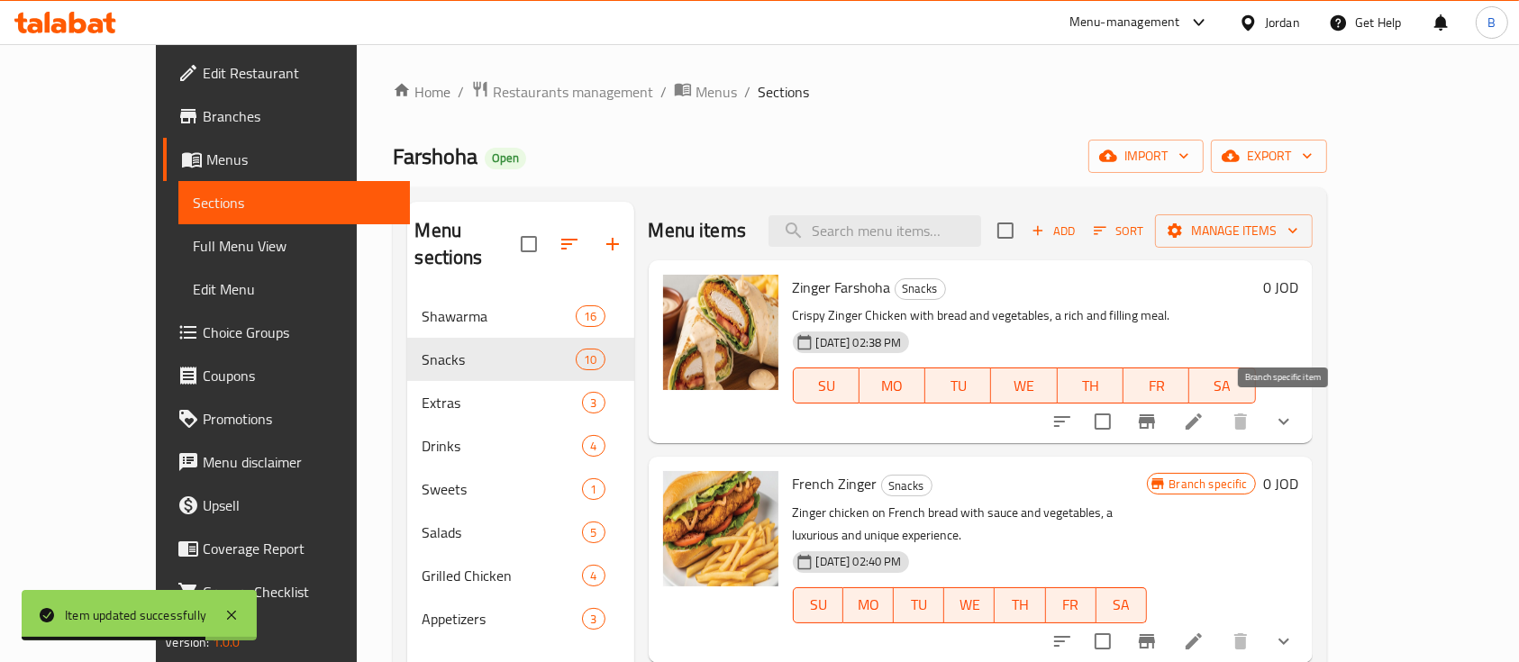
click at [1169, 429] on button "Branch-specific-item" at bounding box center [1147, 421] width 43 height 43
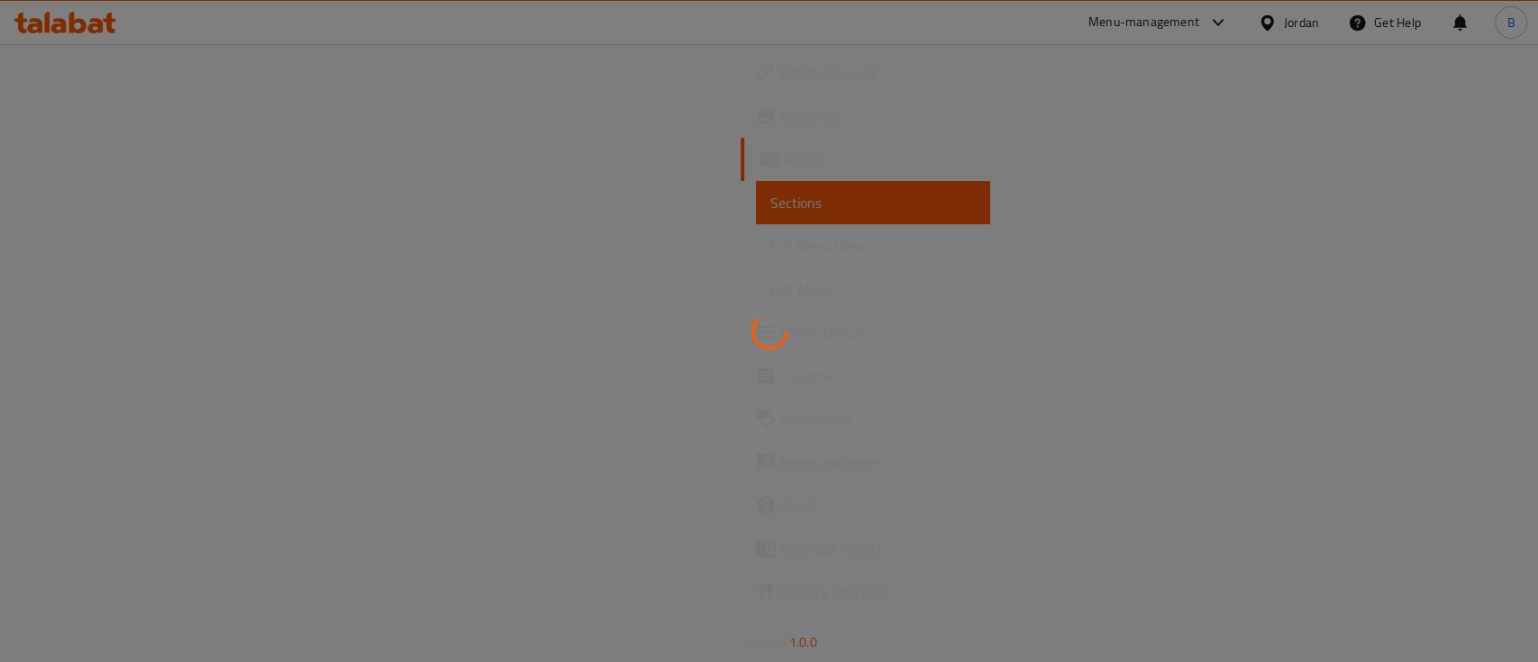
click at [1387, 372] on div at bounding box center [769, 331] width 1538 height 662
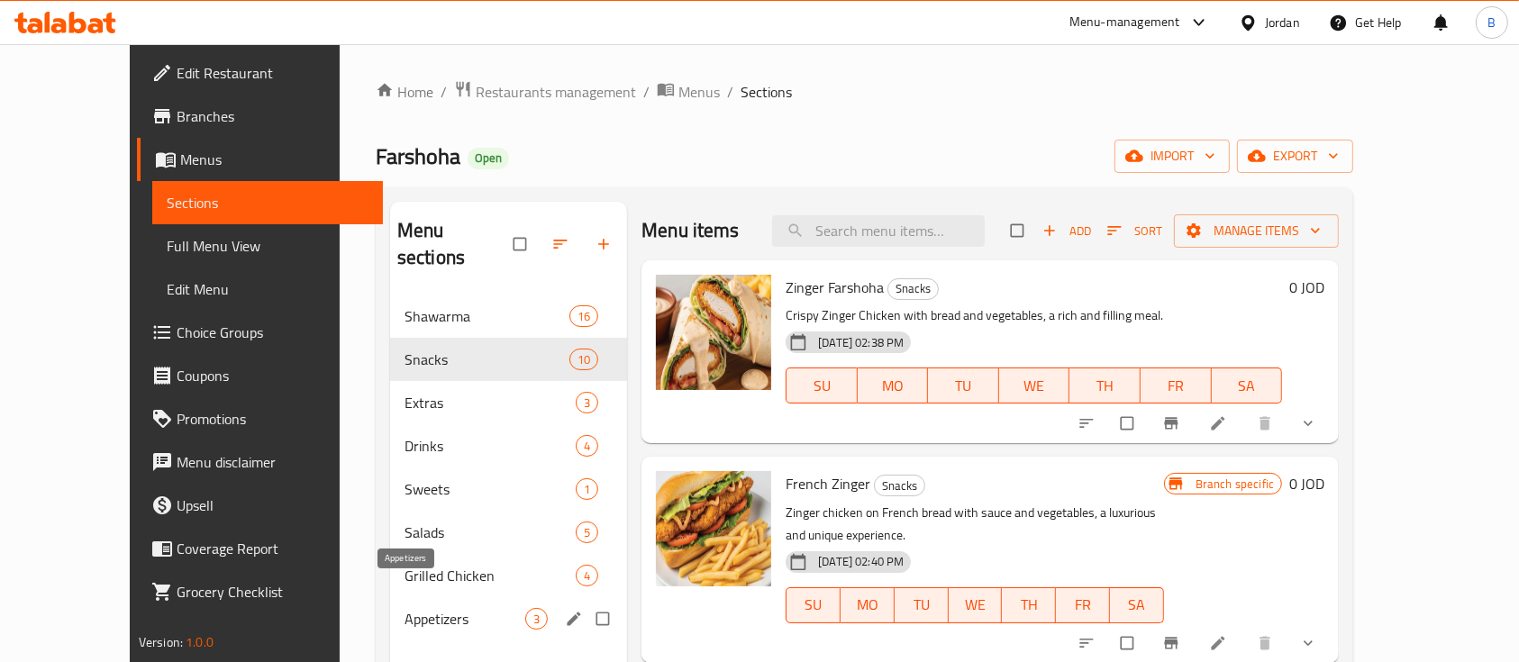
click at [457, 608] on span "Appetizers" at bounding box center [465, 619] width 121 height 22
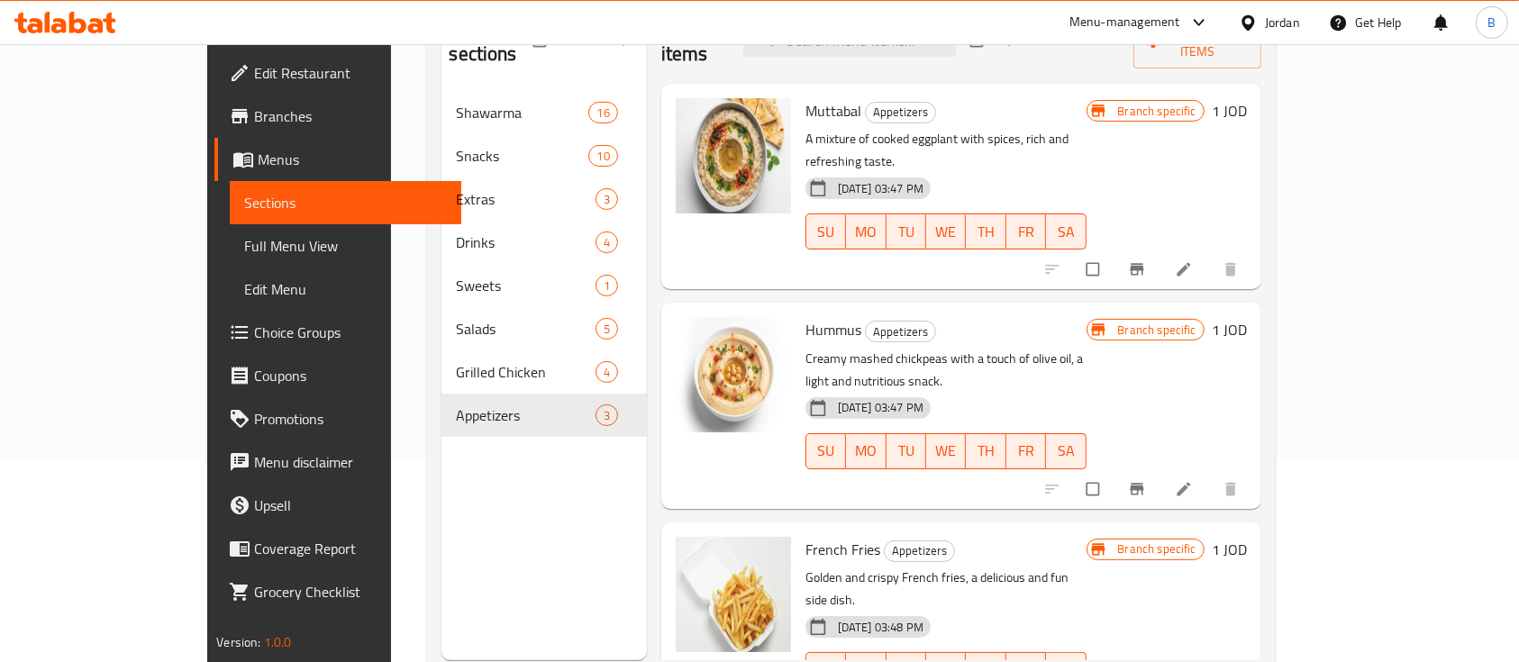
scroll to position [252, 0]
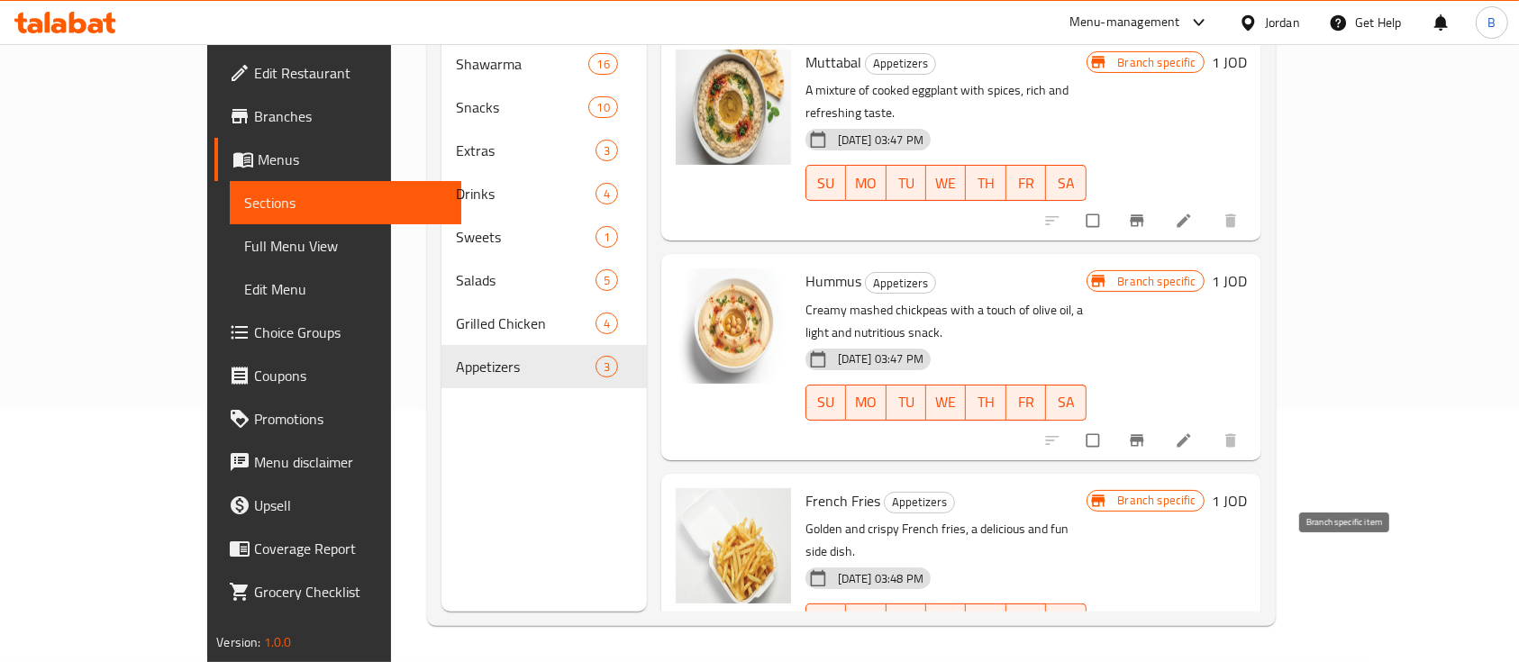
click at [1161, 640] on button "Branch-specific-item" at bounding box center [1138, 660] width 43 height 40
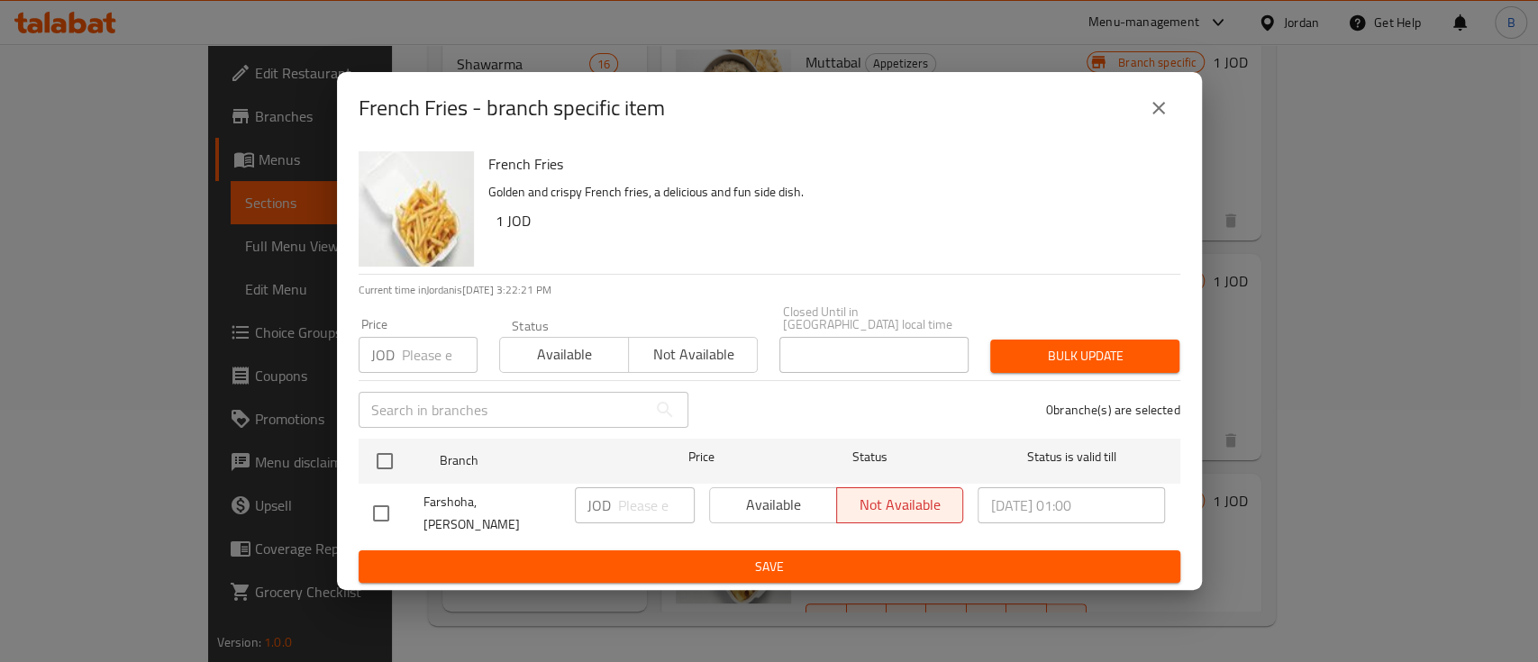
click at [1155, 115] on icon "close" at bounding box center [1159, 108] width 22 height 22
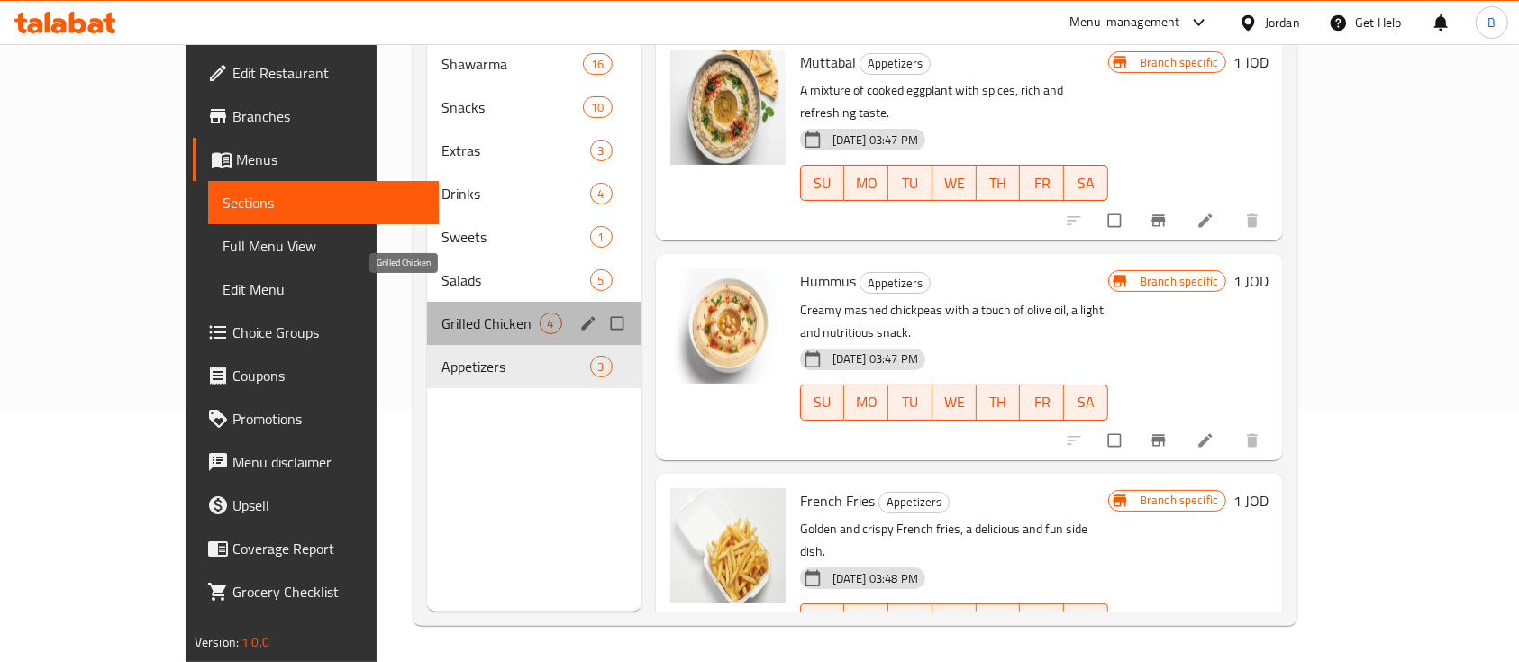
click at [442, 313] on span "Grilled Chicken" at bounding box center [490, 324] width 97 height 22
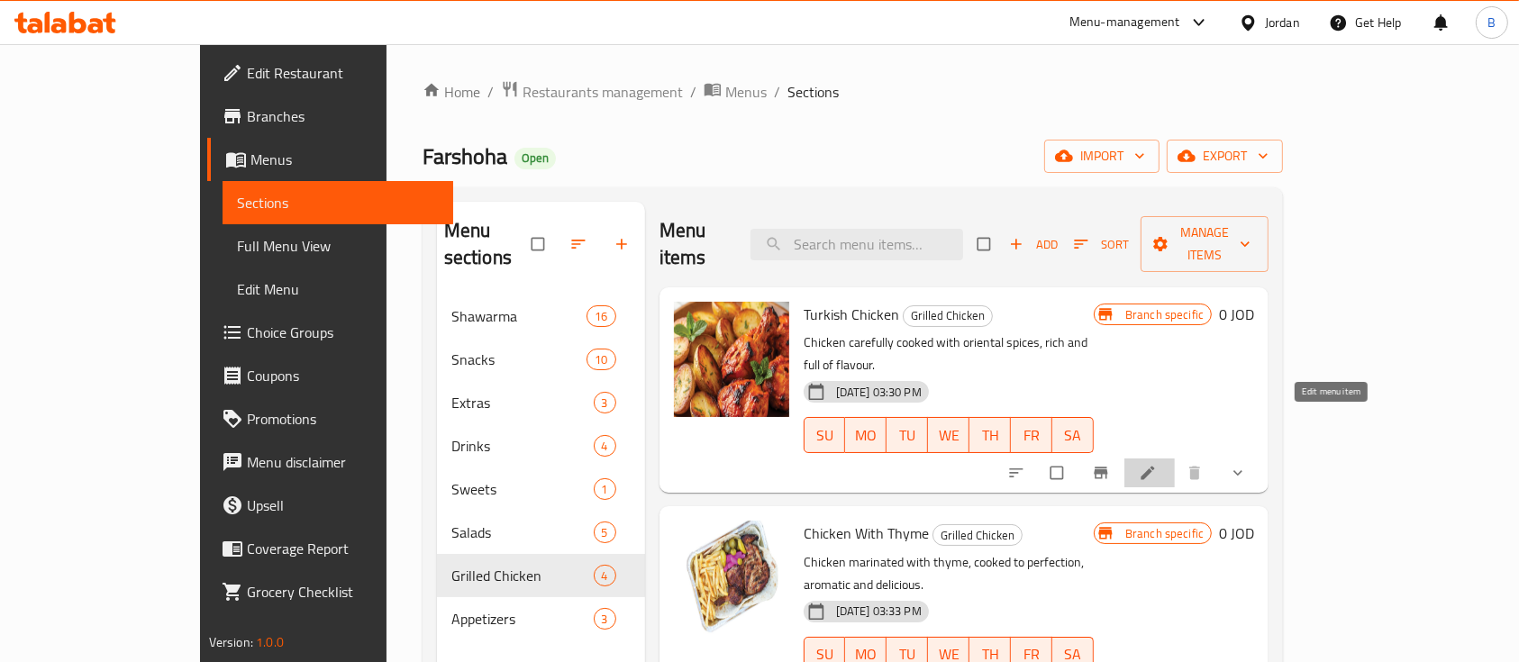
click at [1157, 464] on icon at bounding box center [1148, 473] width 18 height 18
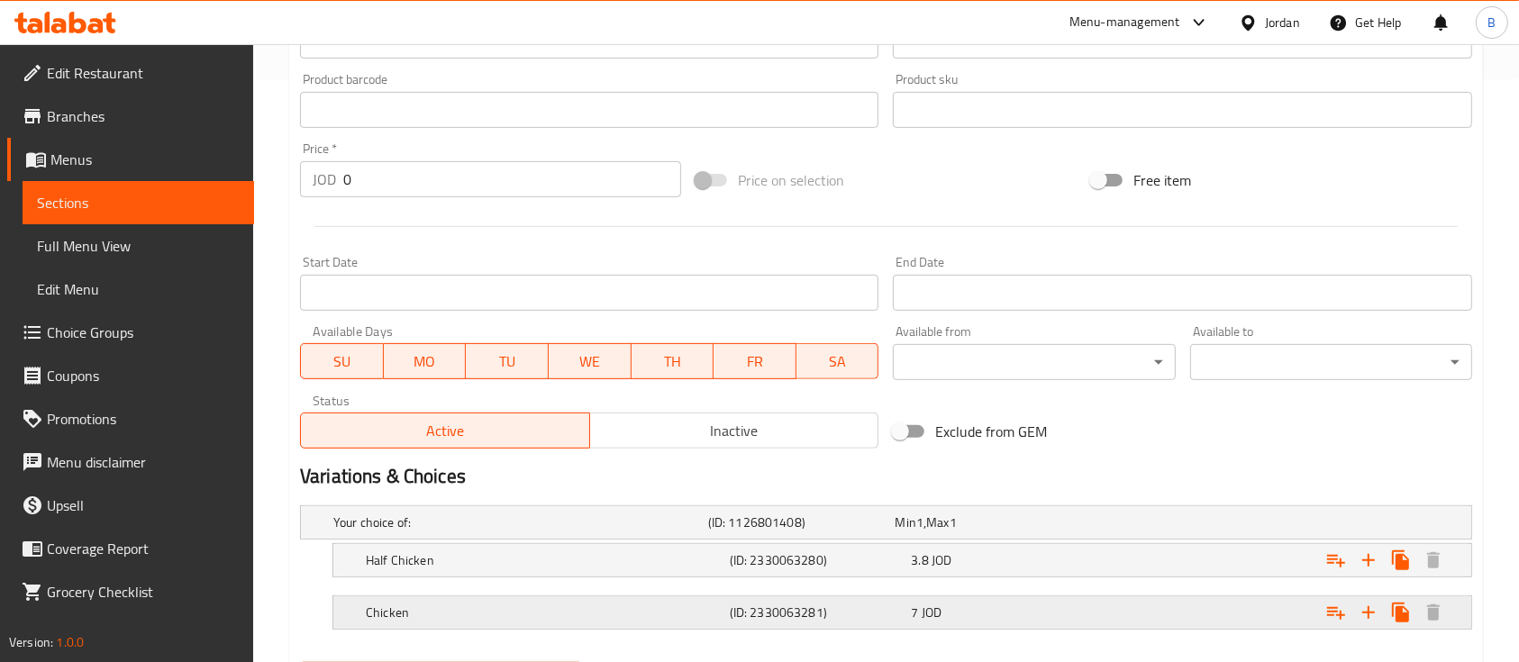
scroll to position [677, 0]
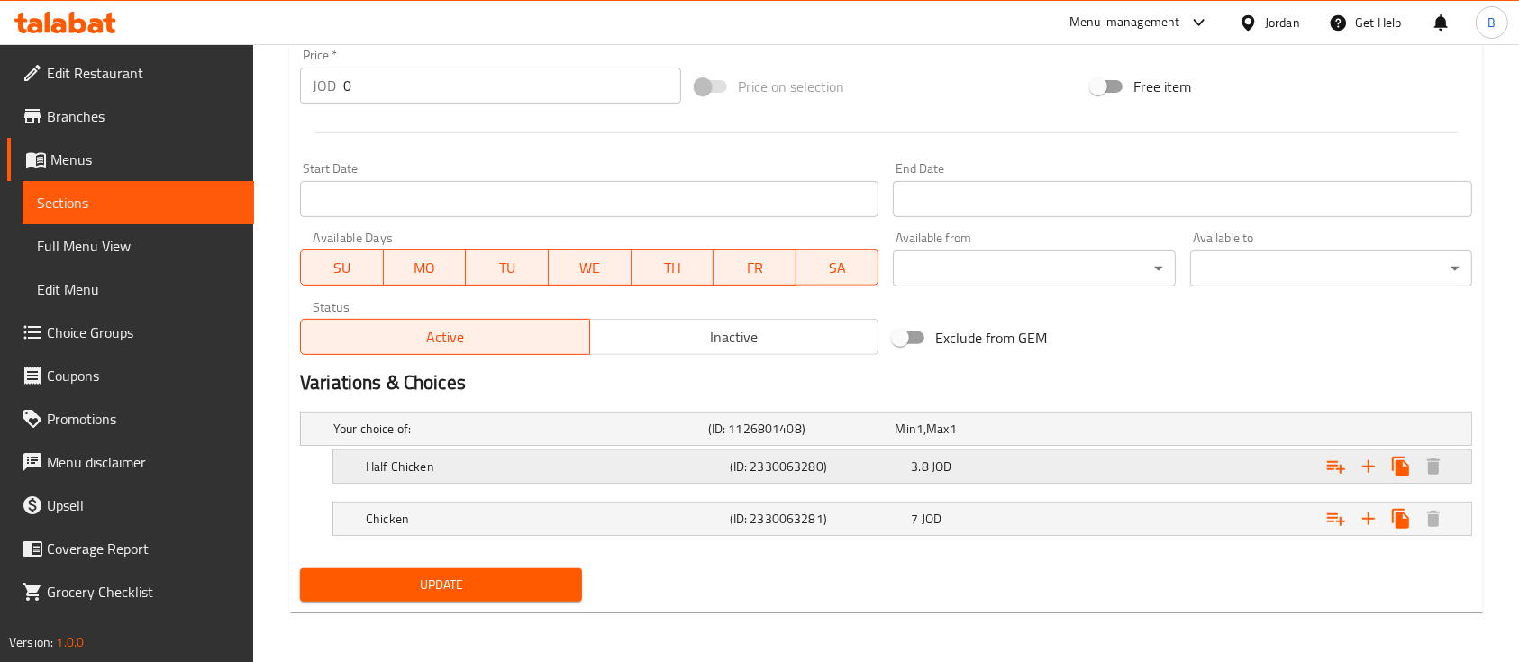
click at [1063, 447] on div "Half Chicken (ID: 2330063280) 3.8 JOD" at bounding box center [907, 467] width 1091 height 40
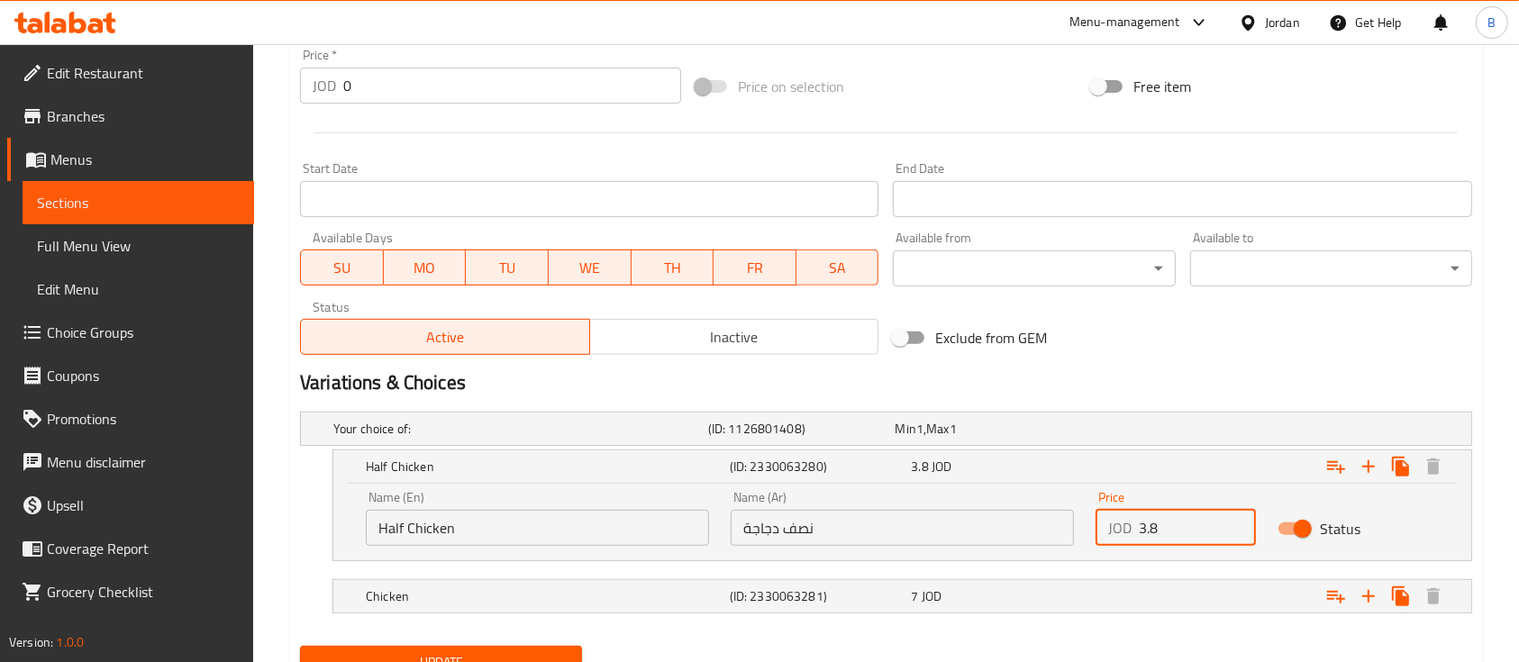
drag, startPoint x: 1170, startPoint y: 527, endPoint x: 1126, endPoint y: 538, distance: 44.6
click at [1126, 538] on div "JOD 3.8 Price" at bounding box center [1176, 528] width 160 height 36
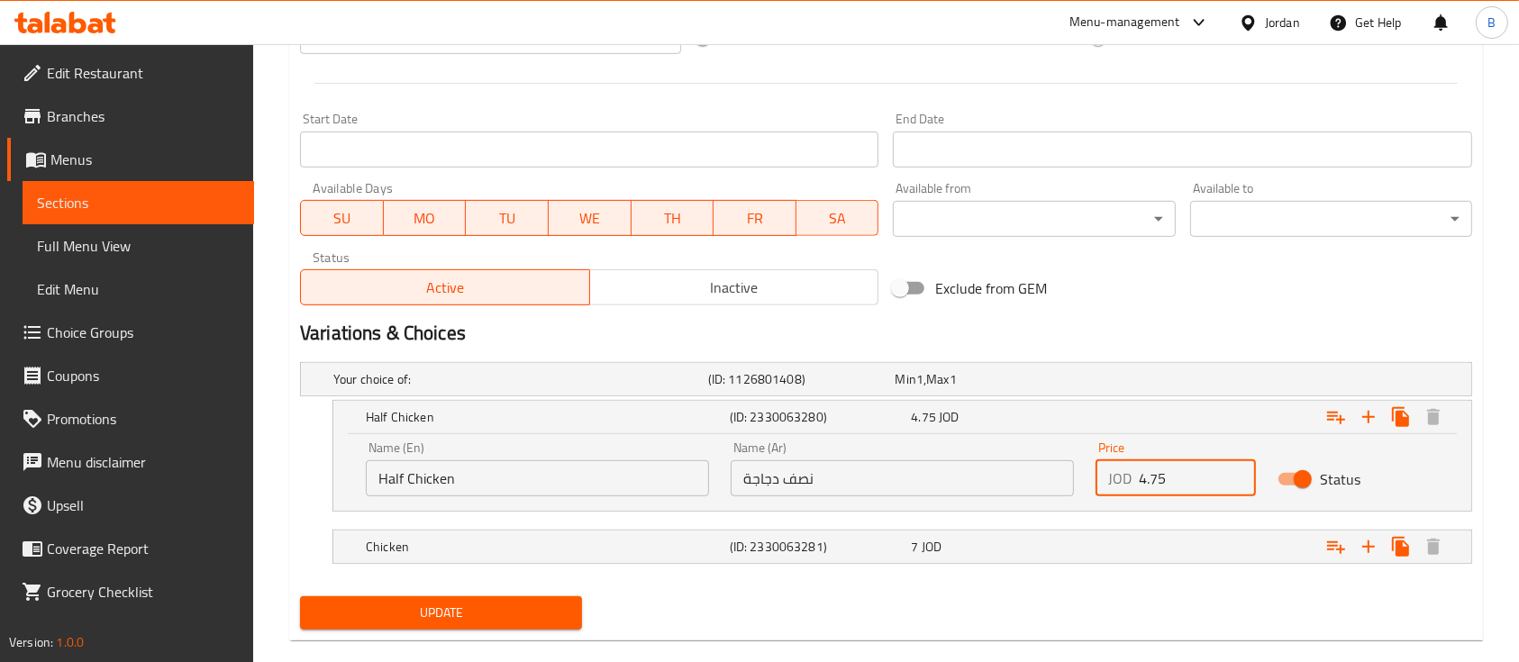
scroll to position [753, 0]
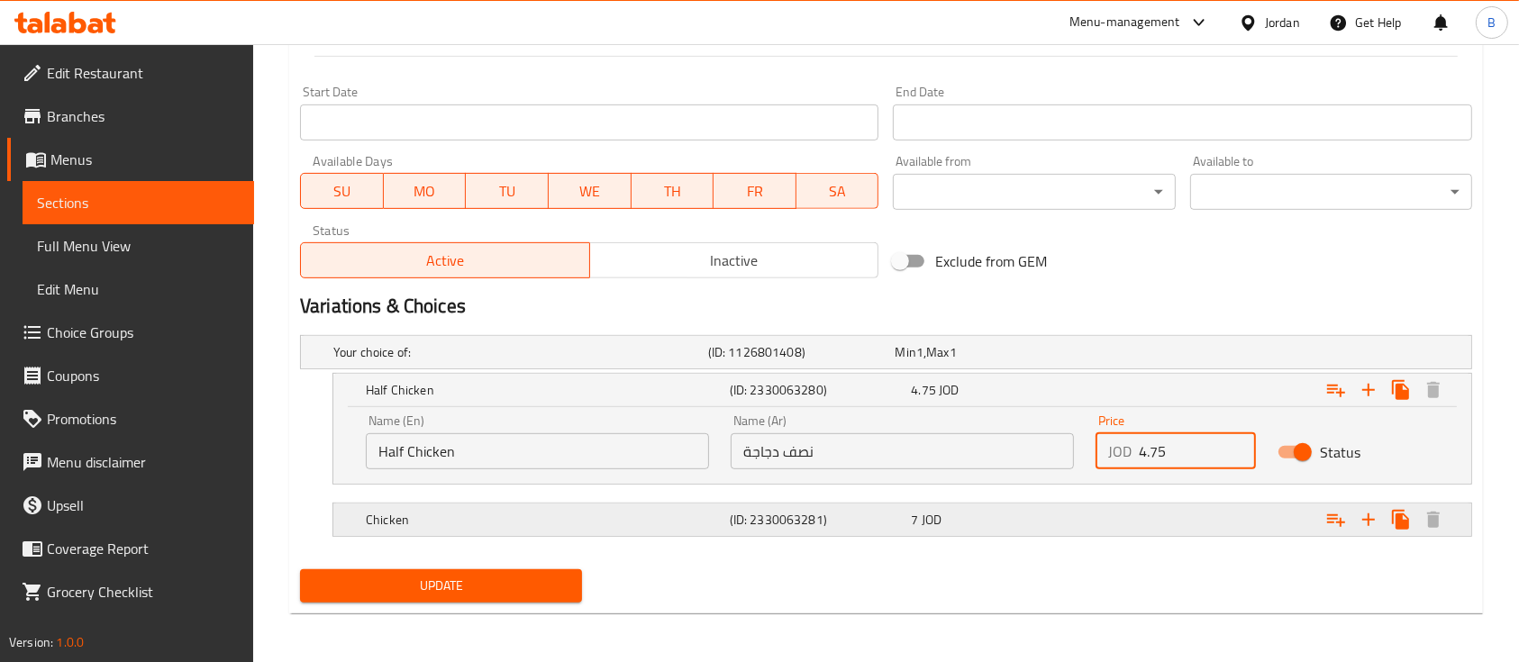
type input "4.75"
click at [1107, 506] on div "Expand" at bounding box center [1271, 520] width 364 height 40
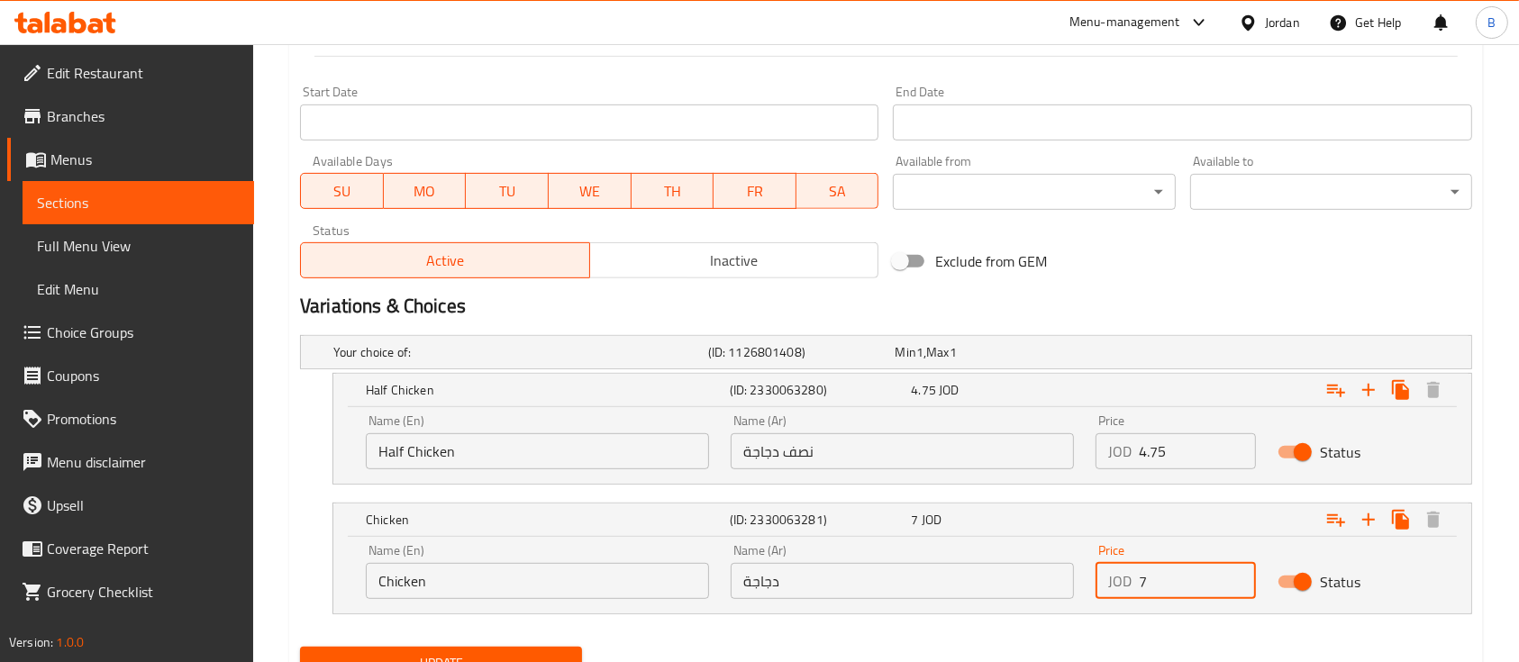
drag, startPoint x: 1172, startPoint y: 568, endPoint x: 1098, endPoint y: 582, distance: 76.2
click at [1098, 582] on div "JOD 7 Price" at bounding box center [1176, 581] width 160 height 36
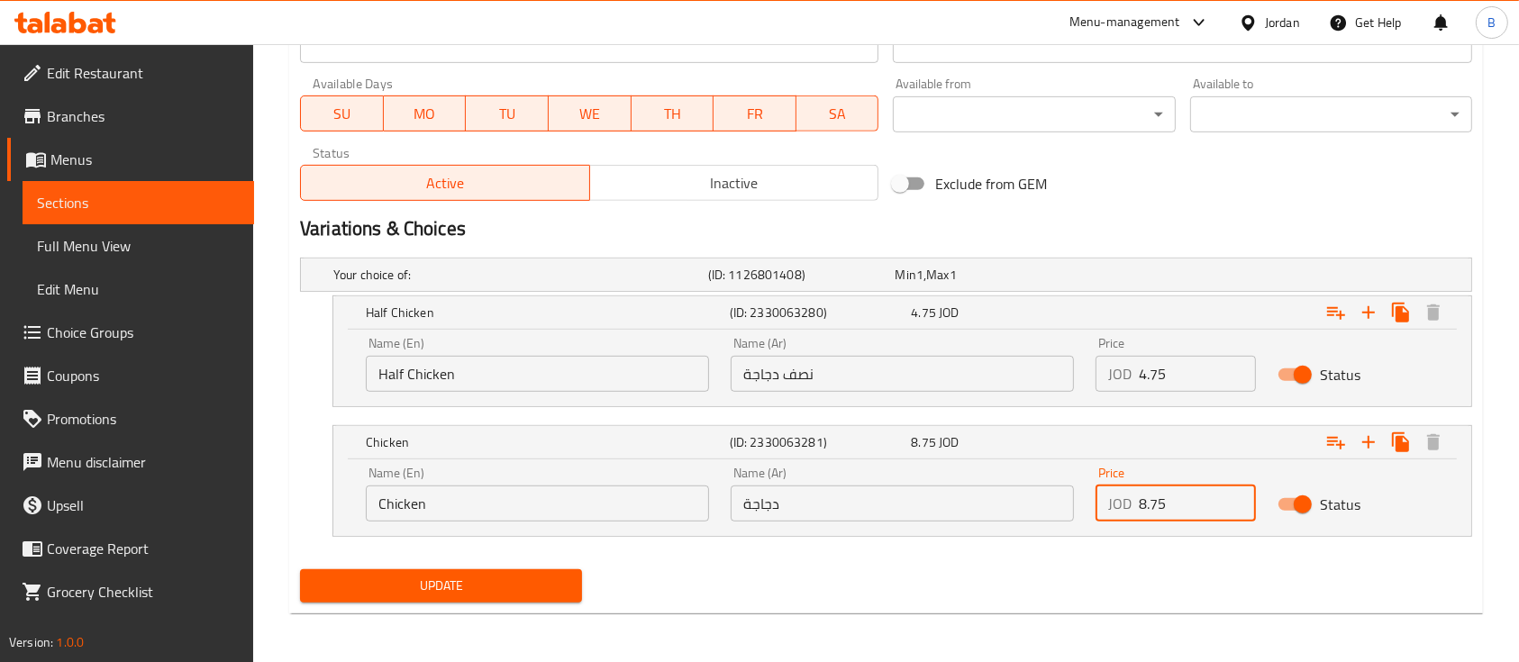
type input "8.75"
click at [442, 583] on span "Update" at bounding box center [440, 586] width 253 height 23
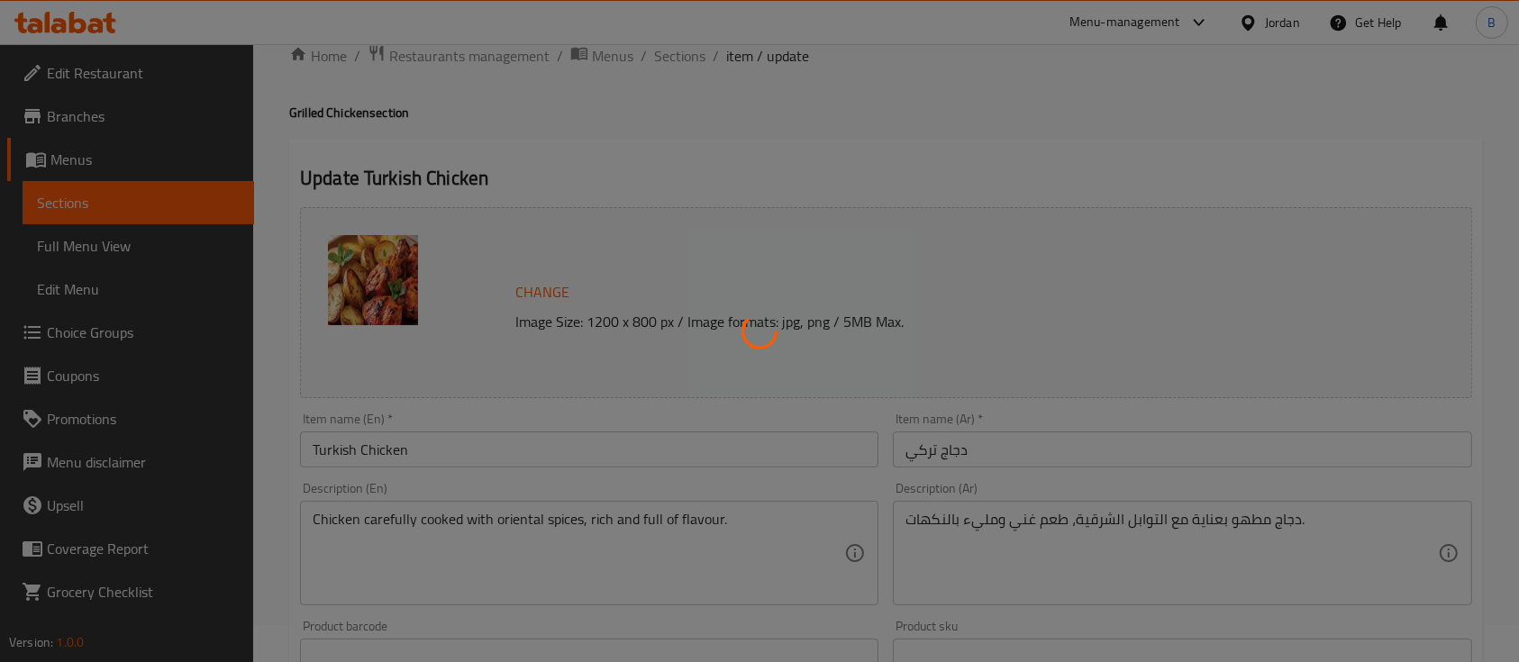
scroll to position [0, 0]
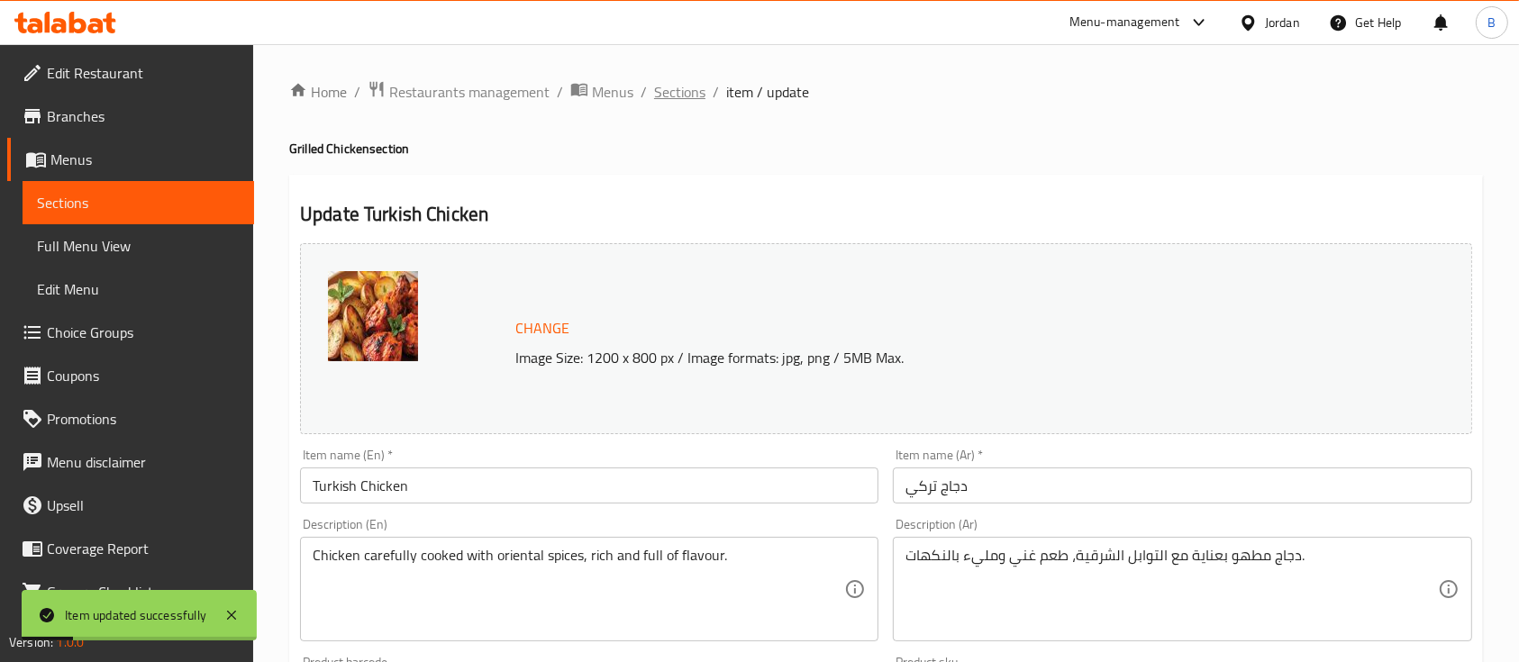
click at [689, 103] on span "Sections" at bounding box center [679, 92] width 51 height 22
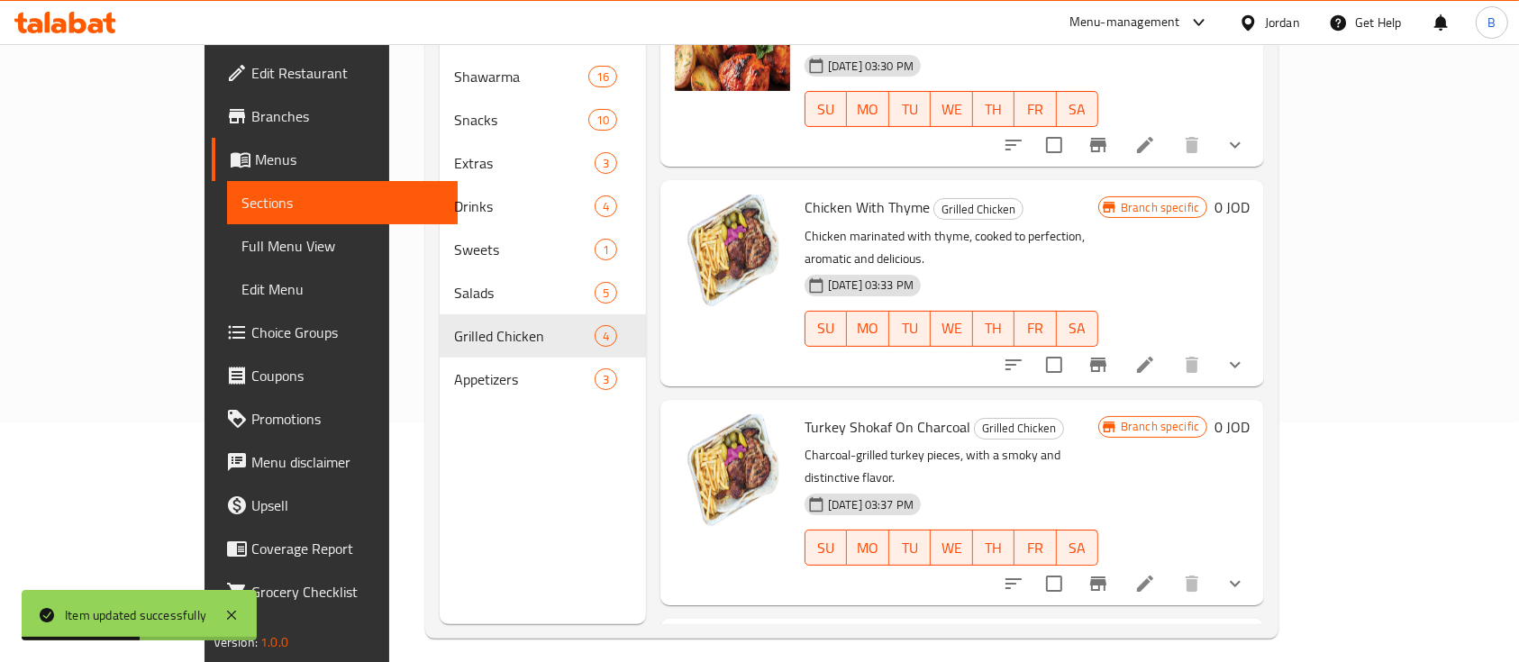
scroll to position [50, 0]
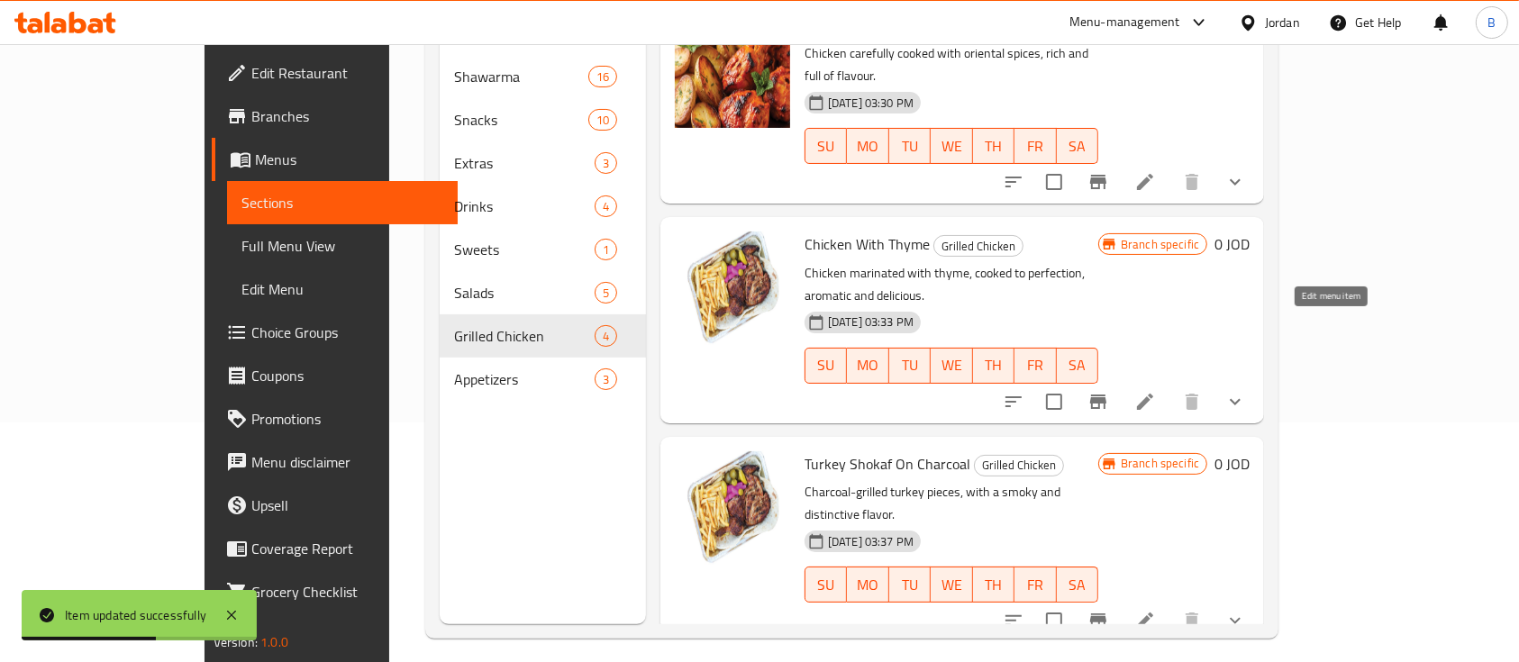
click at [1156, 391] on icon at bounding box center [1146, 402] width 22 height 22
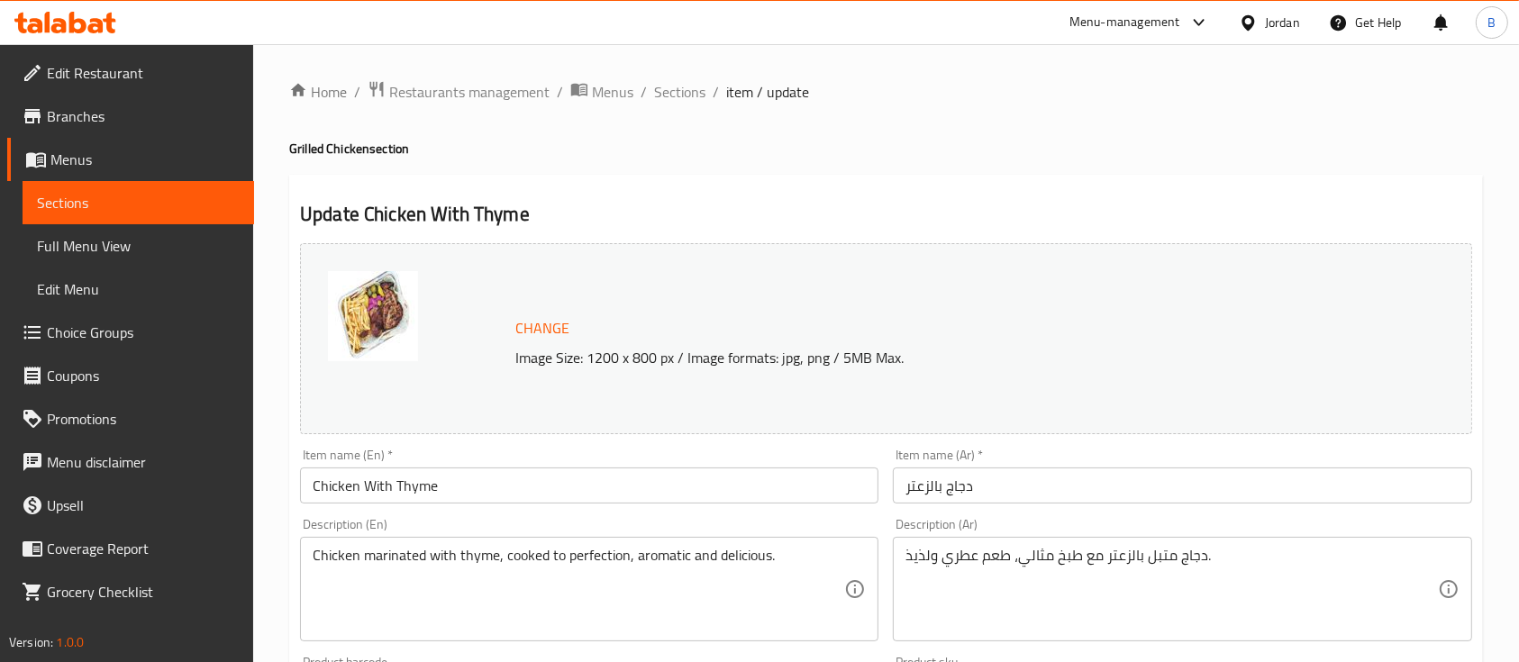
scroll to position [677, 0]
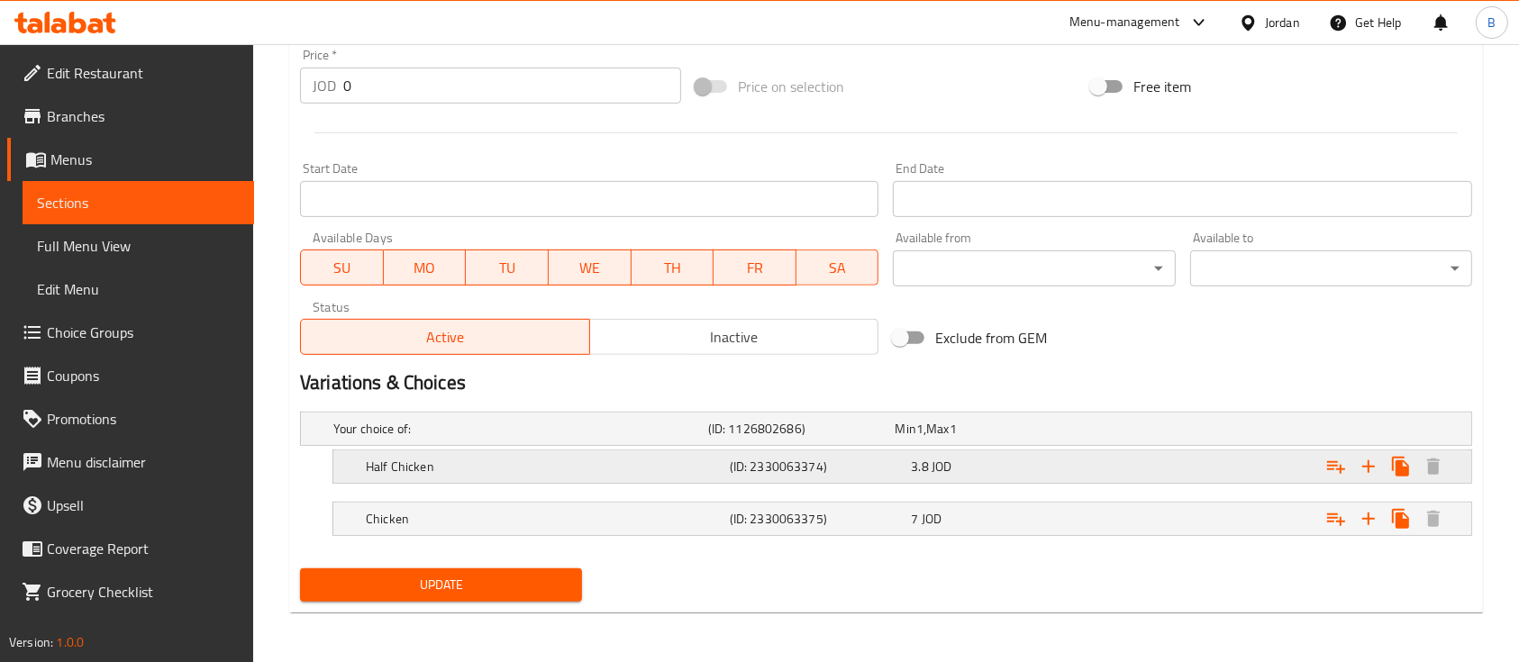
click at [1011, 462] on div "3.8 JOD" at bounding box center [998, 467] width 175 height 18
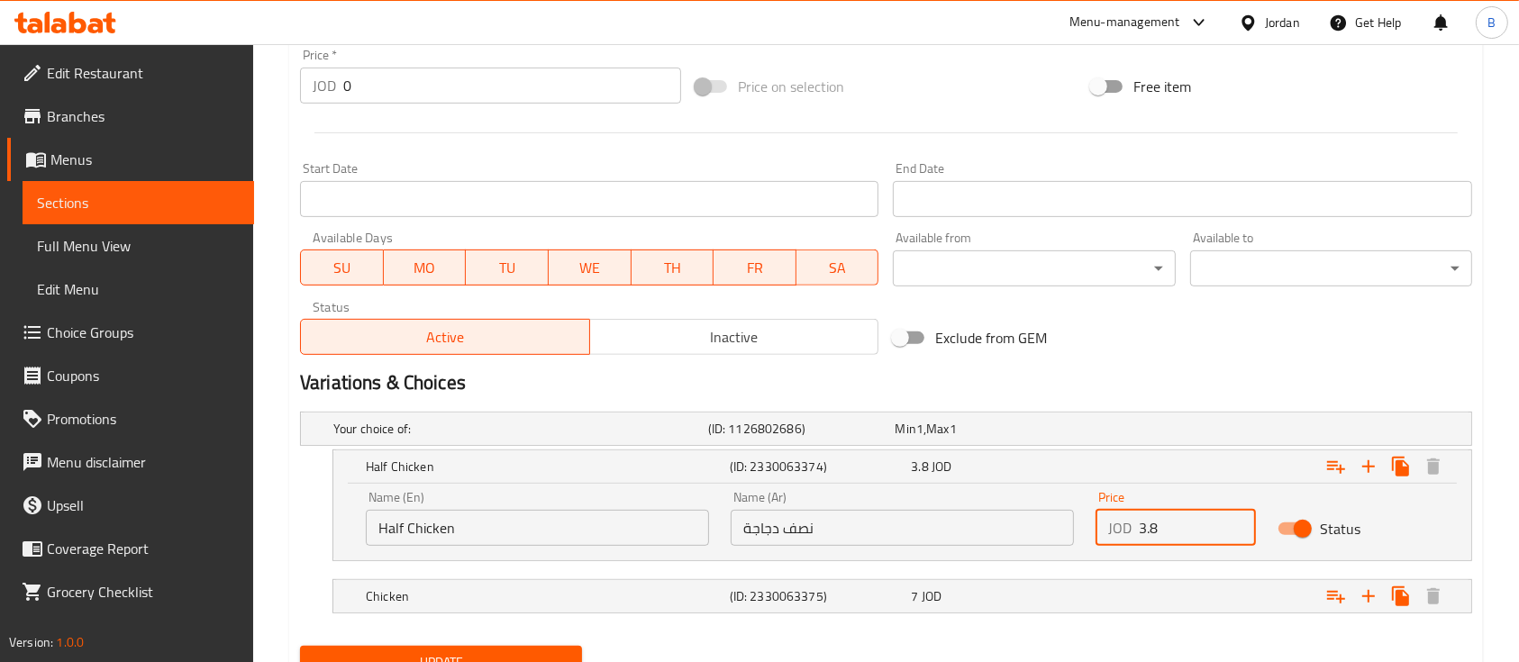
drag, startPoint x: 1163, startPoint y: 532, endPoint x: 1121, endPoint y: 529, distance: 42.4
click at [1121, 529] on div "JOD 3.8 Price" at bounding box center [1176, 528] width 160 height 36
type input "4.75"
click at [1132, 591] on div "Expand" at bounding box center [1271, 597] width 364 height 40
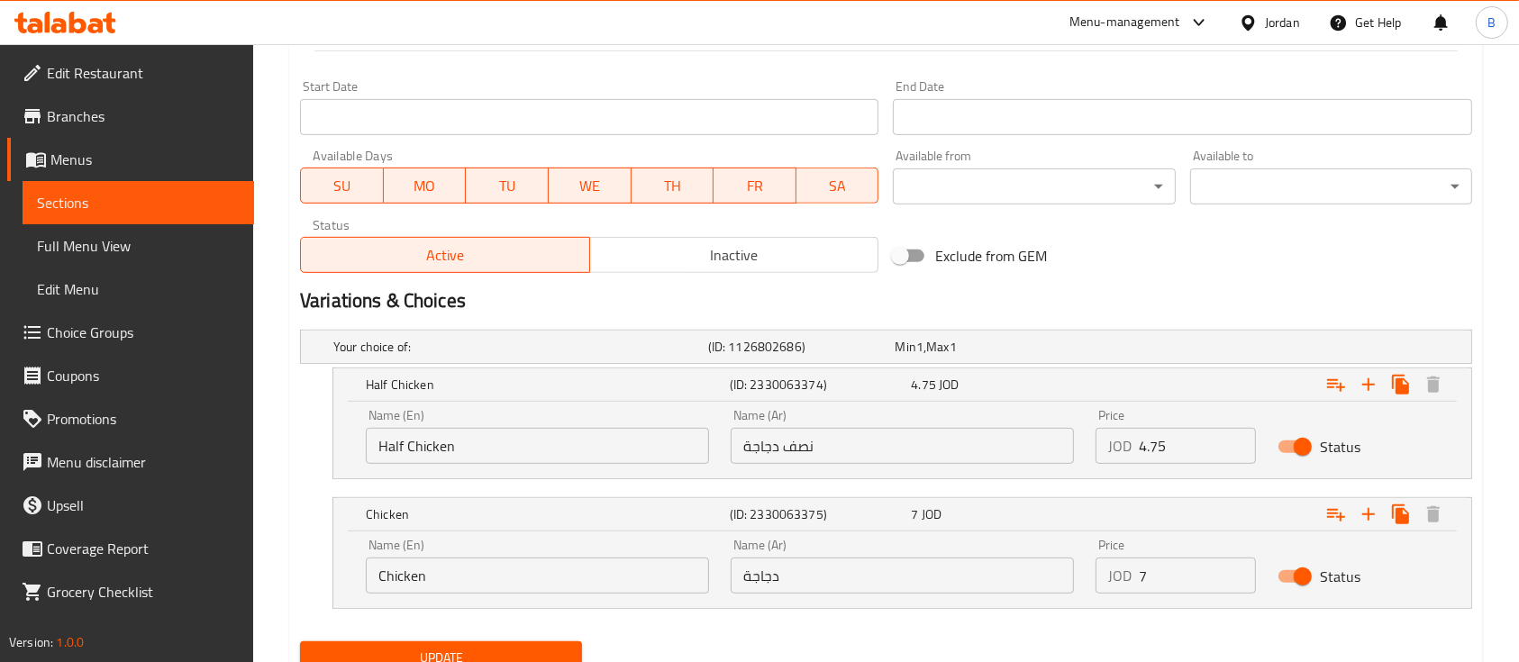
scroll to position [797, 0]
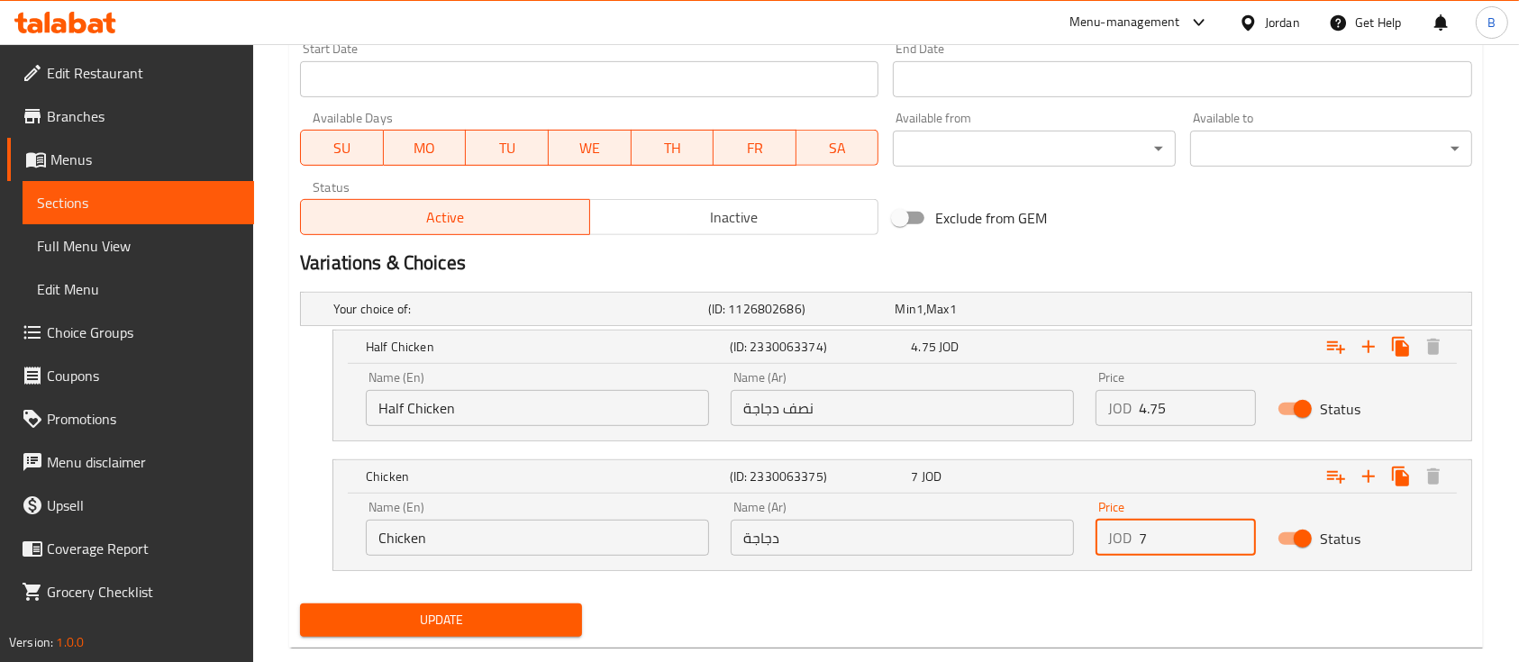
drag, startPoint x: 1172, startPoint y: 544, endPoint x: 1122, endPoint y: 532, distance: 52.0
click at [1122, 532] on div "JOD 7 Price" at bounding box center [1176, 538] width 160 height 36
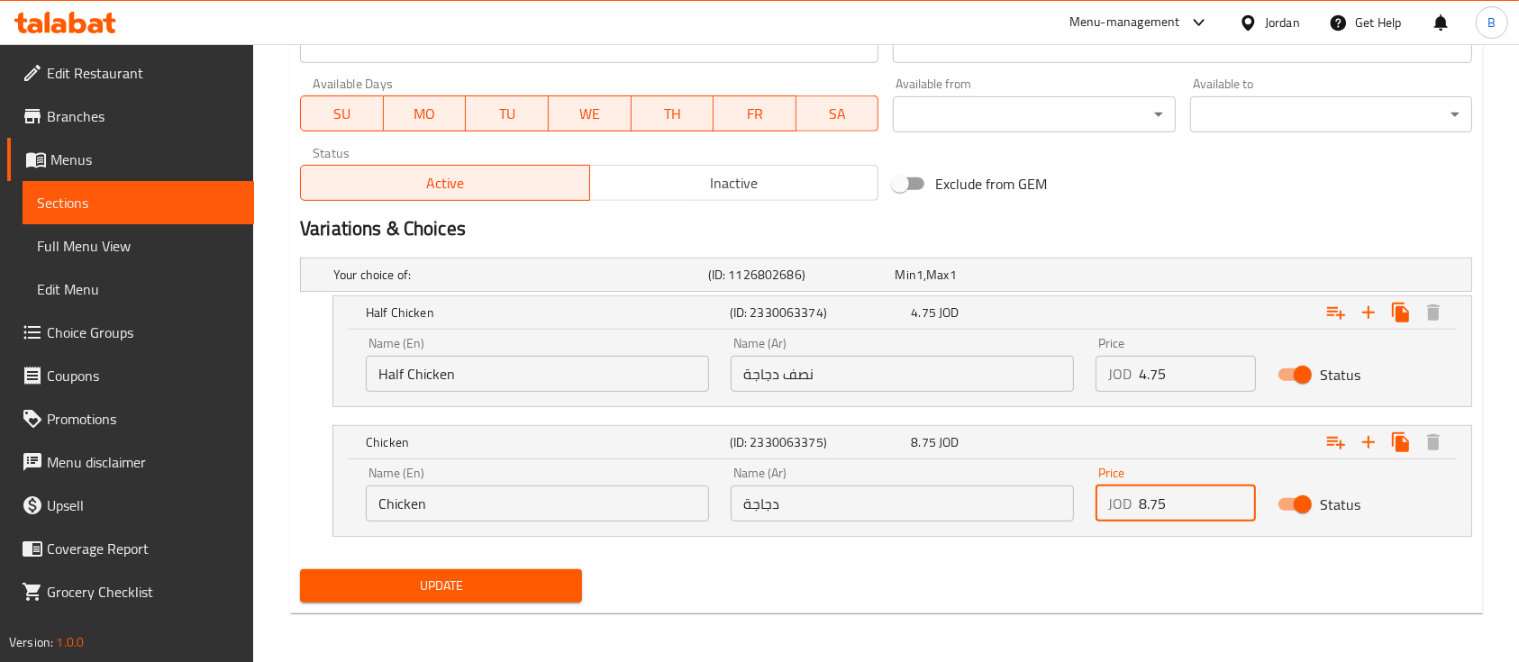
type input "8.75"
click at [493, 598] on button "Update" at bounding box center [441, 586] width 282 height 33
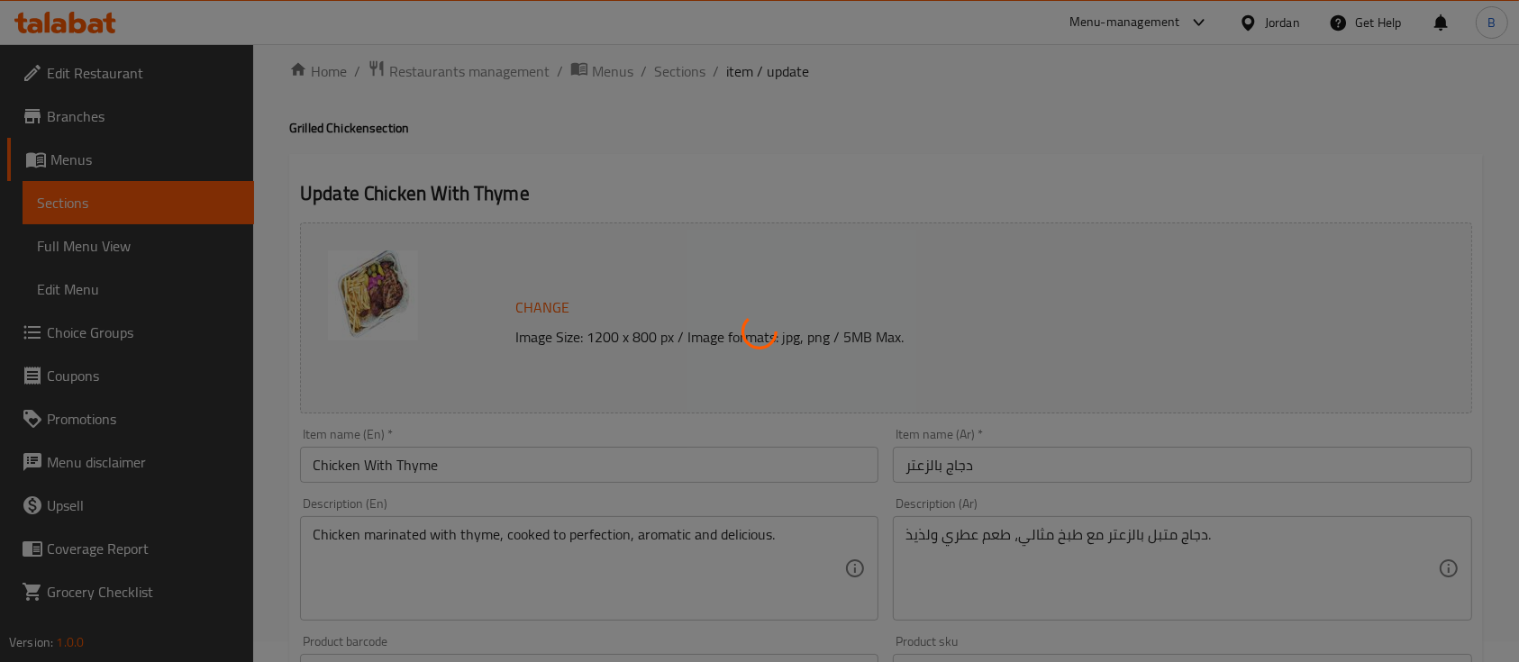
scroll to position [0, 0]
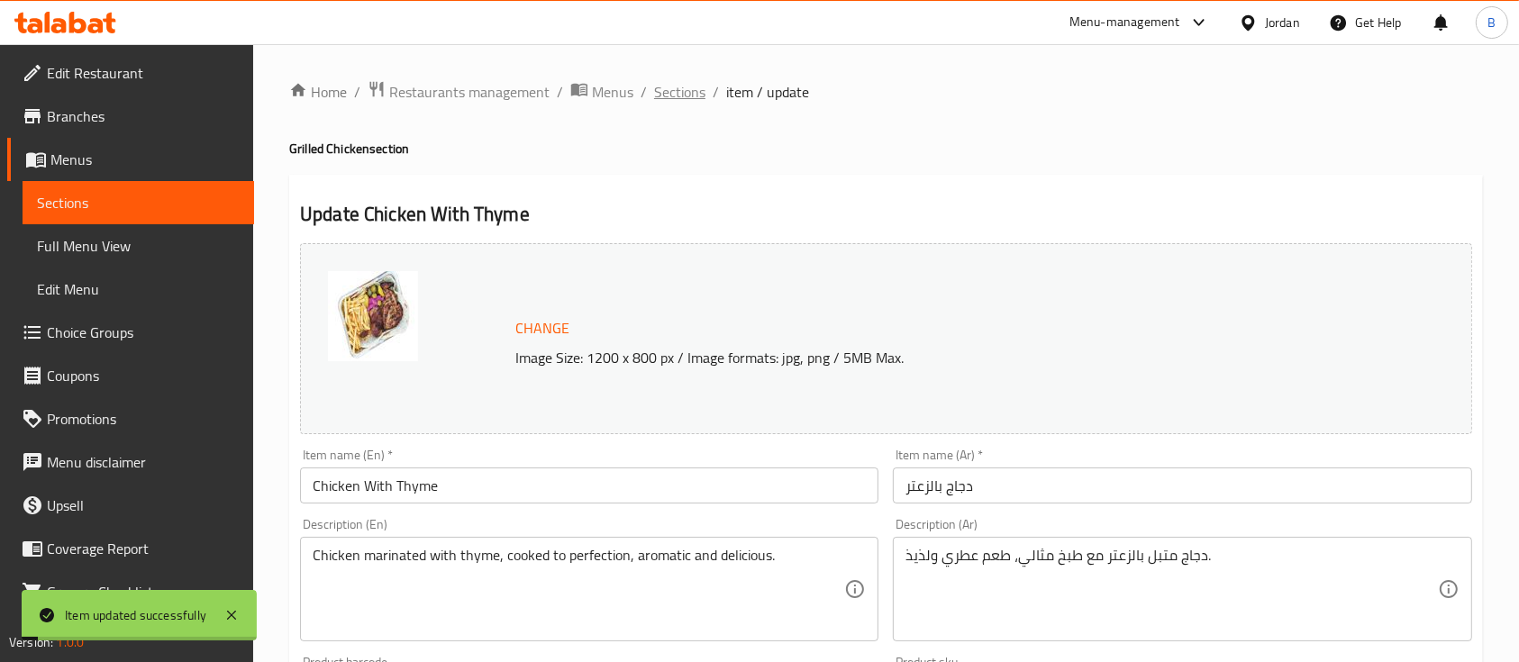
click at [685, 97] on span "Sections" at bounding box center [679, 92] width 51 height 22
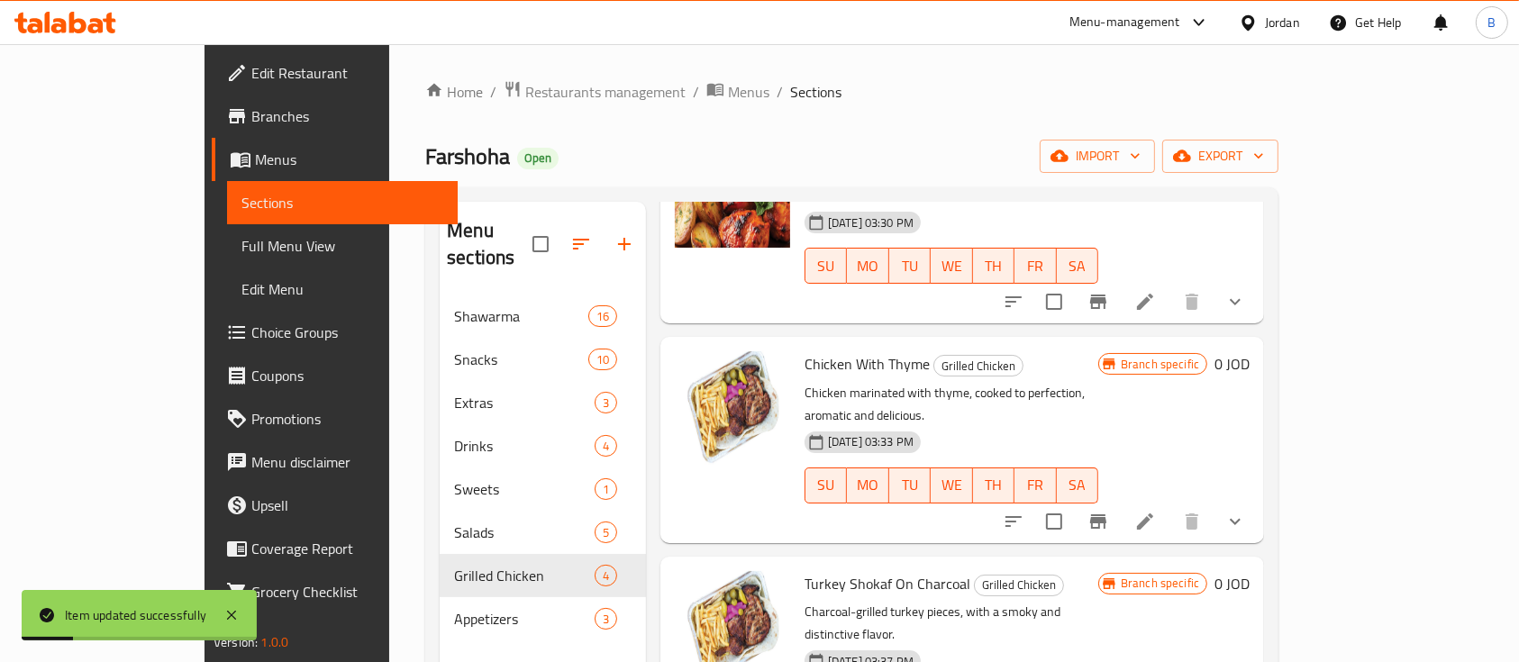
scroll to position [120, 0]
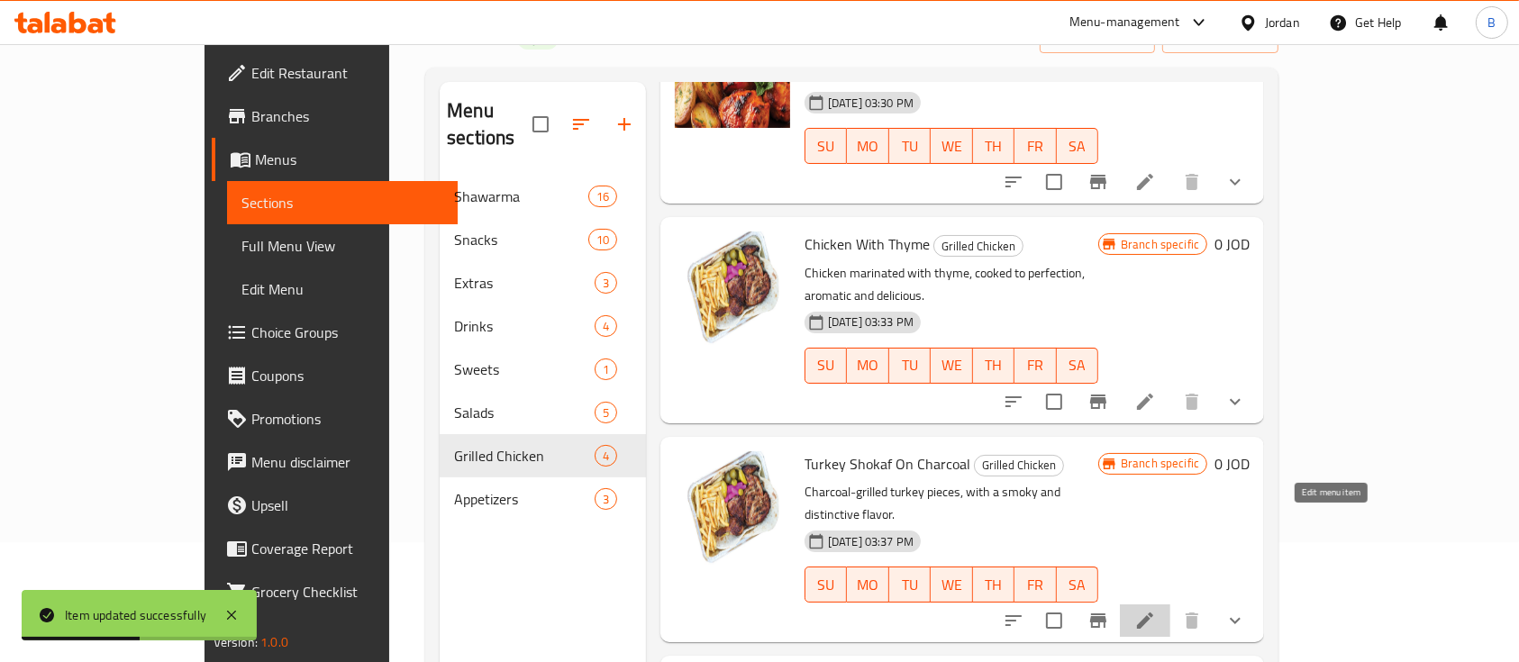
click at [1153, 613] on icon at bounding box center [1145, 621] width 16 height 16
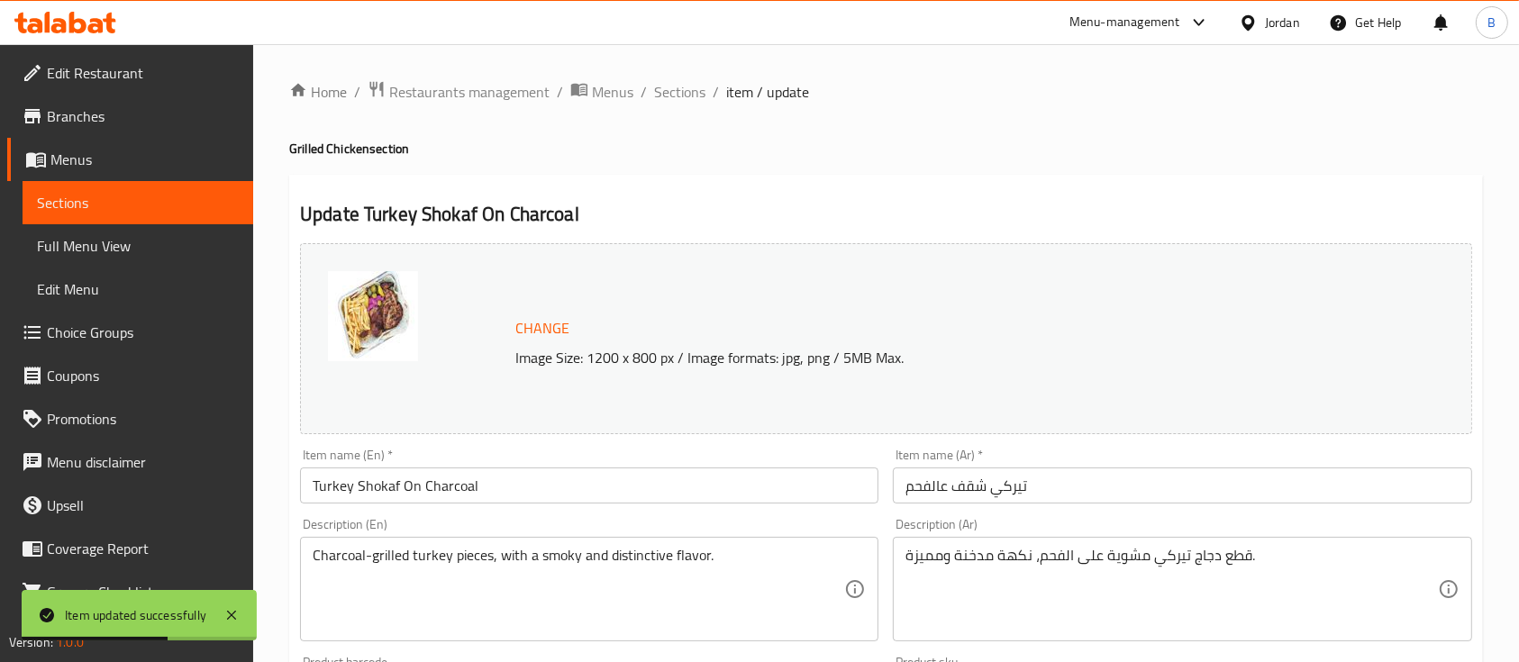
scroll to position [780, 0]
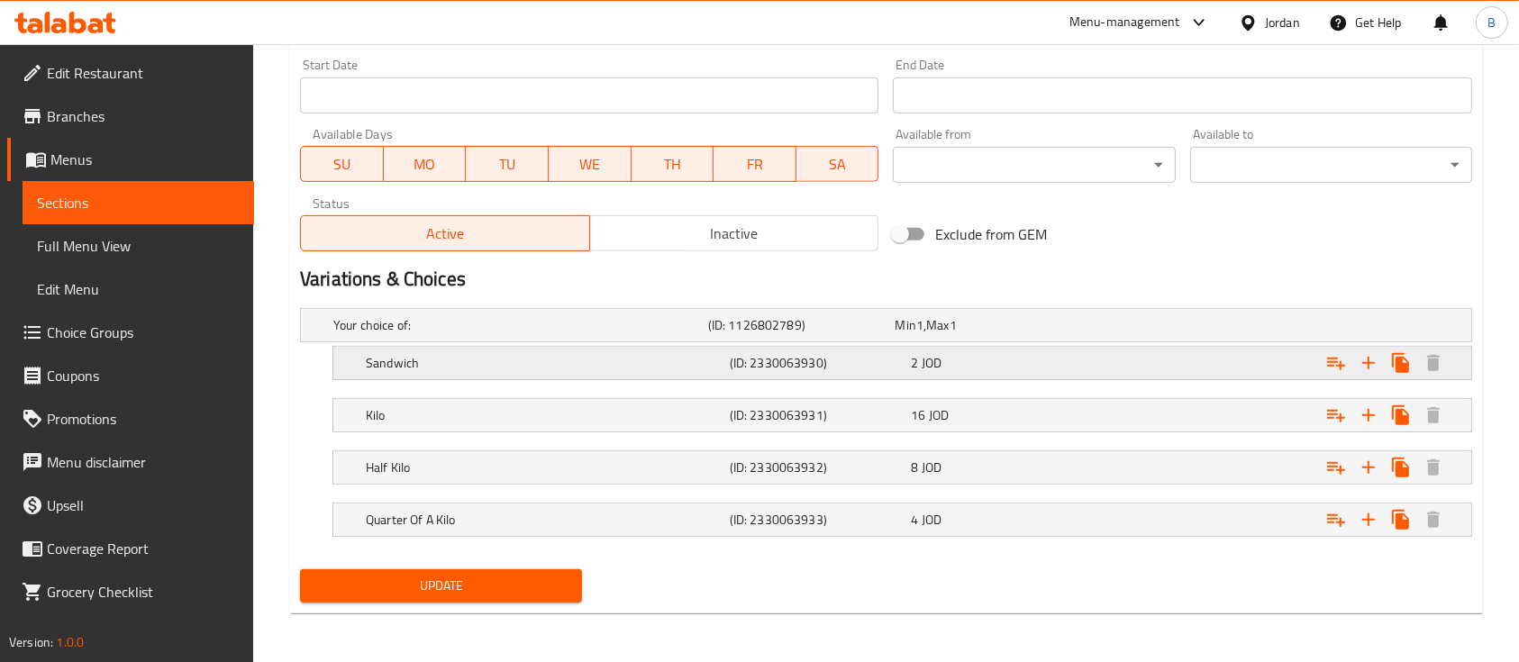
click at [1070, 345] on div "Sandwich (ID: 2330063930) 2 JOD" at bounding box center [907, 363] width 1091 height 40
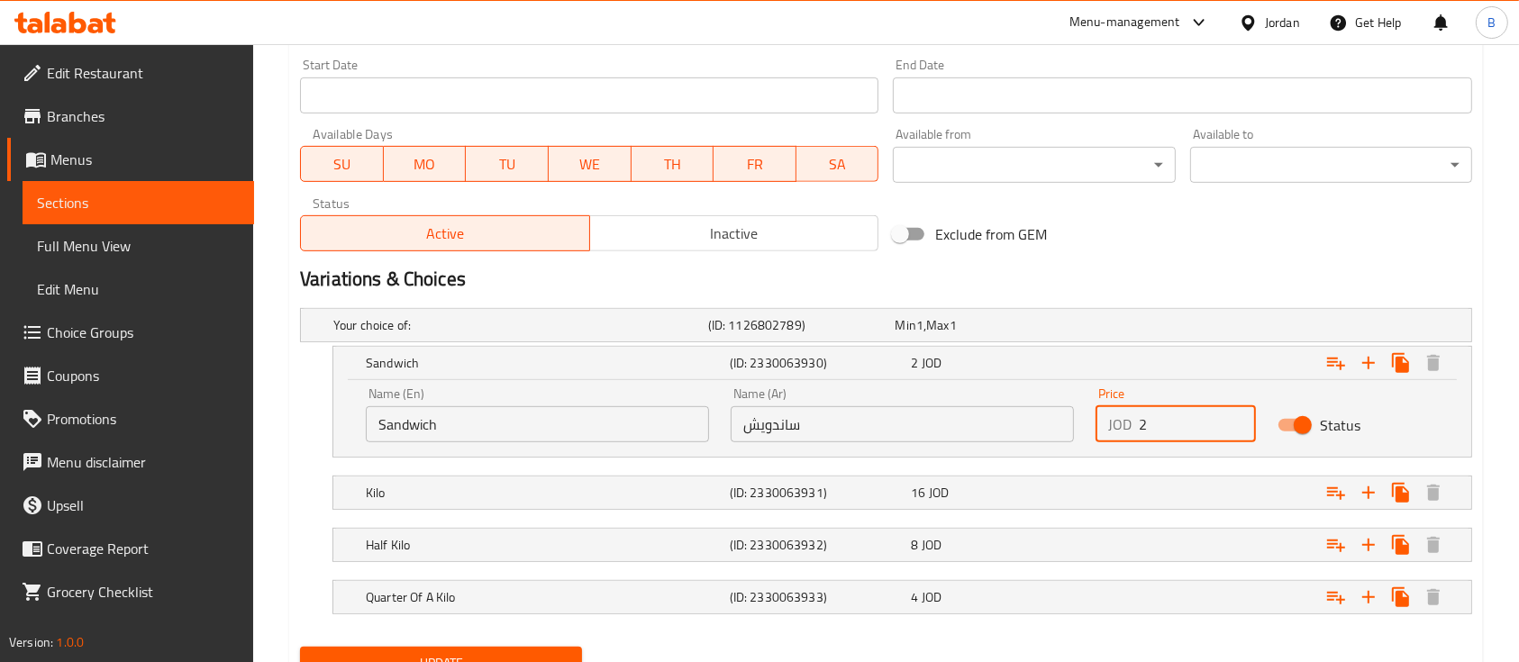
click at [1176, 422] on input "2" at bounding box center [1197, 424] width 117 height 36
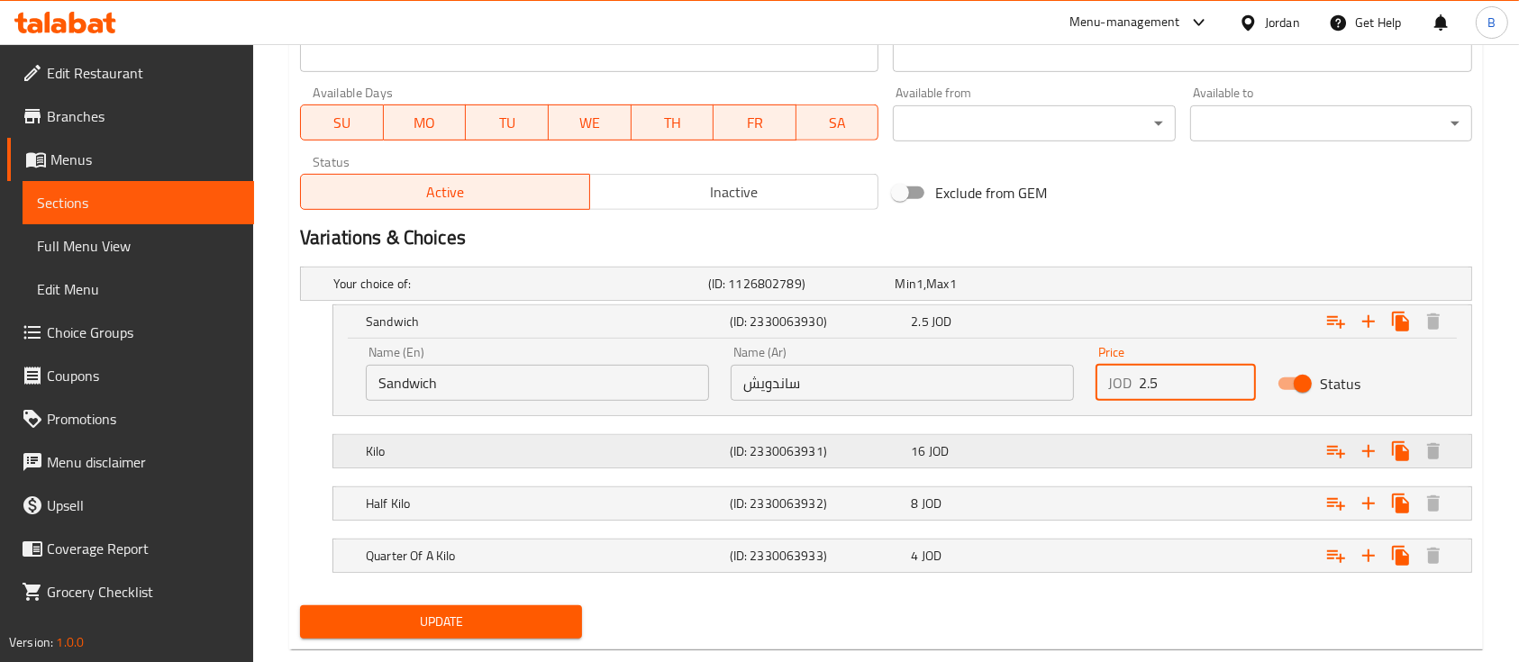
scroll to position [858, 0]
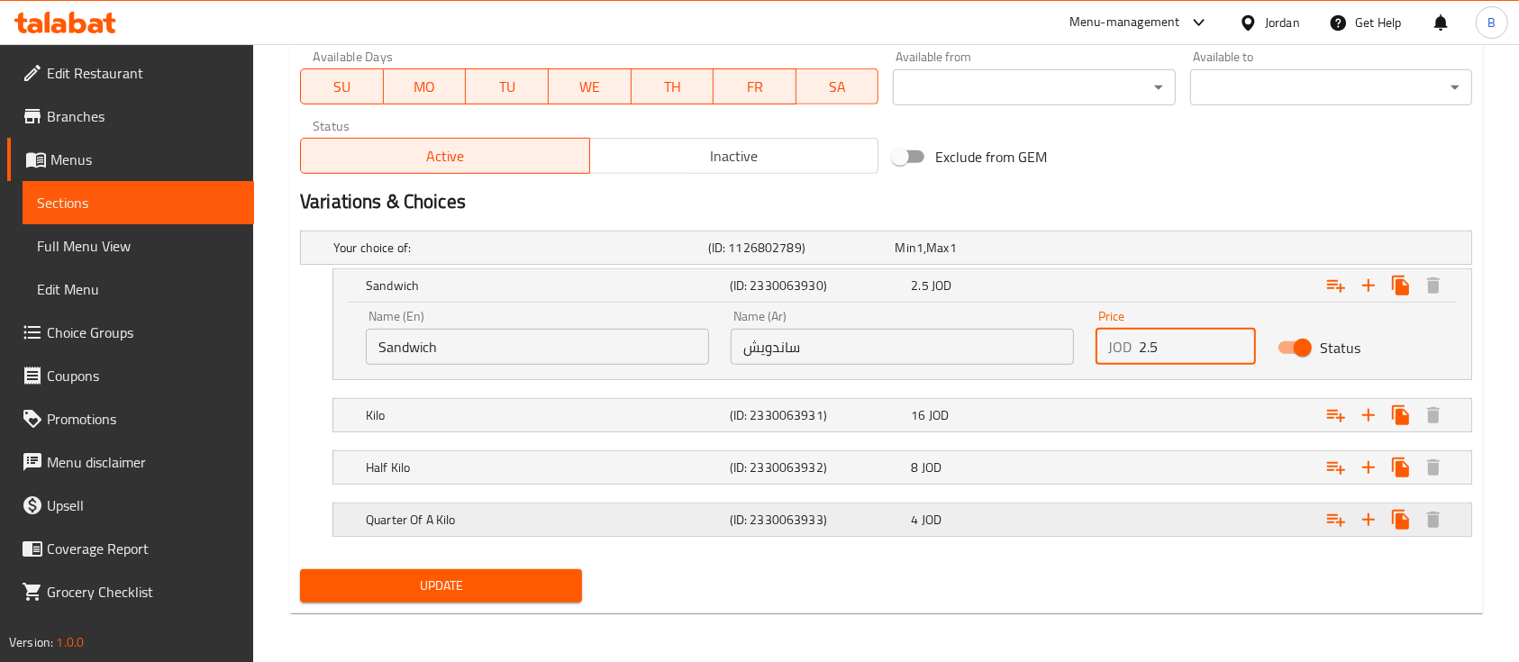
type input "2.5"
click at [1104, 506] on div "Expand" at bounding box center [1271, 520] width 364 height 40
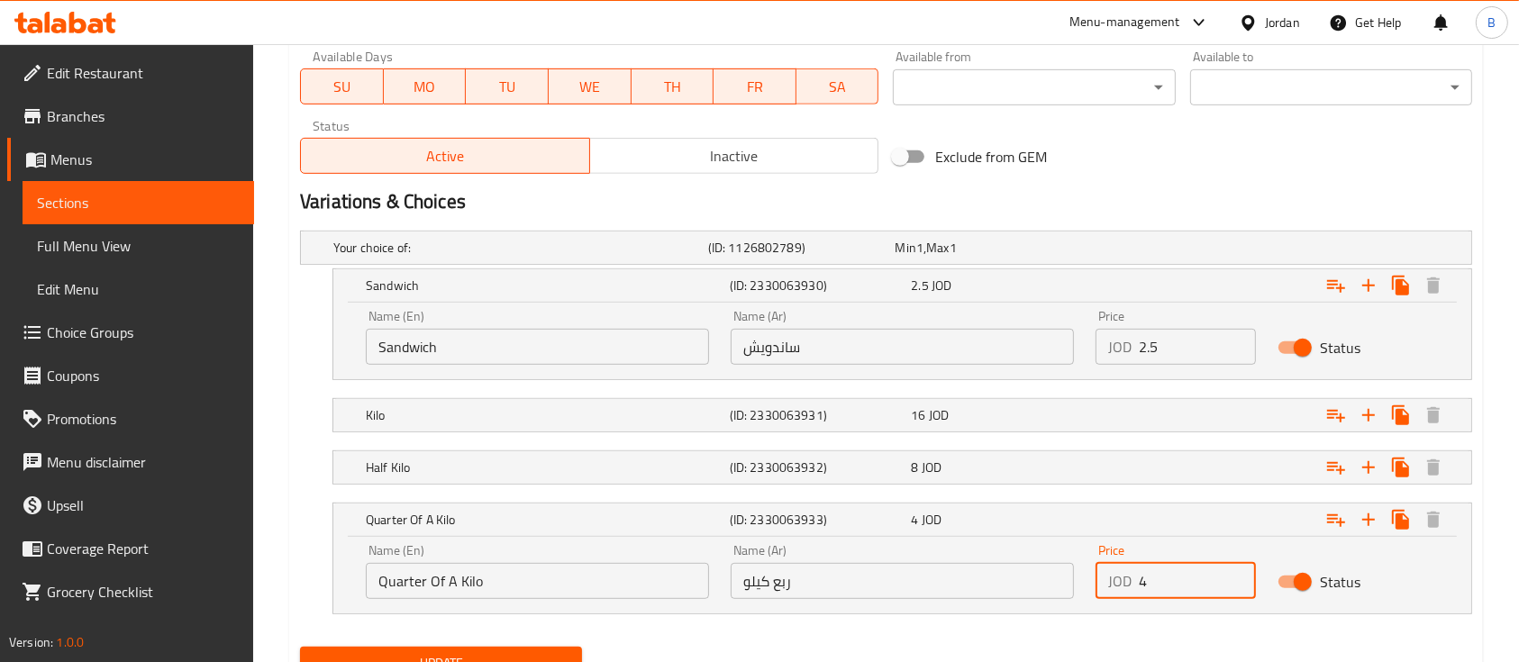
drag, startPoint x: 1175, startPoint y: 568, endPoint x: 1124, endPoint y: 590, distance: 56.1
click at [1124, 590] on div "JOD 4 Price" at bounding box center [1176, 581] width 160 height 36
type input "5"
click at [1157, 491] on nav at bounding box center [886, 495] width 1172 height 14
click at [1157, 468] on div "Expand" at bounding box center [1271, 468] width 364 height 40
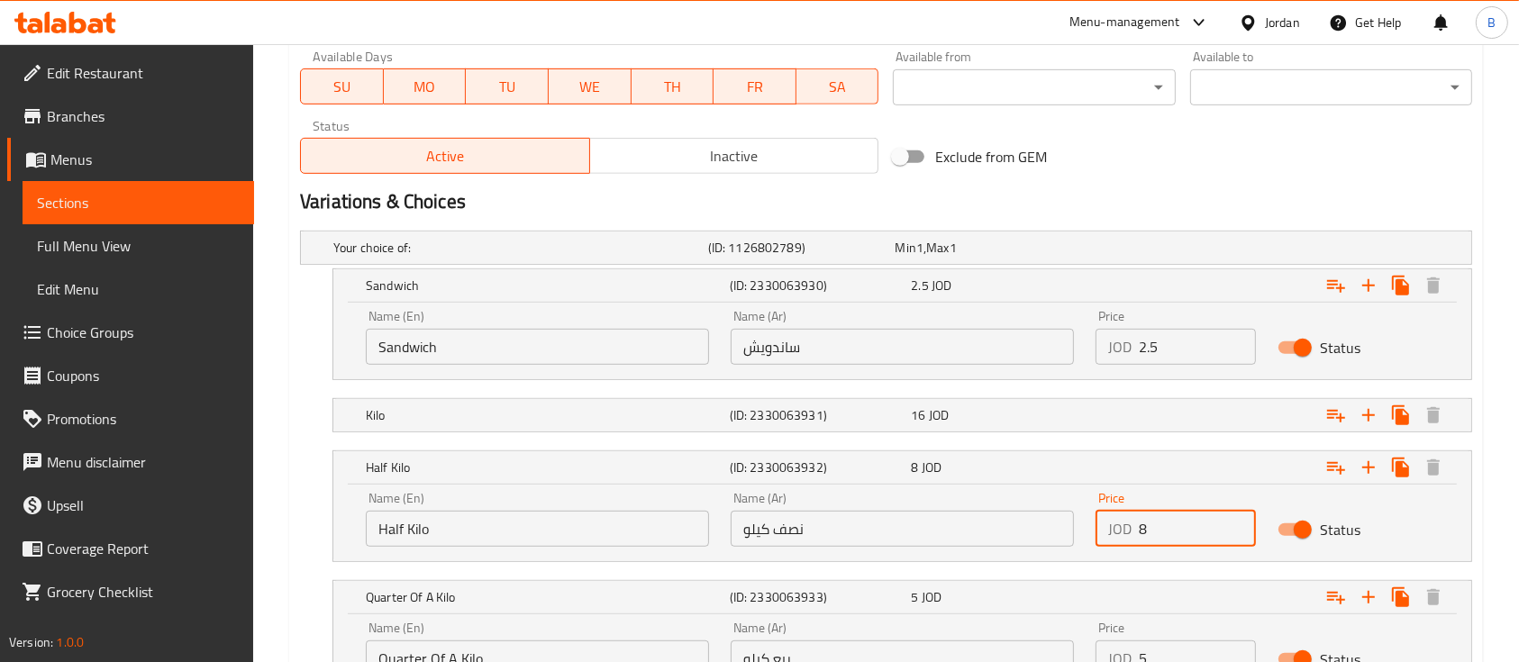
drag, startPoint x: 1194, startPoint y: 537, endPoint x: 1103, endPoint y: 541, distance: 91.1
click at [1103, 541] on div "JOD 8 Price" at bounding box center [1176, 529] width 160 height 36
type input "10"
click at [1098, 393] on nav at bounding box center [886, 391] width 1172 height 14
click at [1102, 410] on div "Expand" at bounding box center [1271, 416] width 364 height 40
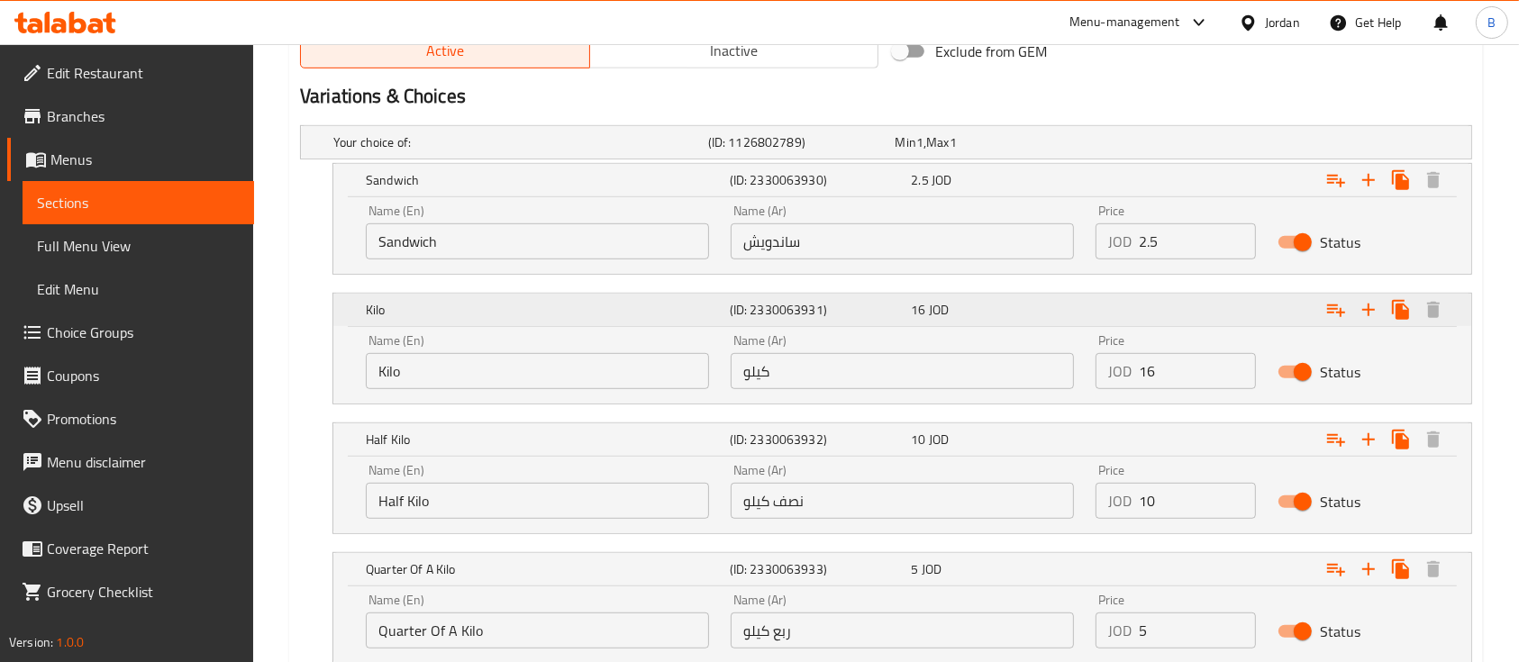
scroll to position [1090, 0]
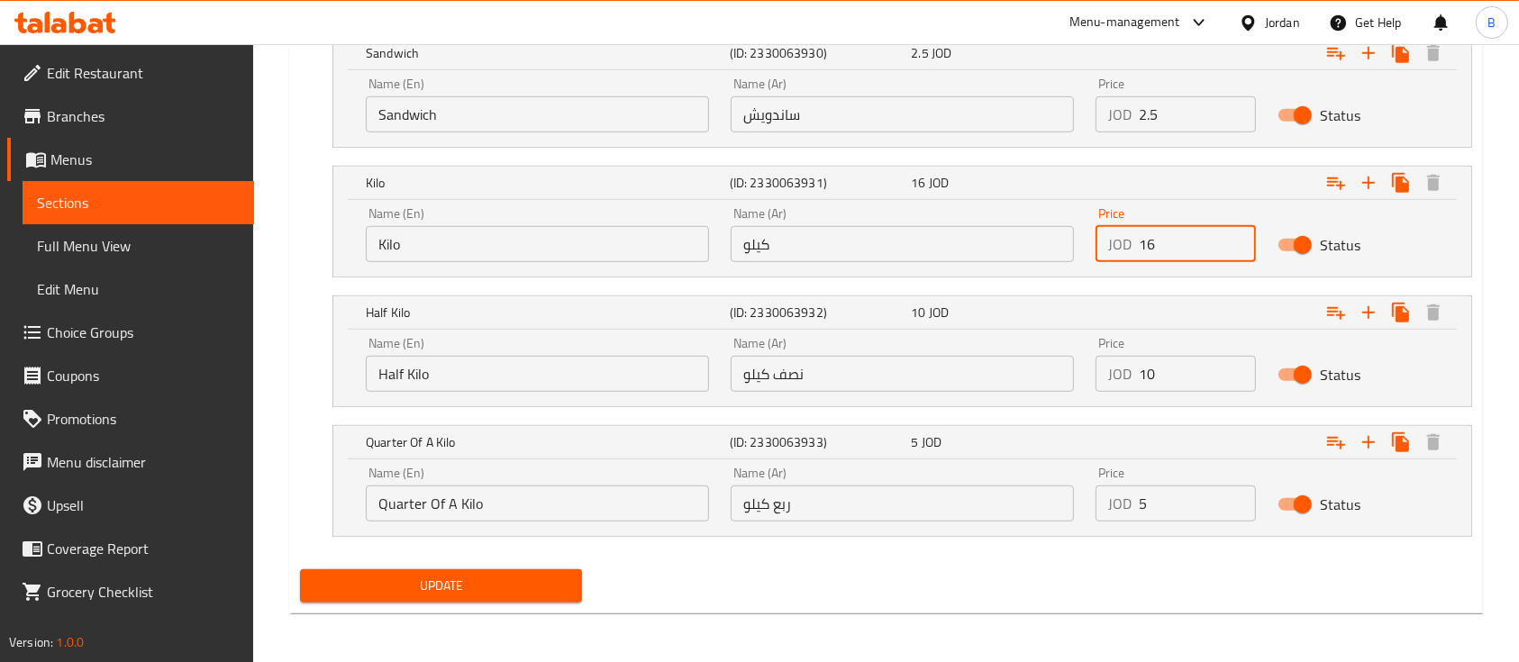
drag, startPoint x: 1173, startPoint y: 242, endPoint x: 1112, endPoint y: 246, distance: 61.4
click at [1112, 246] on div "JOD 16 Price" at bounding box center [1176, 244] width 160 height 36
type input "19"
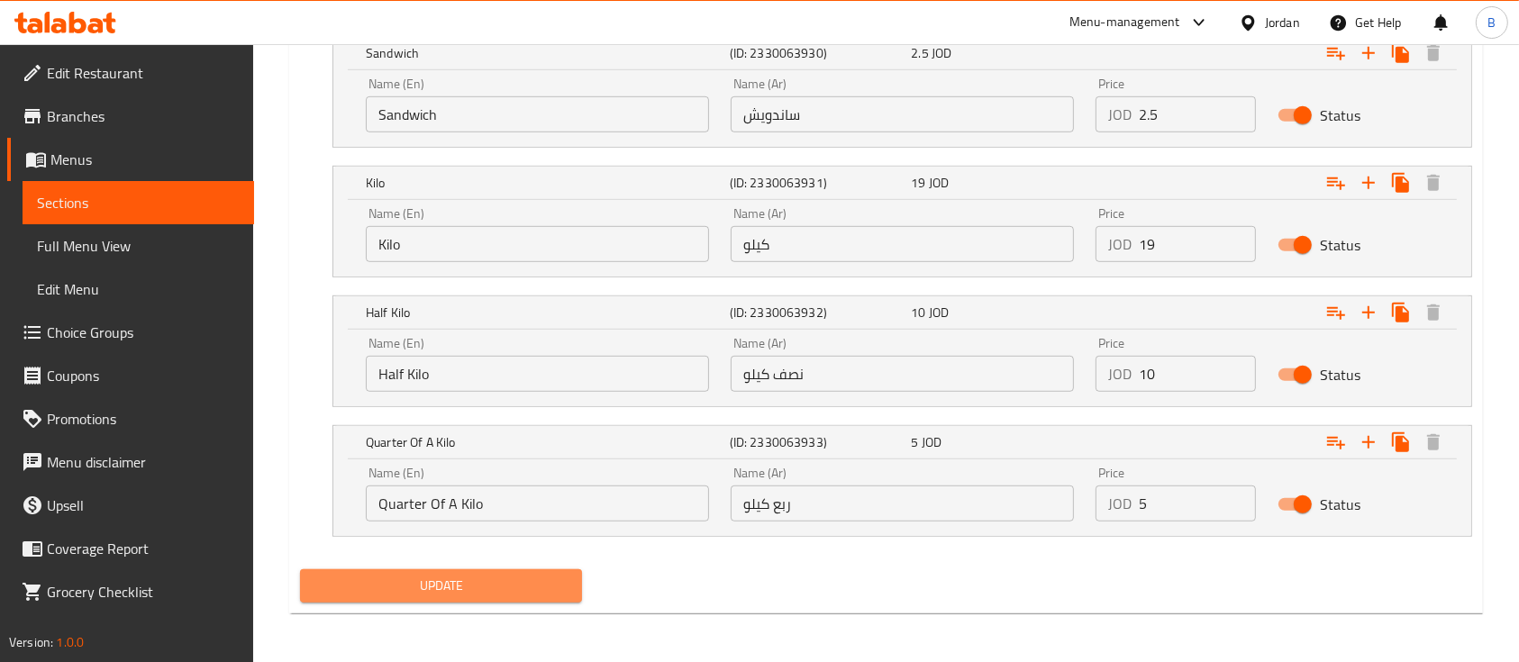
click at [538, 580] on span "Update" at bounding box center [440, 586] width 253 height 23
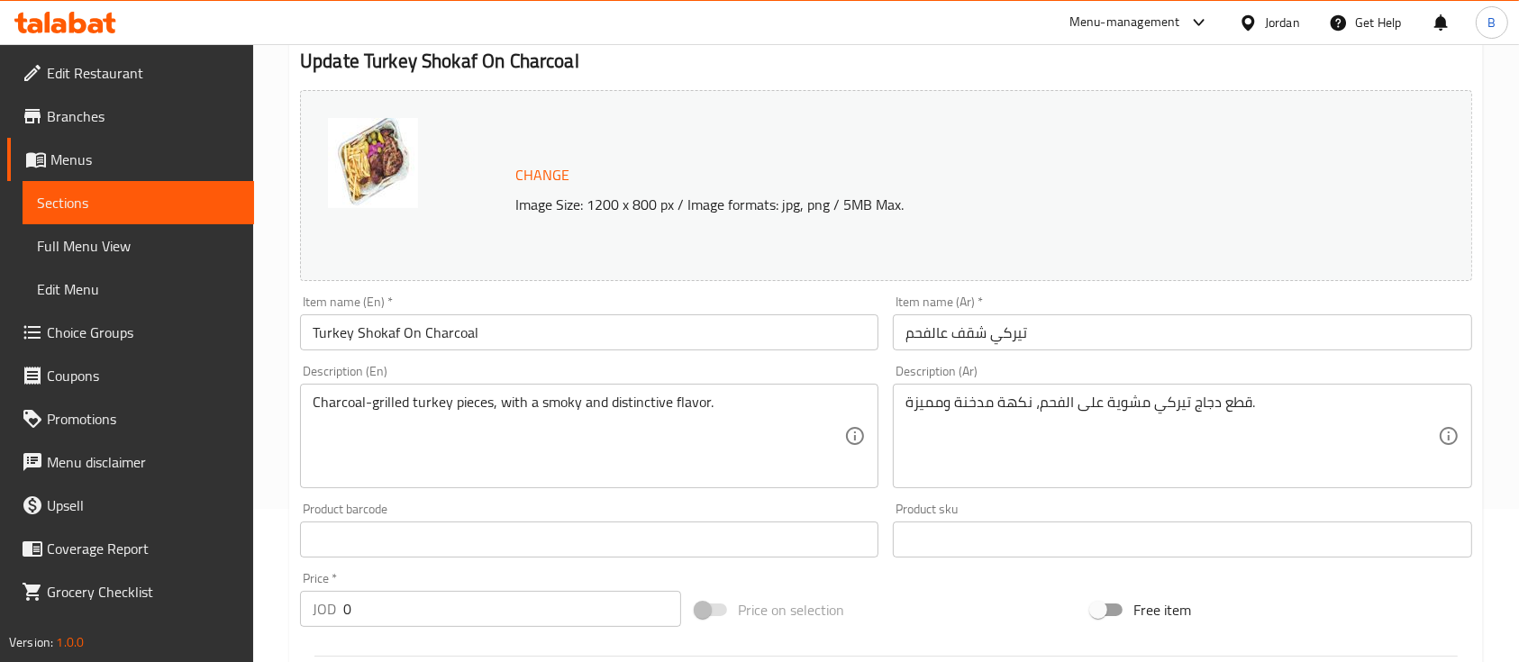
scroll to position [0, 0]
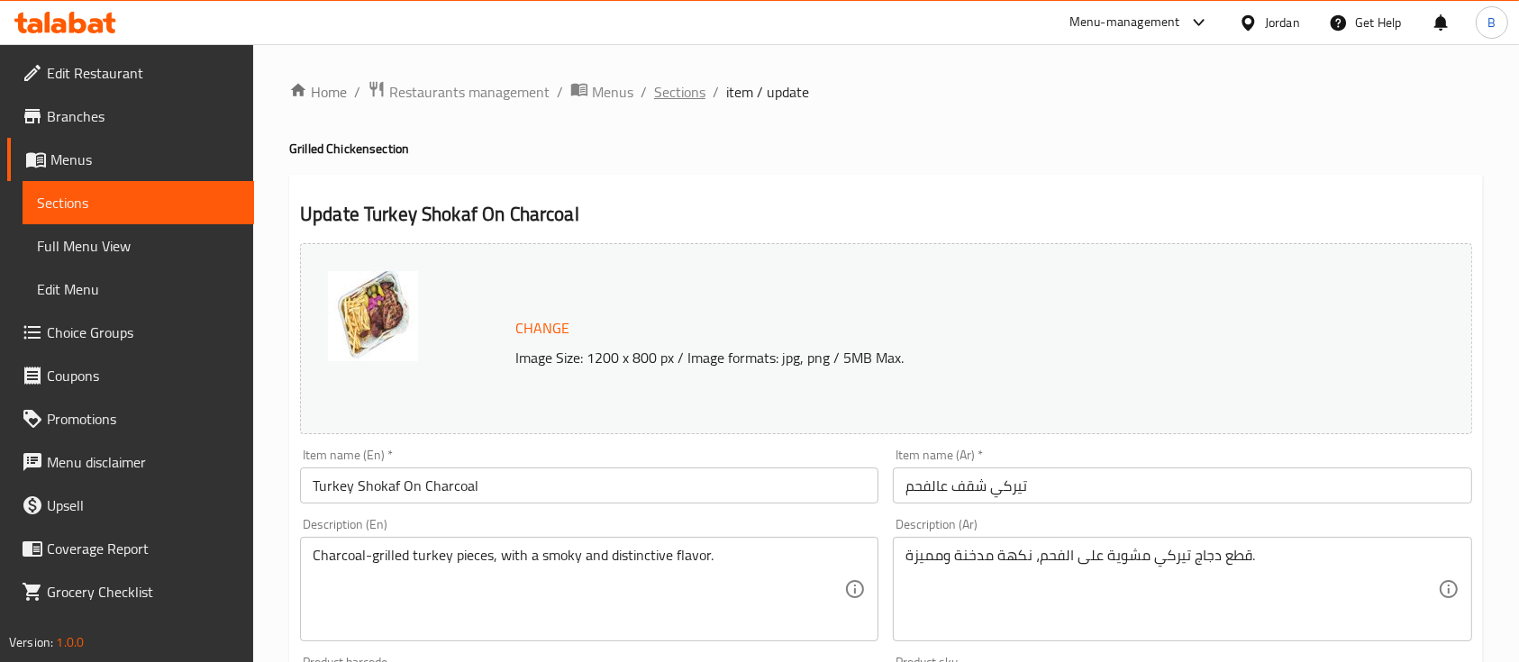
click at [679, 103] on span "Sections" at bounding box center [679, 92] width 51 height 22
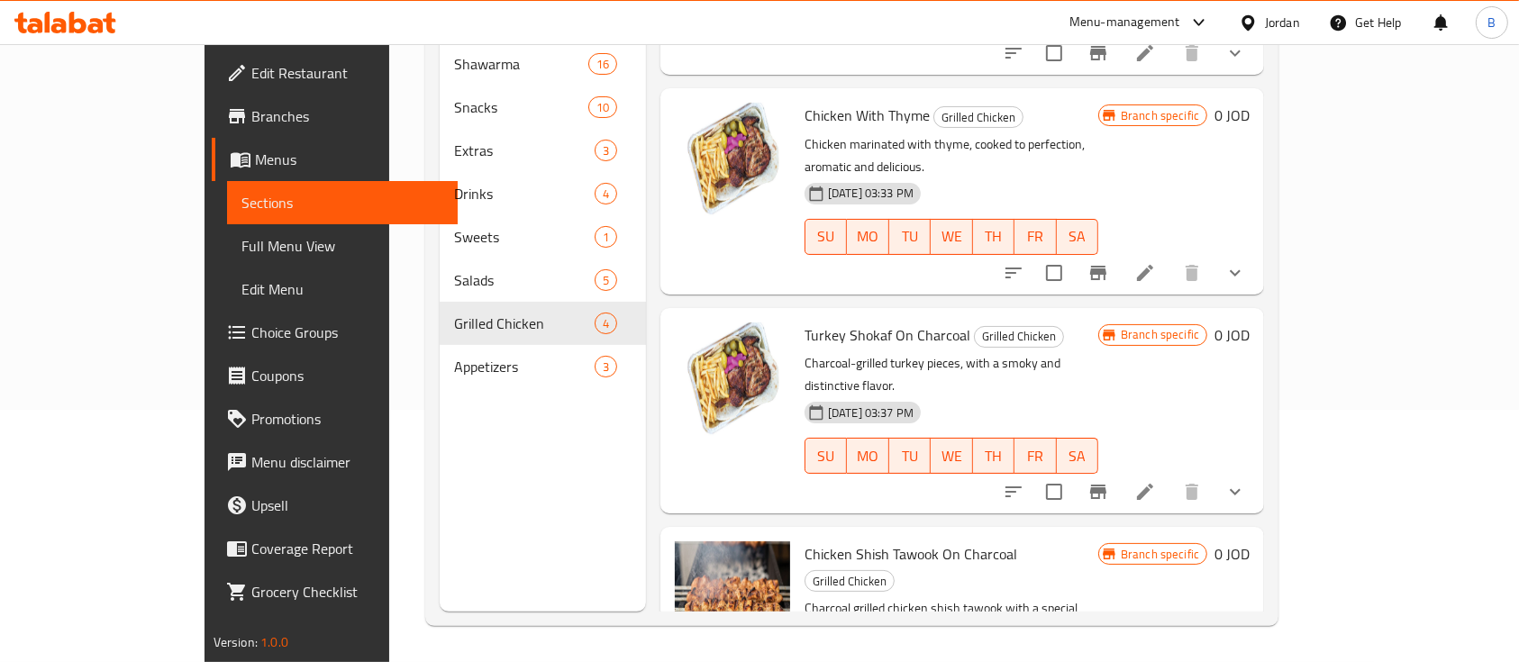
scroll to position [169, 0]
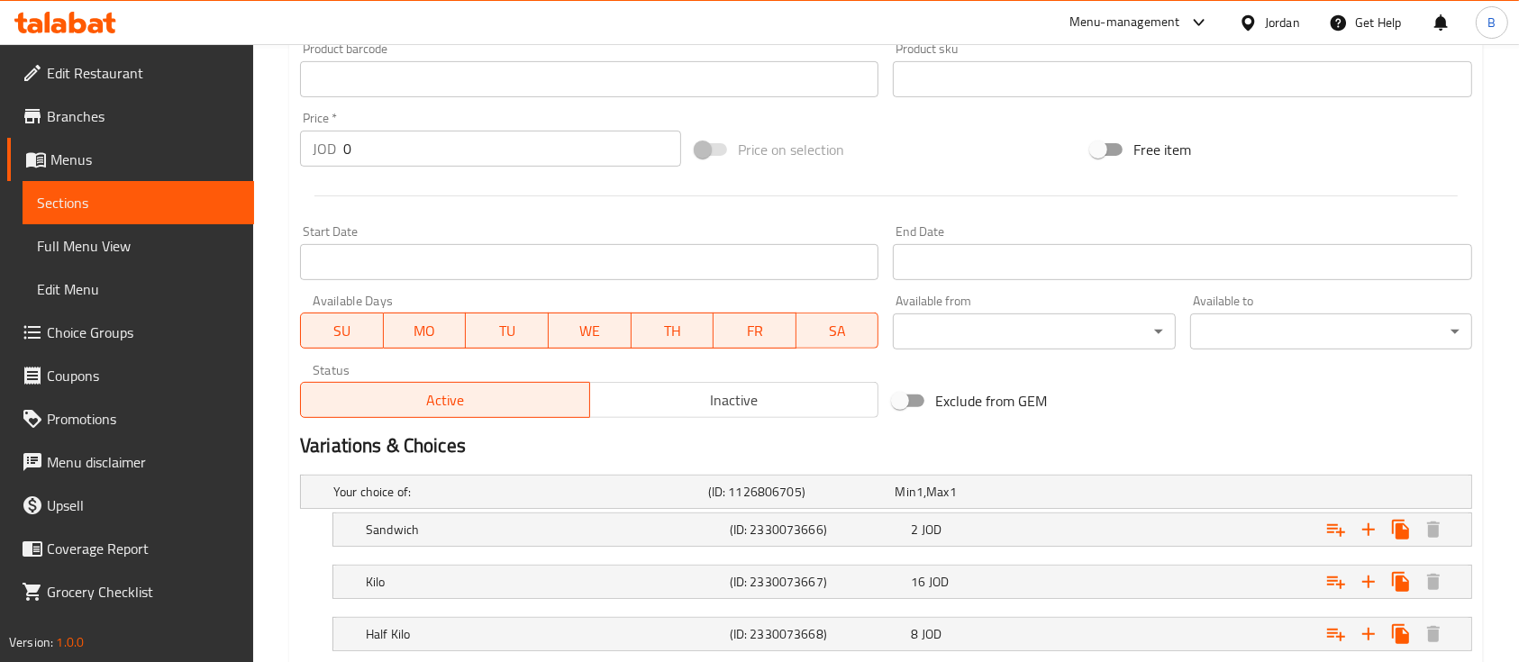
scroll to position [780, 0]
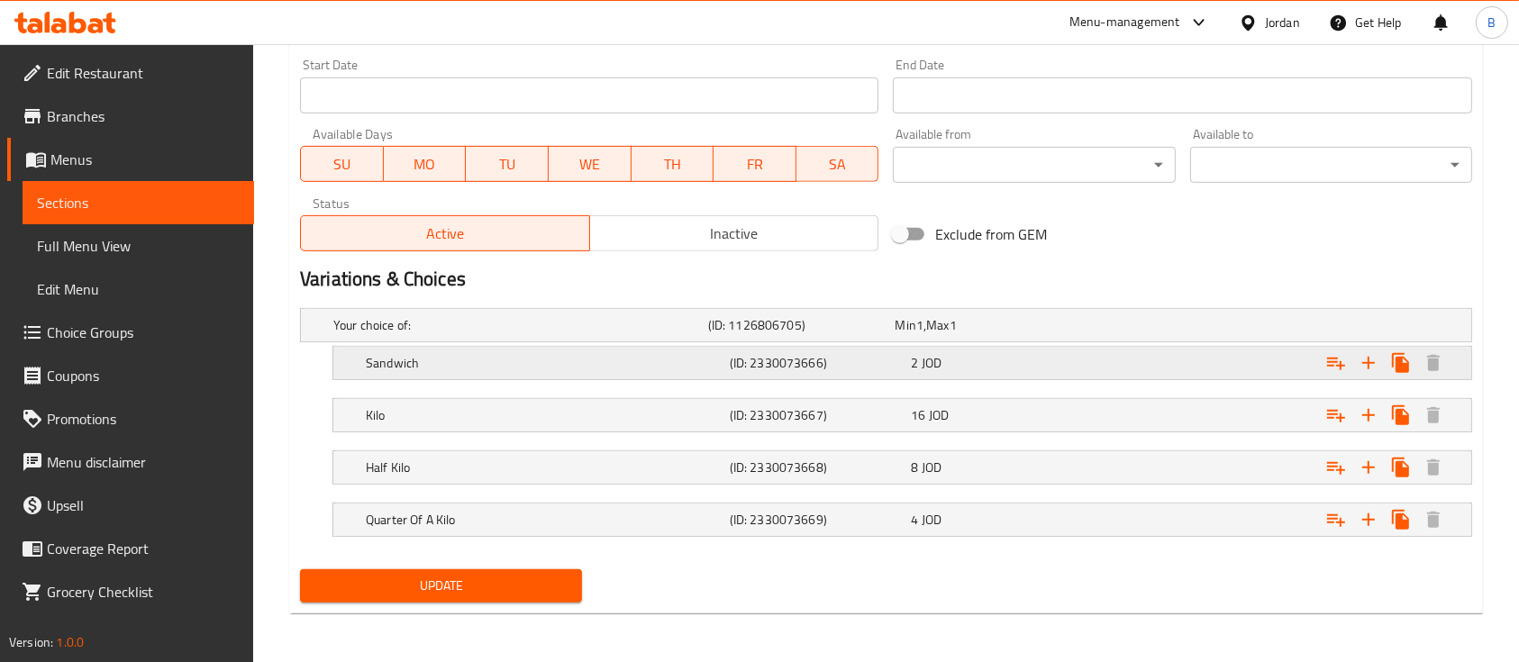
click at [1048, 368] on div "2 JOD" at bounding box center [998, 363] width 175 height 18
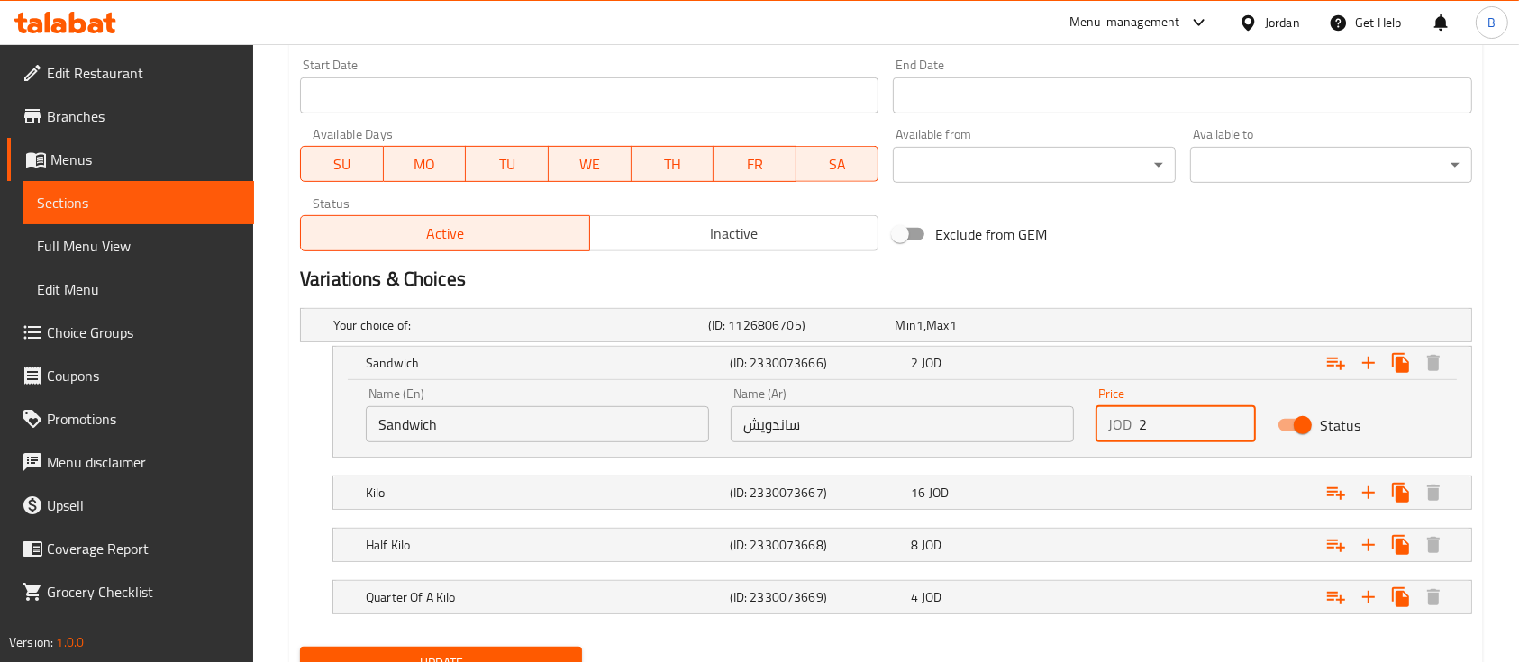
click at [1139, 432] on input "2" at bounding box center [1197, 424] width 117 height 36
click at [1159, 429] on input "2" at bounding box center [1197, 424] width 117 height 36
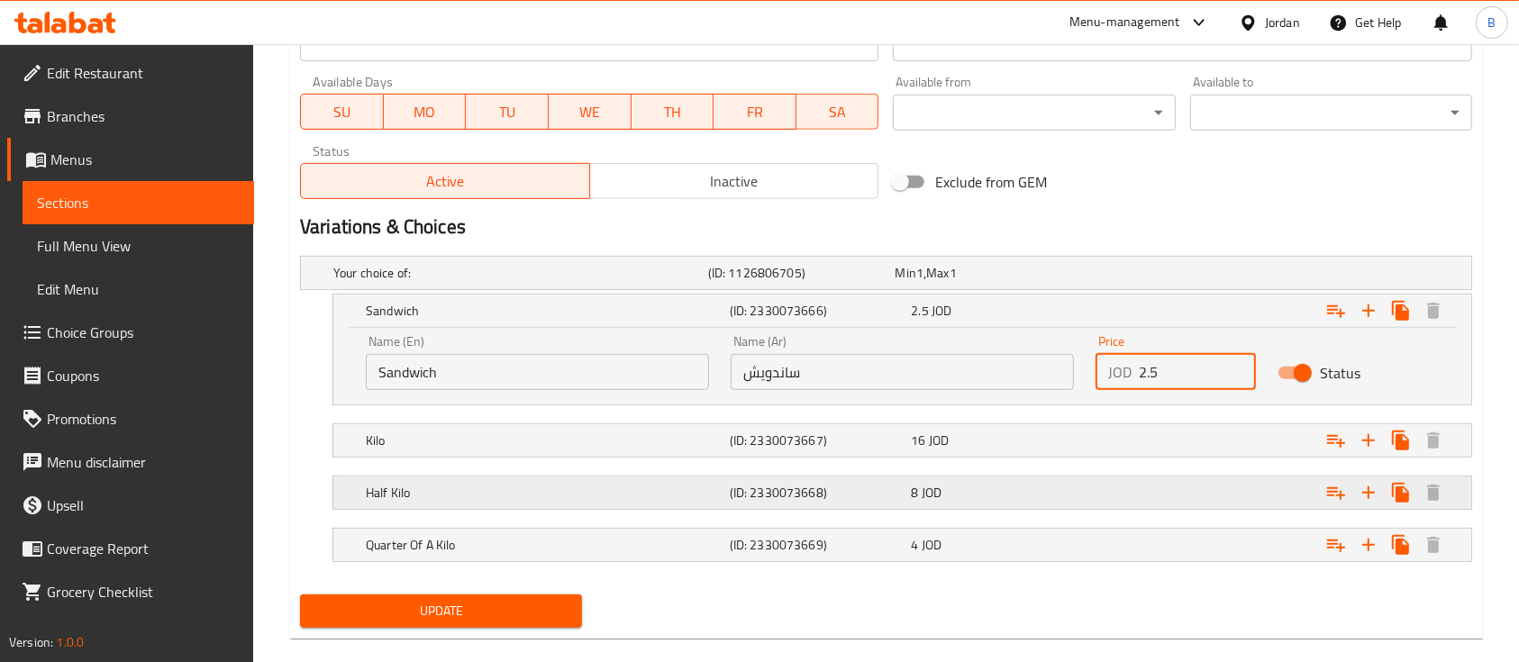
scroll to position [858, 0]
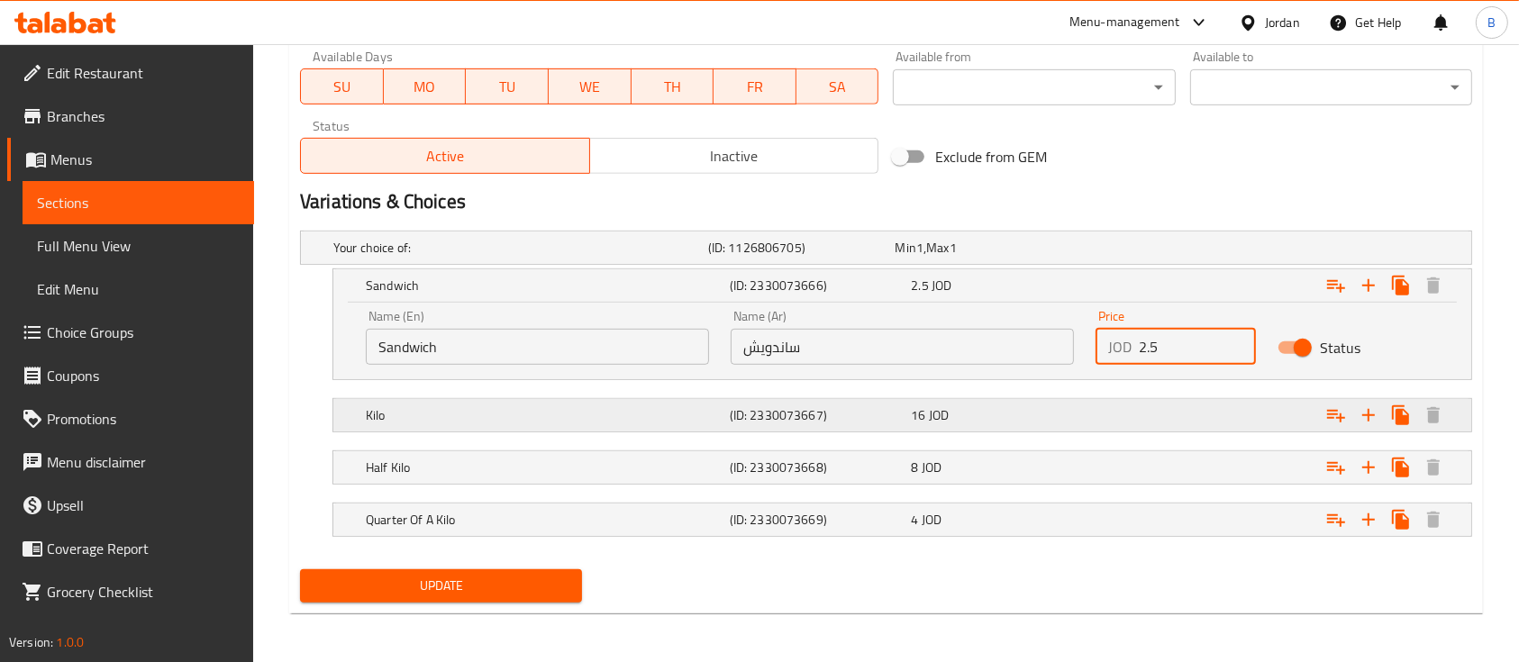
type input "2.5"
click at [1091, 400] on div "Expand" at bounding box center [1271, 416] width 364 height 40
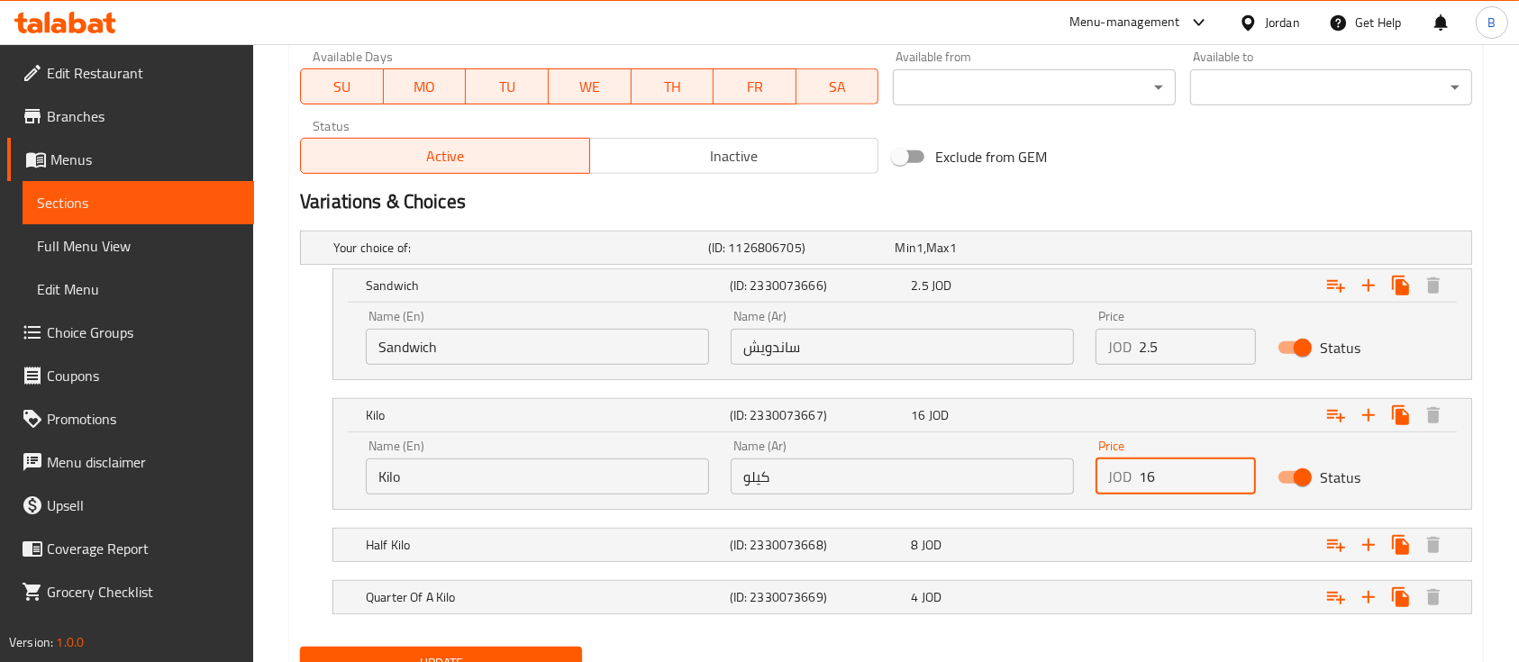
drag, startPoint x: 1168, startPoint y: 472, endPoint x: 1122, endPoint y: 478, distance: 46.3
click at [1122, 478] on div "JOD 16 Price" at bounding box center [1176, 477] width 160 height 36
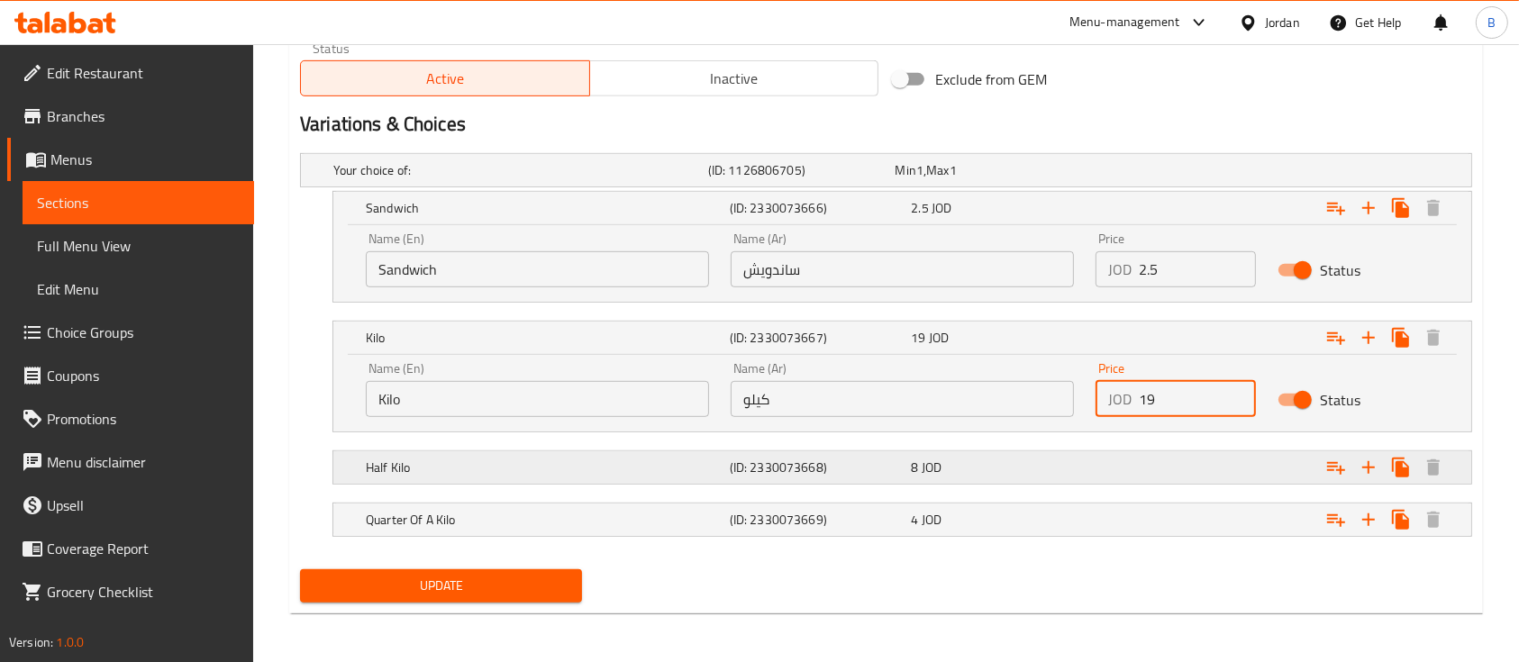
type input "19"
click at [1137, 458] on div "Expand" at bounding box center [1271, 468] width 364 height 40
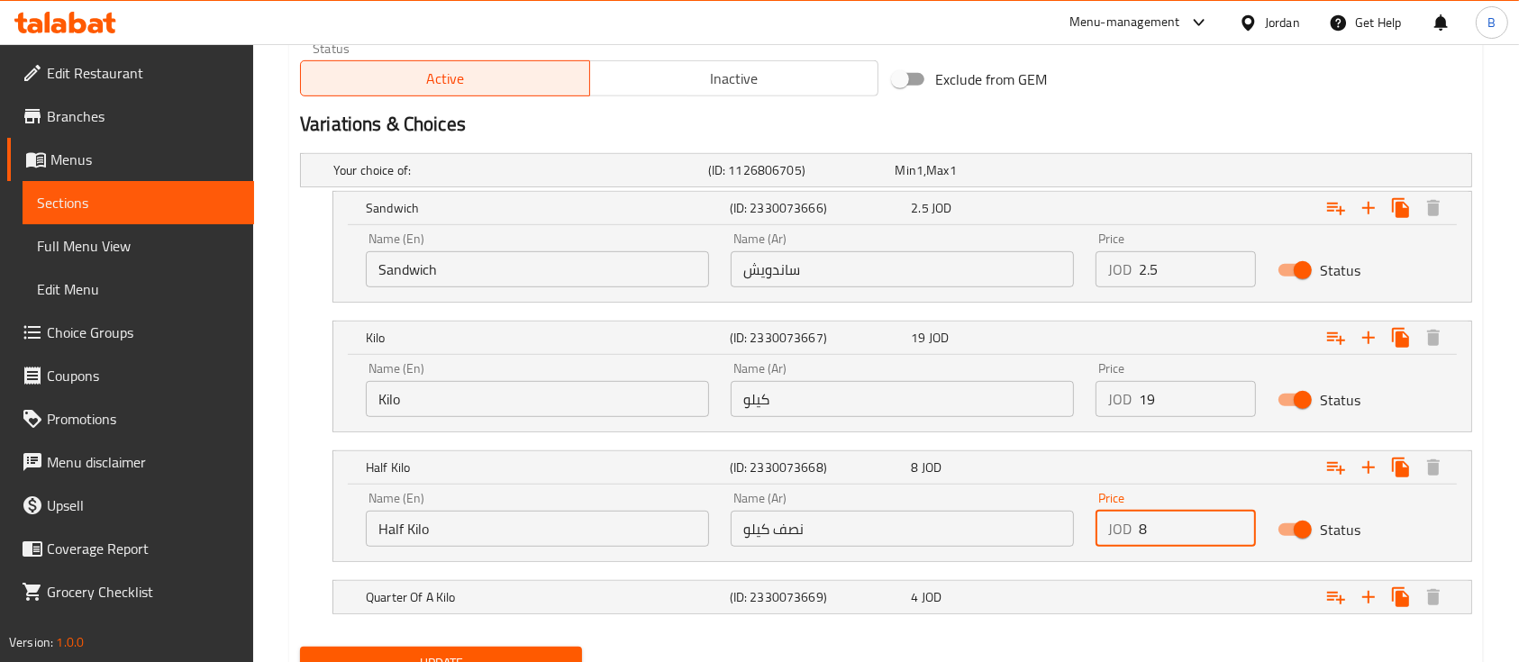
drag, startPoint x: 1168, startPoint y: 529, endPoint x: 1088, endPoint y: 523, distance: 80.4
click at [1088, 523] on div "Price JOD 8 Price" at bounding box center [1176, 519] width 182 height 77
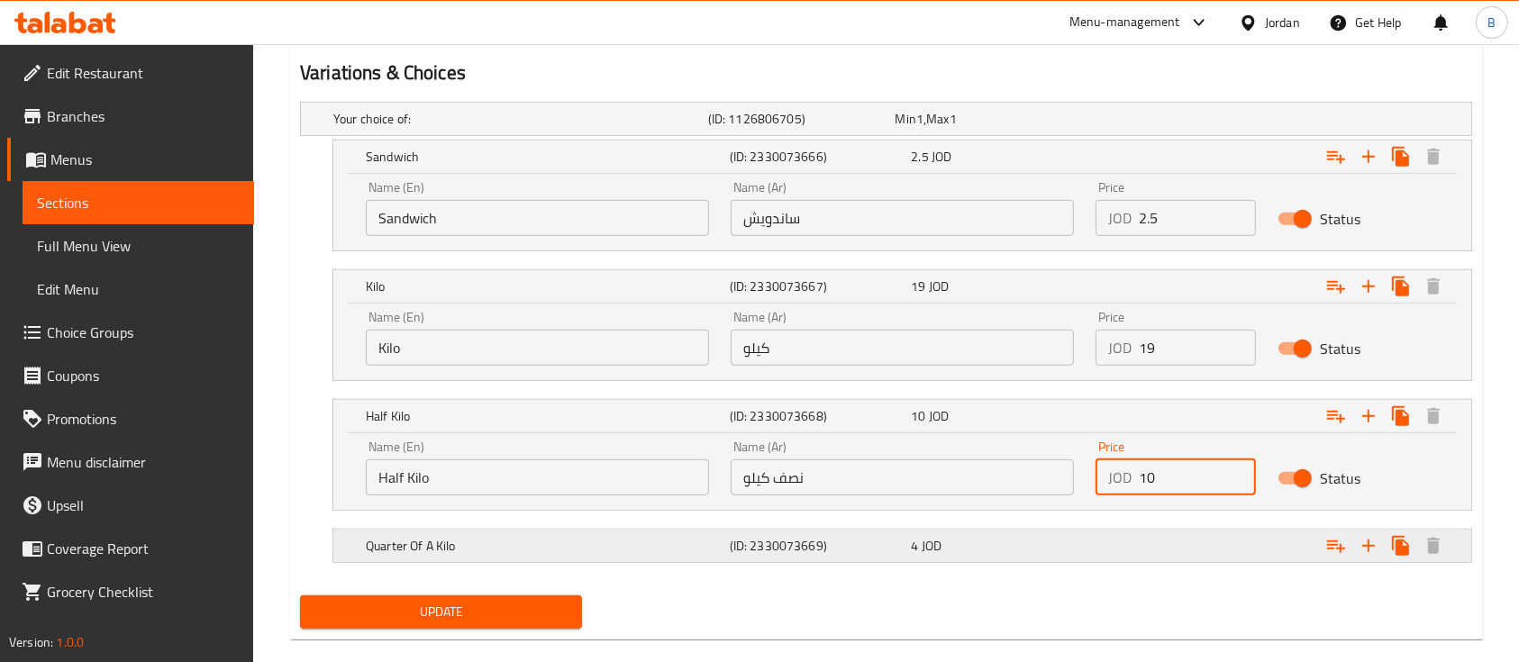
scroll to position [1013, 0]
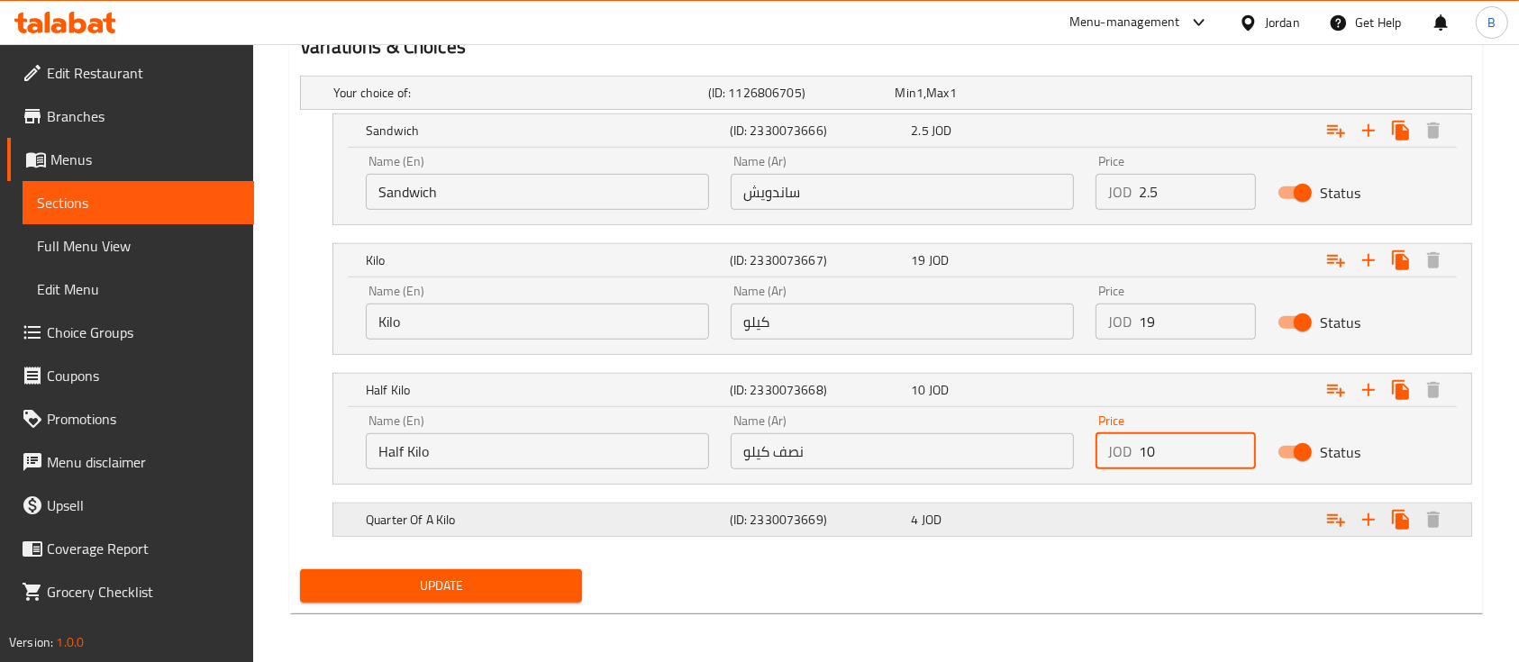
type input "10"
click at [1090, 515] on div "Expand" at bounding box center [1271, 520] width 364 height 40
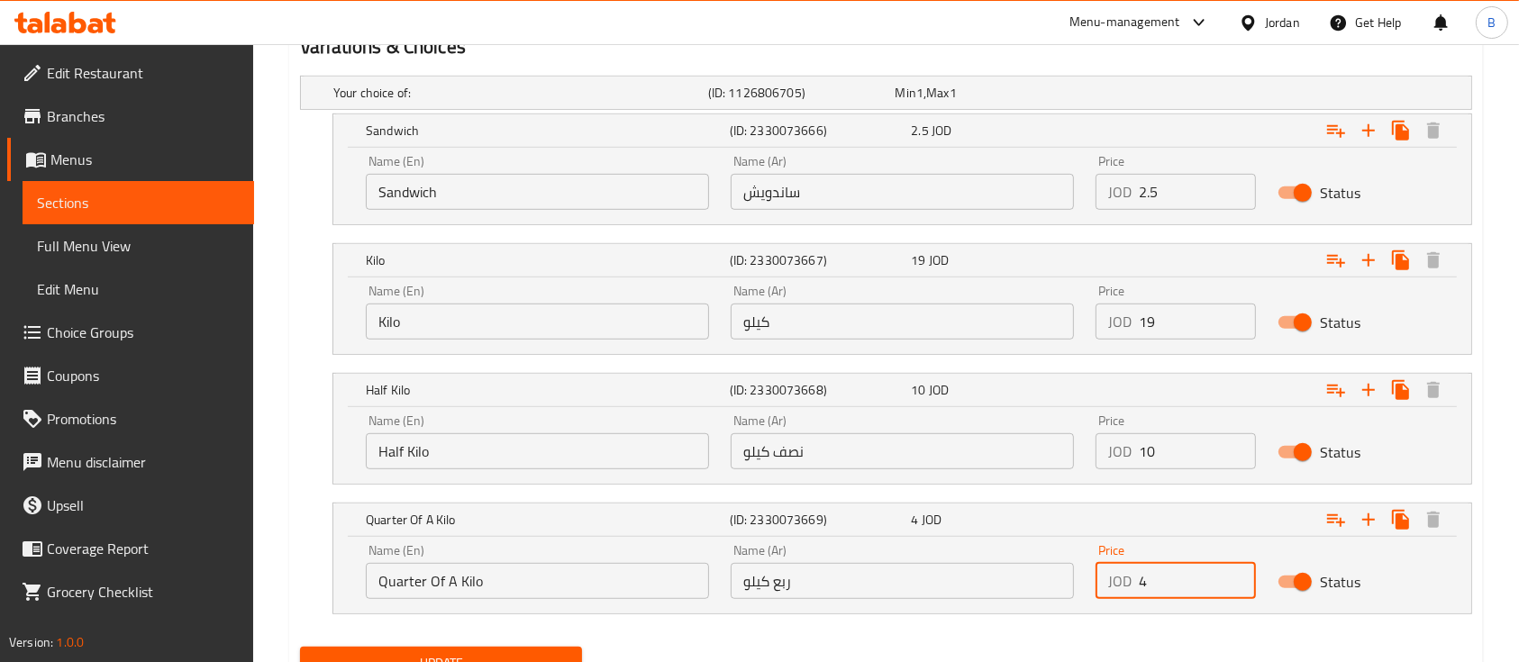
click at [1098, 580] on div "JOD 4 Price" at bounding box center [1176, 581] width 160 height 36
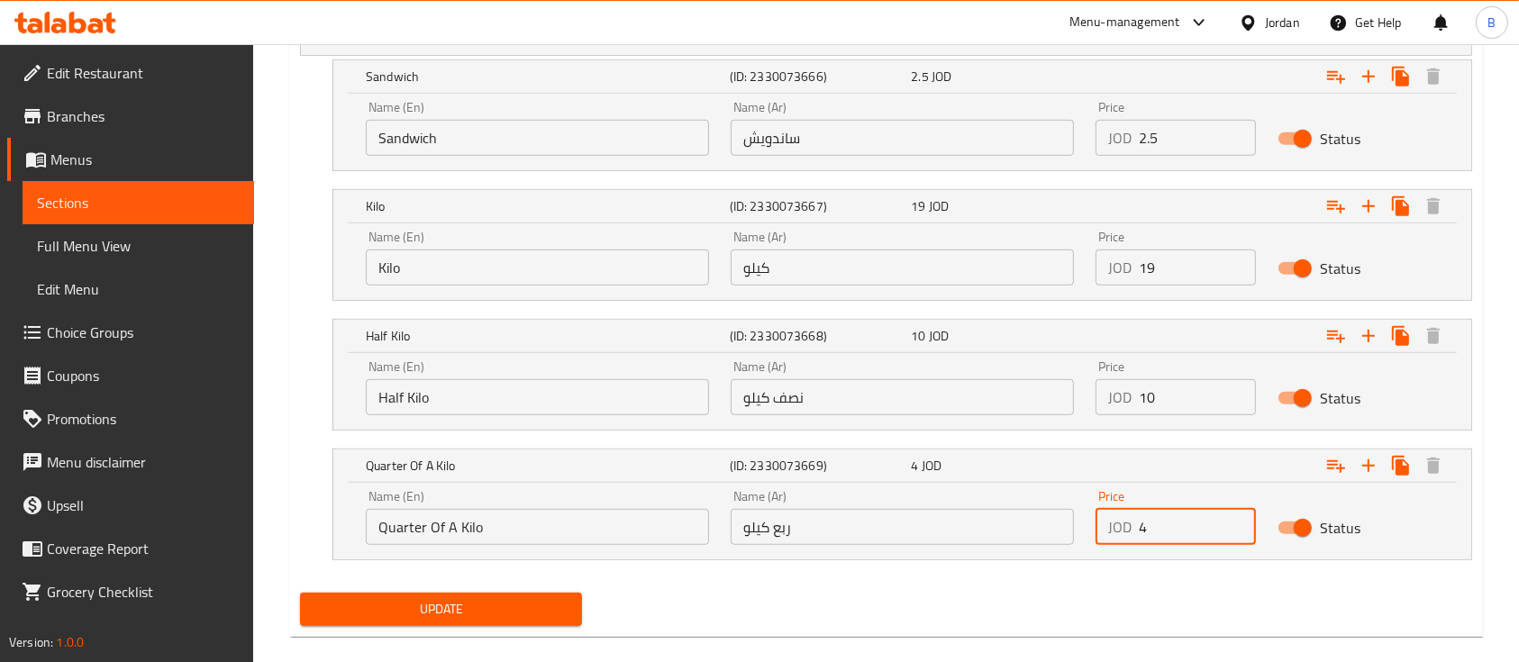
scroll to position [1090, 0]
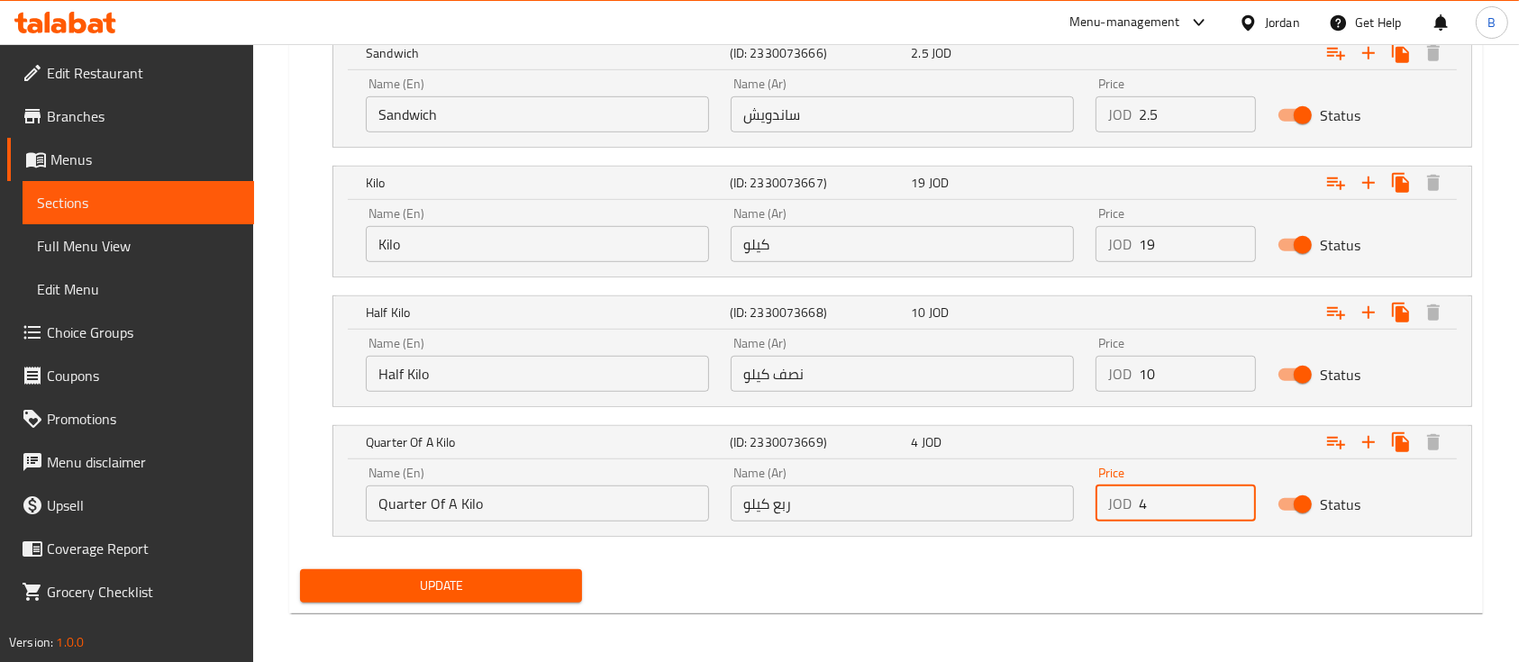
click at [550, 575] on span "Update" at bounding box center [440, 586] width 253 height 23
type input "5"
click at [465, 570] on button "Update" at bounding box center [441, 586] width 282 height 33
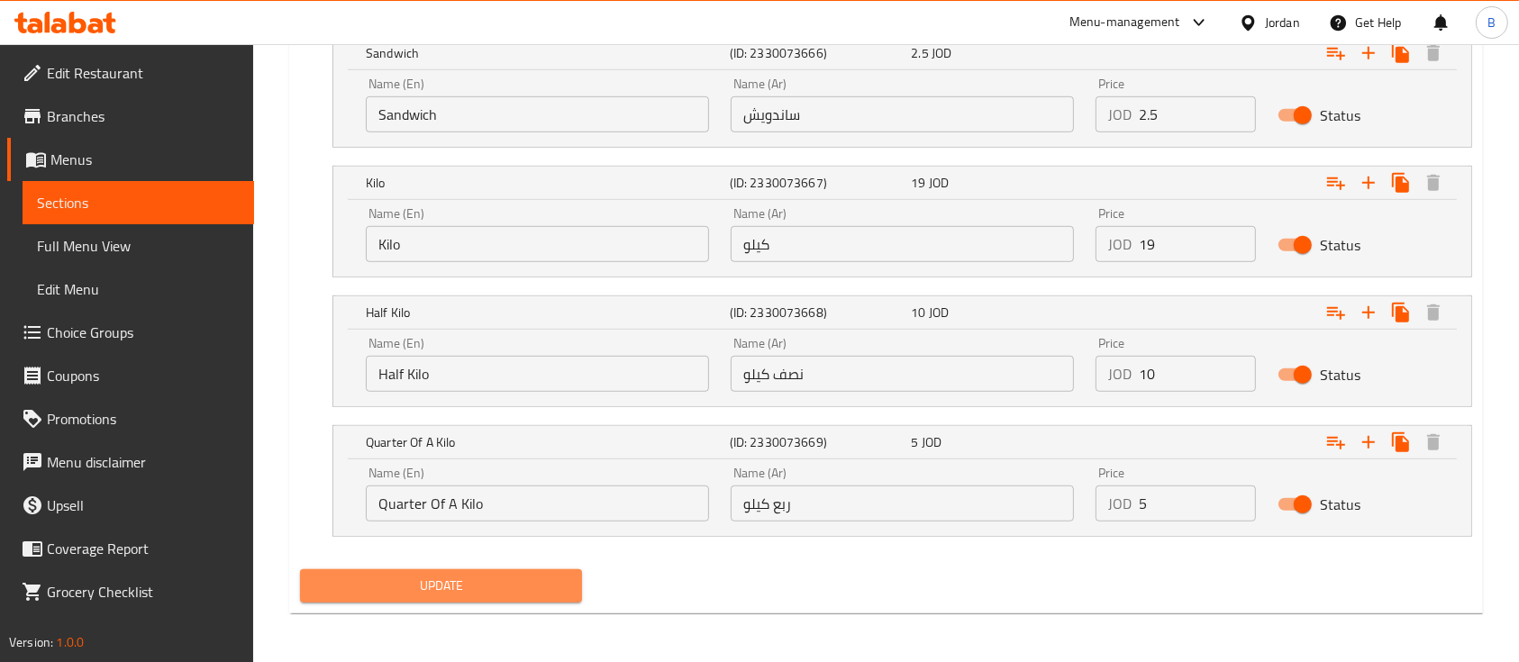
click at [534, 579] on span "Update" at bounding box center [440, 586] width 253 height 23
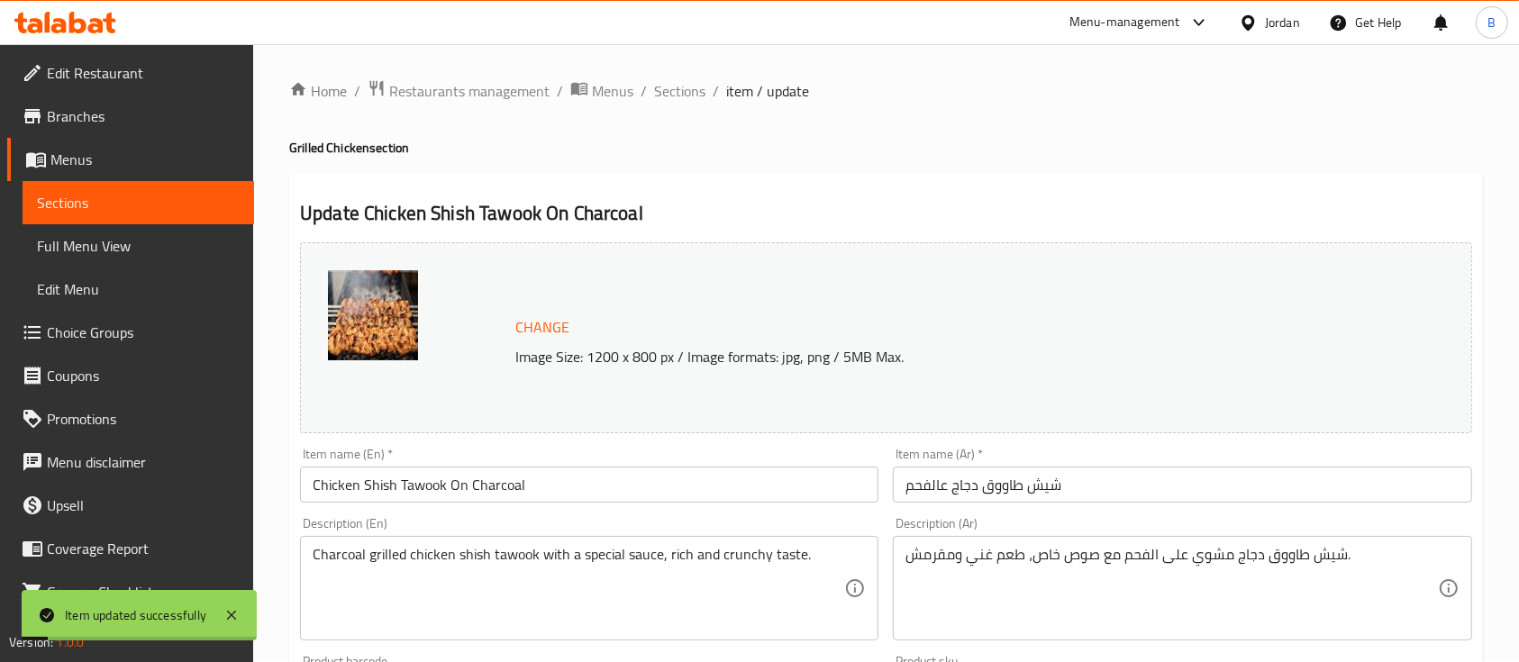
scroll to position [0, 0]
click at [685, 88] on span "Sections" at bounding box center [679, 92] width 51 height 22
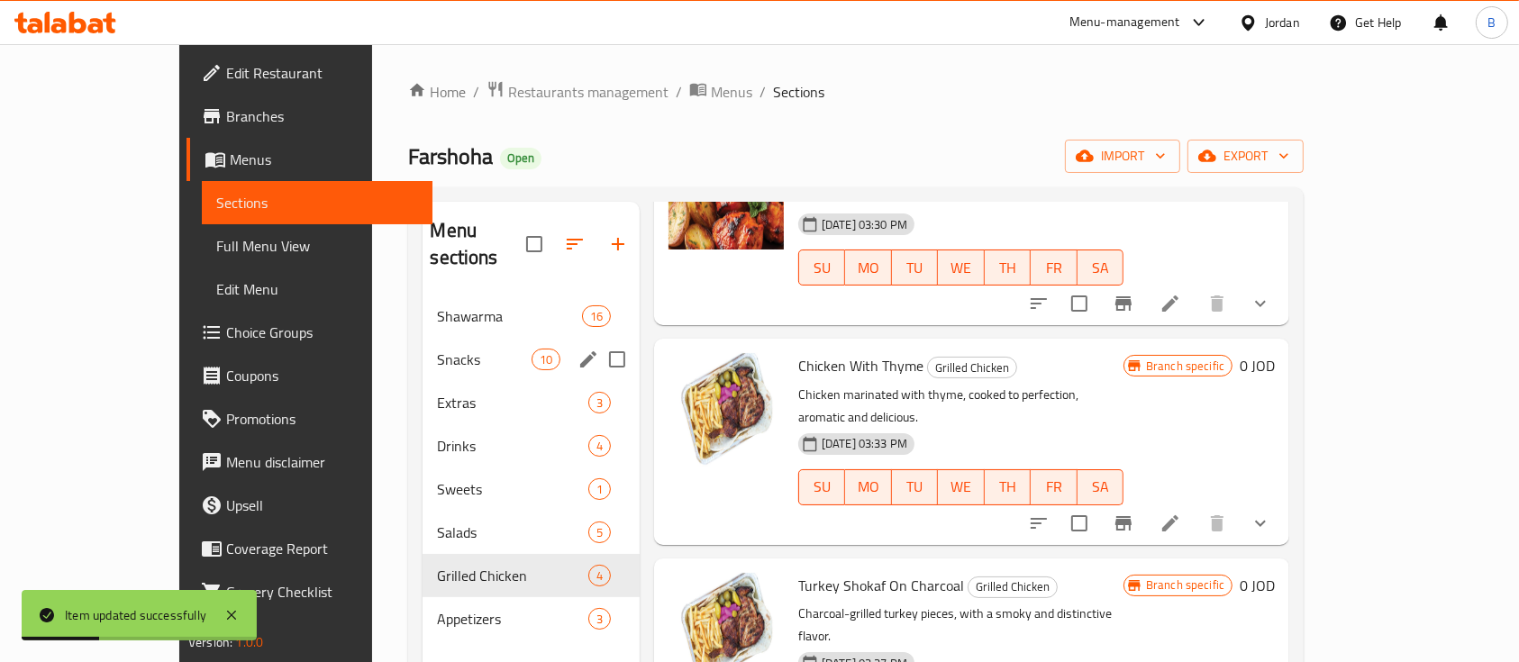
scroll to position [169, 0]
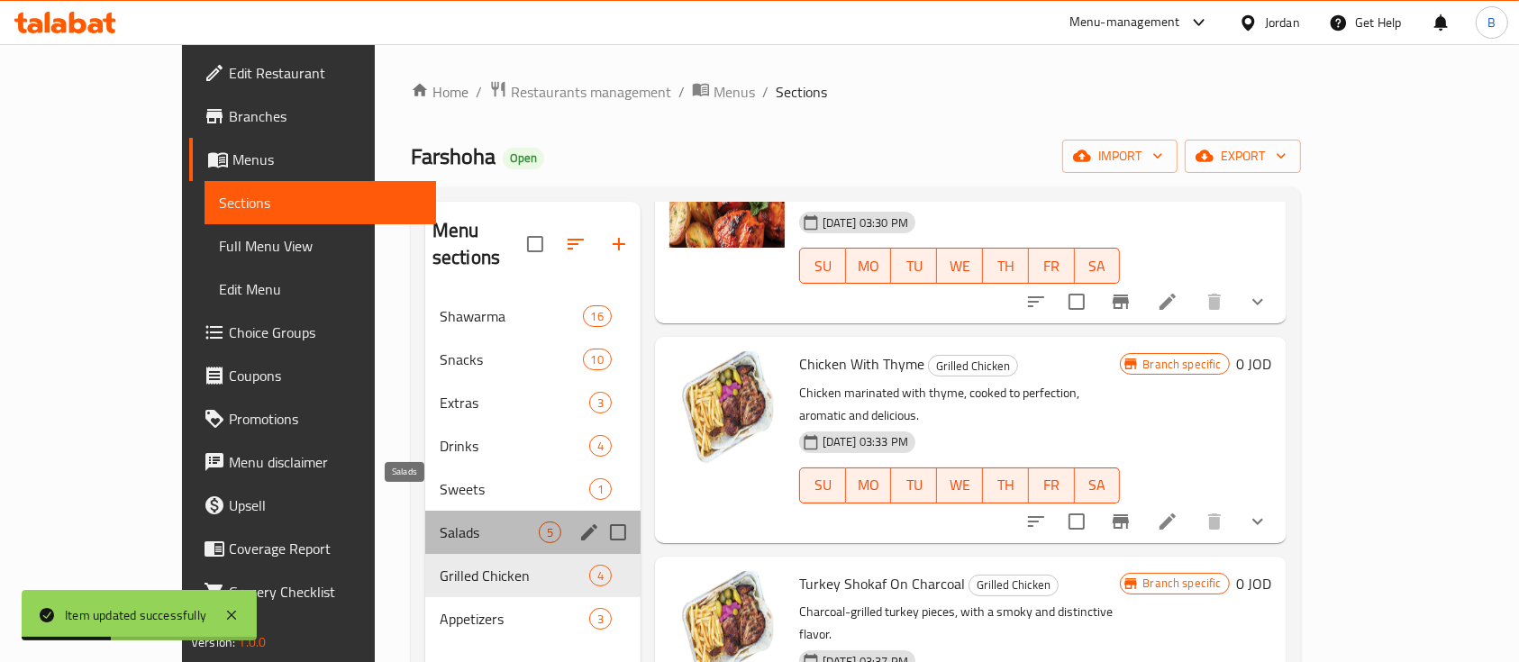
click at [440, 522] on span "Salads" at bounding box center [489, 533] width 99 height 22
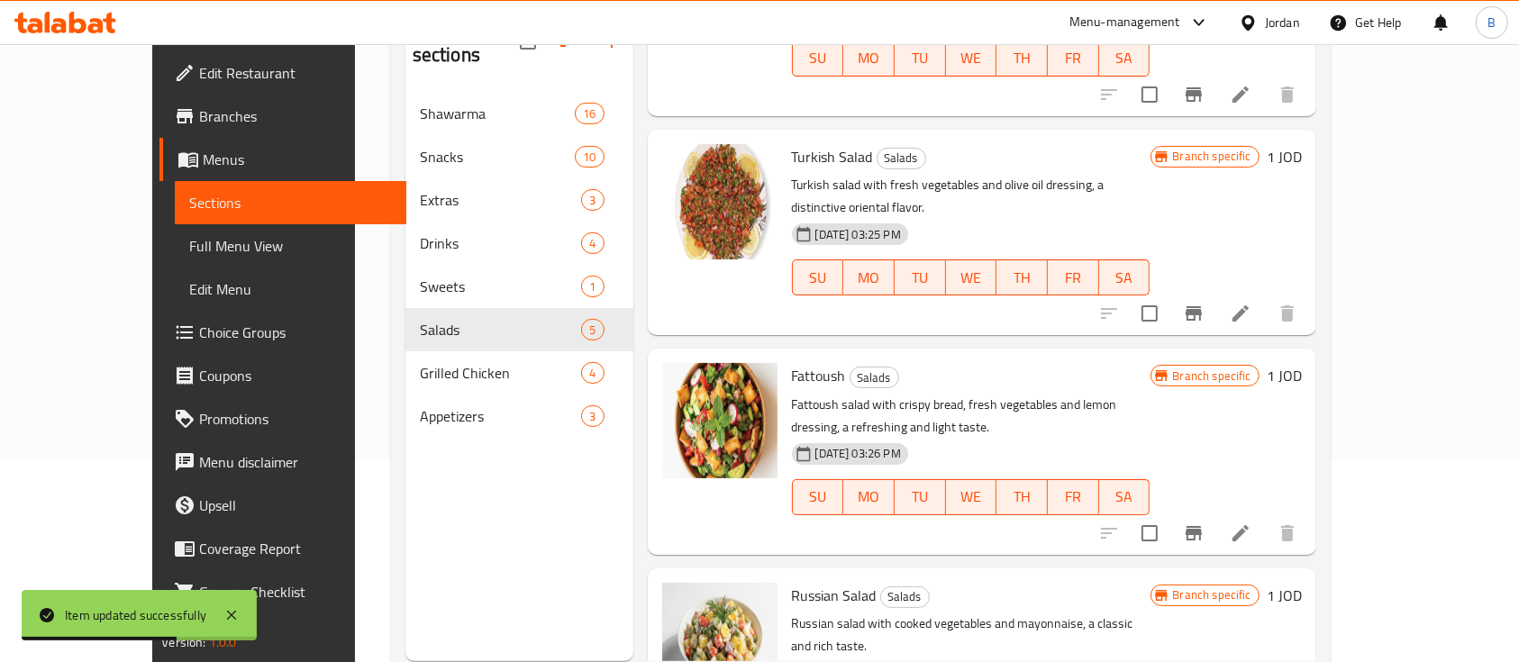
scroll to position [252, 0]
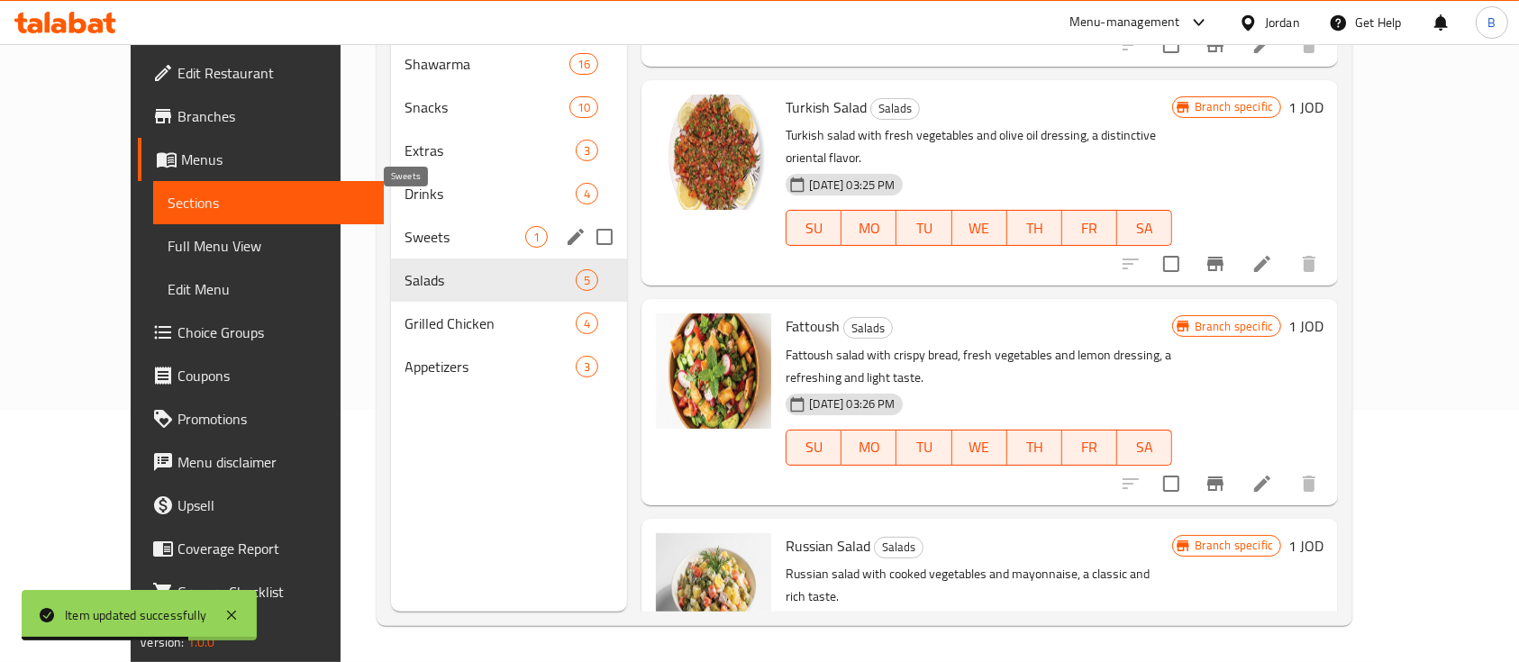
click at [442, 226] on span "Sweets" at bounding box center [466, 237] width 121 height 22
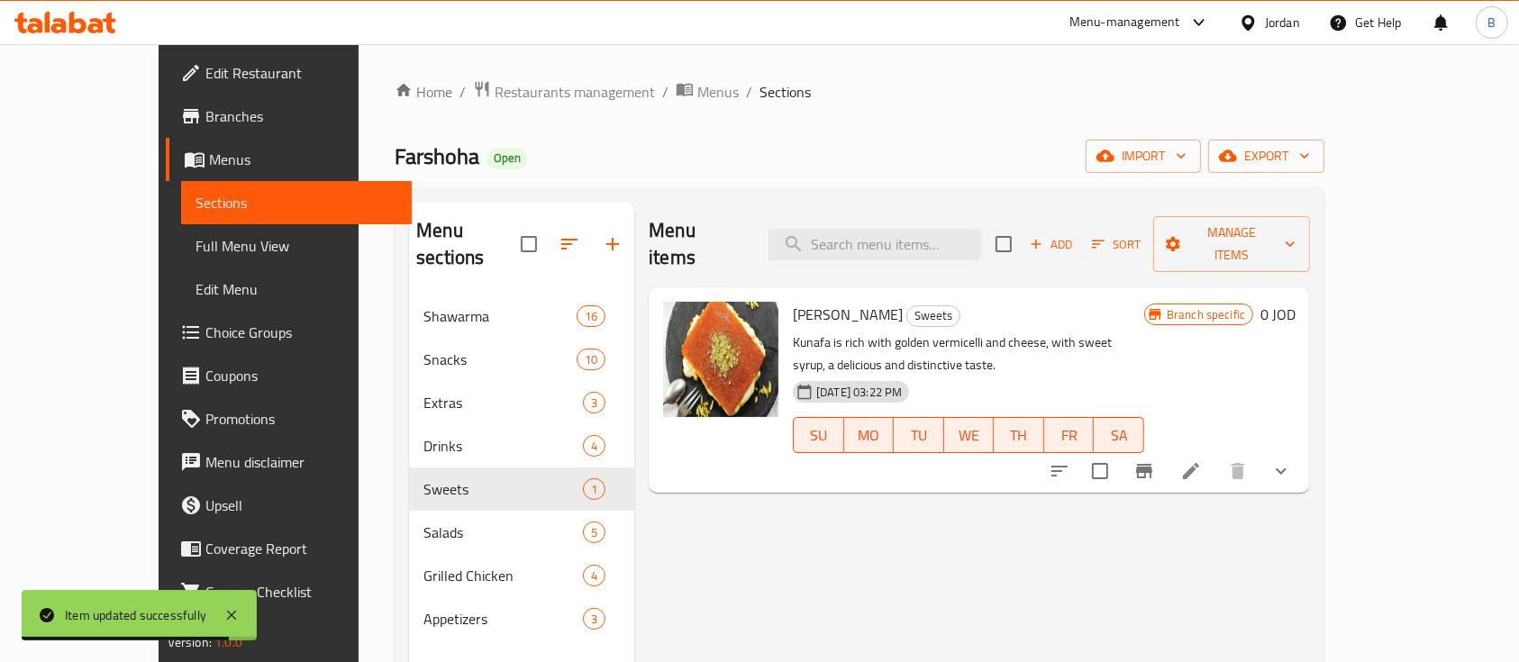
click at [1217, 455] on li at bounding box center [1191, 471] width 50 height 32
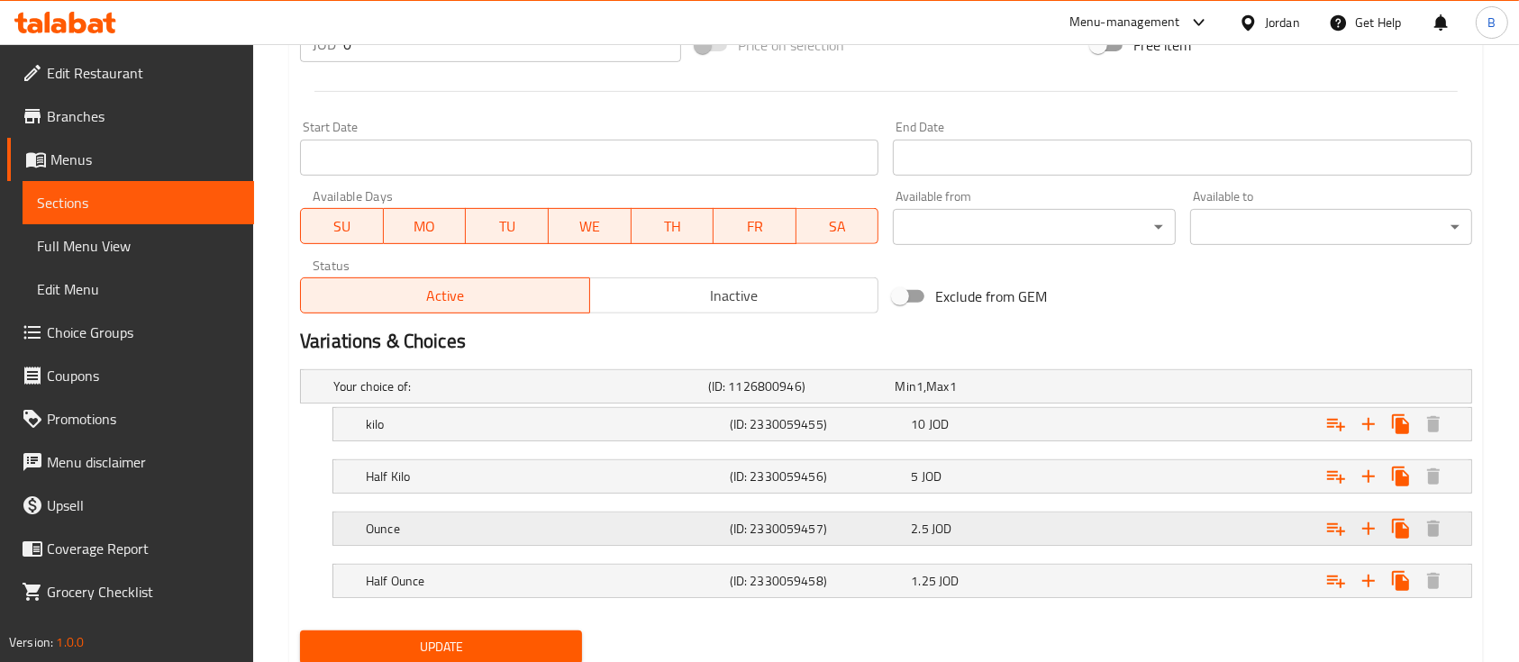
scroll to position [768, 0]
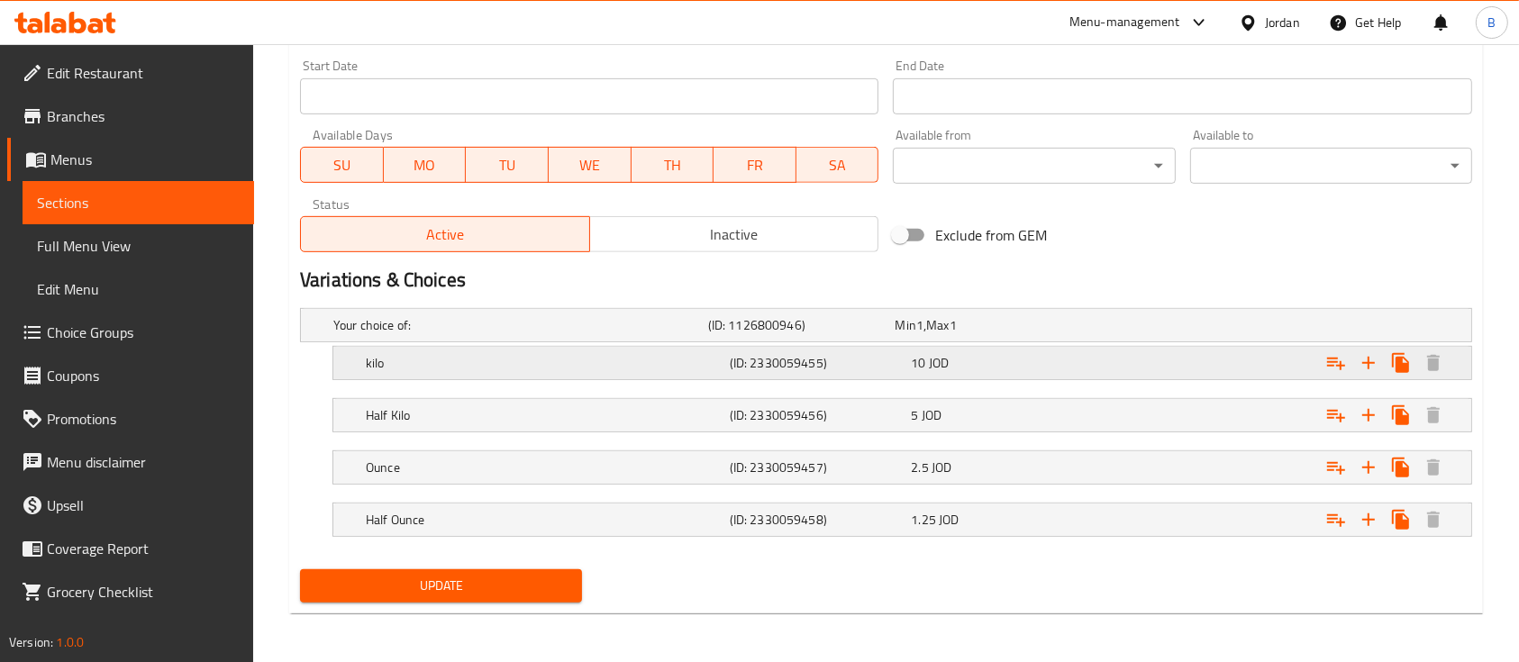
click at [1073, 365] on div "10 JOD" at bounding box center [998, 363] width 175 height 18
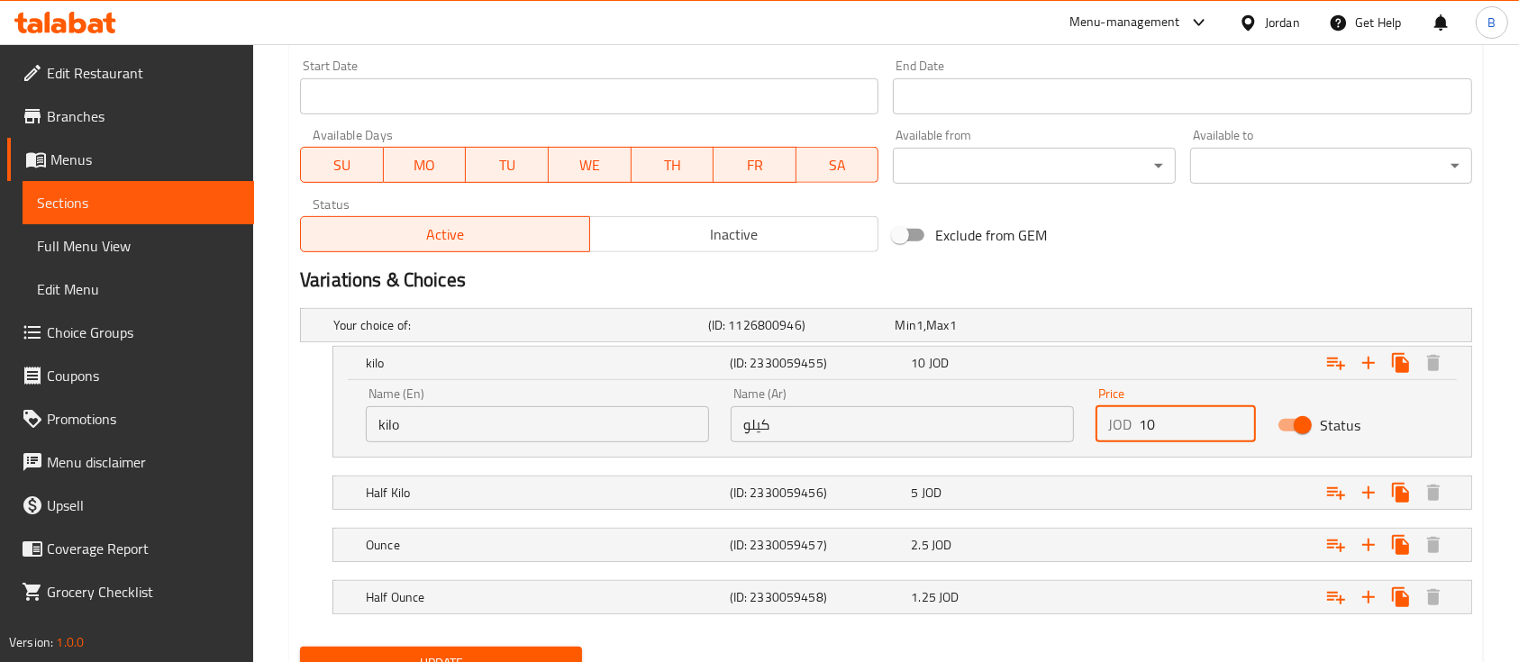
drag, startPoint x: 1161, startPoint y: 431, endPoint x: 1125, endPoint y: 431, distance: 36.0
click at [1125, 431] on div "JOD 10 Price" at bounding box center [1176, 424] width 160 height 36
type input "12.5"
click at [1179, 476] on div "Expand" at bounding box center [1271, 493] width 364 height 40
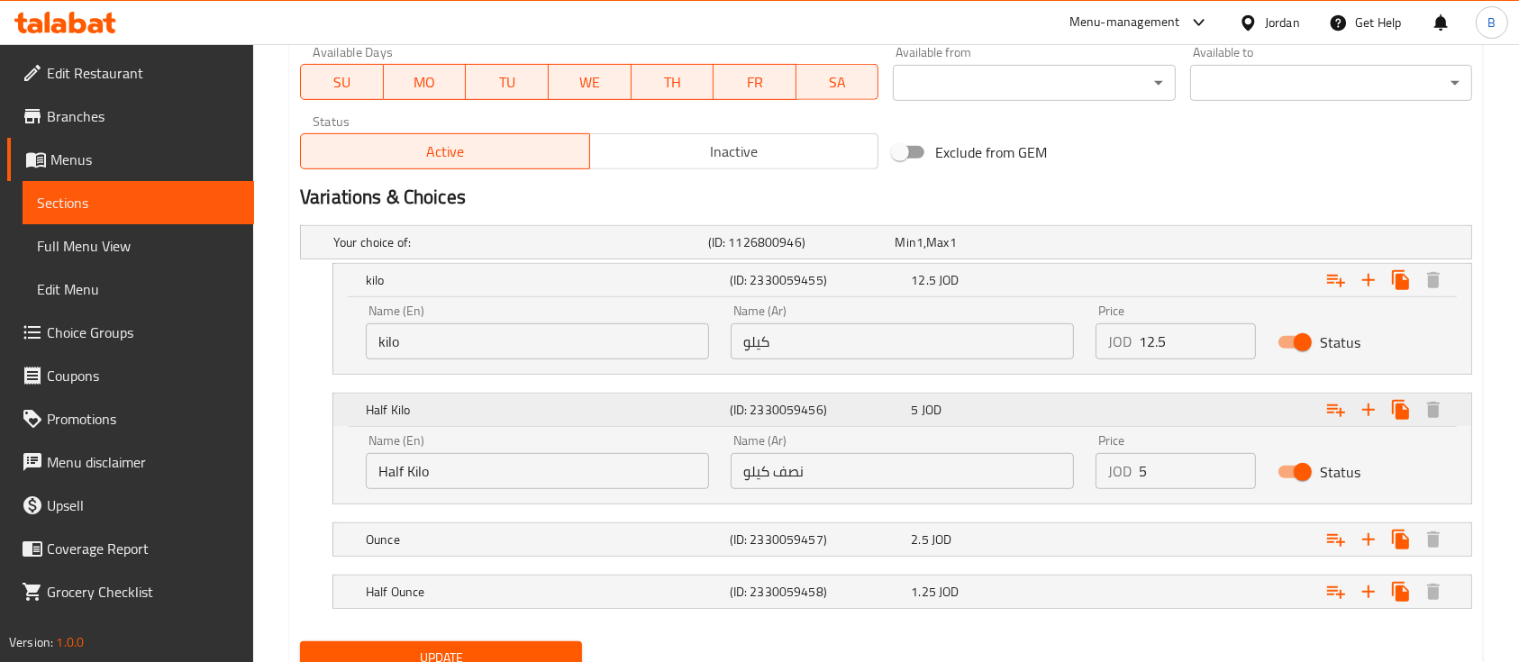
scroll to position [888, 0]
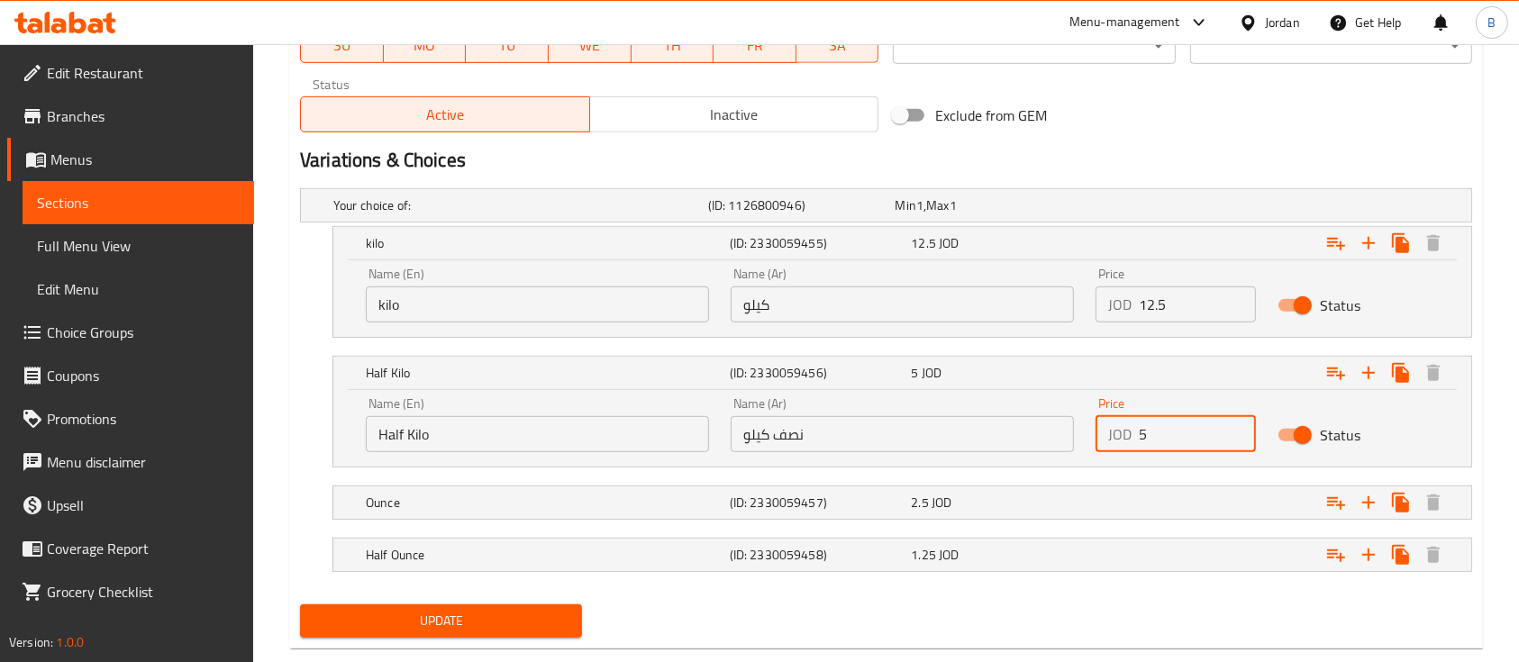
drag, startPoint x: 1161, startPoint y: 420, endPoint x: 1118, endPoint y: 435, distance: 45.0
click at [1125, 429] on div "JOD 5 Price" at bounding box center [1176, 434] width 160 height 36
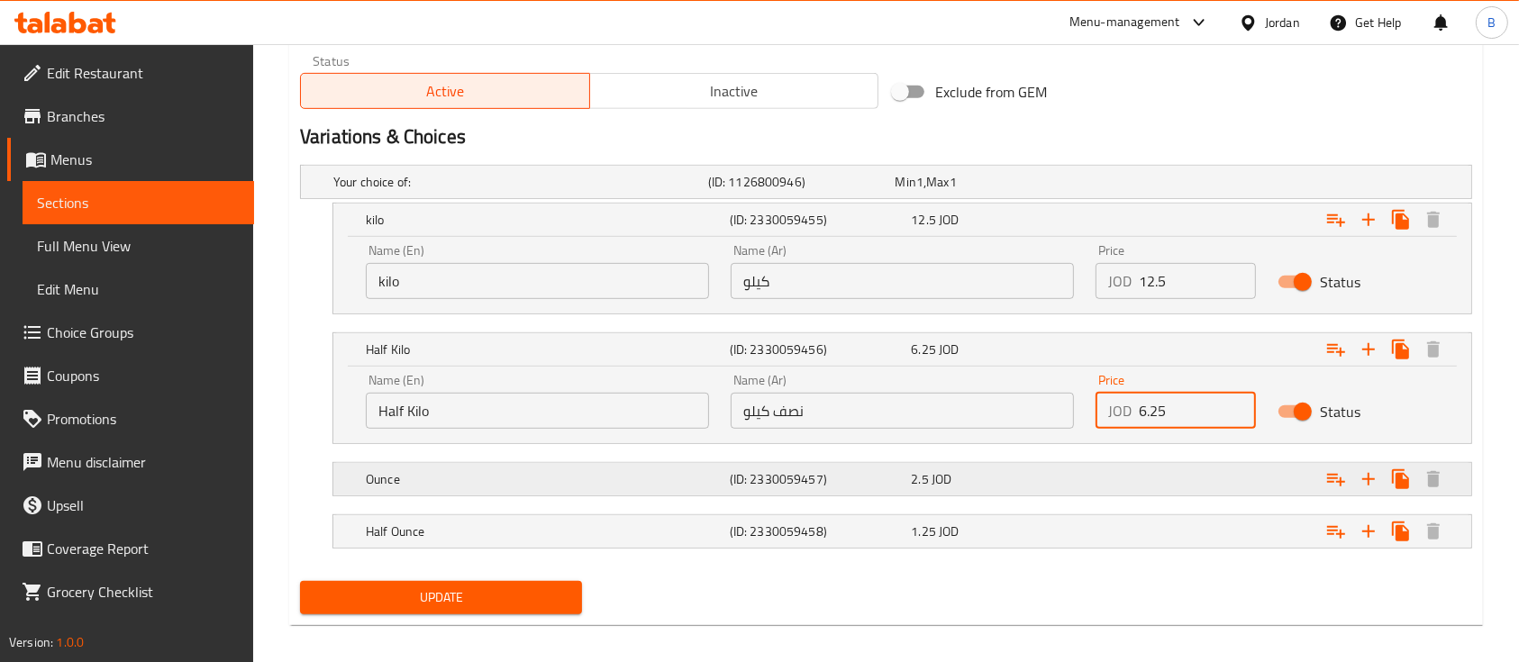
scroll to position [923, 0]
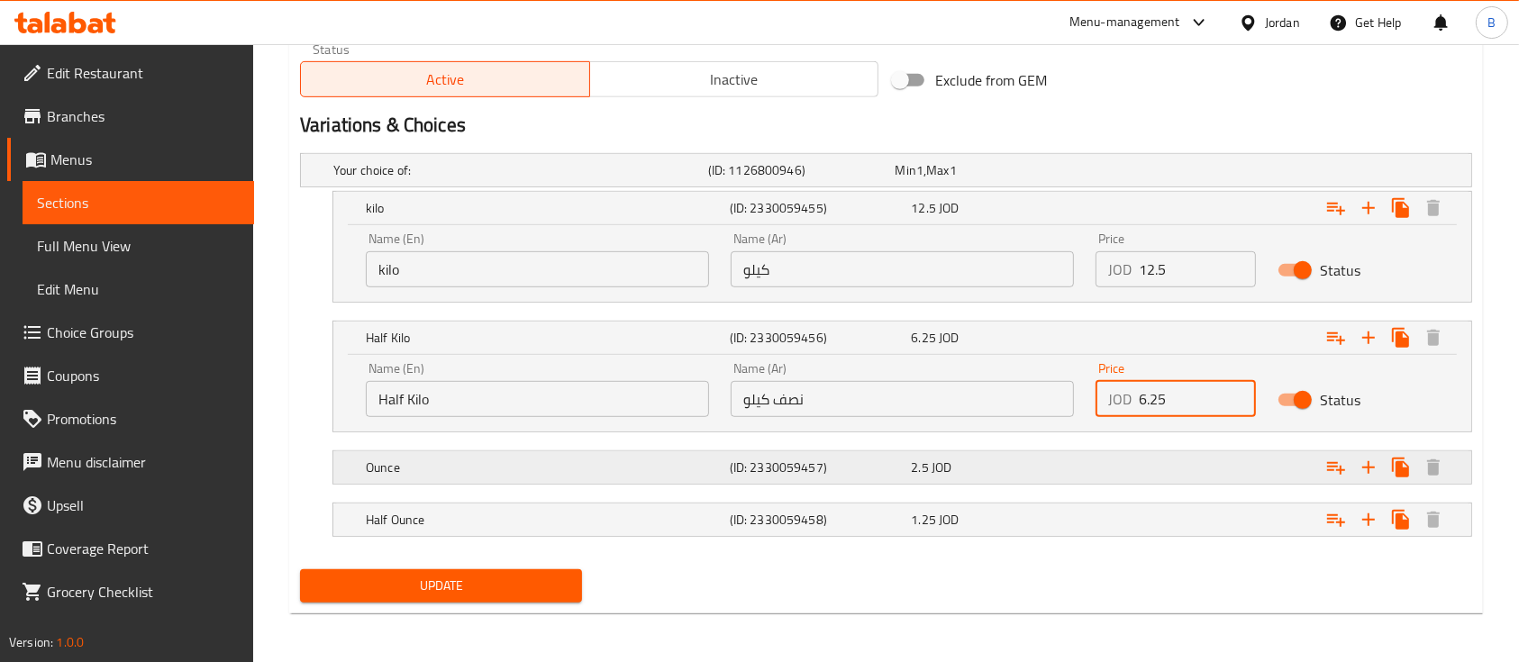
type input "6.25"
click at [1107, 474] on div "Expand" at bounding box center [1271, 468] width 364 height 40
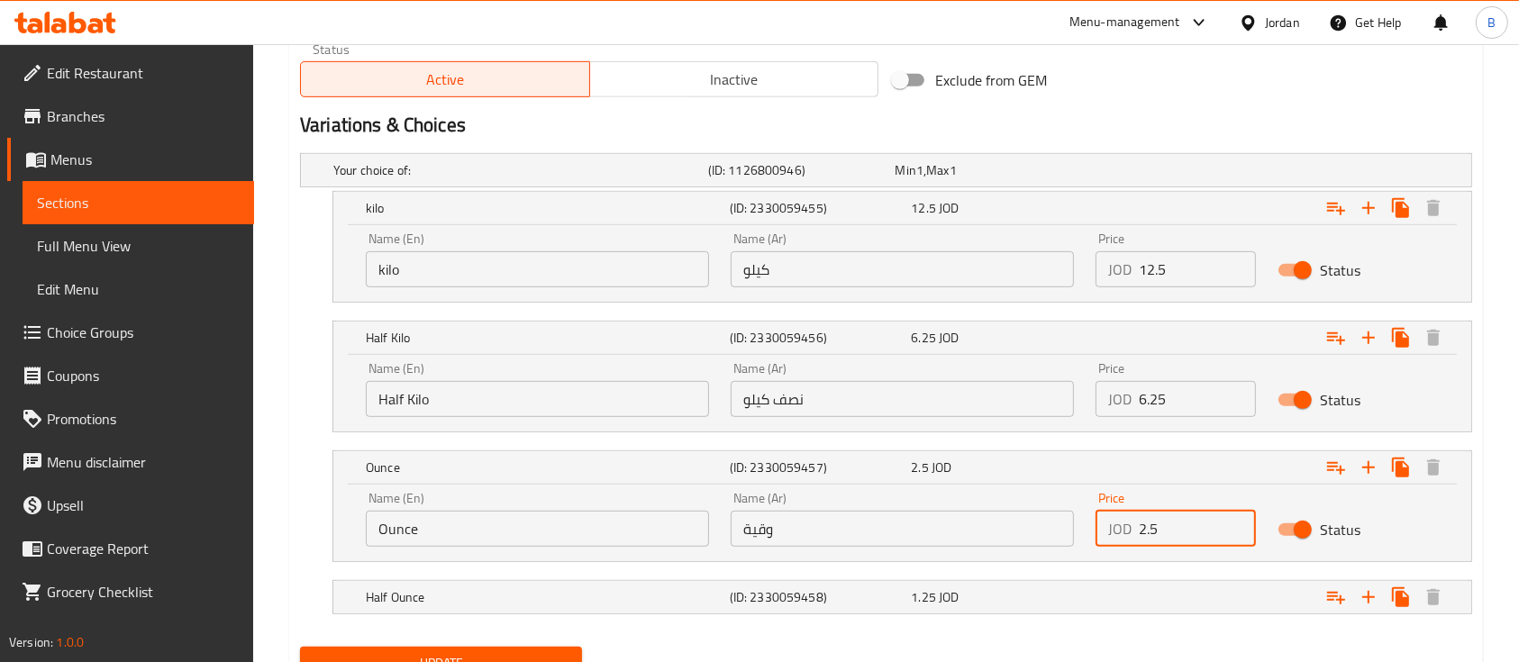
drag, startPoint x: 1215, startPoint y: 534, endPoint x: 1119, endPoint y: 546, distance: 96.2
click at [1119, 546] on div "Price JOD 2.5 Price" at bounding box center [1176, 519] width 182 height 77
type input "3.1"
click at [1034, 588] on div "1.25 JOD" at bounding box center [998, 597] width 175 height 18
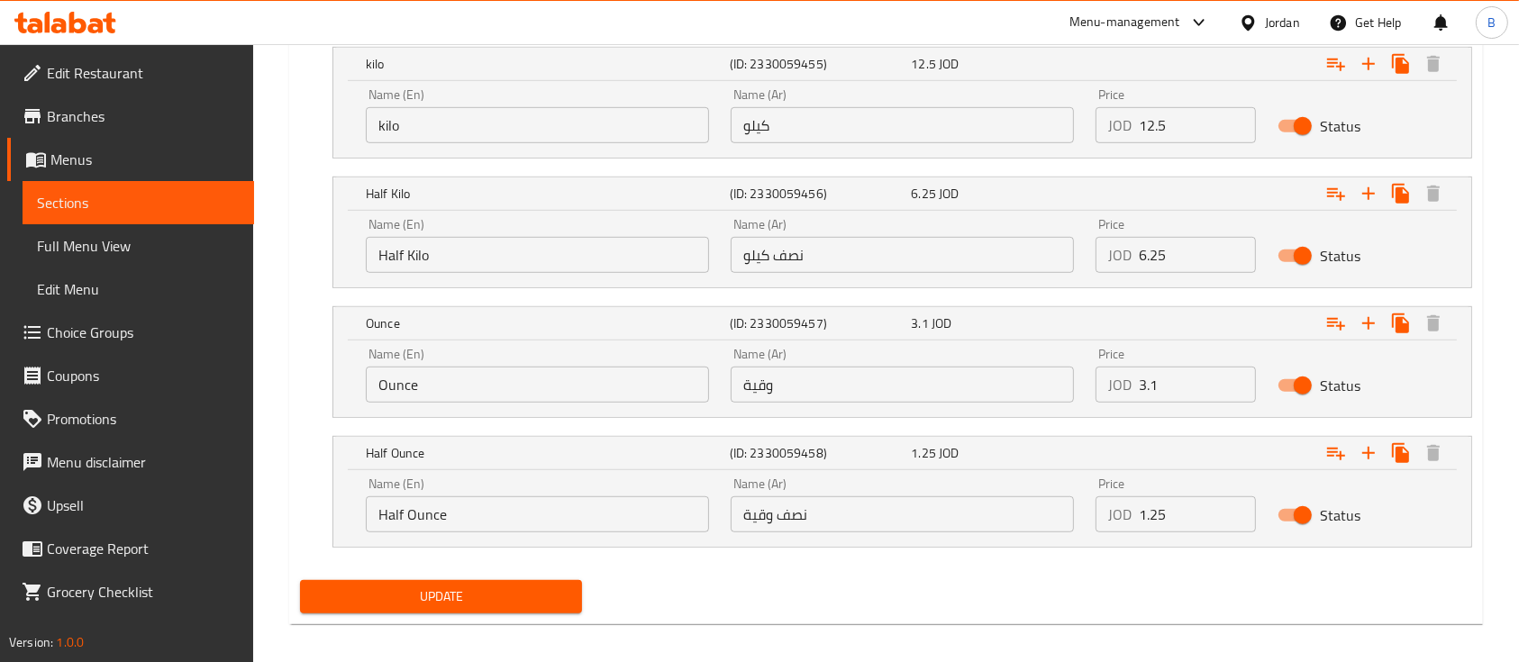
scroll to position [1078, 0]
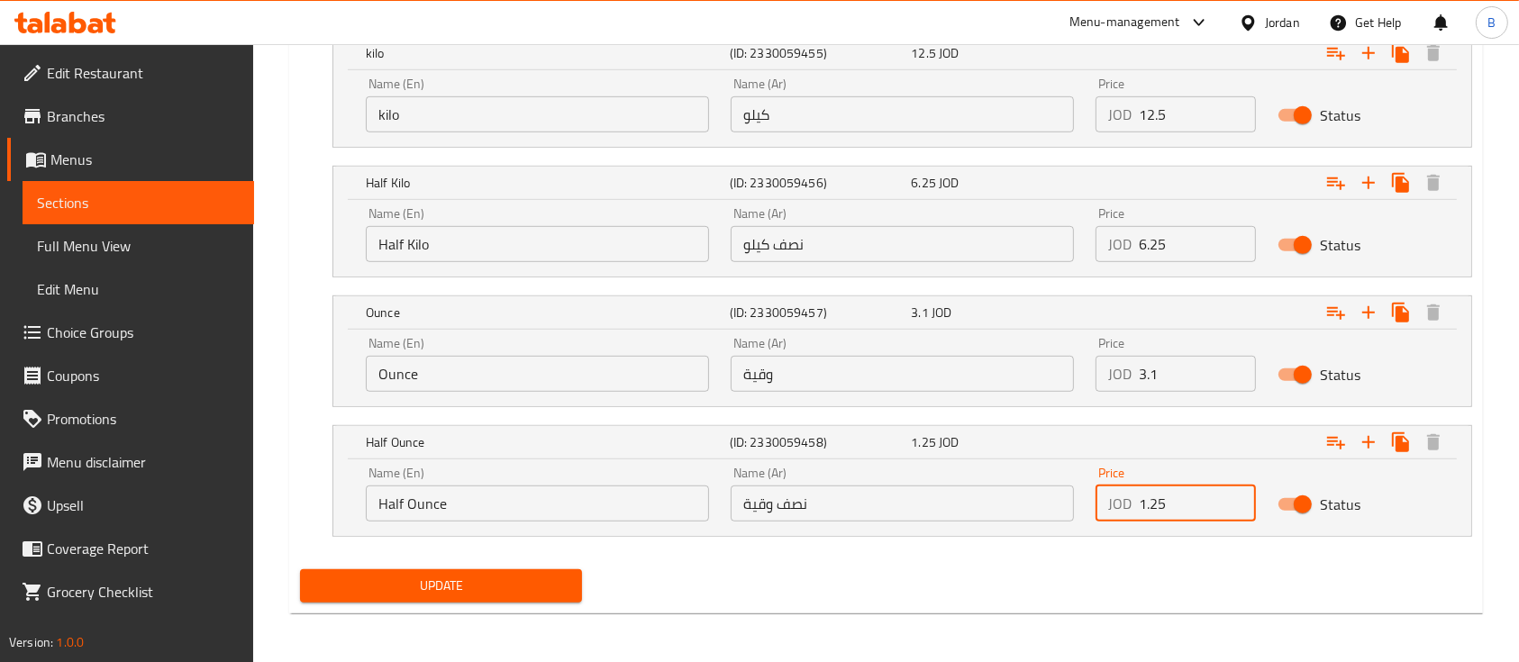
click at [1182, 508] on input "1.25" at bounding box center [1197, 504] width 117 height 36
type input "1.5"
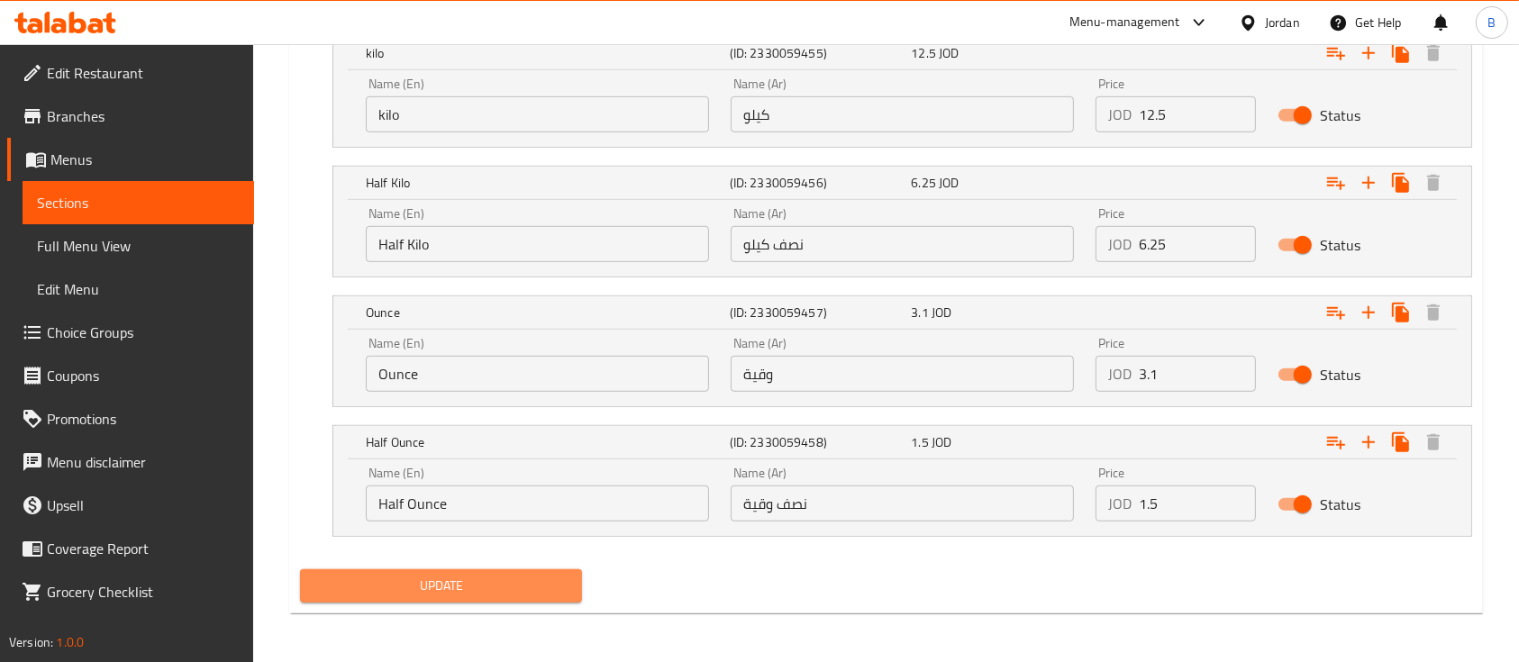
click at [474, 588] on span "Update" at bounding box center [440, 586] width 253 height 23
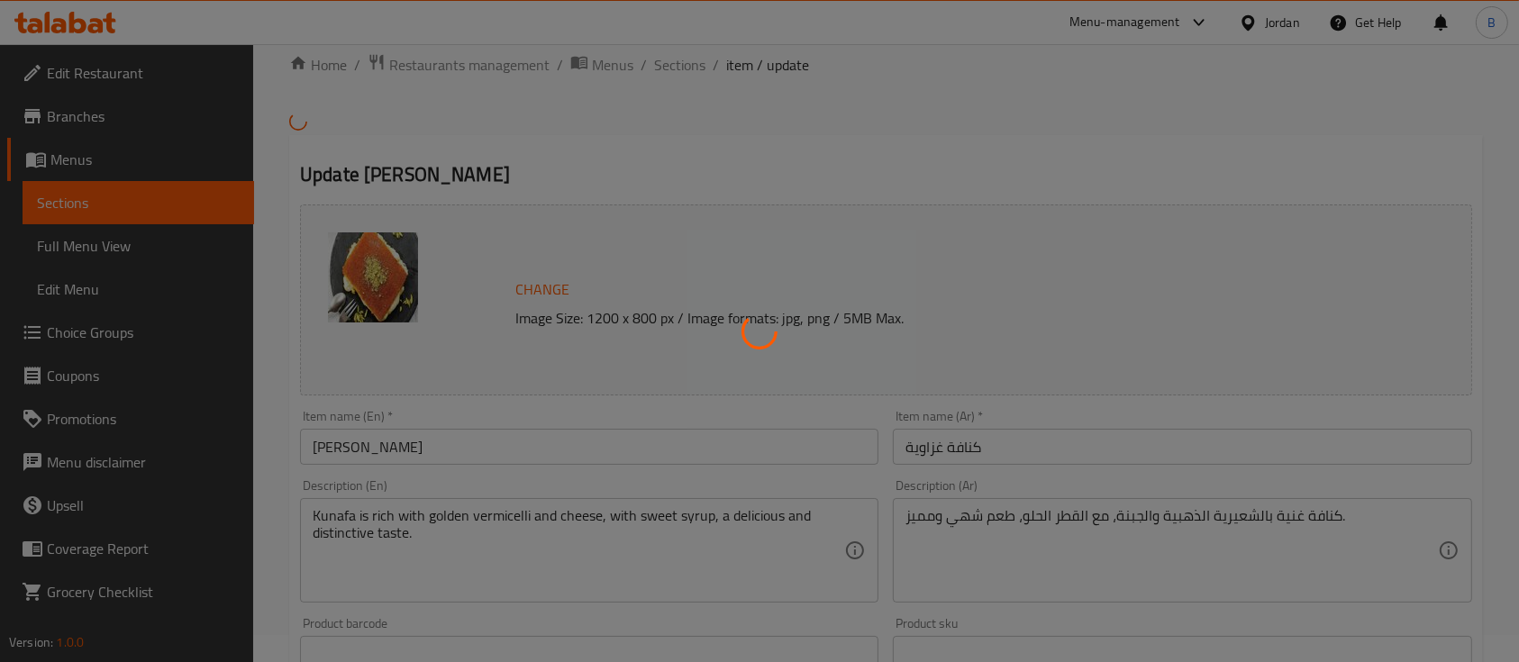
scroll to position [0, 0]
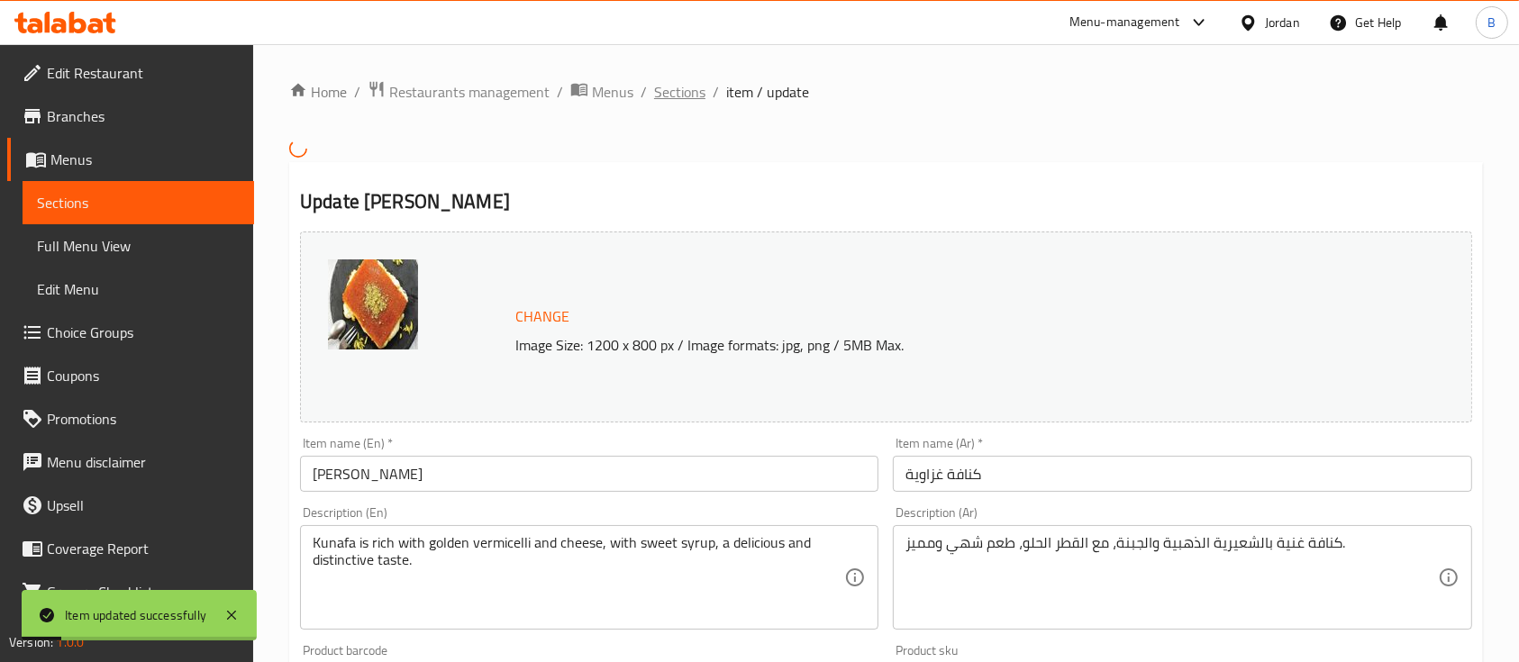
click at [670, 90] on span "Sections" at bounding box center [679, 92] width 51 height 22
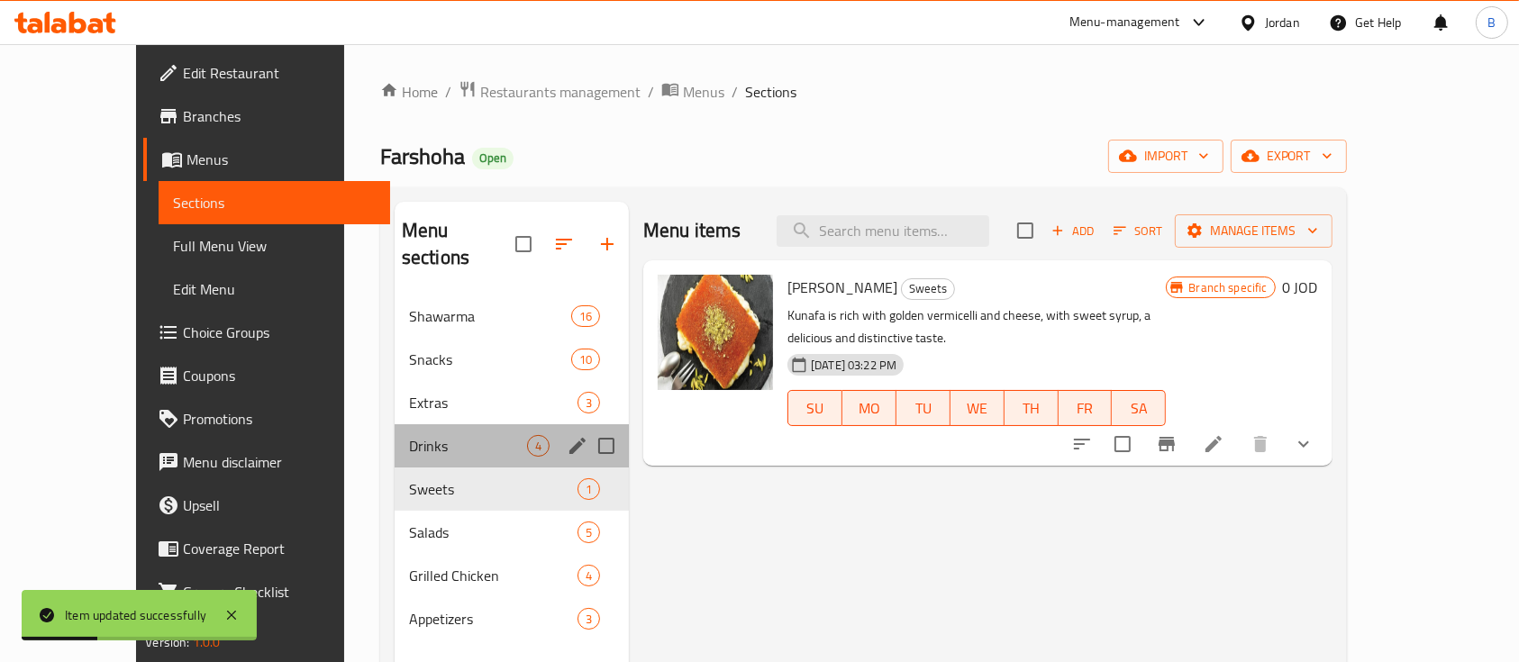
click at [418, 429] on div "Drinks 4" at bounding box center [512, 445] width 234 height 43
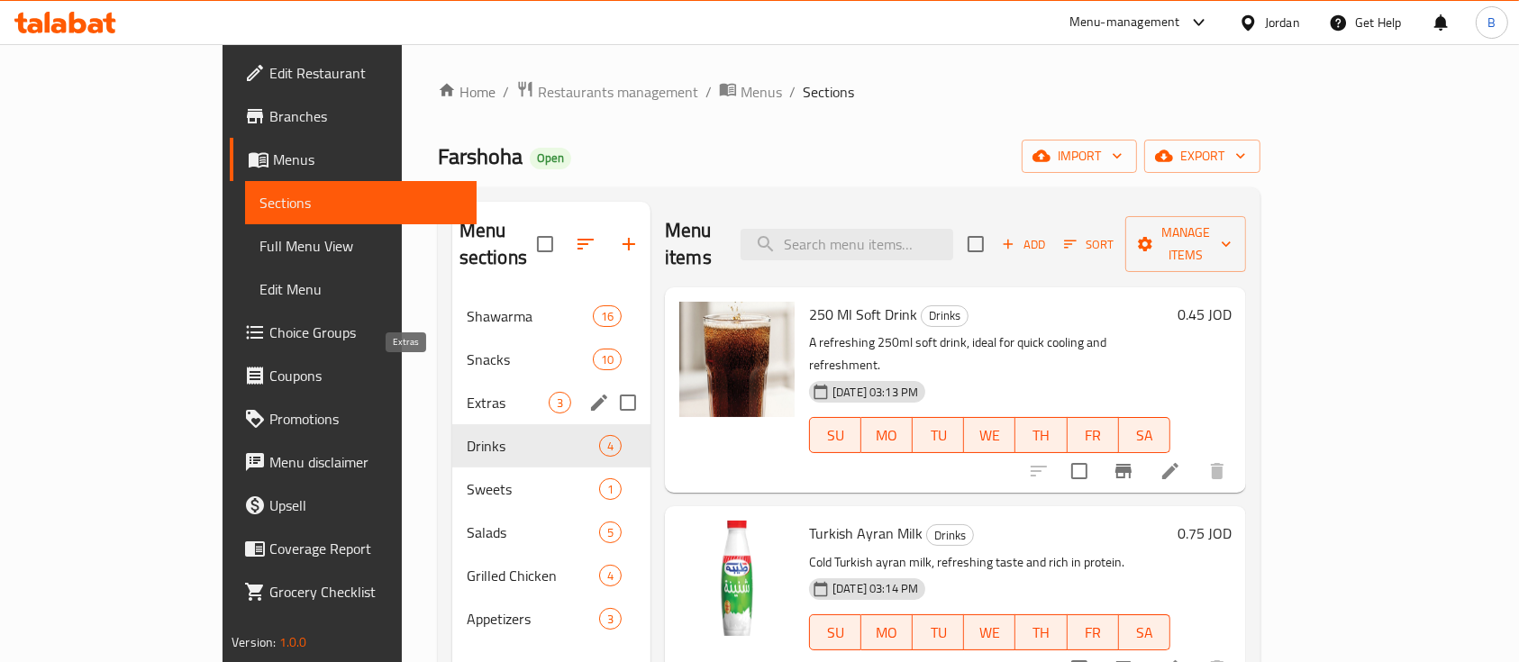
click at [467, 392] on span "Extras" at bounding box center [508, 403] width 82 height 22
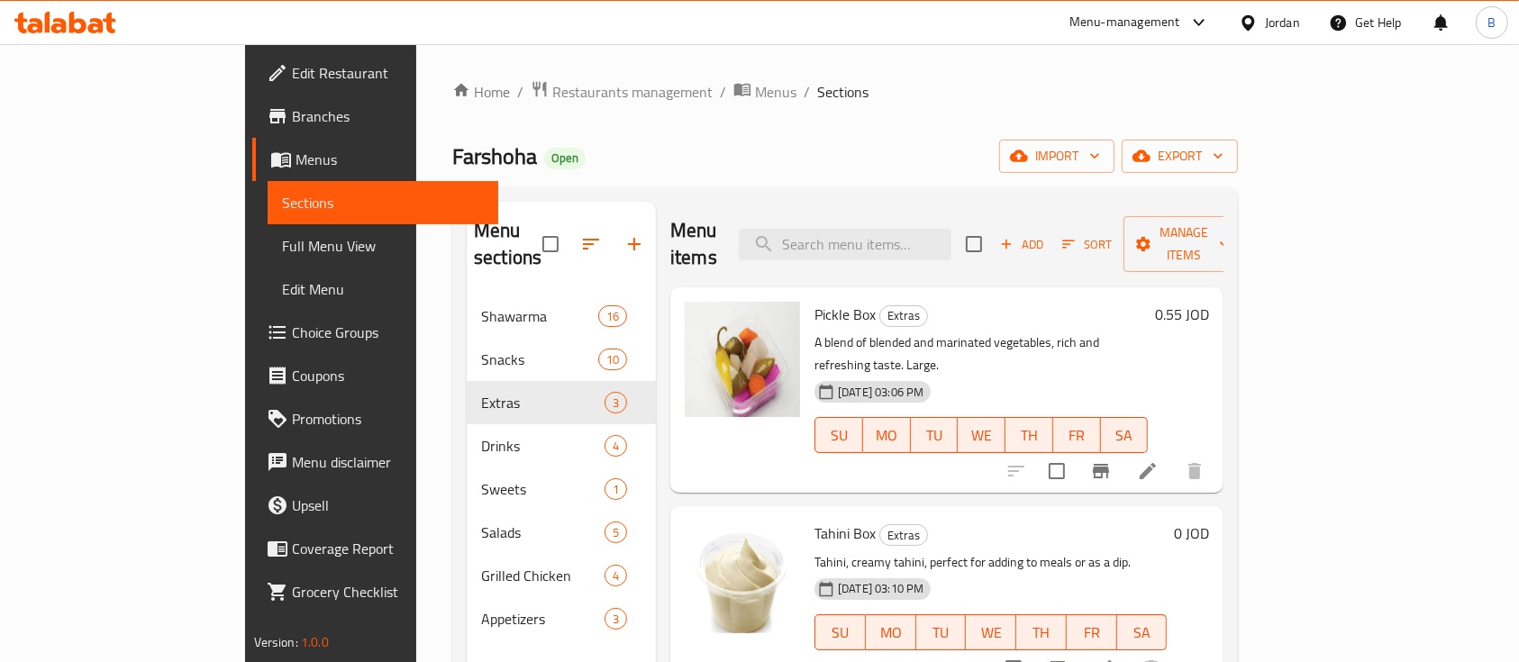
scroll to position [252, 0]
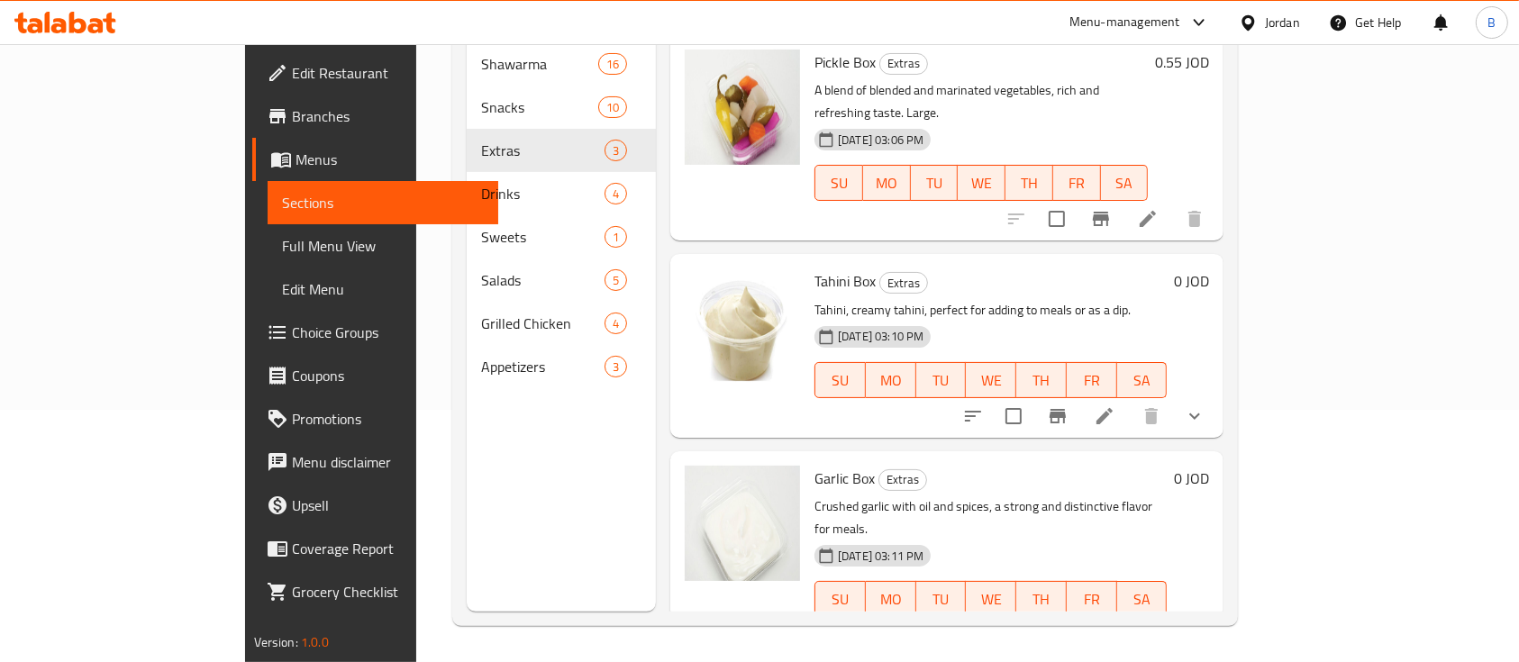
click at [1116, 406] on icon at bounding box center [1105, 417] width 22 height 22
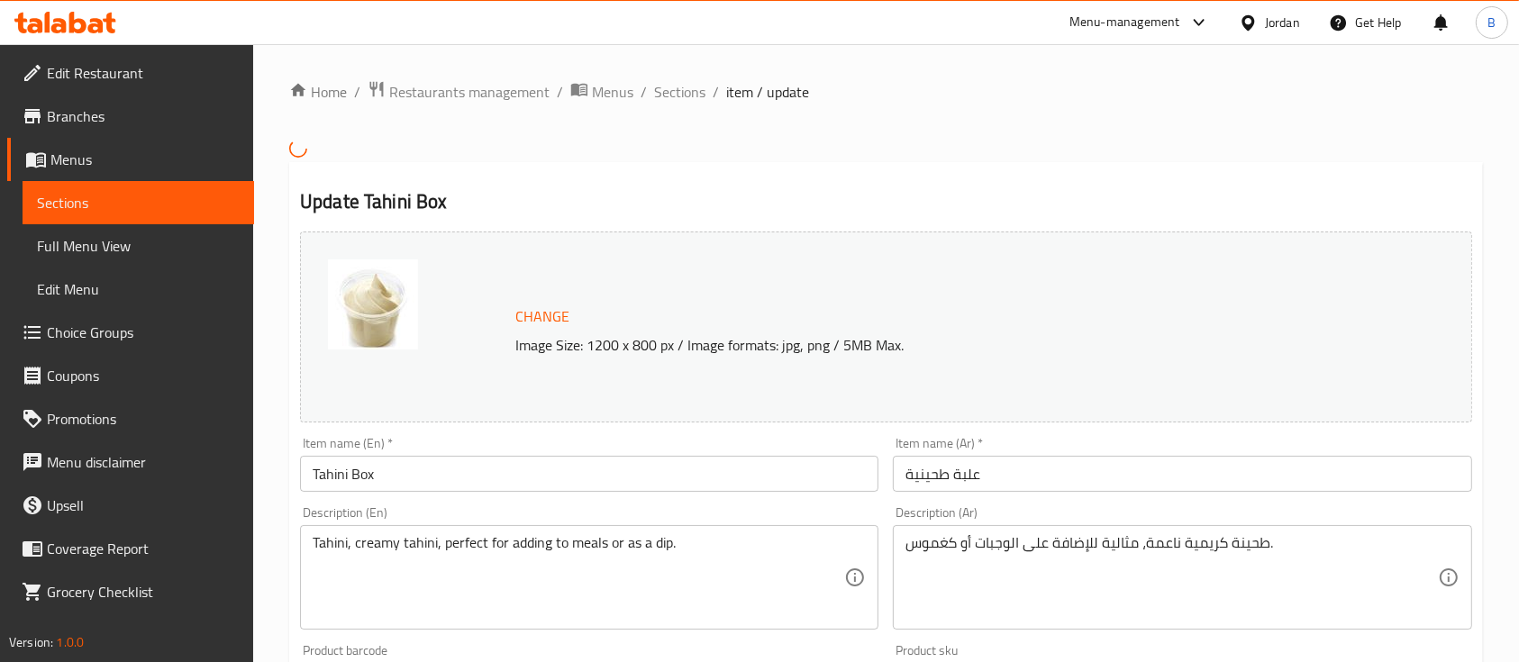
click at [685, 102] on span "Sections" at bounding box center [679, 92] width 51 height 22
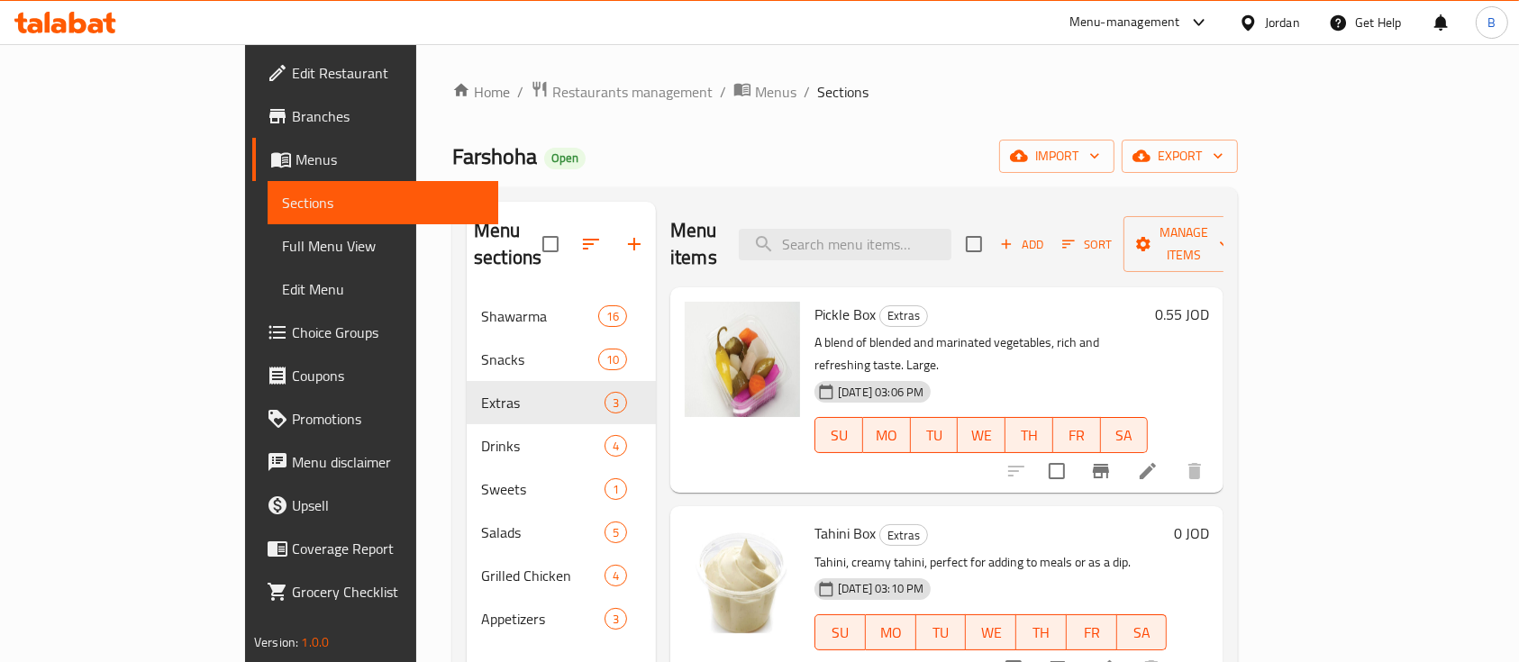
scroll to position [252, 0]
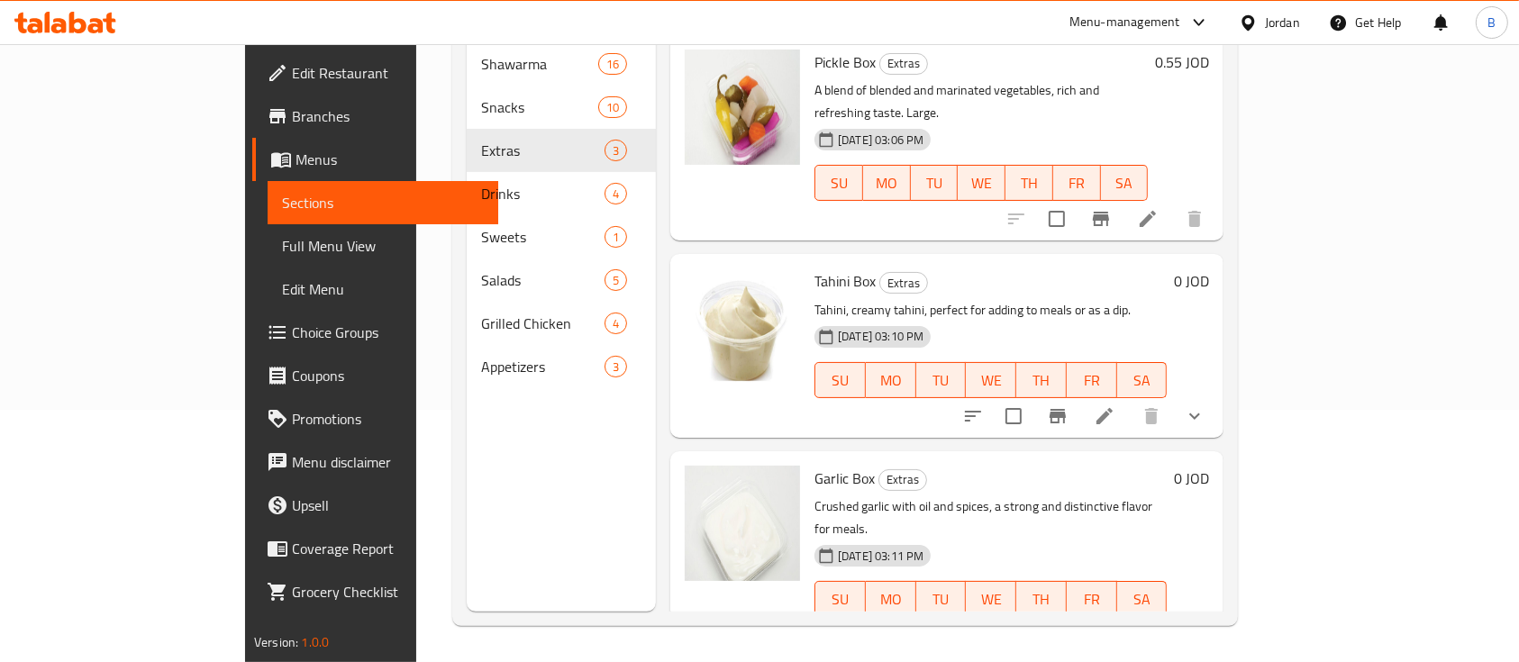
click at [1116, 624] on icon at bounding box center [1105, 635] width 22 height 22
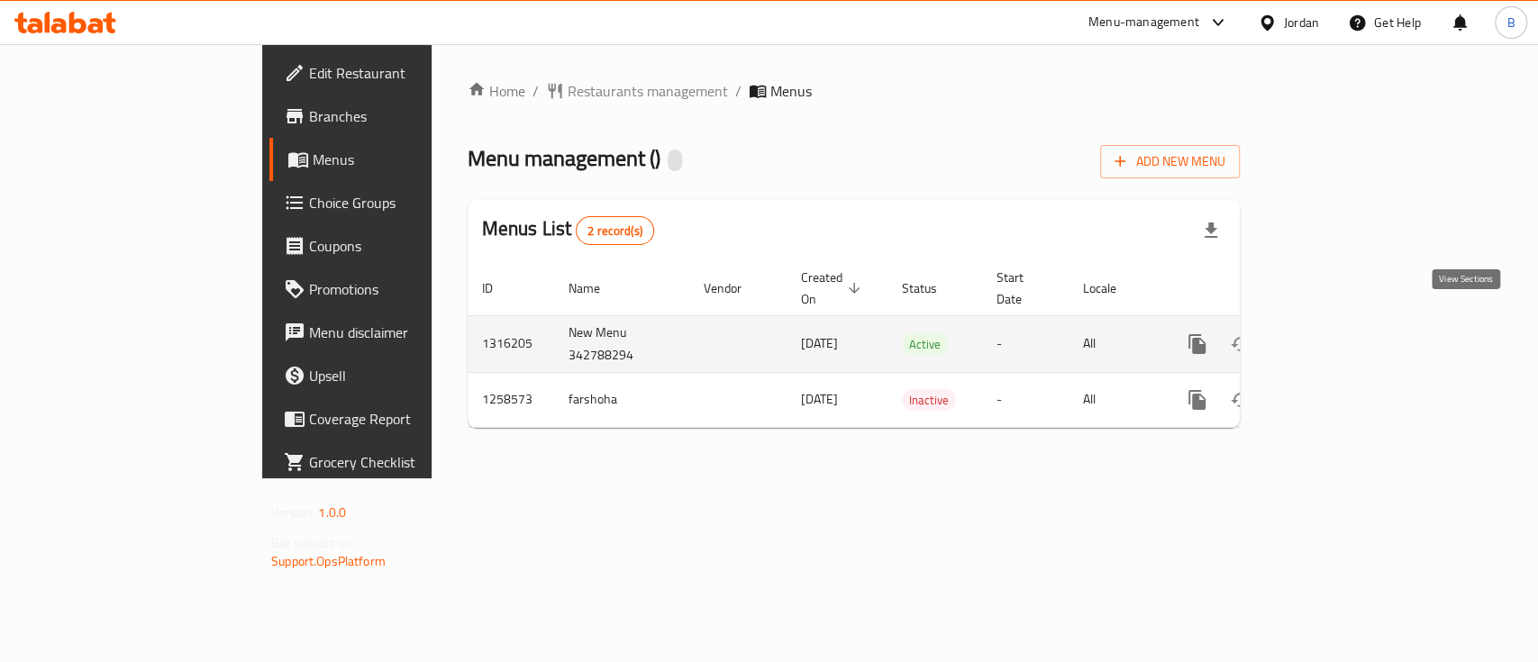
click at [1338, 333] on icon "enhanced table" at bounding box center [1328, 344] width 22 height 22
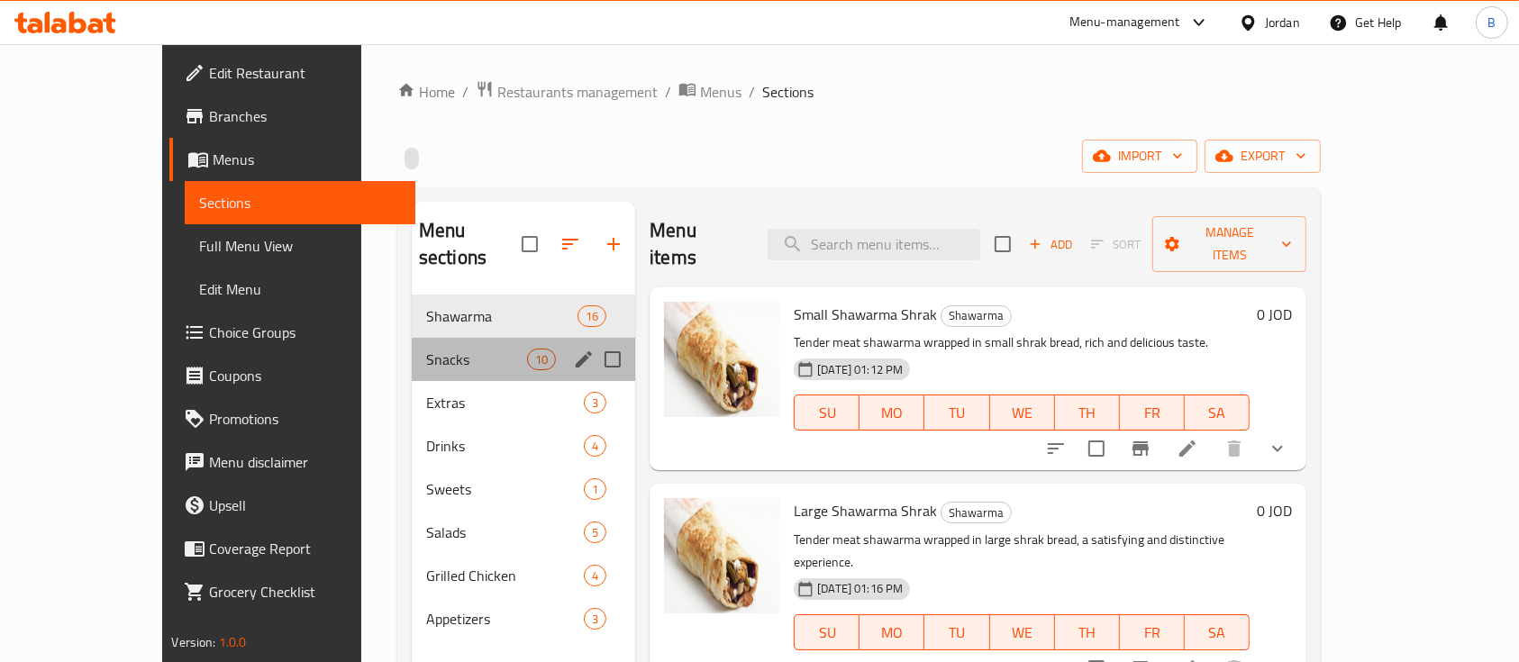
click at [412, 343] on div "Snacks 10" at bounding box center [523, 359] width 223 height 43
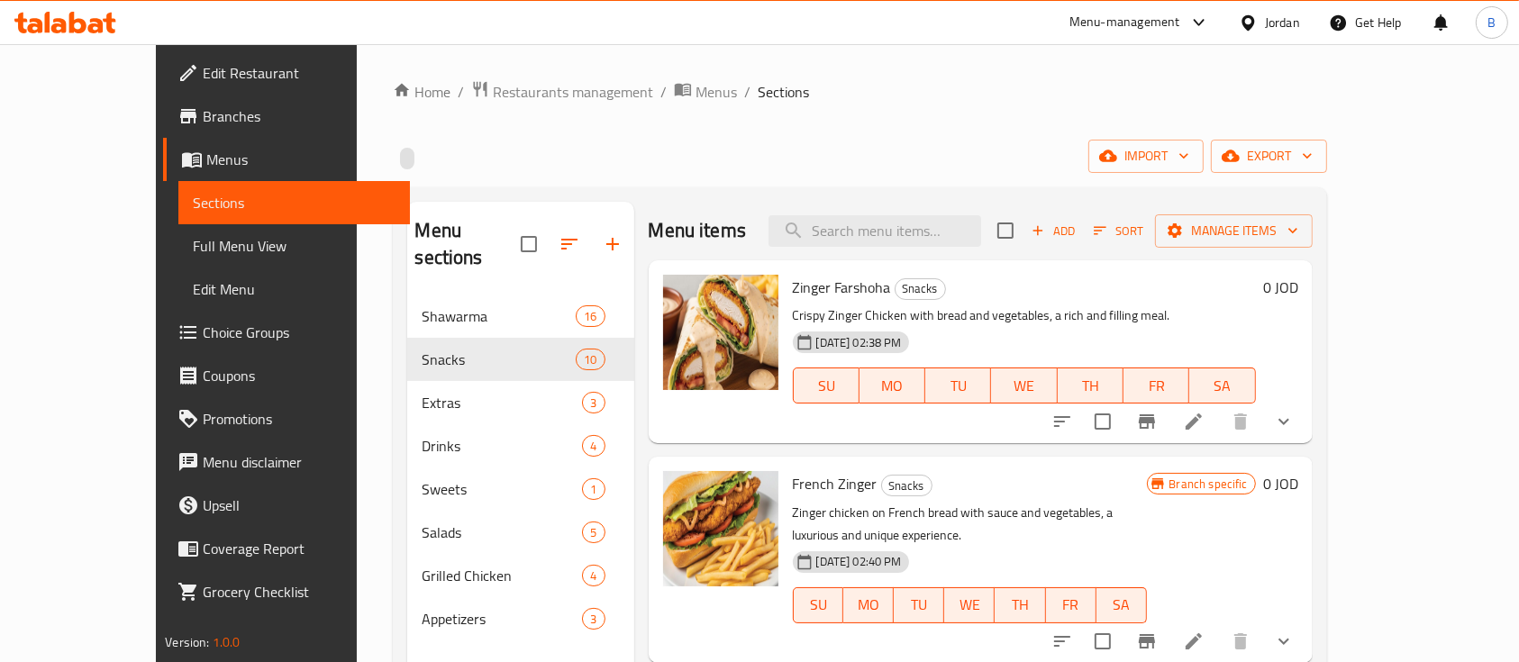
click at [1219, 409] on li at bounding box center [1194, 422] width 50 height 32
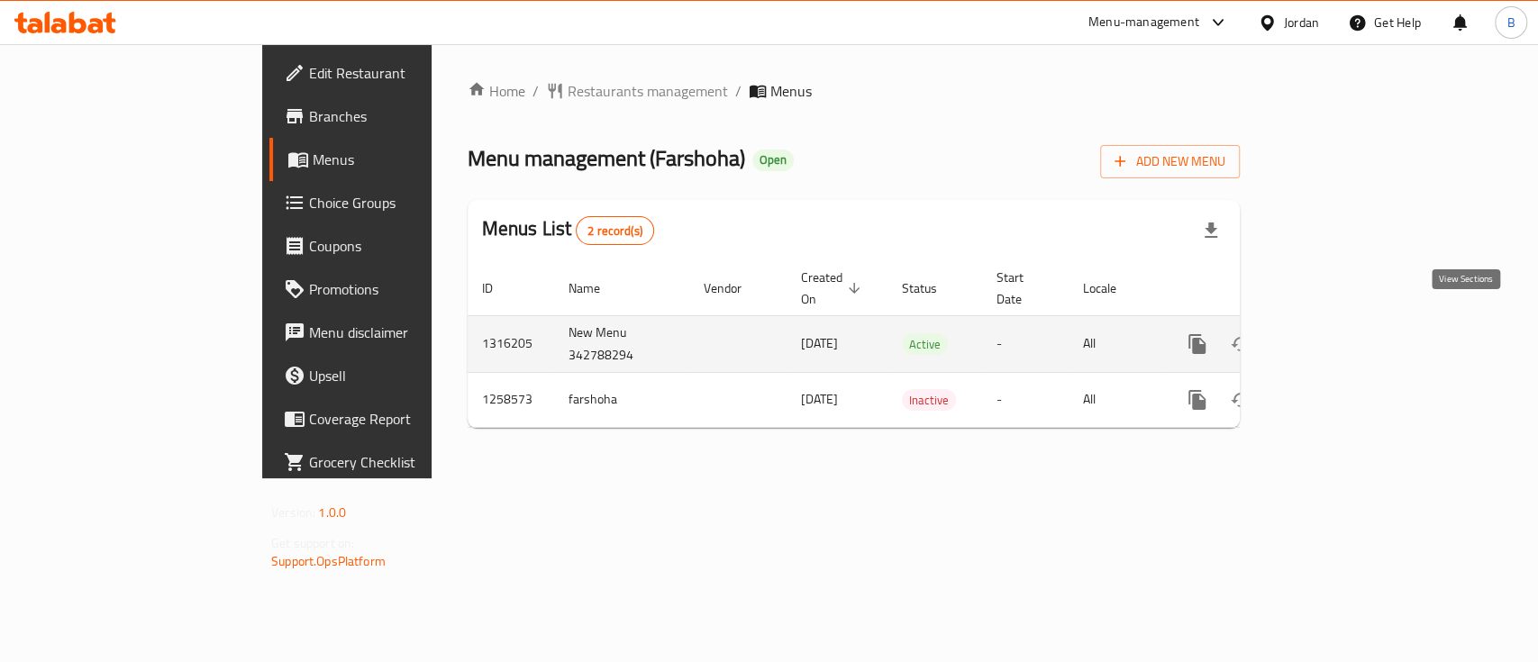
click at [1338, 333] on icon "enhanced table" at bounding box center [1328, 344] width 22 height 22
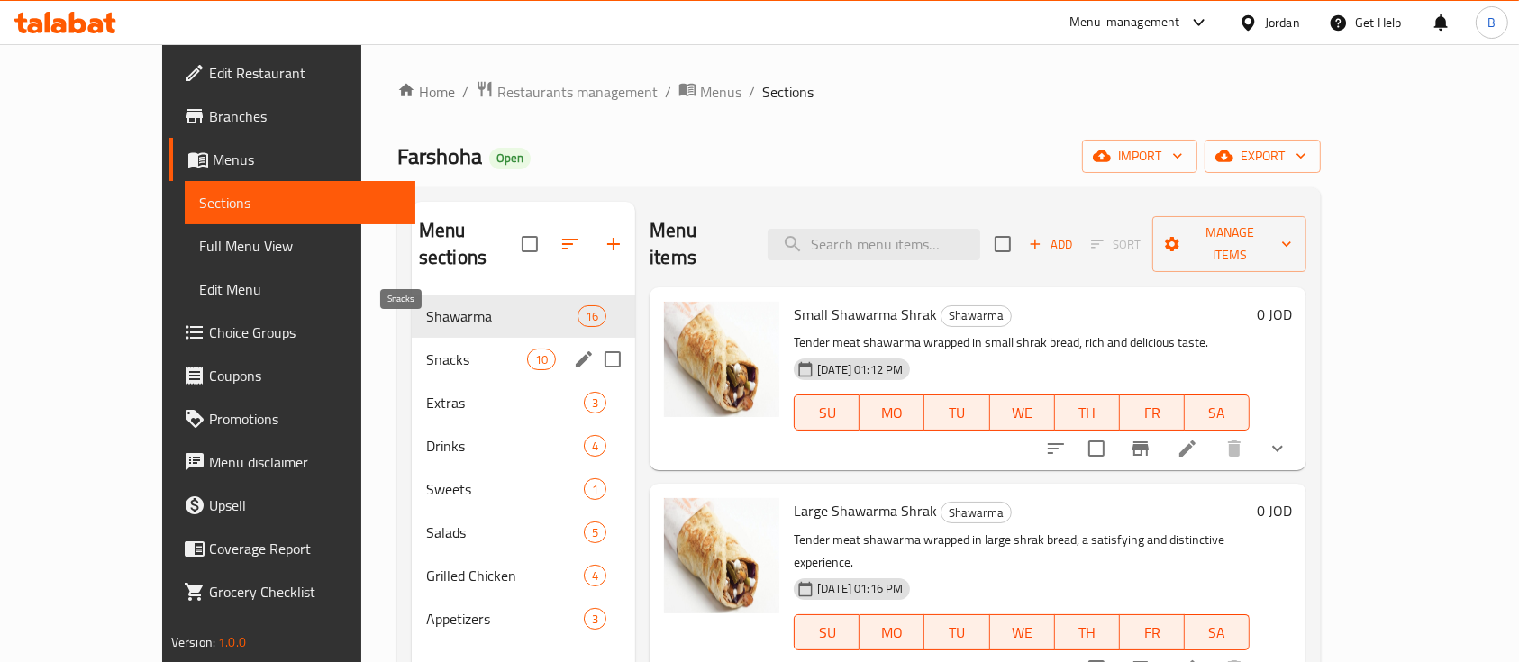
click at [426, 349] on span "Snacks" at bounding box center [476, 360] width 101 height 22
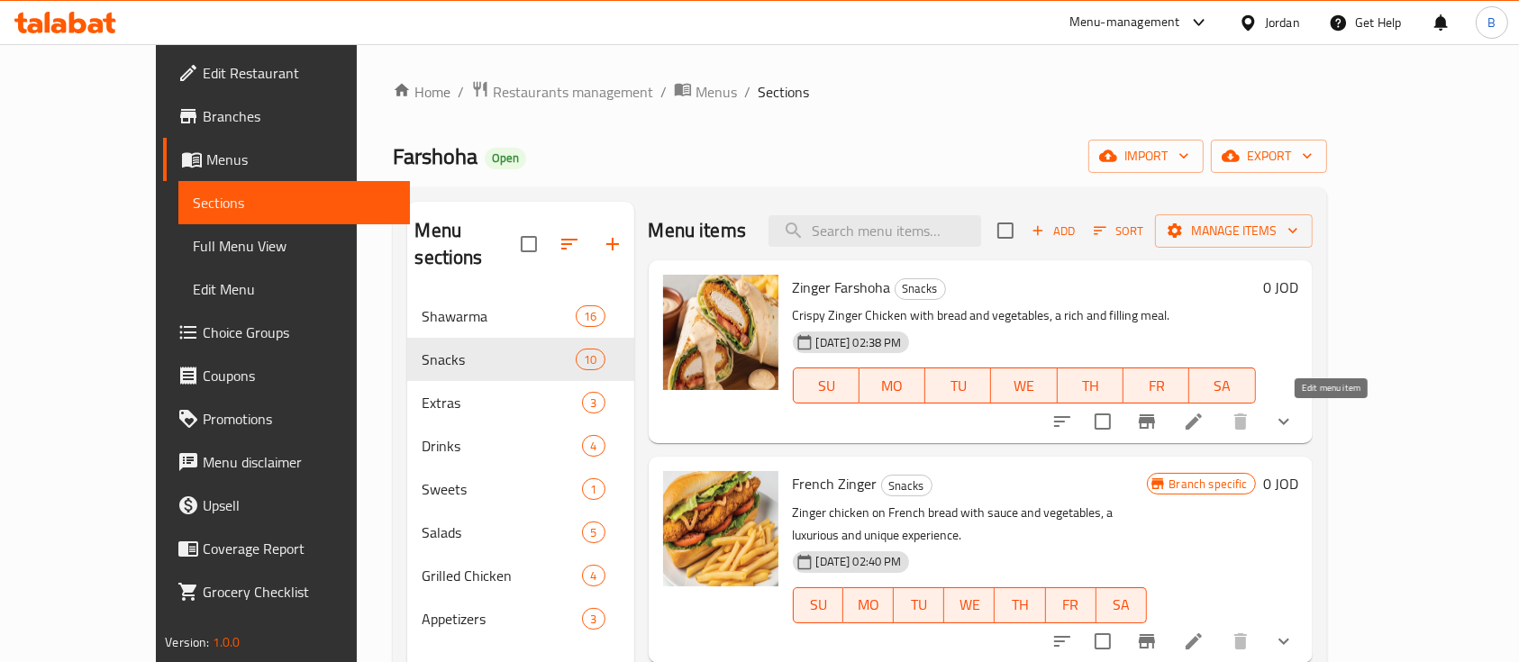
click at [1205, 422] on icon at bounding box center [1194, 422] width 22 height 22
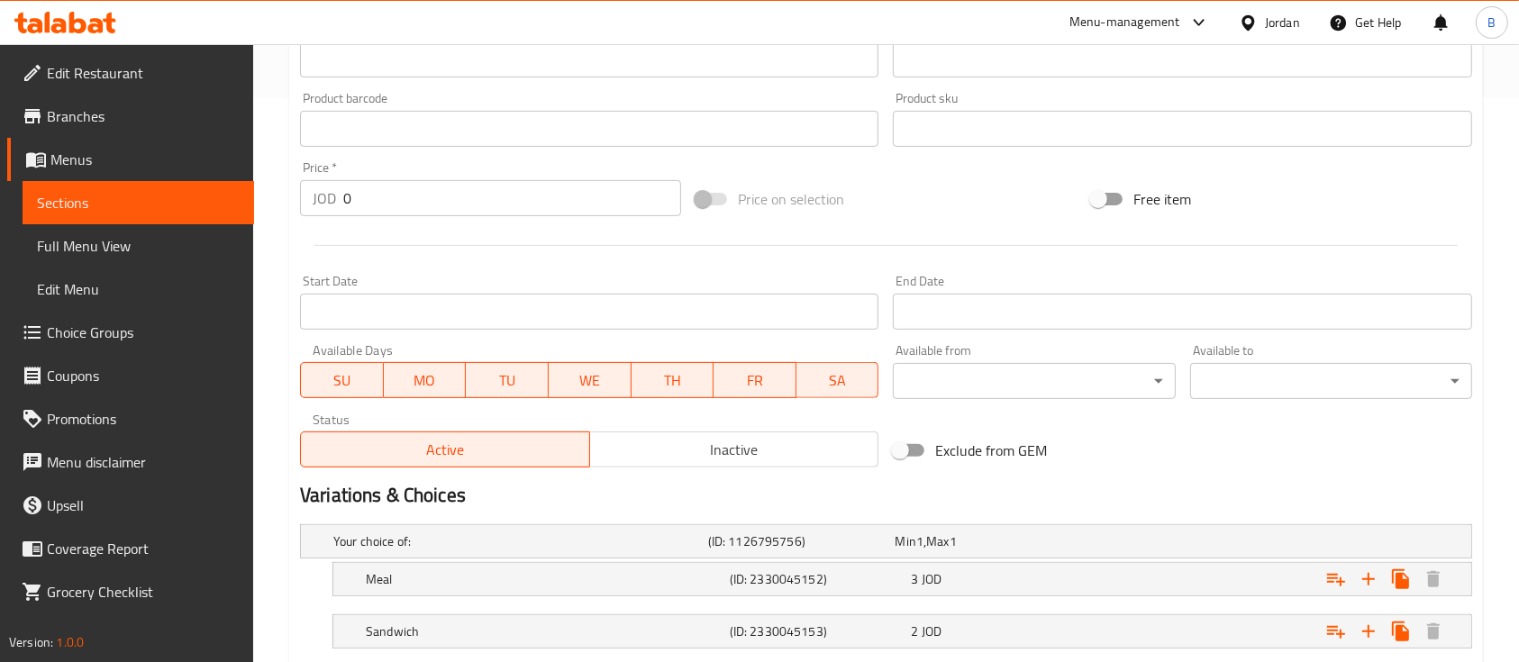
scroll to position [677, 0]
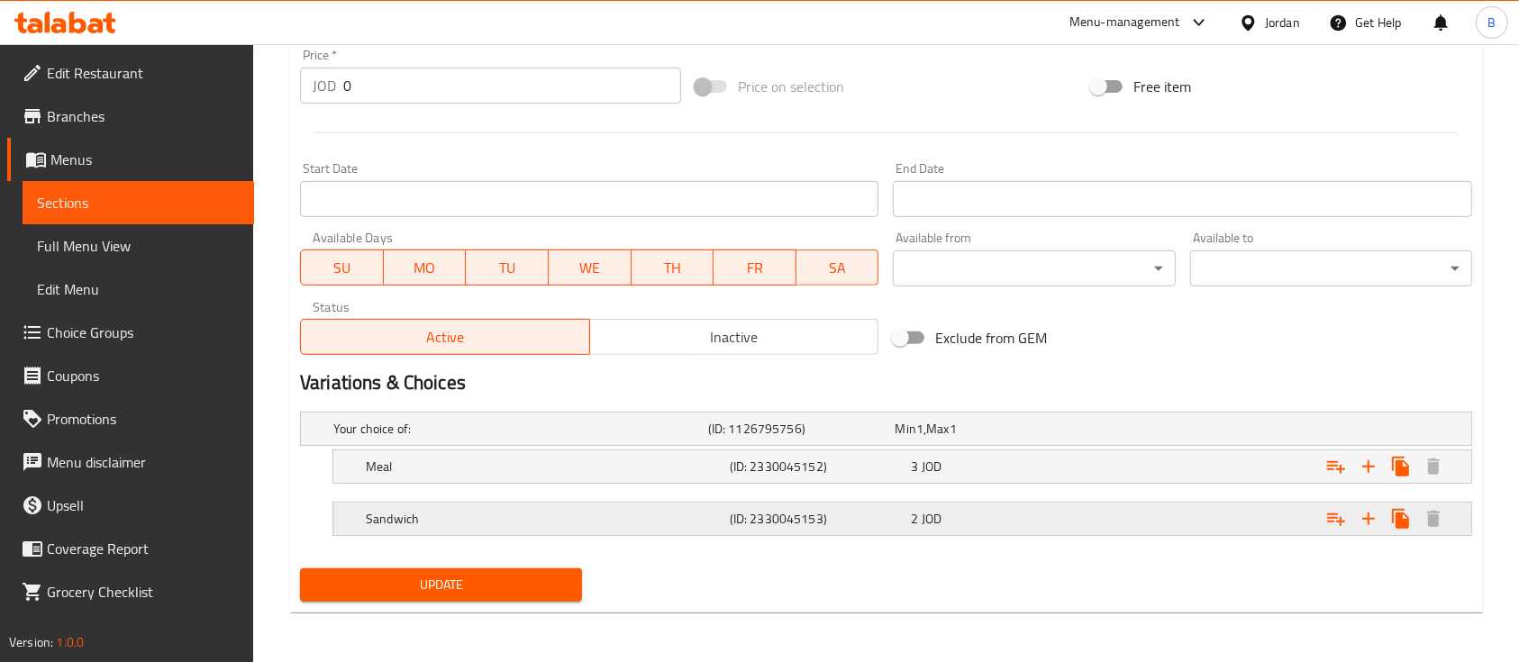
click at [1204, 511] on div "Expand" at bounding box center [1271, 519] width 364 height 40
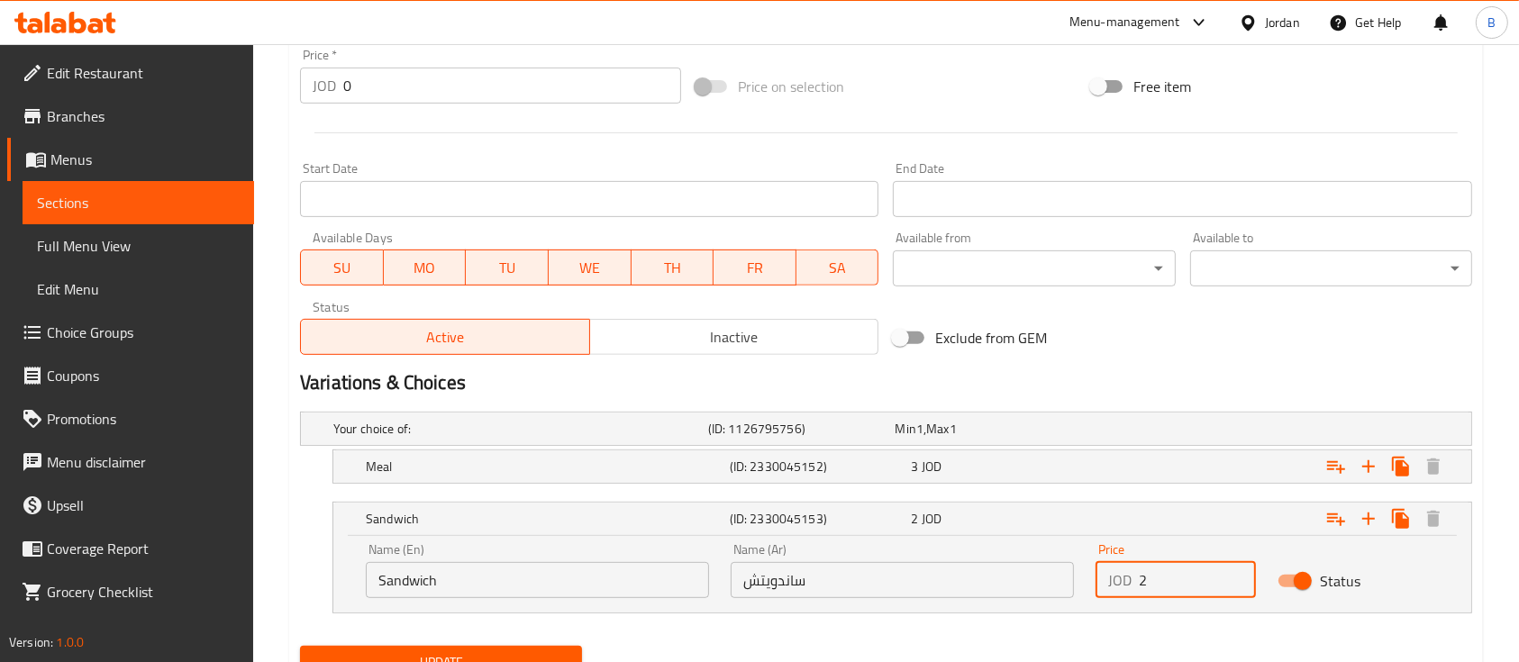
click at [1160, 575] on input "2" at bounding box center [1197, 580] width 117 height 36
type input "2.5"
click at [1191, 469] on div "Expand" at bounding box center [1271, 467] width 364 height 40
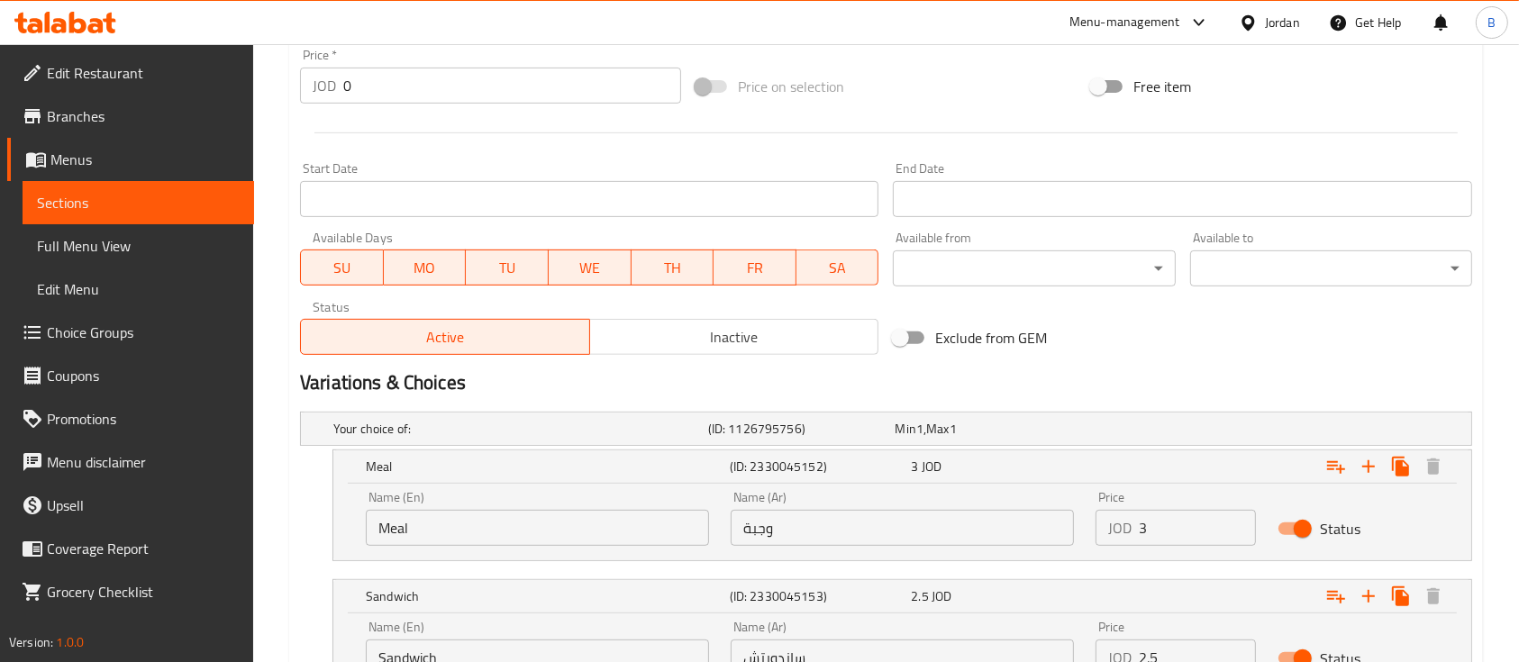
click at [1189, 525] on input "3" at bounding box center [1197, 528] width 117 height 36
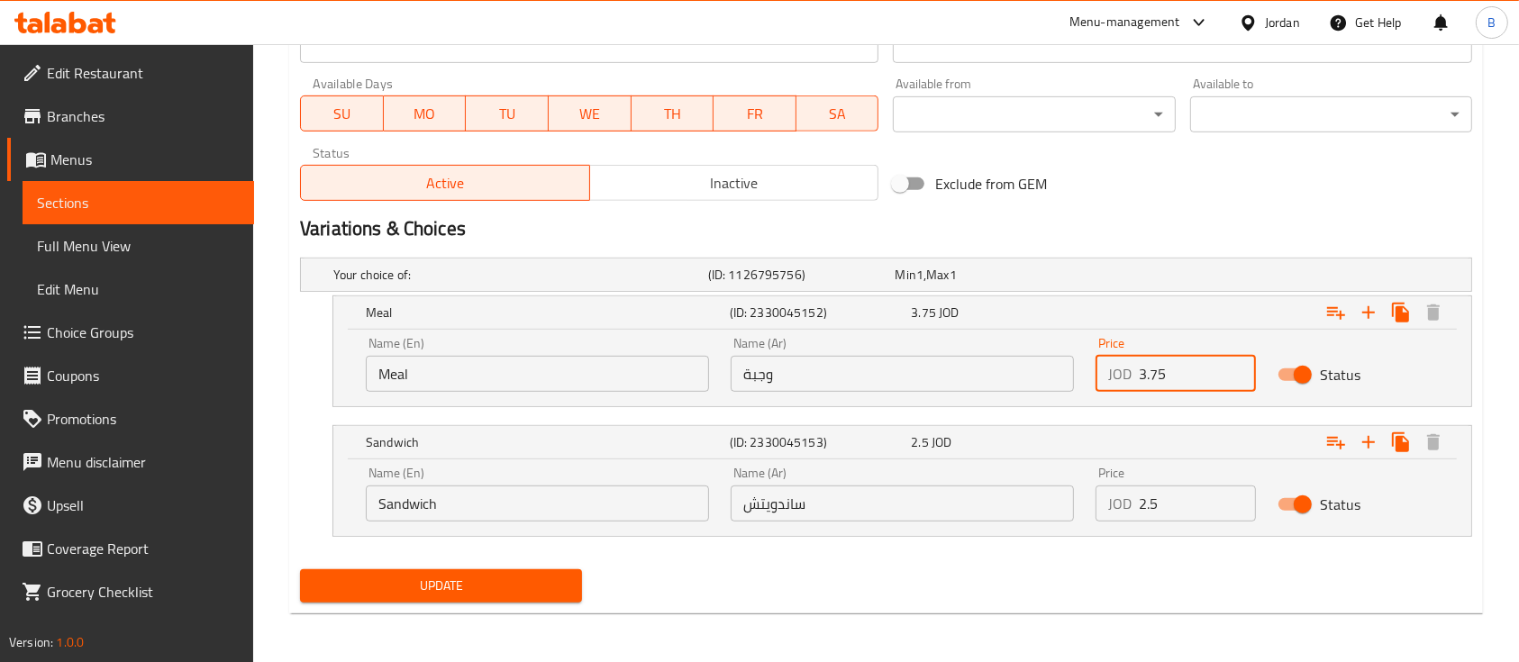
type input "3.75"
click at [524, 573] on button "Update" at bounding box center [441, 586] width 282 height 33
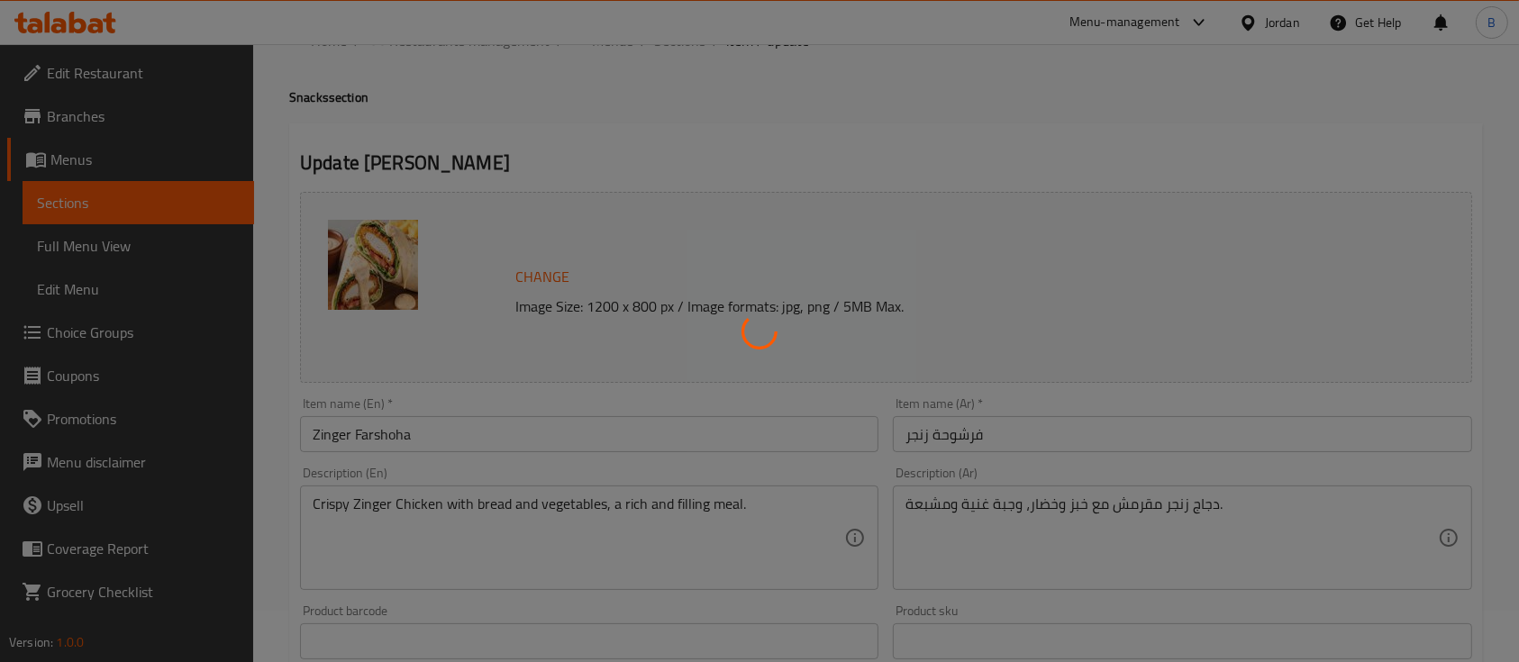
scroll to position [0, 0]
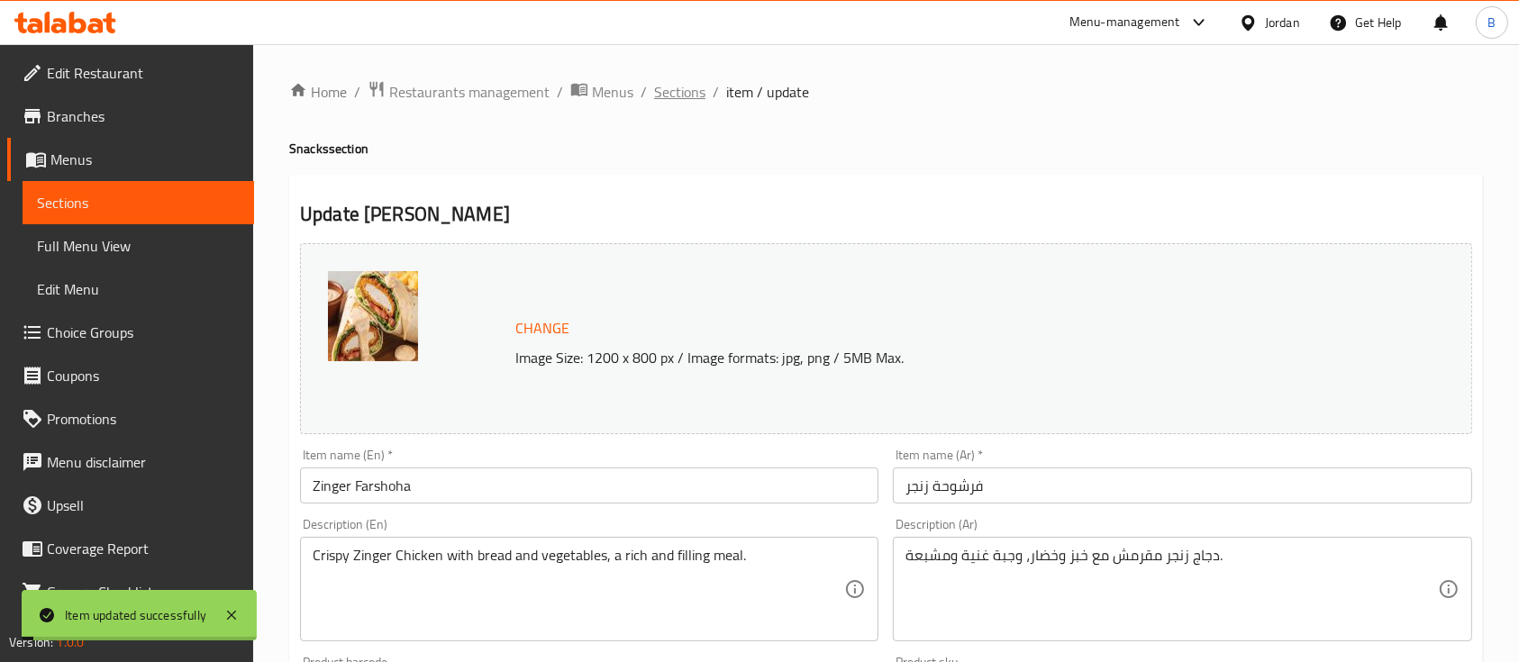
click at [674, 84] on span "Sections" at bounding box center [679, 92] width 51 height 22
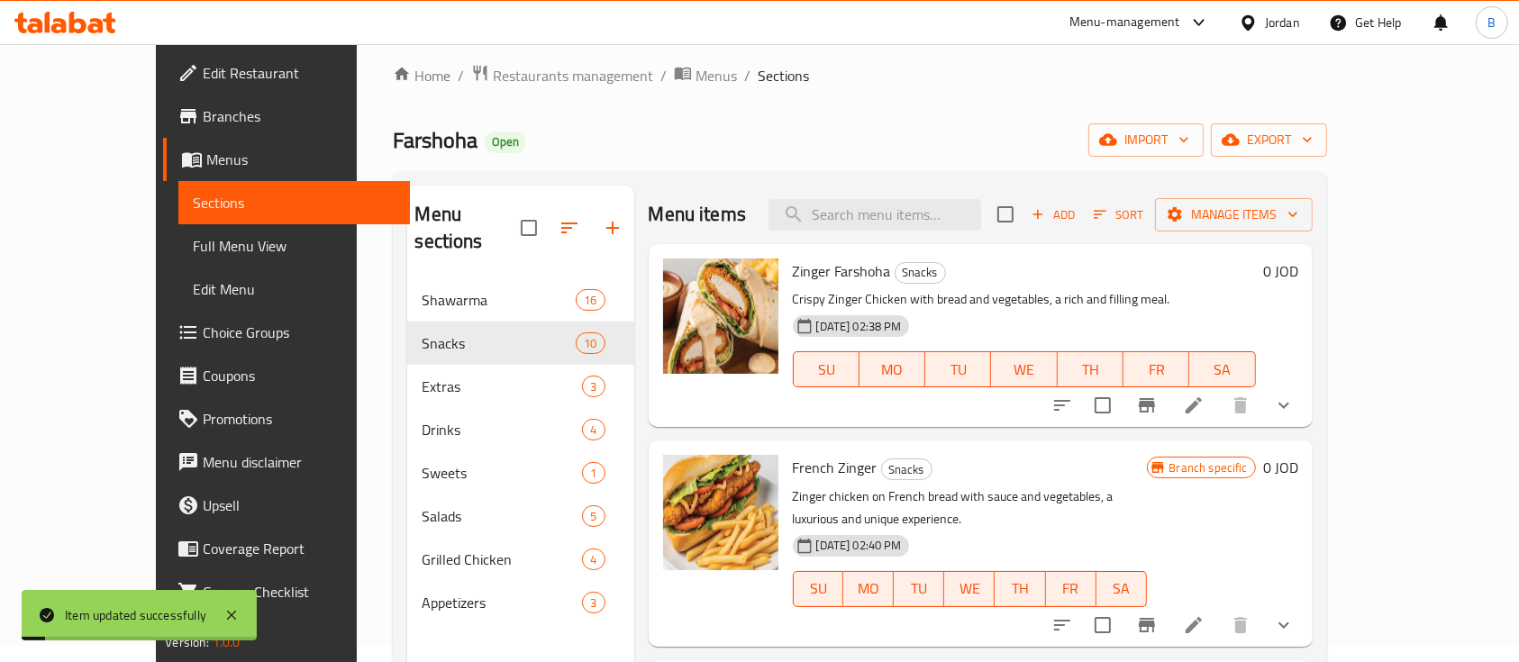
scroll to position [240, 0]
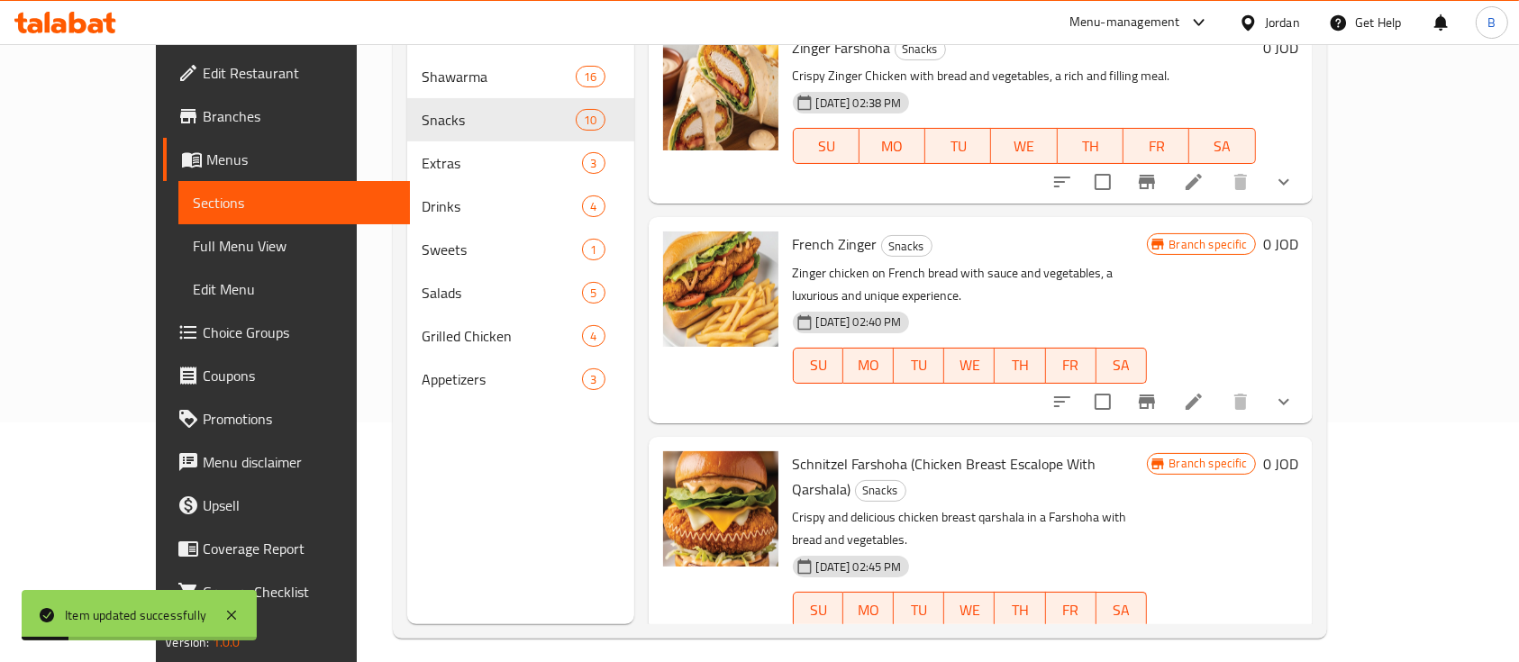
click at [1219, 386] on li at bounding box center [1194, 402] width 50 height 32
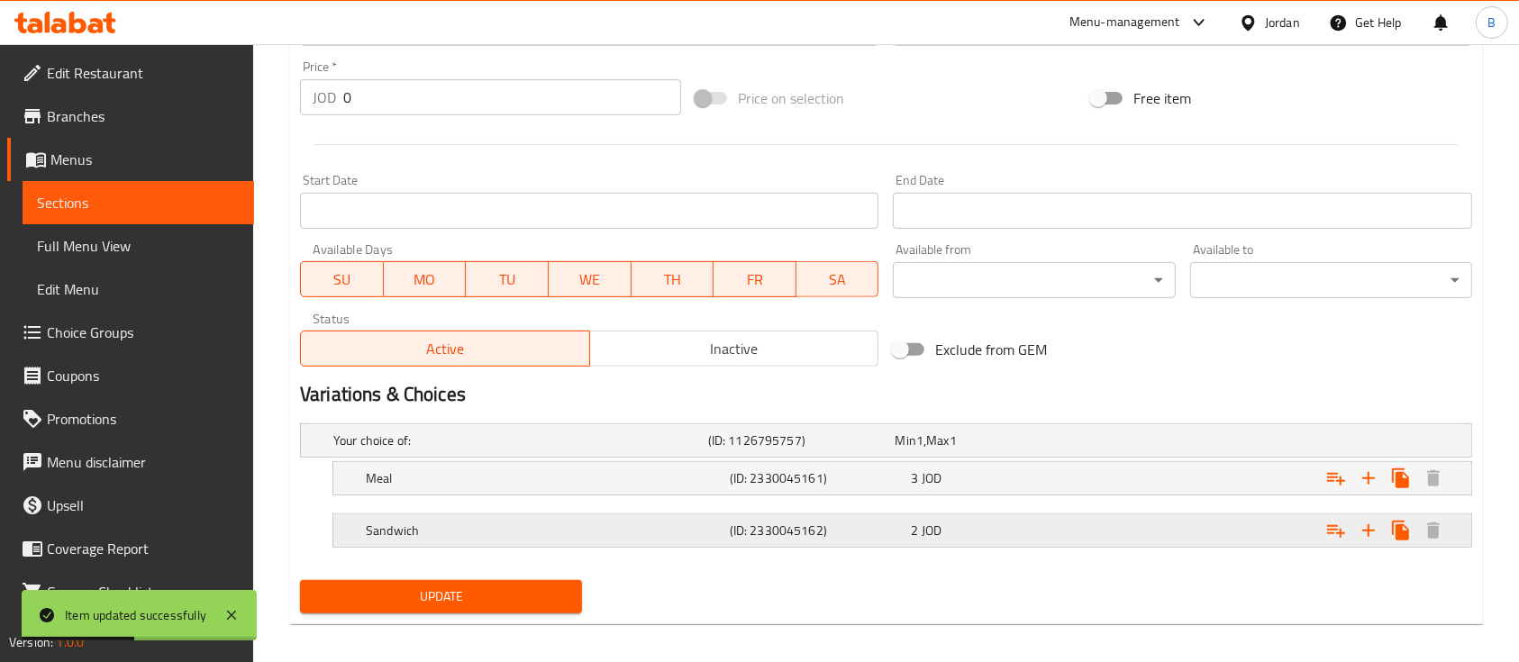
scroll to position [677, 0]
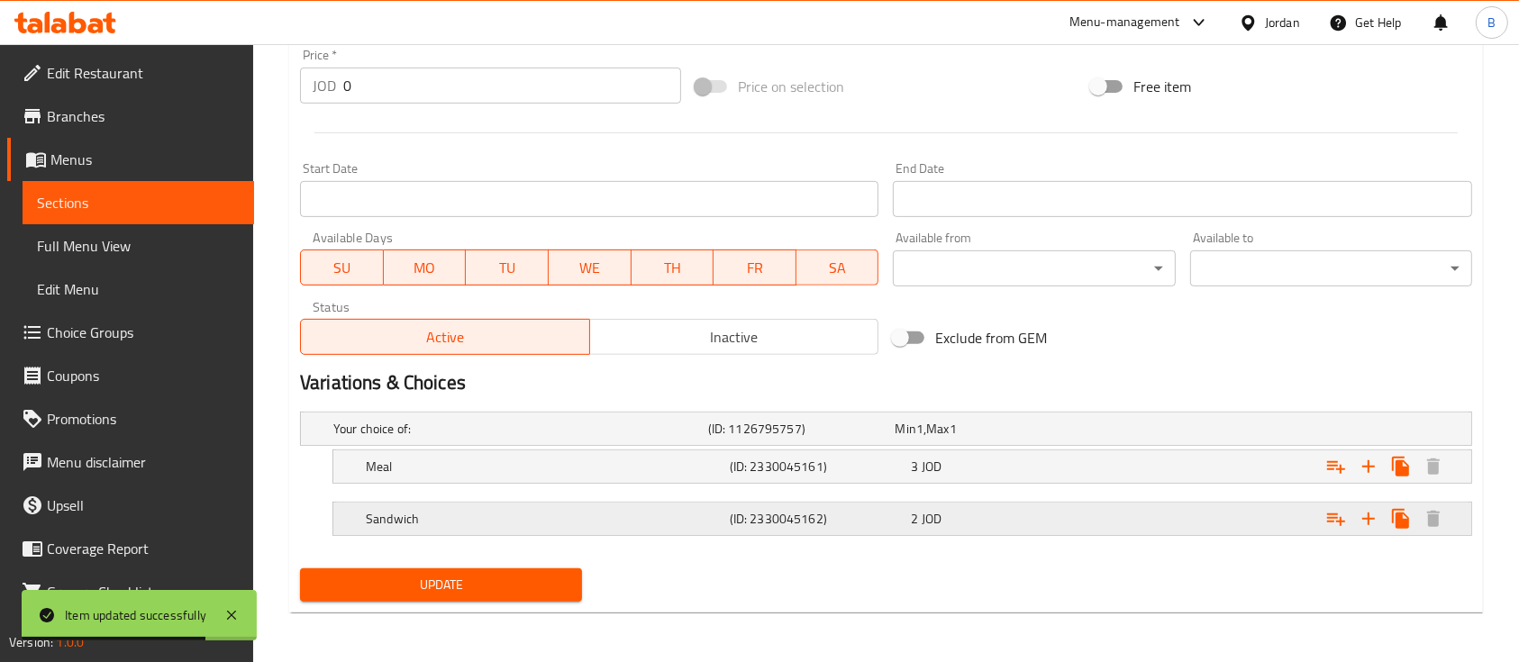
click at [1142, 506] on div "Expand" at bounding box center [1271, 519] width 364 height 40
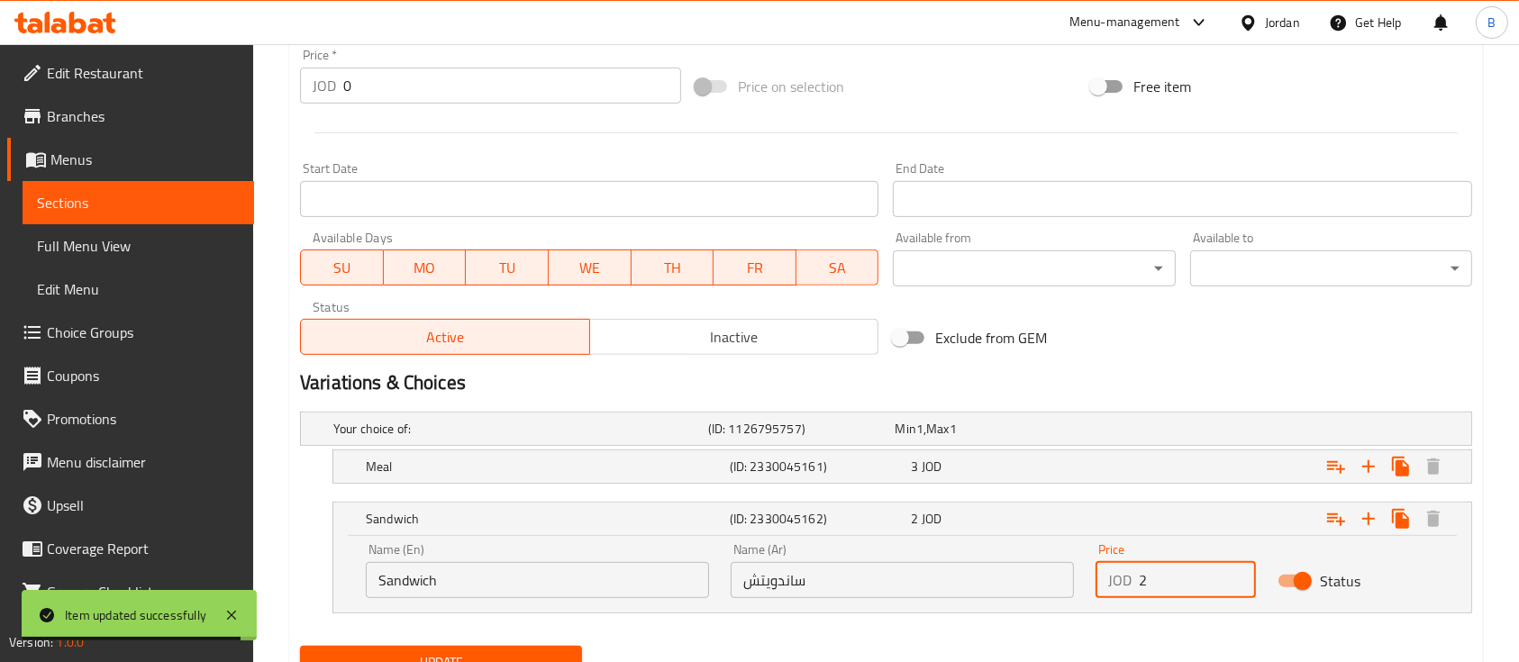
click at [1185, 580] on input "2" at bounding box center [1197, 580] width 117 height 36
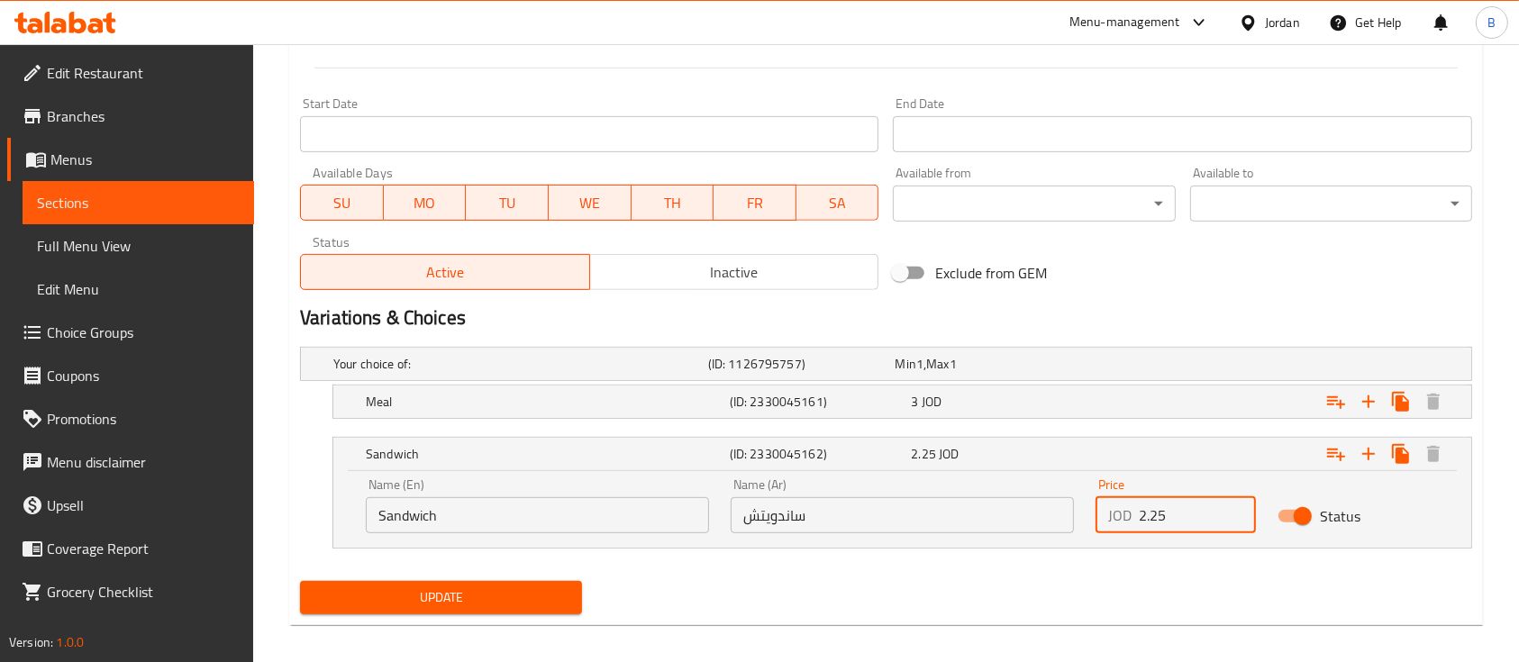
scroll to position [753, 0]
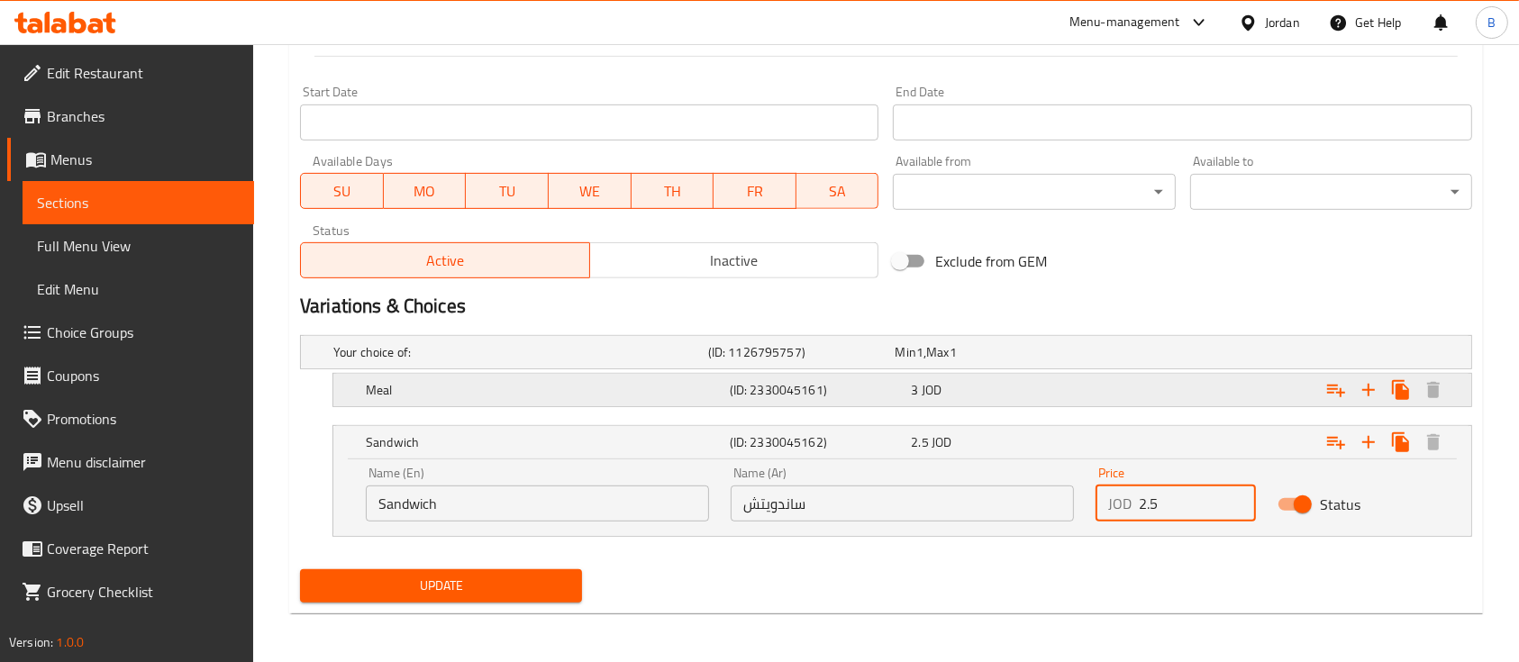
type input "2.5"
click at [1133, 391] on div "Expand" at bounding box center [1271, 390] width 364 height 40
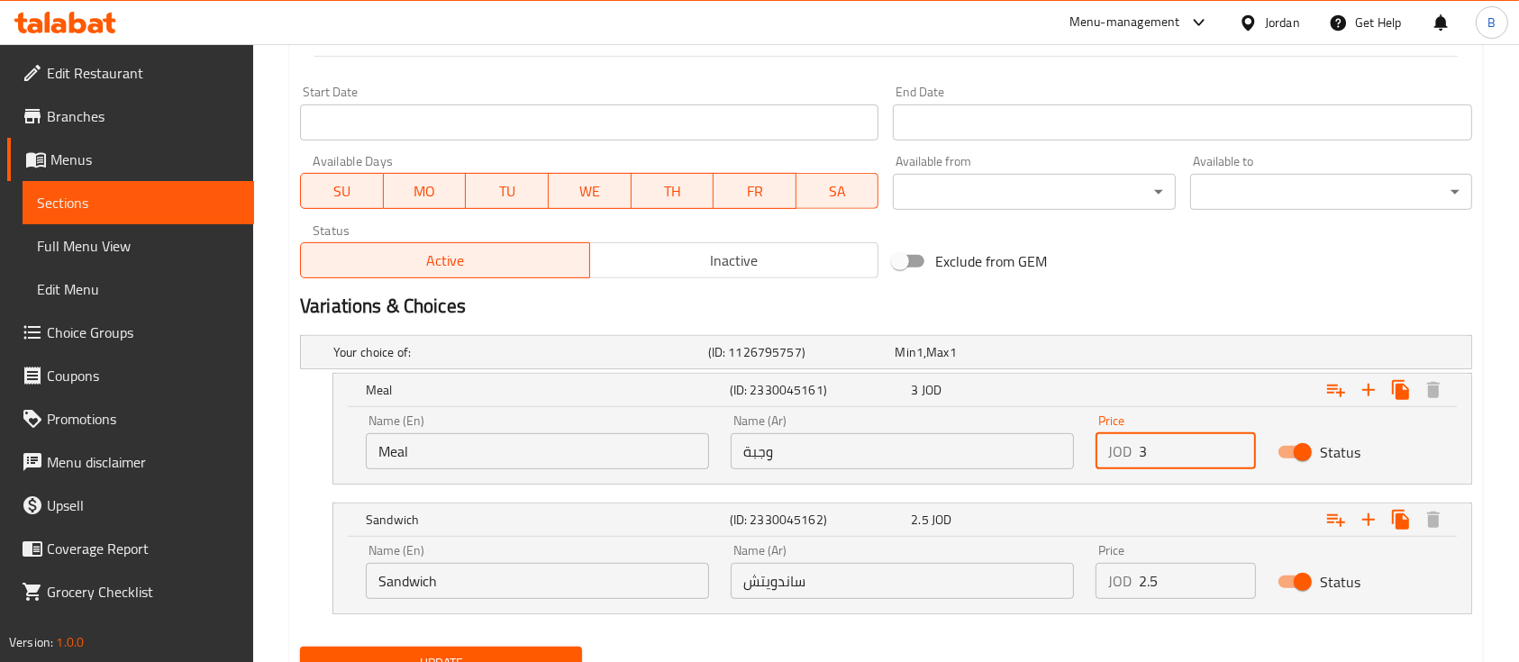
click at [1163, 448] on input "3" at bounding box center [1197, 451] width 117 height 36
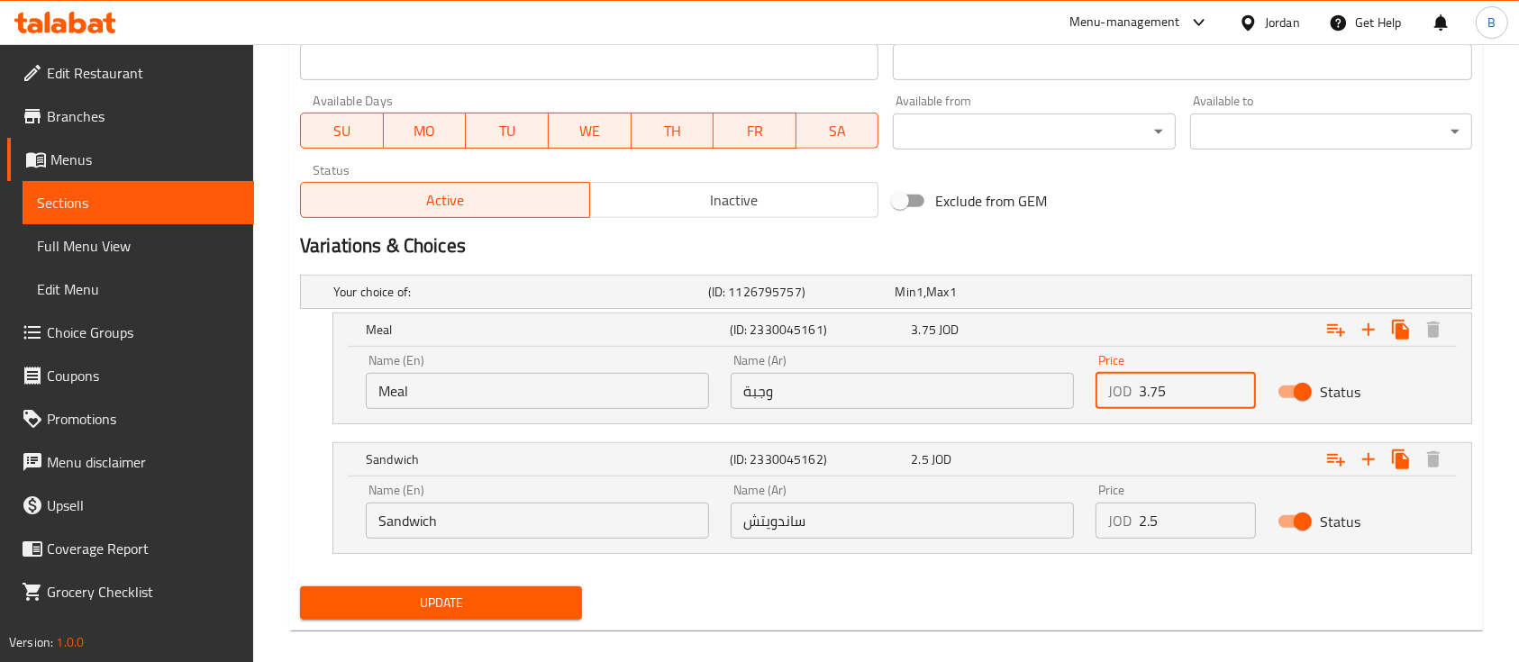
scroll to position [831, 0]
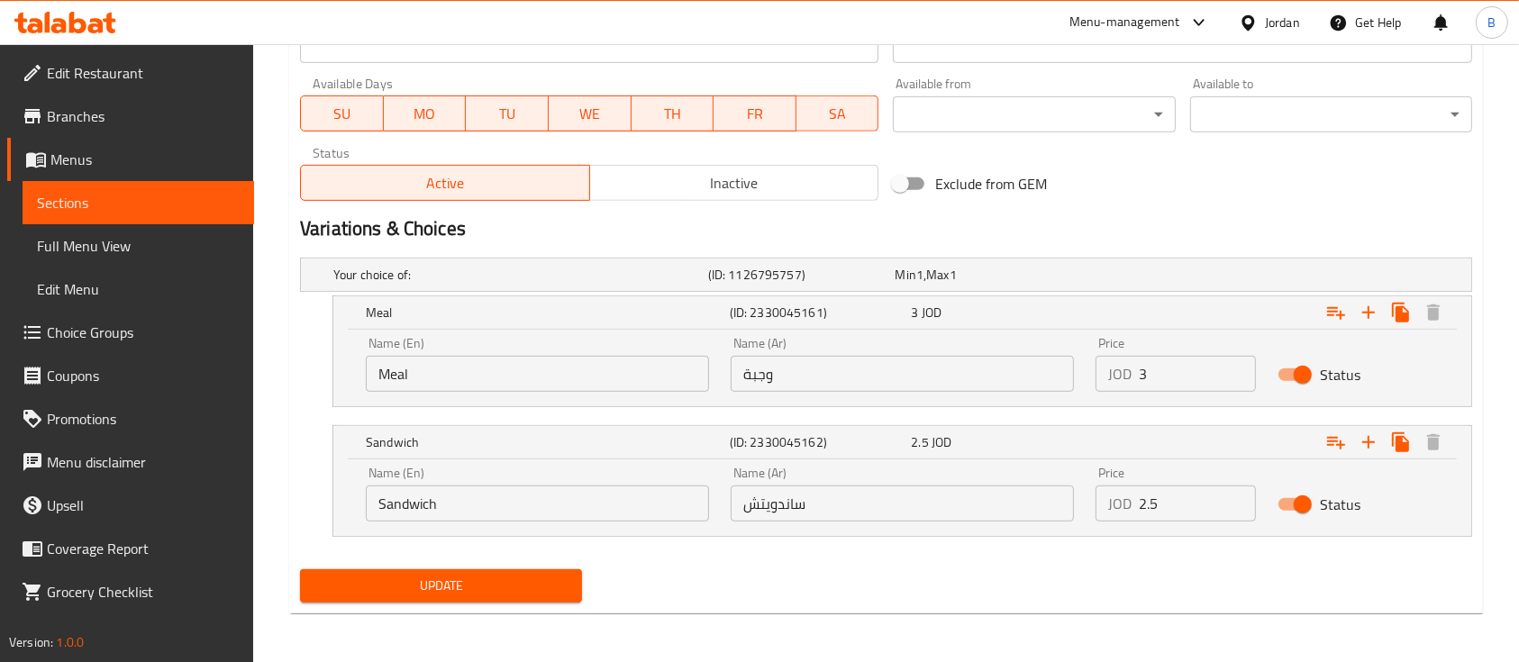
click at [1153, 438] on div "Expand" at bounding box center [1271, 443] width 364 height 40
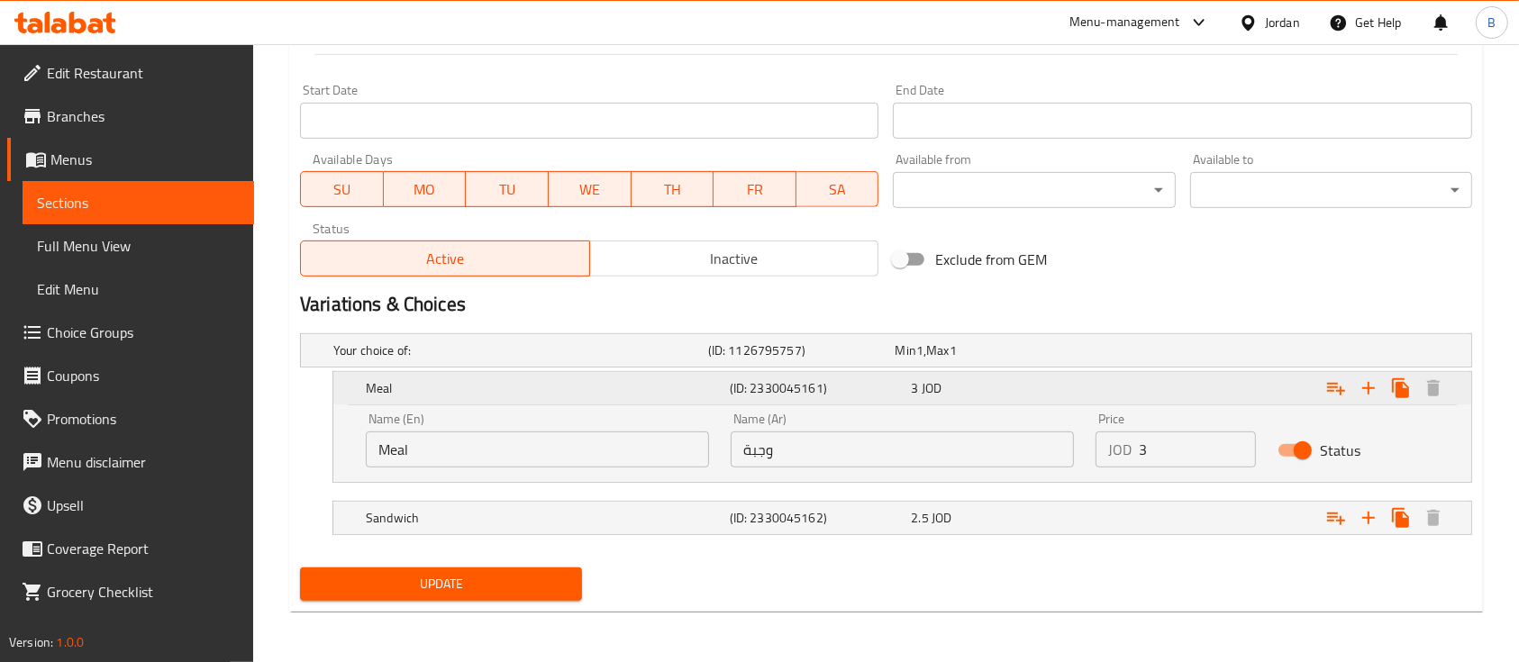
scroll to position [753, 0]
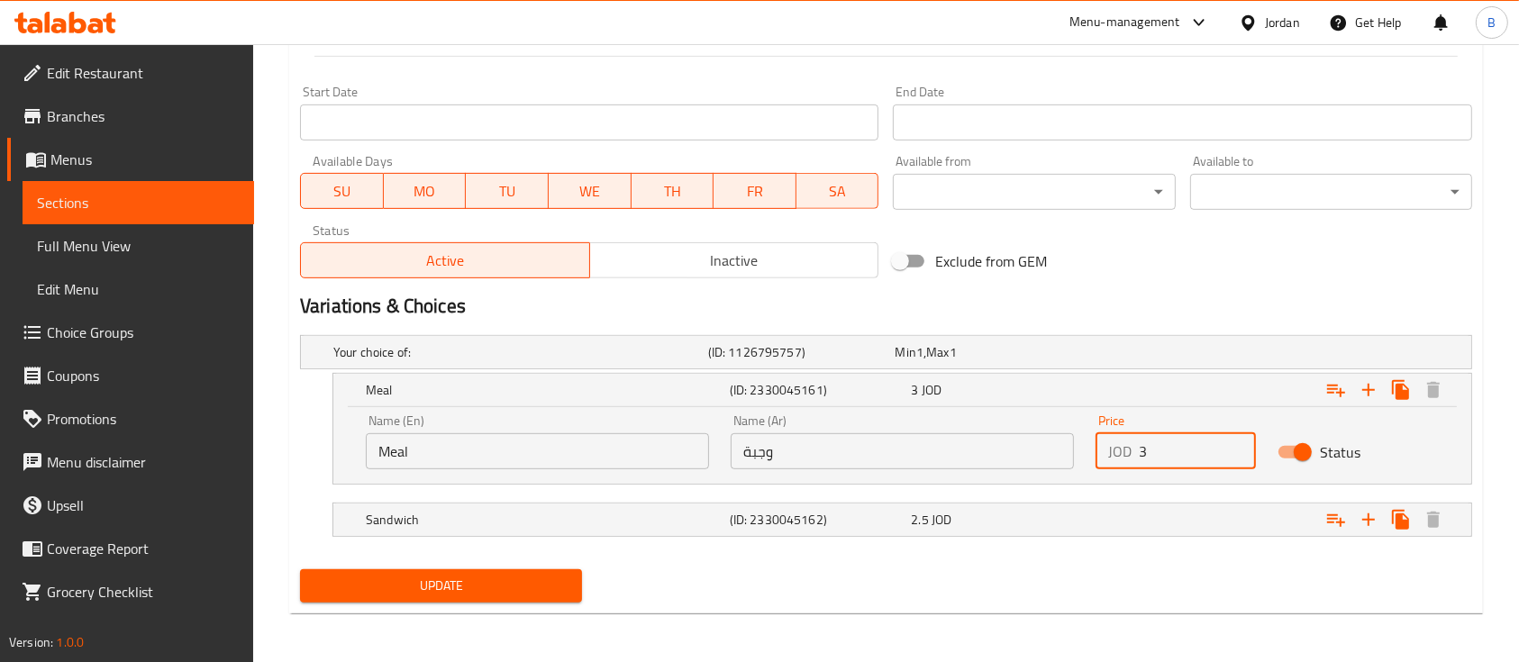
click at [1185, 458] on input "3" at bounding box center [1197, 451] width 117 height 36
type input "3.75"
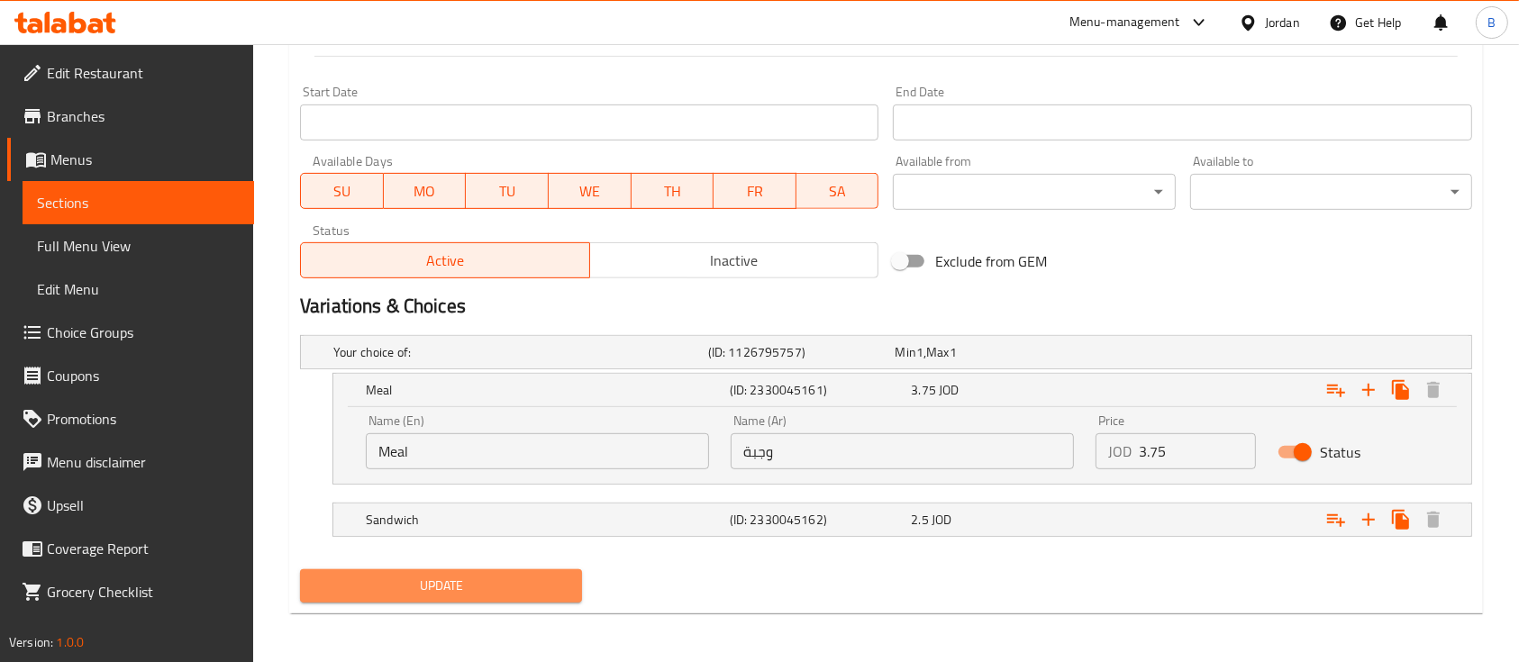
drag, startPoint x: 544, startPoint y: 583, endPoint x: 599, endPoint y: 537, distance: 71.6
click at [543, 583] on span "Update" at bounding box center [440, 586] width 253 height 23
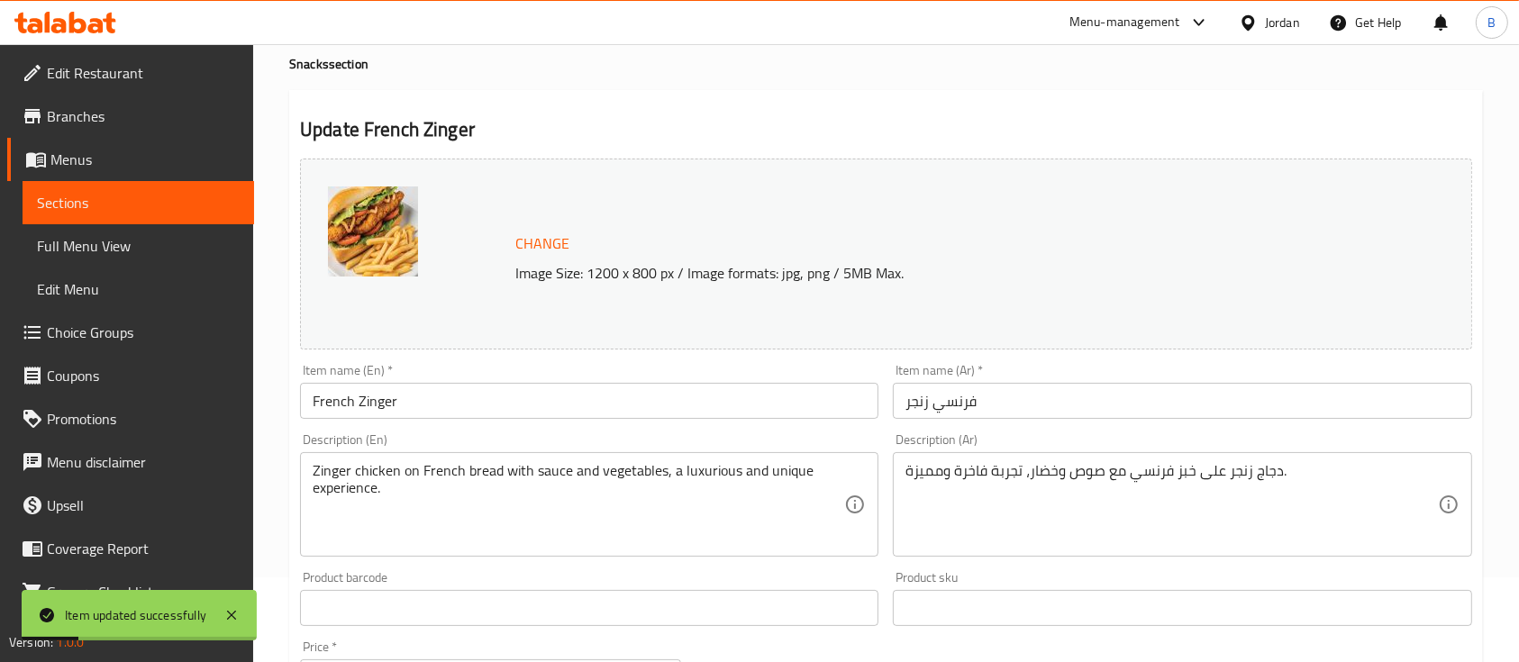
scroll to position [0, 0]
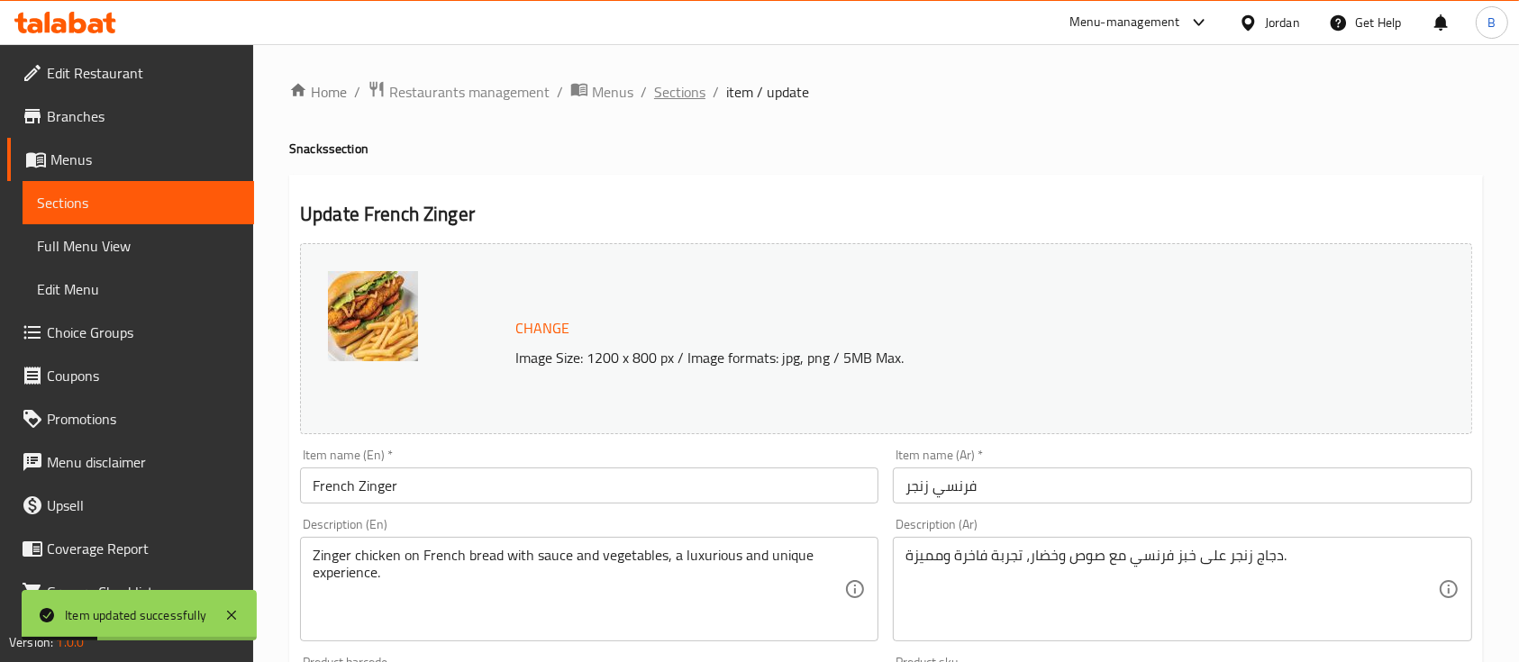
click at [664, 90] on span "Sections" at bounding box center [679, 92] width 51 height 22
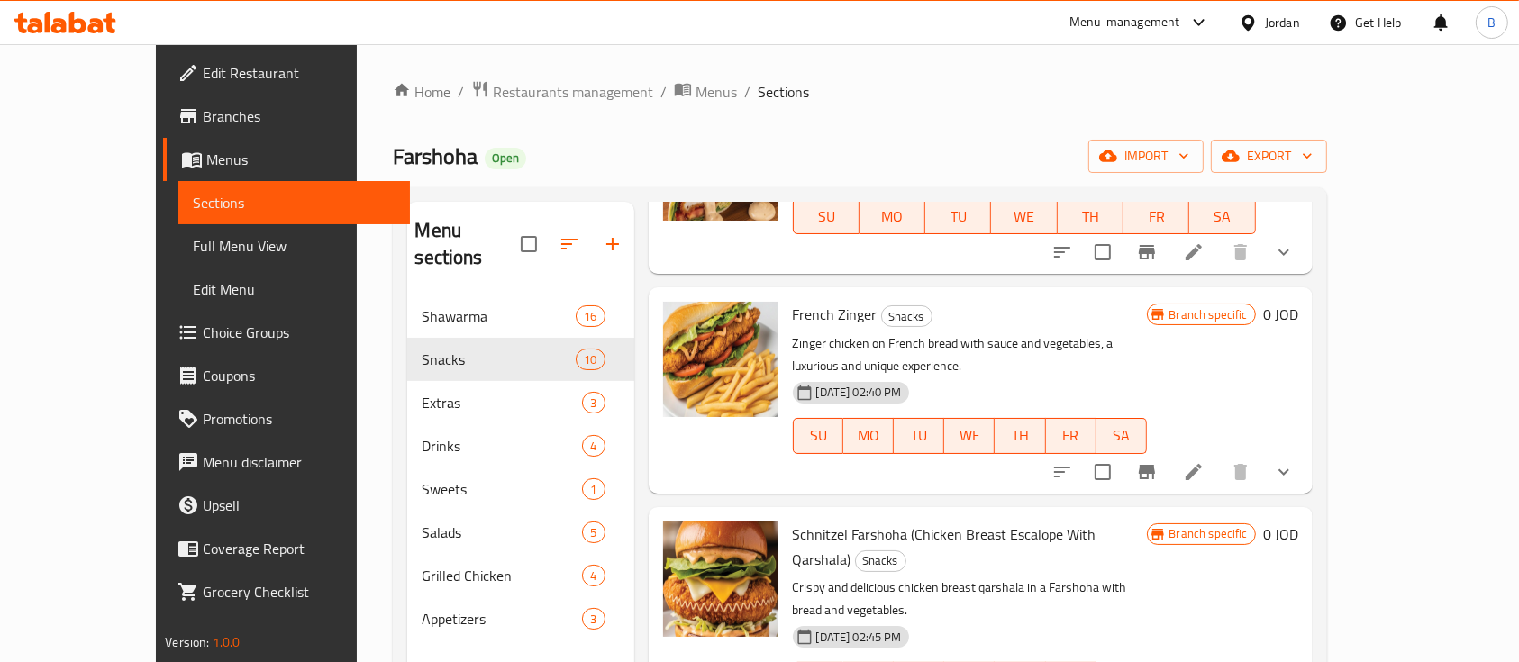
scroll to position [240, 0]
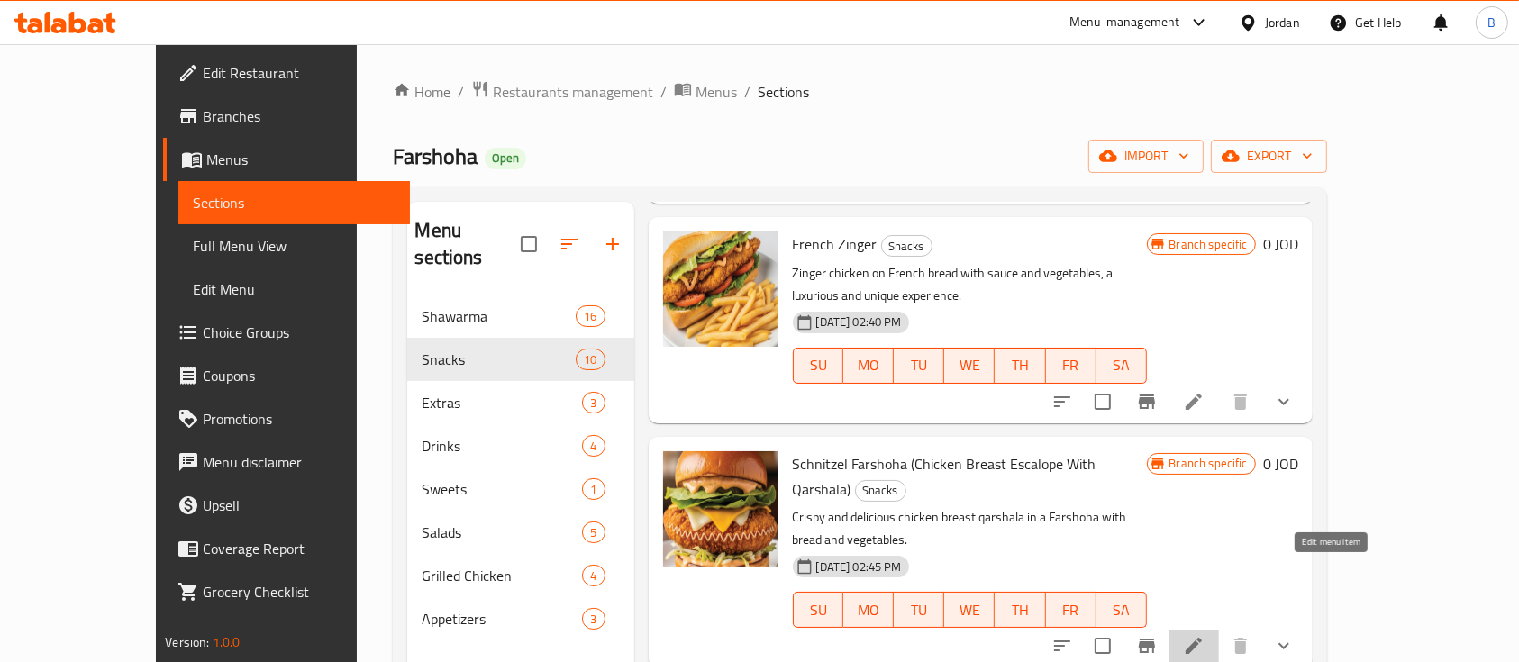
click at [1205, 635] on icon at bounding box center [1194, 646] width 22 height 22
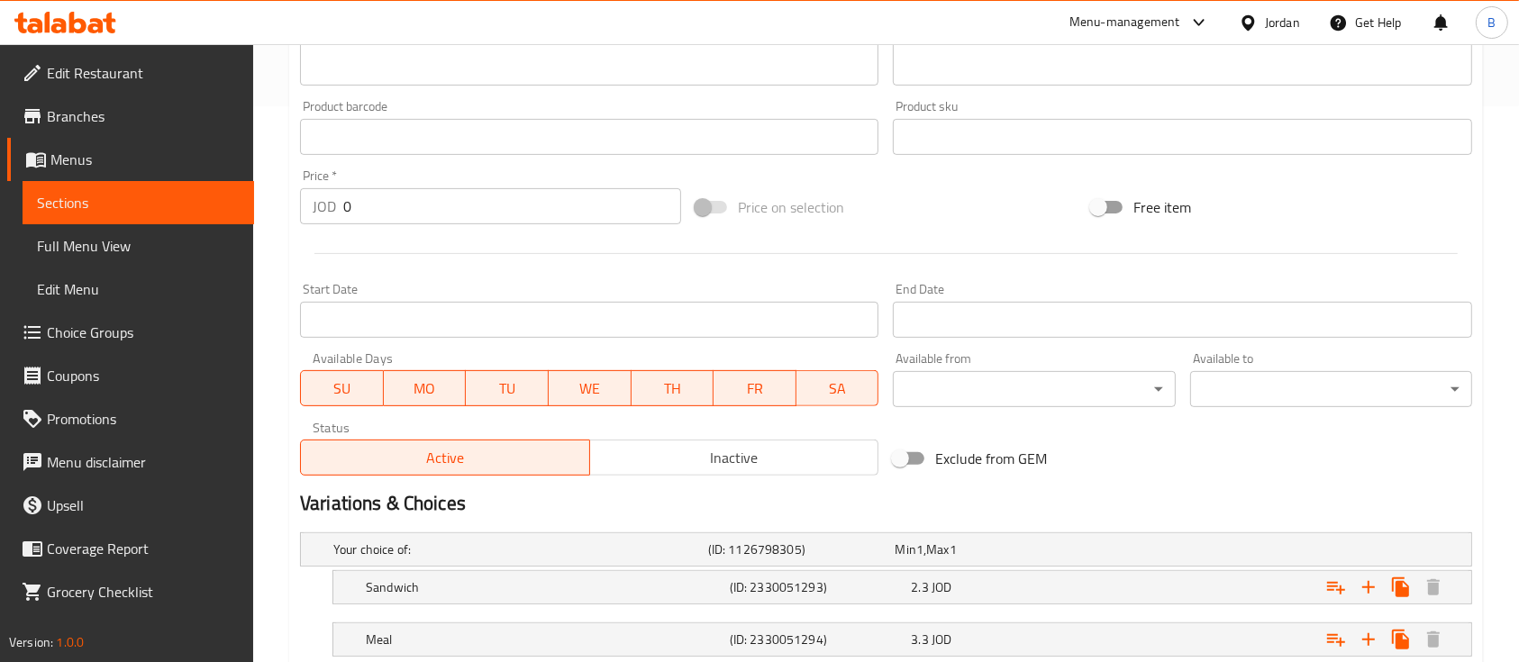
scroll to position [677, 0]
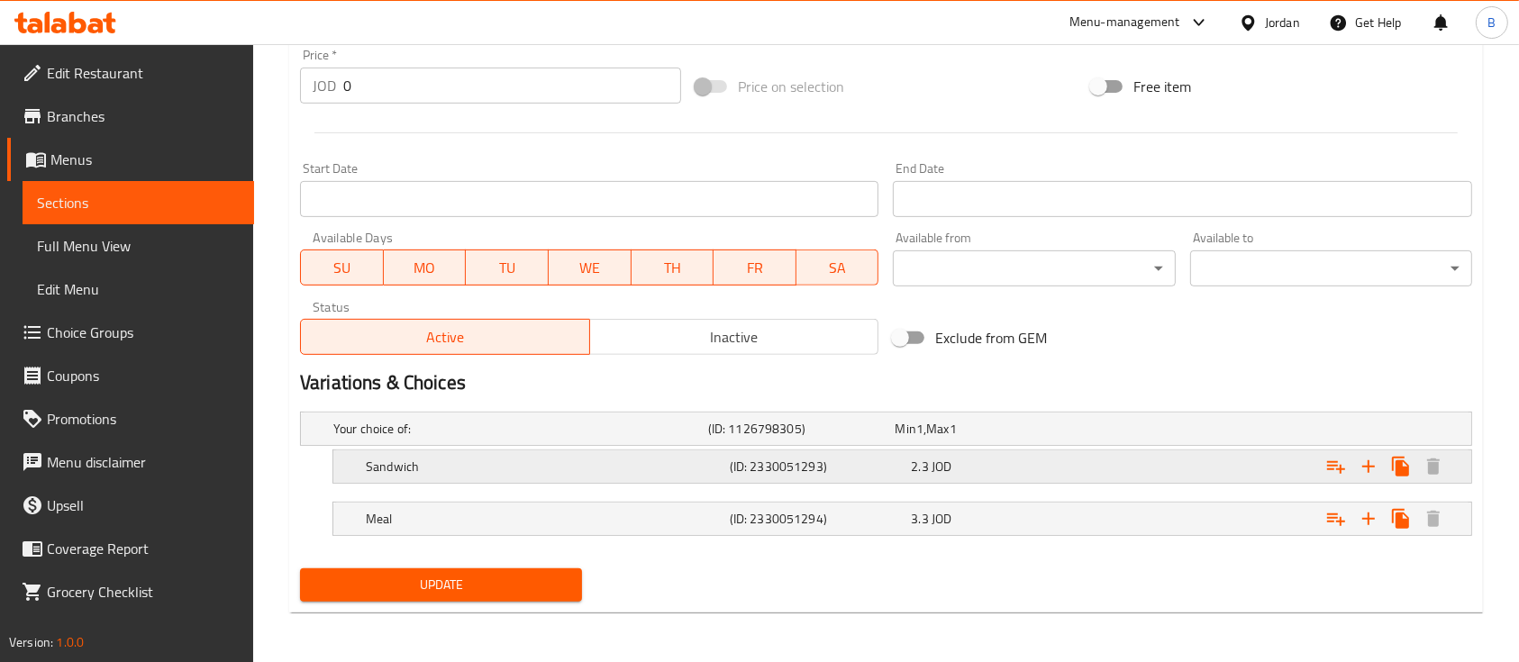
click at [1085, 458] on div "2.3 JOD" at bounding box center [998, 467] width 175 height 18
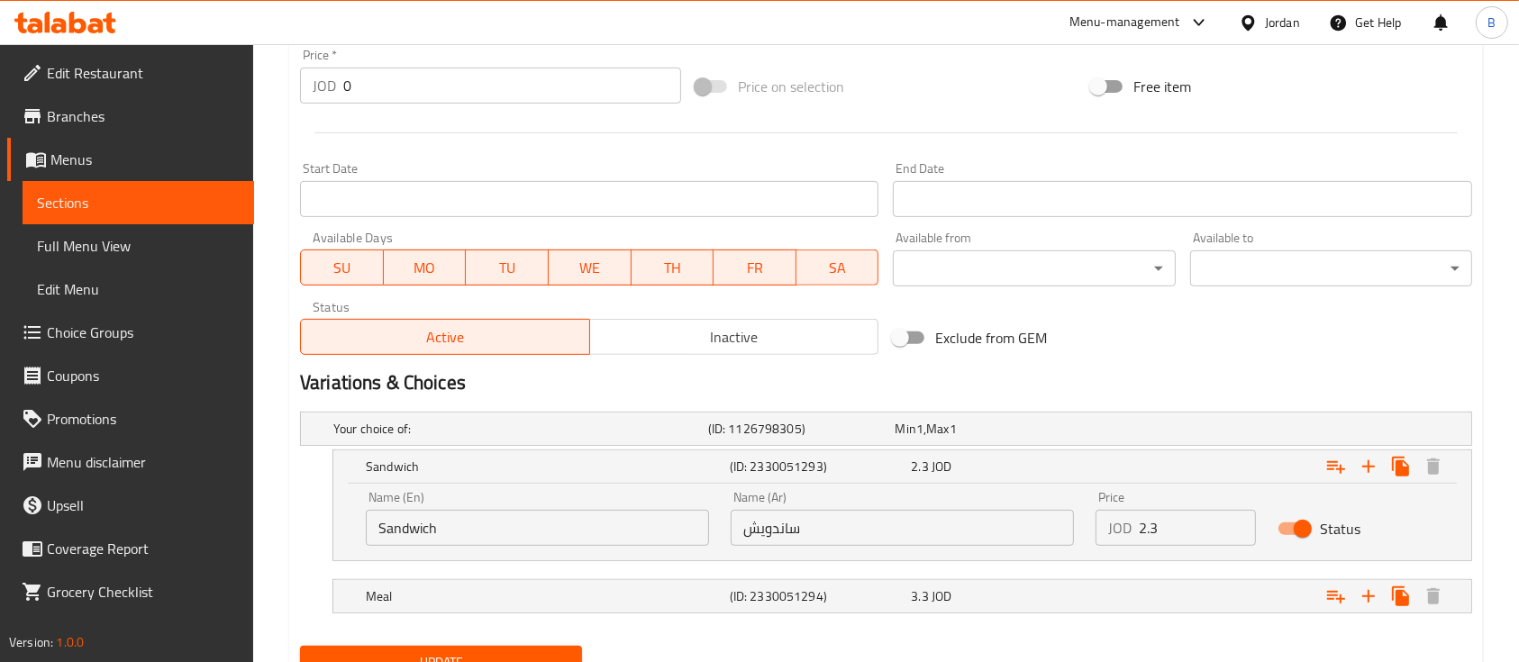
click at [1193, 524] on input "2.3" at bounding box center [1197, 528] width 117 height 36
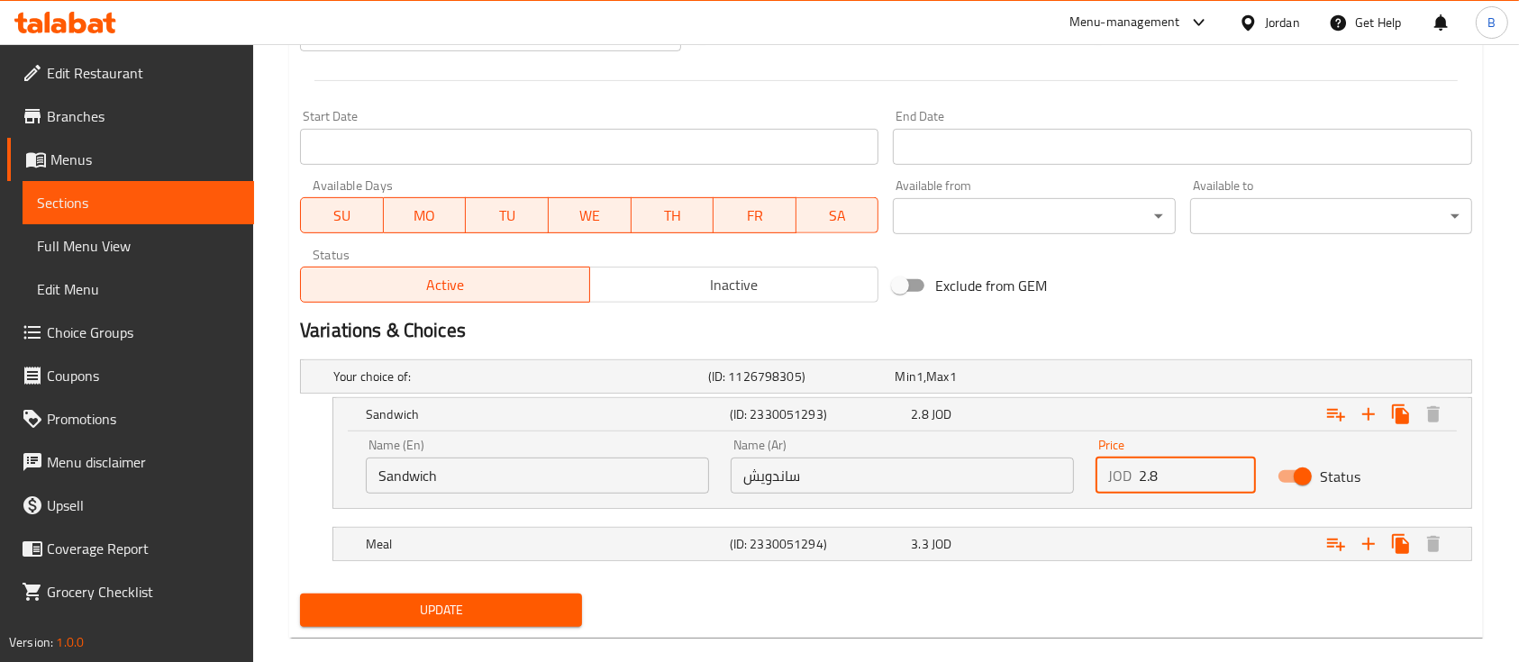
scroll to position [753, 0]
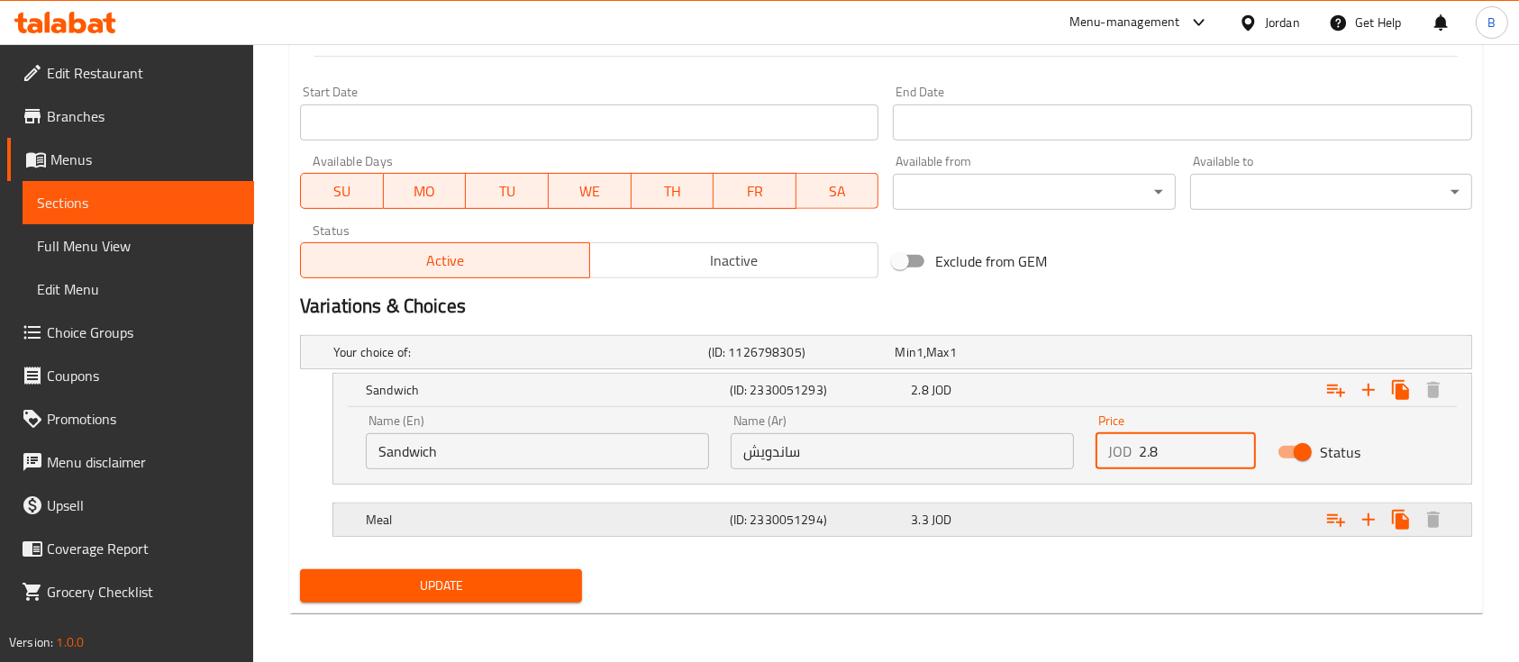
type input "2.8"
click at [1102, 508] on div "Expand" at bounding box center [1271, 520] width 364 height 40
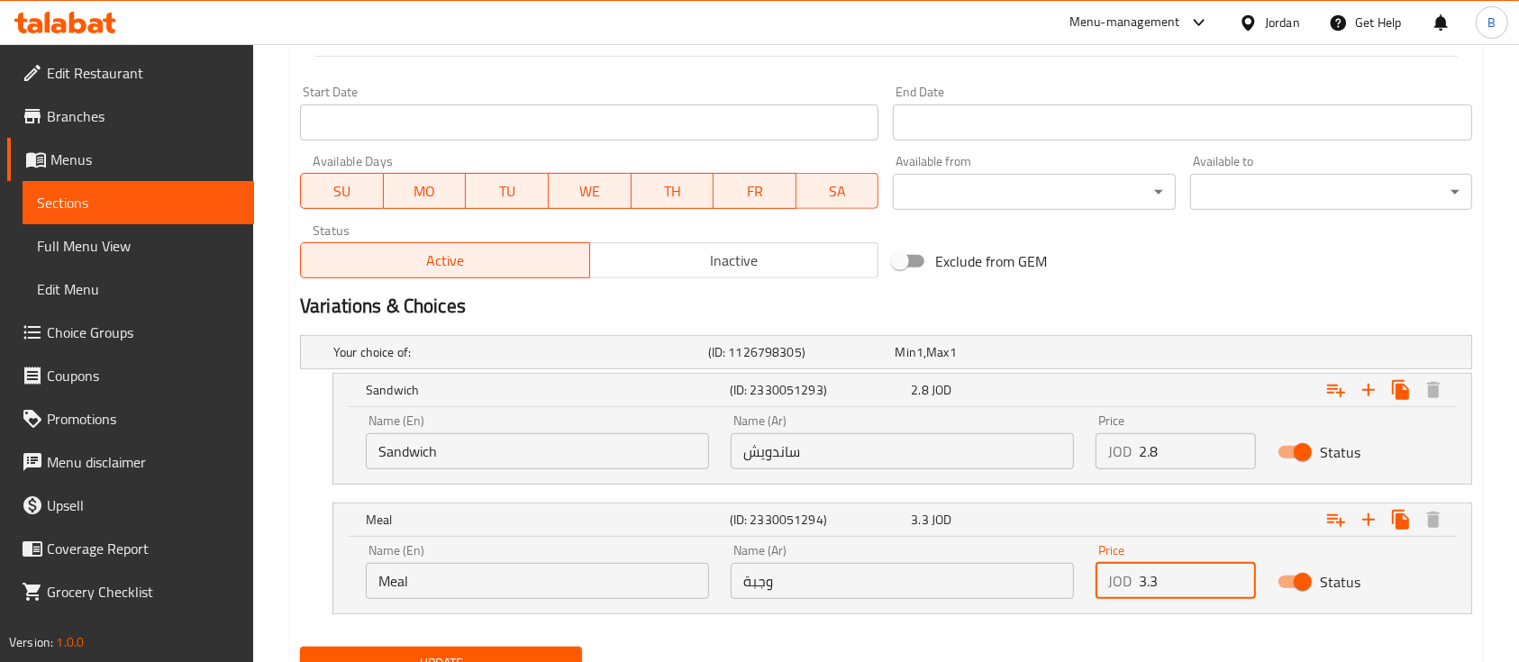
click at [1117, 581] on div "JOD 3.3 Price" at bounding box center [1176, 581] width 160 height 36
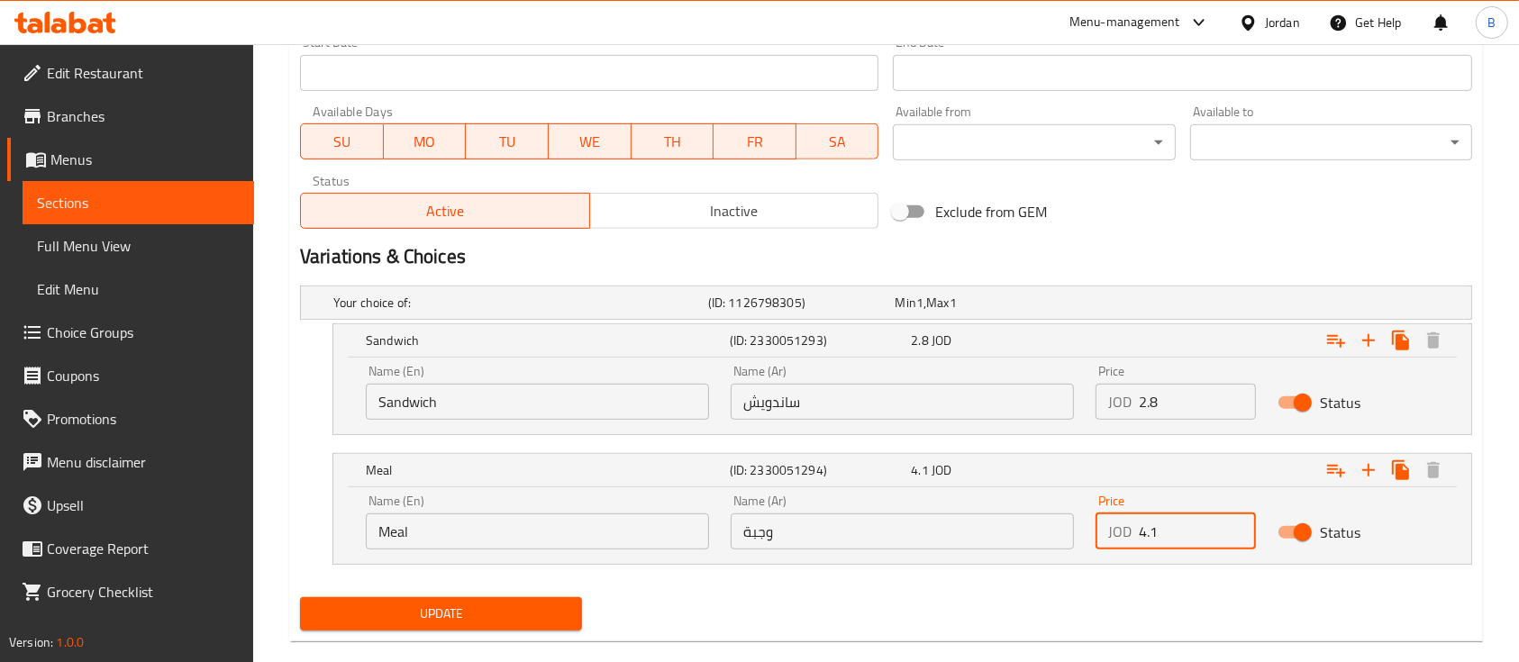
scroll to position [831, 0]
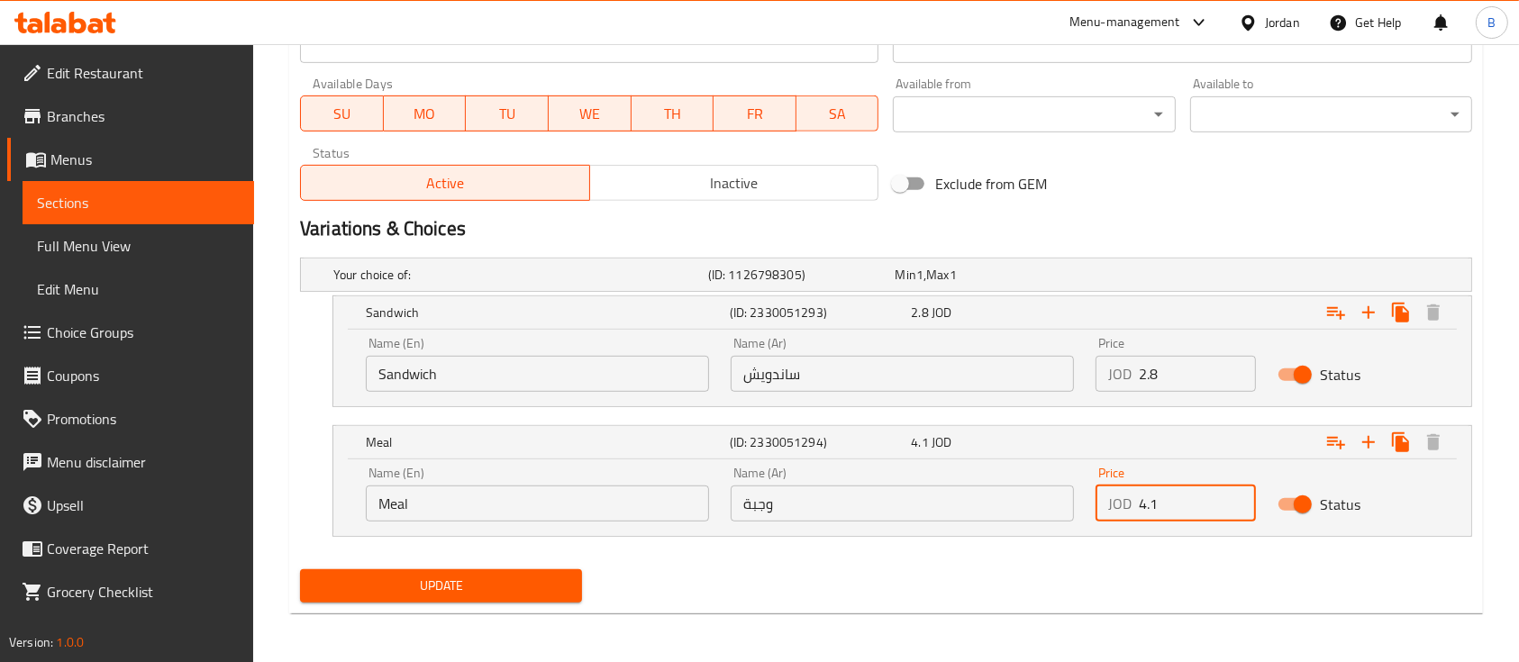
type input "4.1"
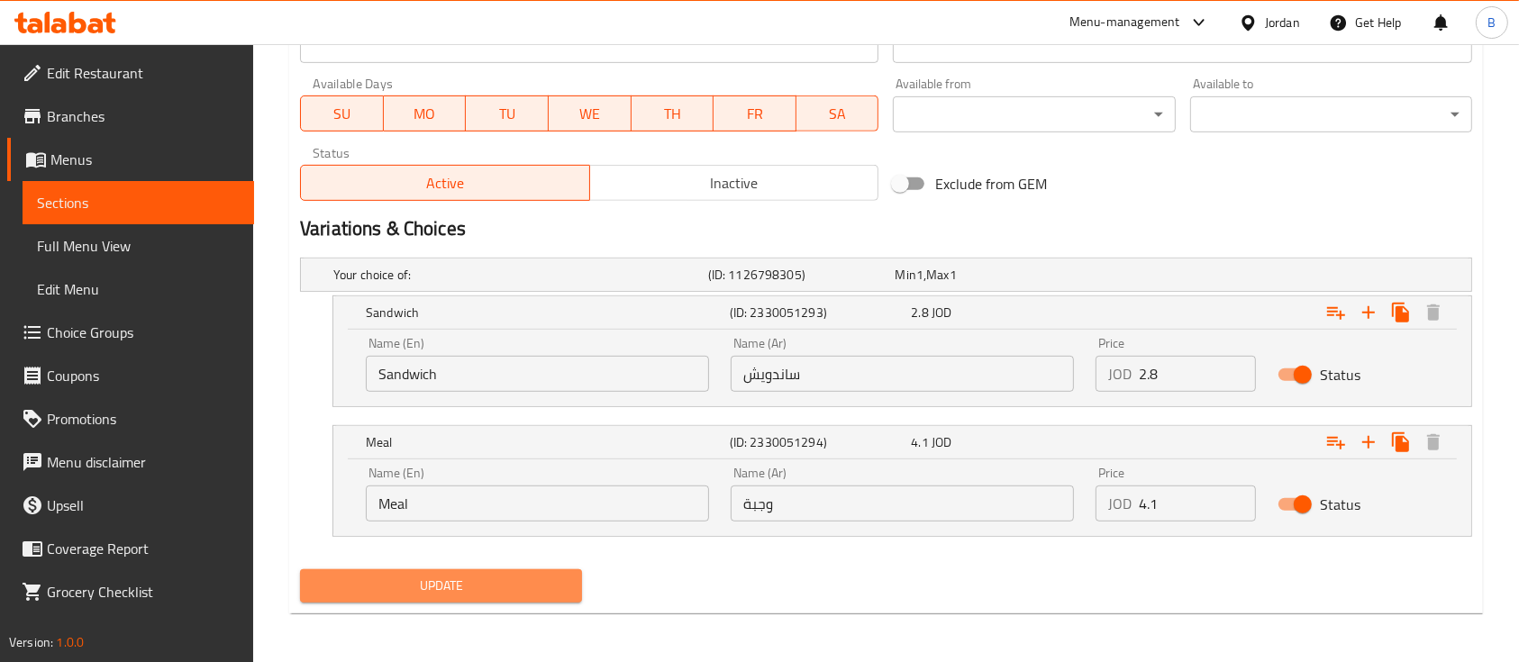
click at [542, 580] on span "Update" at bounding box center [440, 586] width 253 height 23
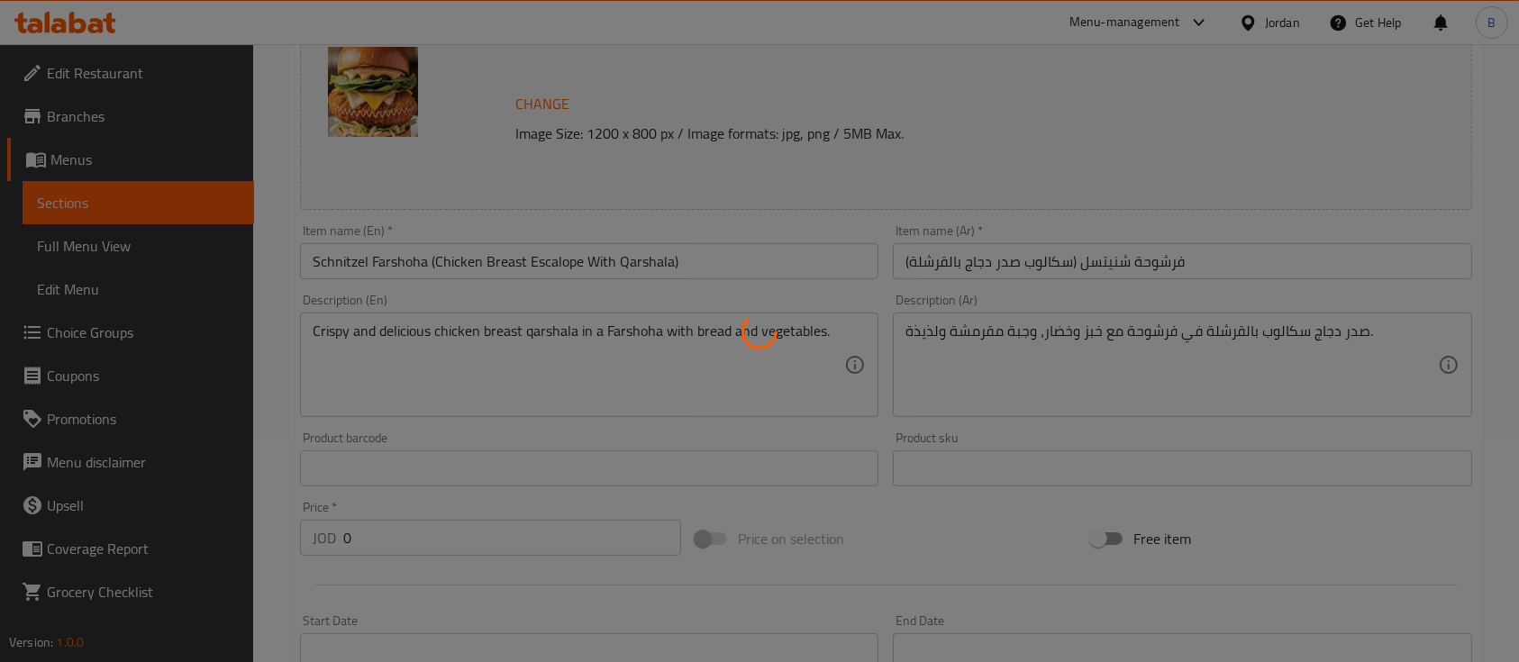
scroll to position [0, 0]
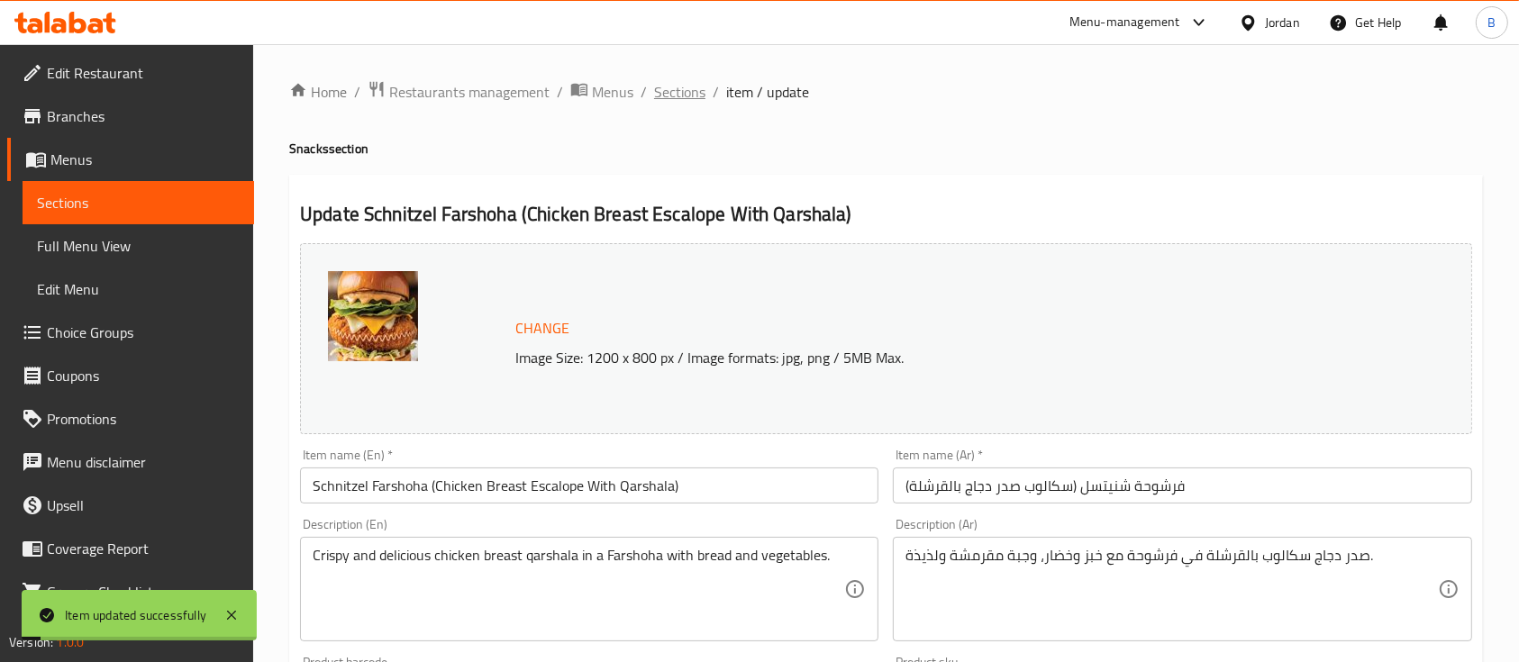
click at [670, 83] on span "Sections" at bounding box center [679, 92] width 51 height 22
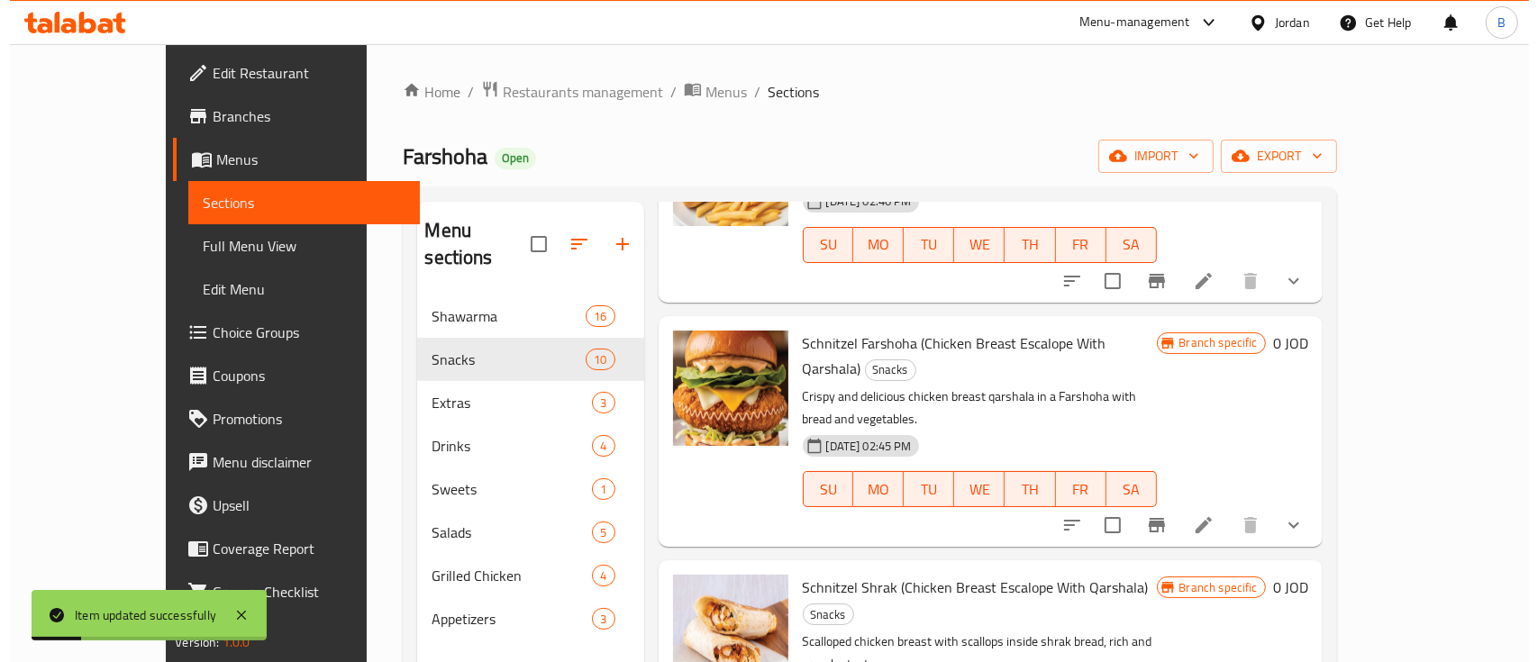
scroll to position [480, 0]
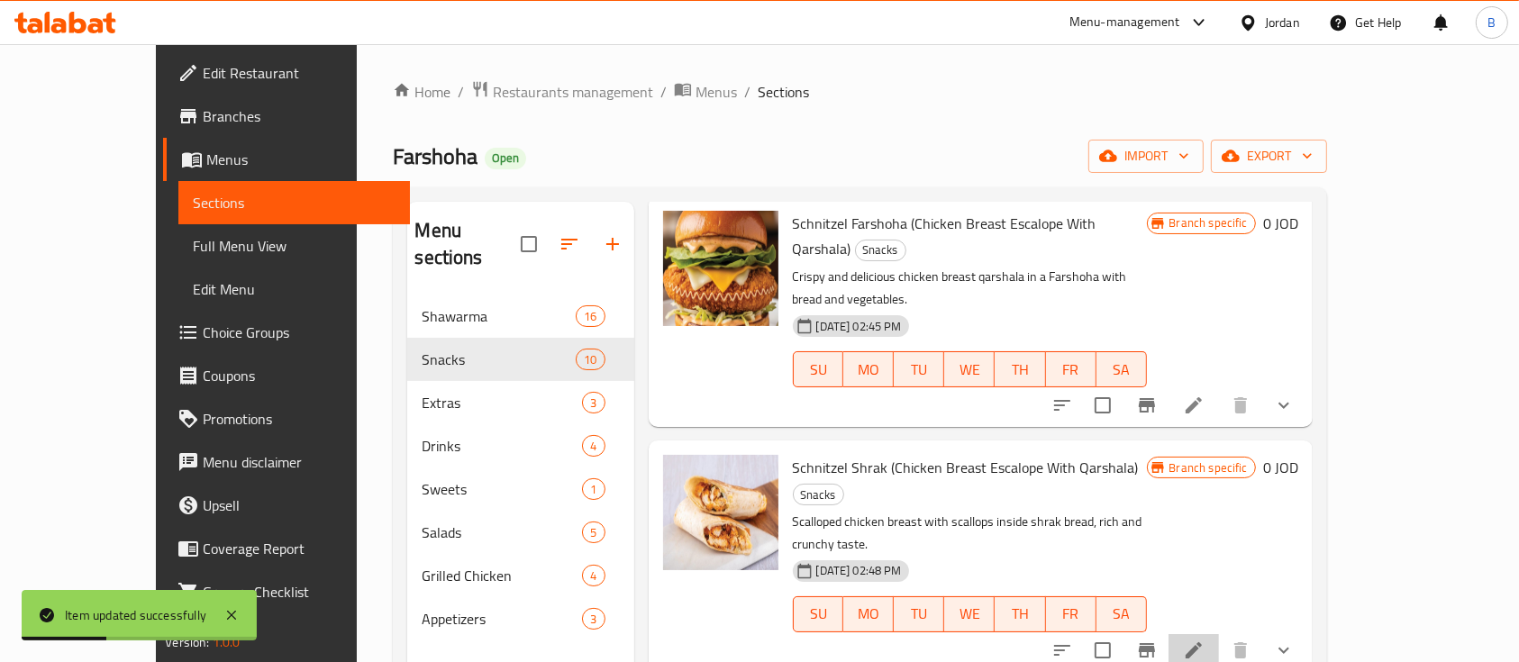
click at [1219, 634] on li at bounding box center [1194, 650] width 50 height 32
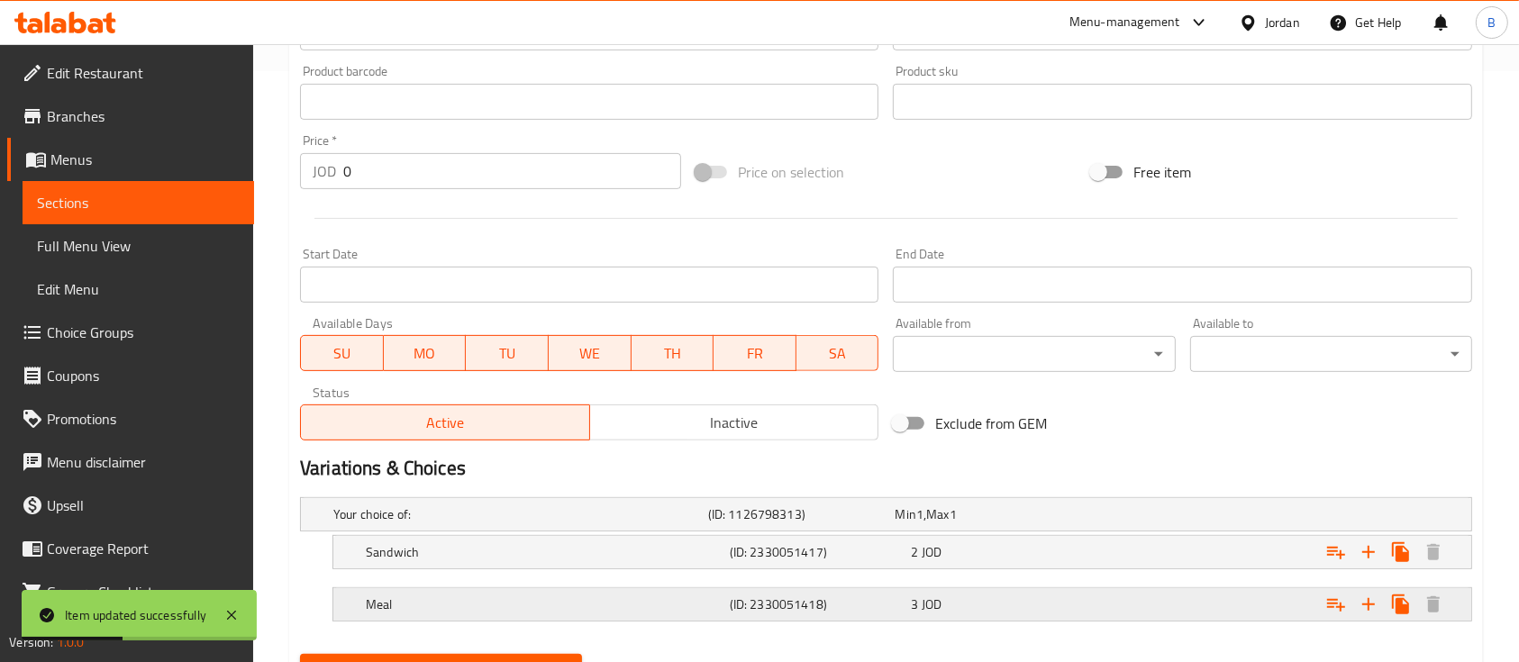
scroll to position [677, 0]
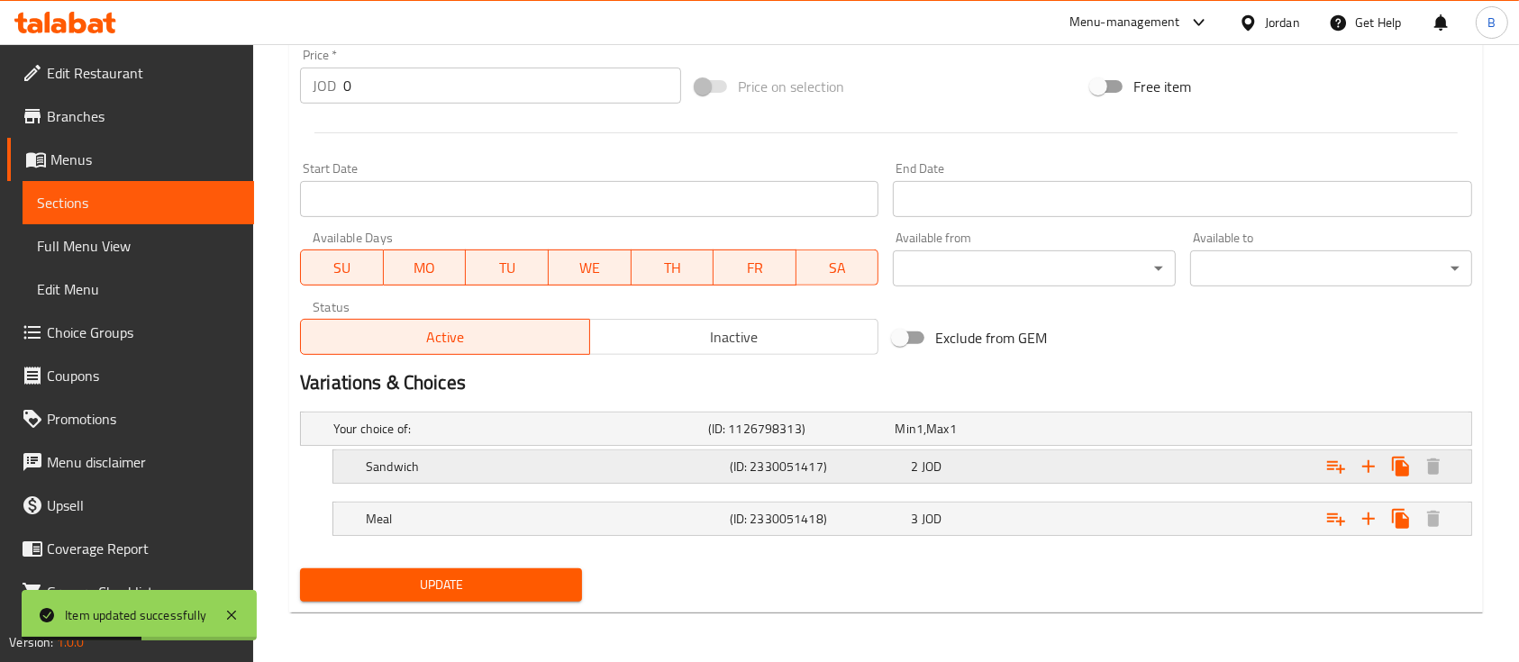
click at [1071, 448] on div "Sandwich (ID: 2330051417) 2 JOD" at bounding box center [907, 467] width 1091 height 40
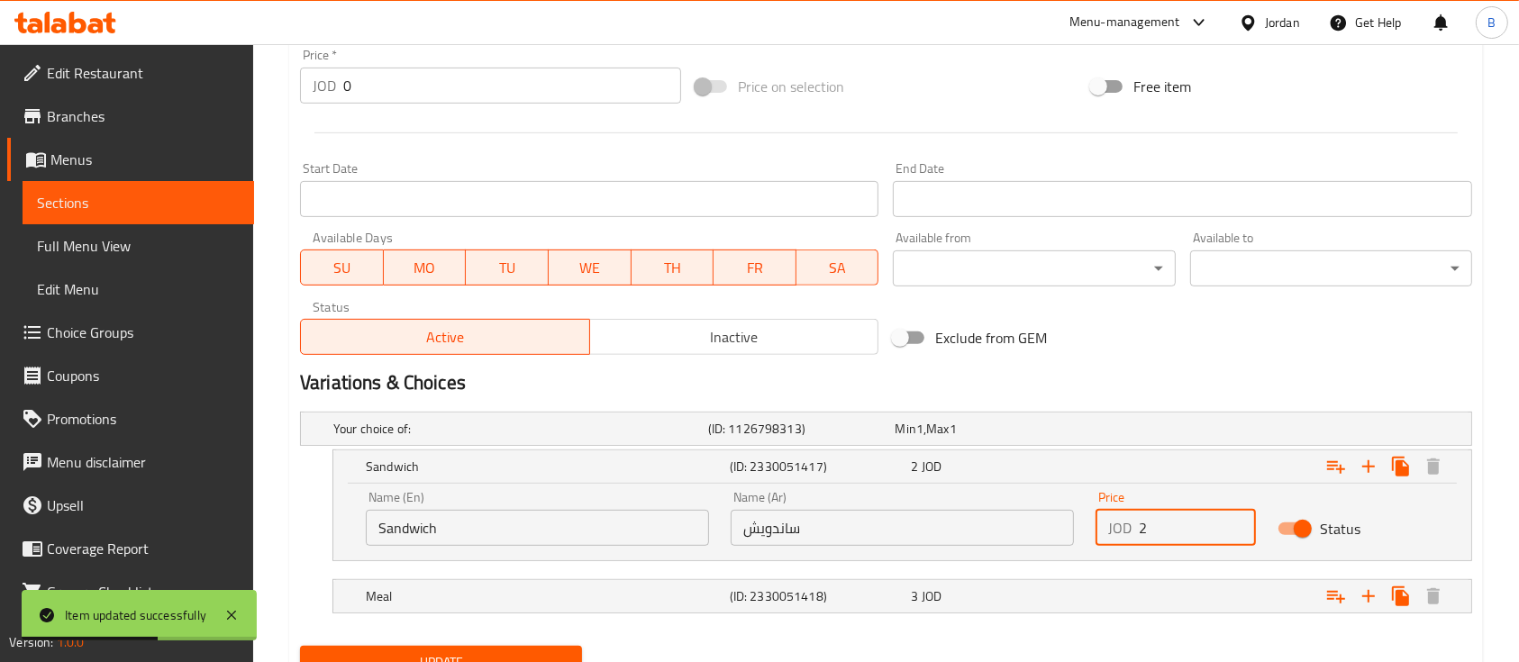
drag, startPoint x: 1117, startPoint y: 530, endPoint x: 1108, endPoint y: 532, distance: 9.2
click at [1108, 532] on div "JOD 2 Price" at bounding box center [1176, 528] width 160 height 36
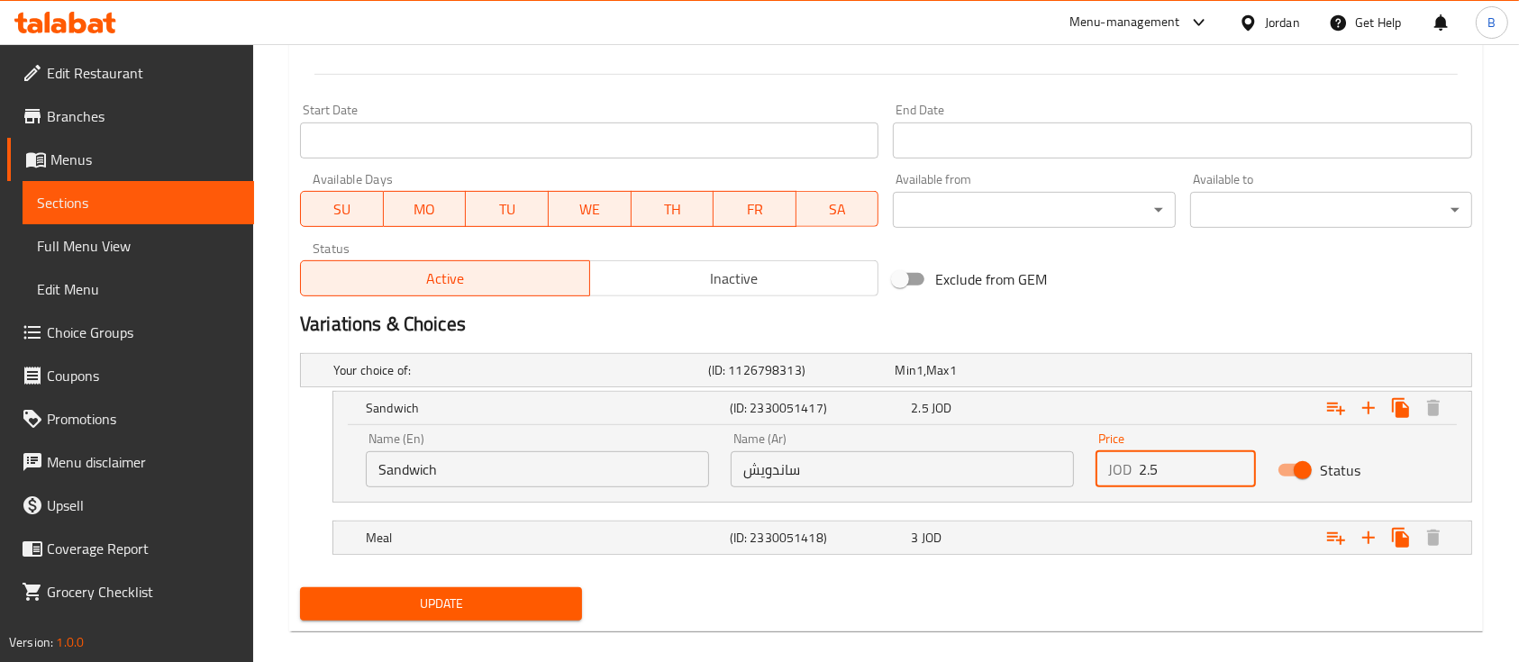
scroll to position [753, 0]
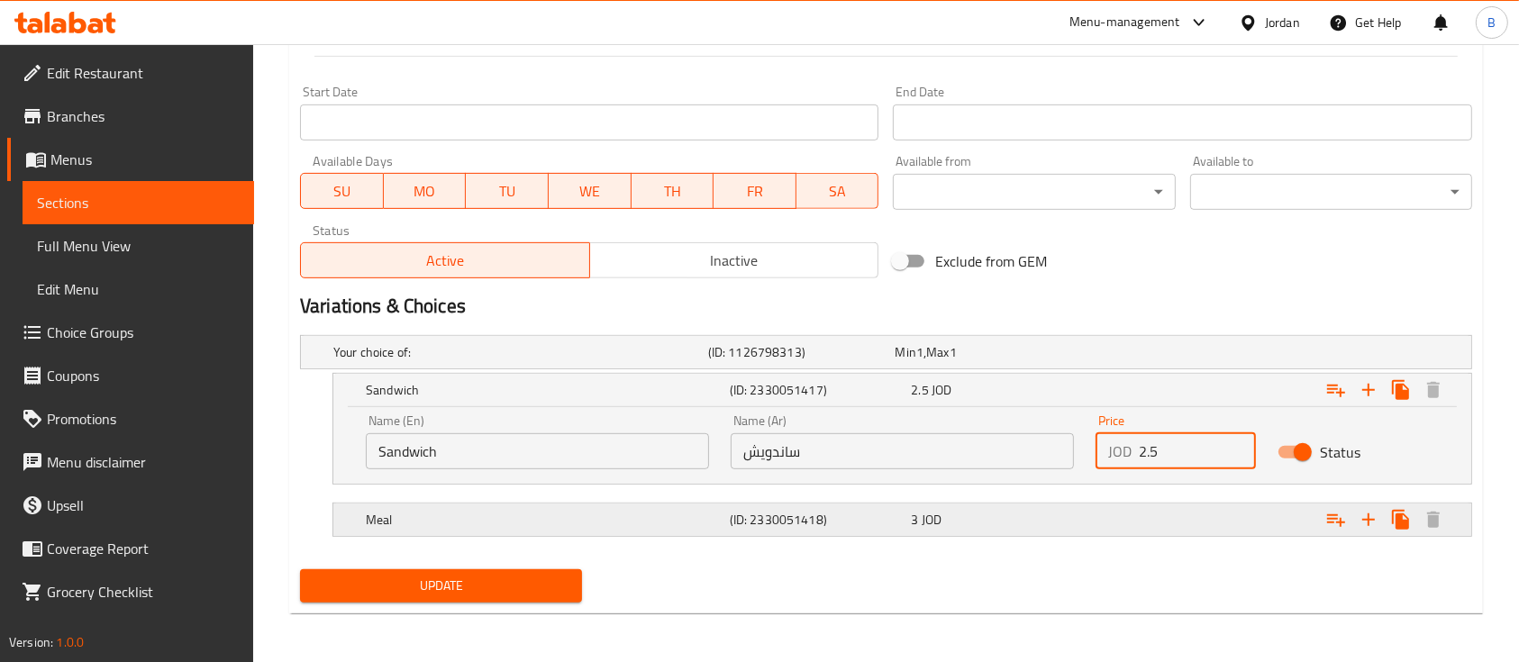
type input "2.5"
click at [1159, 500] on div "Expand" at bounding box center [1271, 520] width 364 height 40
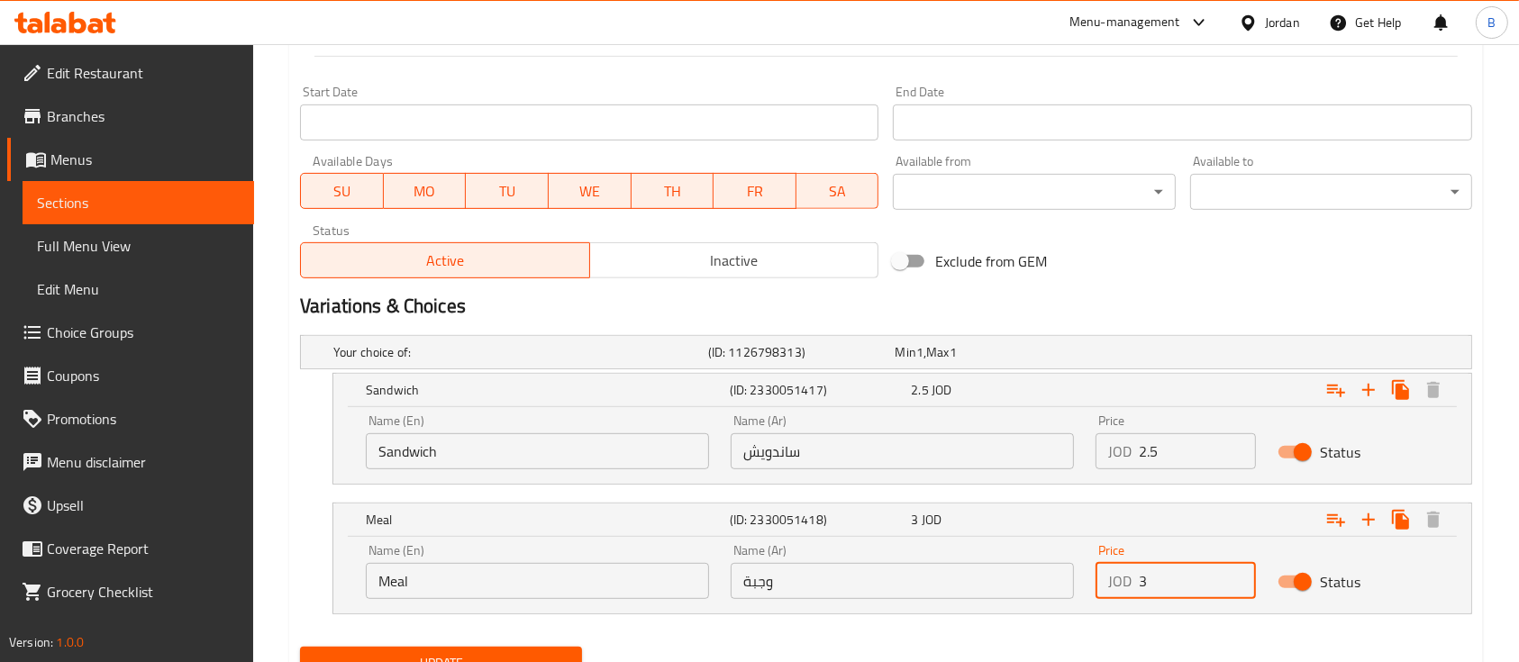
drag, startPoint x: 1187, startPoint y: 575, endPoint x: 1116, endPoint y: 580, distance: 71.4
click at [1116, 580] on div "JOD 3 Price" at bounding box center [1176, 581] width 160 height 36
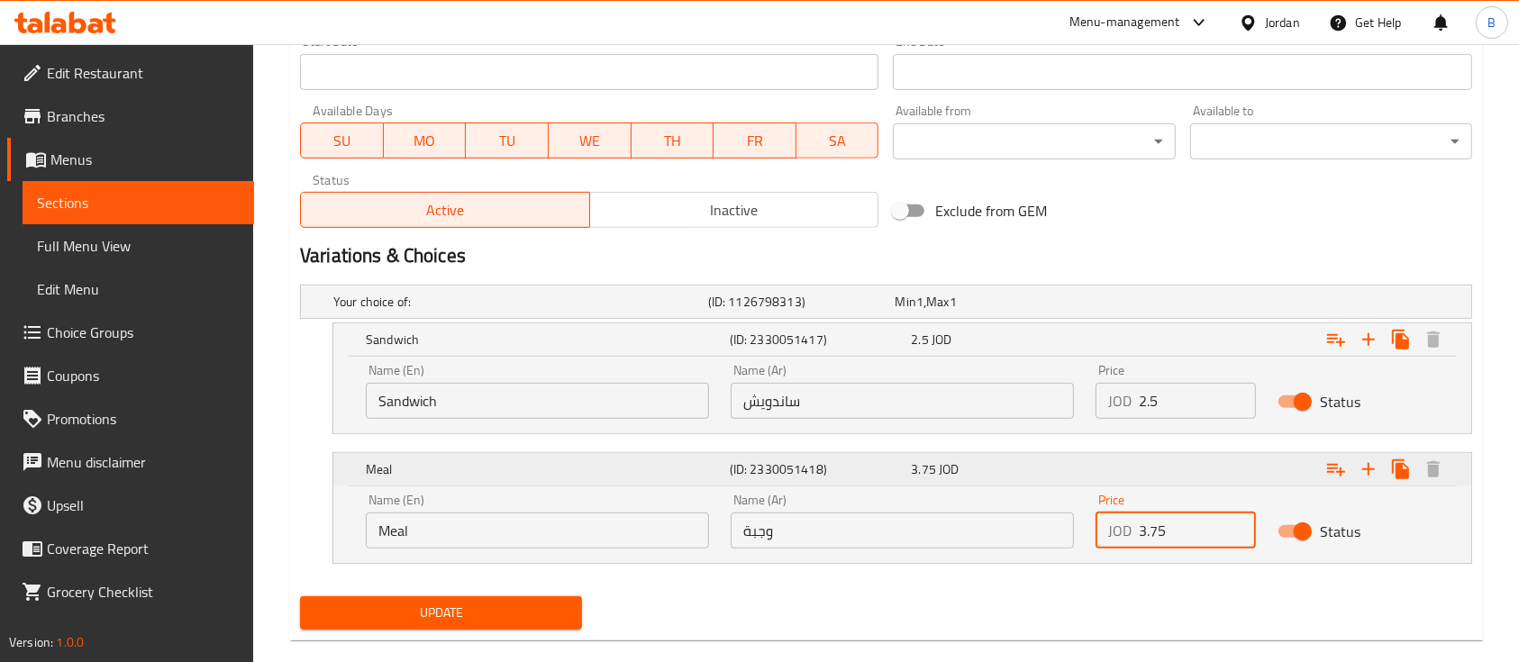
scroll to position [831, 0]
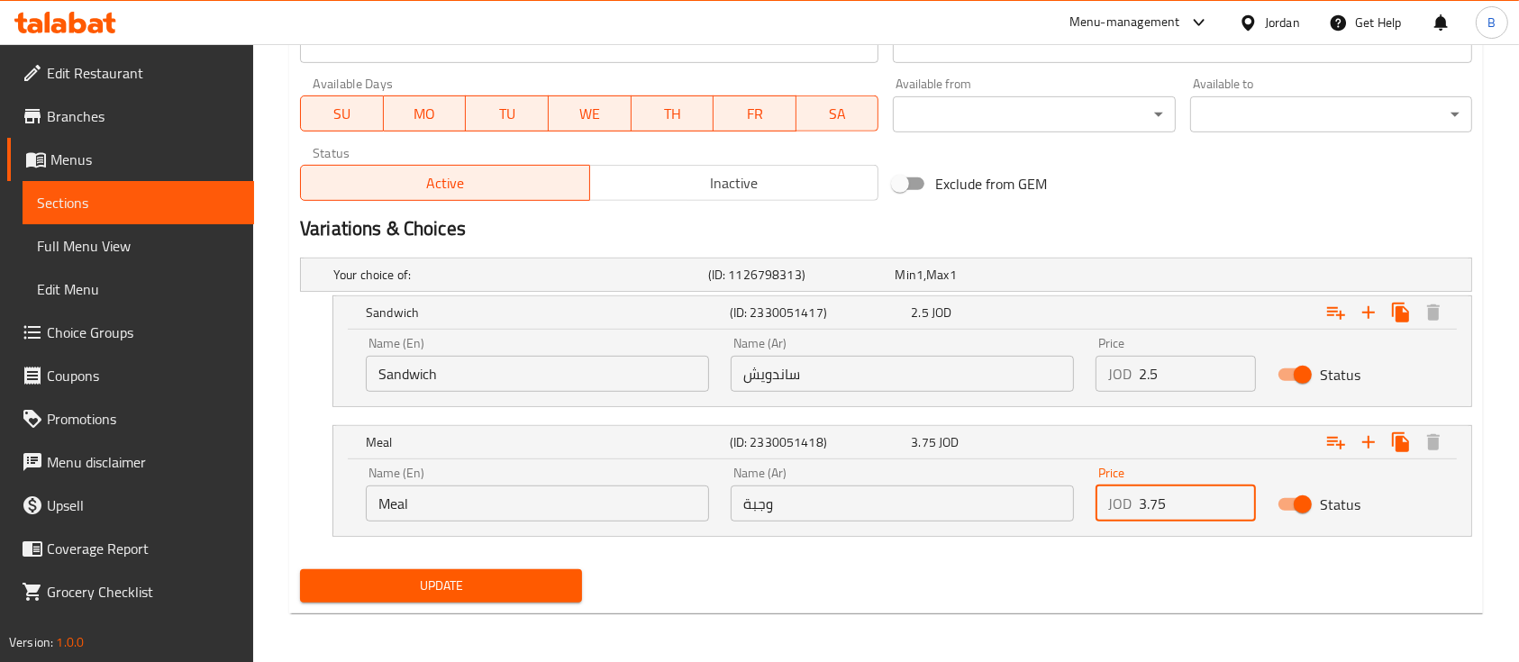
type input "3.75"
click at [466, 595] on span "Update" at bounding box center [440, 586] width 253 height 23
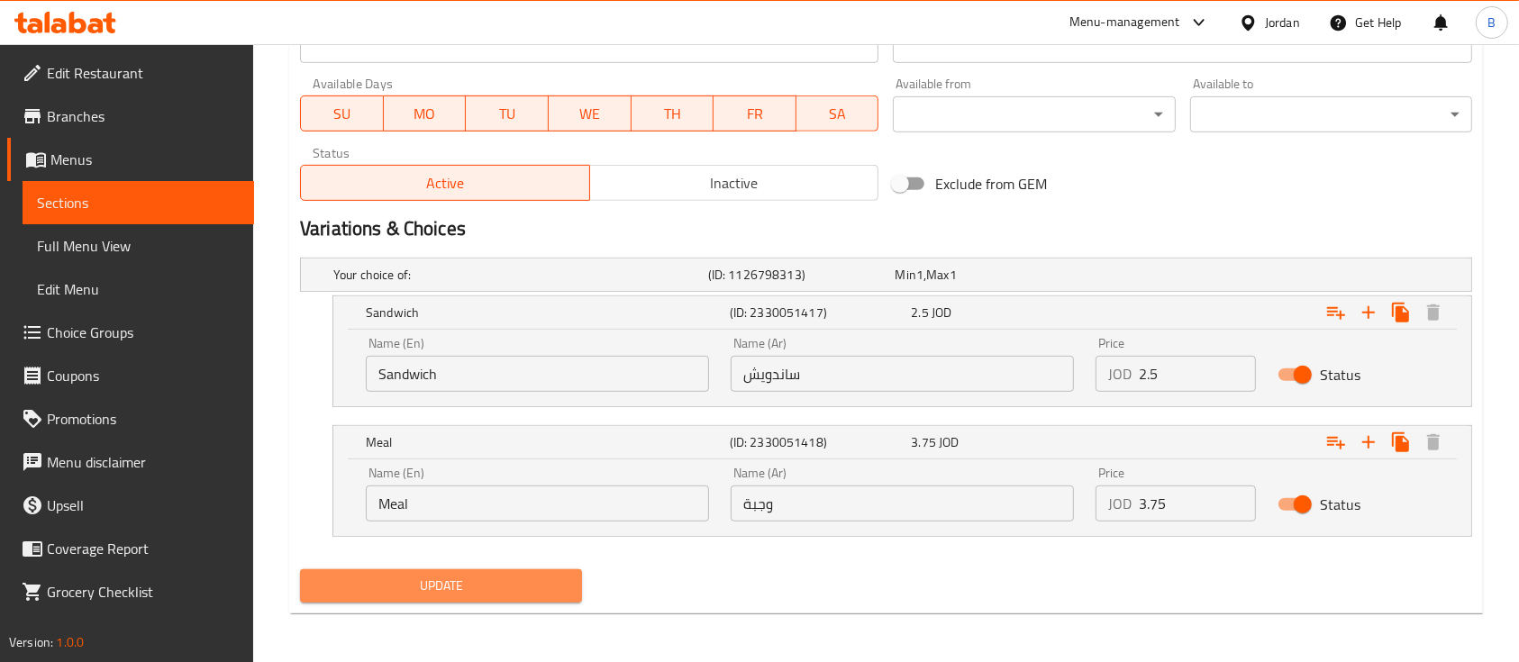
click at [509, 597] on button "Update" at bounding box center [441, 586] width 282 height 33
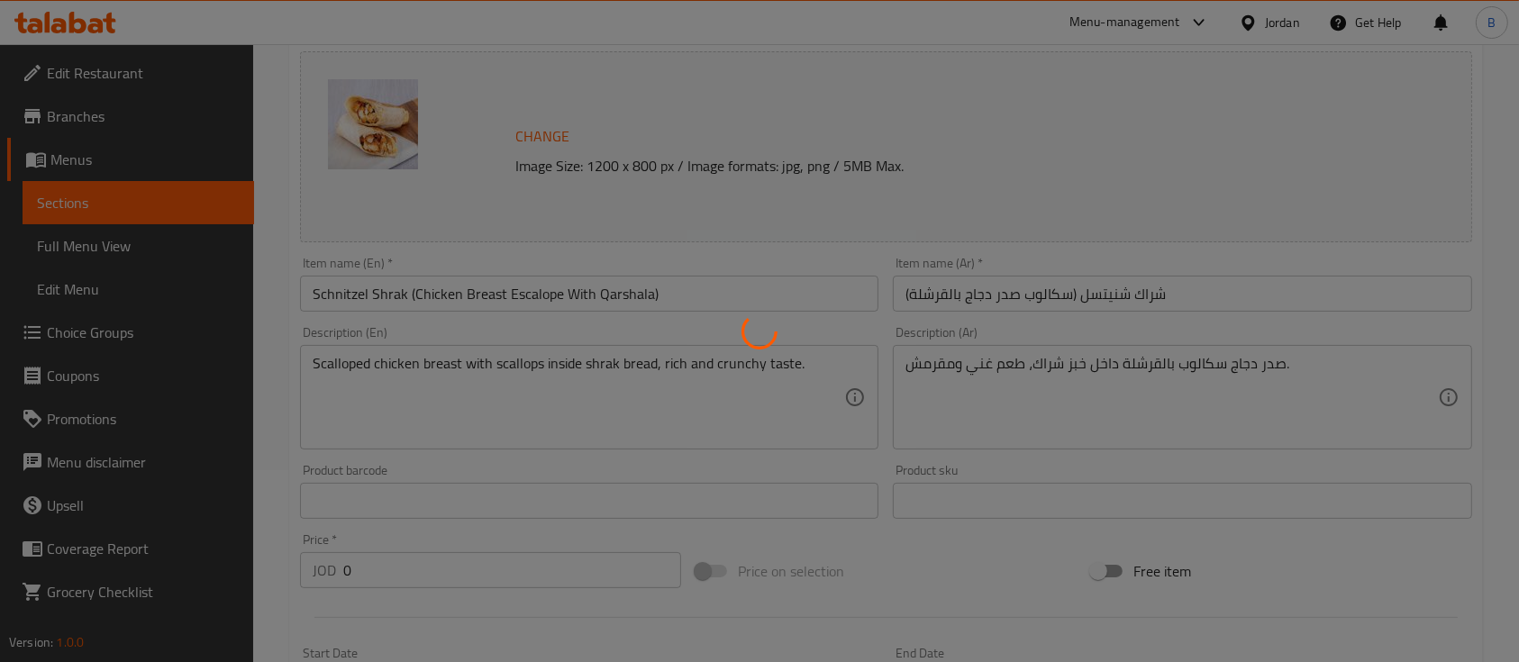
scroll to position [0, 0]
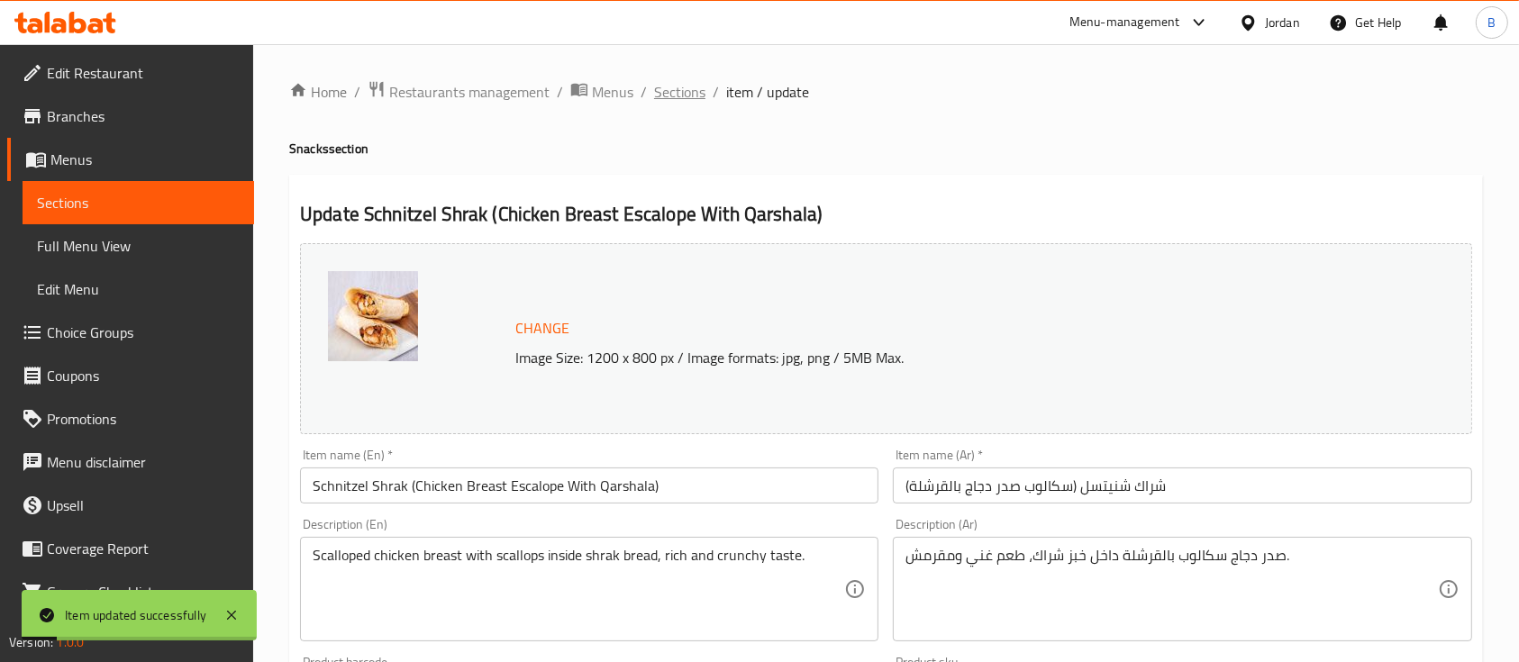
click at [691, 86] on span "Sections" at bounding box center [679, 92] width 51 height 22
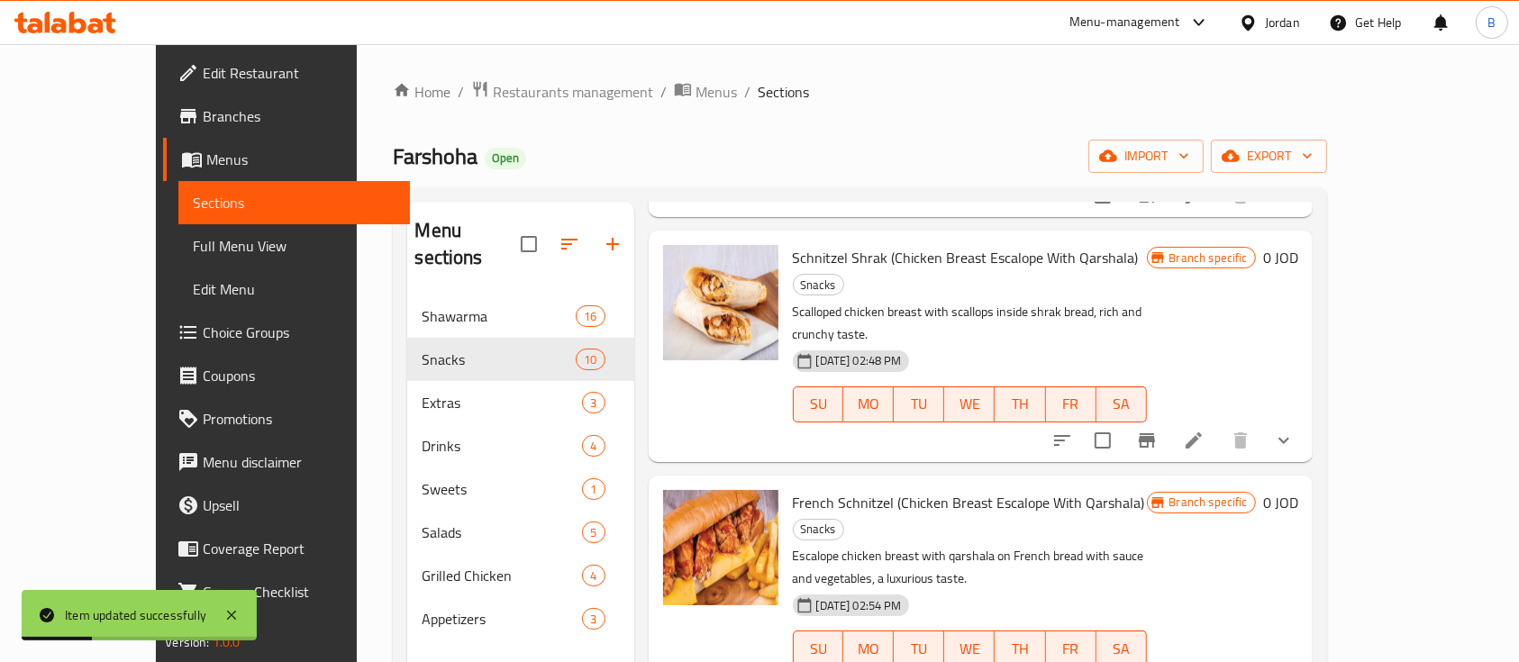
scroll to position [841, 0]
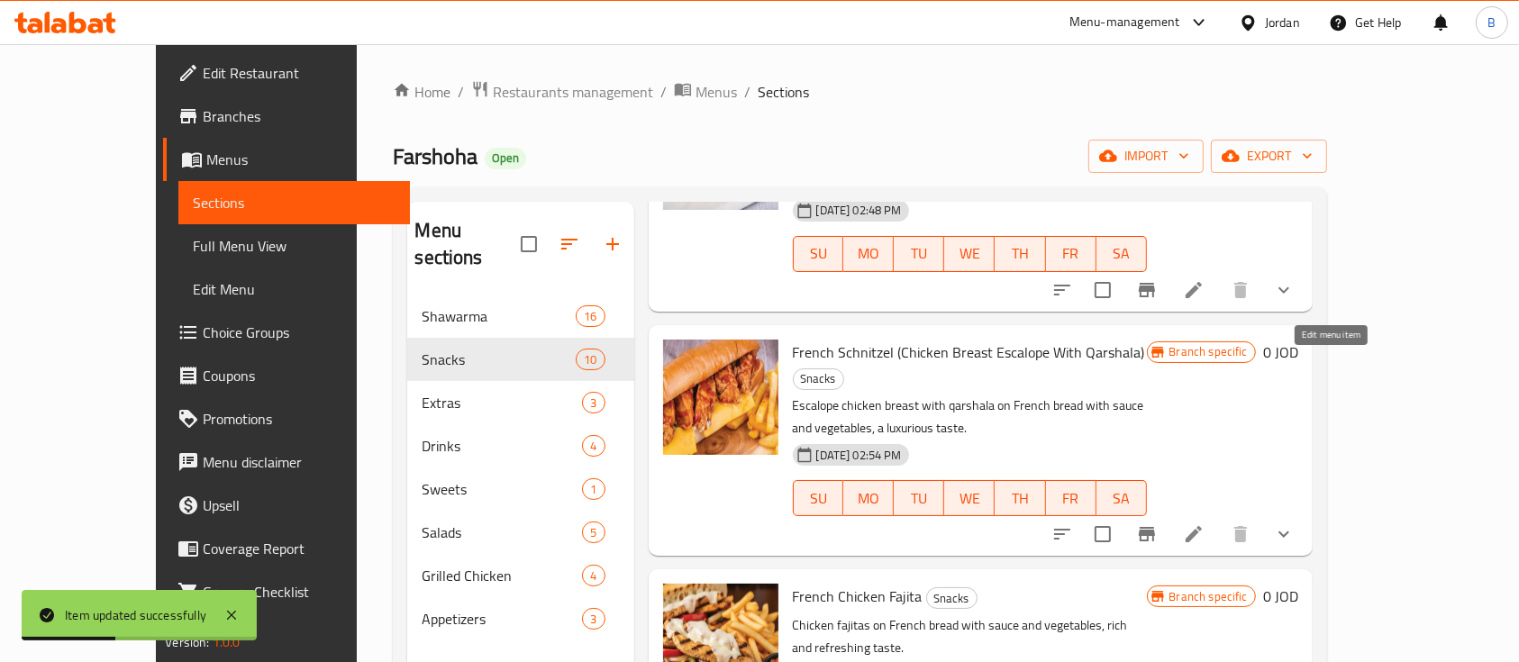
click at [1205, 524] on icon at bounding box center [1194, 535] width 22 height 22
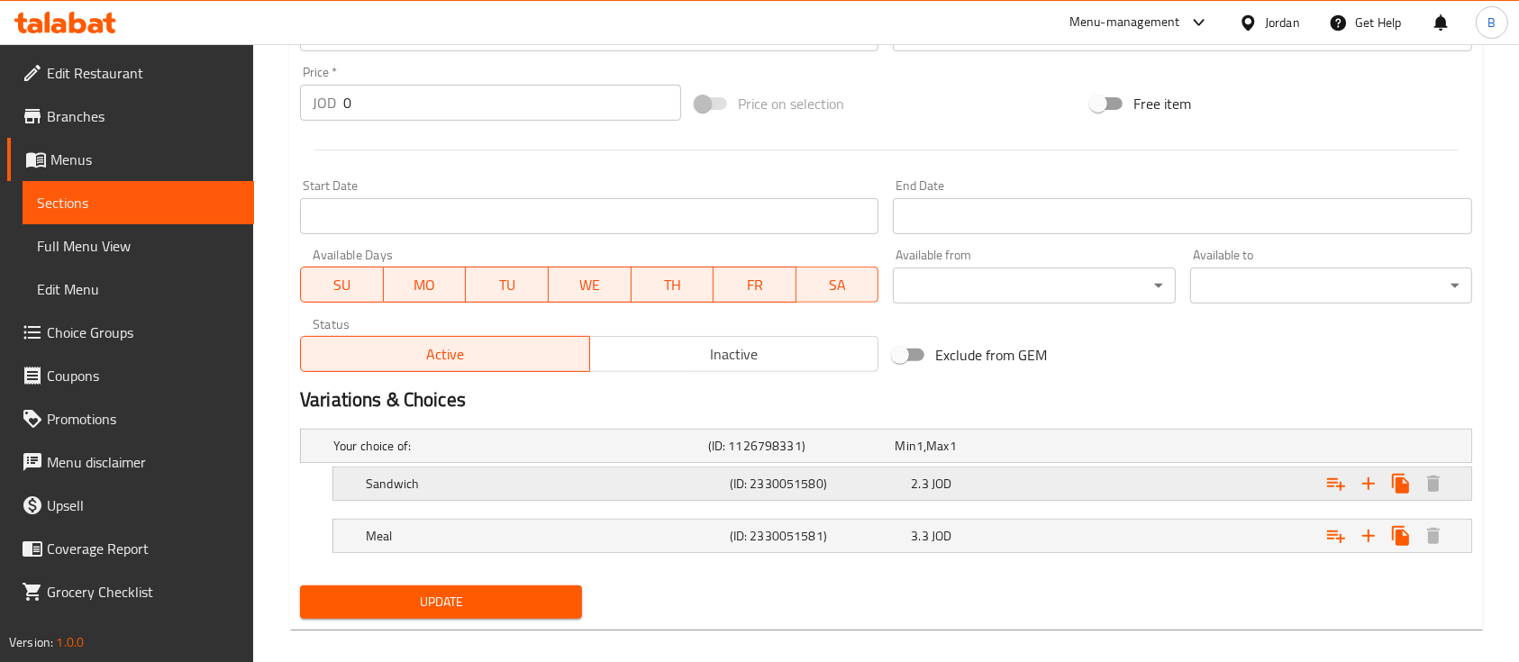
scroll to position [677, 0]
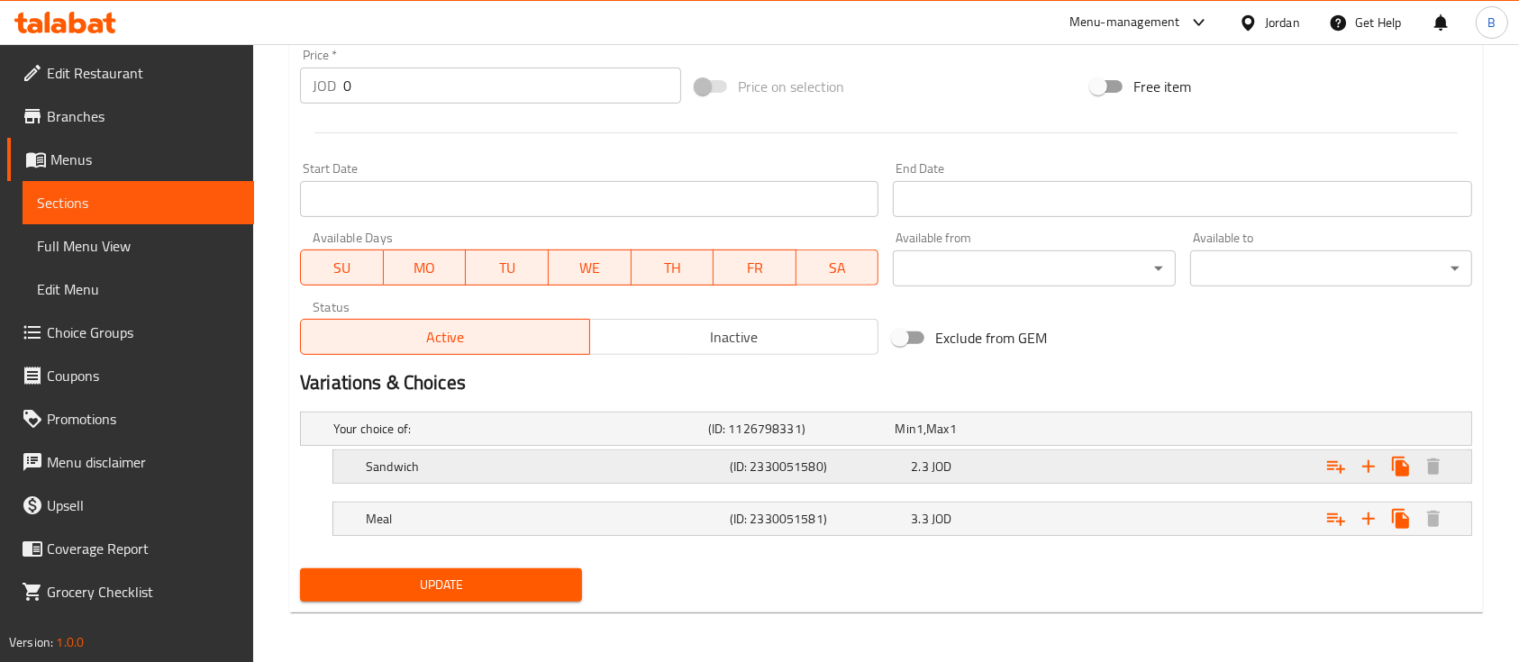
click at [1089, 472] on div "2.3 JOD" at bounding box center [998, 466] width 182 height 25
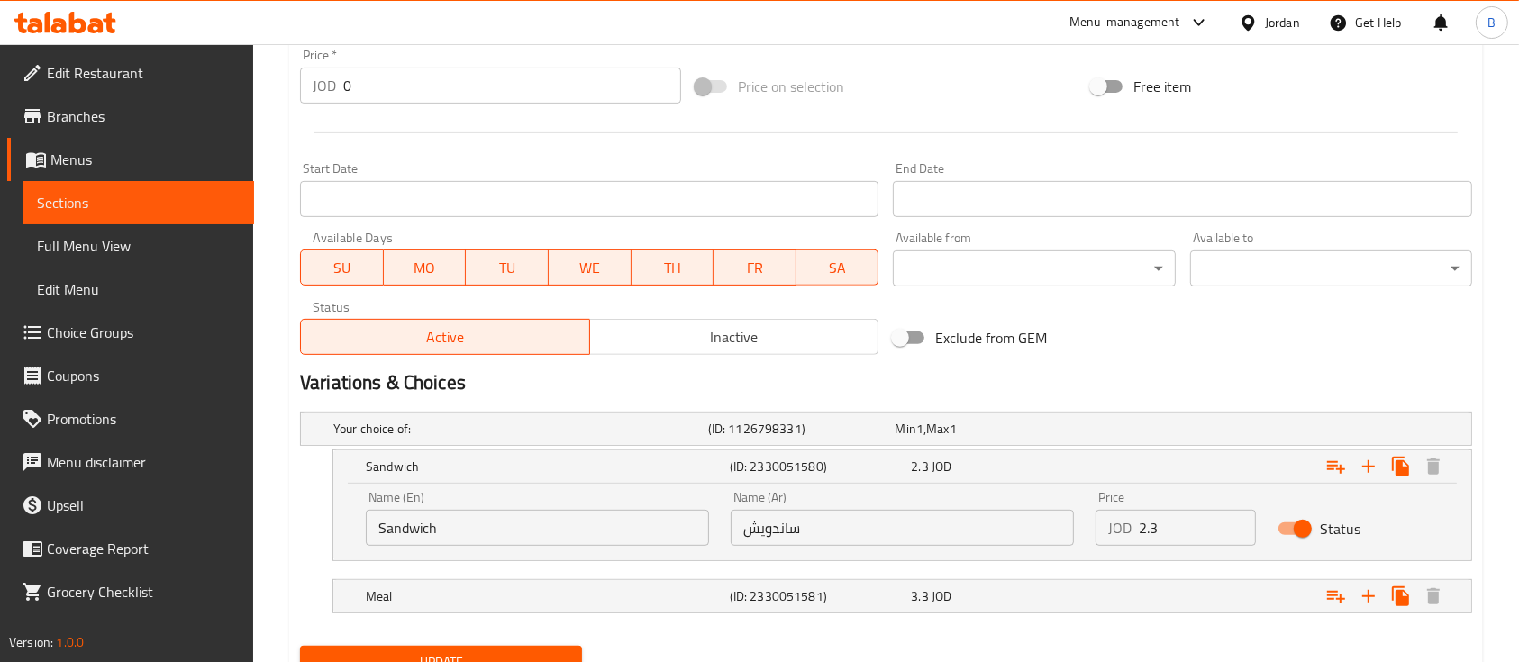
click at [1153, 515] on input "2.3" at bounding box center [1197, 528] width 117 height 36
click at [1167, 526] on input "2.3" at bounding box center [1197, 528] width 117 height 36
type input "2.8"
click at [1111, 605] on div "Expand" at bounding box center [1271, 597] width 364 height 40
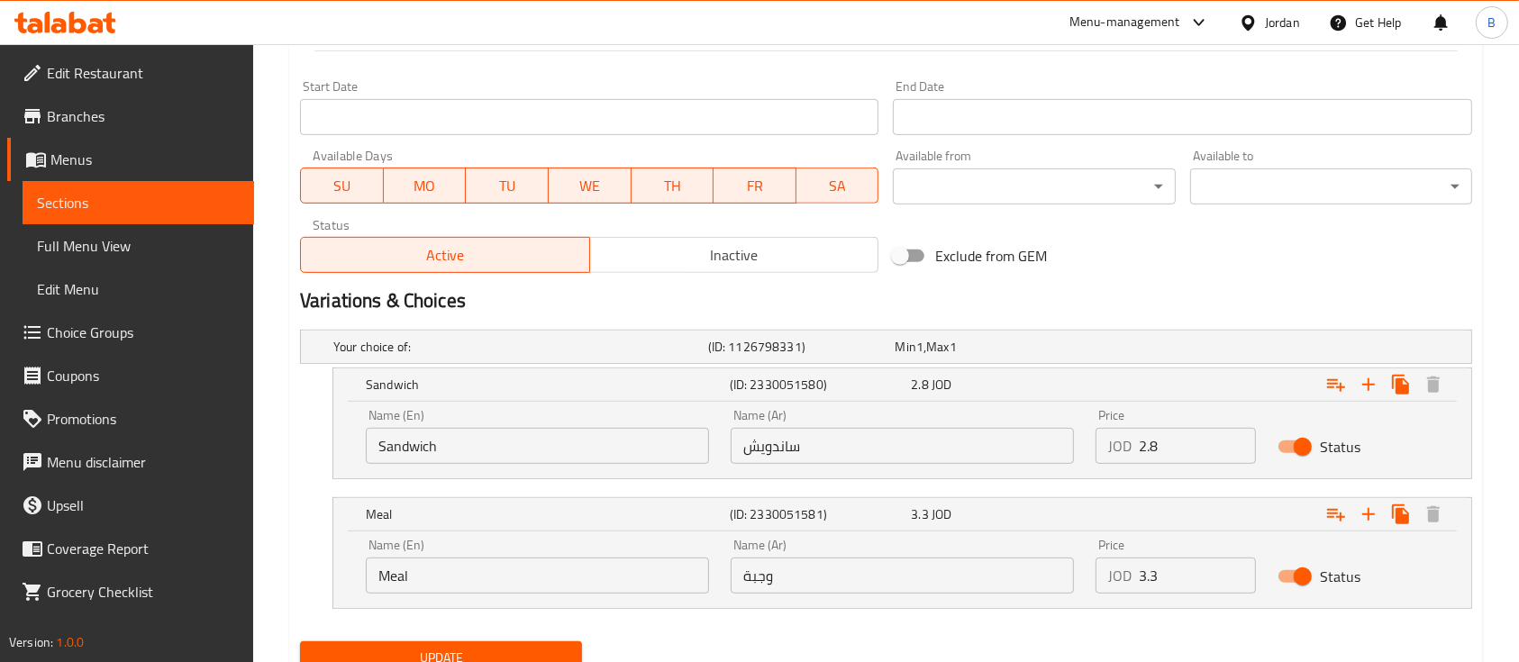
scroll to position [797, 0]
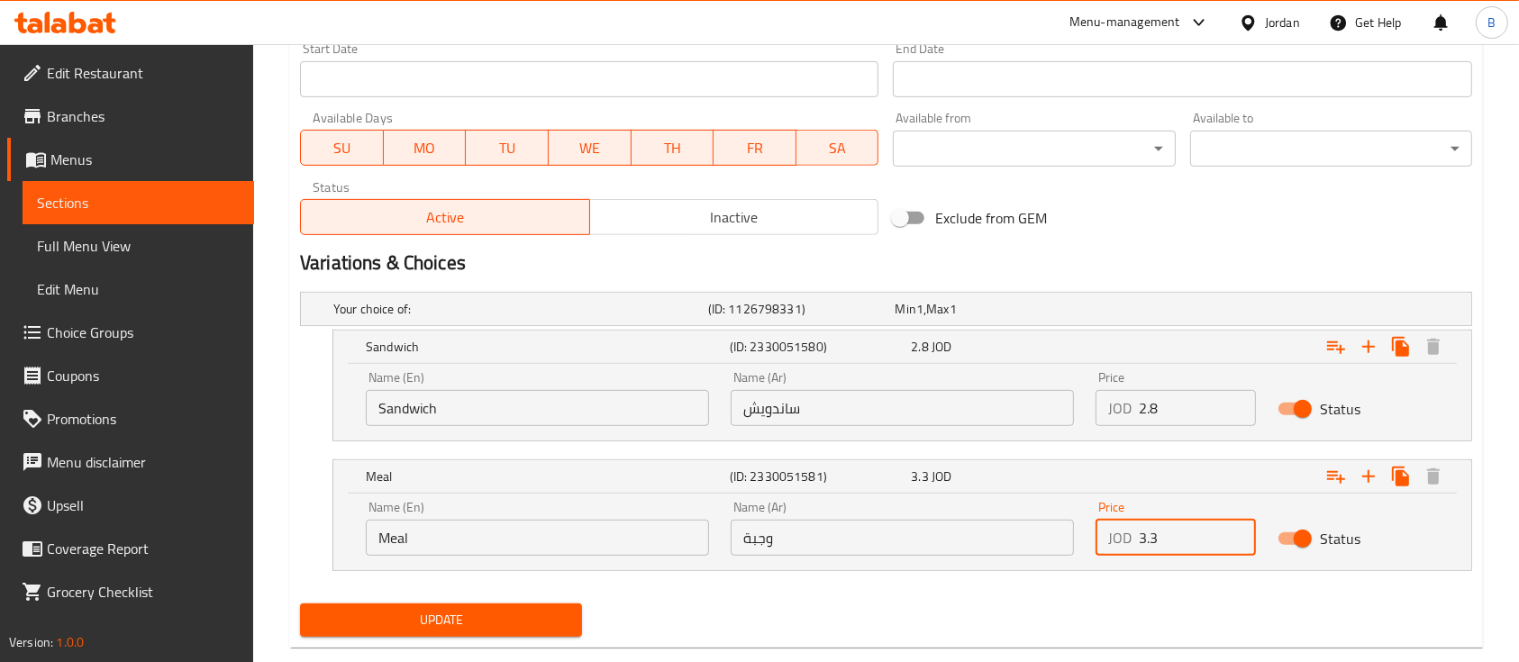
drag, startPoint x: 1174, startPoint y: 533, endPoint x: 1135, endPoint y: 538, distance: 40.0
click at [1135, 538] on div "JOD 3.3 Price" at bounding box center [1176, 538] width 160 height 36
type input "4.1"
click at [450, 599] on div "Update" at bounding box center [441, 621] width 296 height 48
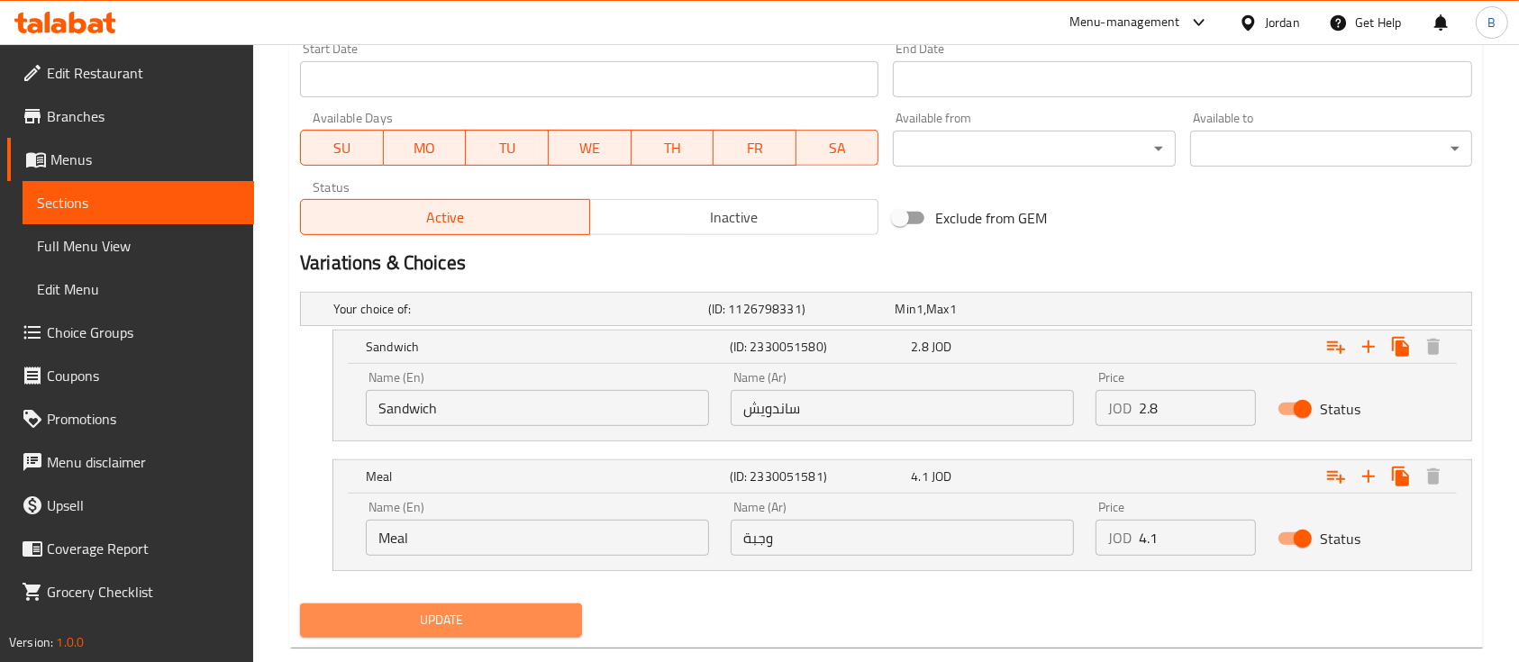
click at [447, 609] on span "Update" at bounding box center [440, 620] width 253 height 23
click at [447, 619] on span "Update" at bounding box center [440, 620] width 253 height 23
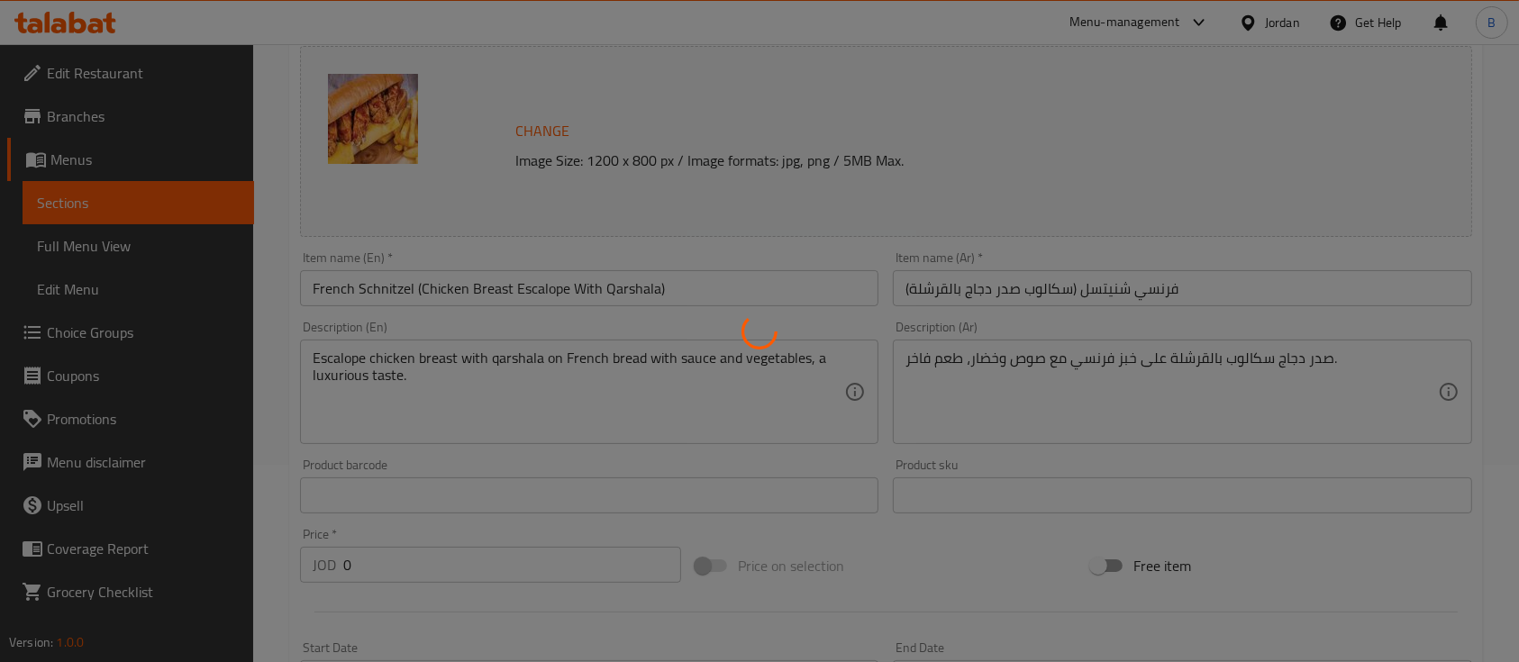
scroll to position [0, 0]
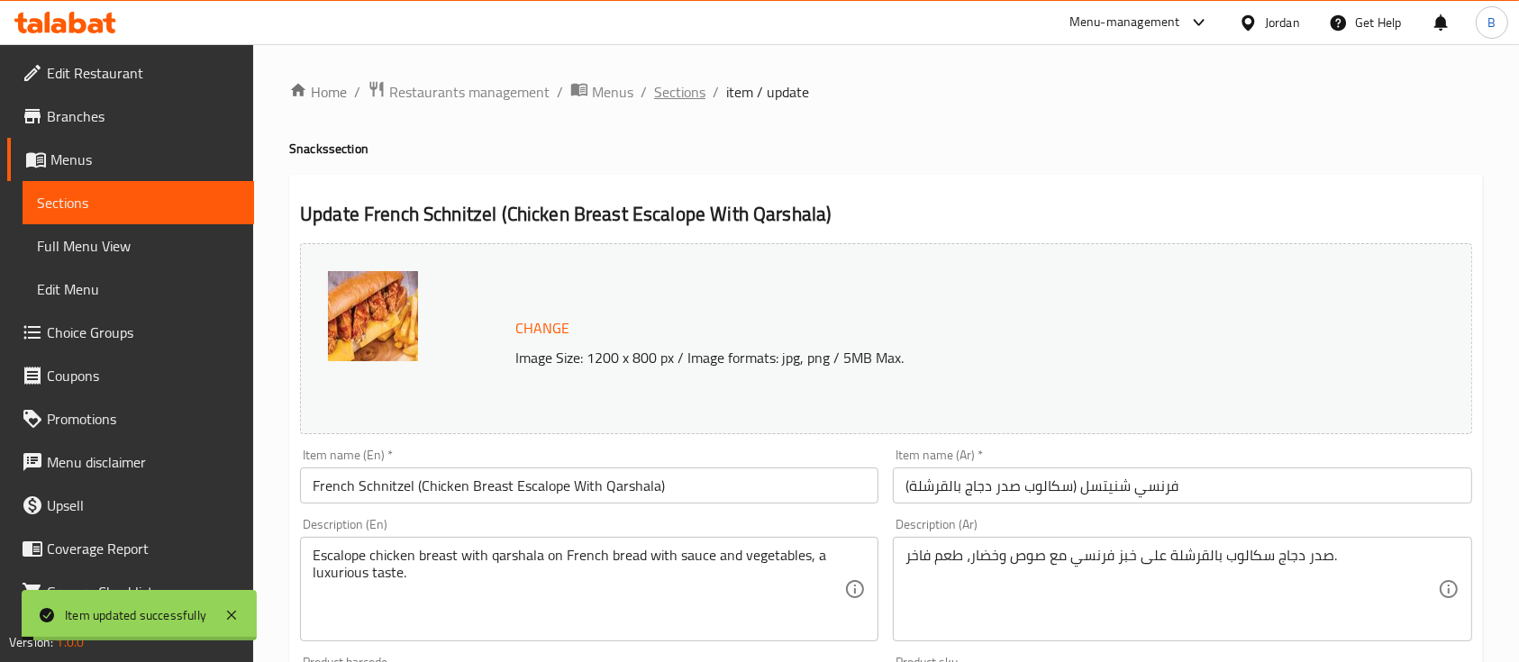
click at [679, 87] on span "Sections" at bounding box center [679, 92] width 51 height 22
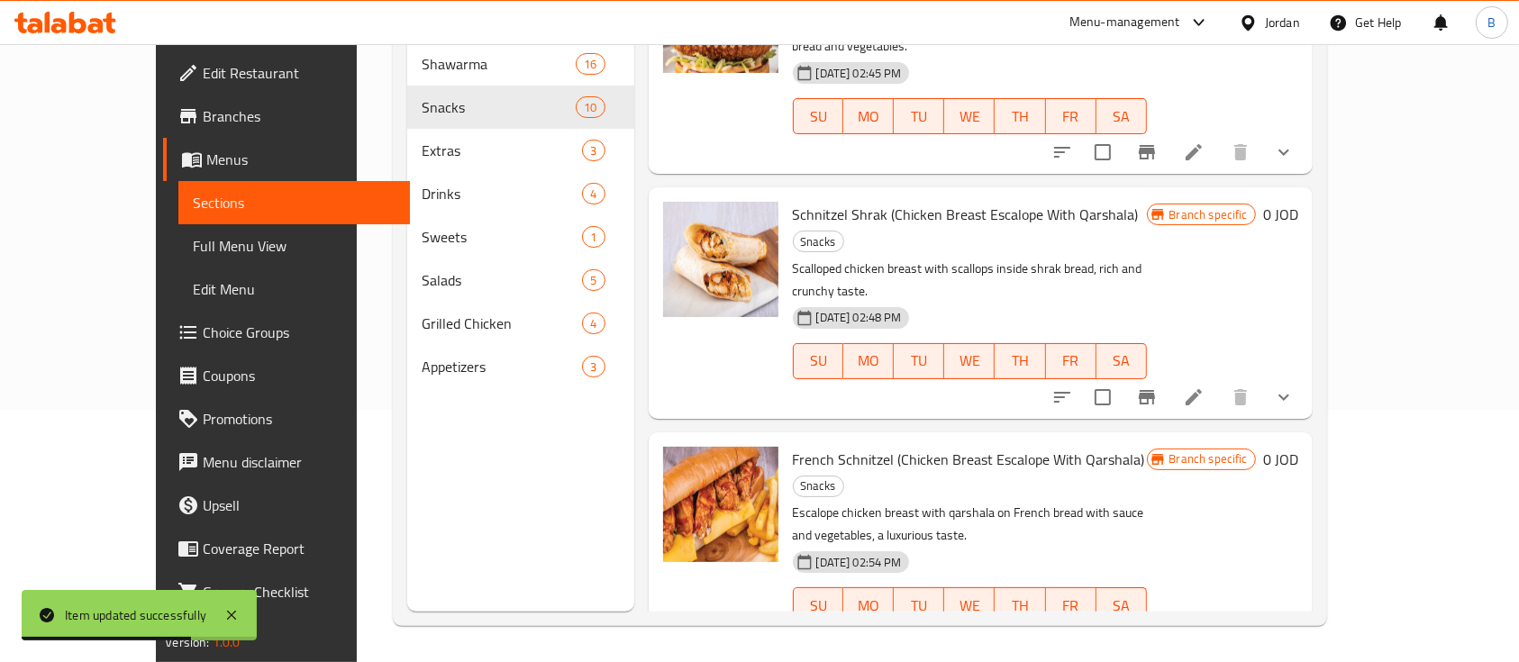
scroll to position [480, 0]
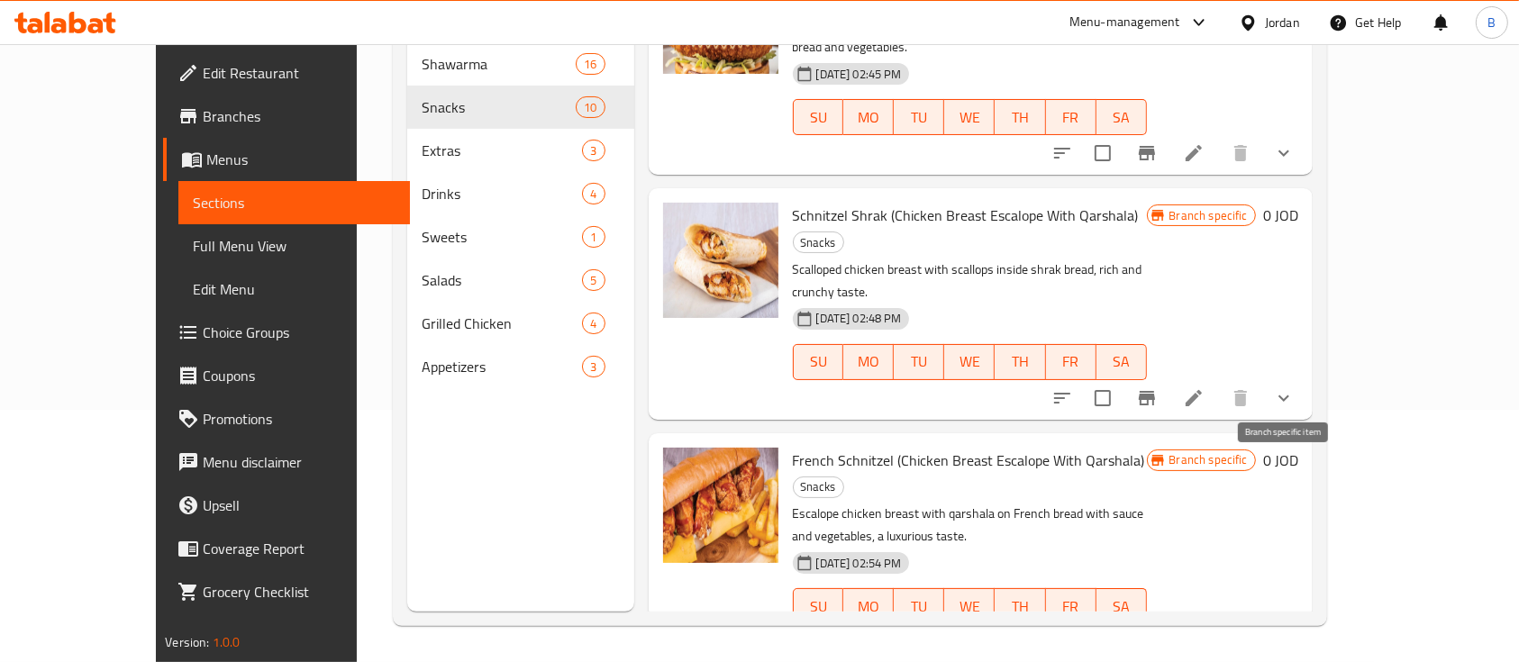
click at [1169, 621] on button "Branch-specific-item" at bounding box center [1147, 642] width 43 height 43
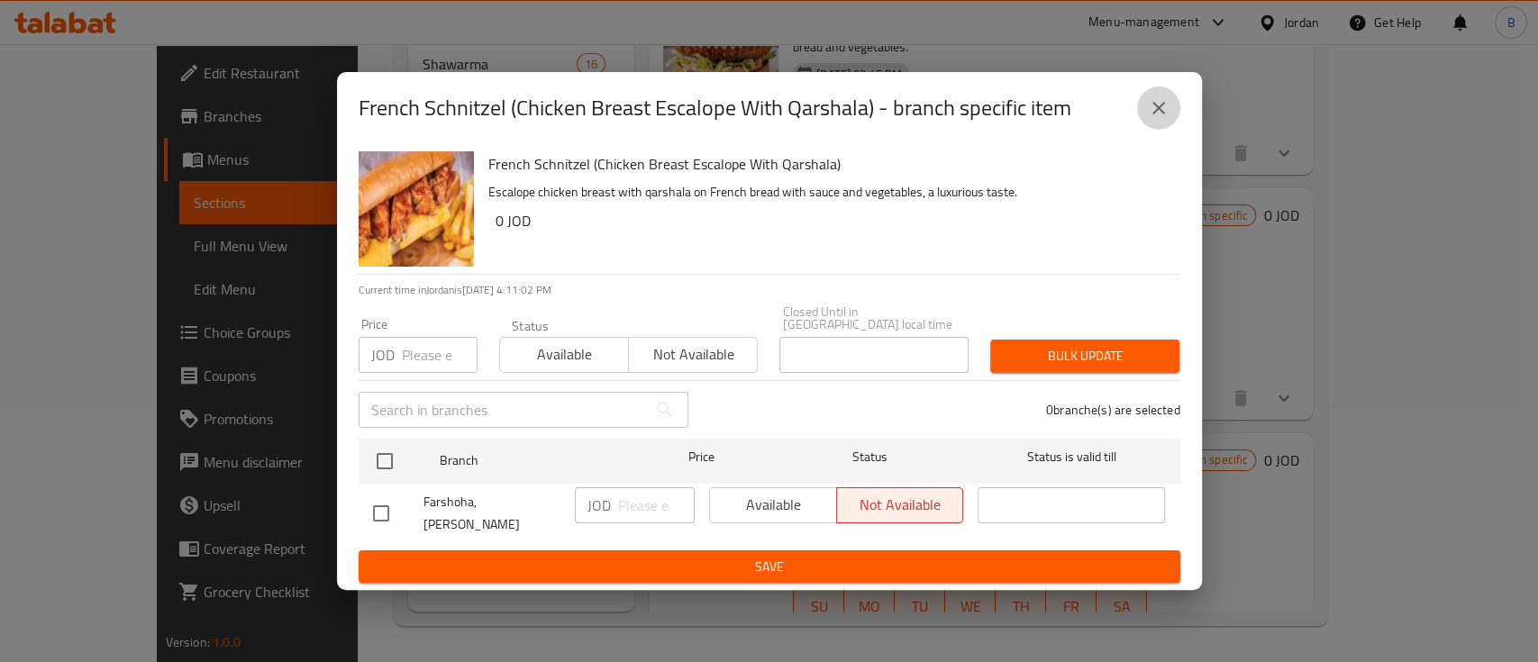
click at [1153, 119] on icon "close" at bounding box center [1159, 108] width 22 height 22
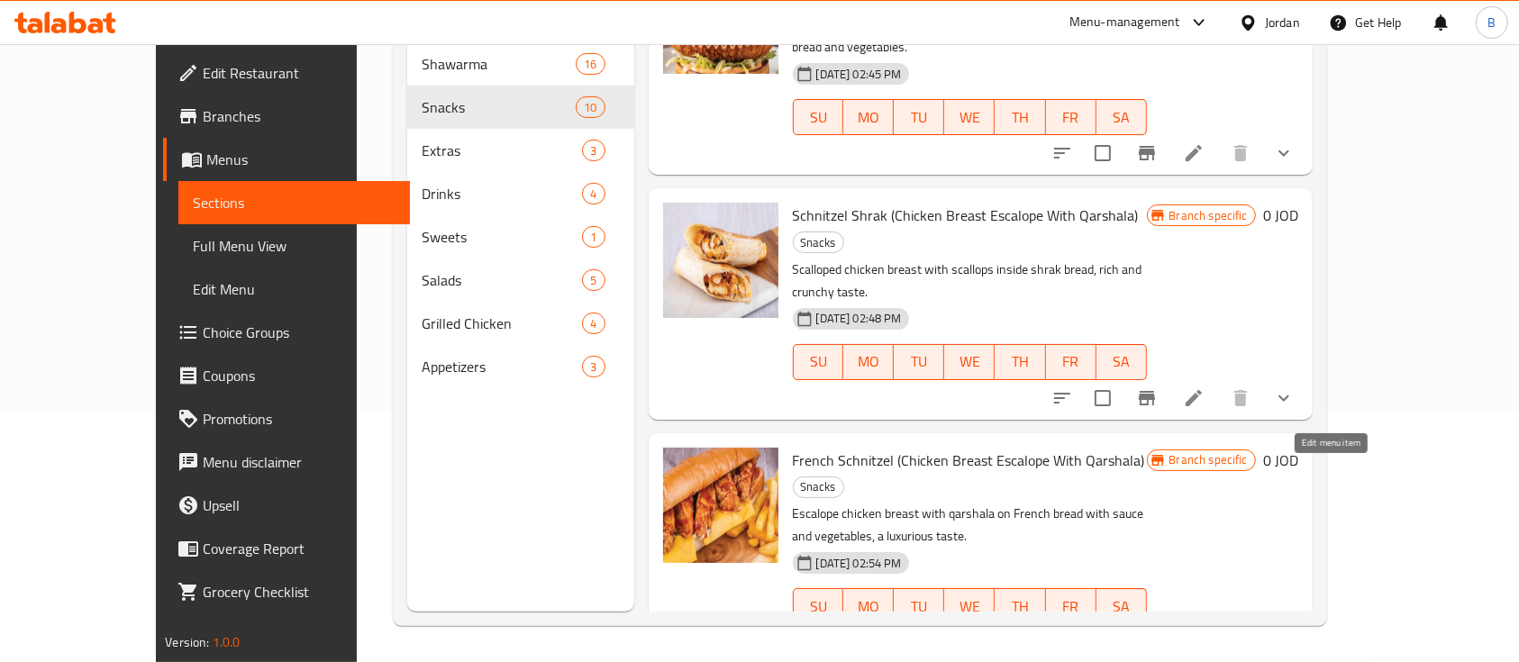
click at [1205, 632] on icon at bounding box center [1194, 643] width 22 height 22
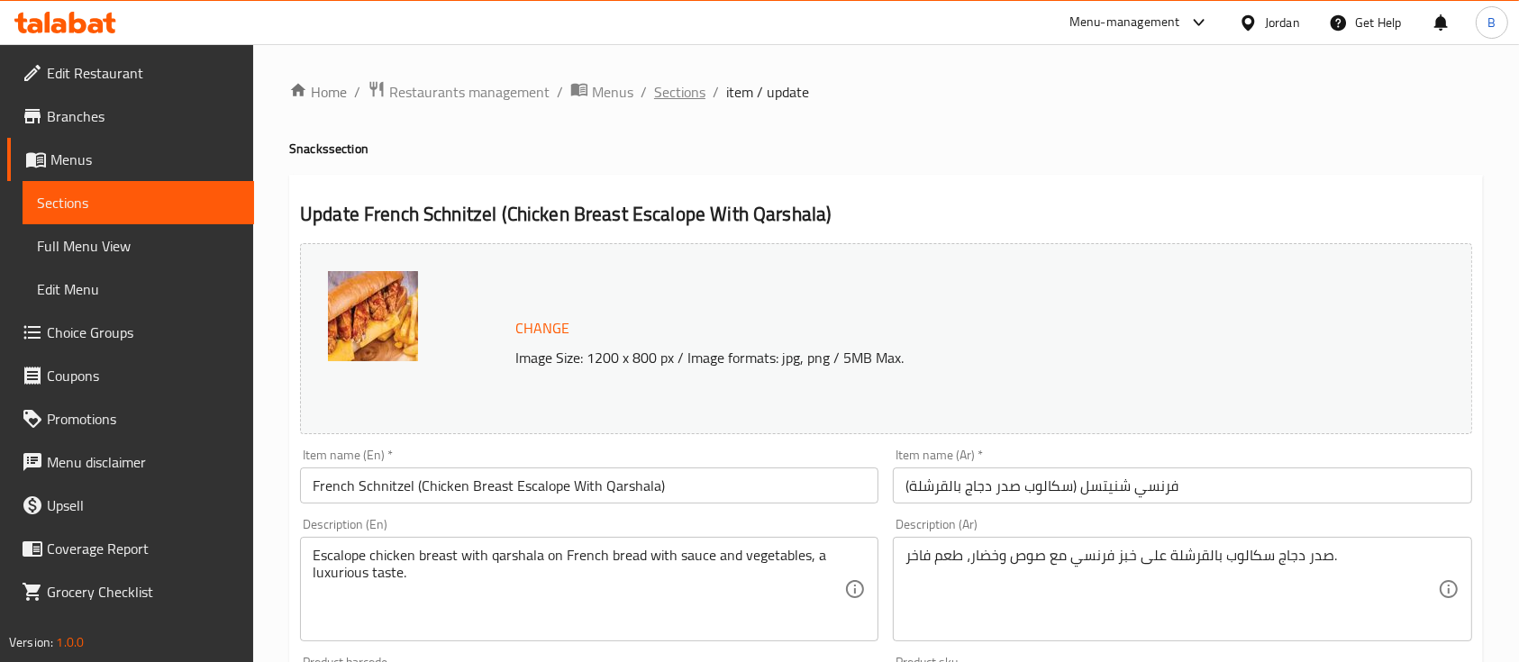
click at [688, 103] on span "Sections" at bounding box center [679, 92] width 51 height 22
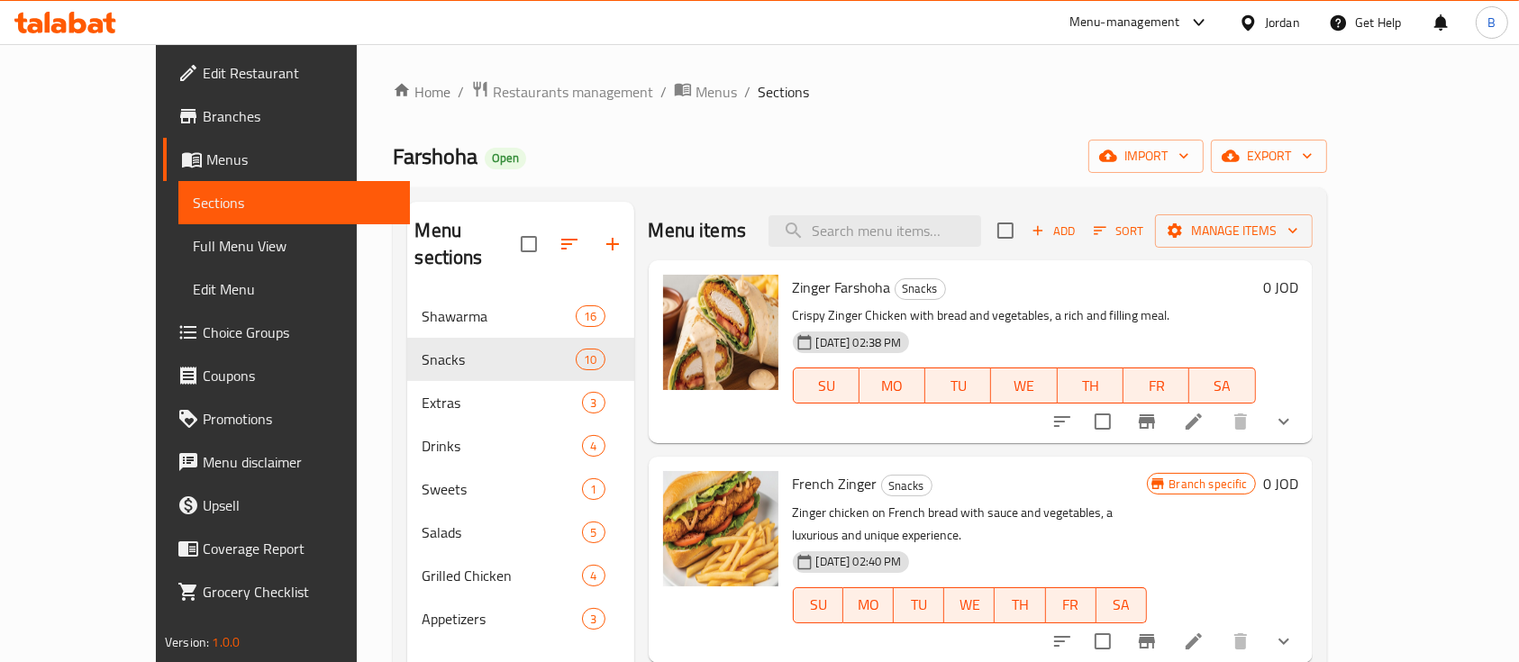
click at [758, 99] on span "Sections" at bounding box center [783, 92] width 51 height 22
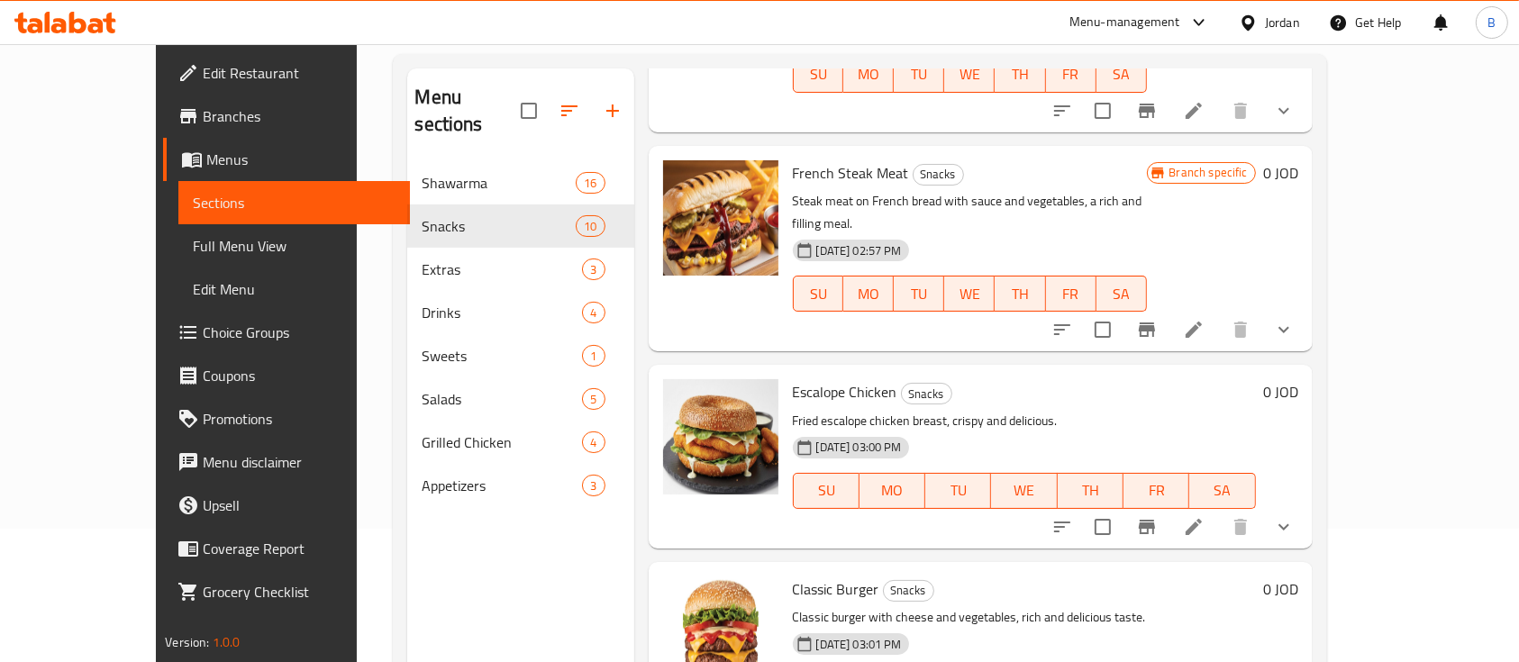
scroll to position [252, 0]
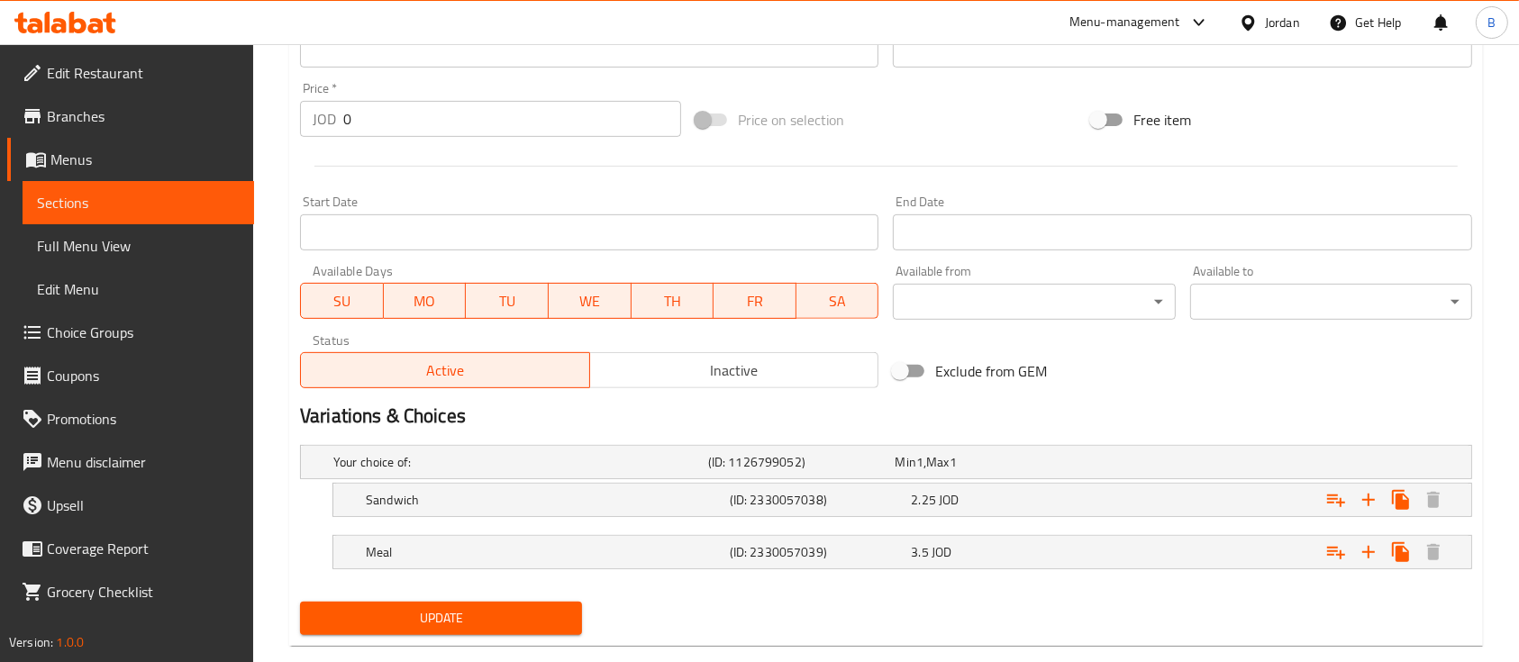
scroll to position [677, 0]
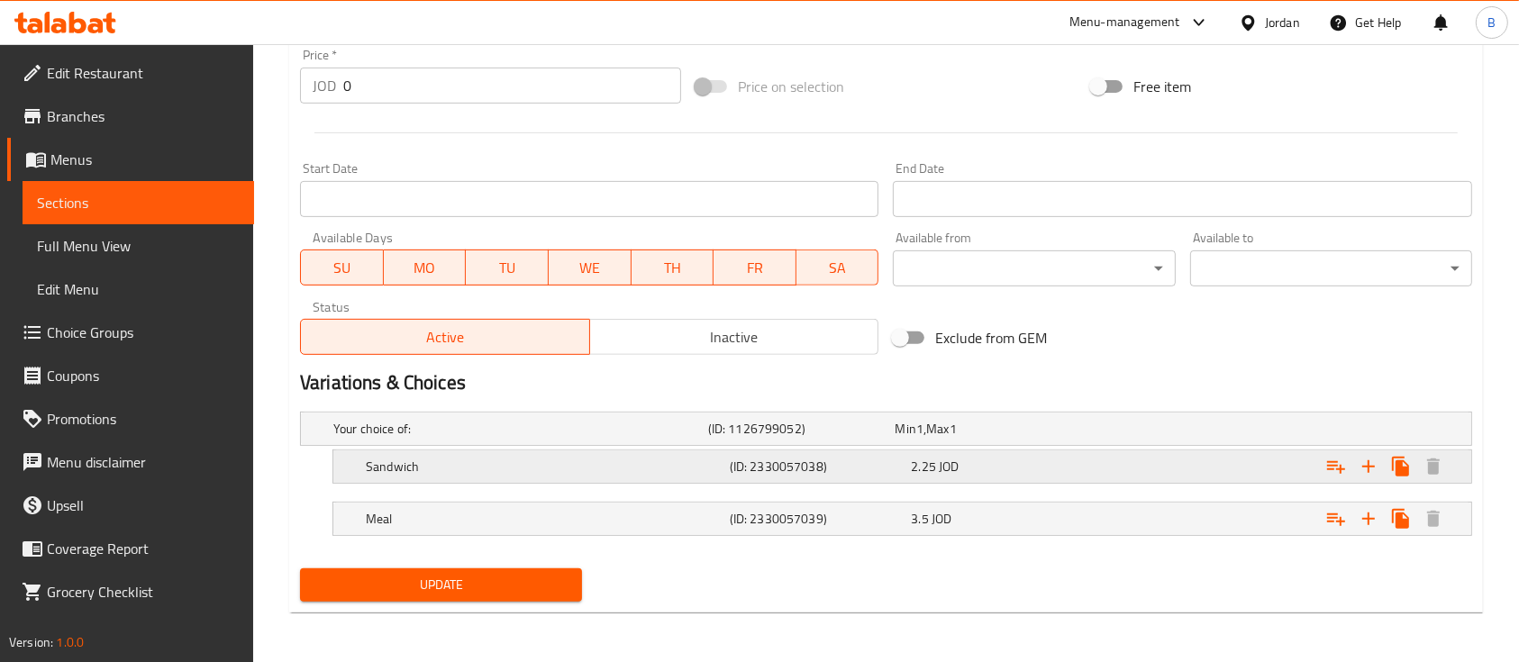
click at [976, 469] on div "2.25 JOD" at bounding box center [998, 467] width 175 height 18
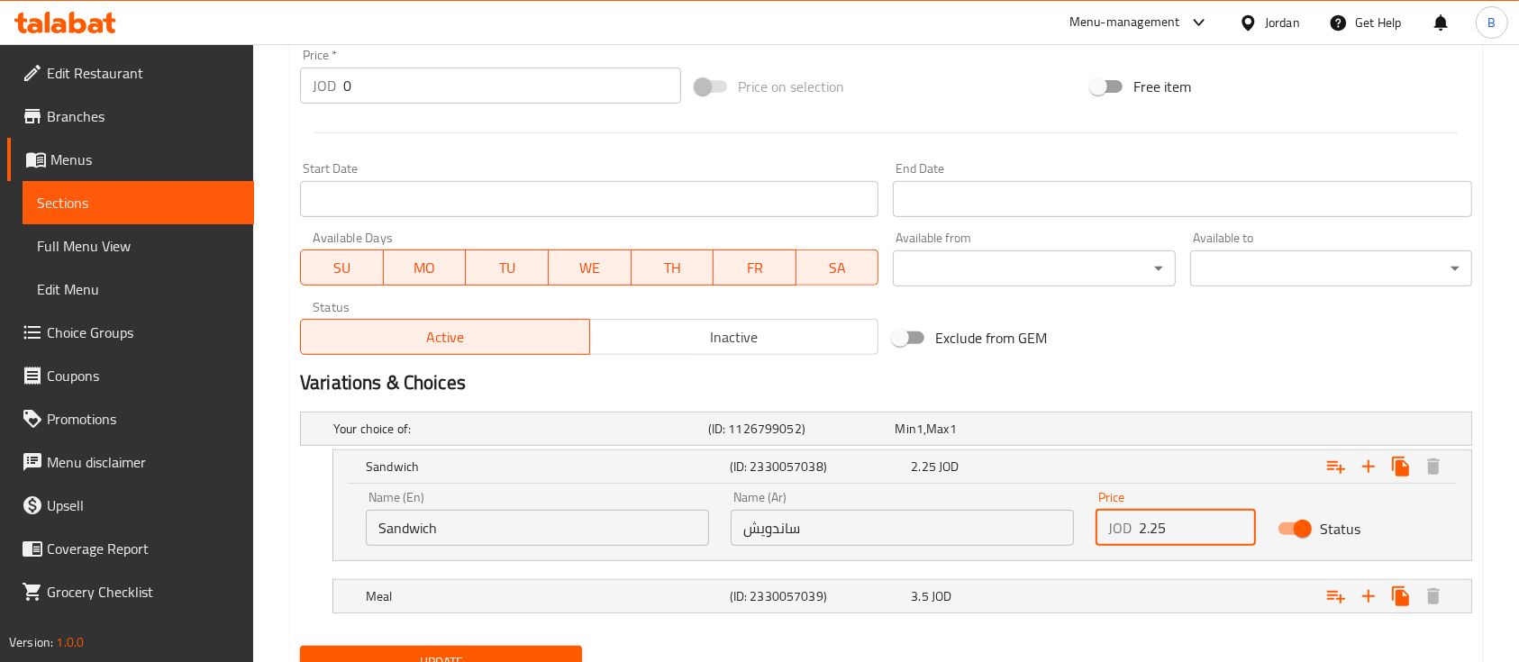
drag, startPoint x: 1148, startPoint y: 535, endPoint x: 1084, endPoint y: 533, distance: 64.0
click at [1085, 533] on div "Price JOD 2.25 Price" at bounding box center [1176, 518] width 182 height 77
type input "2.75"
click at [1183, 591] on div "Expand" at bounding box center [1271, 597] width 364 height 40
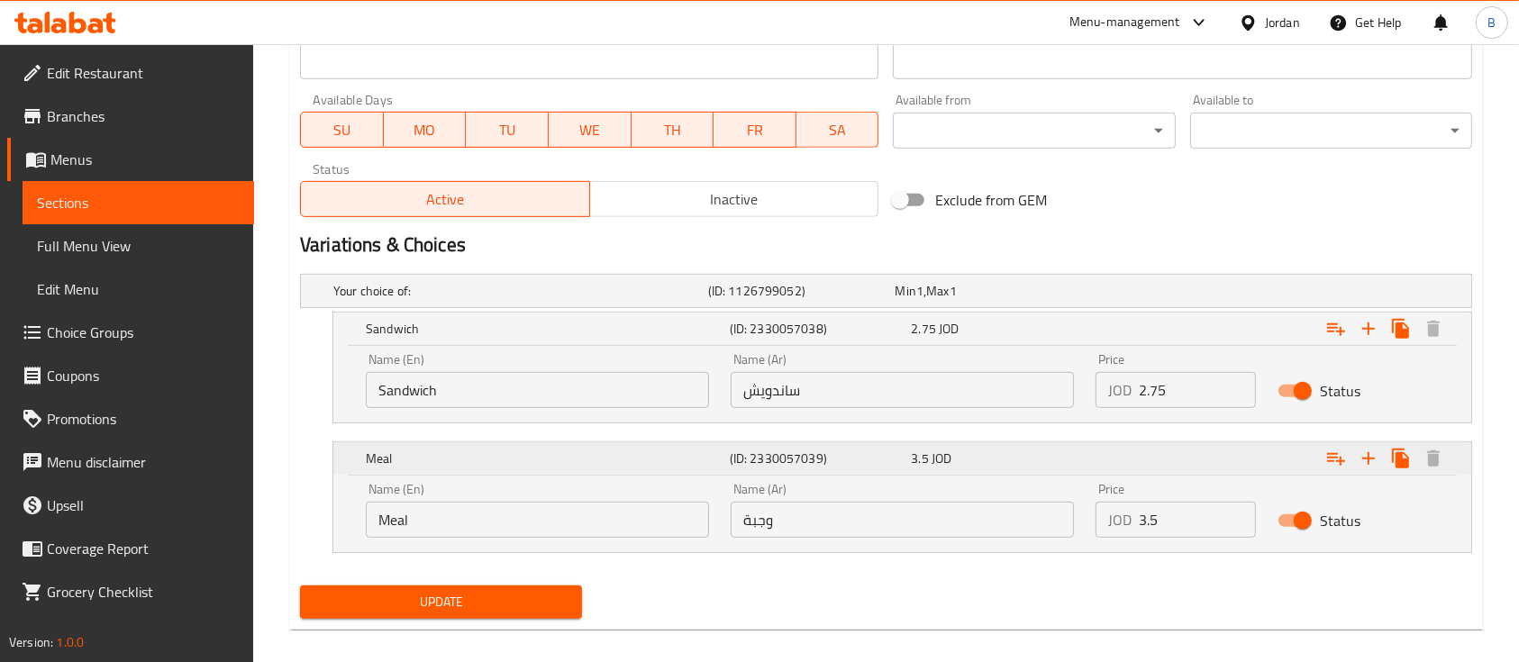
scroll to position [831, 0]
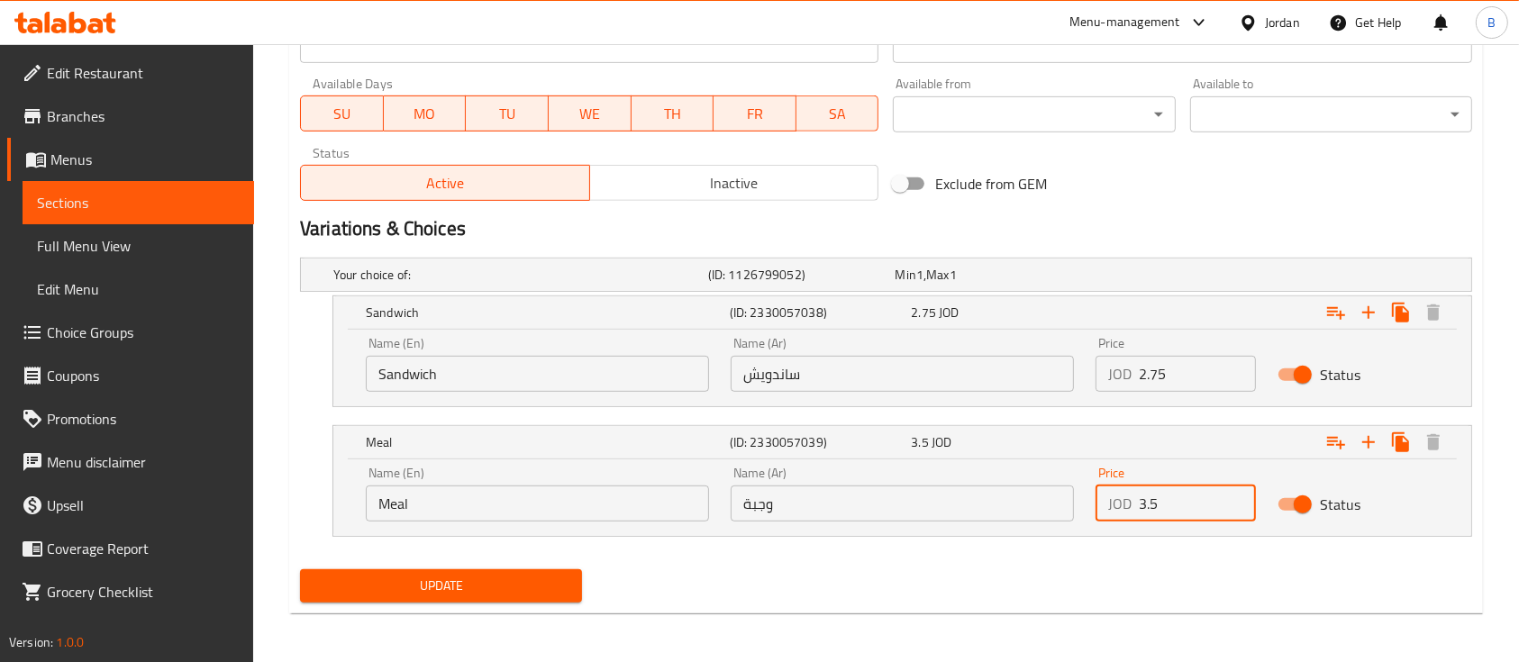
drag, startPoint x: 1178, startPoint y: 501, endPoint x: 1119, endPoint y: 501, distance: 58.6
click at [1119, 501] on div "JOD 3.5 Price" at bounding box center [1176, 504] width 160 height 36
type input "4.3"
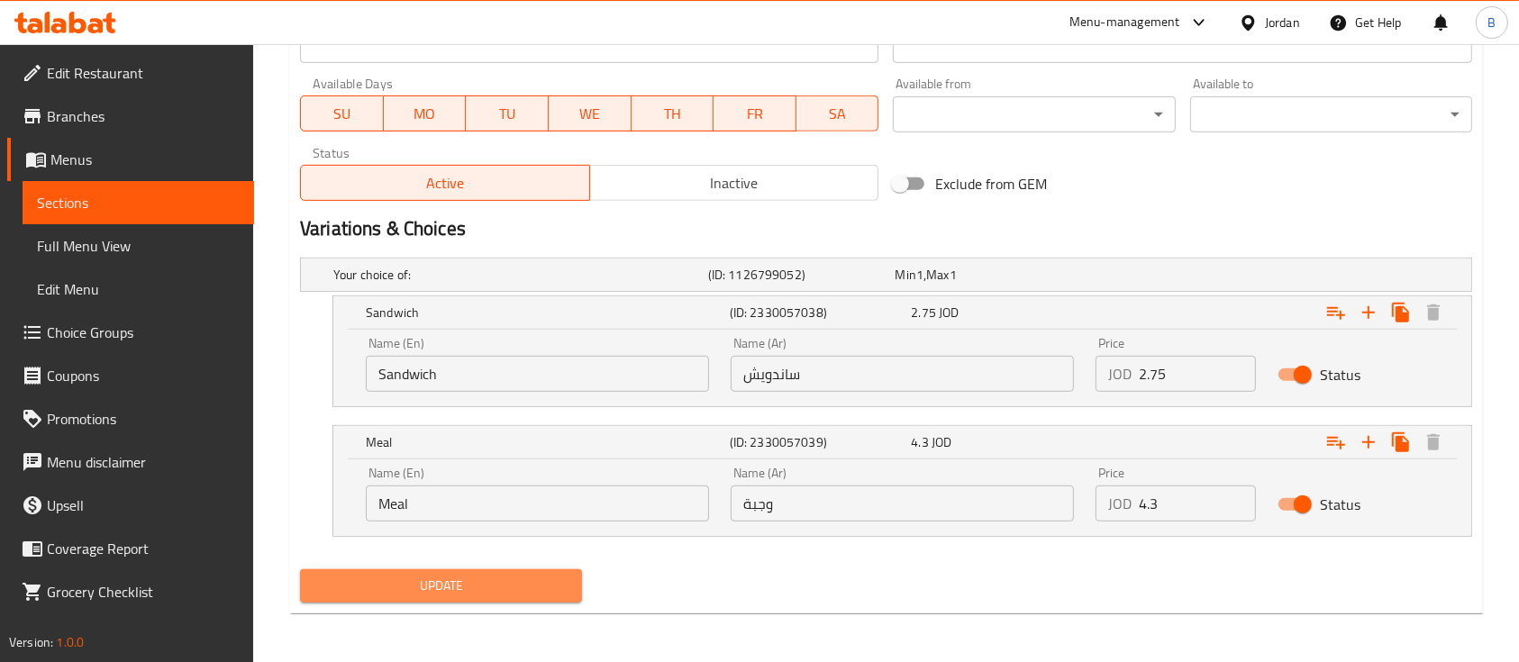
click at [510, 587] on span "Update" at bounding box center [440, 586] width 253 height 23
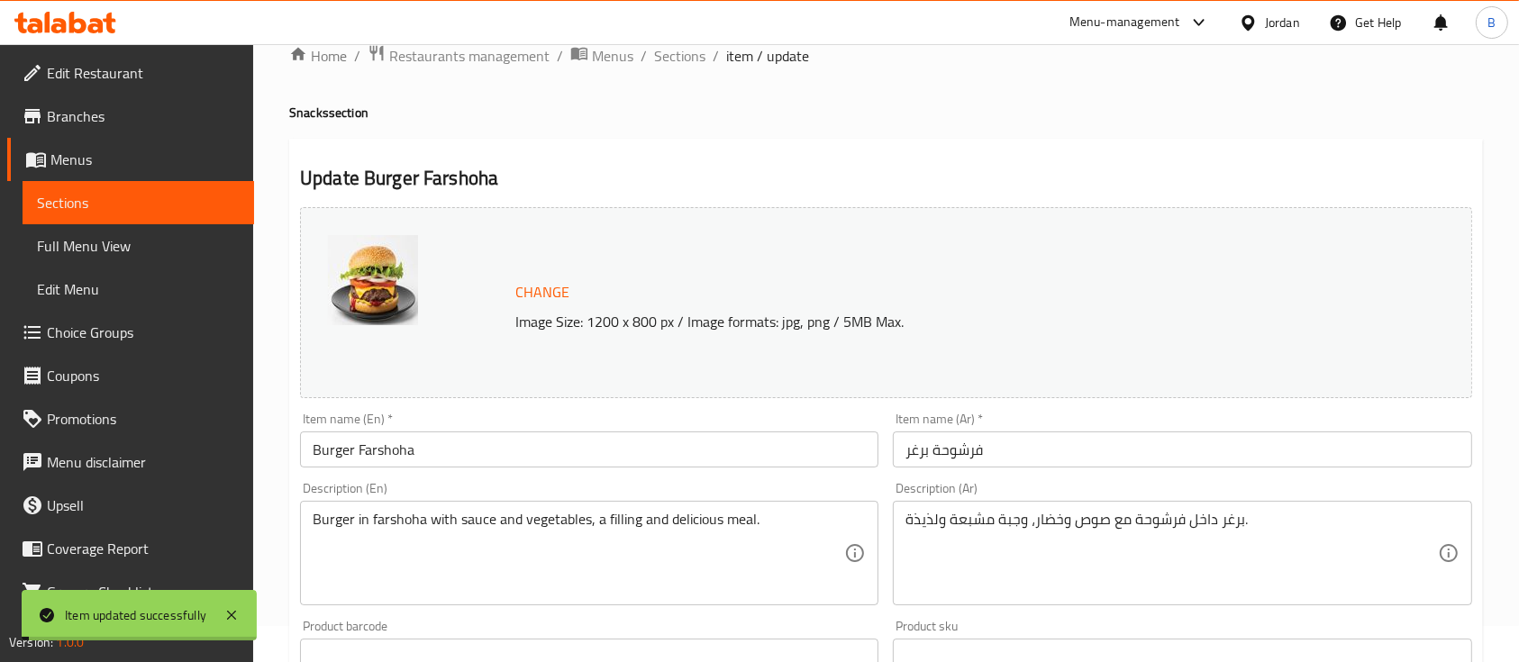
scroll to position [0, 0]
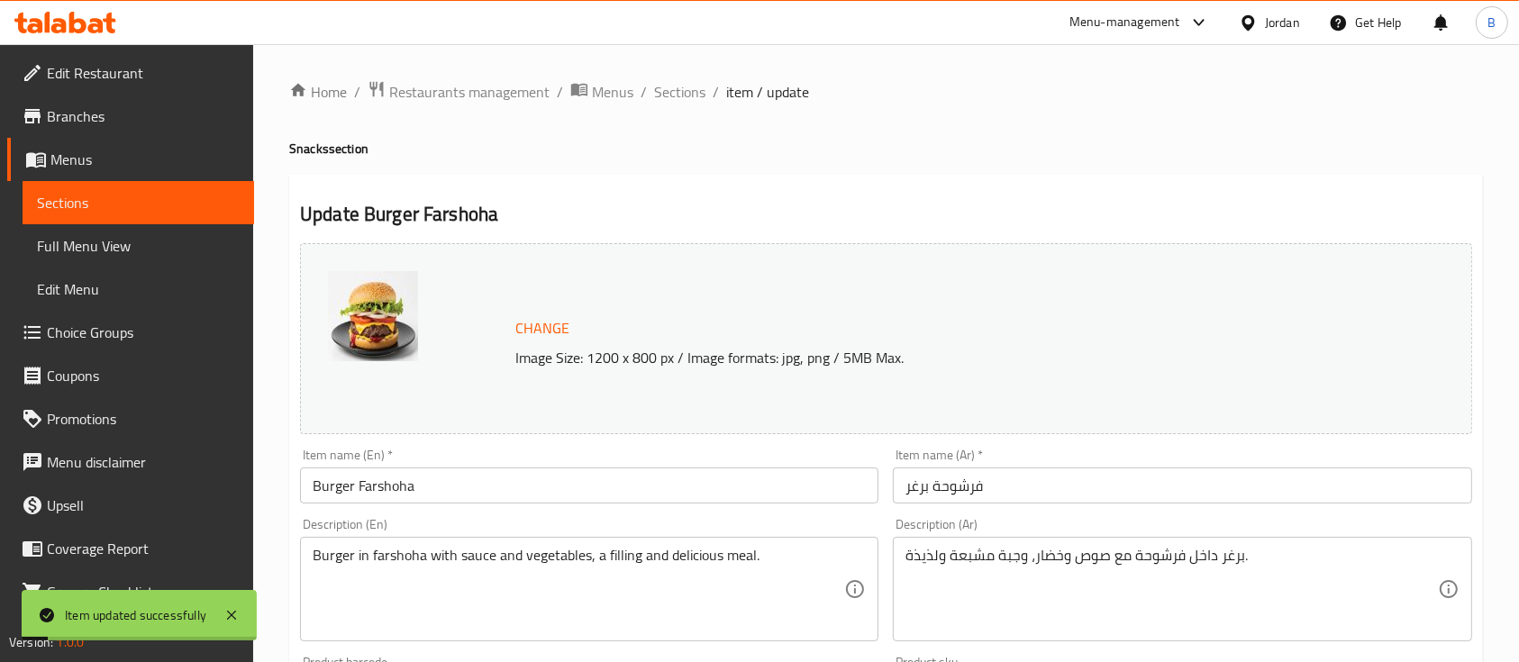
drag, startPoint x: 690, startPoint y: 95, endPoint x: 714, endPoint y: 123, distance: 36.5
click at [689, 95] on span "Sections" at bounding box center [679, 92] width 51 height 22
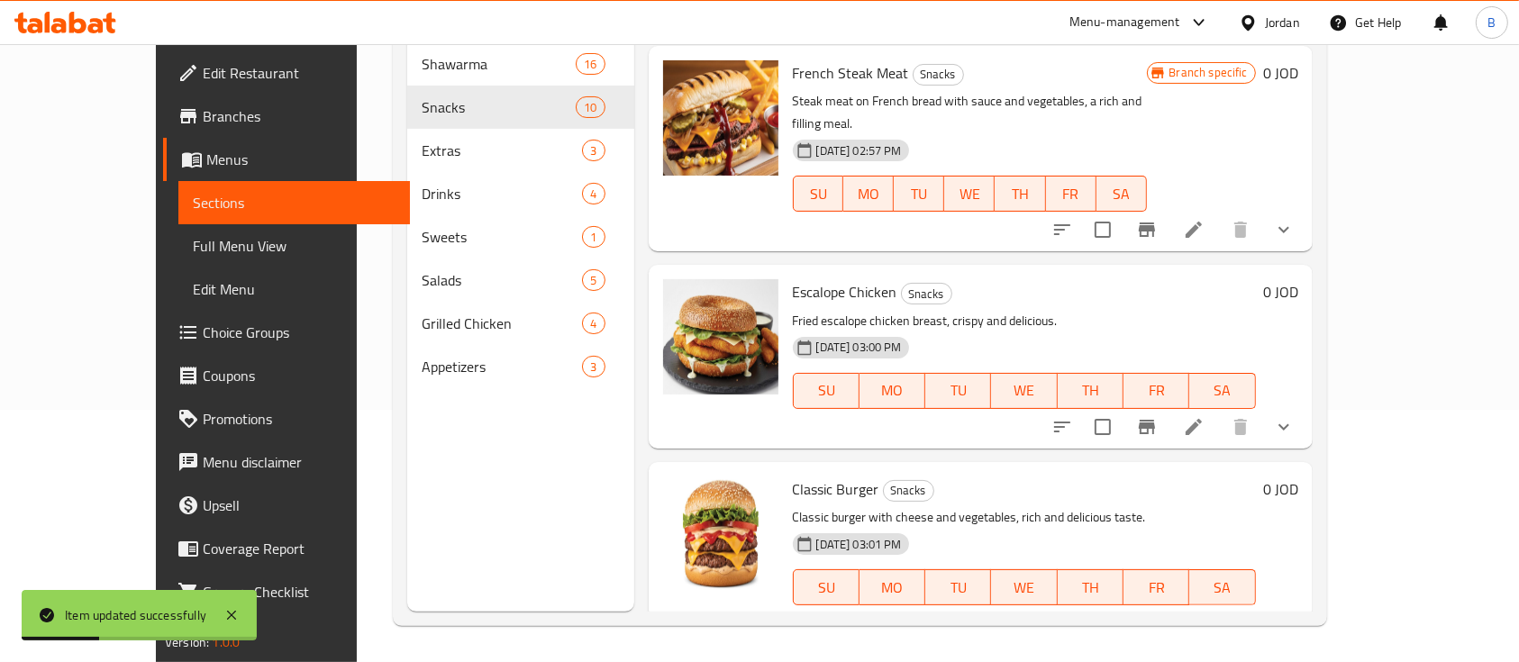
scroll to position [1351, 0]
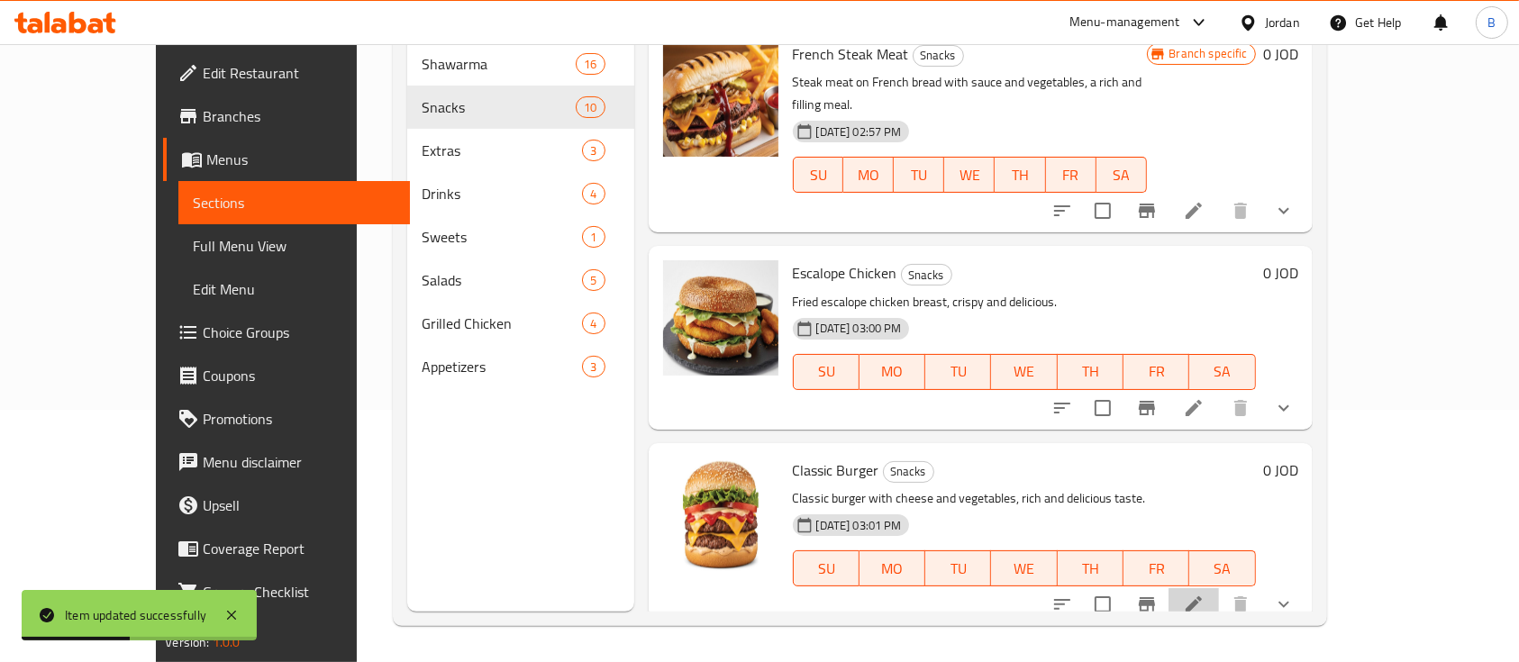
click at [1219, 588] on li at bounding box center [1194, 604] width 50 height 32
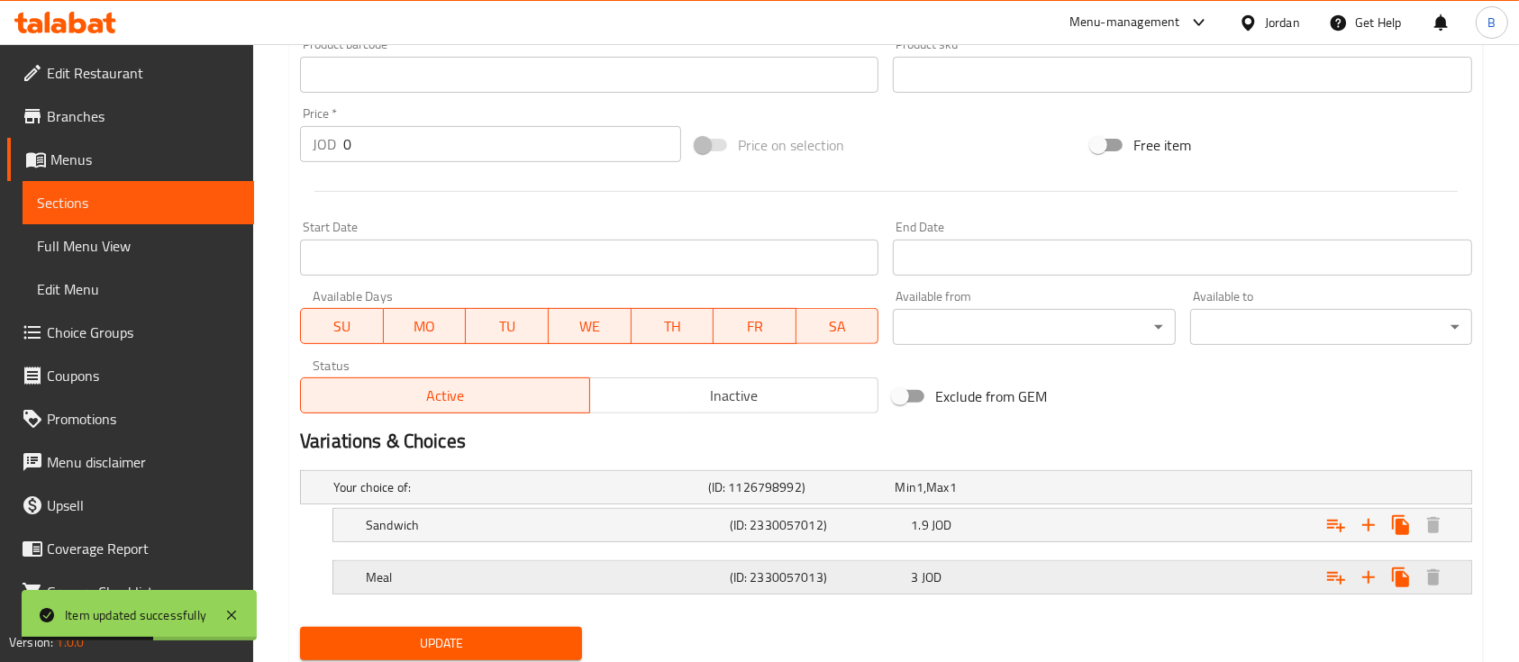
scroll to position [677, 0]
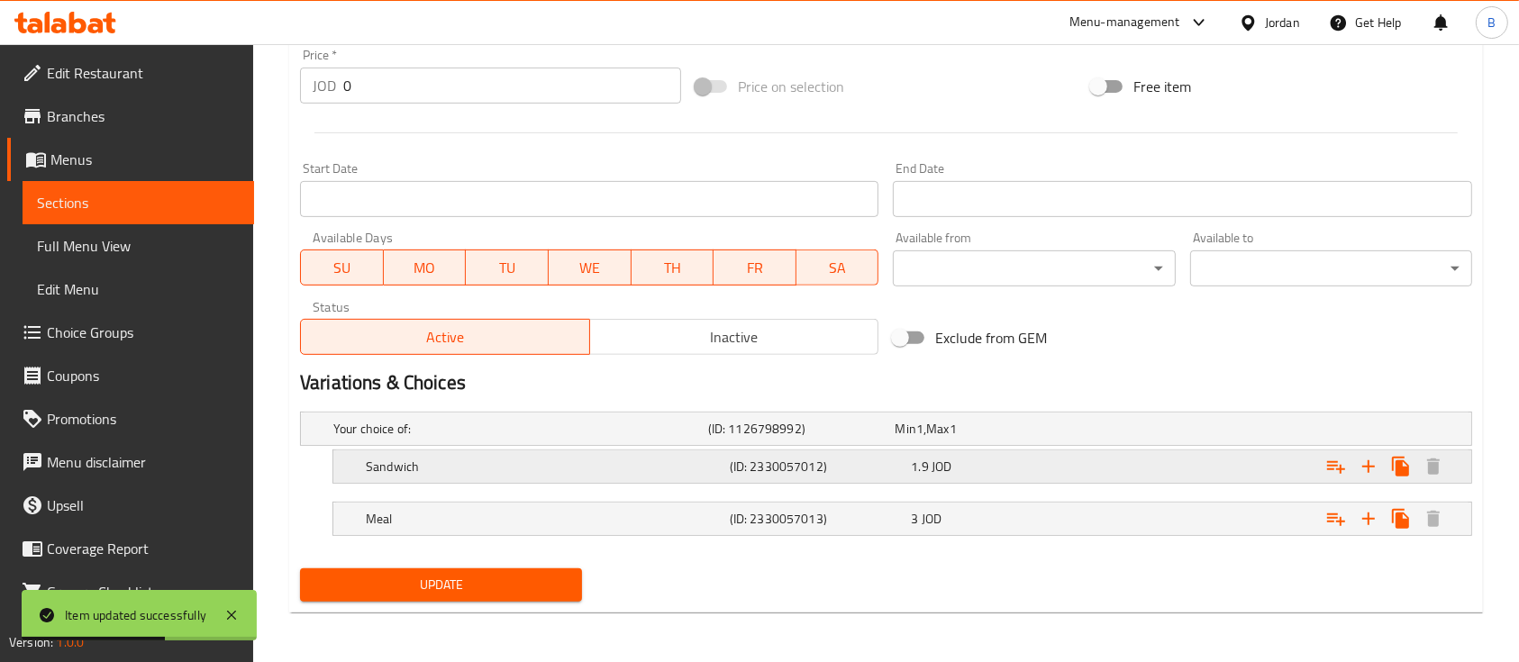
click at [1084, 459] on div "1.9 JOD" at bounding box center [998, 467] width 175 height 18
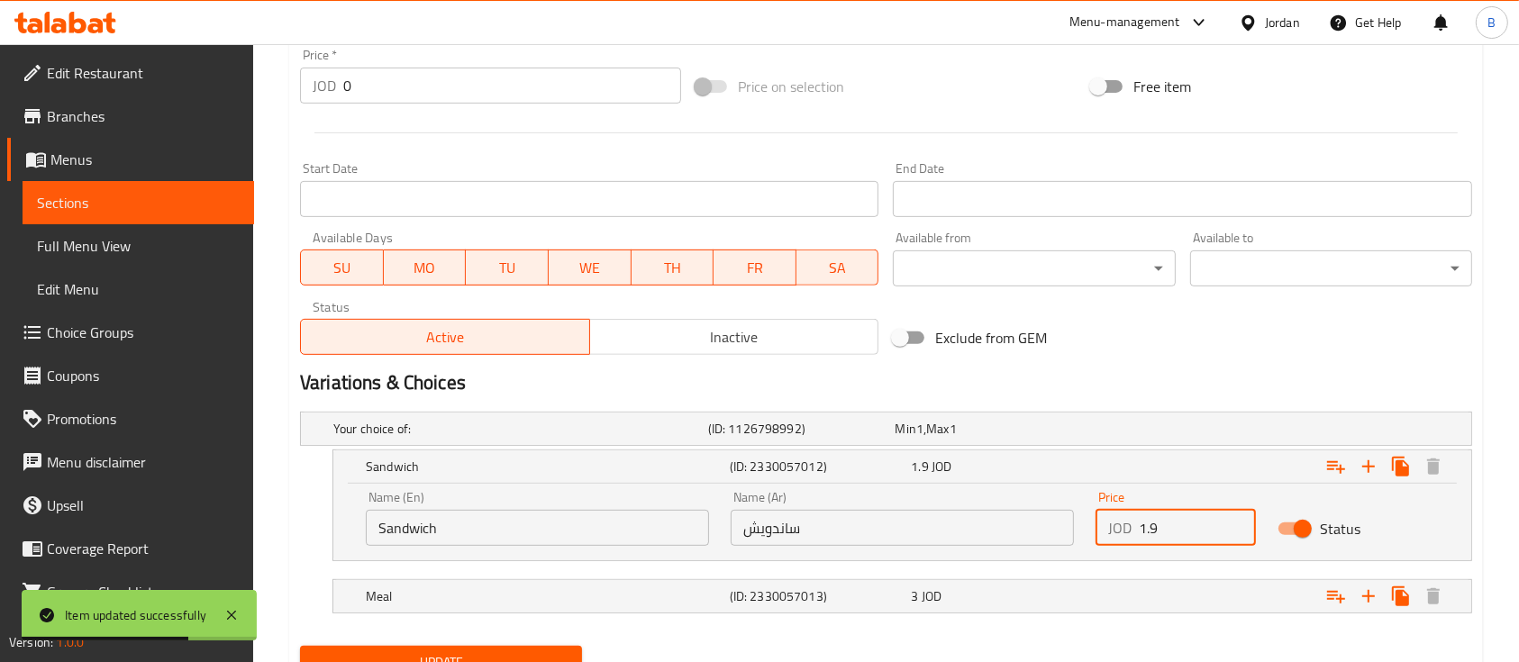
click at [1154, 523] on input "1.9" at bounding box center [1197, 528] width 117 height 36
type input "1"
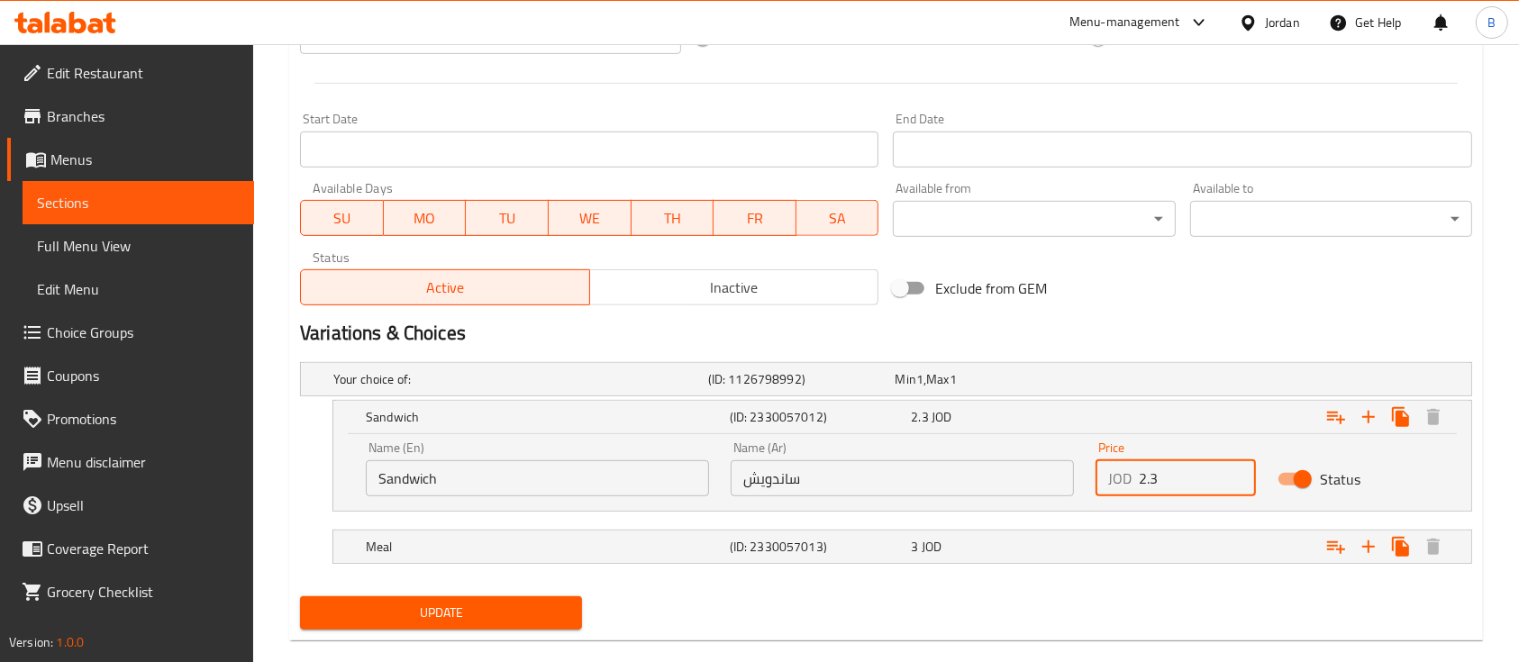
scroll to position [753, 0]
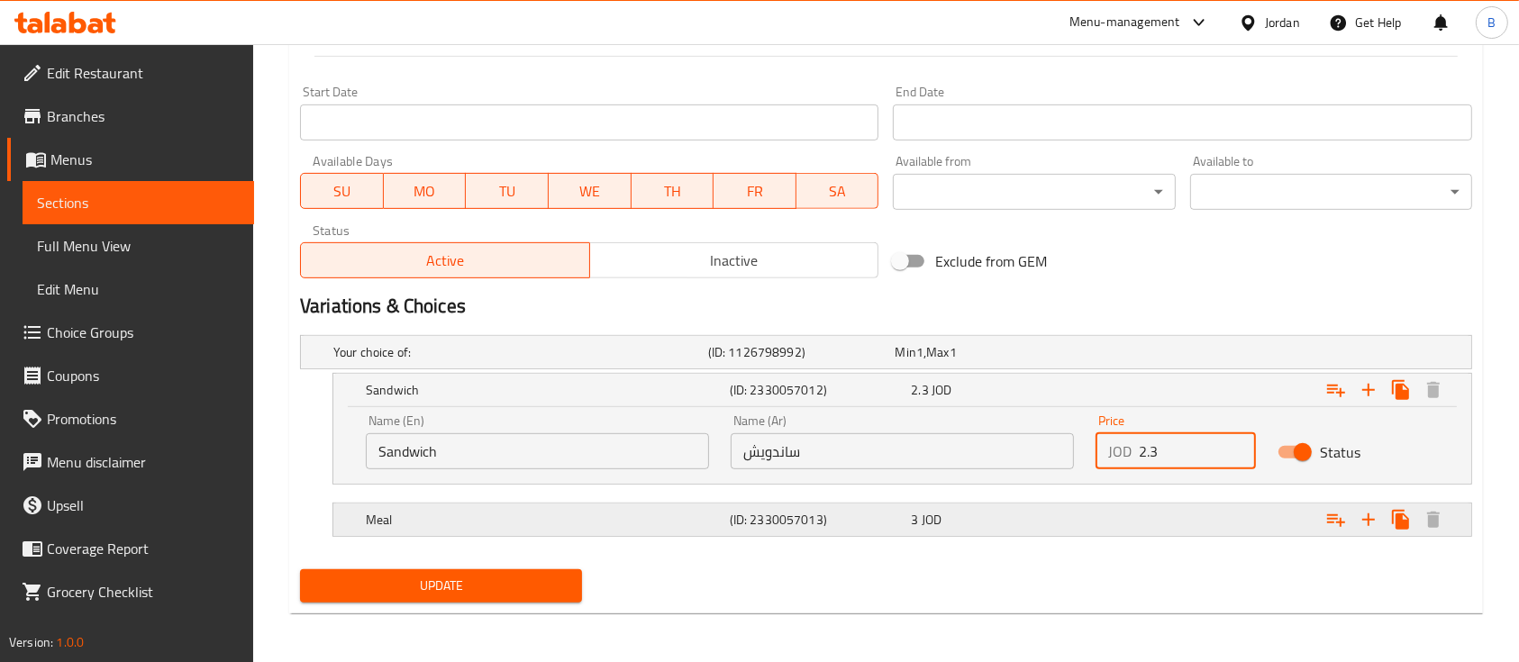
type input "2.3"
click at [1128, 515] on div "Expand" at bounding box center [1271, 520] width 364 height 40
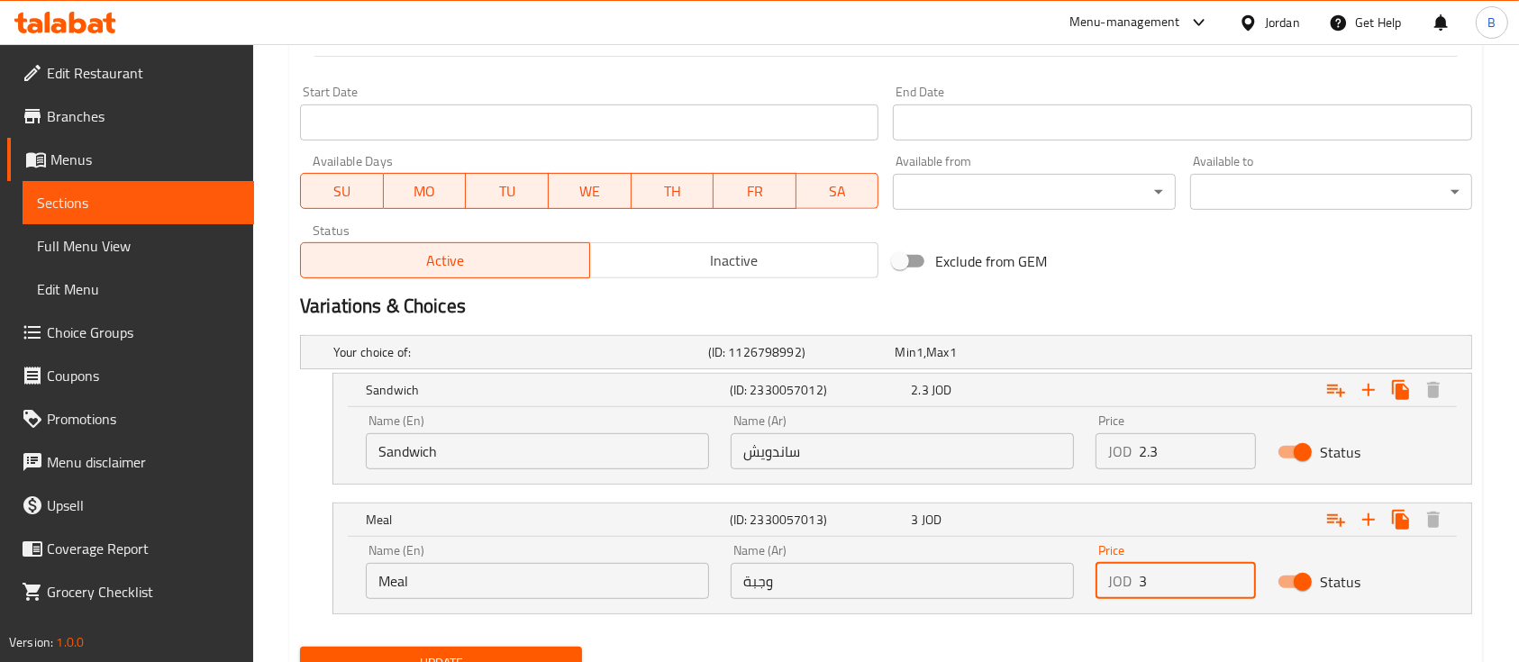
drag, startPoint x: 1179, startPoint y: 586, endPoint x: 1119, endPoint y: 598, distance: 60.8
click at [1119, 598] on div "Price JOD 3 Price" at bounding box center [1176, 571] width 182 height 77
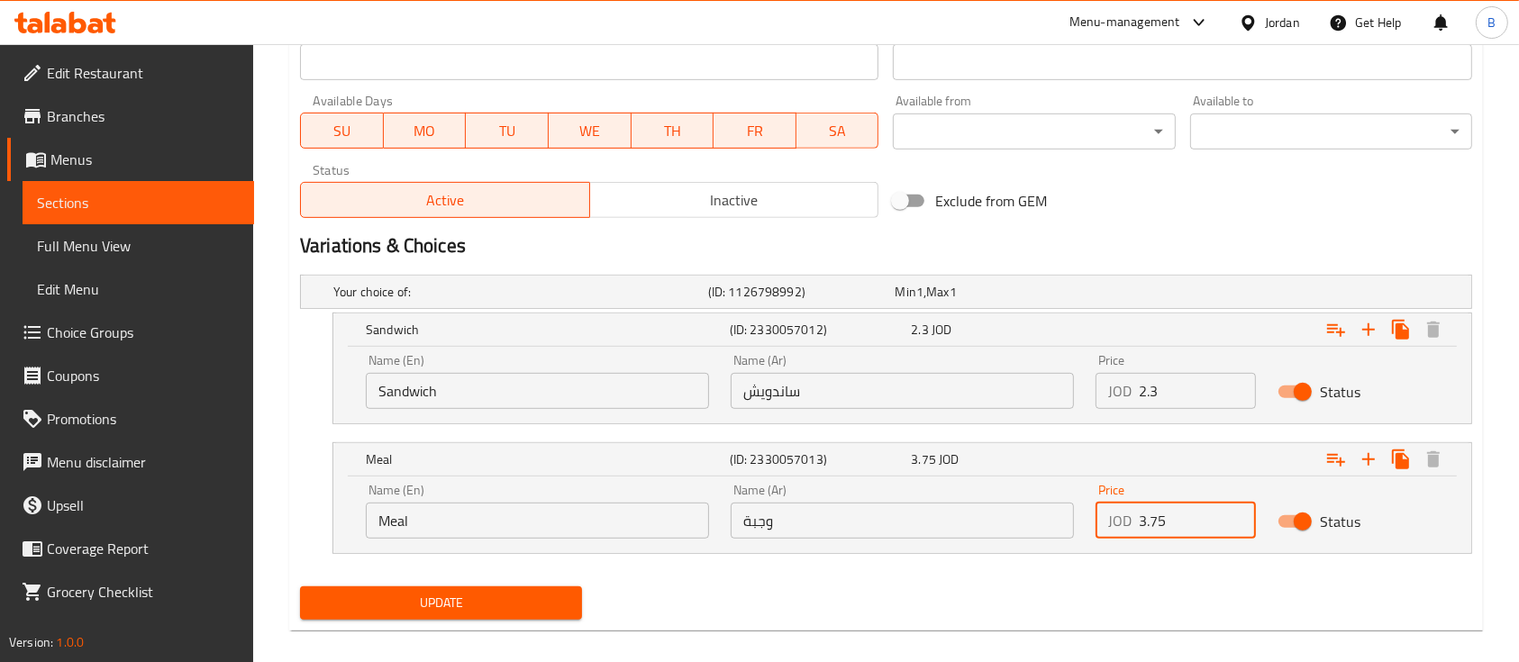
scroll to position [831, 0]
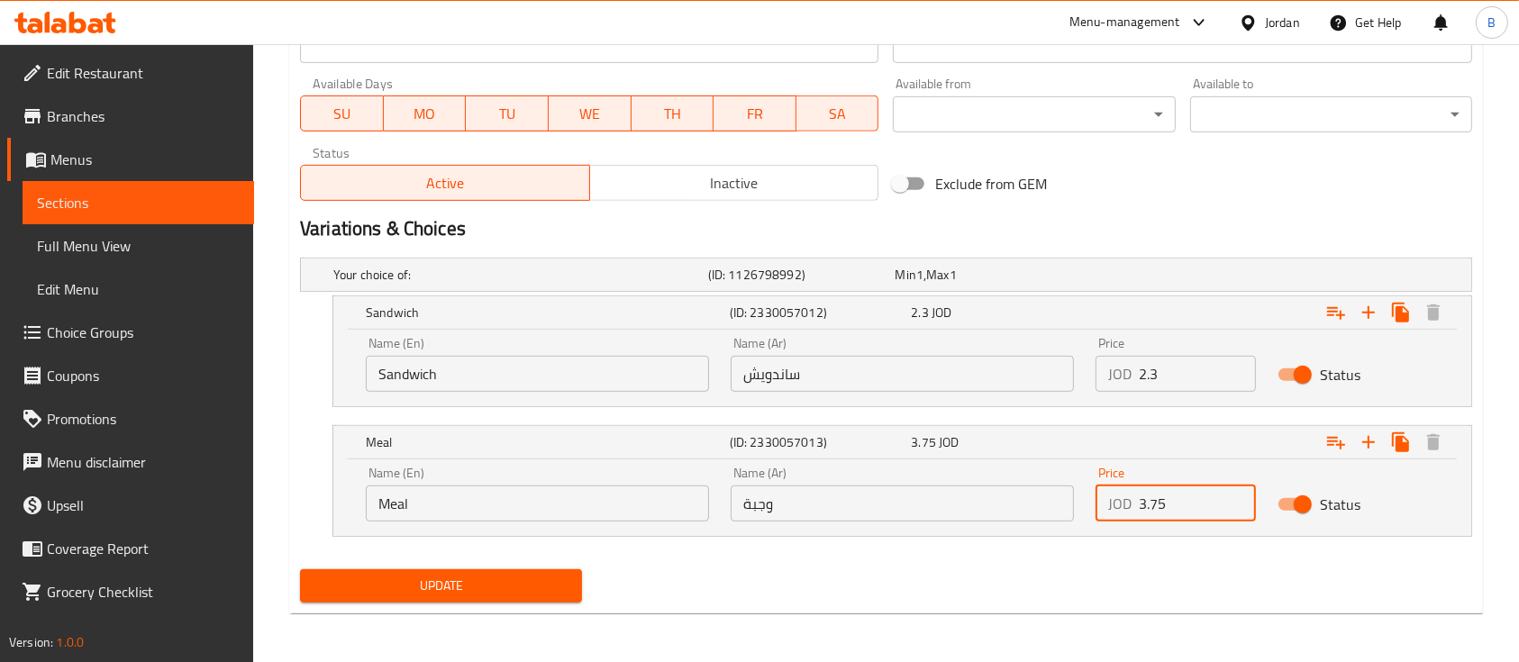
type input "3.75"
click at [571, 590] on button "Update" at bounding box center [441, 586] width 282 height 33
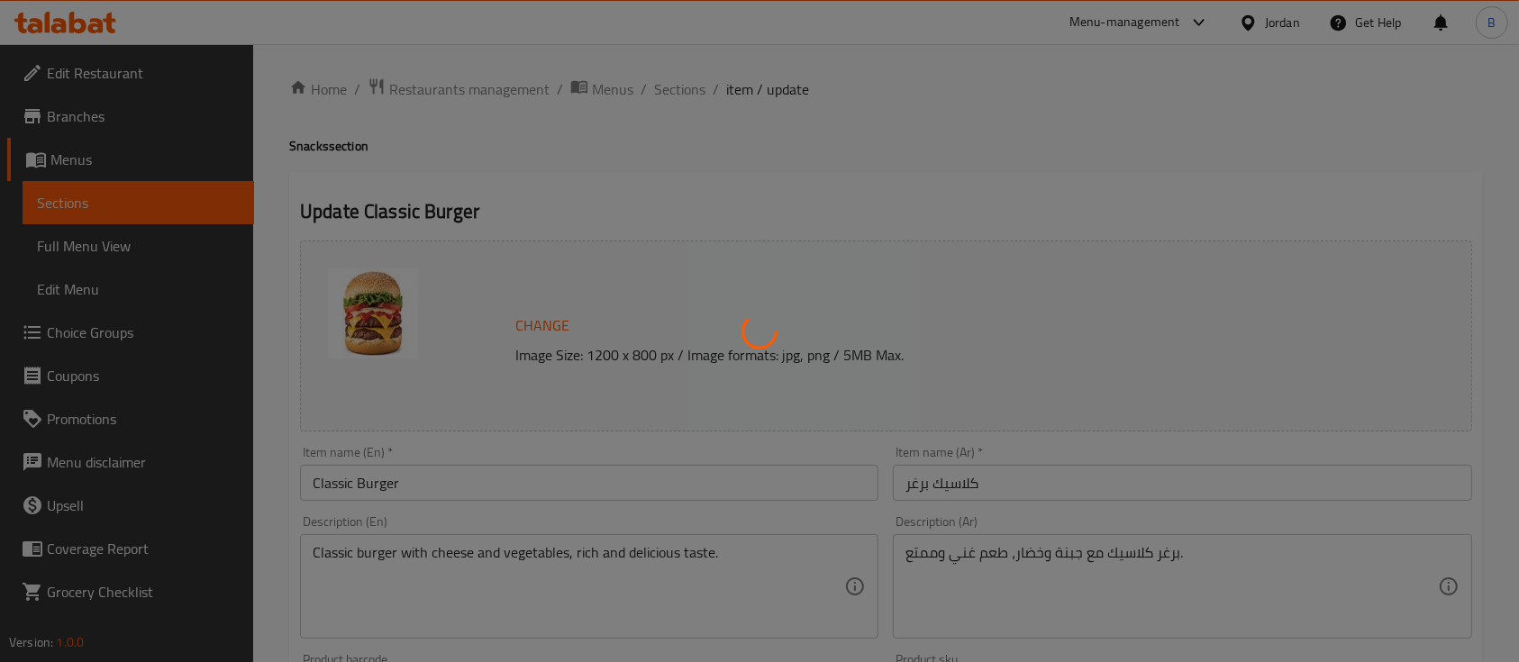
scroll to position [0, 0]
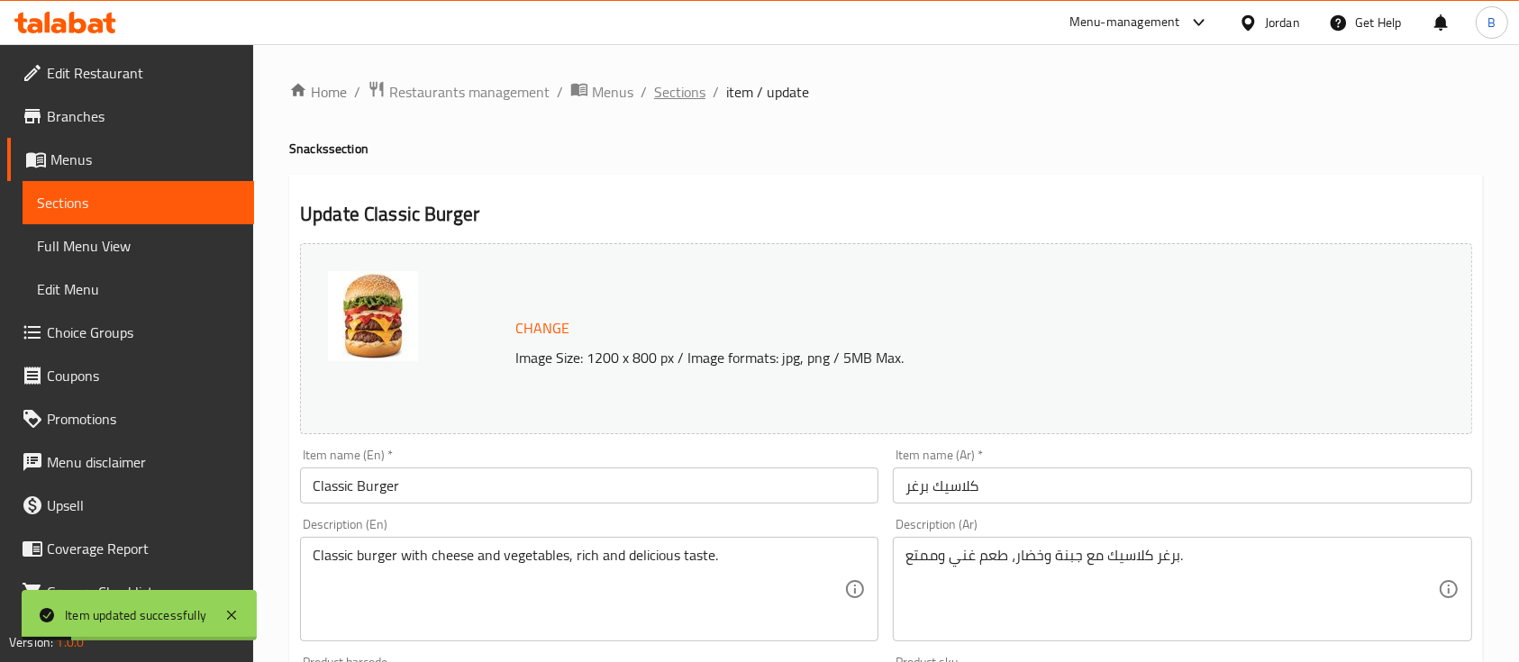
click at [685, 88] on span "Sections" at bounding box center [679, 92] width 51 height 22
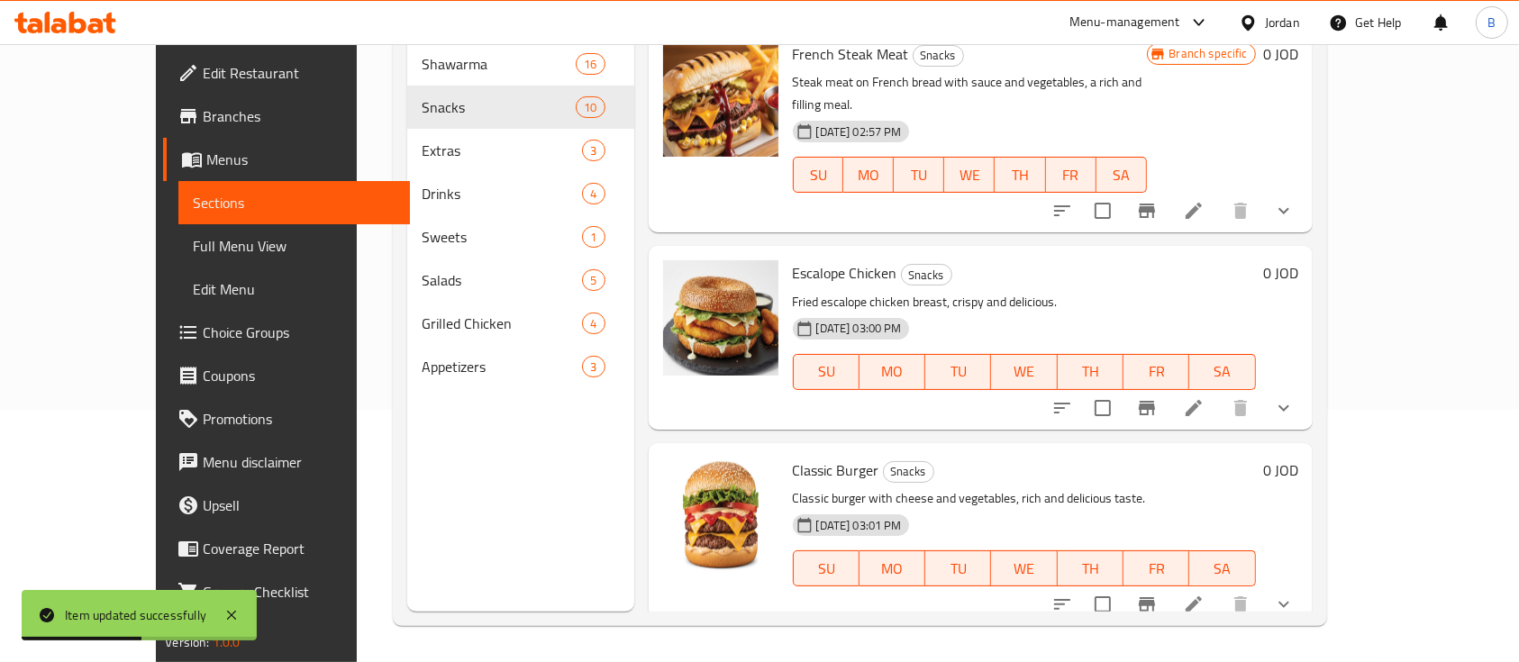
scroll to position [1231, 0]
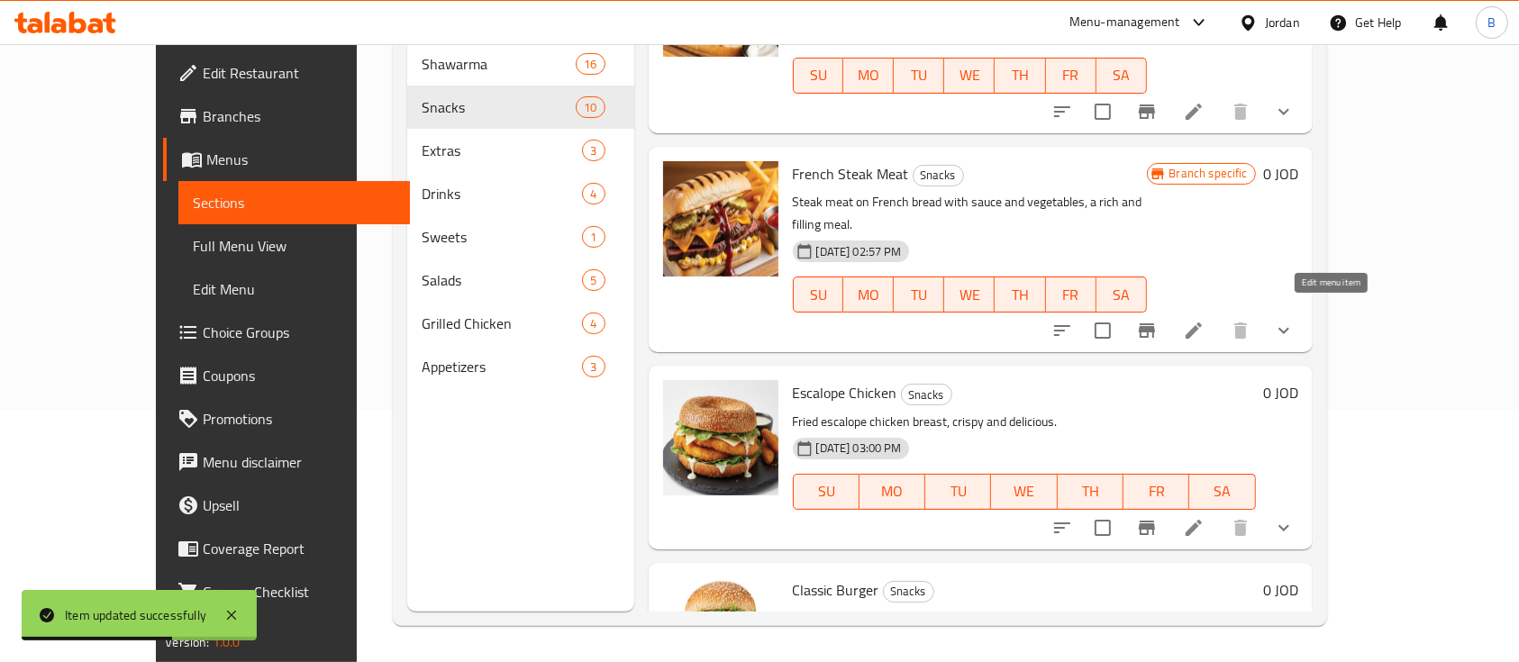
click at [1205, 517] on icon at bounding box center [1194, 528] width 22 height 22
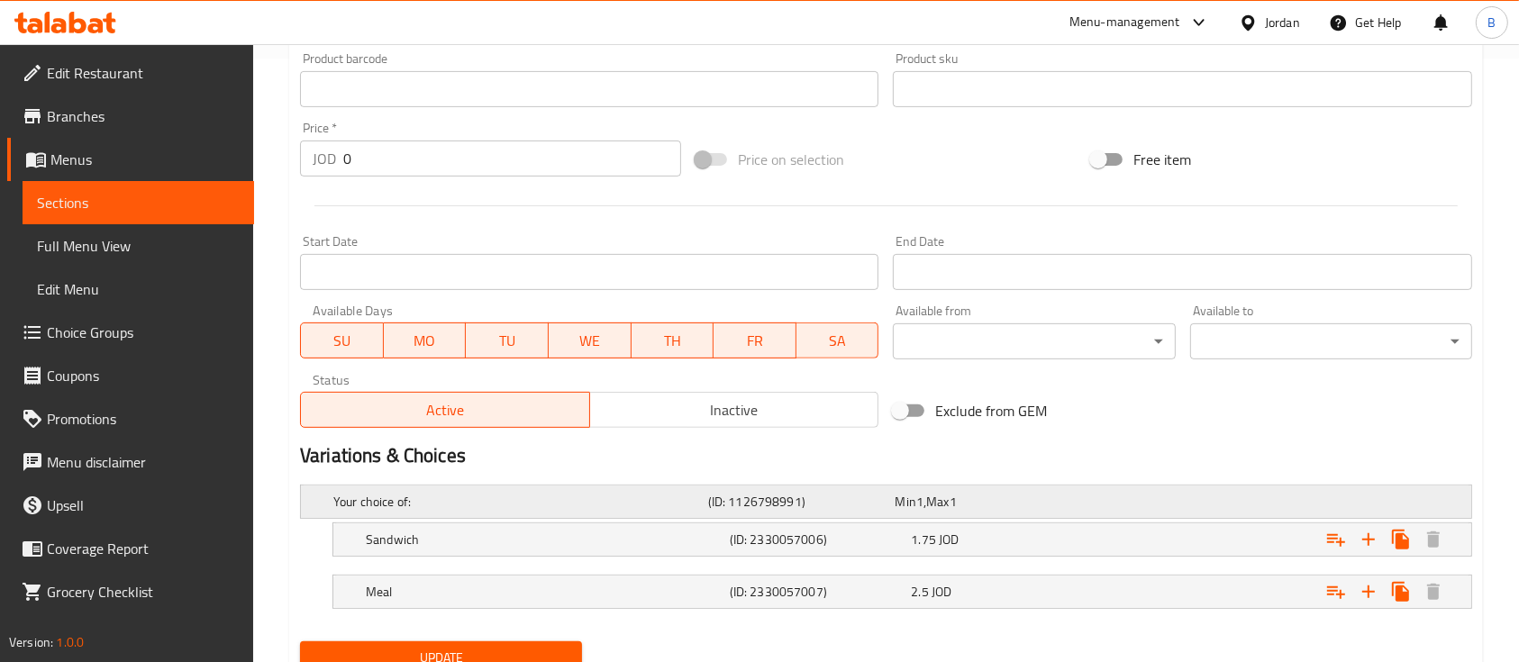
scroll to position [677, 0]
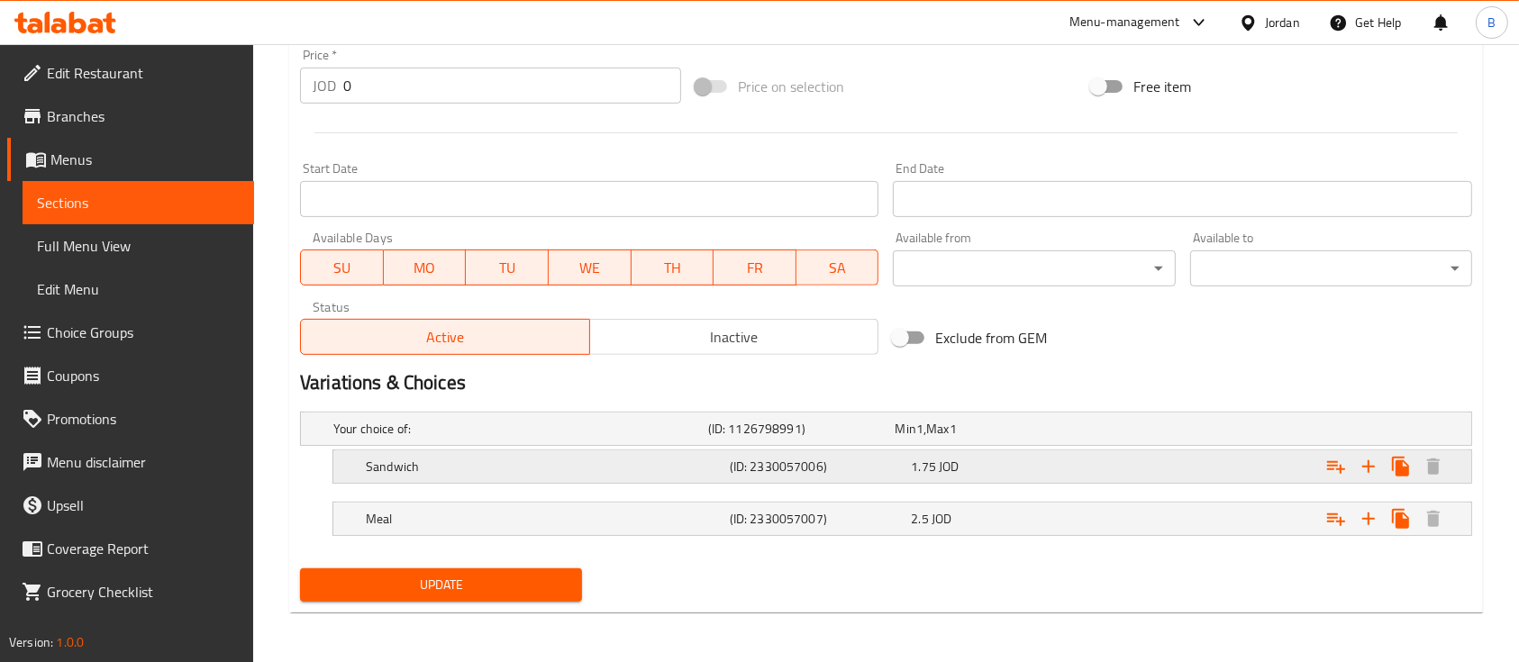
click at [1050, 469] on div "1.75 JOD" at bounding box center [998, 467] width 175 height 18
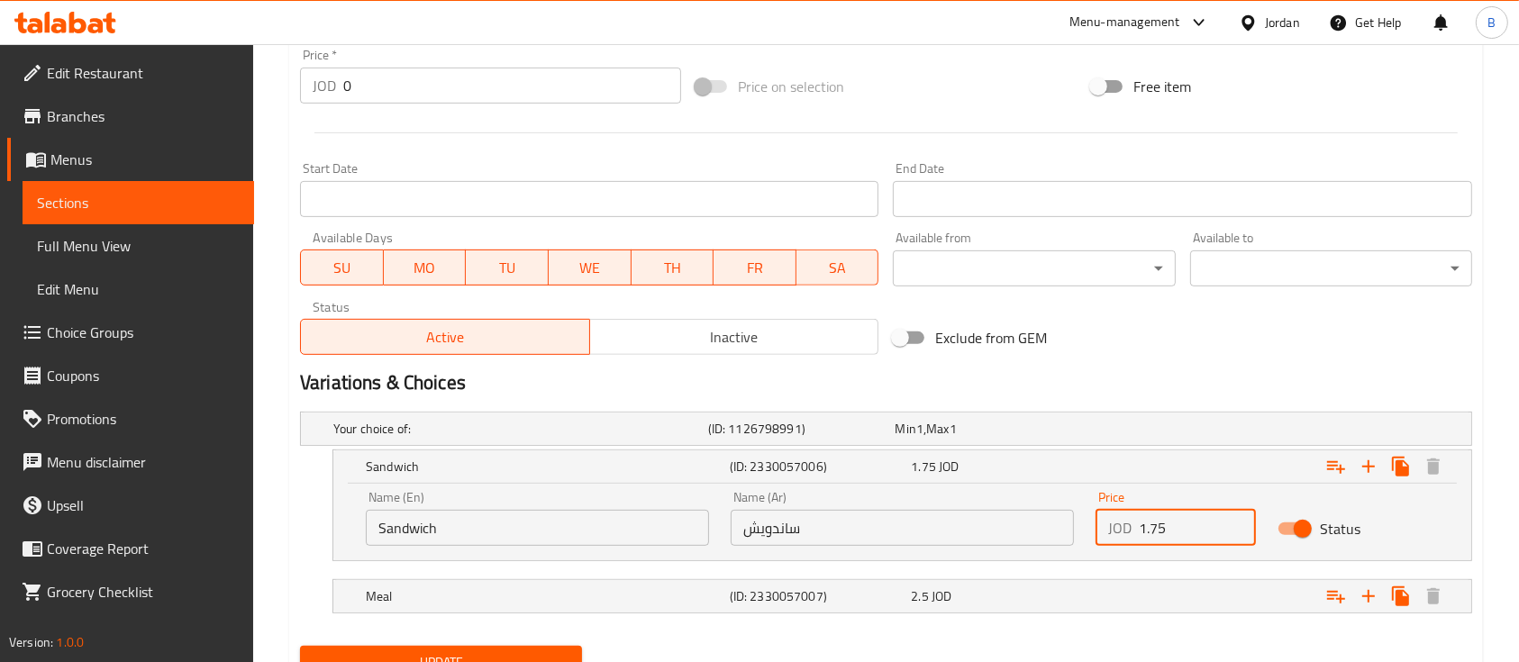
drag, startPoint x: 1180, startPoint y: 532, endPoint x: 1102, endPoint y: 551, distance: 80.6
click at [1102, 551] on div "Price JOD 1.75 Price" at bounding box center [1176, 518] width 182 height 77
type input "2.15"
click at [1107, 586] on div "Expand" at bounding box center [1271, 597] width 364 height 40
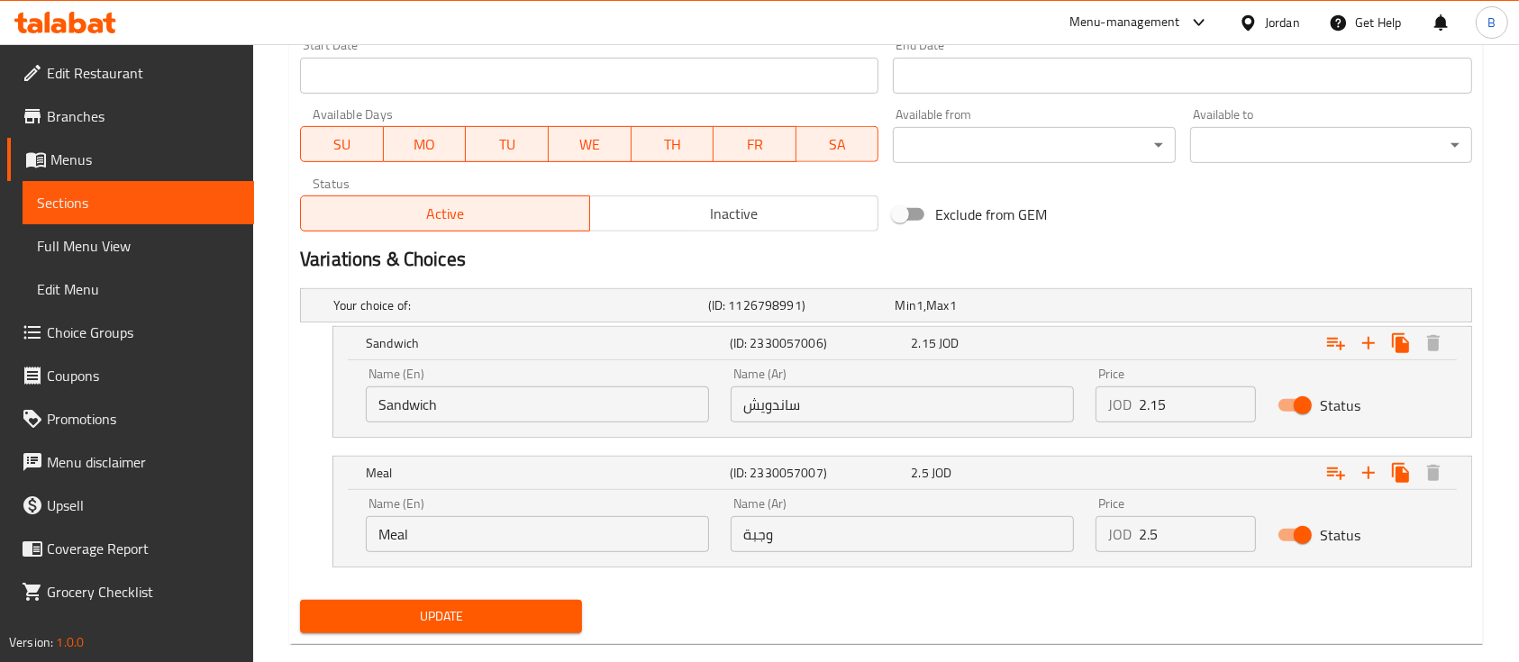
scroll to position [831, 0]
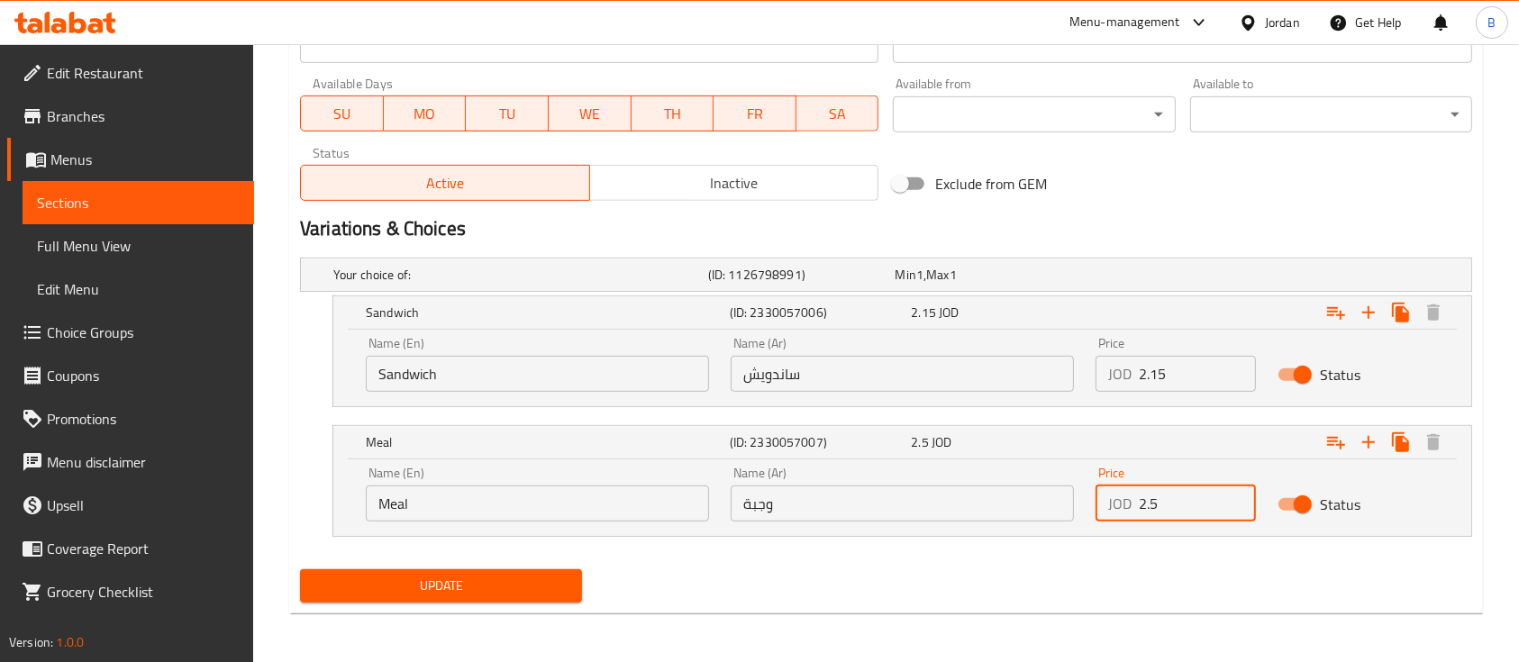
drag, startPoint x: 1177, startPoint y: 512, endPoint x: 1111, endPoint y: 504, distance: 66.3
click at [1111, 504] on div "JOD 2.5 Price" at bounding box center [1176, 504] width 160 height 36
type input "3.1"
click at [411, 583] on span "Update" at bounding box center [440, 586] width 253 height 23
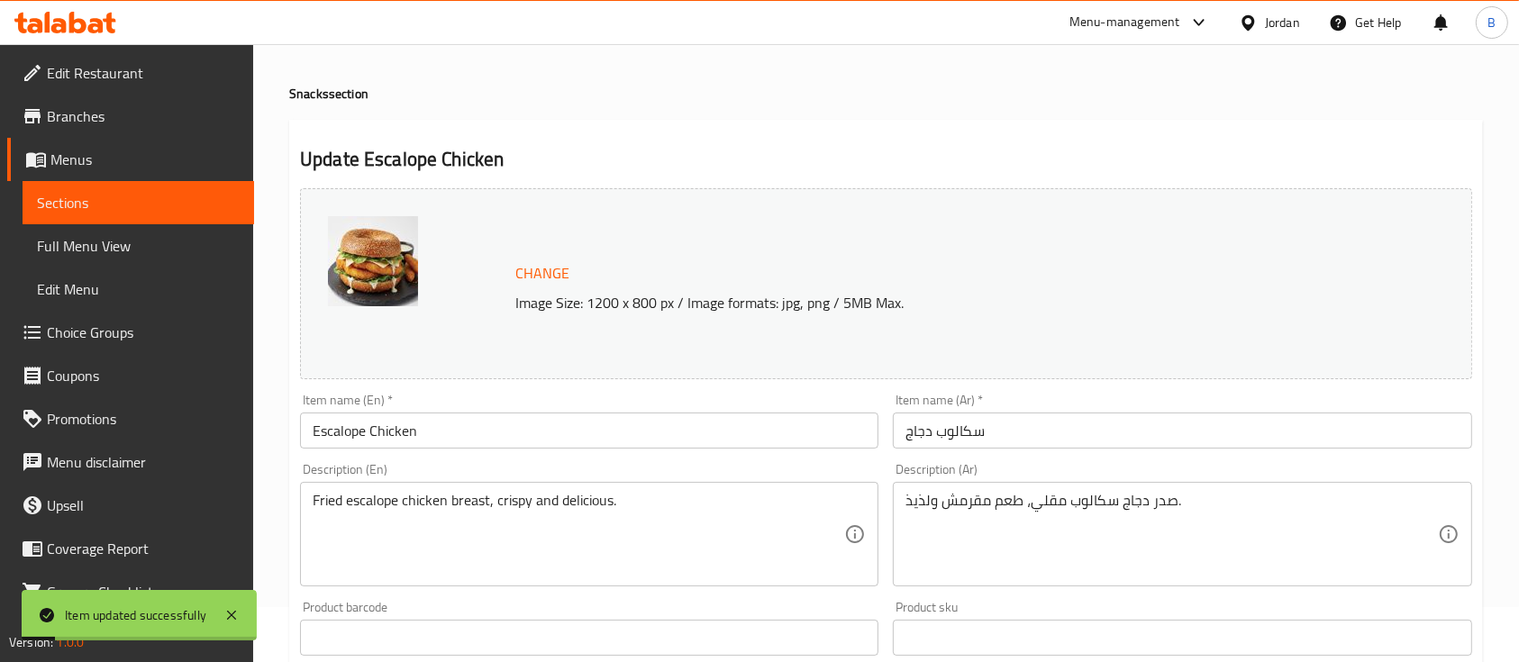
scroll to position [0, 0]
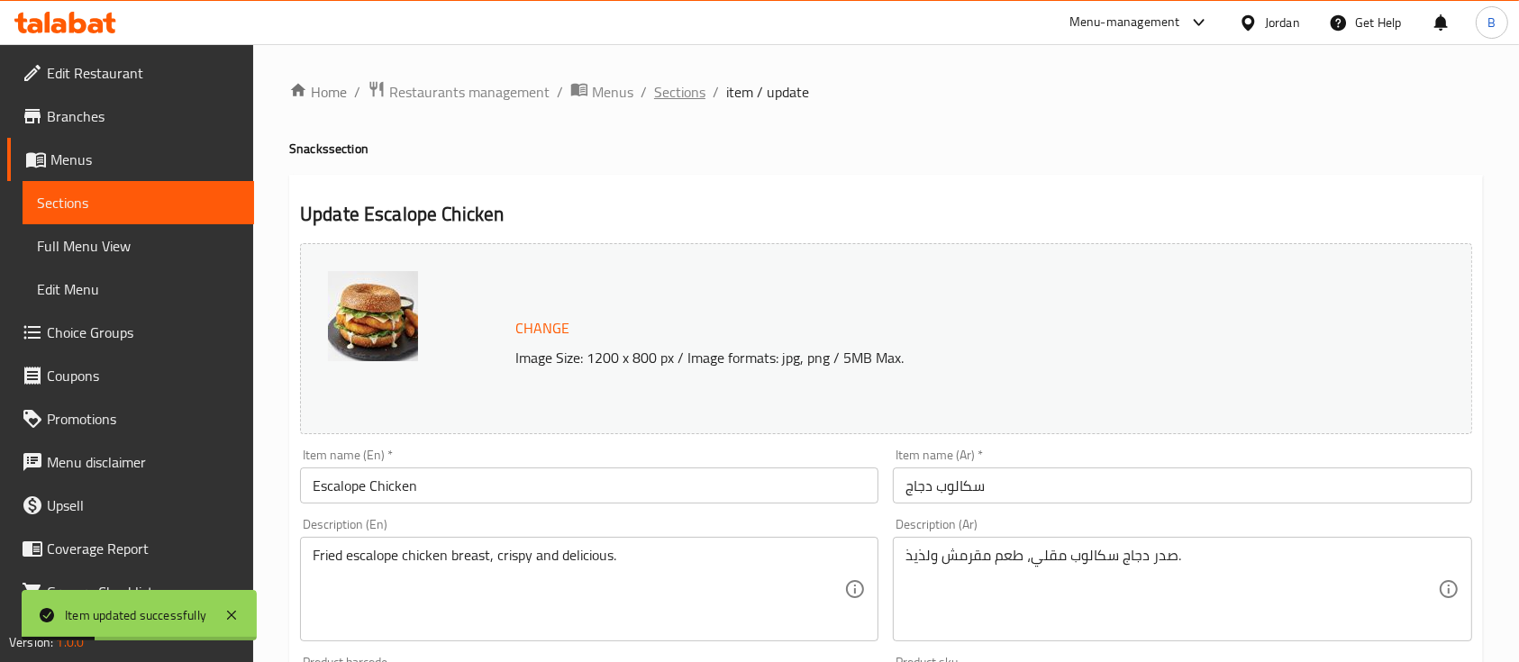
click at [666, 91] on span "Sections" at bounding box center [679, 92] width 51 height 22
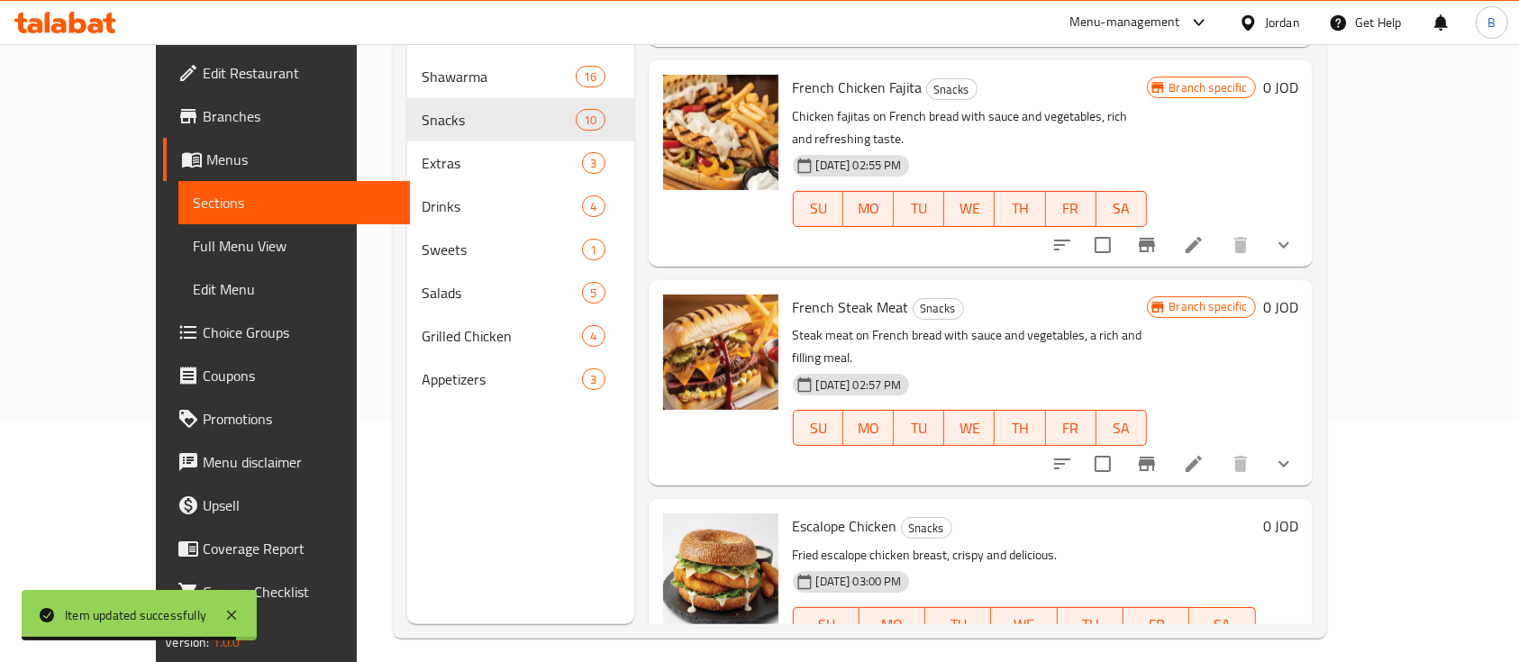
scroll to position [990, 0]
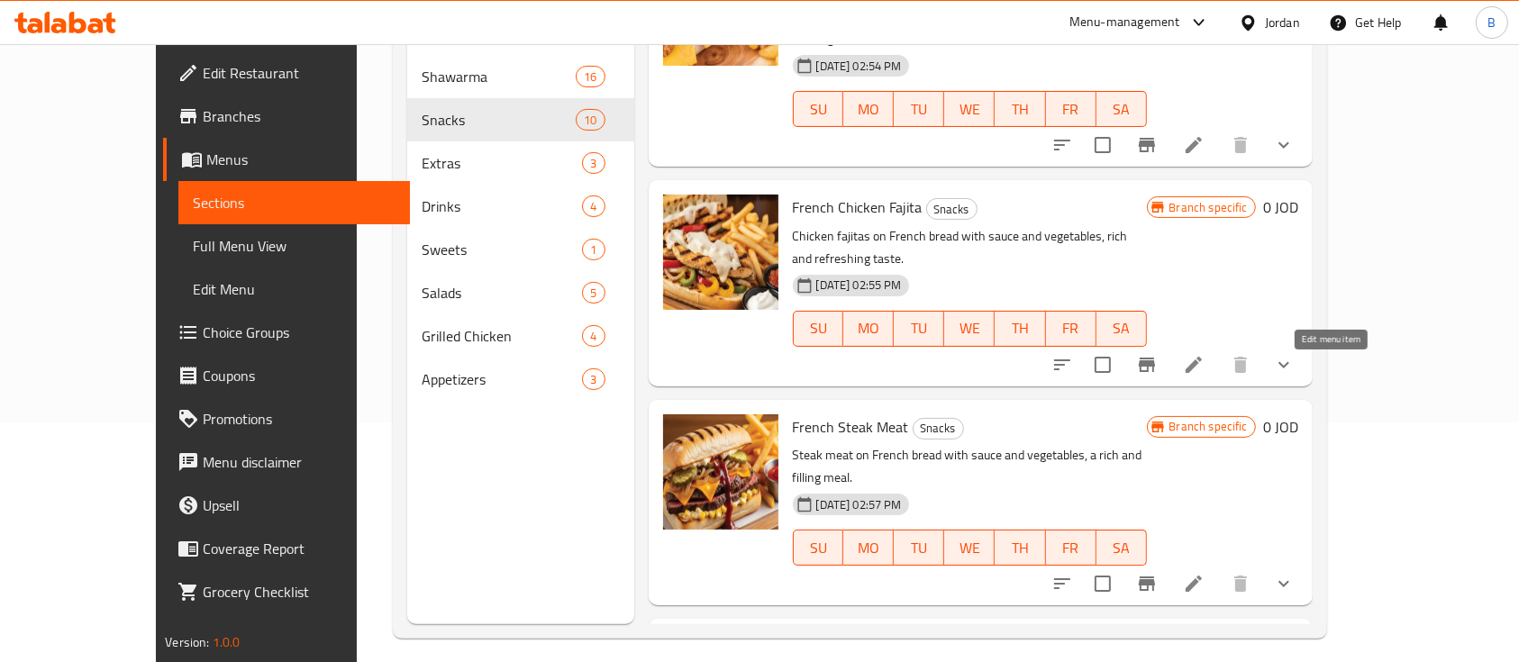
click at [1205, 573] on icon at bounding box center [1194, 584] width 22 height 22
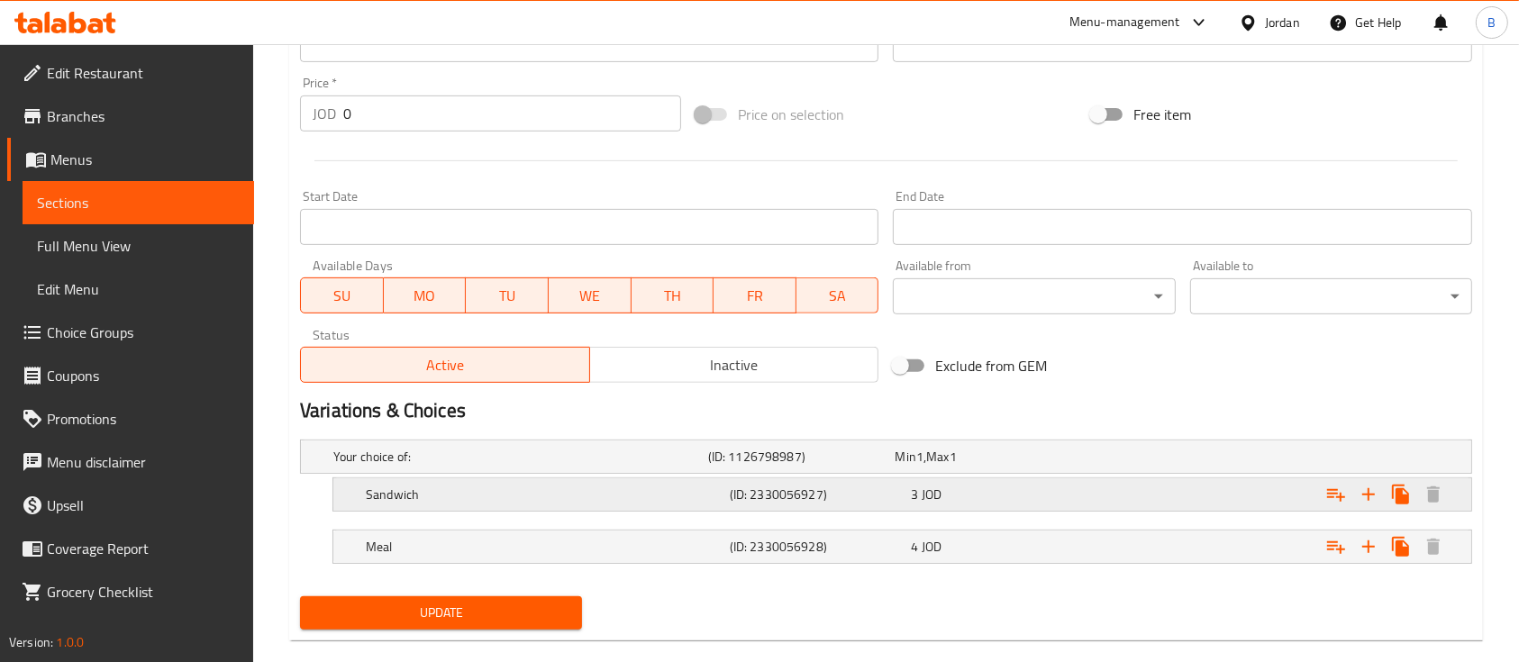
scroll to position [677, 0]
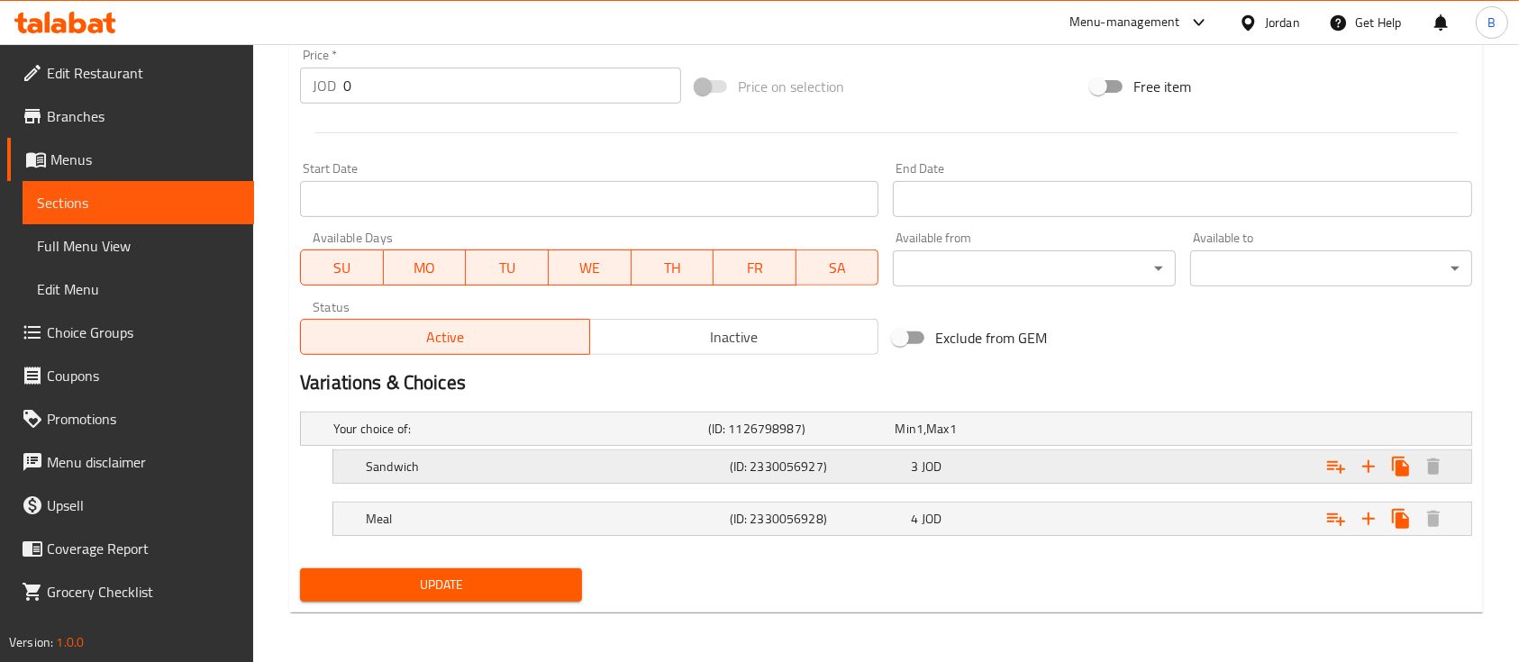
click at [785, 459] on h5 "(ID: 2330056927)" at bounding box center [817, 467] width 175 height 18
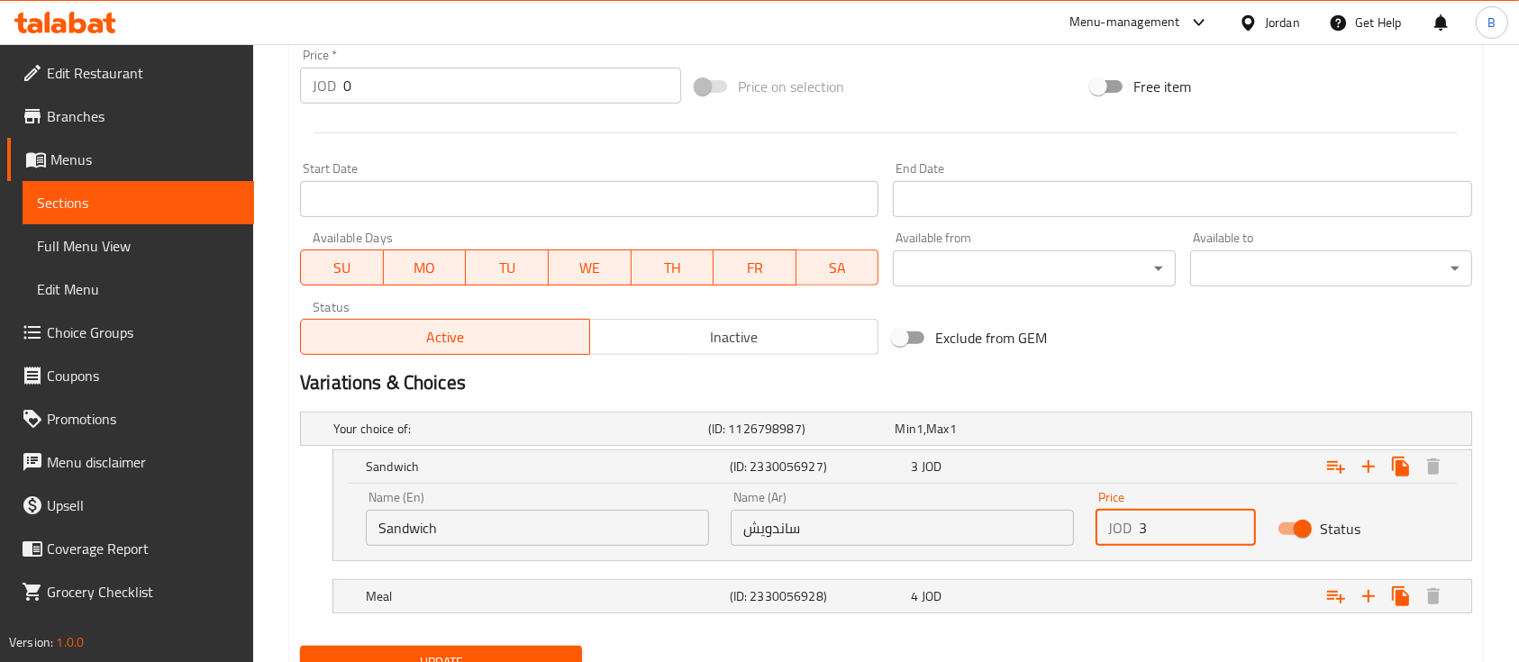
drag, startPoint x: 1169, startPoint y: 523, endPoint x: 1091, endPoint y: 537, distance: 78.8
click at [1091, 537] on div "Price JOD 3 Price" at bounding box center [1176, 518] width 182 height 77
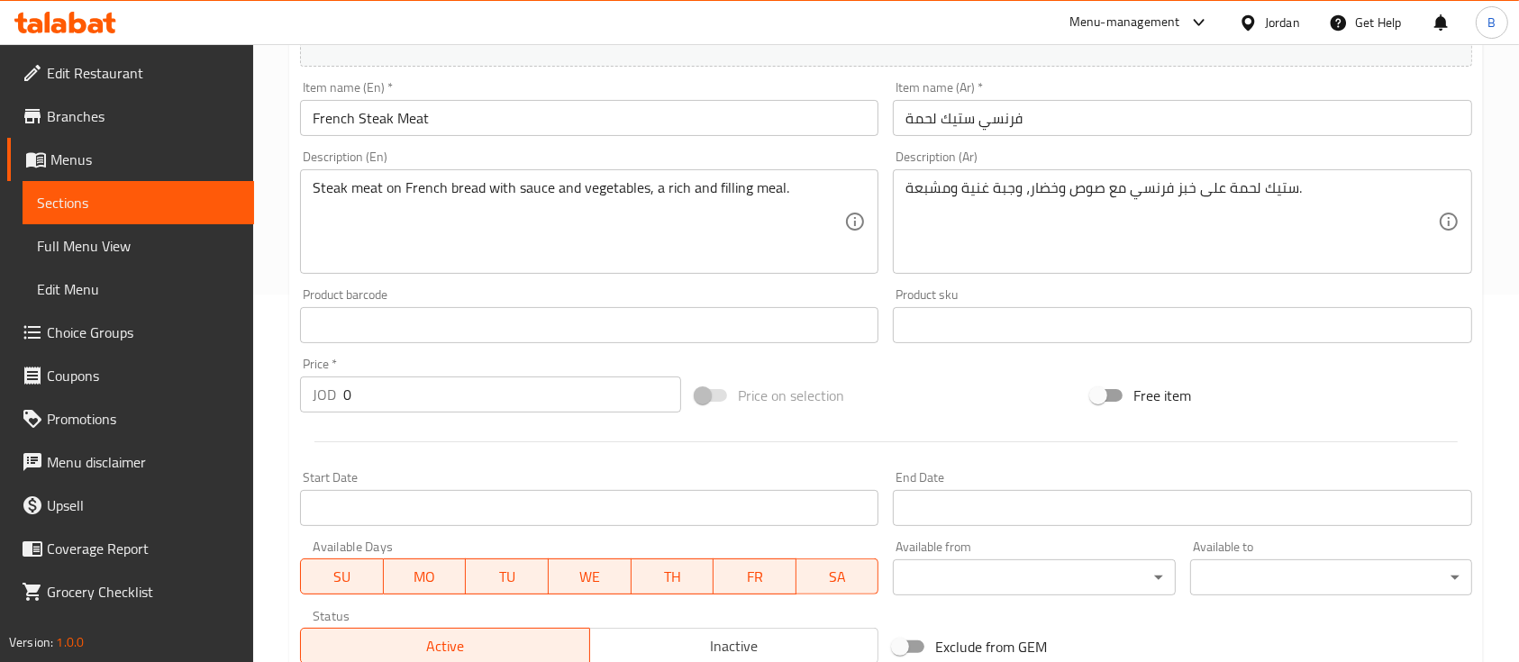
scroll to position [753, 0]
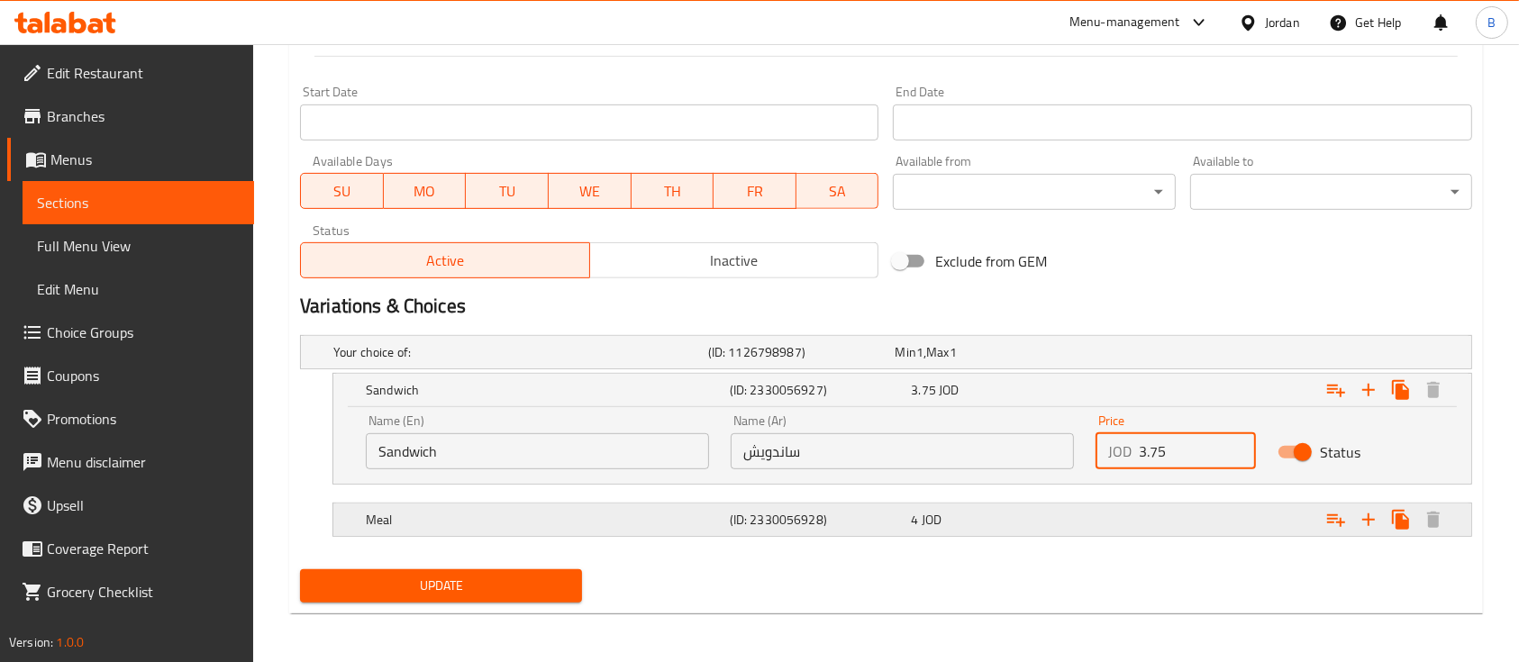
type input "3.75"
click at [1175, 511] on div "Expand" at bounding box center [1271, 520] width 364 height 40
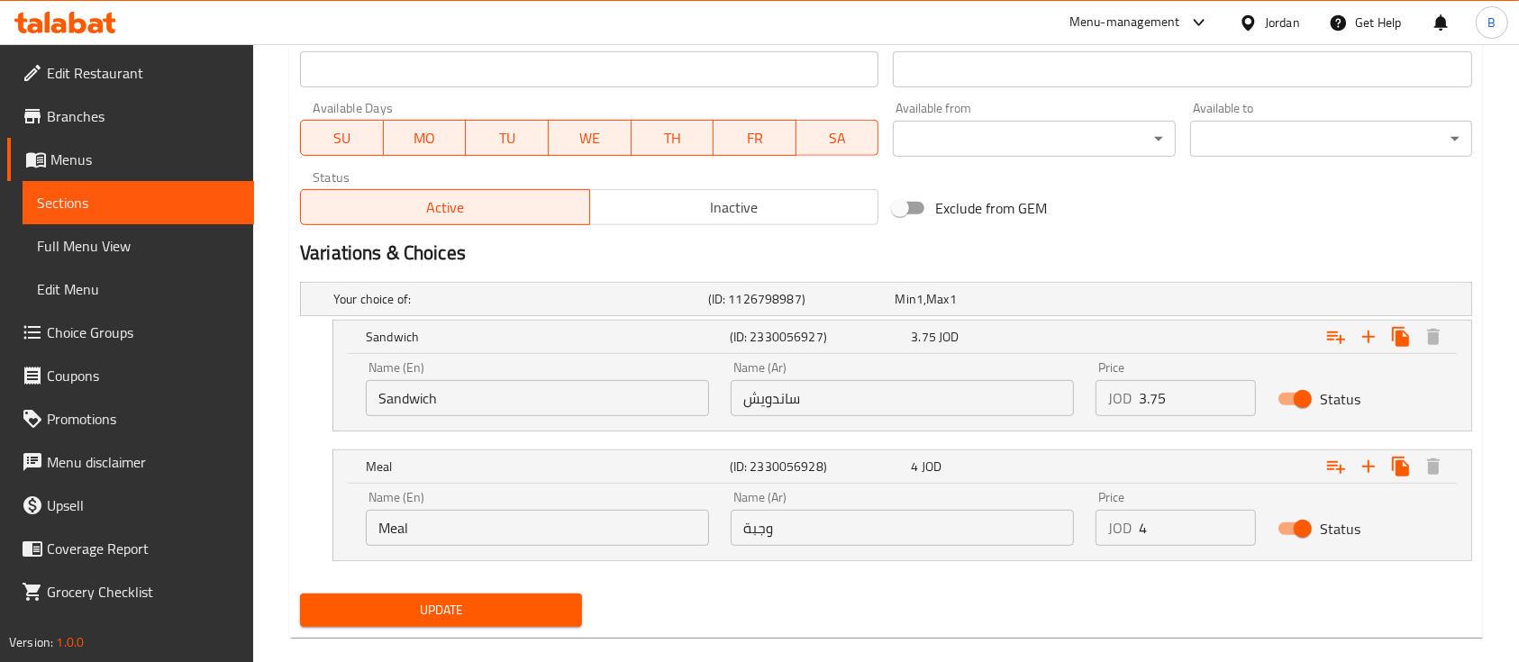
scroll to position [831, 0]
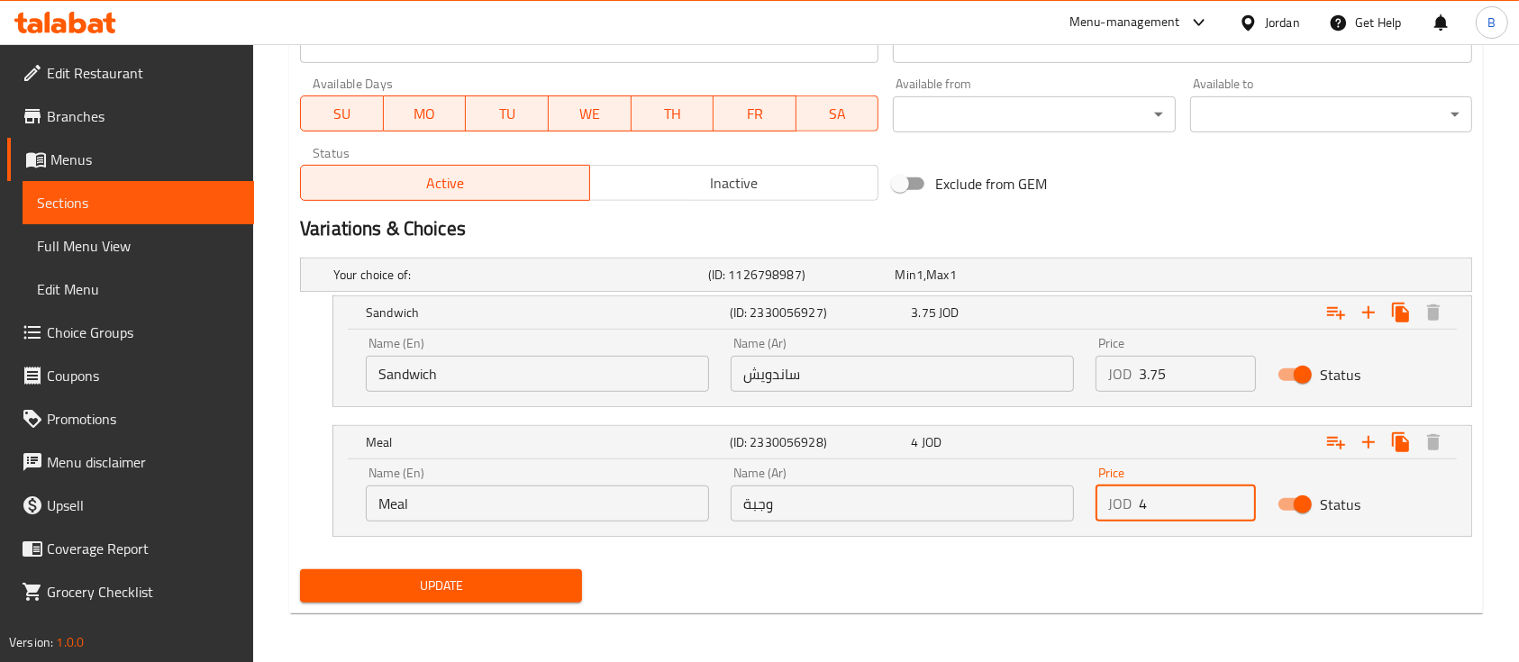
drag, startPoint x: 1157, startPoint y: 496, endPoint x: 1129, endPoint y: 498, distance: 28.1
click at [1129, 498] on div "JOD 4 Price" at bounding box center [1176, 504] width 160 height 36
type input "5"
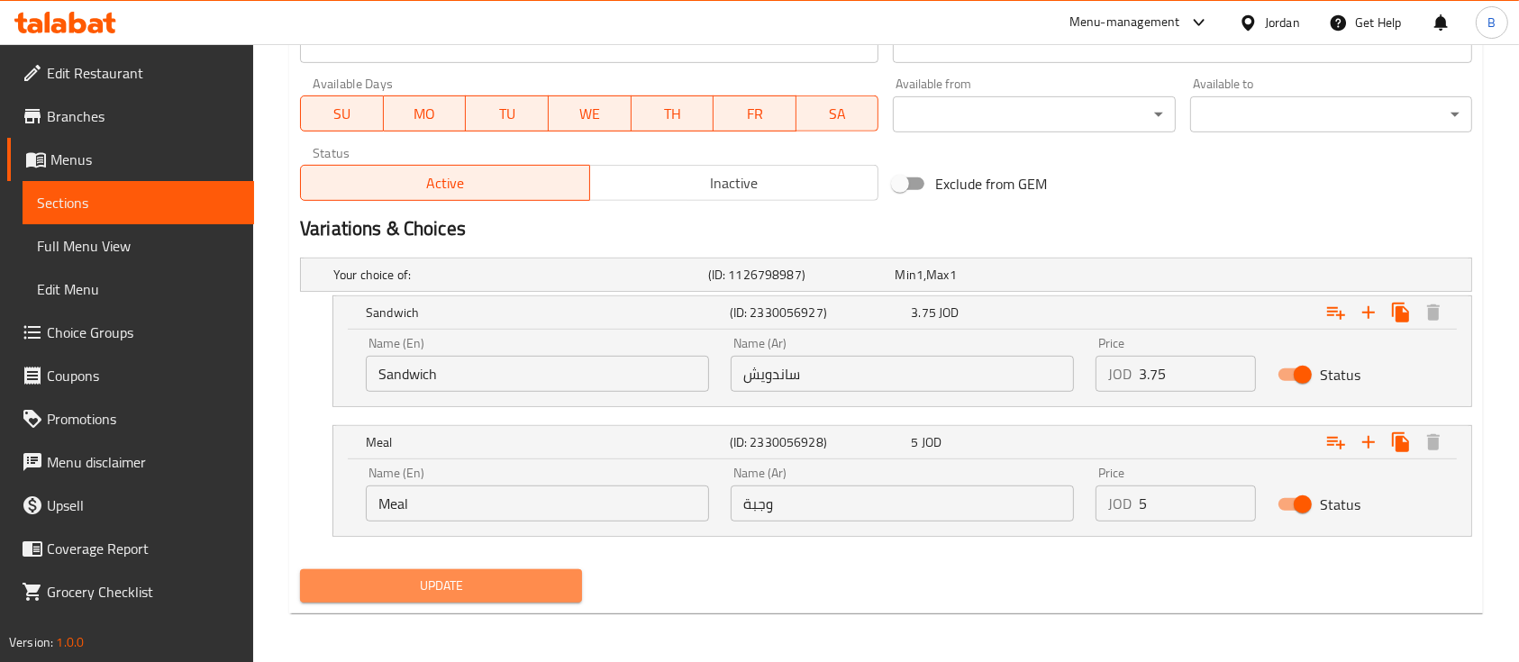
click at [556, 588] on span "Update" at bounding box center [440, 586] width 253 height 23
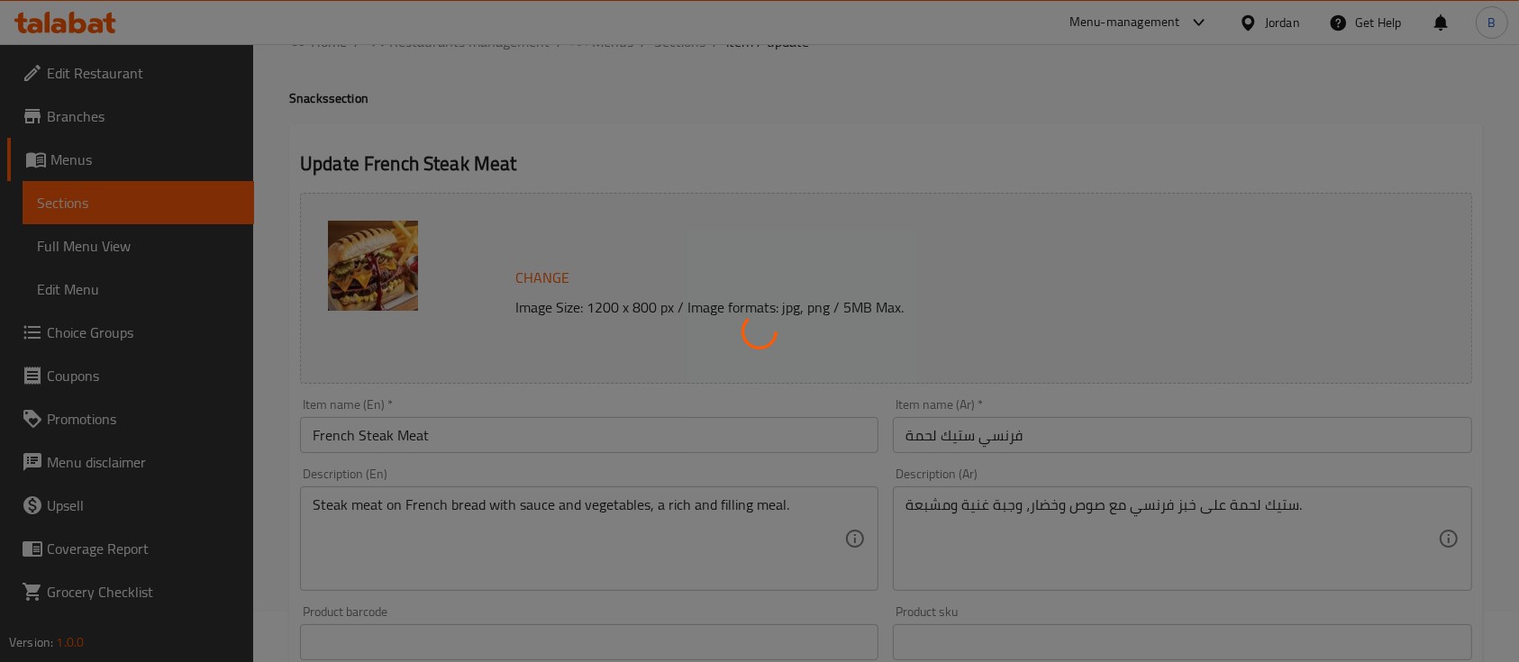
scroll to position [0, 0]
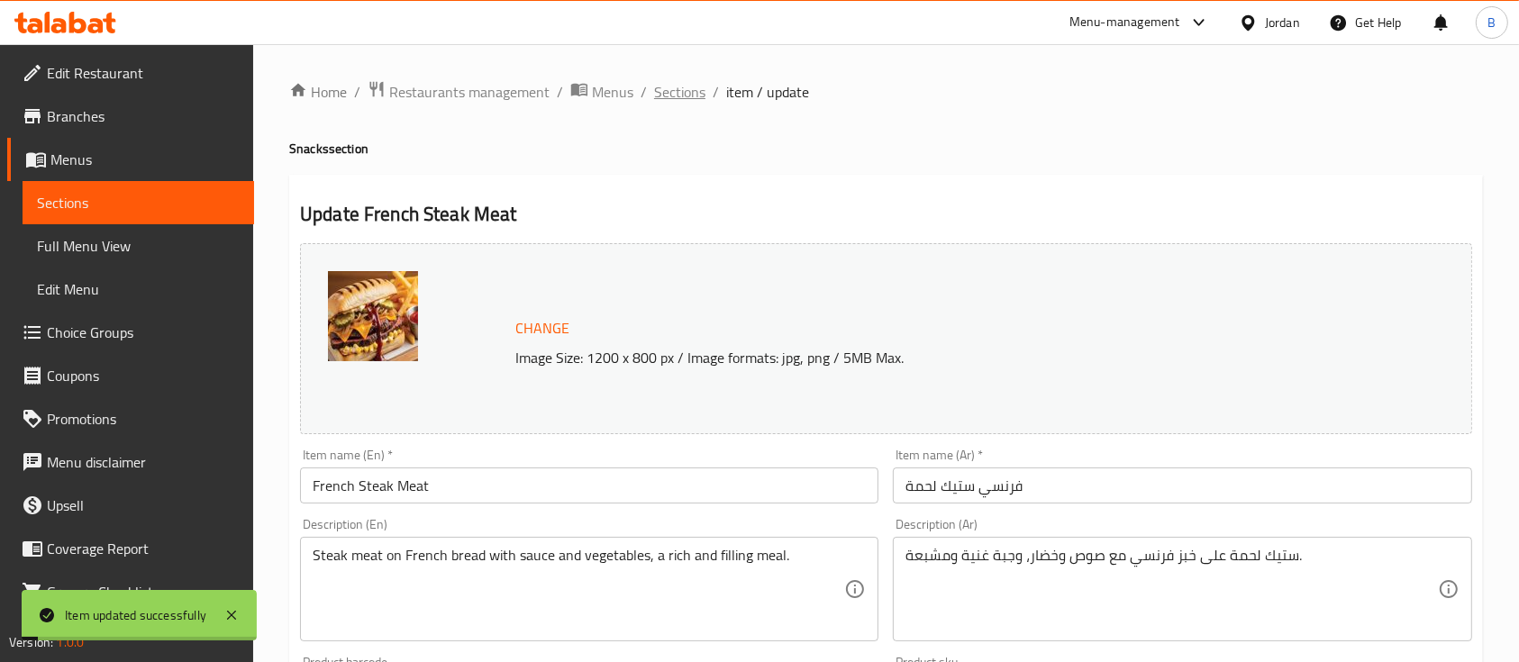
click at [690, 91] on span "Sections" at bounding box center [679, 92] width 51 height 22
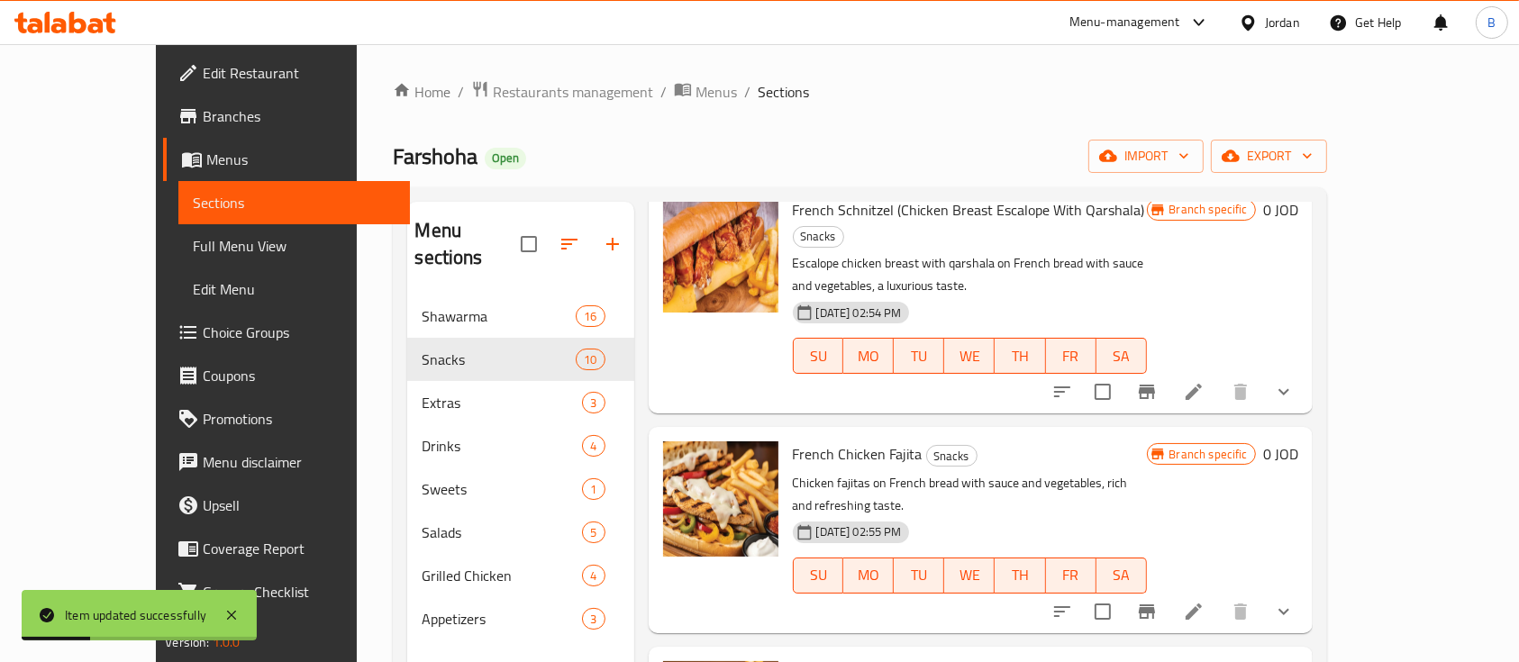
scroll to position [961, 0]
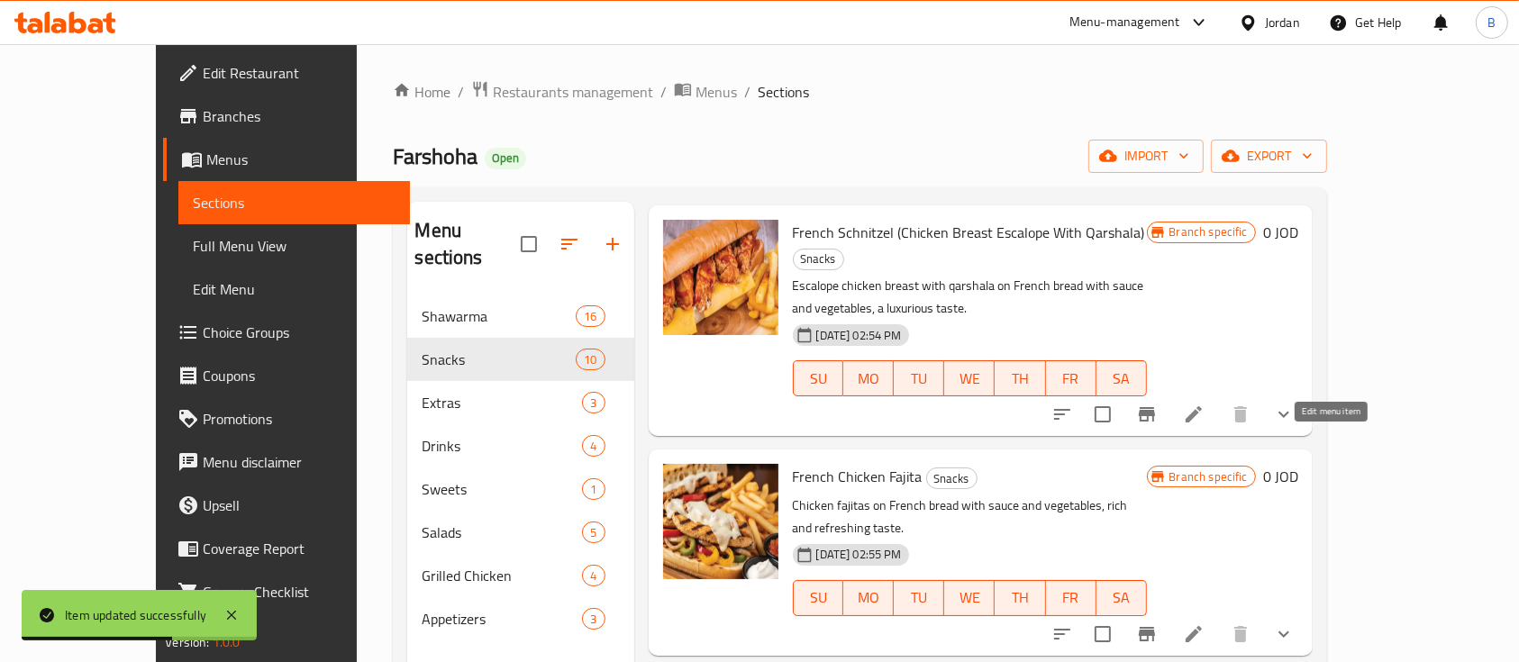
click at [1205, 624] on icon at bounding box center [1194, 635] width 22 height 22
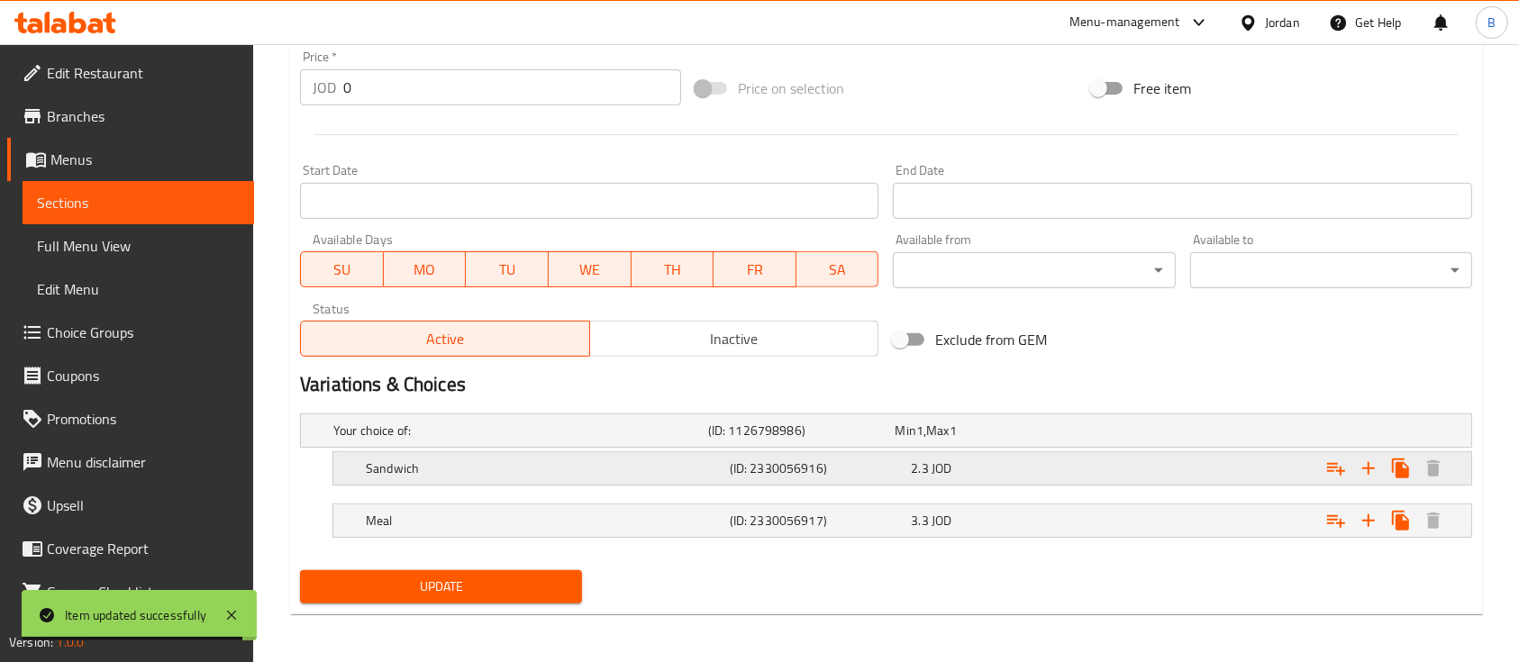
scroll to position [677, 0]
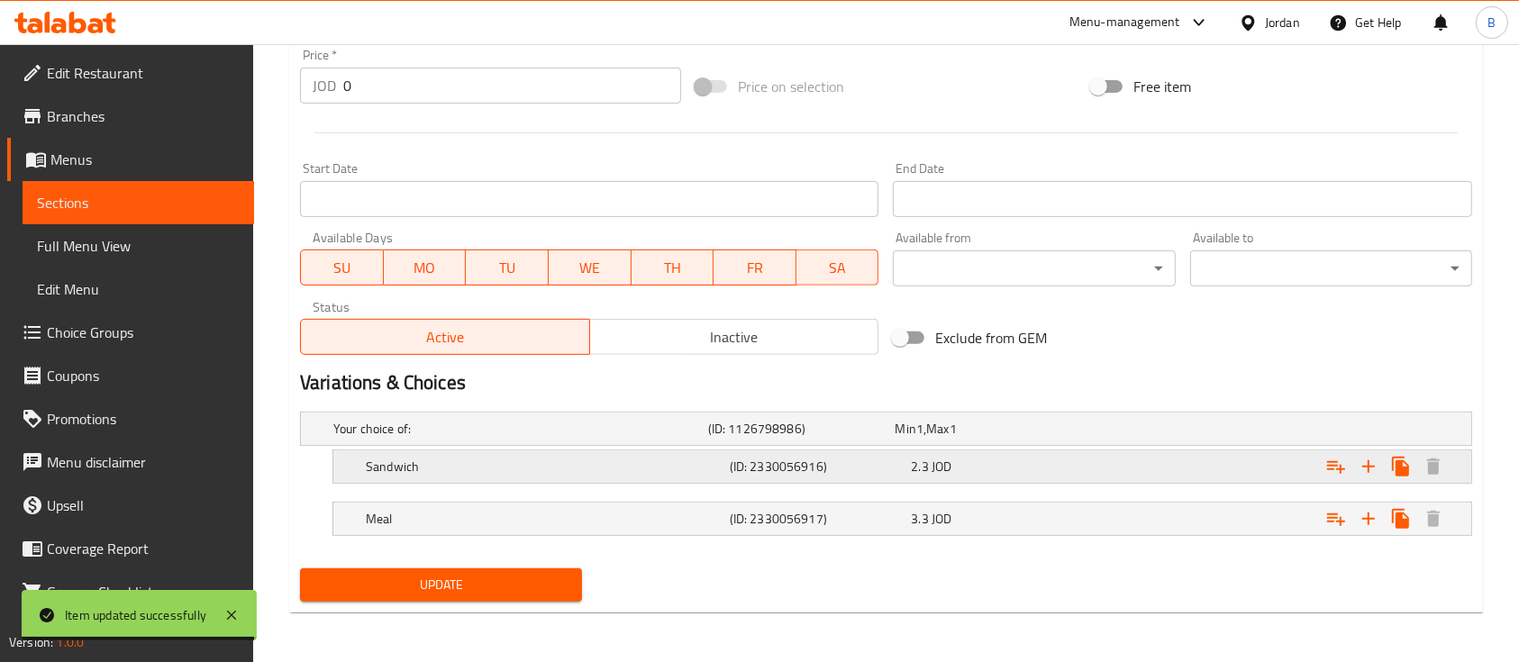
click at [1135, 463] on div "Expand" at bounding box center [1271, 467] width 364 height 40
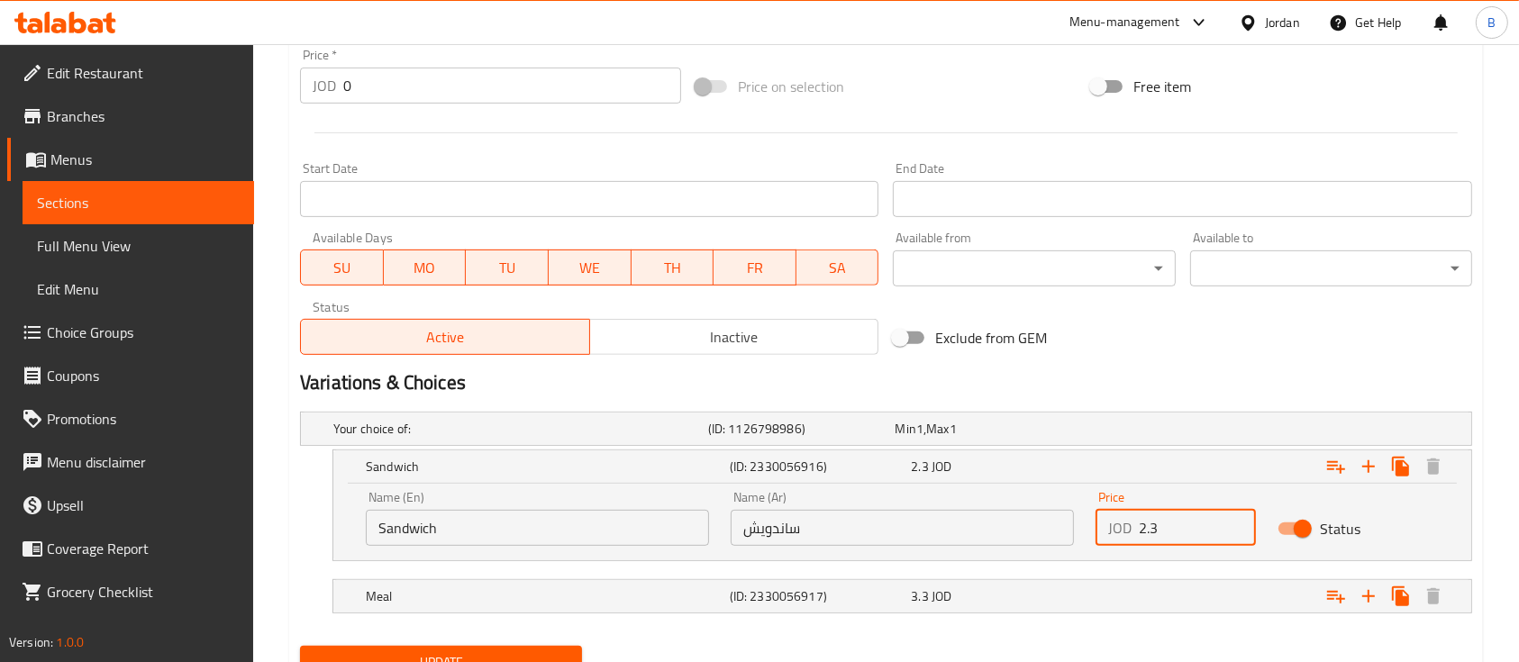
drag, startPoint x: 1190, startPoint y: 530, endPoint x: 1087, endPoint y: 544, distance: 104.6
click at [1087, 544] on div "Price JOD 2.3 Price" at bounding box center [1176, 518] width 182 height 77
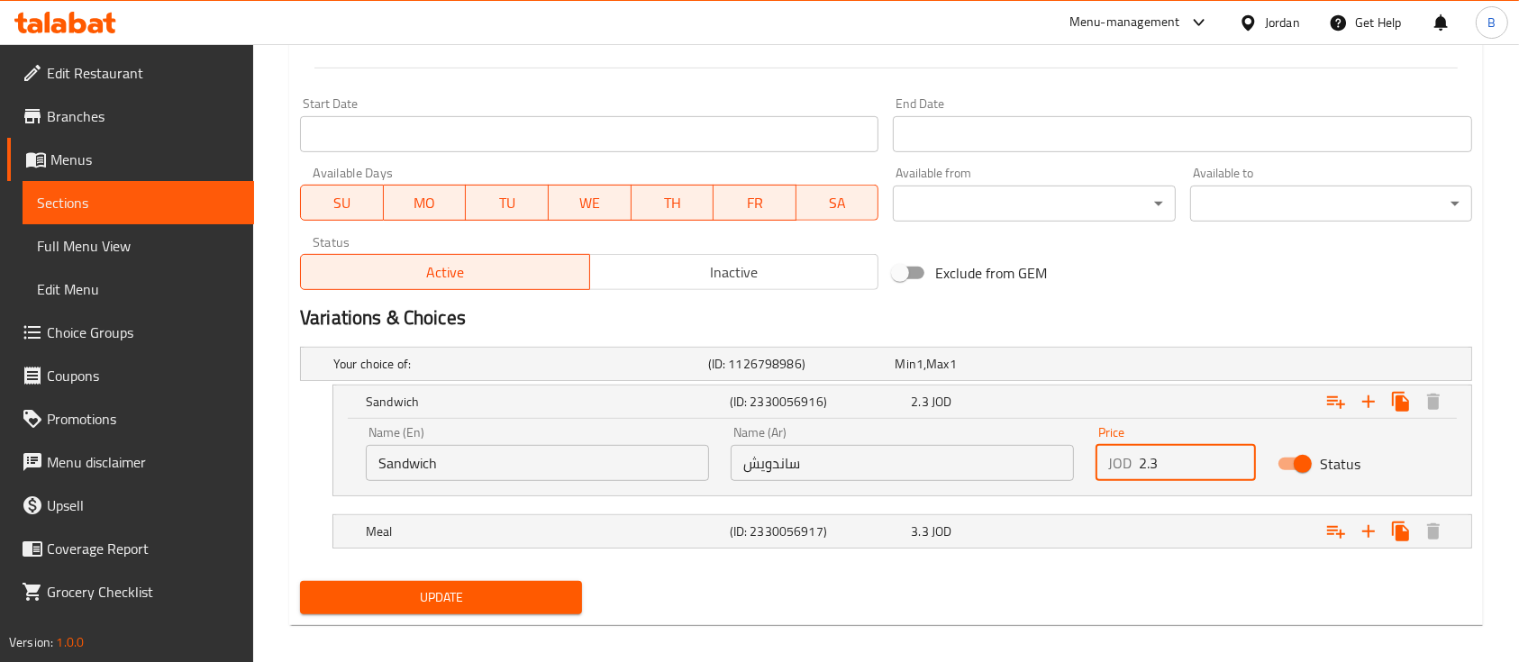
scroll to position [753, 0]
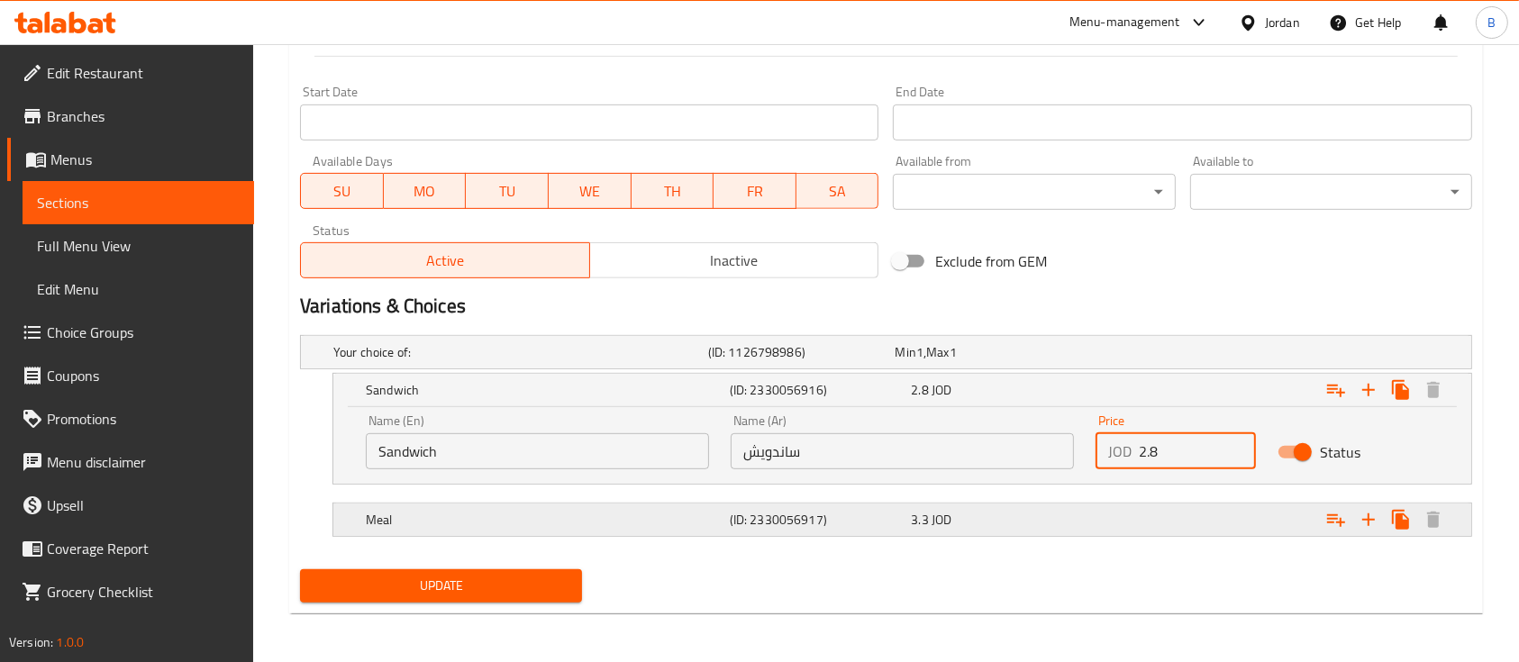
type input "2.8"
click at [1171, 515] on div "Expand" at bounding box center [1271, 520] width 364 height 40
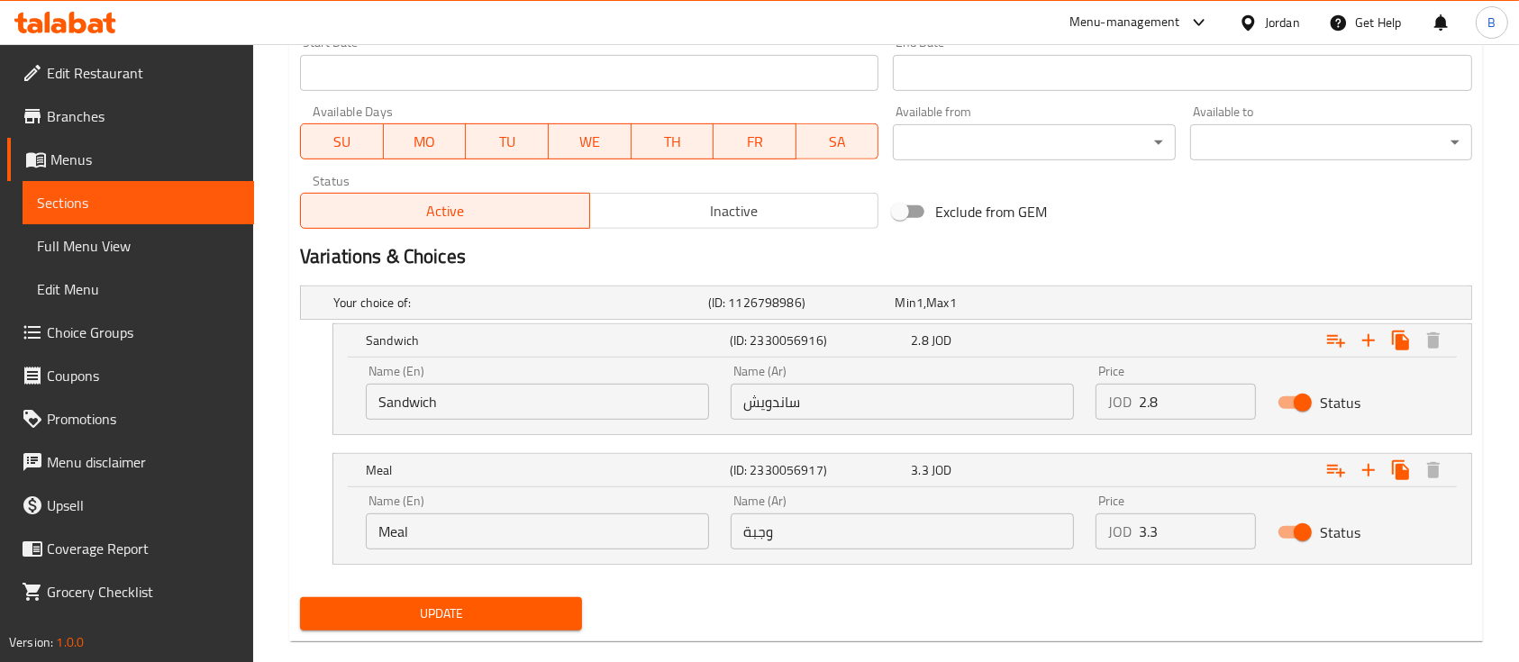
scroll to position [831, 0]
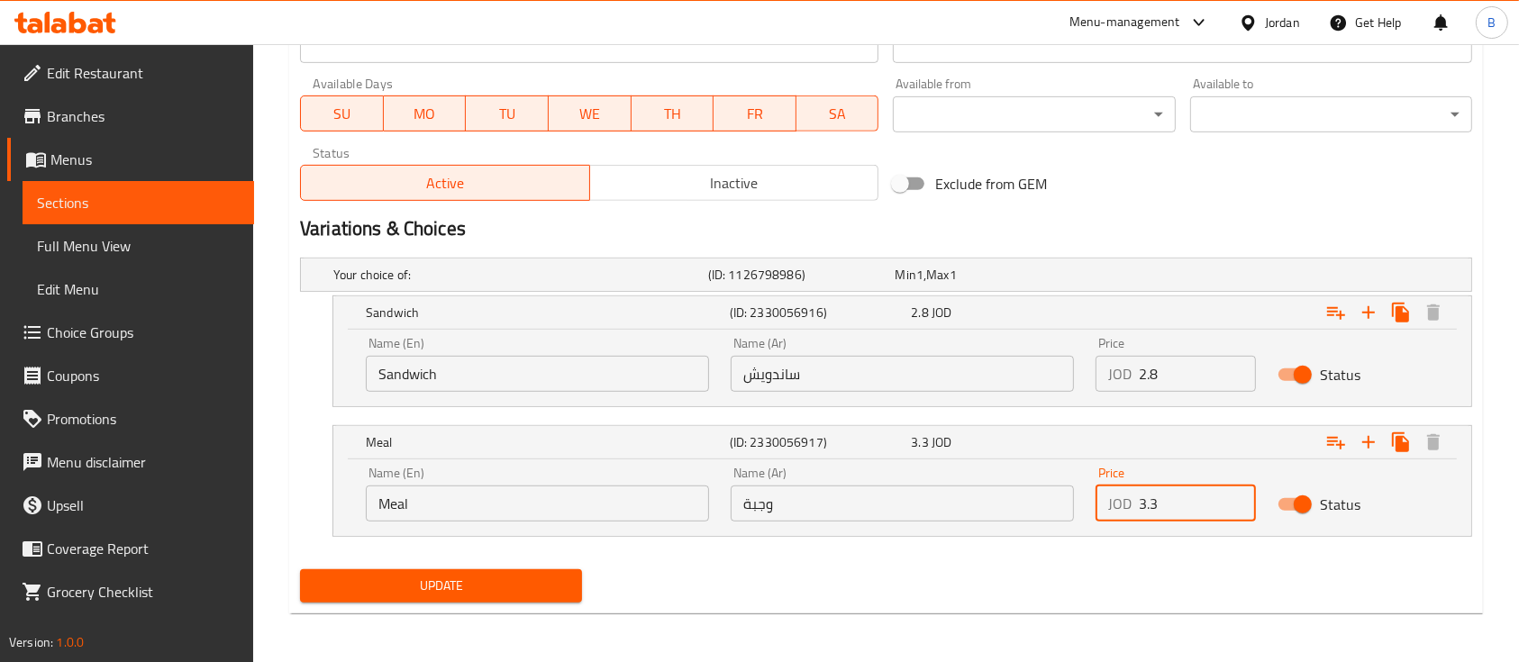
drag, startPoint x: 1182, startPoint y: 489, endPoint x: 1081, endPoint y: 491, distance: 100.9
click at [1081, 491] on div "Name (En) Meal Name (En) Name (Ar) وجبة Name (Ar) Price JOD 3.3 Price Status" at bounding box center [902, 494] width 1095 height 77
type input "4.1"
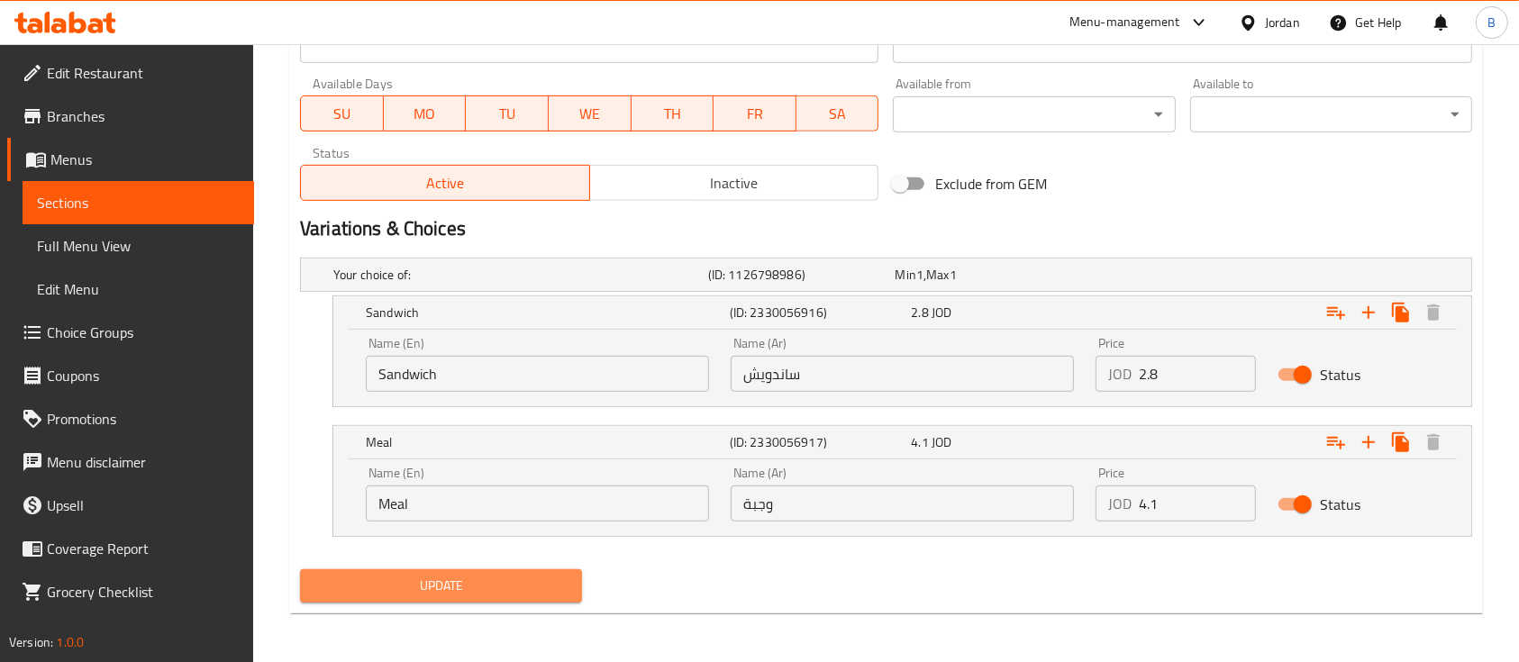
click at [539, 587] on span "Update" at bounding box center [440, 586] width 253 height 23
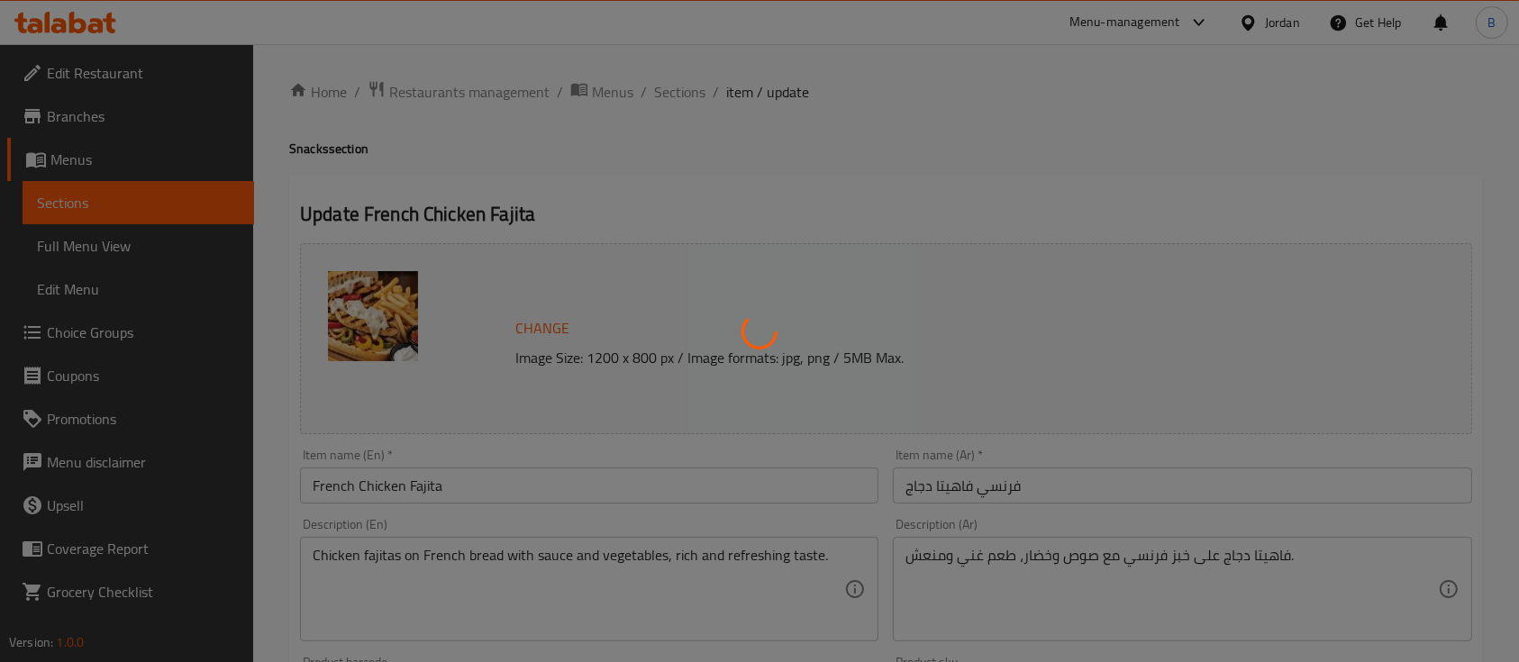
scroll to position [0, 0]
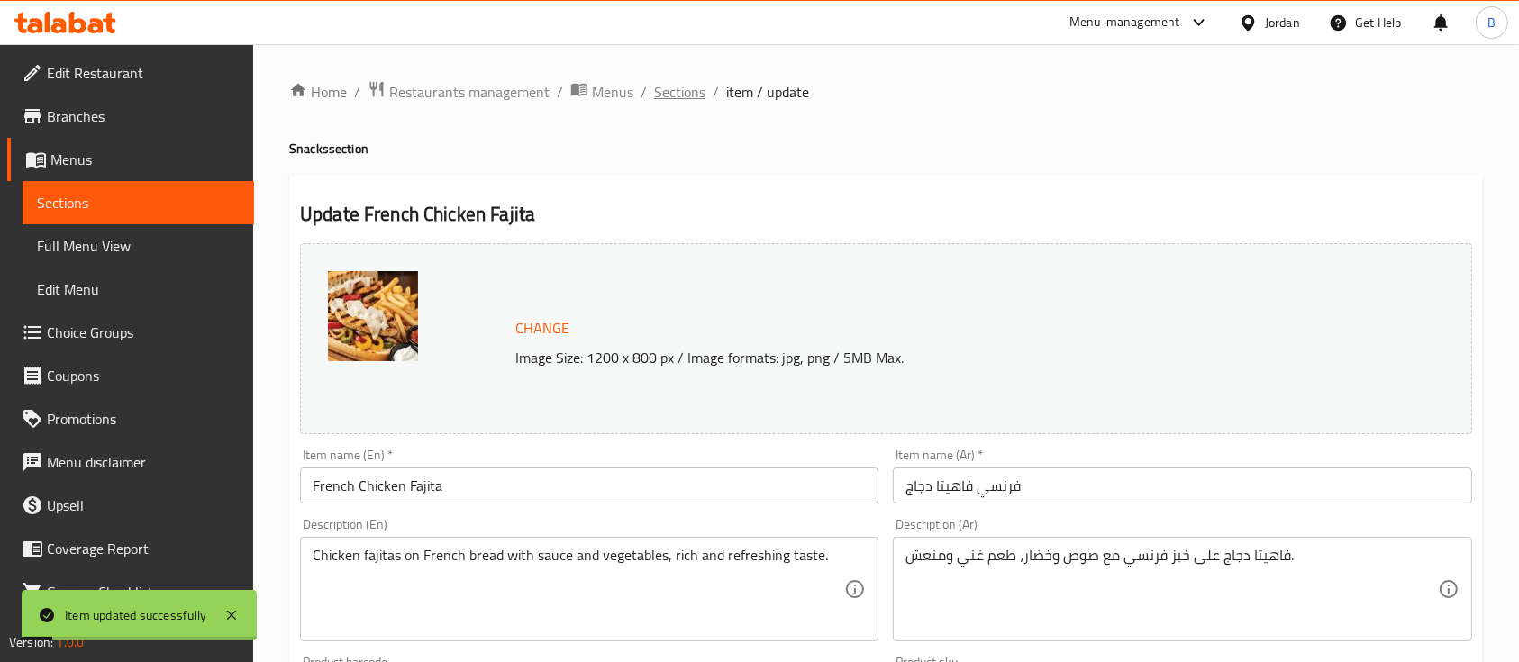
click at [670, 88] on span "Sections" at bounding box center [679, 92] width 51 height 22
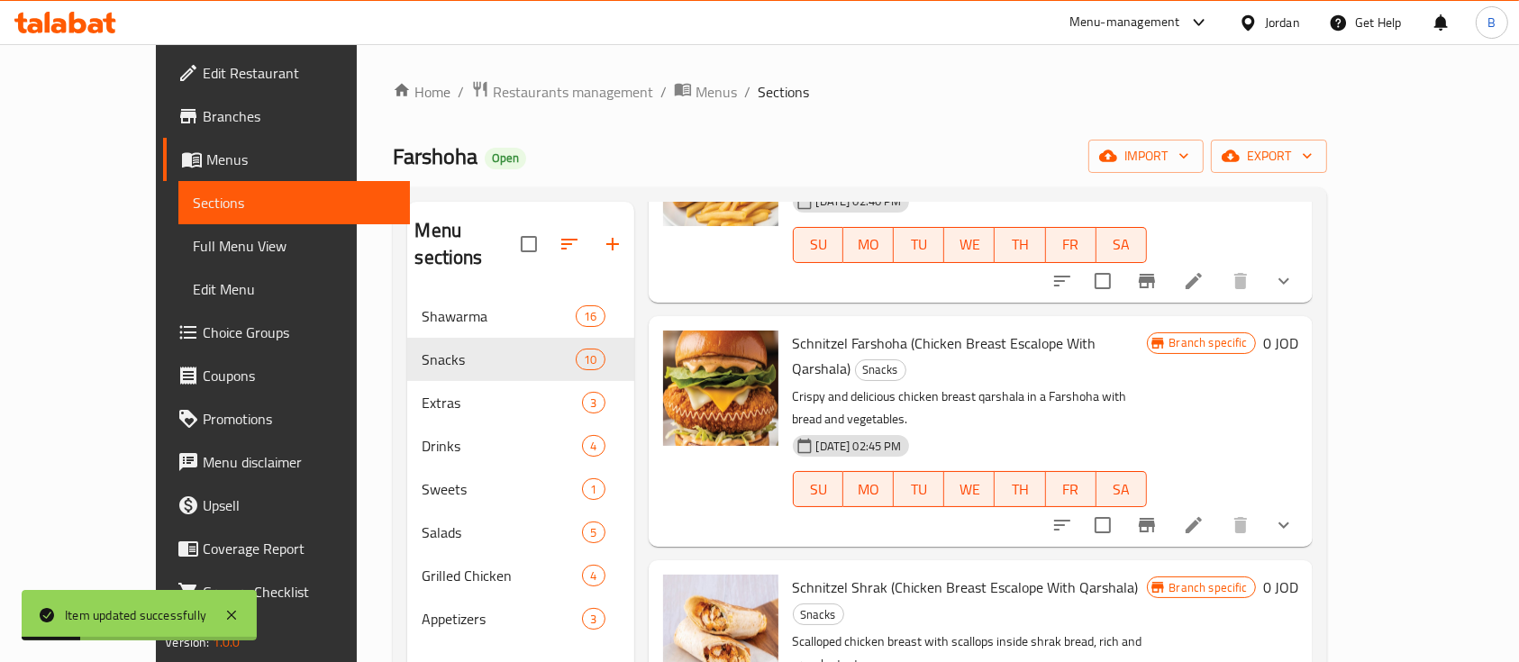
scroll to position [721, 0]
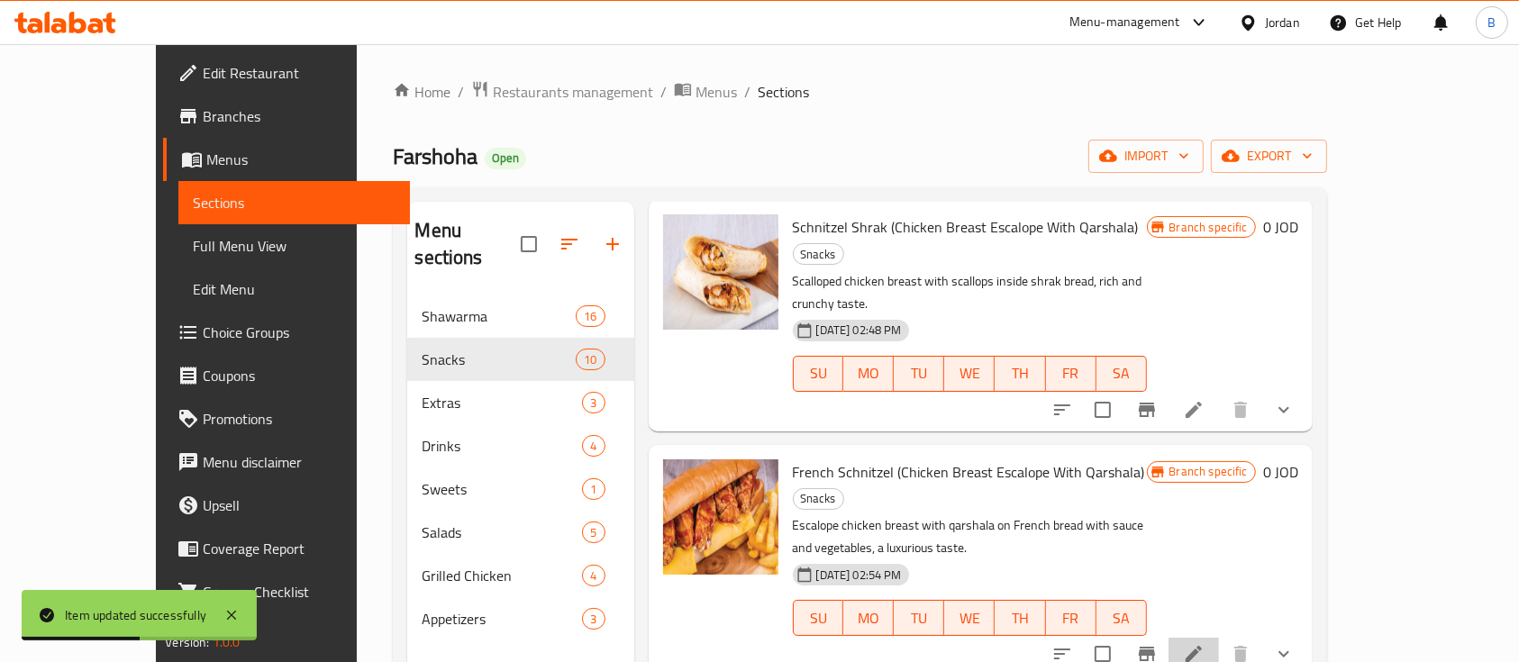
click at [1219, 638] on li at bounding box center [1194, 654] width 50 height 32
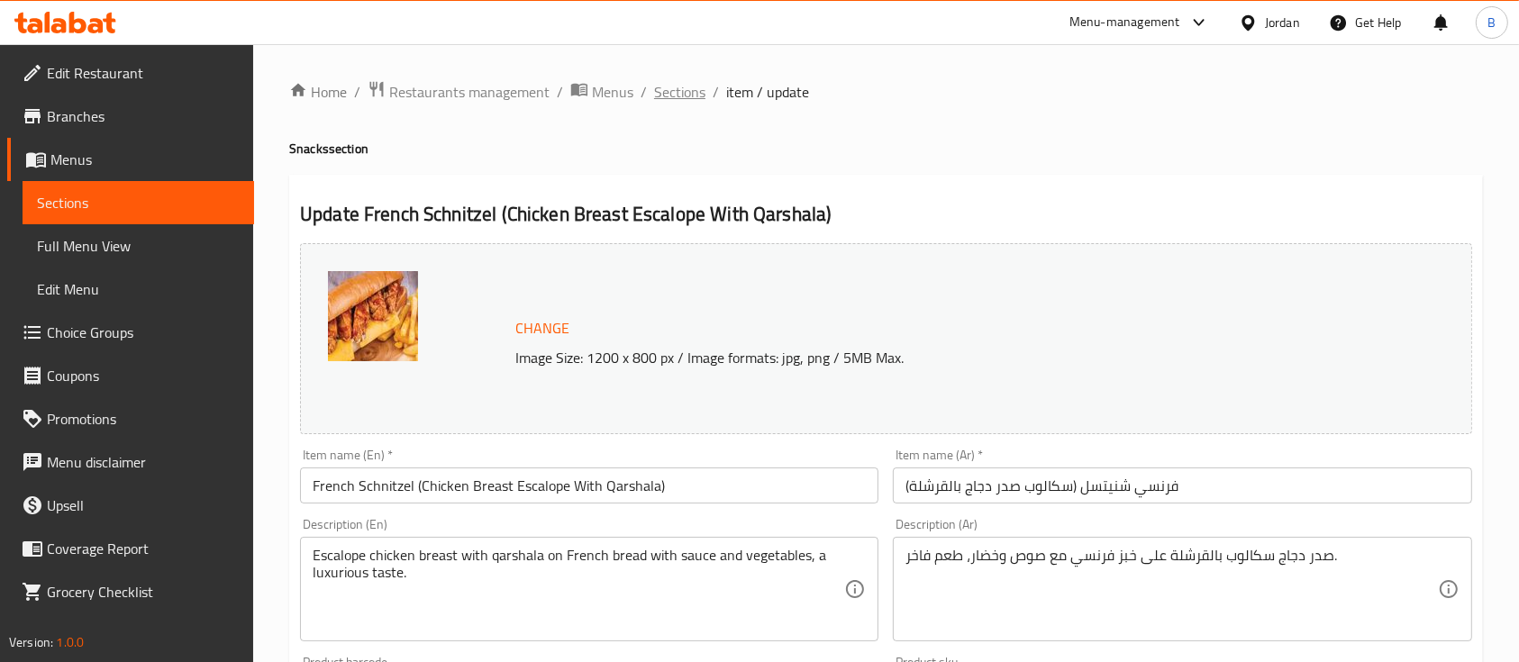
click at [691, 90] on span "Sections" at bounding box center [679, 92] width 51 height 22
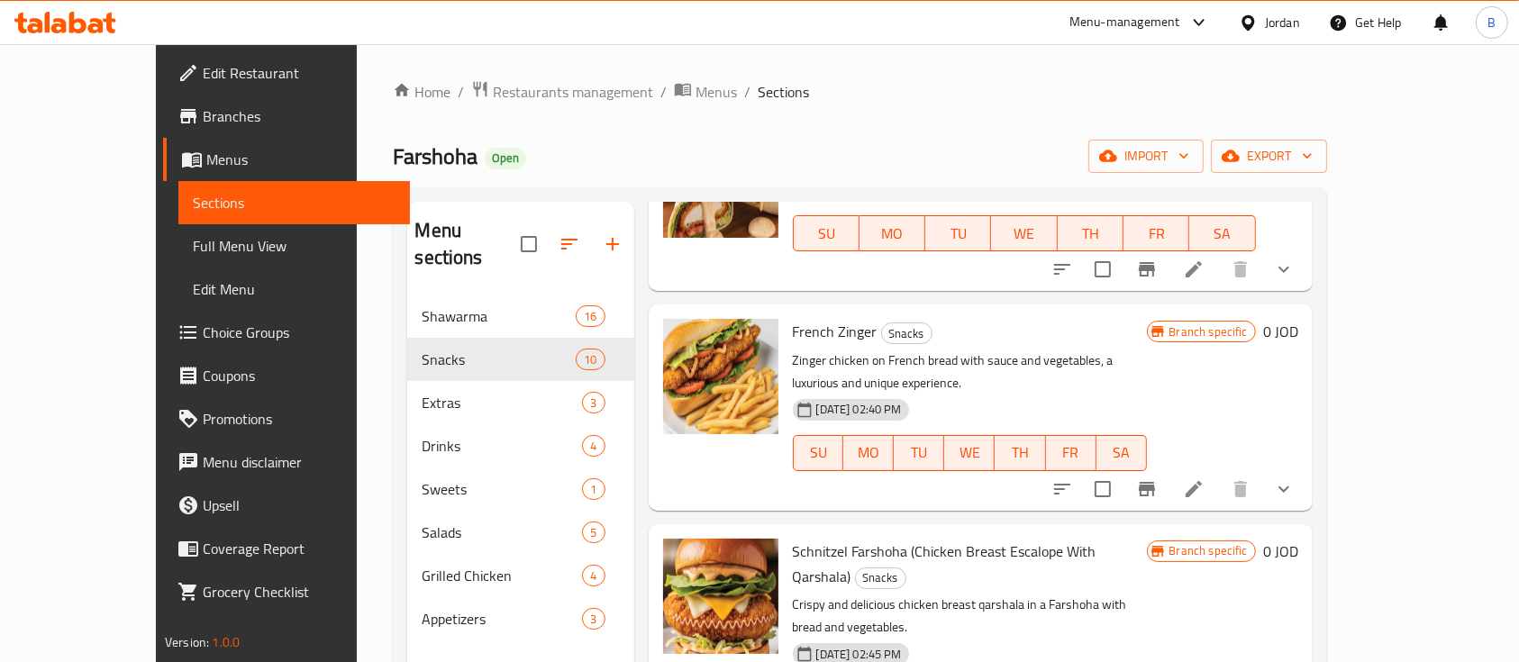
scroll to position [480, 0]
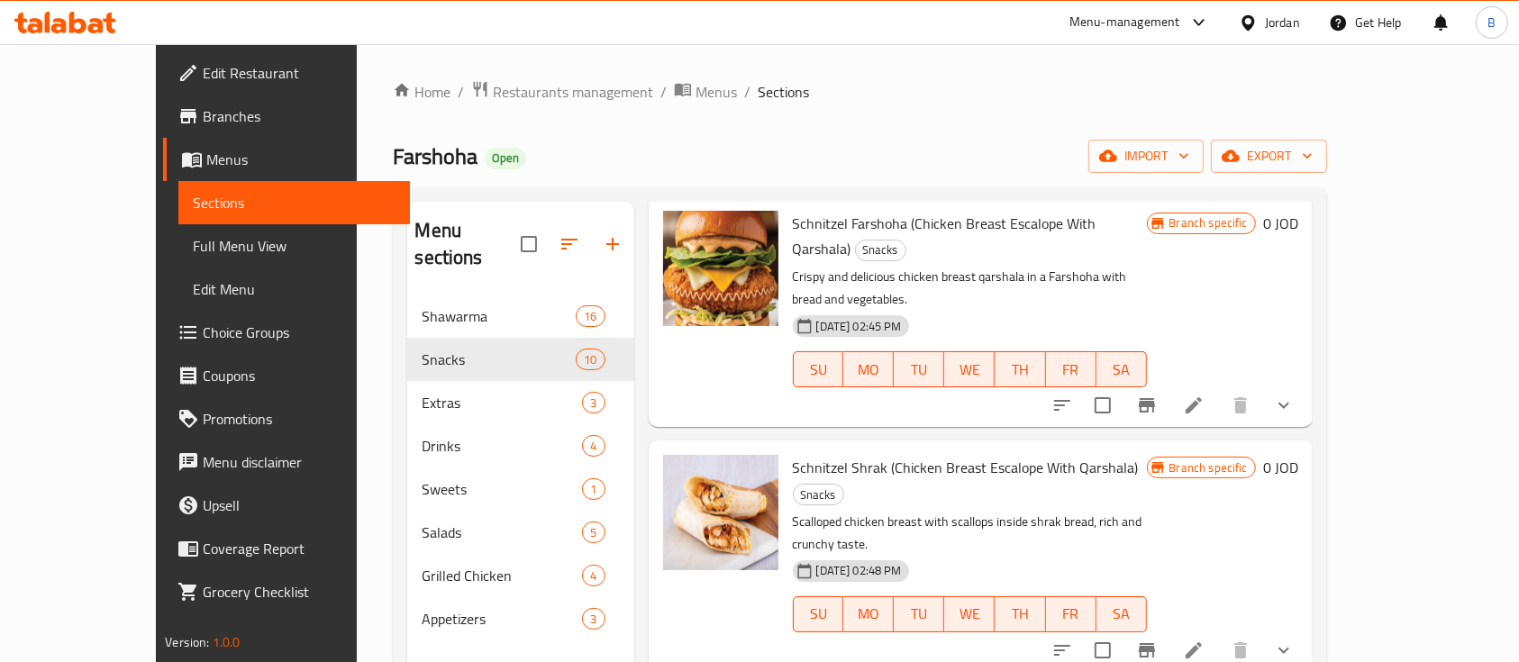
click at [1219, 634] on li at bounding box center [1194, 650] width 50 height 32
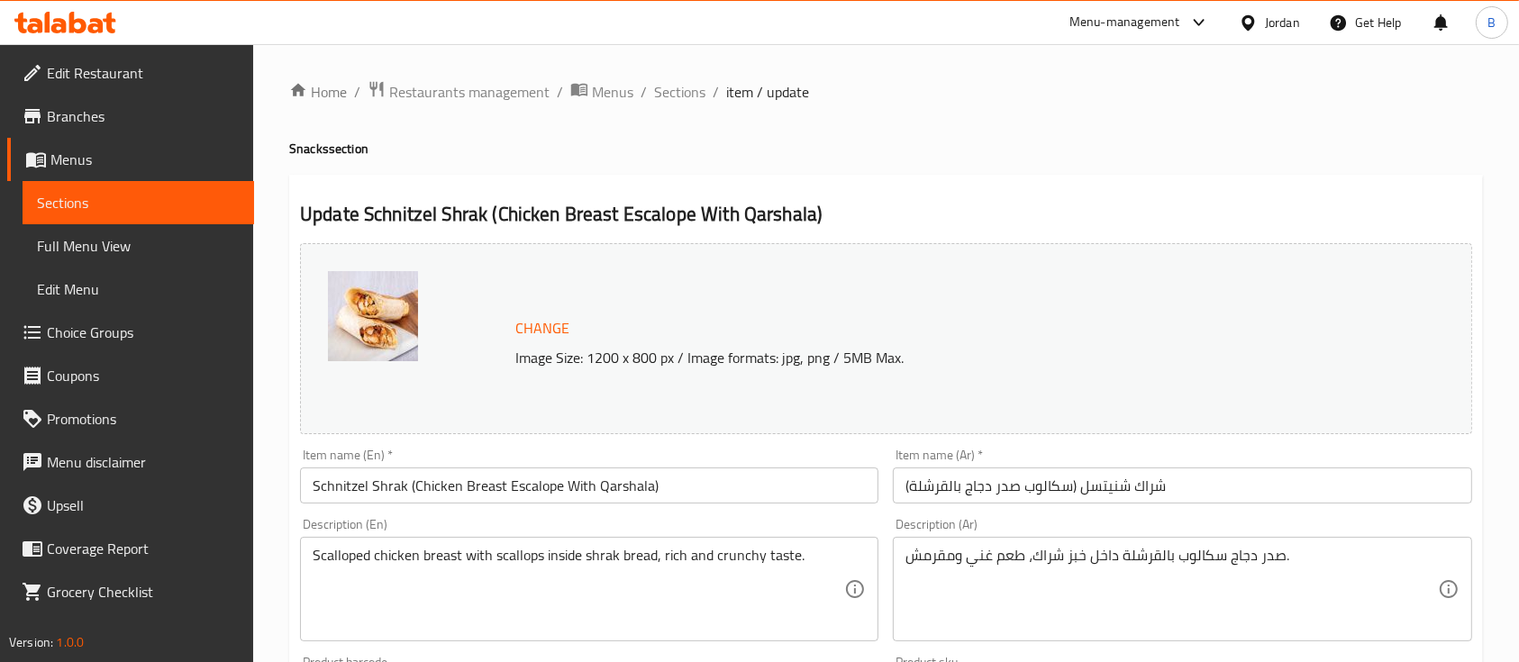
click at [141, 68] on span "Edit Restaurant" at bounding box center [143, 73] width 193 height 22
